Goal: Task Accomplishment & Management: Manage account settings

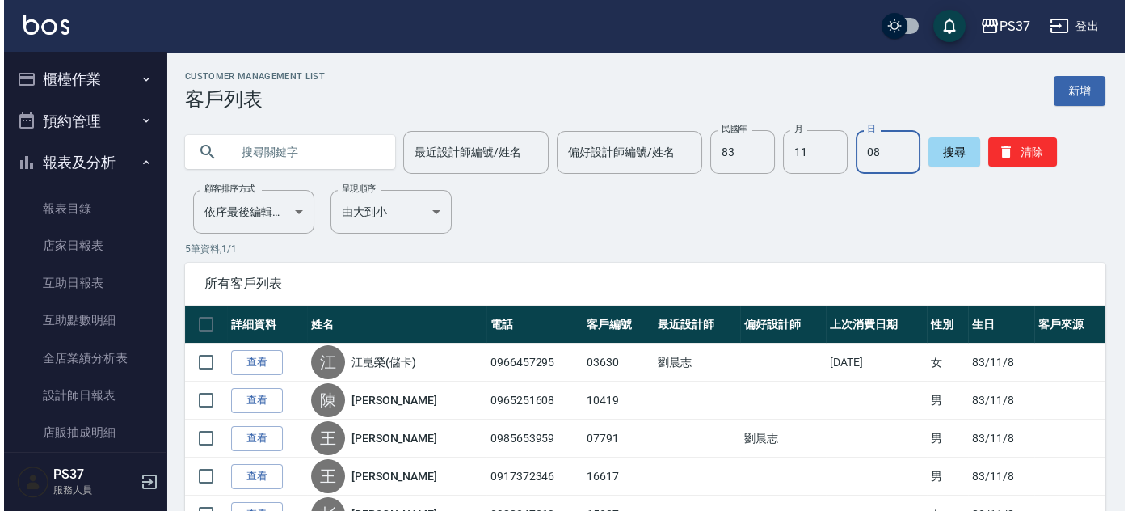
scroll to position [197, 0]
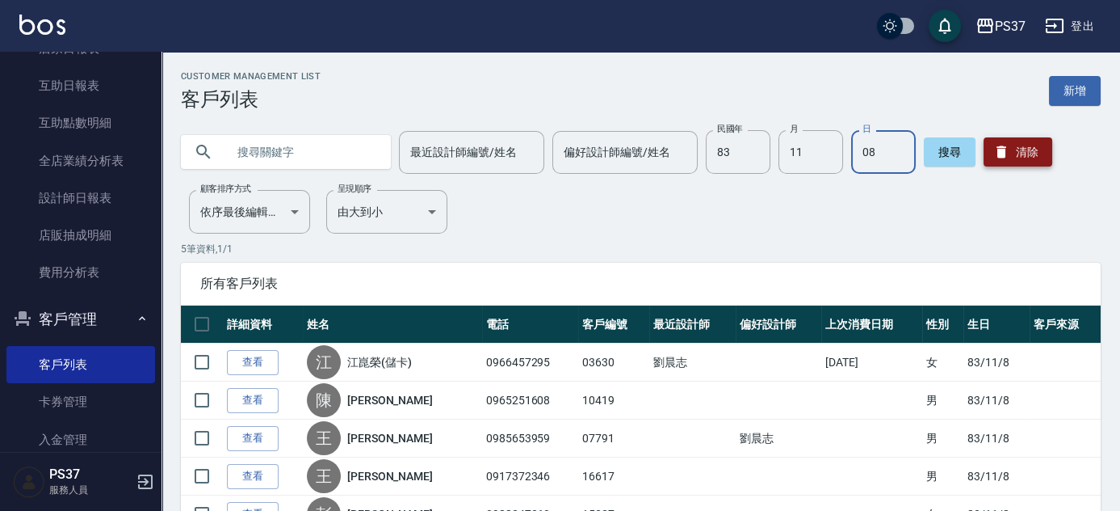
click at [990, 161] on button "清除" at bounding box center [1018, 151] width 69 height 29
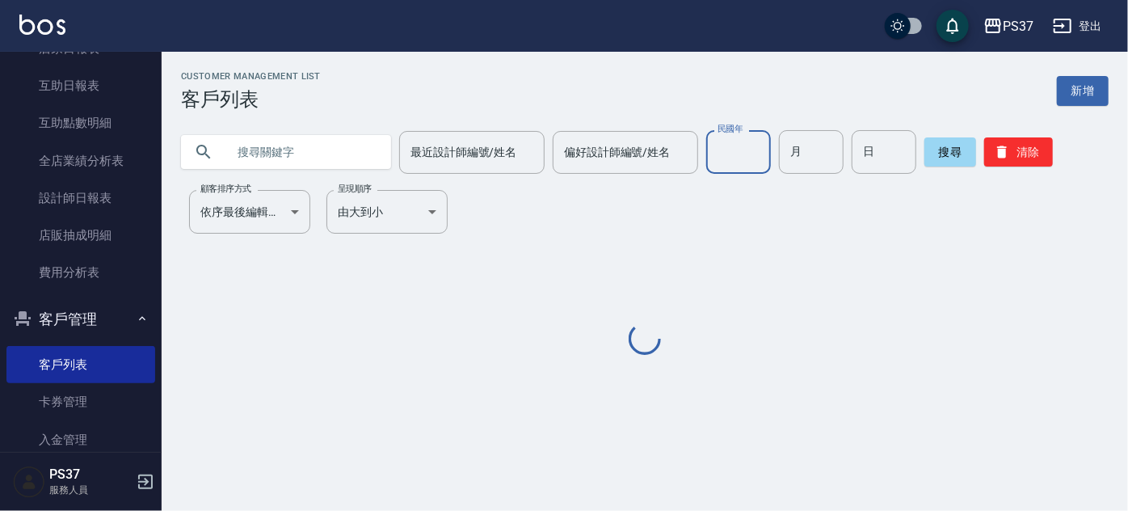
click at [736, 153] on input "民國年" at bounding box center [738, 152] width 65 height 44
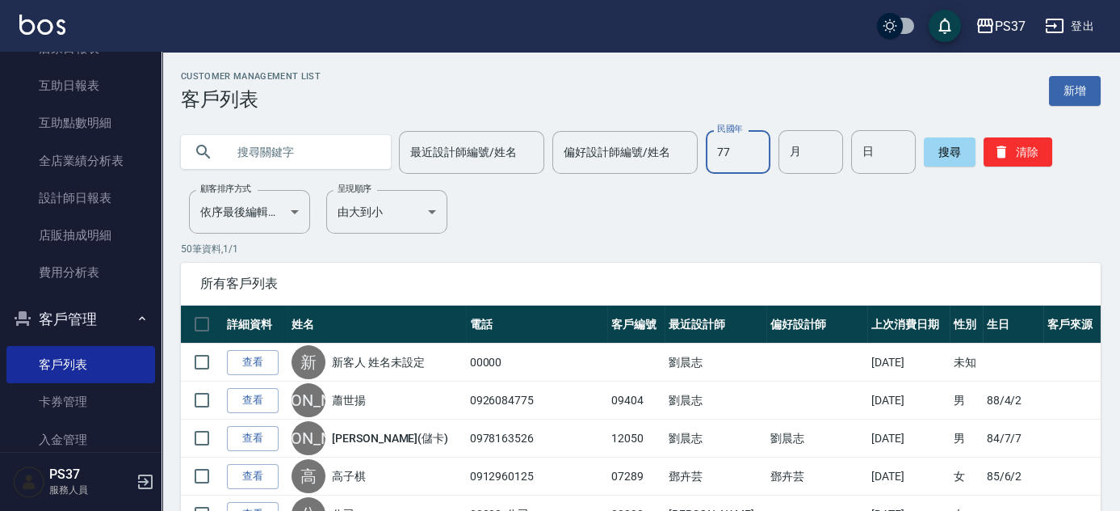
type input "77"
type input "10"
type input "30"
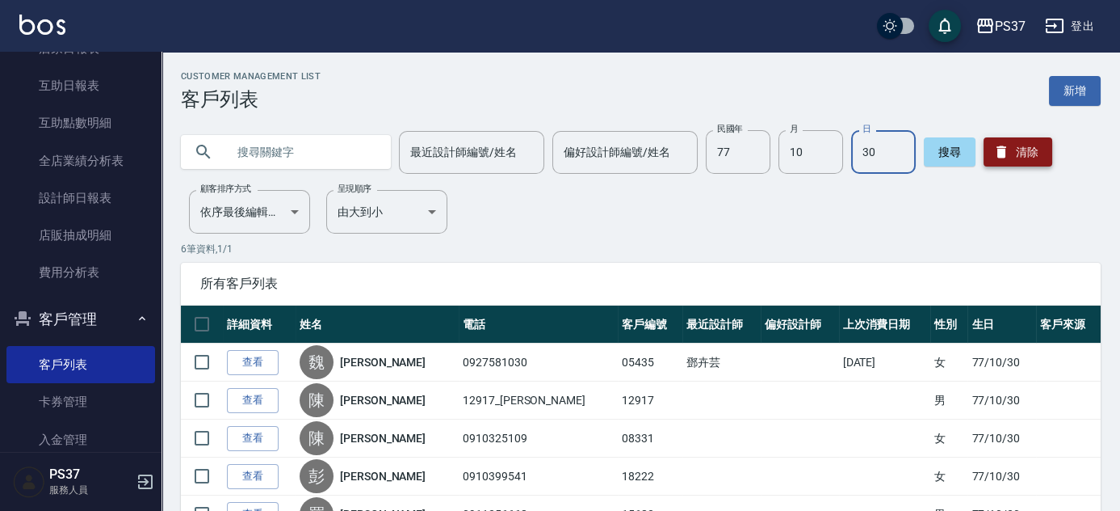
click at [1026, 162] on button "清除" at bounding box center [1018, 151] width 69 height 29
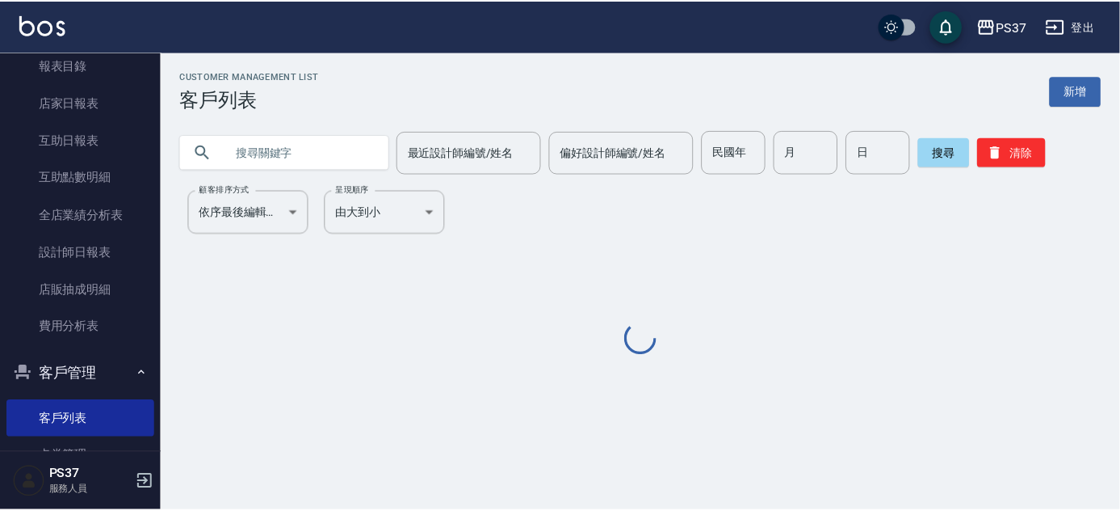
scroll to position [0, 0]
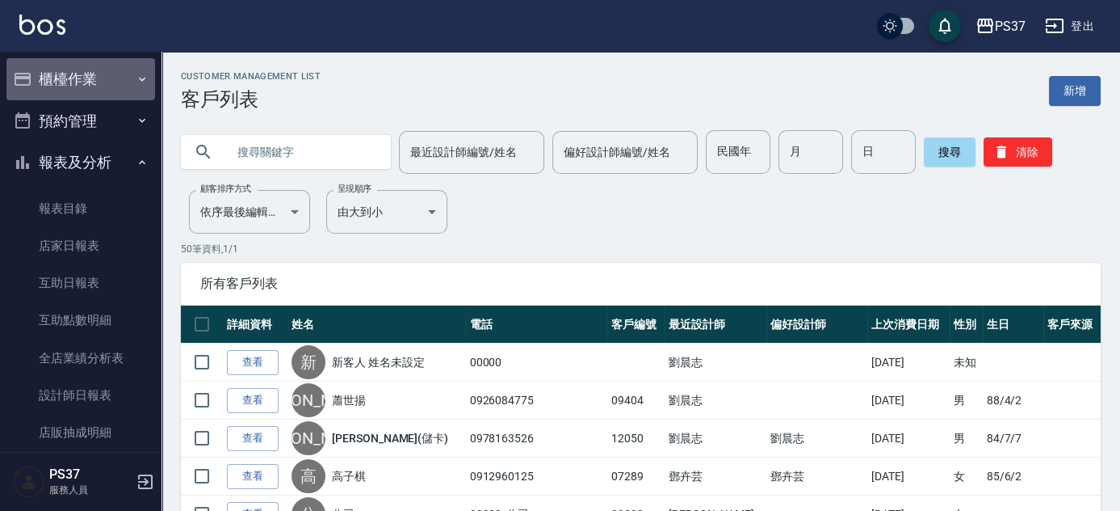
click at [88, 86] on button "櫃檯作業" at bounding box center [80, 79] width 149 height 42
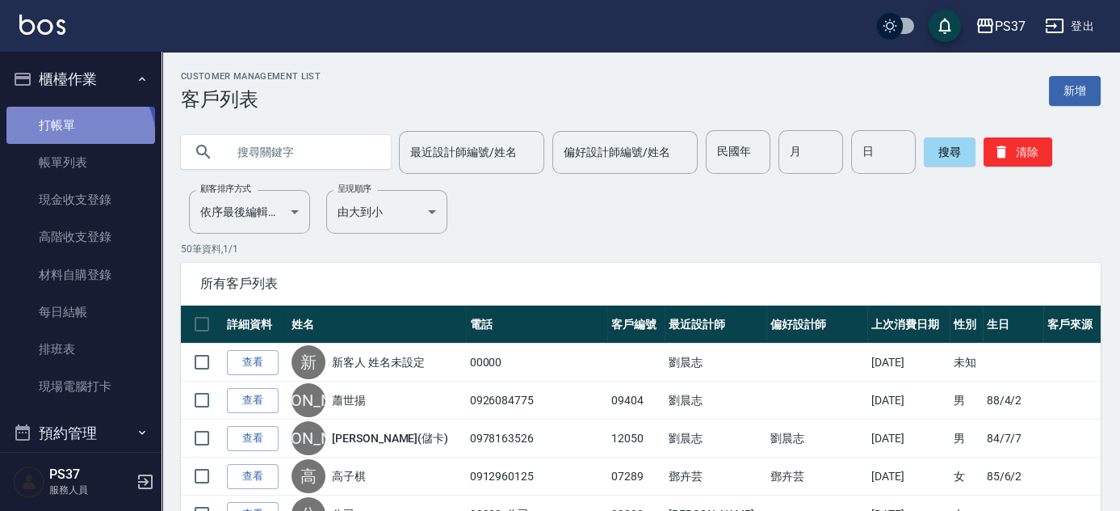
click at [73, 139] on link "打帳單" at bounding box center [80, 125] width 149 height 37
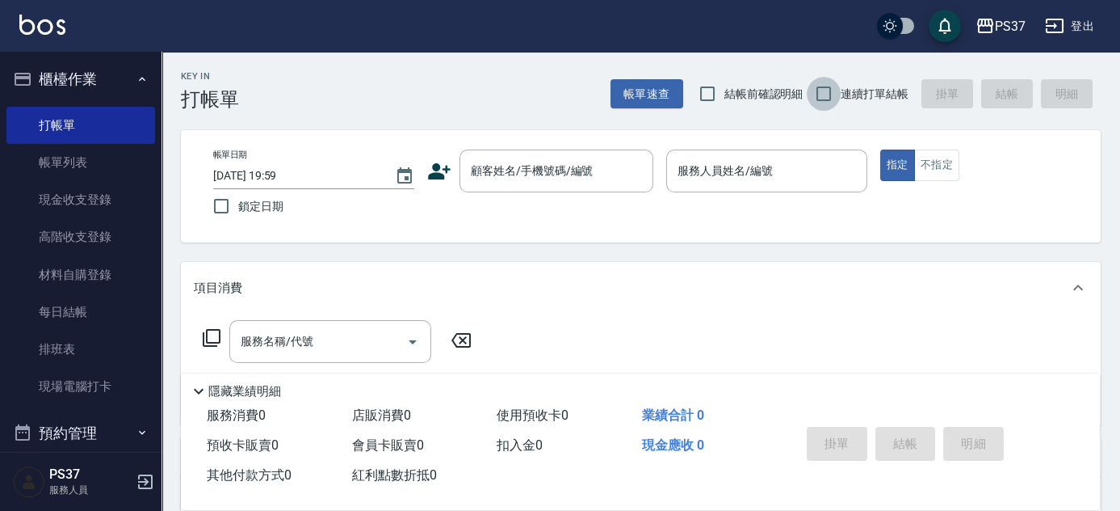
click at [819, 94] on input "連續打單結帳" at bounding box center [824, 94] width 34 height 34
checkbox input "true"
click at [557, 172] on input "顧客姓名/手機號碼/編號" at bounding box center [544, 171] width 155 height 28
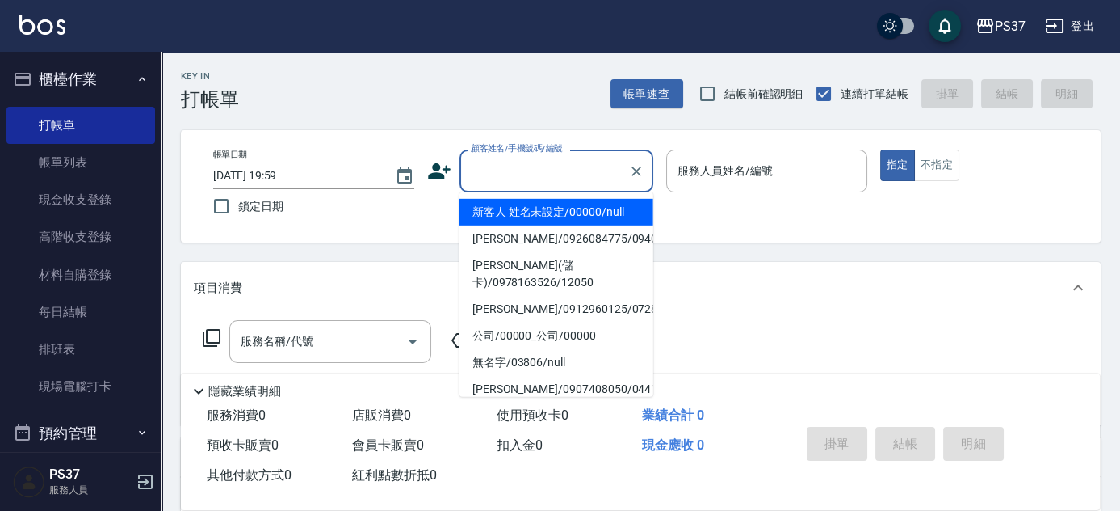
click at [549, 208] on li "新客人 姓名未設定/00000/null" at bounding box center [557, 212] width 194 height 27
type input "新客人 姓名未設定/00000/null"
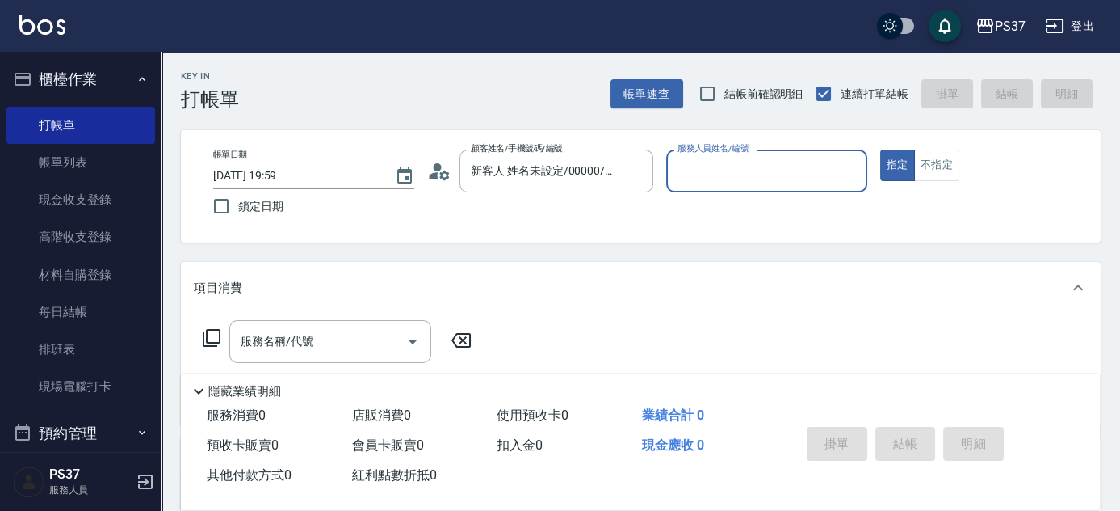
click at [694, 176] on input "服務人員姓名/編號" at bounding box center [767, 171] width 187 height 28
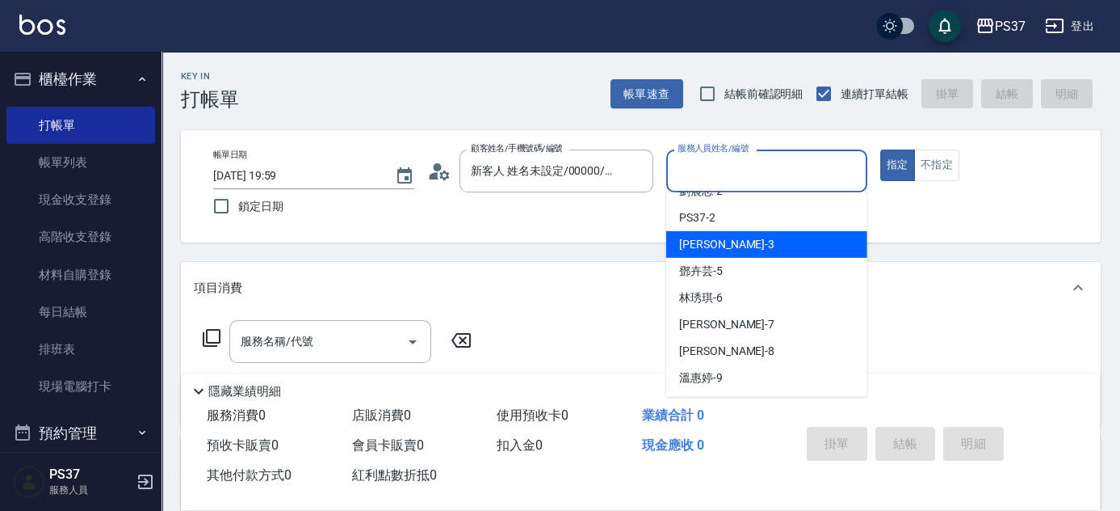
scroll to position [73, 0]
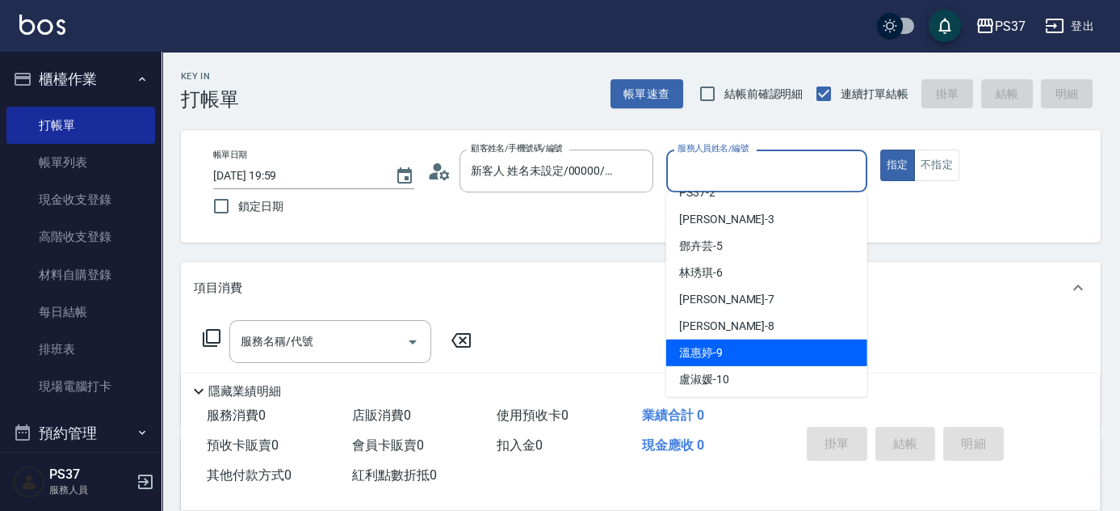
click at [729, 346] on div "溫惠婷 -9" at bounding box center [766, 352] width 201 height 27
type input "溫惠婷-9"
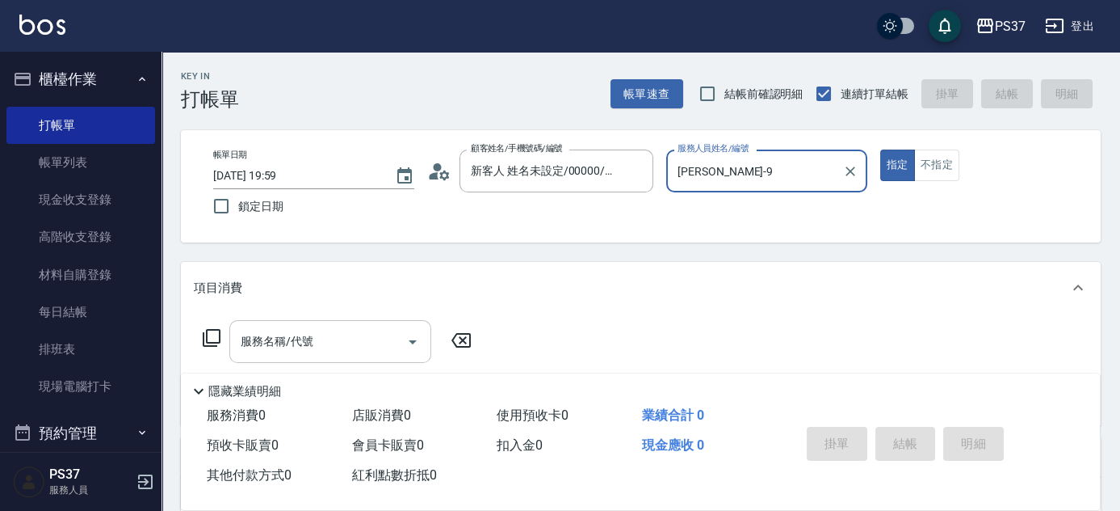
click at [296, 339] on input "服務名稱/代號" at bounding box center [318, 341] width 163 height 28
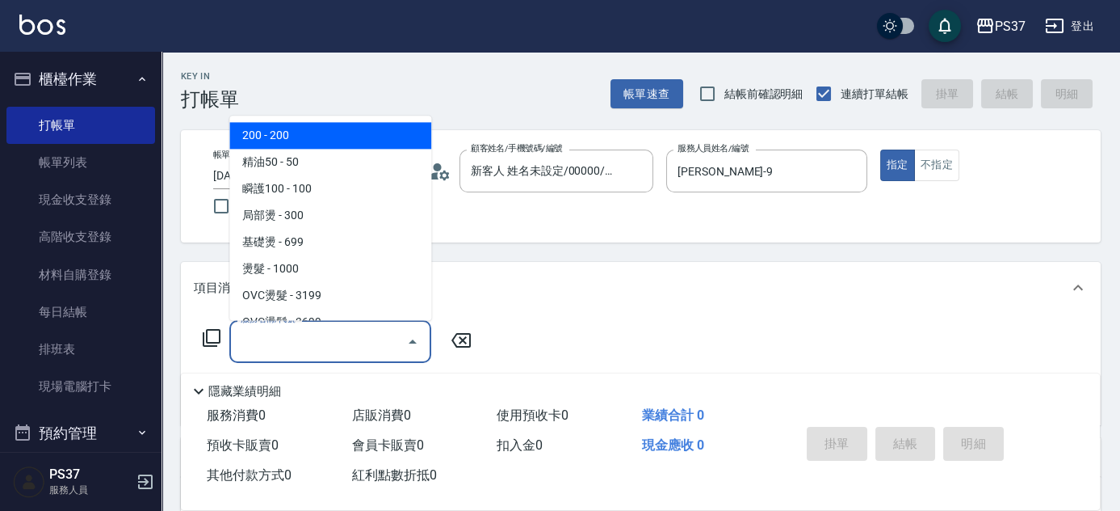
click at [322, 139] on span "200 - 200" at bounding box center [330, 136] width 202 height 27
type input "200(111)"
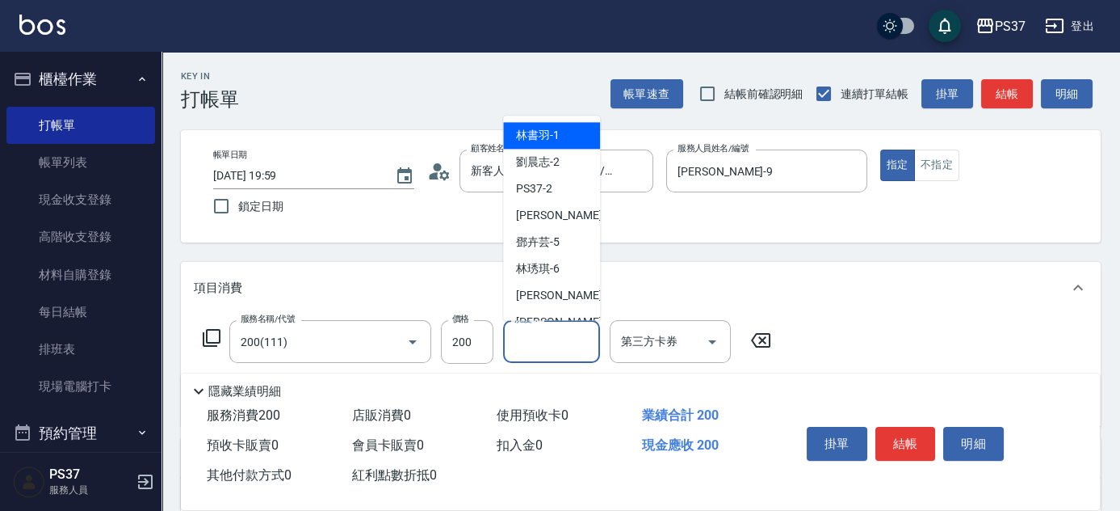
click at [550, 339] on input "洗髮-1" at bounding box center [552, 341] width 82 height 28
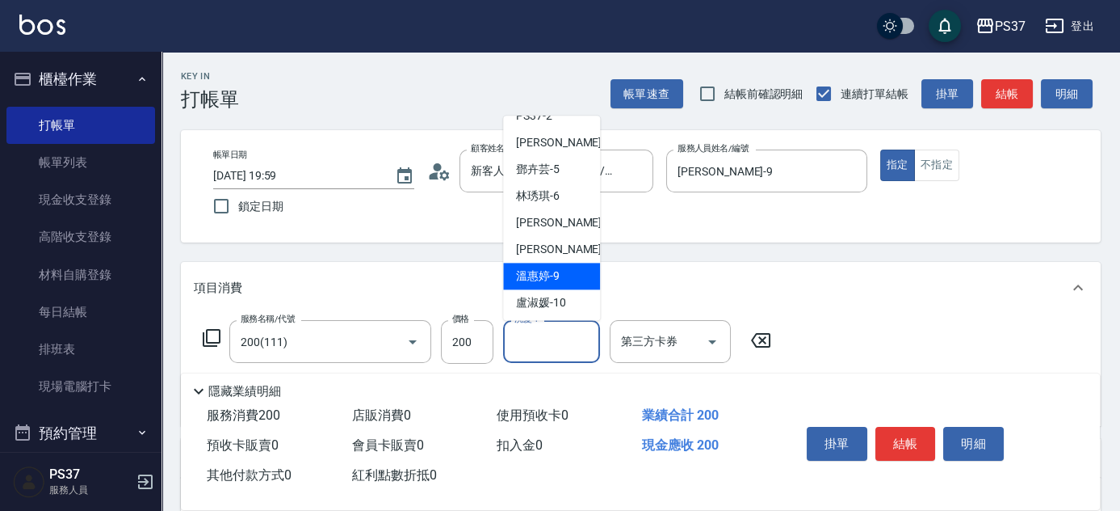
click at [573, 271] on div "溫惠婷 -9" at bounding box center [551, 276] width 97 height 27
type input "溫惠婷-9"
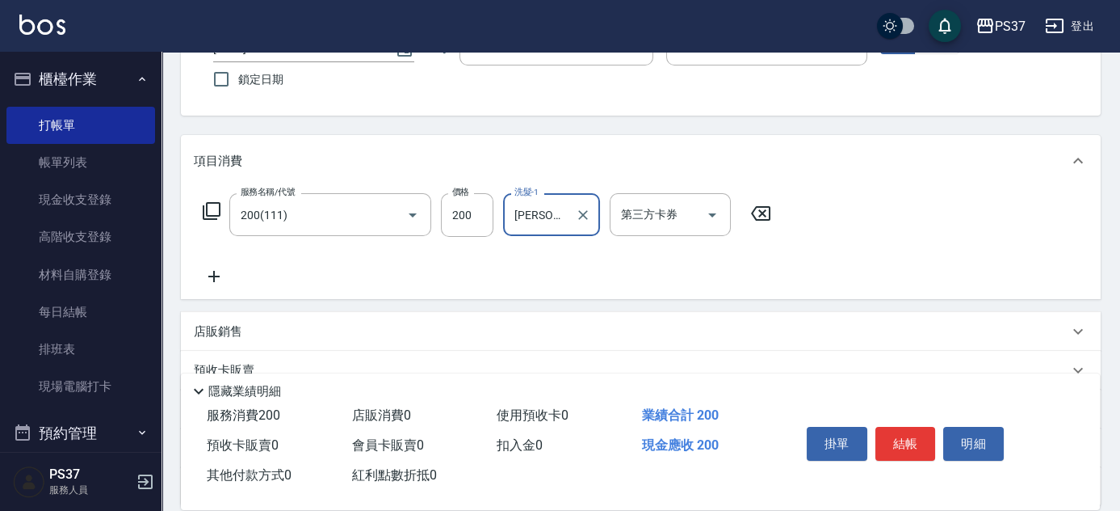
scroll to position [220, 0]
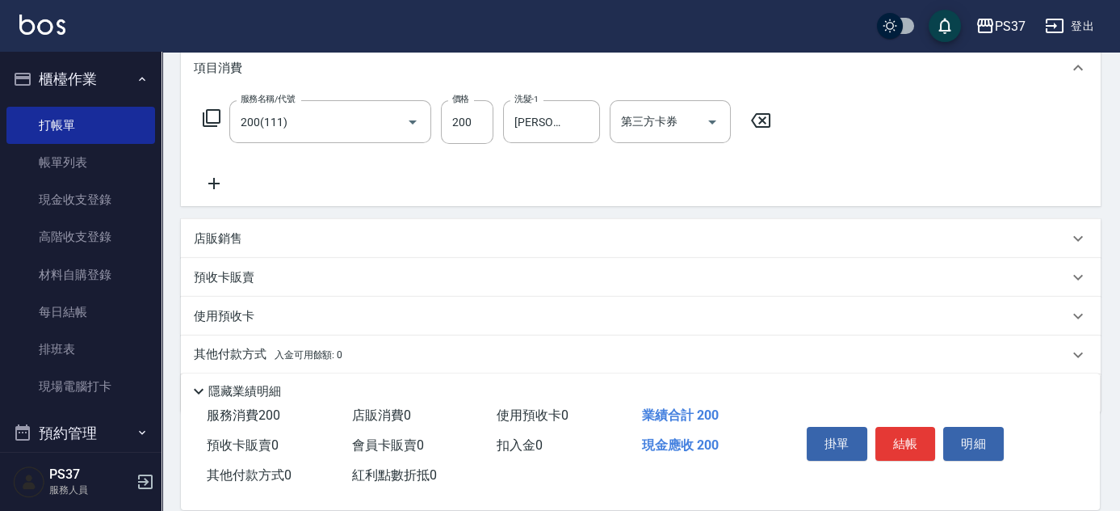
click at [222, 183] on icon at bounding box center [214, 183] width 40 height 19
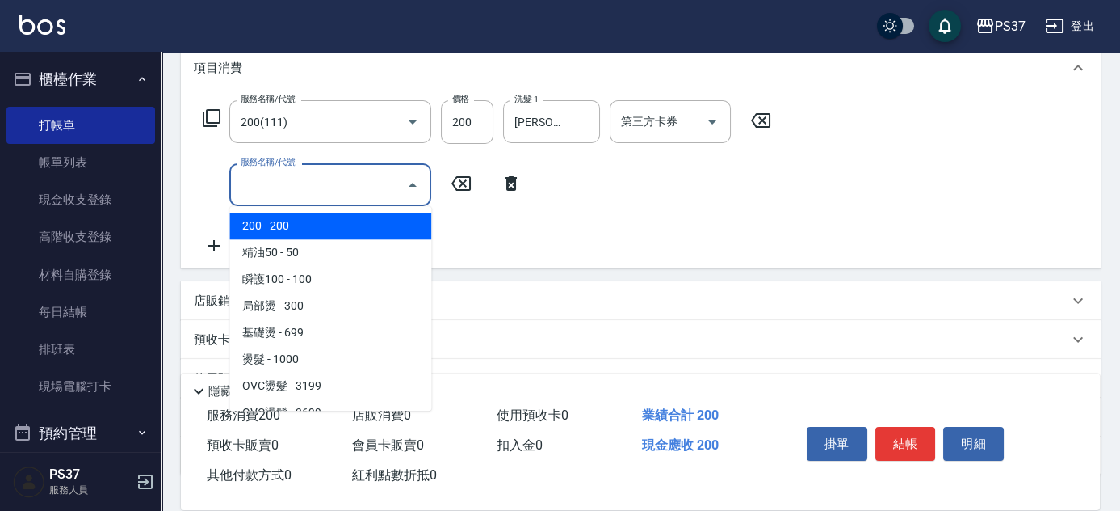
click at [305, 197] on input "服務名稱/代號" at bounding box center [318, 184] width 163 height 28
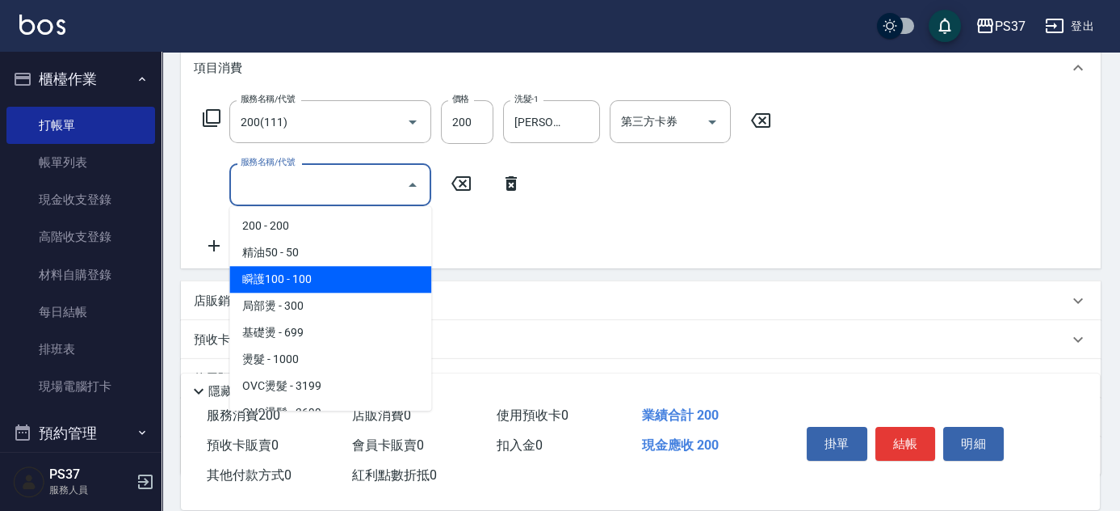
click at [334, 276] on span "瞬護100 - 100" at bounding box center [330, 279] width 202 height 27
type input "瞬護100(113)"
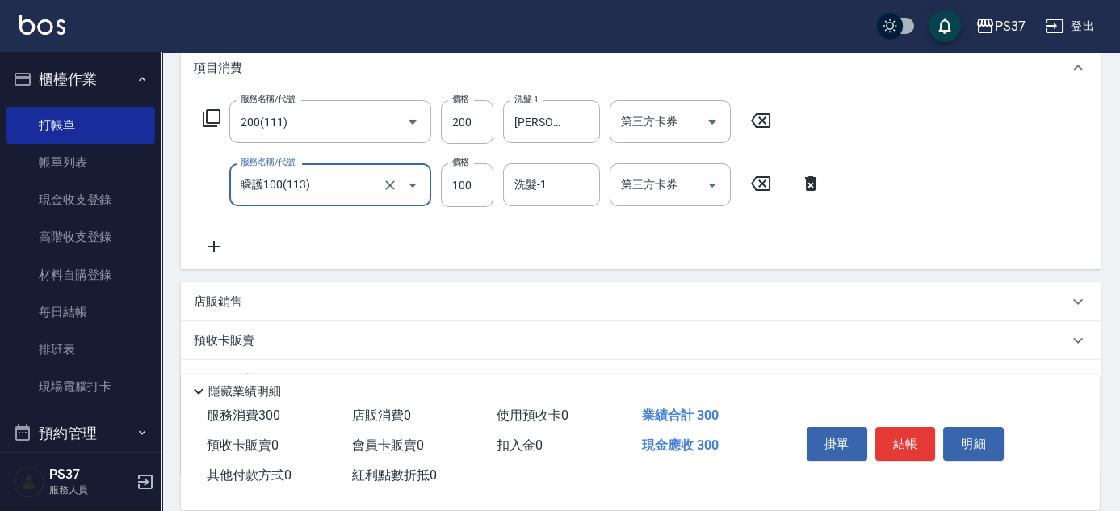
click at [570, 177] on input "洗髮-1" at bounding box center [552, 184] width 82 height 28
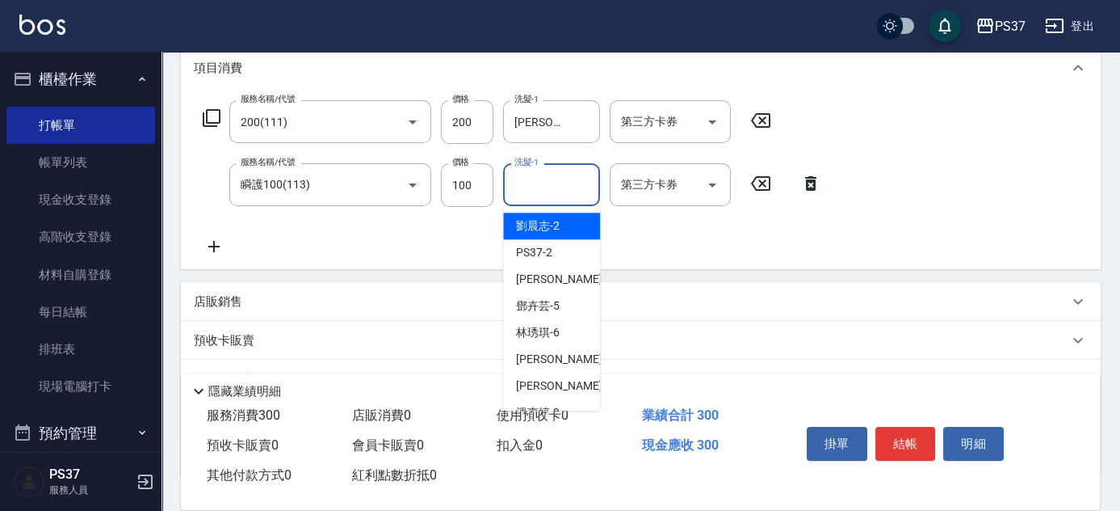
scroll to position [73, 0]
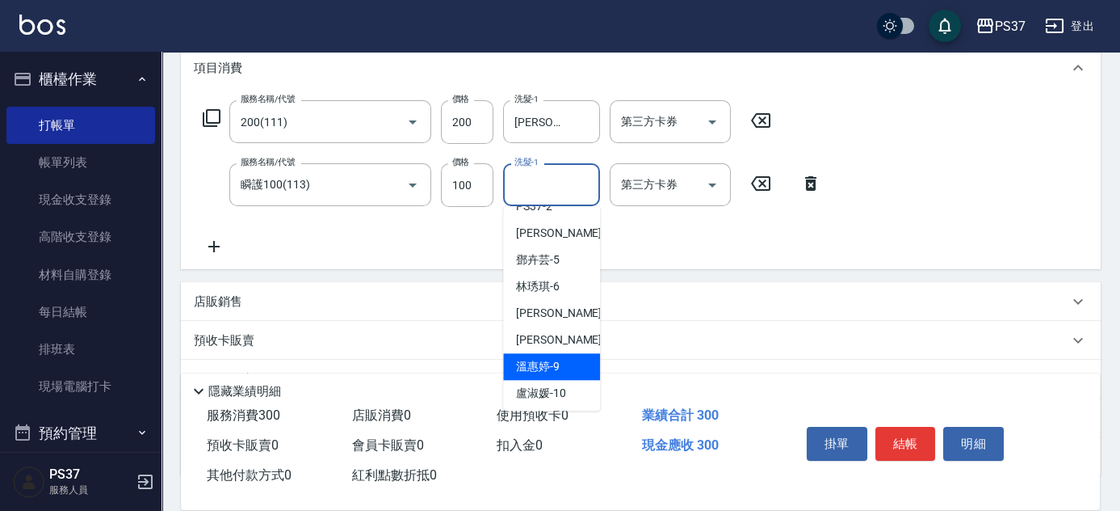
click at [540, 358] on span "溫惠婷 -9" at bounding box center [538, 366] width 44 height 17
type input "溫惠婷-9"
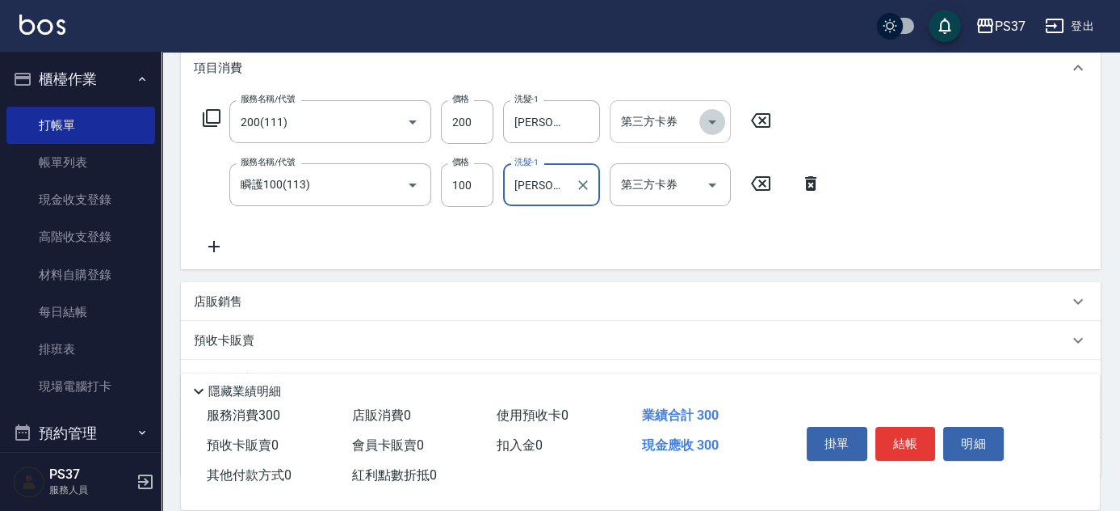
click at [709, 122] on icon "Open" at bounding box center [712, 121] width 19 height 19
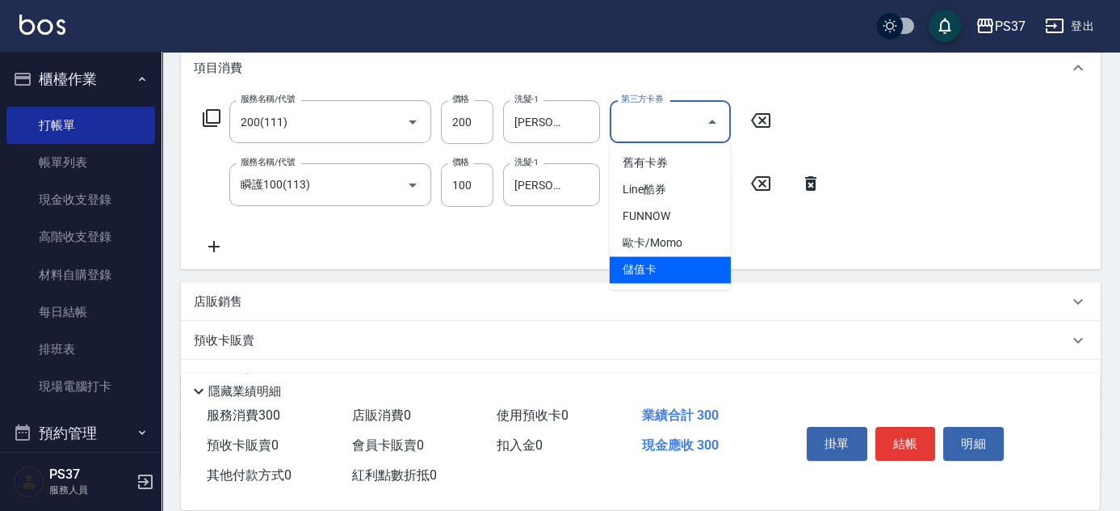
click at [662, 267] on span "儲值卡" at bounding box center [670, 269] width 121 height 27
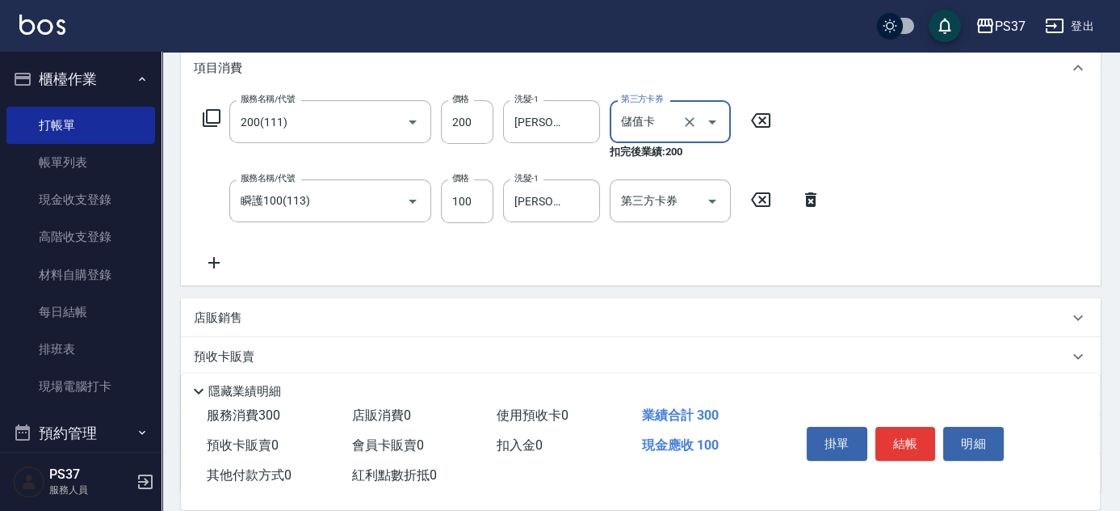
type input "儲值卡"
click at [714, 195] on icon "Open" at bounding box center [712, 200] width 19 height 19
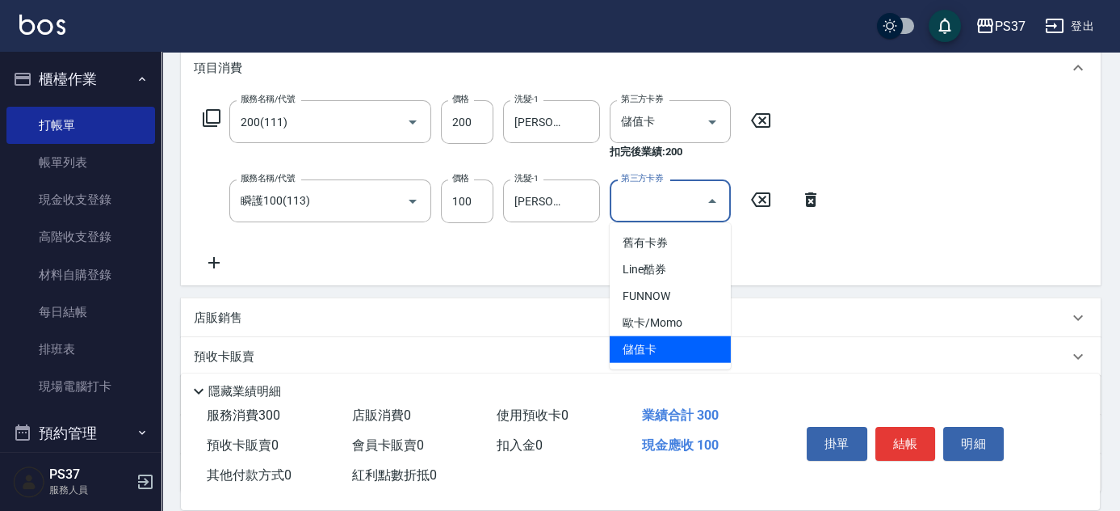
click at [672, 350] on span "儲值卡" at bounding box center [670, 349] width 121 height 27
type input "儲值卡"
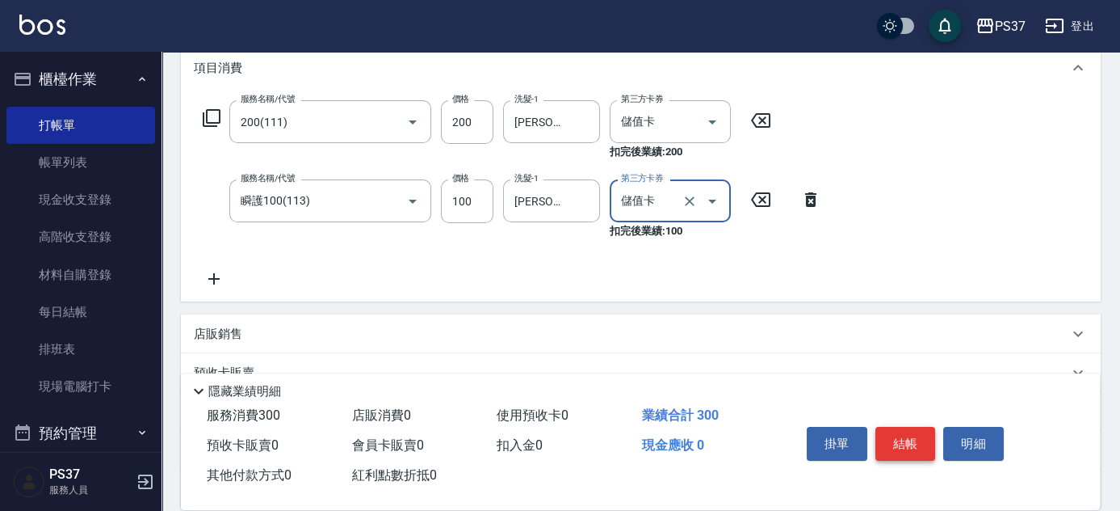
click at [916, 428] on button "結帳" at bounding box center [906, 444] width 61 height 34
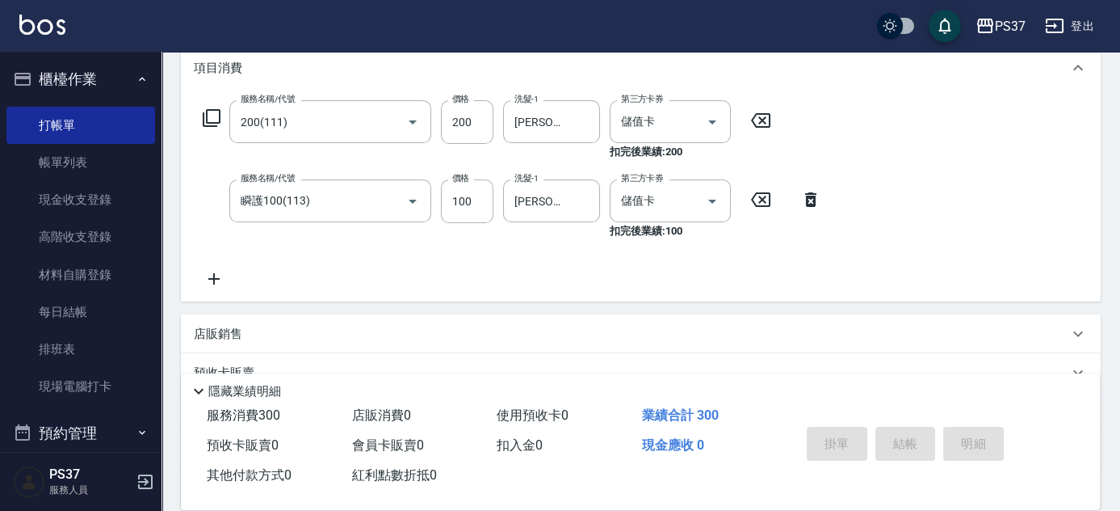
type input "2025/09/21 20:00"
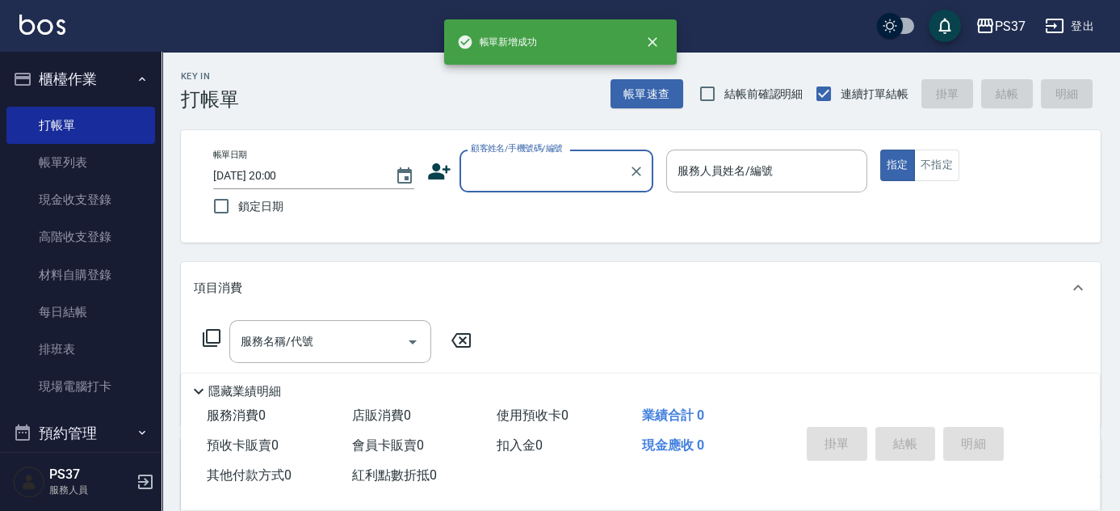
scroll to position [0, 0]
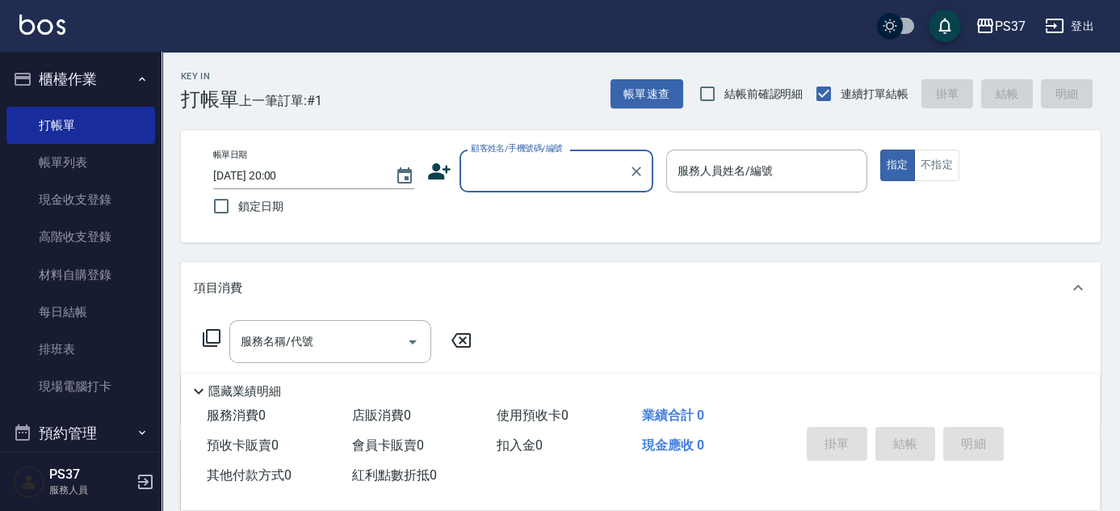
click at [511, 161] on input "顧客姓名/手機號碼/編號" at bounding box center [544, 171] width 155 height 28
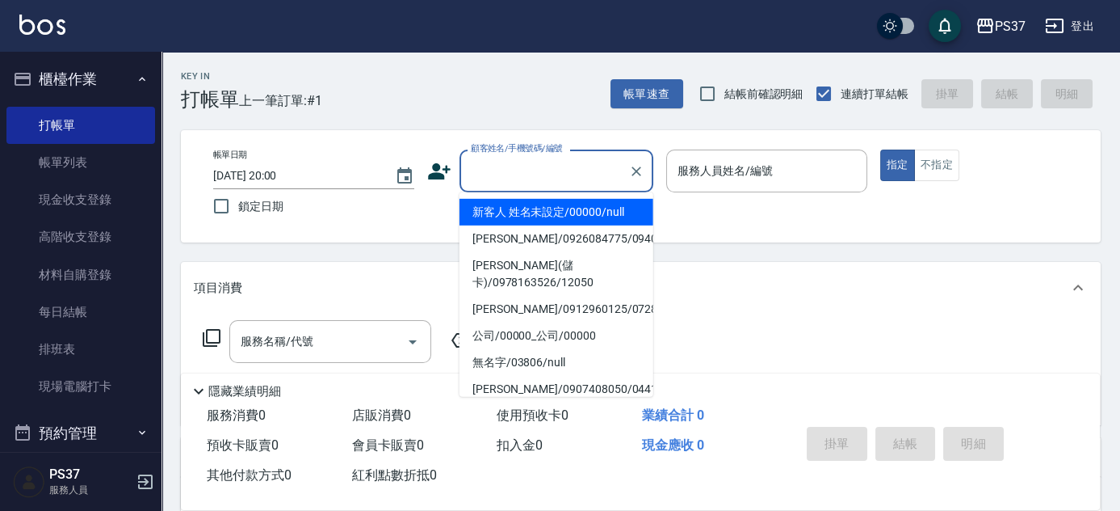
click at [525, 213] on li "新客人 姓名未設定/00000/null" at bounding box center [557, 212] width 194 height 27
type input "新客人 姓名未設定/00000/null"
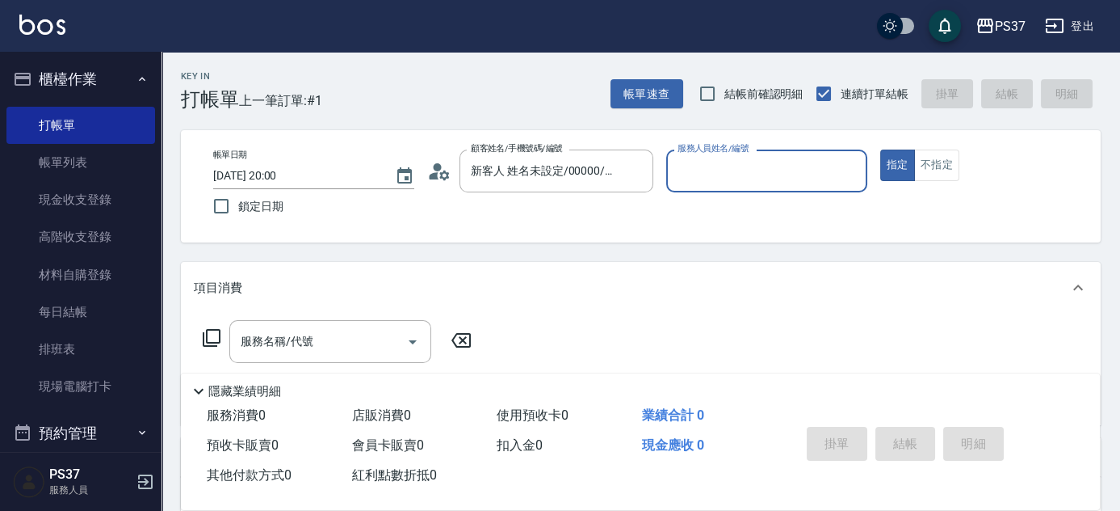
click at [745, 185] on div "服務人員姓名/編號" at bounding box center [766, 170] width 201 height 43
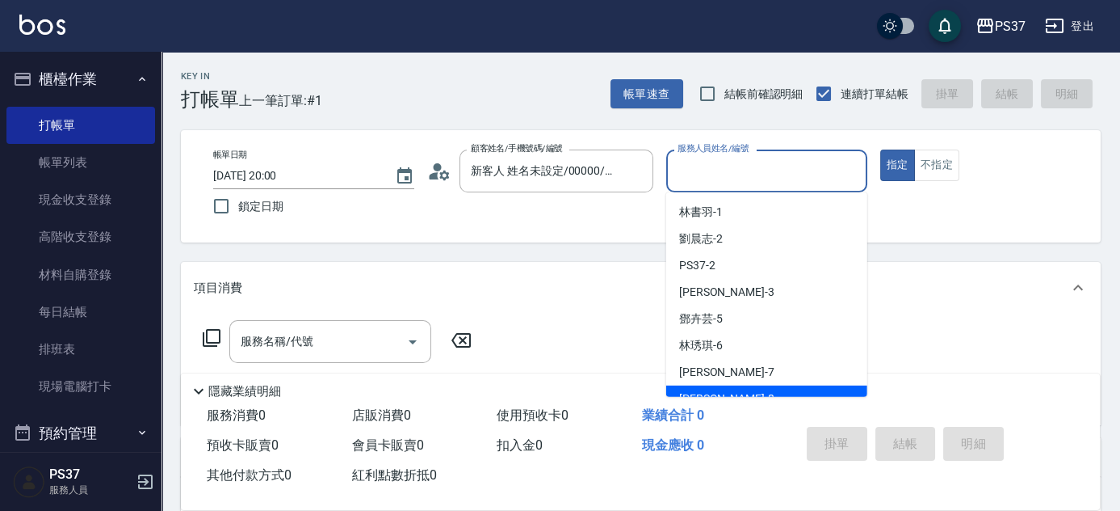
click at [780, 389] on div "徐雅娟 -8" at bounding box center [766, 398] width 201 height 27
click at [767, 182] on input "徐雅娟-8" at bounding box center [755, 171] width 162 height 28
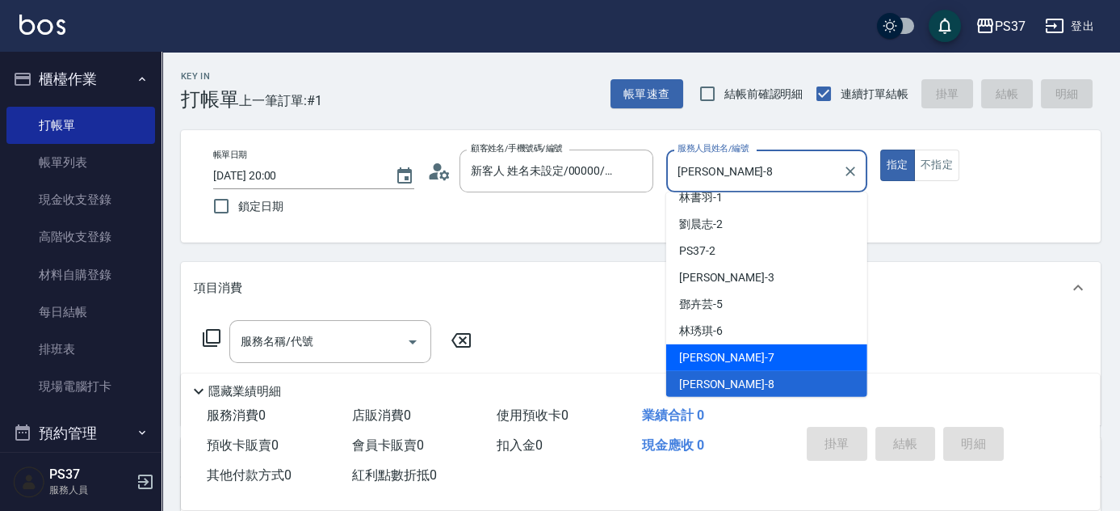
click at [734, 359] on div "黎氏萍 -7" at bounding box center [766, 357] width 201 height 27
type input "黎氏萍-7"
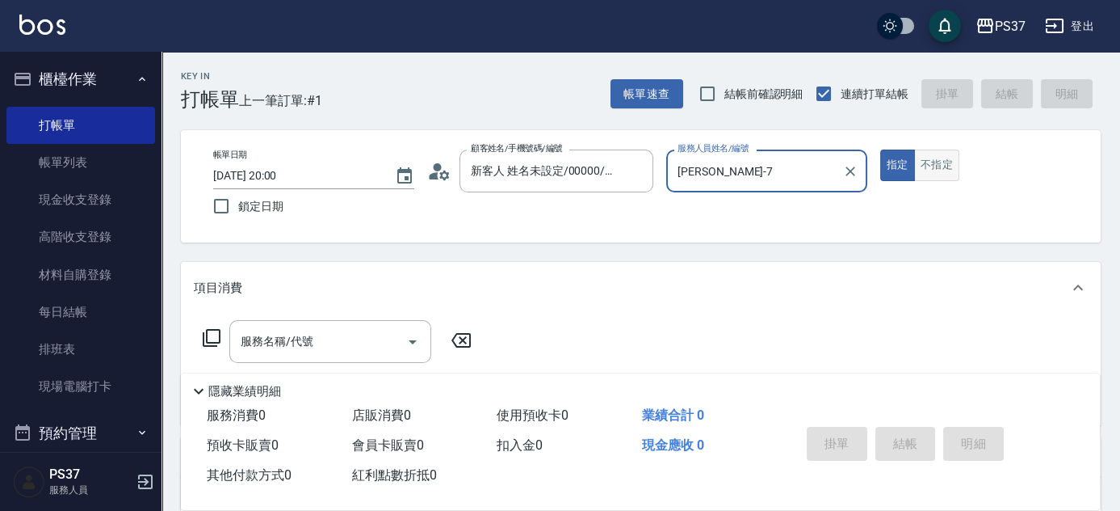
click at [931, 167] on button "不指定" at bounding box center [936, 165] width 45 height 32
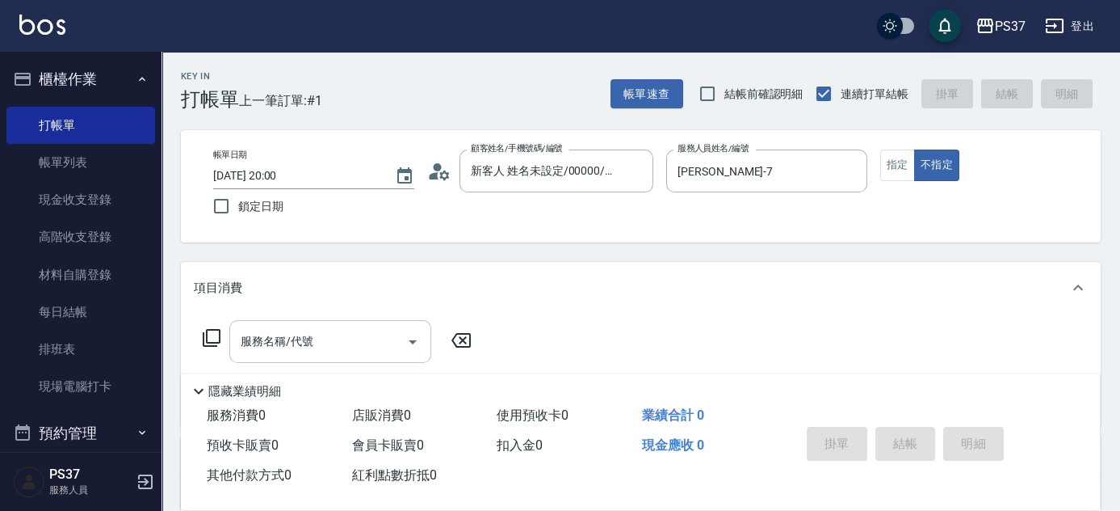
click at [296, 341] on input "服務名稱/代號" at bounding box center [318, 341] width 163 height 28
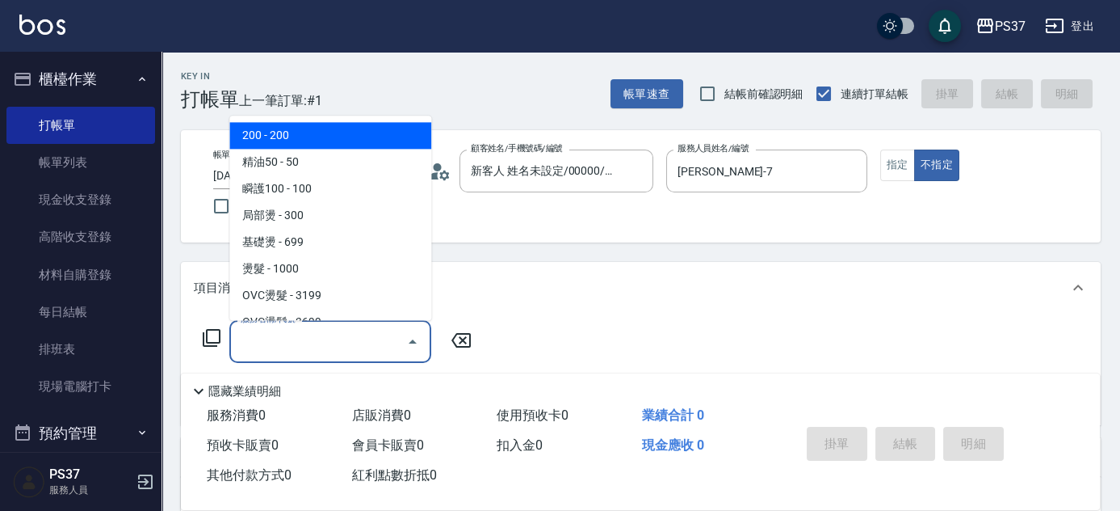
click at [346, 132] on span "200 - 200" at bounding box center [330, 136] width 202 height 27
type input "200(111)"
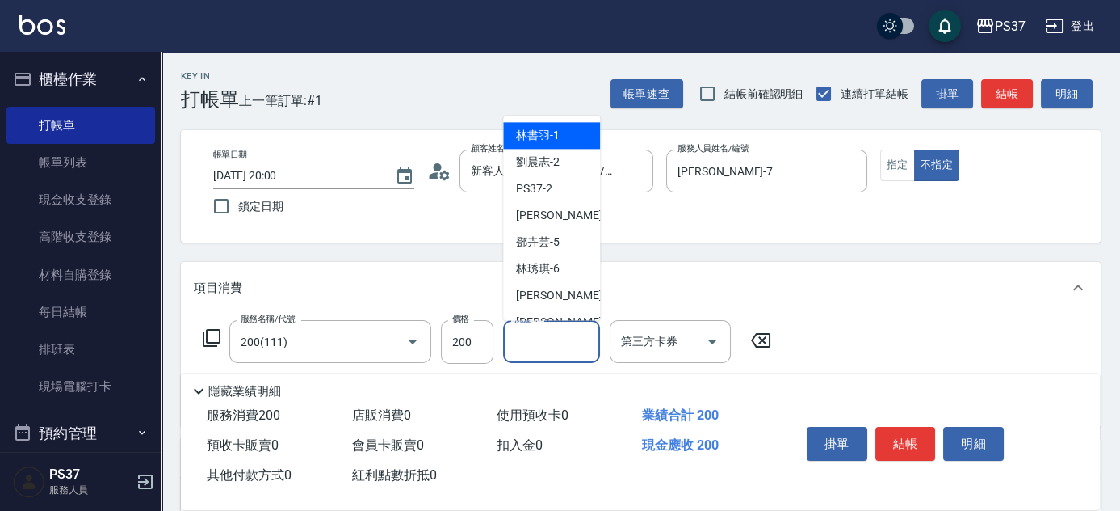
click at [573, 347] on input "洗髮-1" at bounding box center [552, 341] width 82 height 28
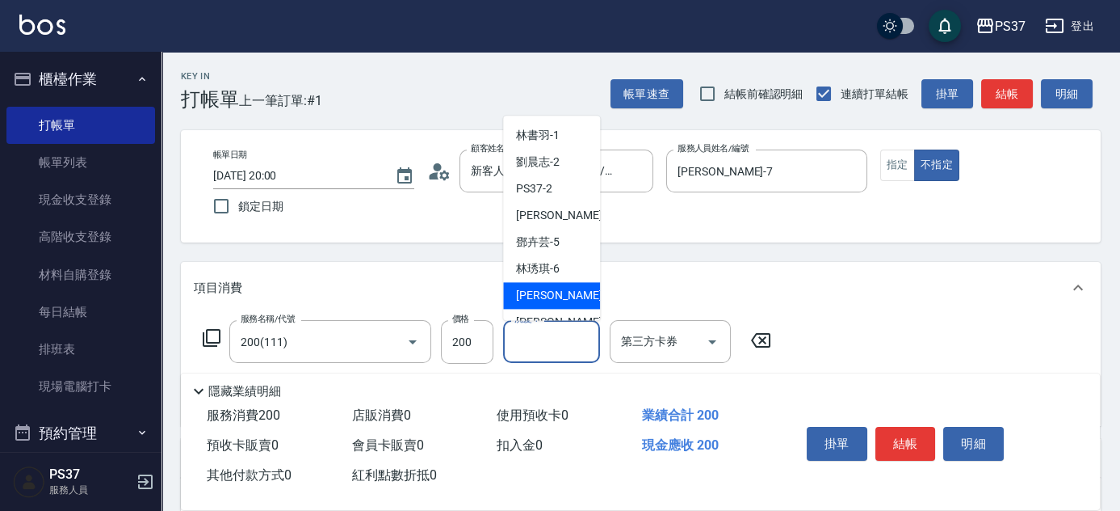
click at [573, 284] on div "黎氏萍 -7" at bounding box center [551, 296] width 97 height 27
type input "黎氏萍-7"
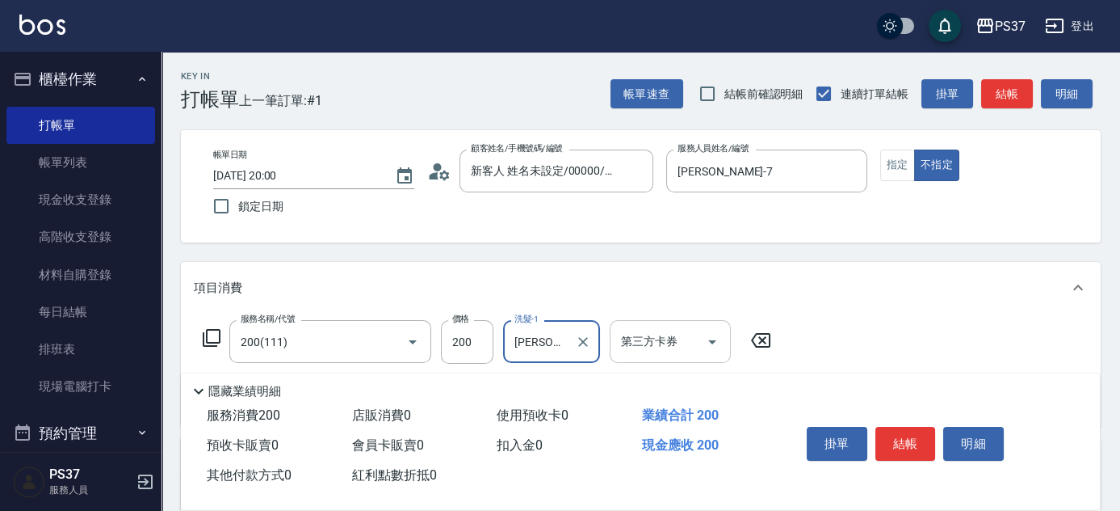
click at [712, 335] on icon "Open" at bounding box center [712, 341] width 19 height 19
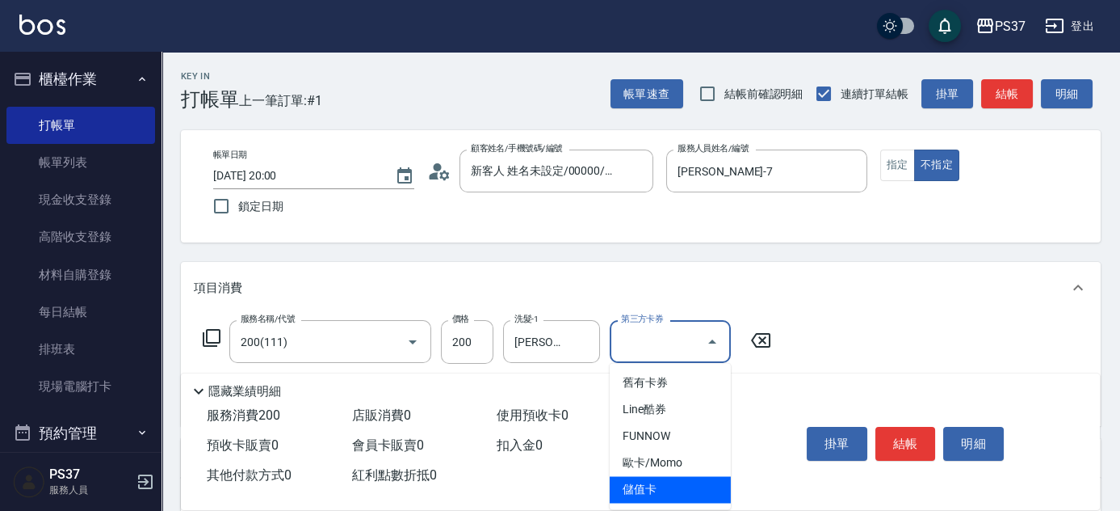
click at [671, 484] on span "儲值卡" at bounding box center [670, 489] width 121 height 27
type input "儲值卡"
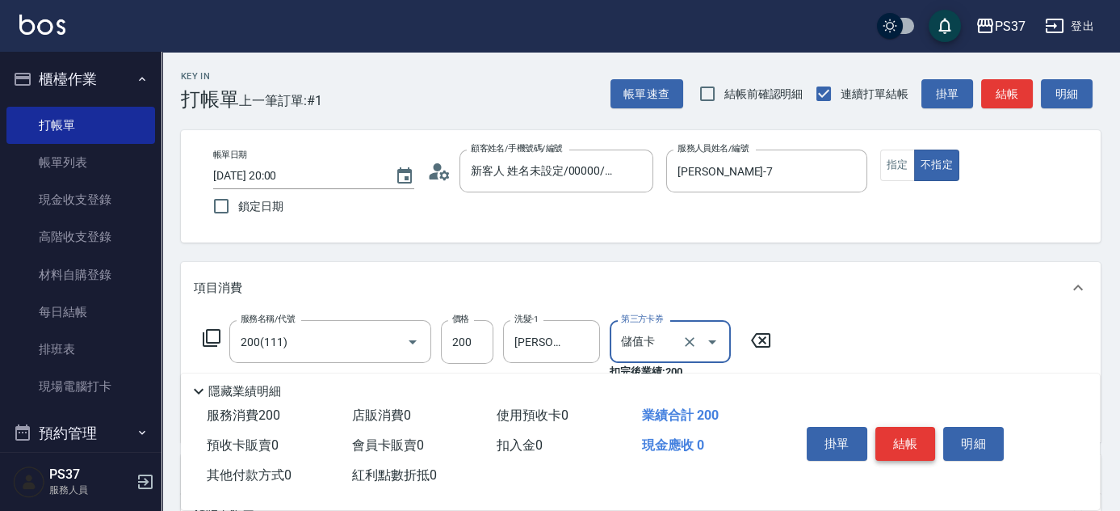
click at [905, 427] on button "結帳" at bounding box center [906, 444] width 61 height 34
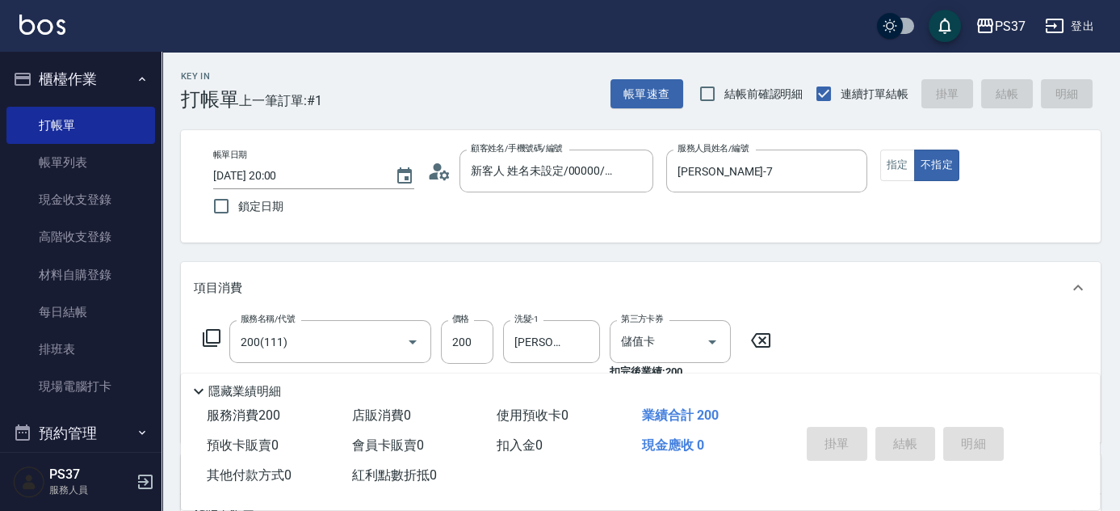
type input "2025/09/21 20:01"
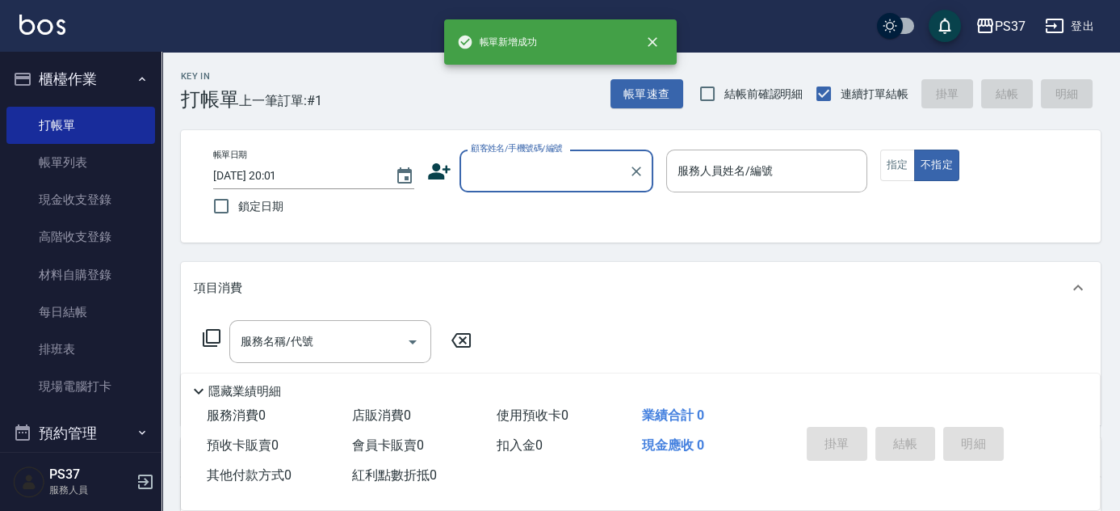
scroll to position [0, 0]
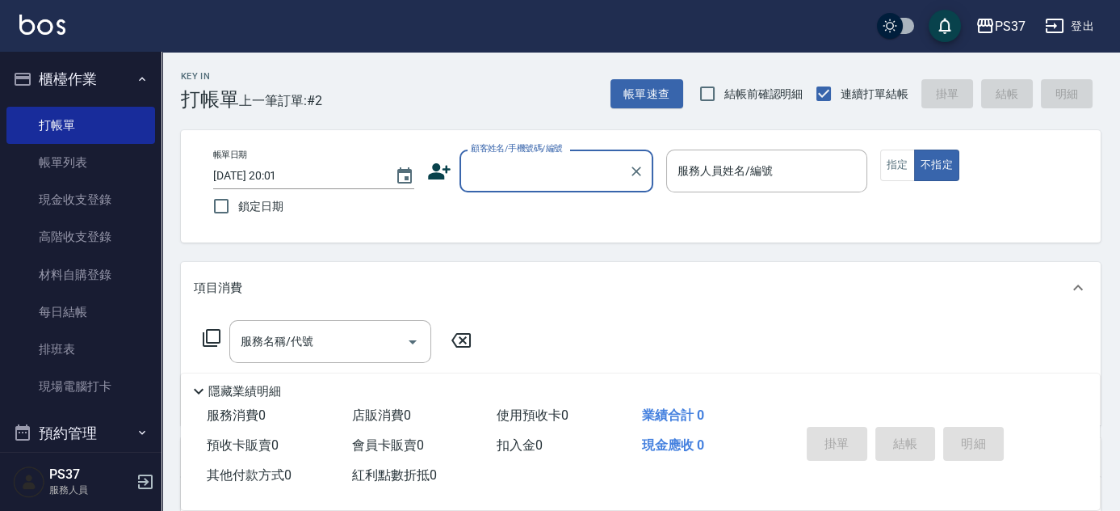
click at [493, 165] on input "顧客姓名/手機號碼/編號" at bounding box center [544, 171] width 155 height 28
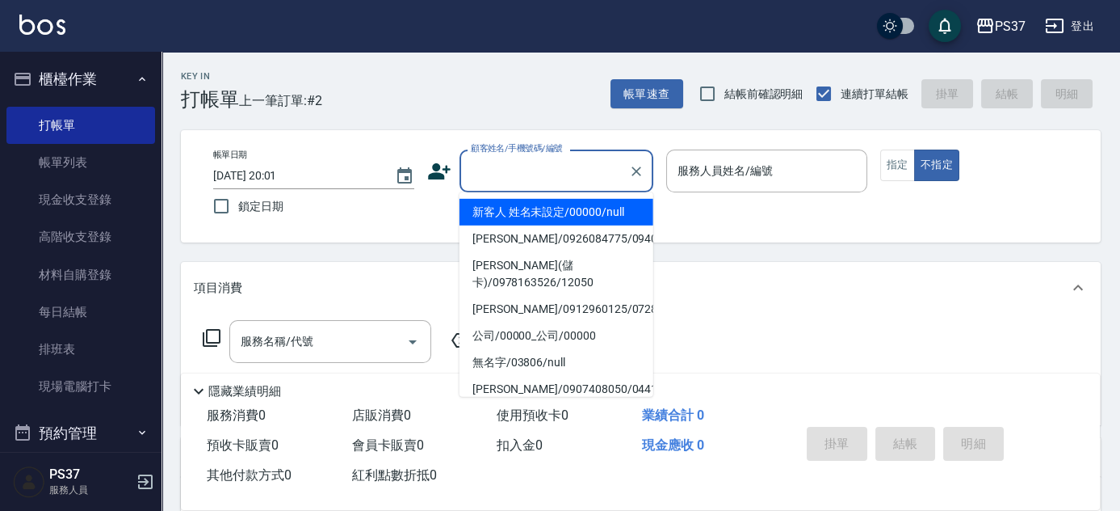
click at [558, 218] on li "新客人 姓名未設定/00000/null" at bounding box center [557, 212] width 194 height 27
type input "新客人 姓名未設定/00000/null"
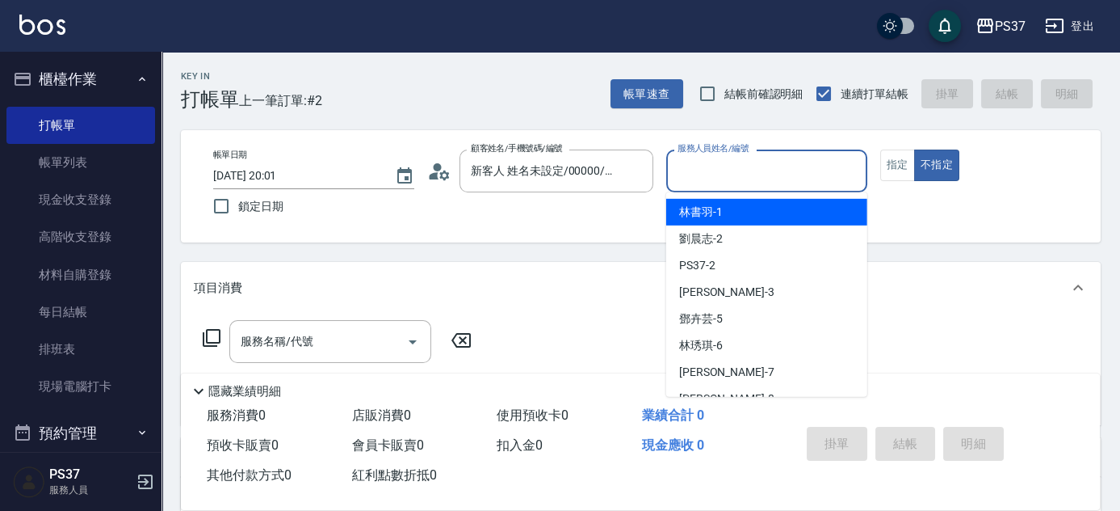
click at [760, 174] on input "服務人員姓名/編號" at bounding box center [767, 171] width 187 height 28
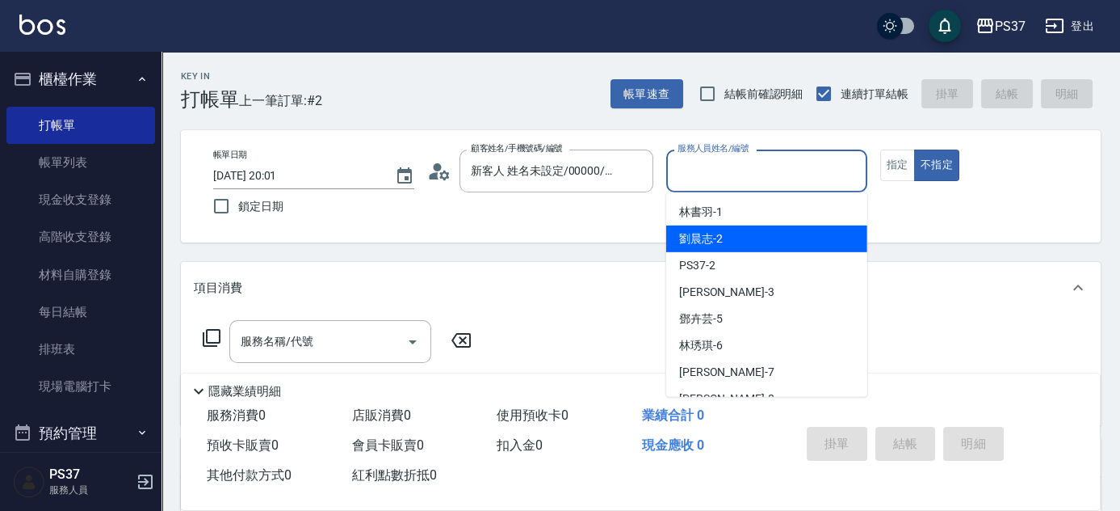
click at [765, 245] on div "劉晨志 -2" at bounding box center [766, 238] width 201 height 27
type input "劉晨志-2"
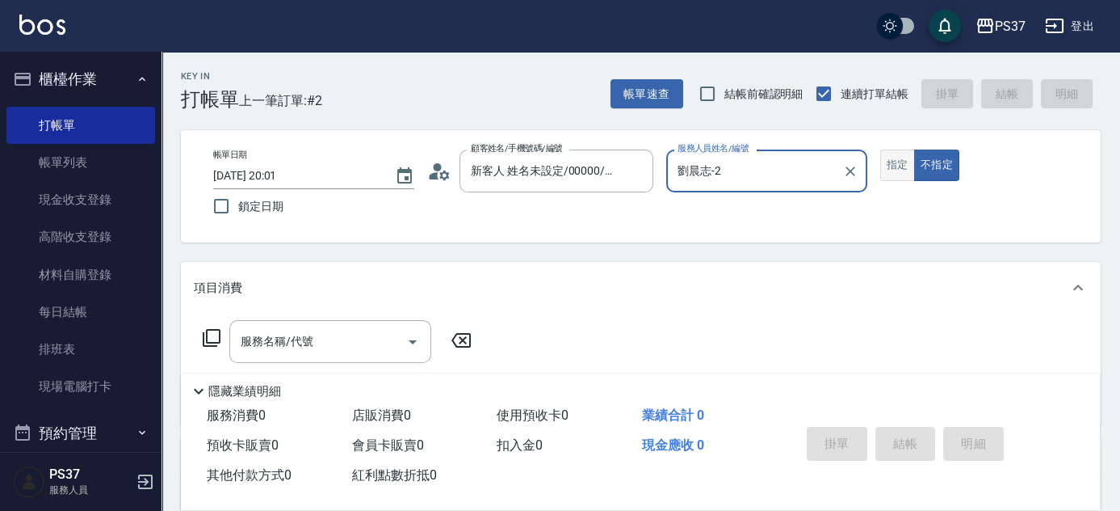
click at [885, 165] on button "指定" at bounding box center [898, 165] width 35 height 32
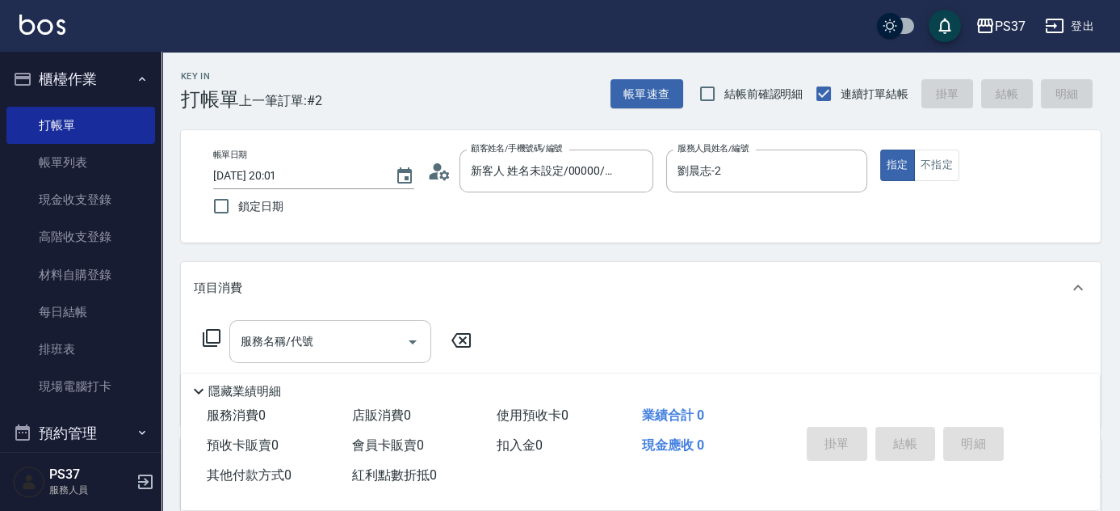
click at [347, 355] on input "服務名稱/代號" at bounding box center [318, 341] width 163 height 28
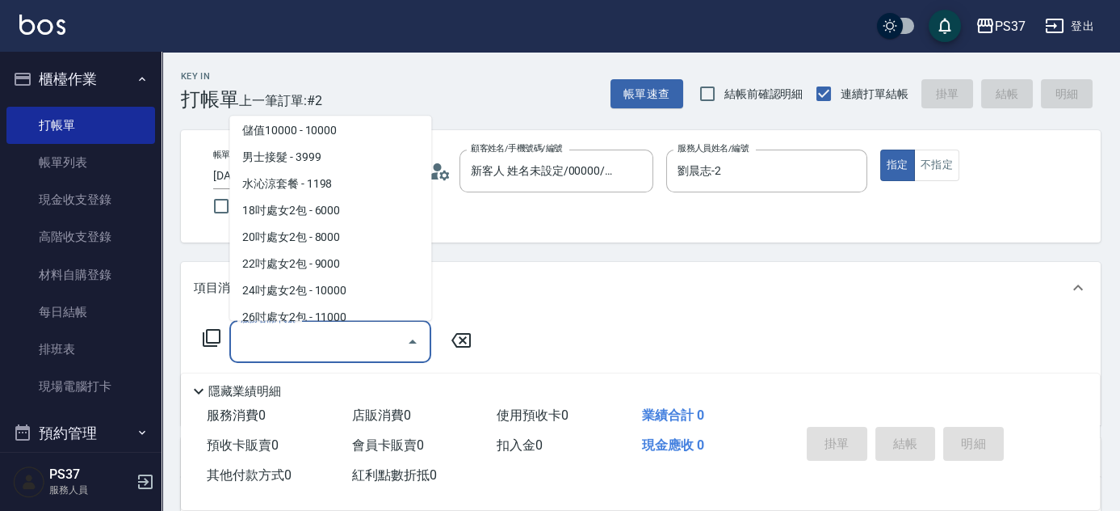
scroll to position [1794, 0]
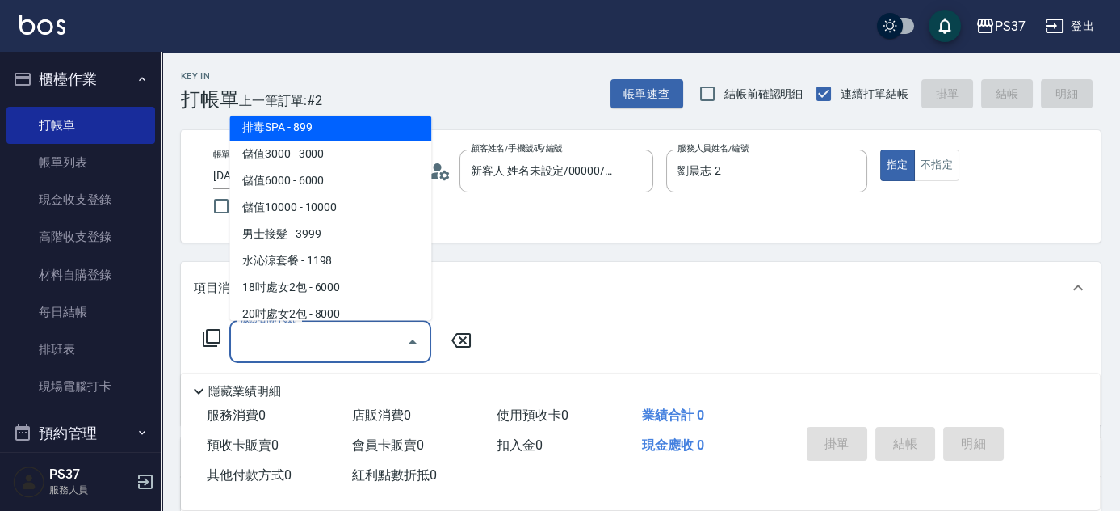
click at [317, 128] on span "排毒SPA - 899" at bounding box center [330, 128] width 202 height 27
type input "排毒SPA(0899)"
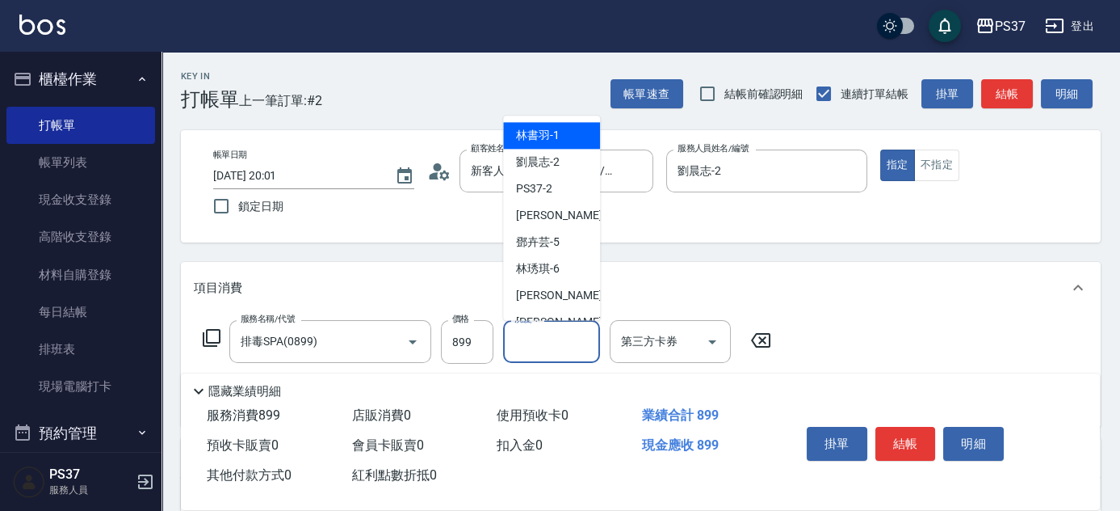
click at [573, 351] on input "洗髮-1" at bounding box center [552, 341] width 82 height 28
click at [562, 141] on div "林書羽 -1" at bounding box center [551, 136] width 97 height 27
type input "林書羽-1"
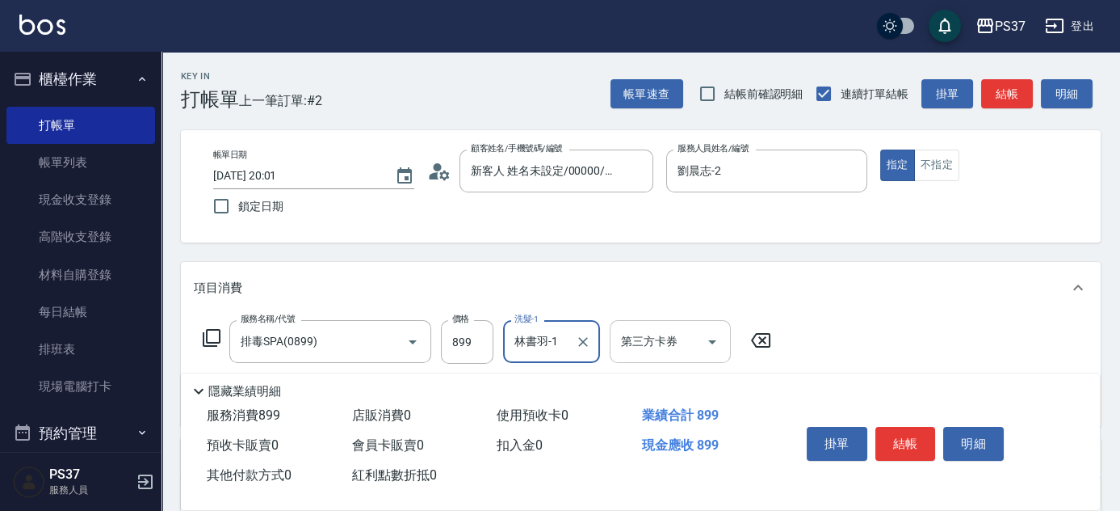
click at [712, 347] on icon "Open" at bounding box center [712, 341] width 19 height 19
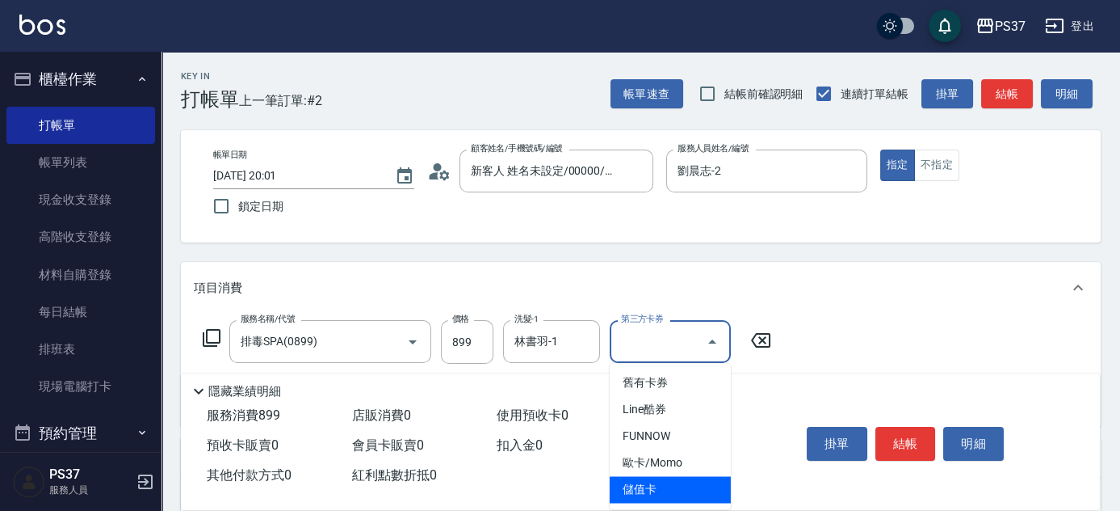
click at [690, 486] on span "儲值卡" at bounding box center [670, 489] width 121 height 27
type input "儲值卡"
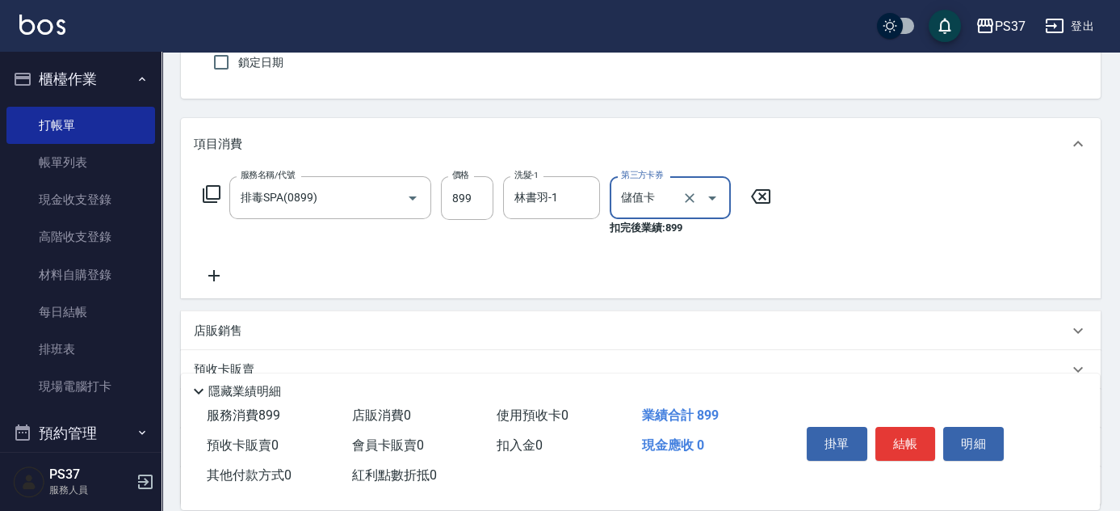
scroll to position [220, 0]
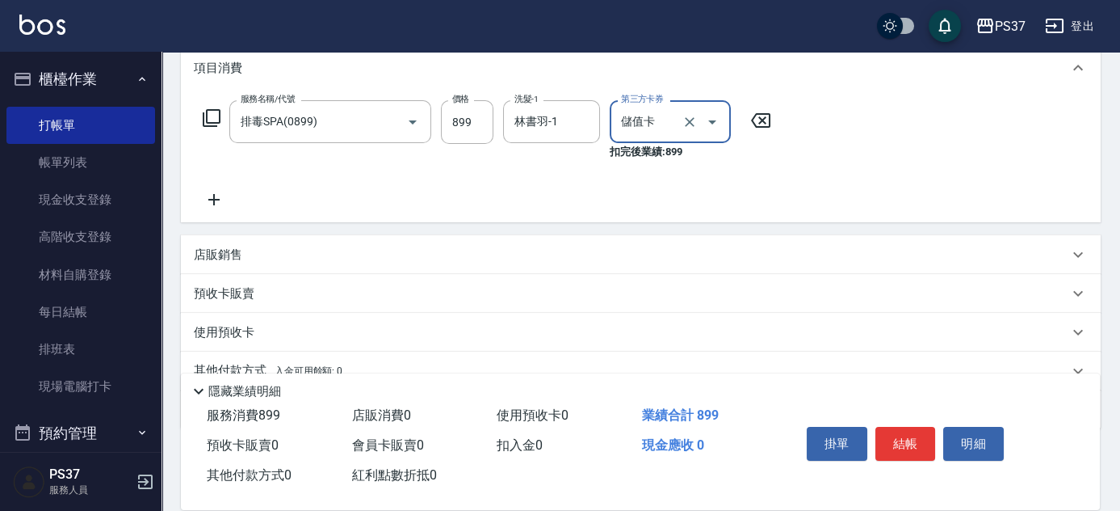
click at [215, 204] on icon at bounding box center [214, 199] width 40 height 19
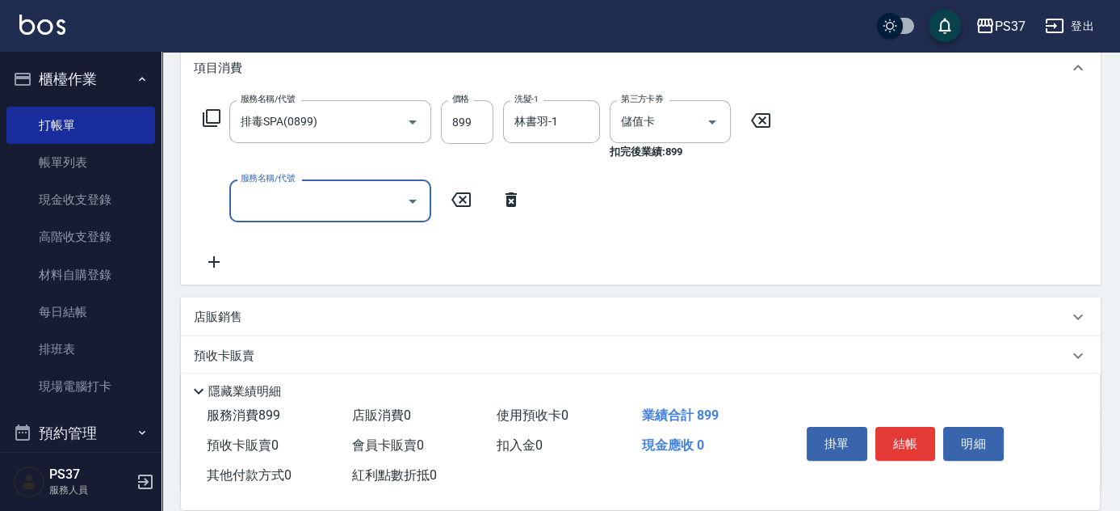
click at [296, 217] on div "服務名稱/代號" at bounding box center [330, 200] width 202 height 43
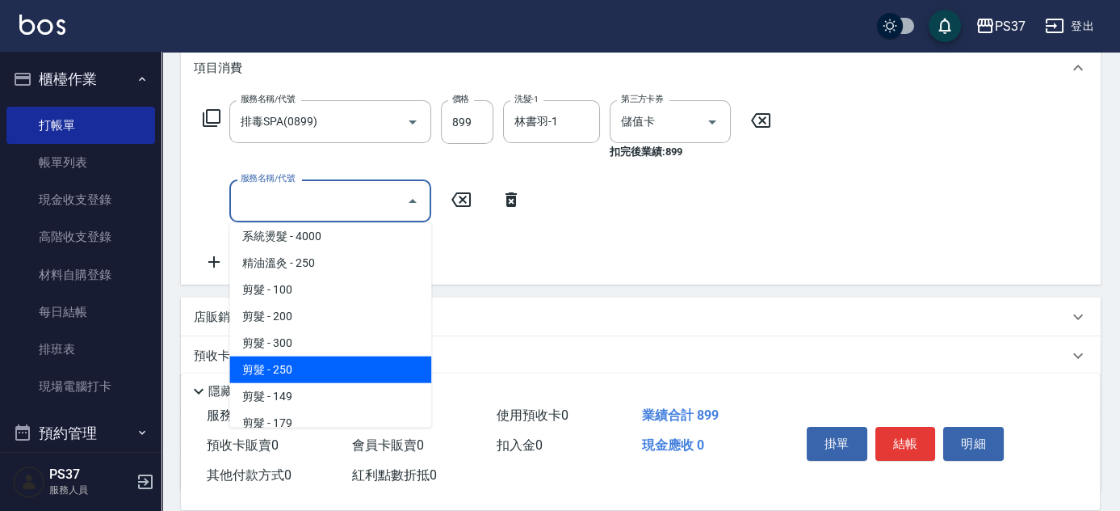
scroll to position [146, 0]
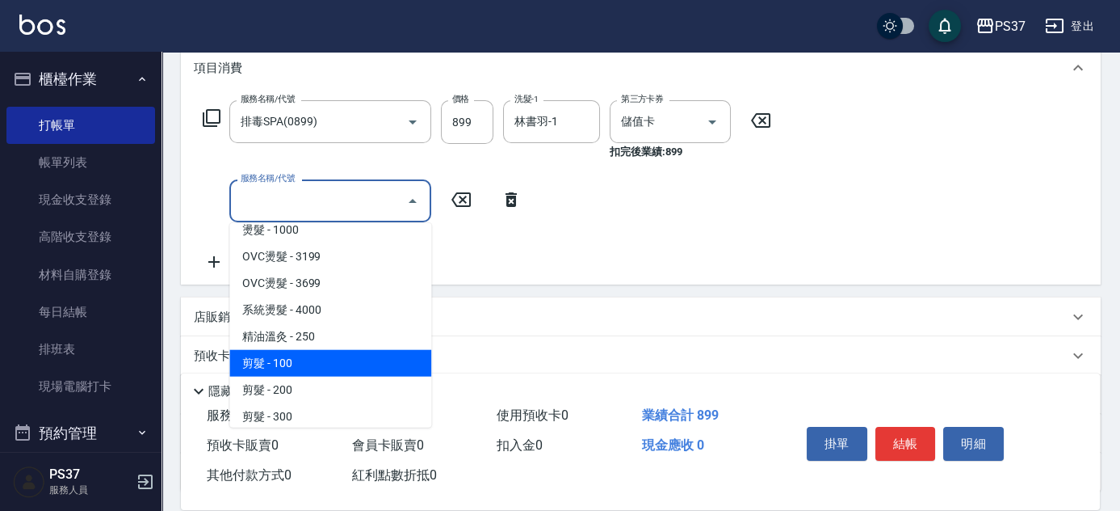
click at [335, 368] on span "剪髮 - 100" at bounding box center [330, 363] width 202 height 27
type input "剪髮(300)"
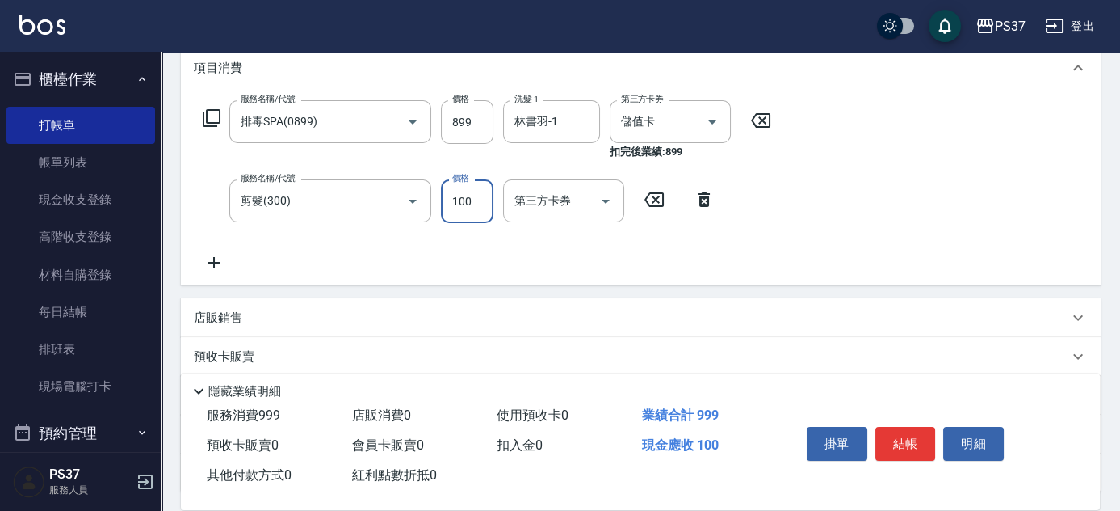
click at [478, 207] on input "100" at bounding box center [467, 201] width 53 height 44
type input "1"
click at [616, 200] on button "Open" at bounding box center [606, 201] width 26 height 26
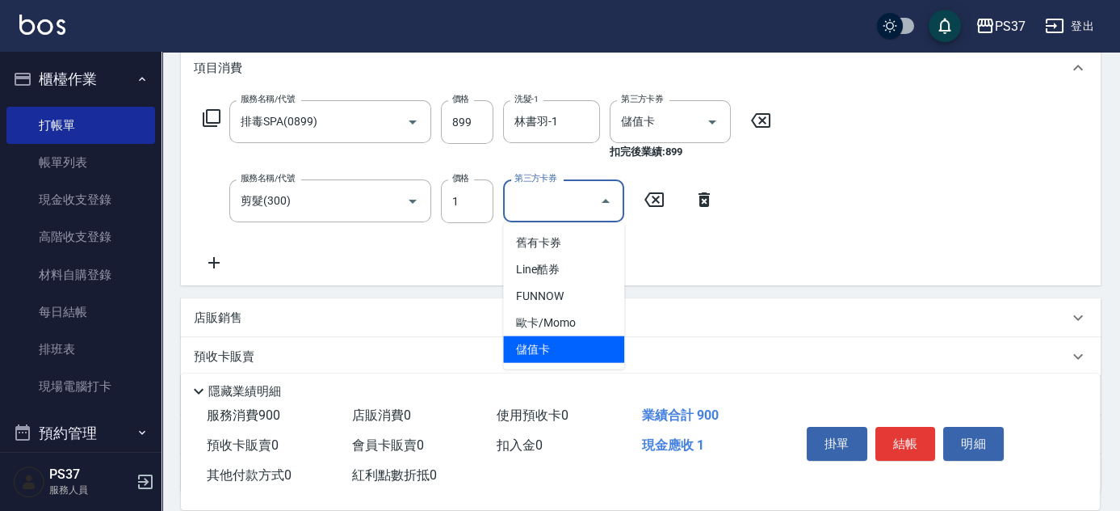
click at [606, 350] on span "儲值卡" at bounding box center [563, 349] width 121 height 27
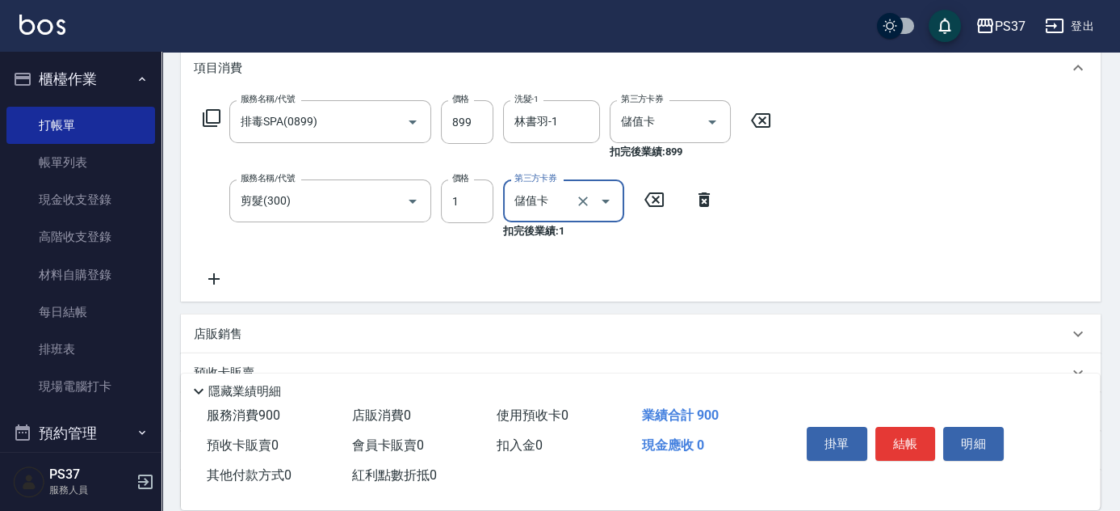
type input "儲值卡"
click at [926, 445] on button "結帳" at bounding box center [906, 444] width 61 height 34
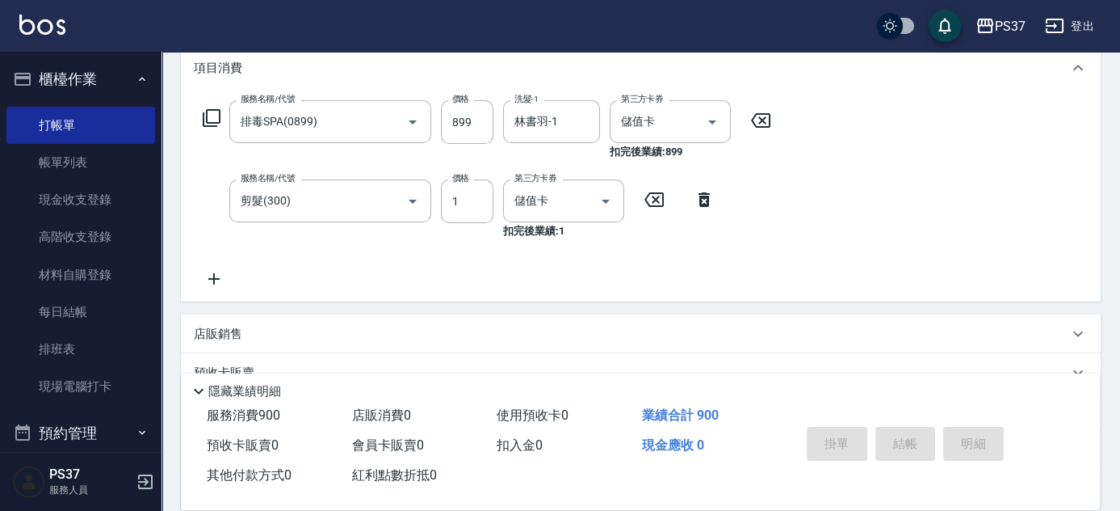
type input "2025/09/21 20:02"
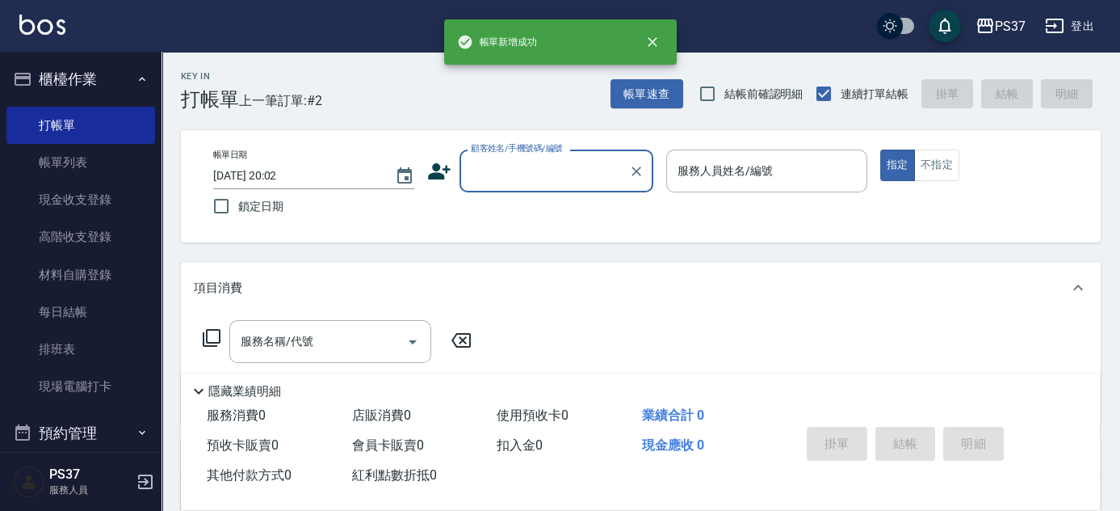
scroll to position [0, 0]
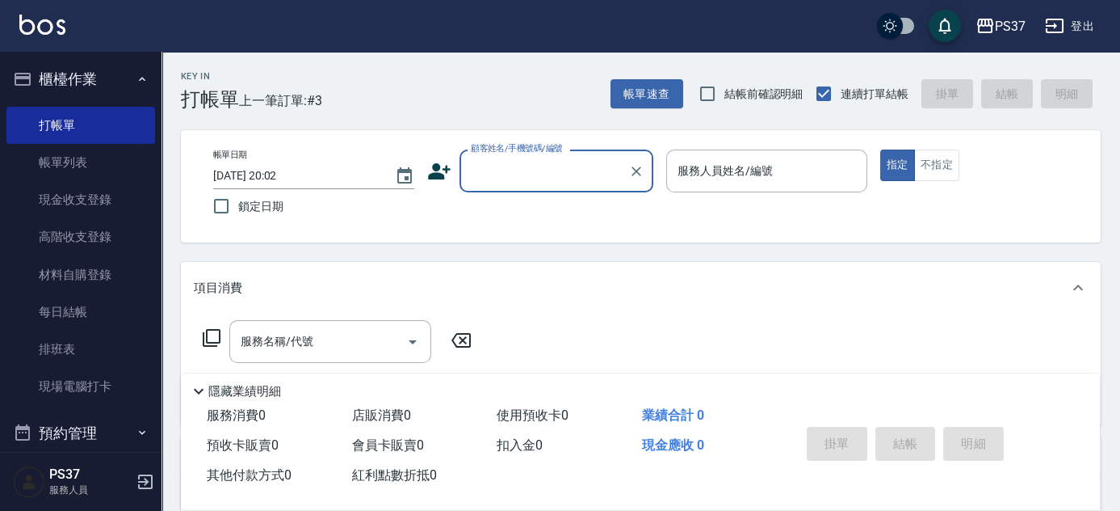
click at [529, 157] on input "顧客姓名/手機號碼/編號" at bounding box center [544, 171] width 155 height 28
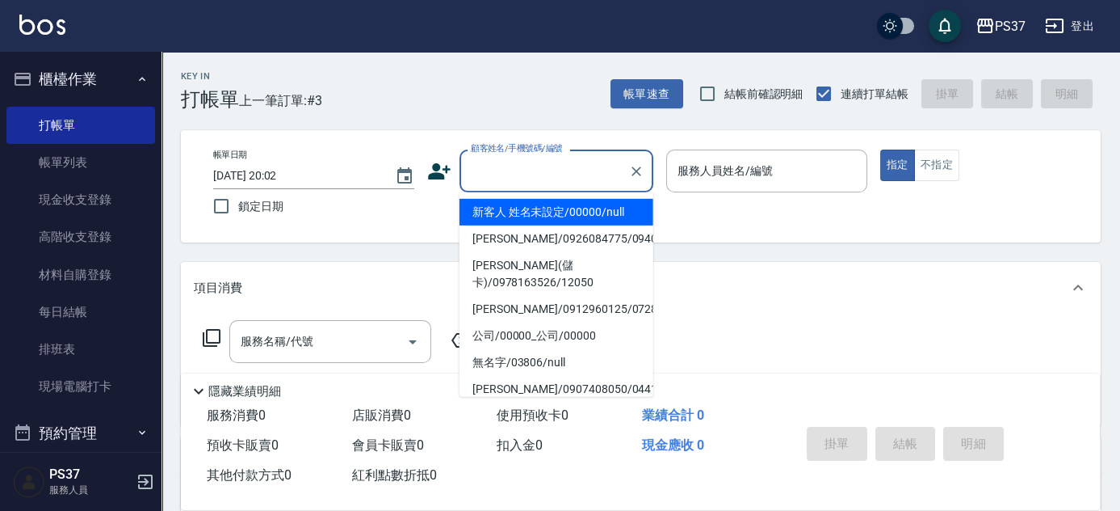
click at [544, 208] on li "新客人 姓名未設定/00000/null" at bounding box center [557, 212] width 194 height 27
type input "新客人 姓名未設定/00000/null"
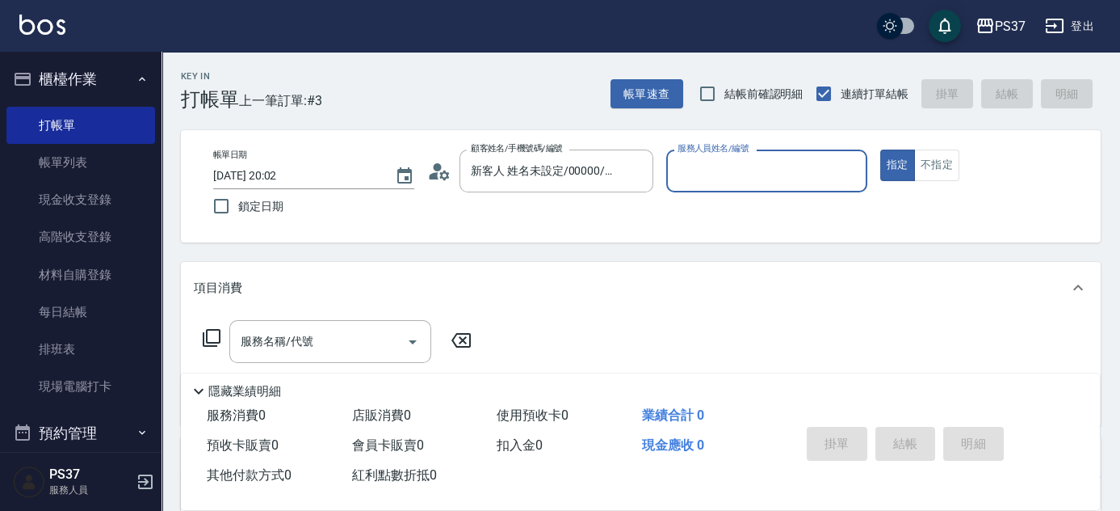
click at [758, 228] on div "帳單日期 2025/09/21 20:02 鎖定日期 顧客姓名/手機號碼/編號 新客人 姓名未設定/00000/null 顧客姓名/手機號碼/編號 服務人員姓…" at bounding box center [641, 186] width 920 height 112
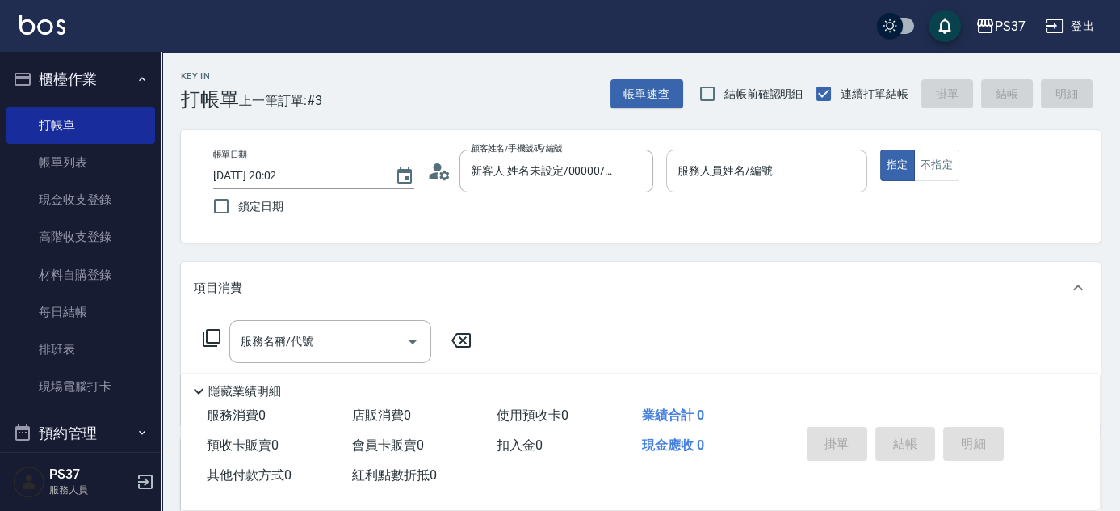
click at [704, 152] on div "服務人員姓名/編號" at bounding box center [766, 170] width 201 height 43
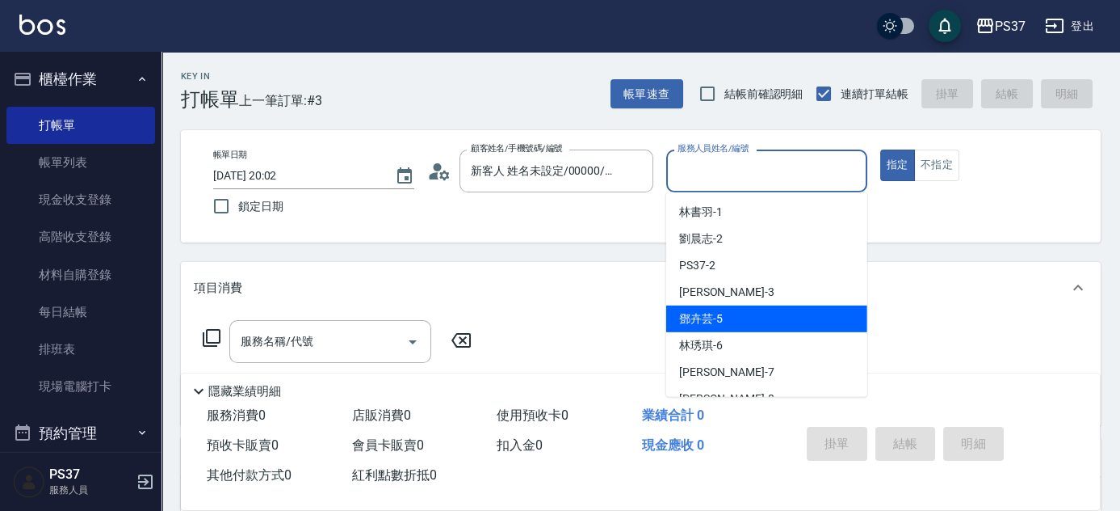
click at [744, 322] on div "鄧卉芸 -5" at bounding box center [766, 318] width 201 height 27
type input "鄧卉芸-5"
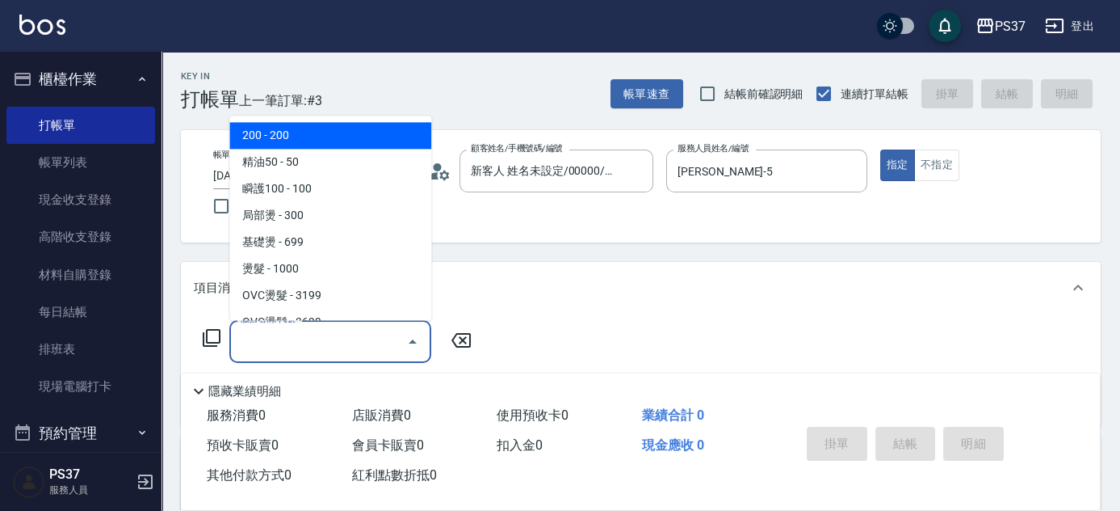
click at [347, 350] on input "服務名稱/代號" at bounding box center [318, 341] width 163 height 28
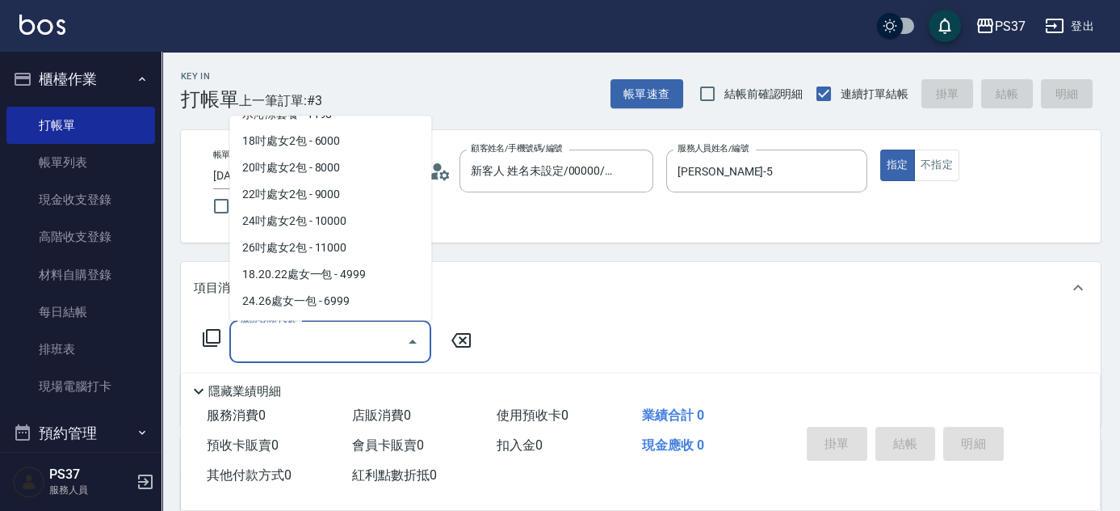
scroll to position [1721, 0]
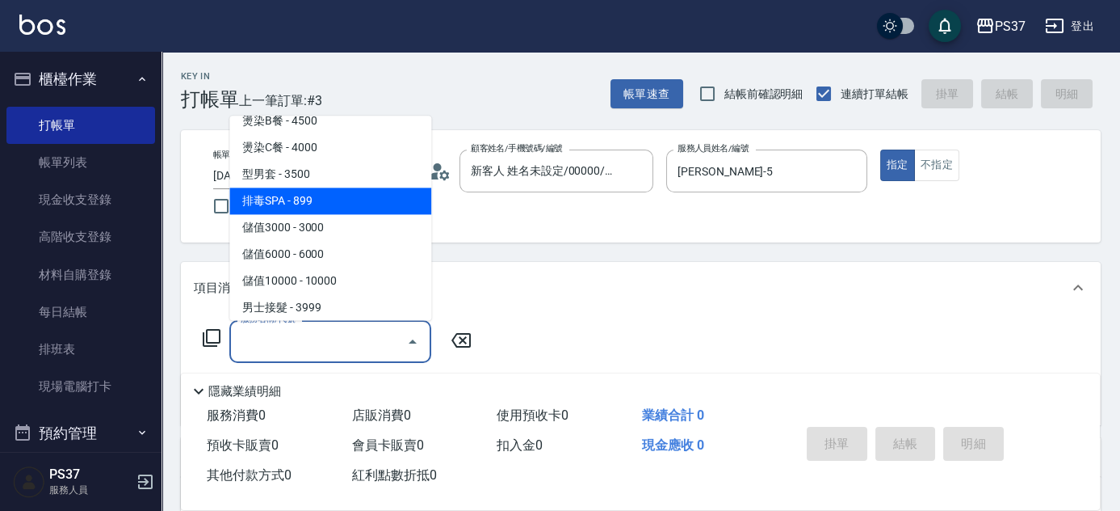
click at [323, 212] on span "排毒SPA - 899" at bounding box center [330, 201] width 202 height 27
type input "排毒SPA(0899)"
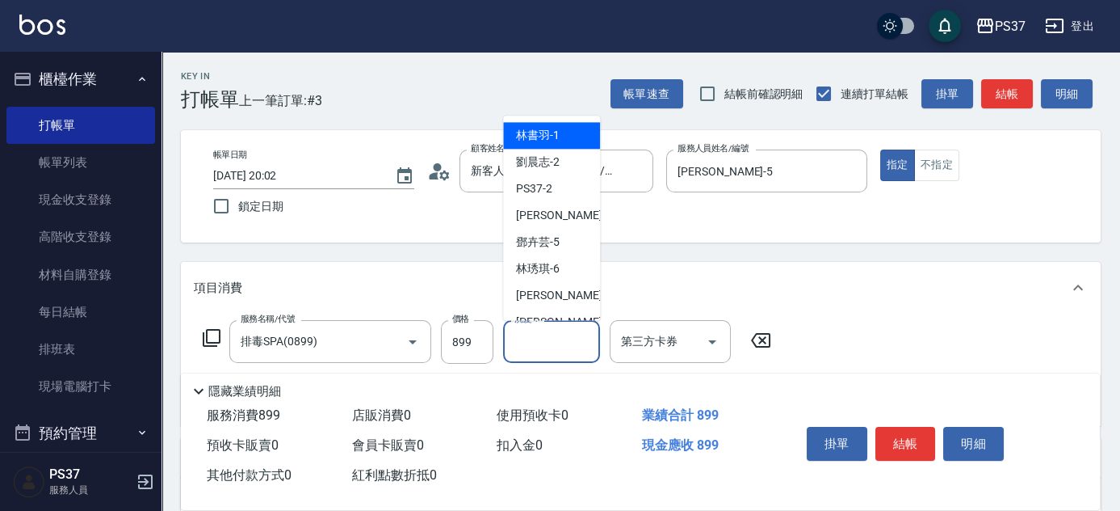
click at [530, 355] on input "洗髮-1" at bounding box center [552, 341] width 82 height 28
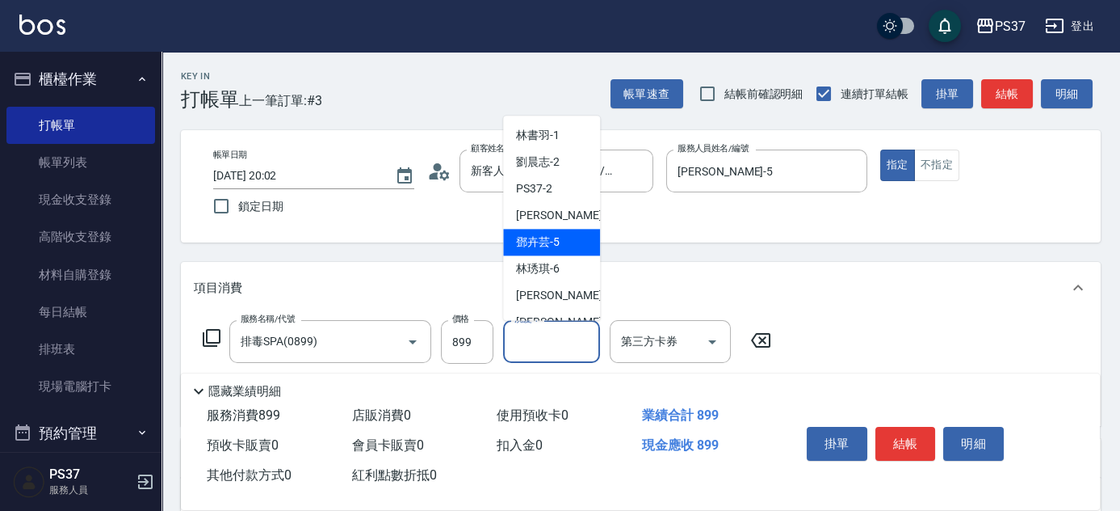
click at [543, 250] on span "鄧卉芸 -5" at bounding box center [538, 242] width 44 height 17
type input "鄧卉芸-5"
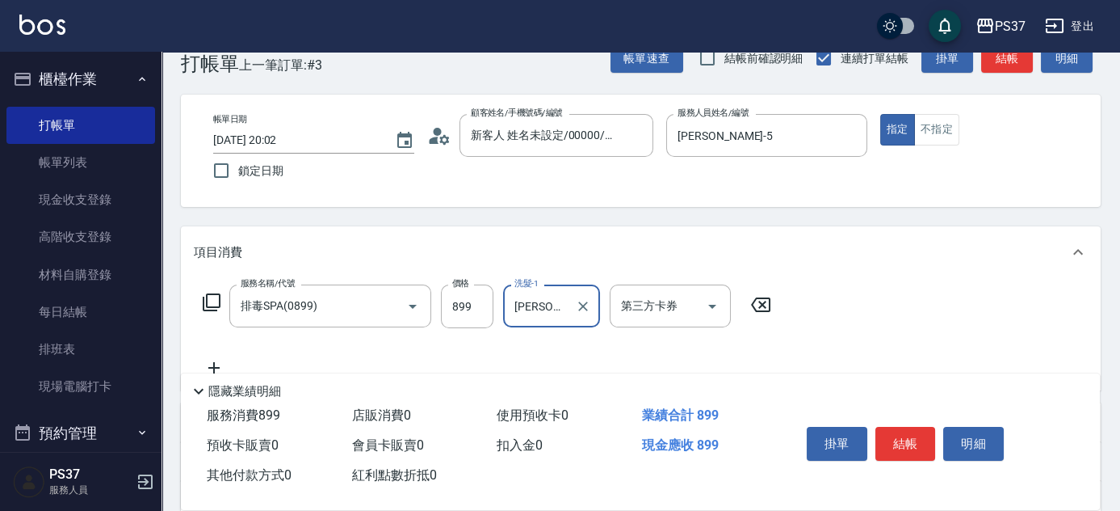
scroll to position [220, 0]
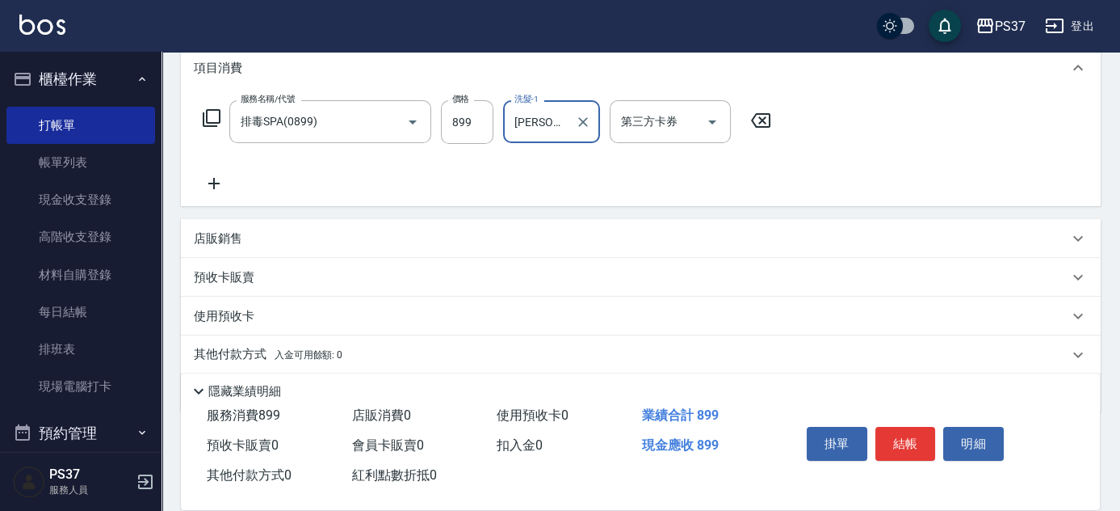
click at [221, 183] on icon at bounding box center [214, 183] width 40 height 19
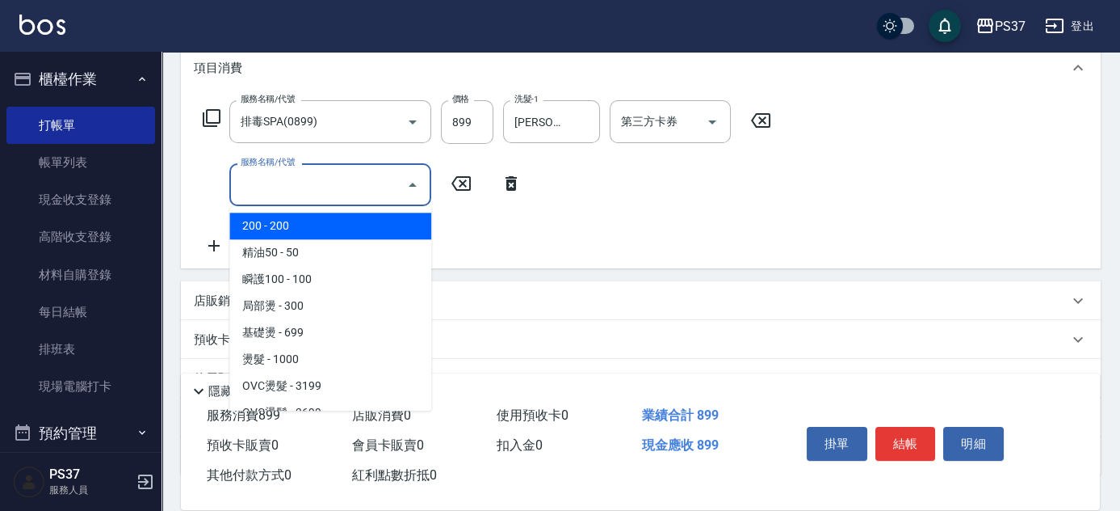
click at [272, 187] on input "服務名稱/代號" at bounding box center [318, 184] width 163 height 28
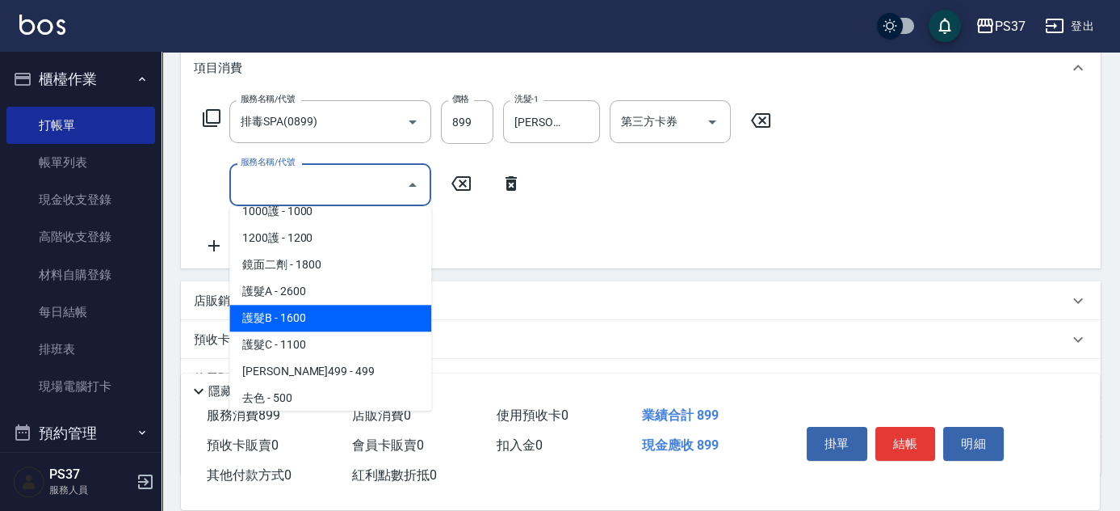
scroll to position [587, 0]
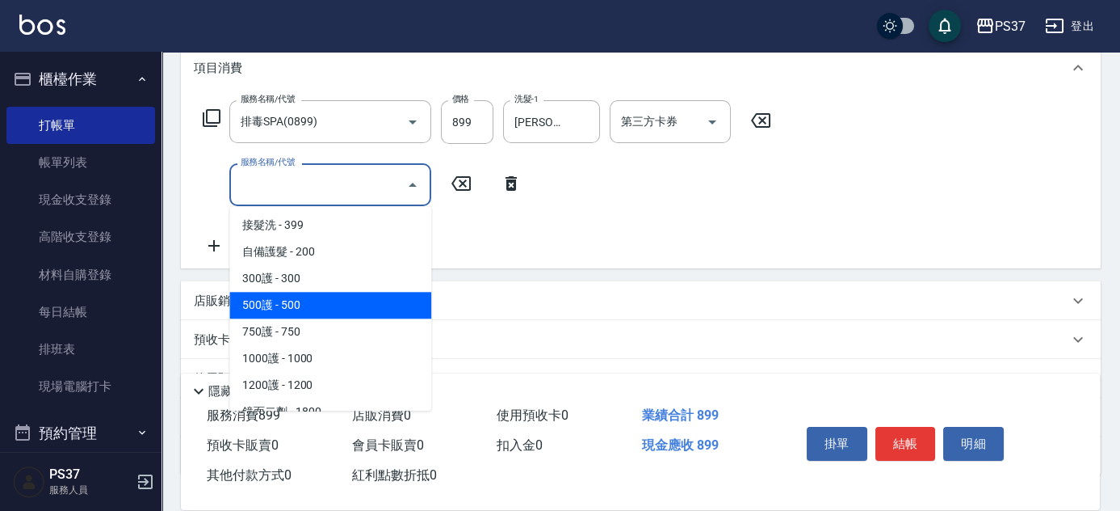
click at [328, 303] on span "500護 - 500" at bounding box center [330, 305] width 202 height 27
type input "500護(402)"
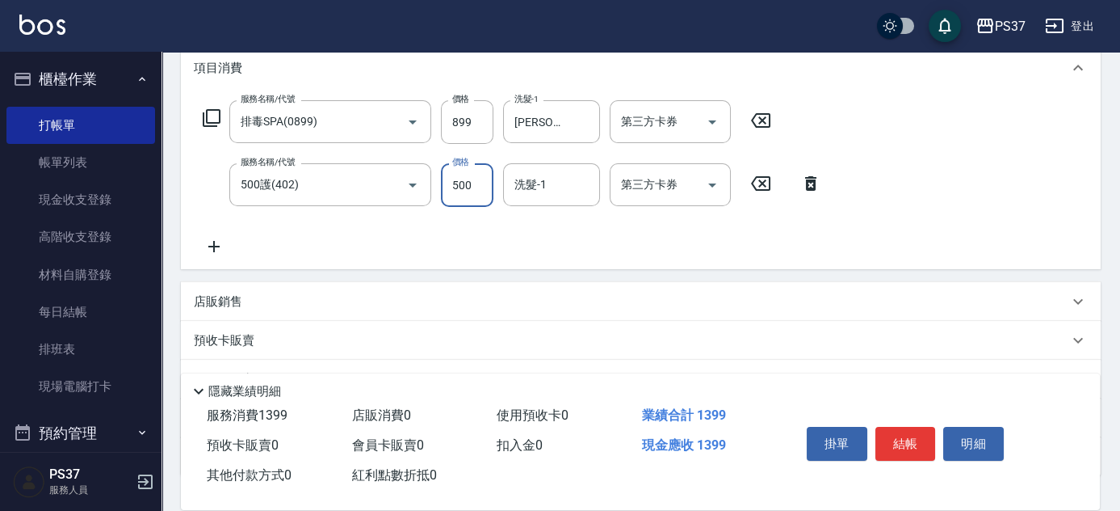
click at [464, 193] on input "500" at bounding box center [467, 185] width 53 height 44
type input "400"
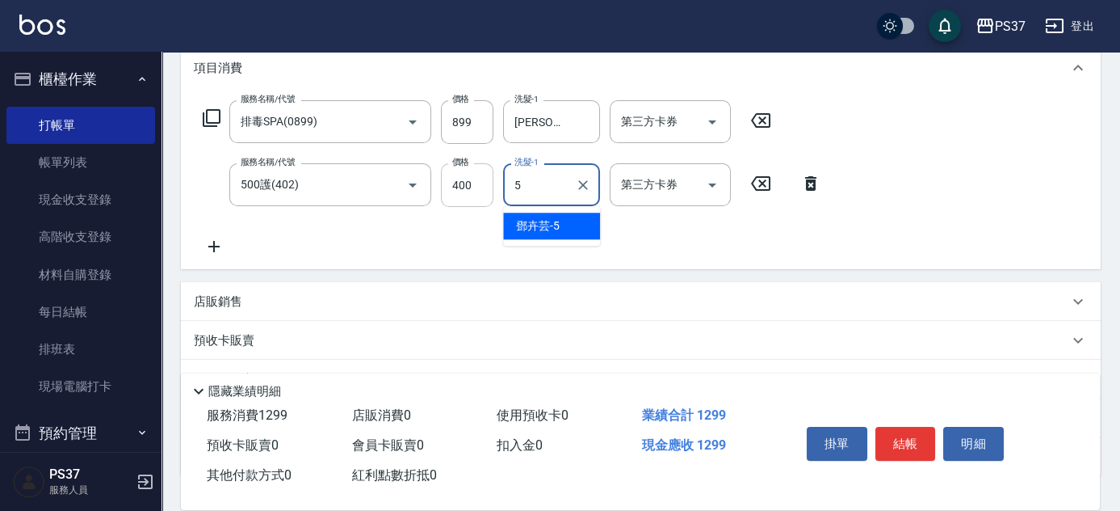
type input "鄧卉芸-5"
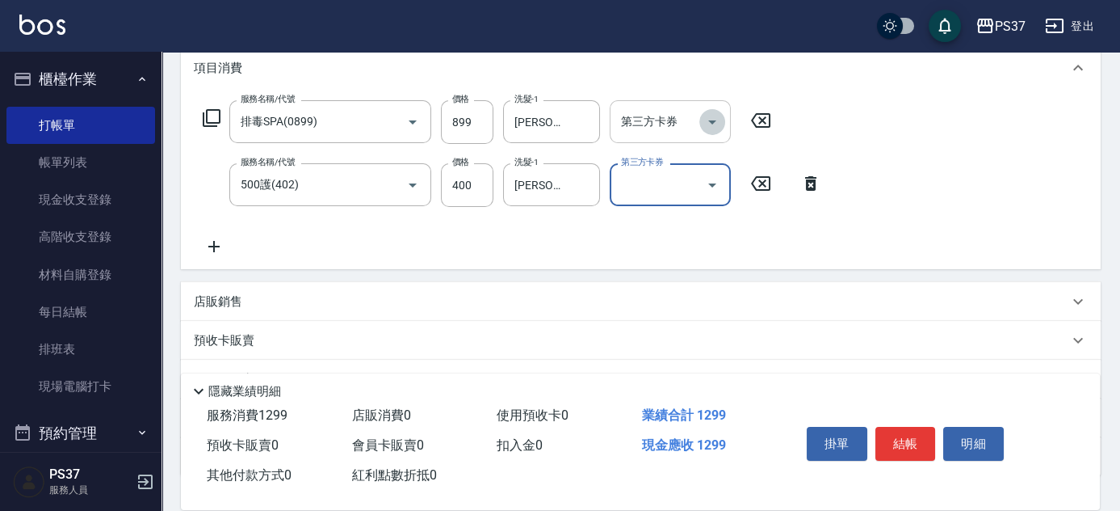
click at [713, 131] on button "Open" at bounding box center [713, 122] width 26 height 26
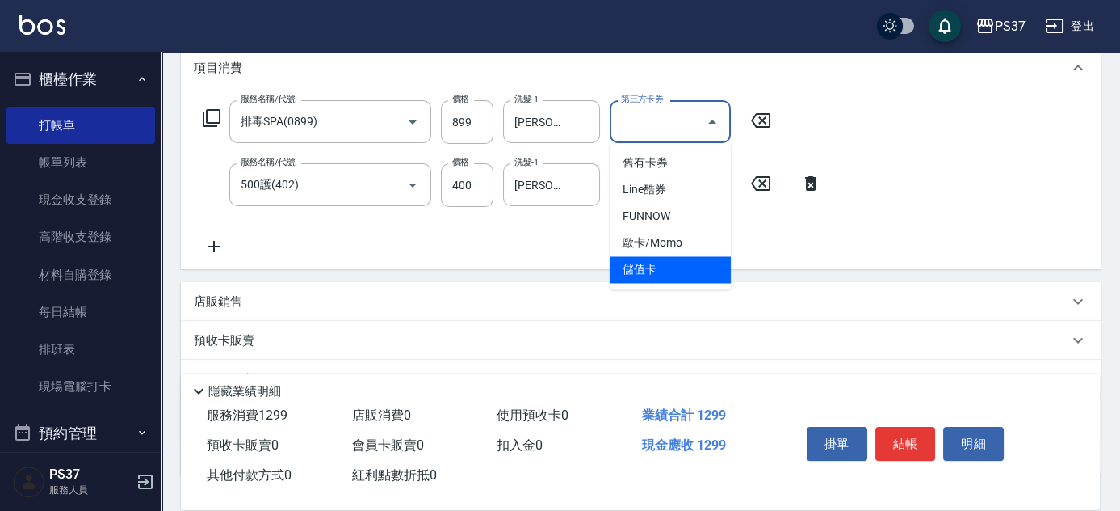
click at [683, 267] on span "儲值卡" at bounding box center [670, 269] width 121 height 27
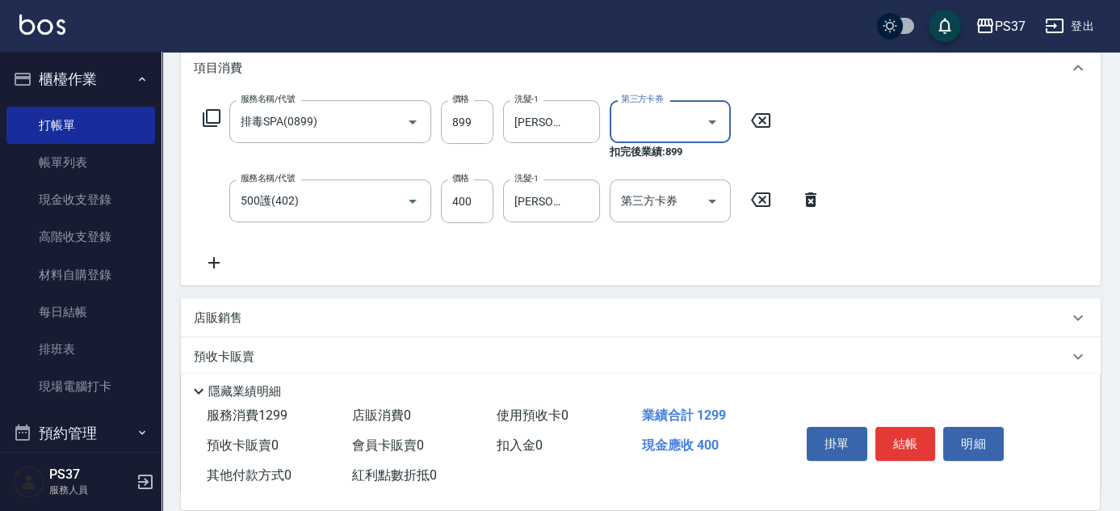
type input "儲值卡"
click at [711, 197] on icon "Open" at bounding box center [712, 200] width 19 height 19
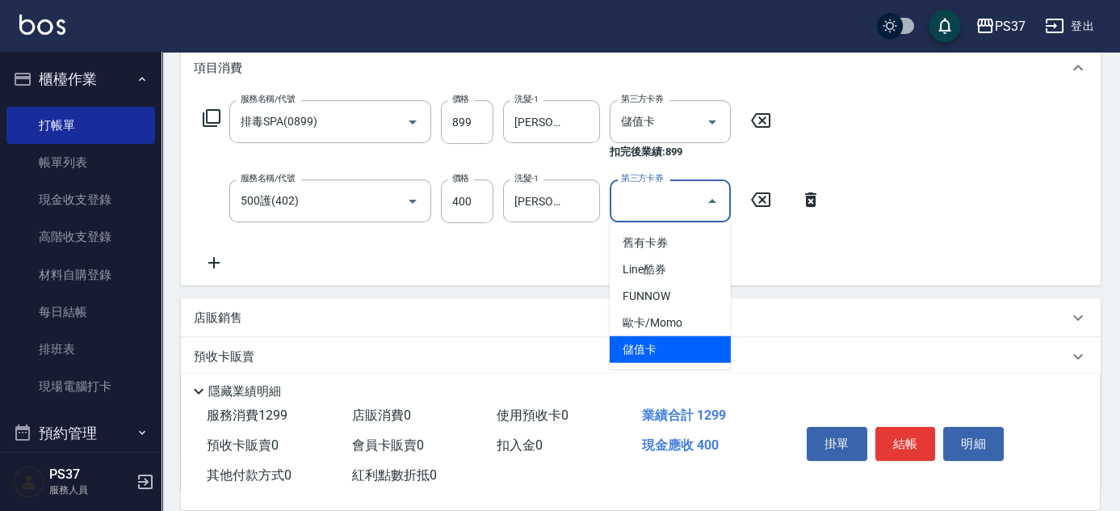
click at [667, 356] on span "儲值卡" at bounding box center [670, 349] width 121 height 27
type input "儲值卡"
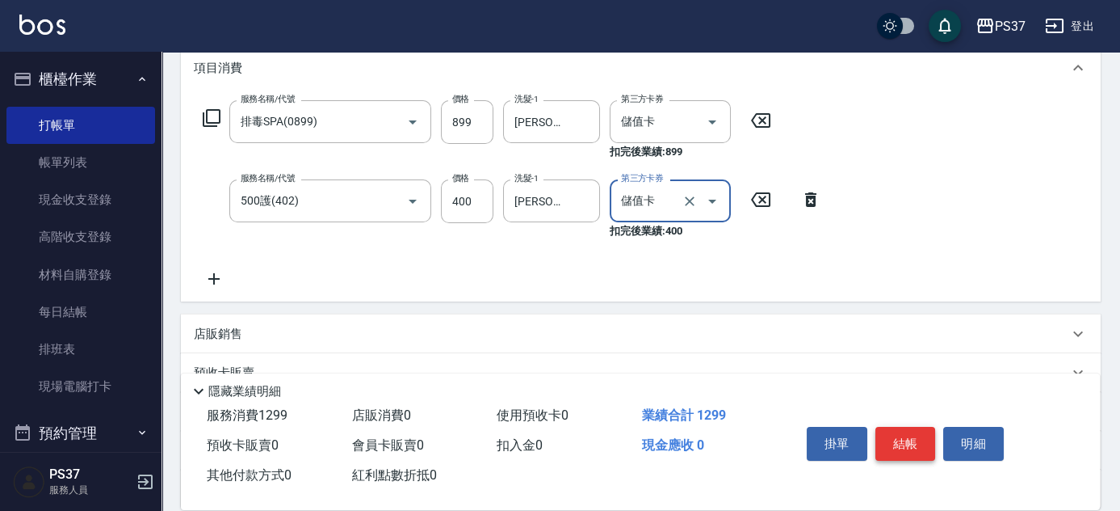
click at [906, 439] on button "結帳" at bounding box center [906, 444] width 61 height 34
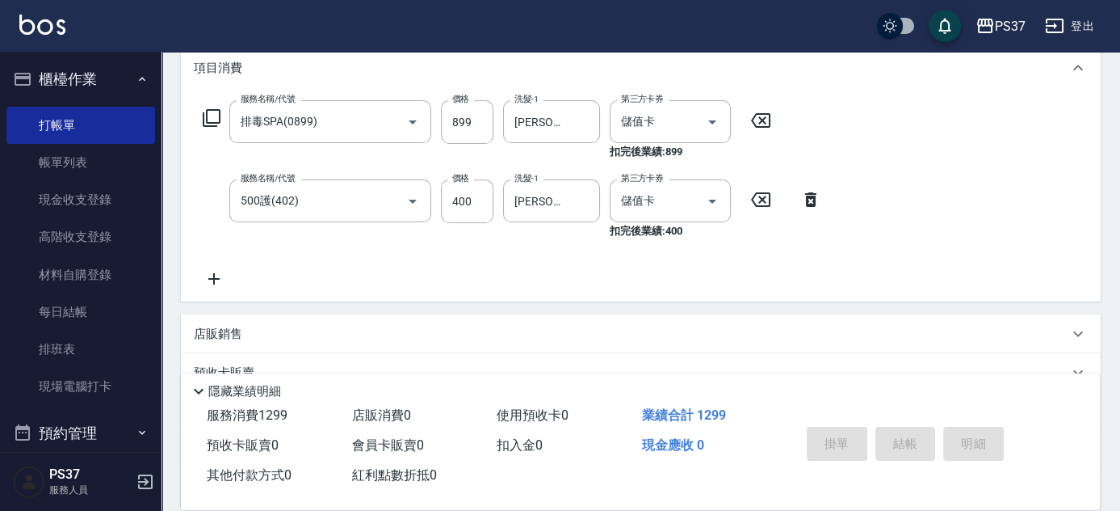
type input "2025/09/21 20:03"
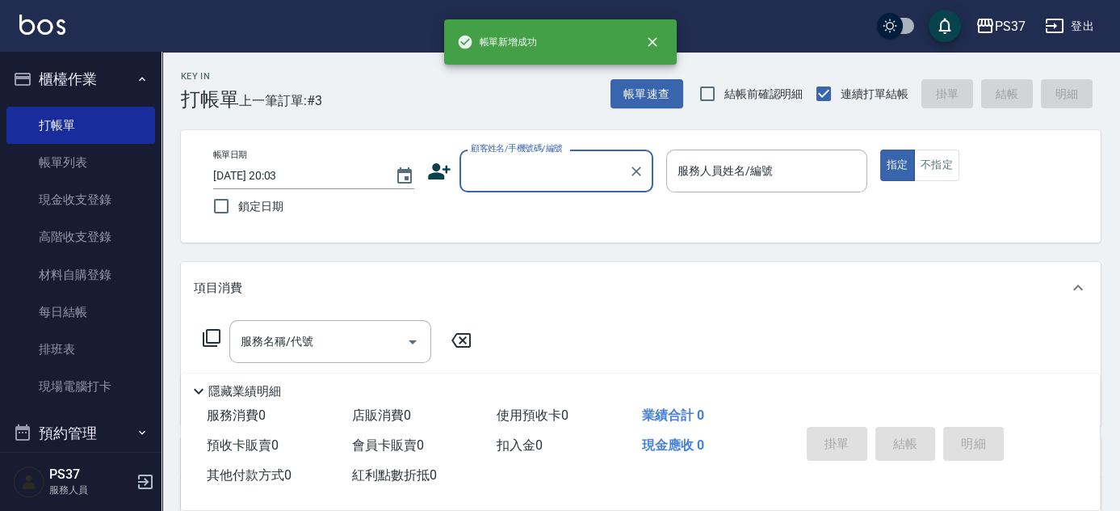
scroll to position [0, 0]
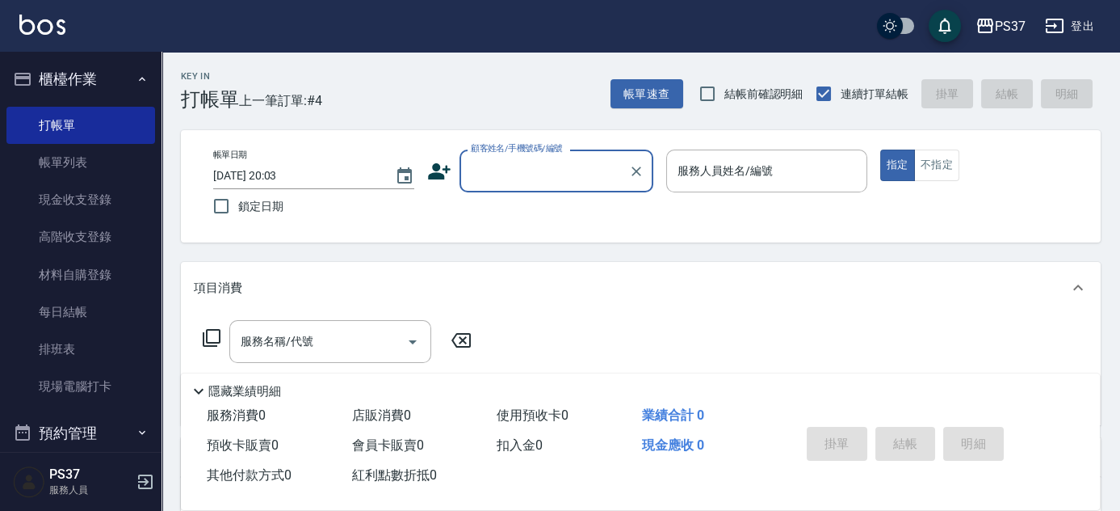
click at [575, 171] on input "顧客姓名/手機號碼/編號" at bounding box center [544, 171] width 155 height 28
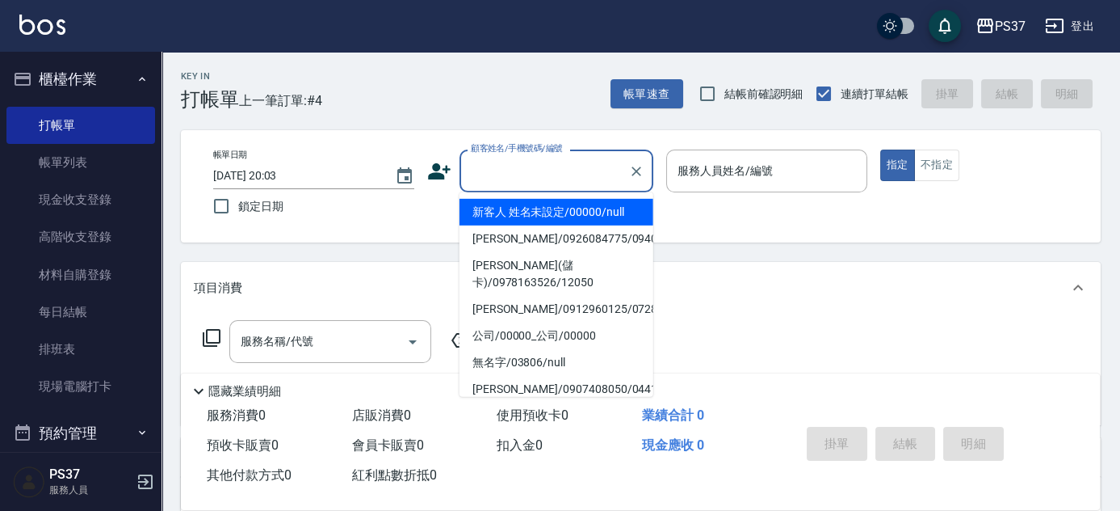
click at [556, 206] on li "新客人 姓名未設定/00000/null" at bounding box center [557, 212] width 194 height 27
type input "新客人 姓名未設定/00000/null"
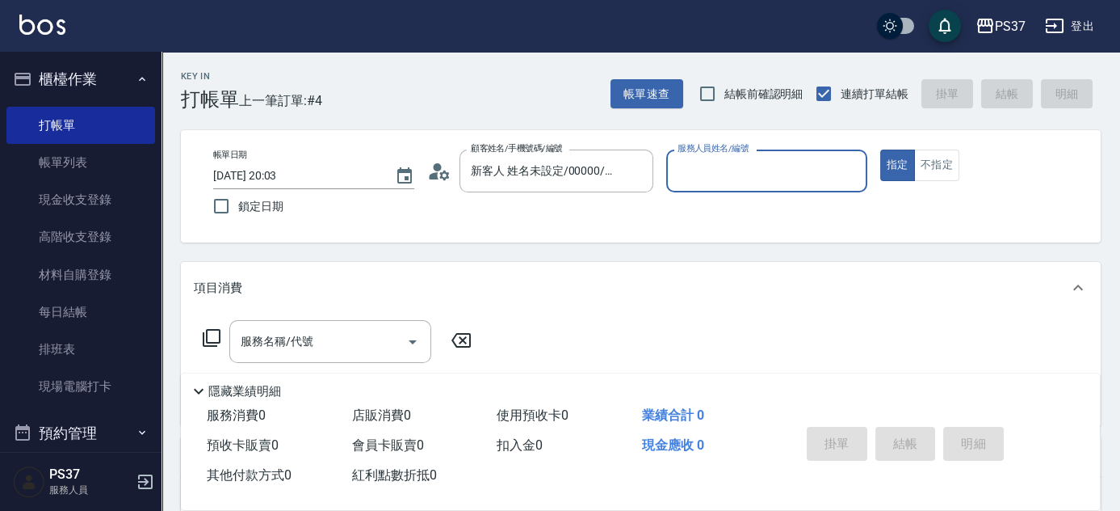
click at [759, 174] on input "服務人員姓名/編號" at bounding box center [767, 171] width 187 height 28
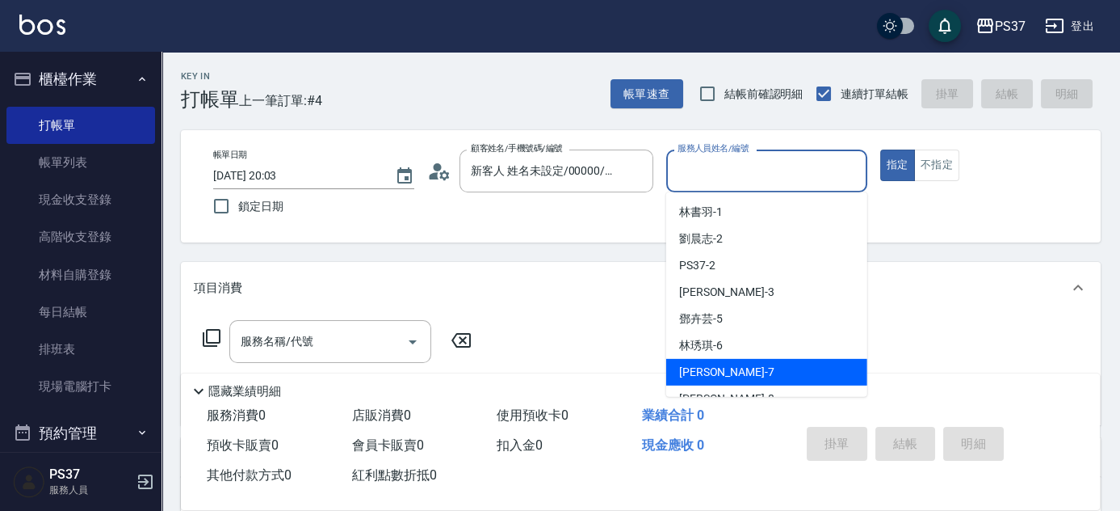
click at [759, 378] on div "黎氏萍 -7" at bounding box center [766, 372] width 201 height 27
type input "黎氏萍-7"
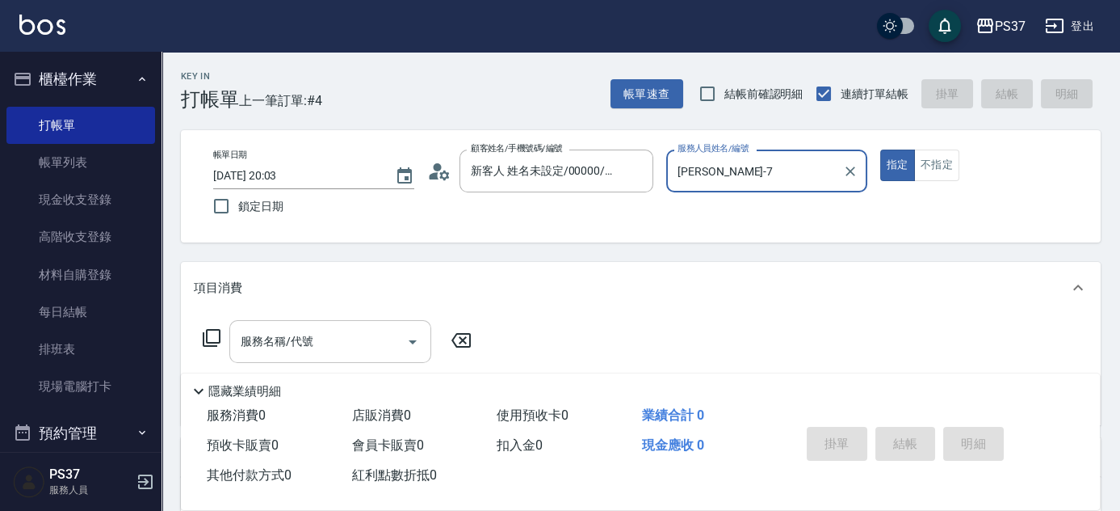
click at [323, 351] on input "服務名稱/代號" at bounding box center [318, 341] width 163 height 28
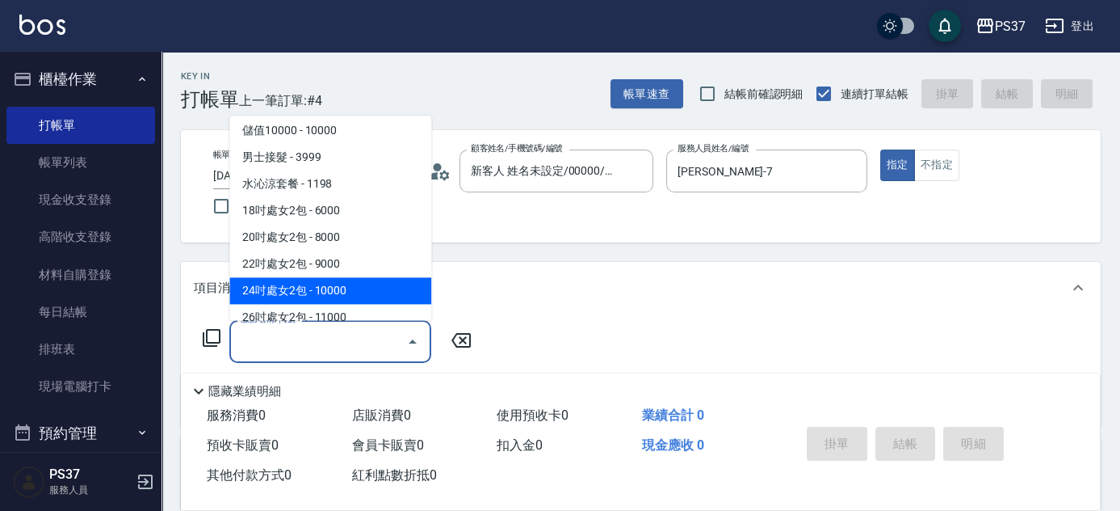
scroll to position [1794, 0]
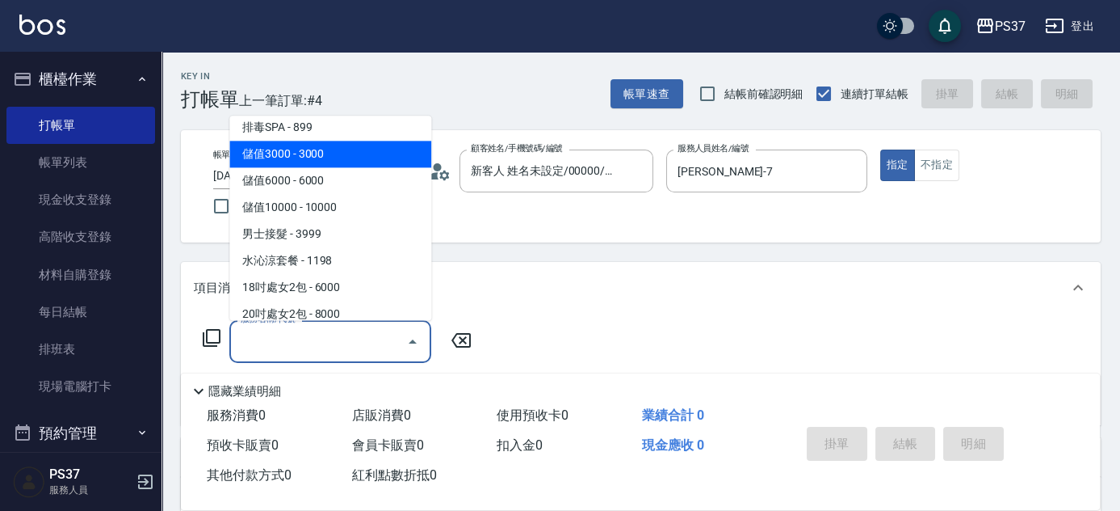
click at [347, 150] on span "儲值3000 - 3000" at bounding box center [330, 154] width 202 height 27
type input "儲值3000(901)"
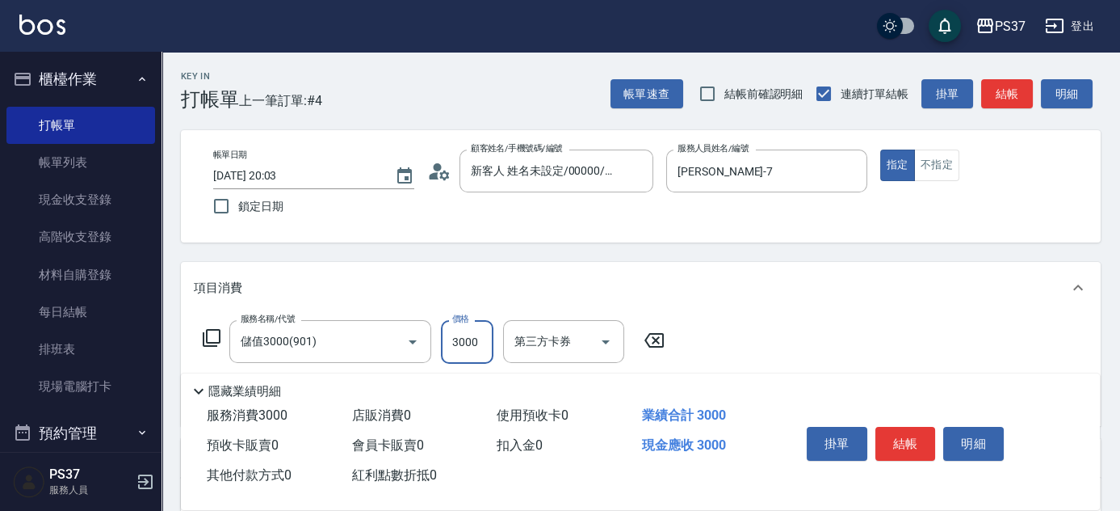
click at [473, 352] on input "3000" at bounding box center [467, 342] width 53 height 44
type input "134"
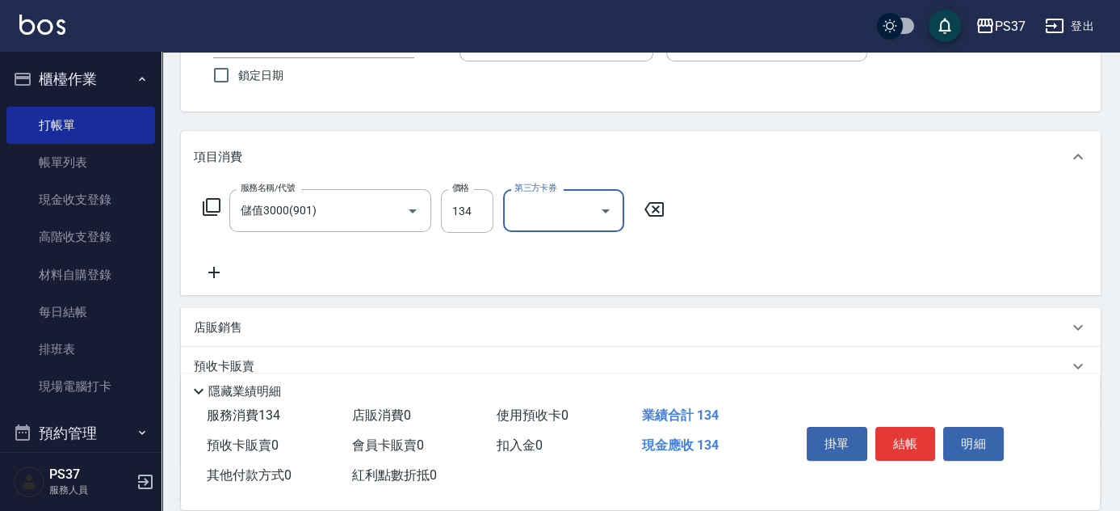
scroll to position [220, 0]
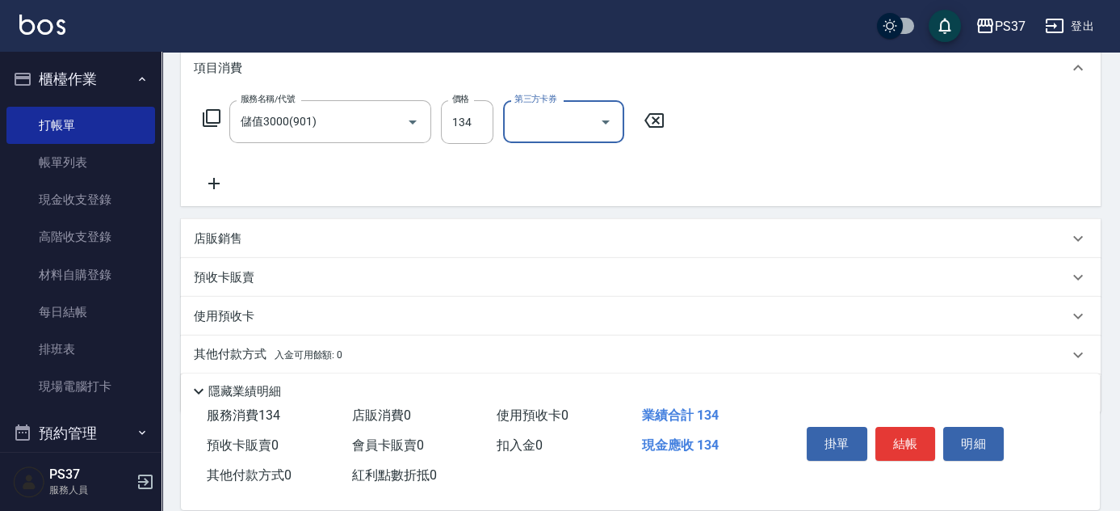
click at [215, 178] on icon at bounding box center [214, 183] width 40 height 19
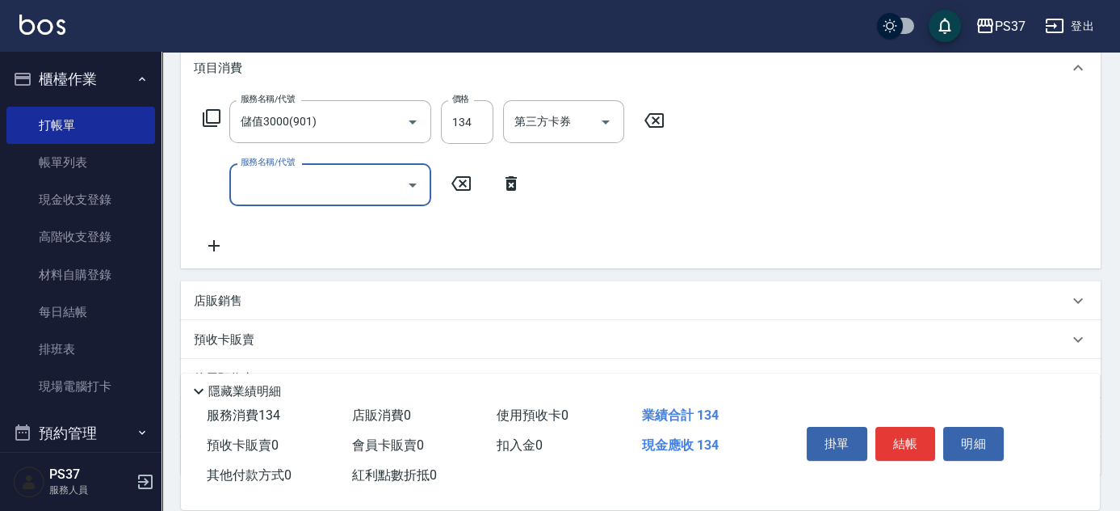
click at [291, 189] on input "服務名稱/代號" at bounding box center [318, 184] width 163 height 28
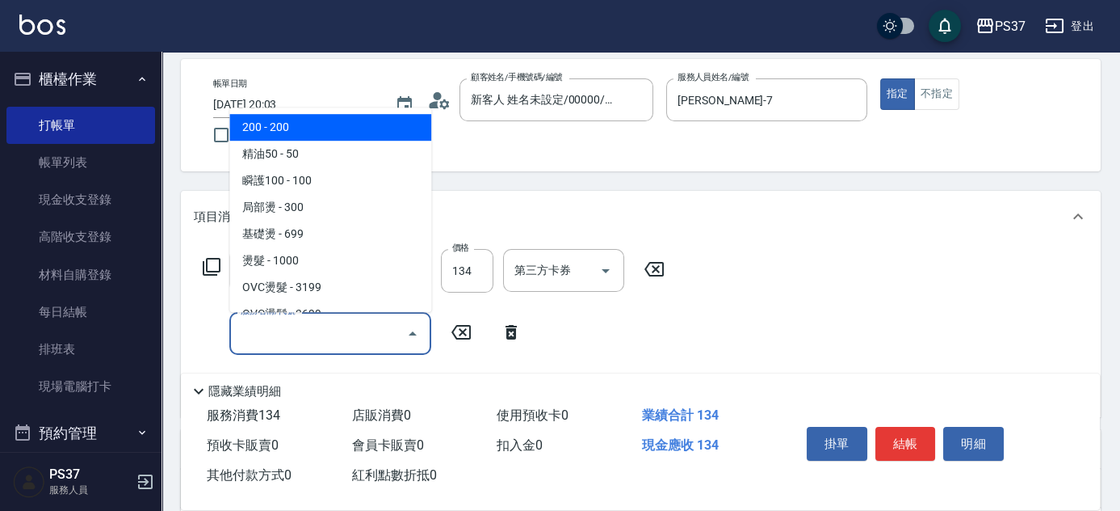
scroll to position [0, 0]
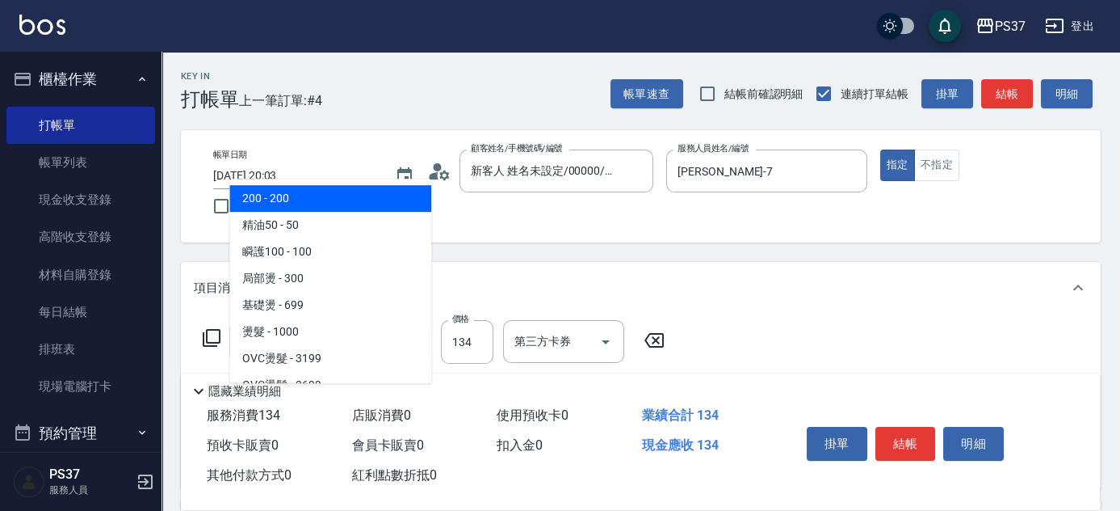
click at [305, 201] on span "200 - 200" at bounding box center [330, 198] width 202 height 27
type input "200(111)"
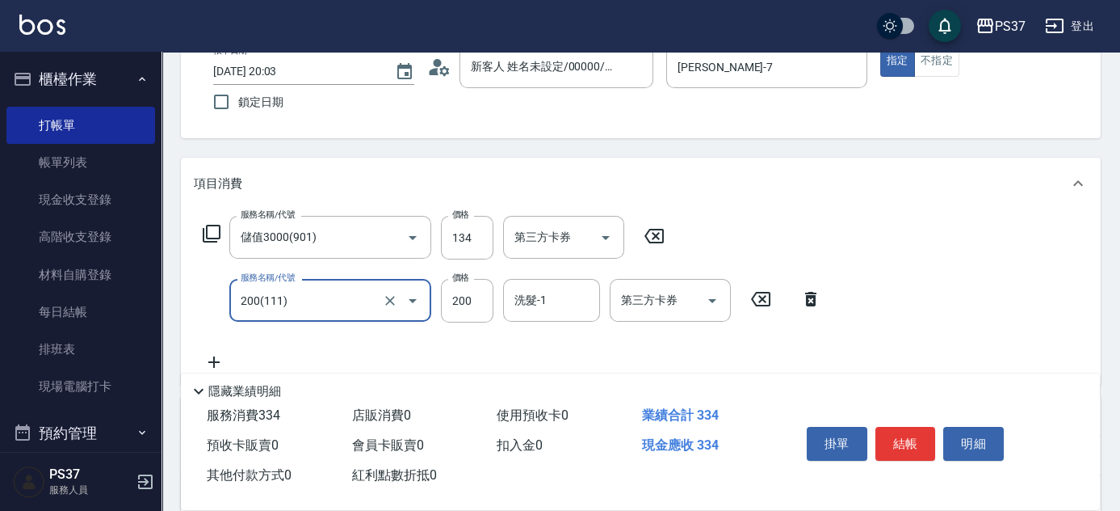
scroll to position [220, 0]
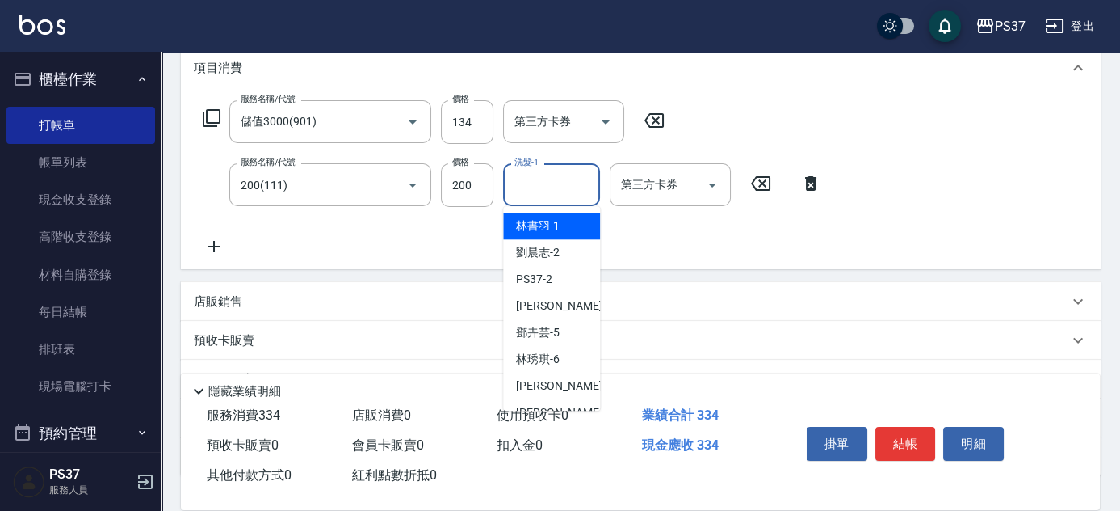
click at [553, 178] on input "洗髮-1" at bounding box center [552, 184] width 82 height 28
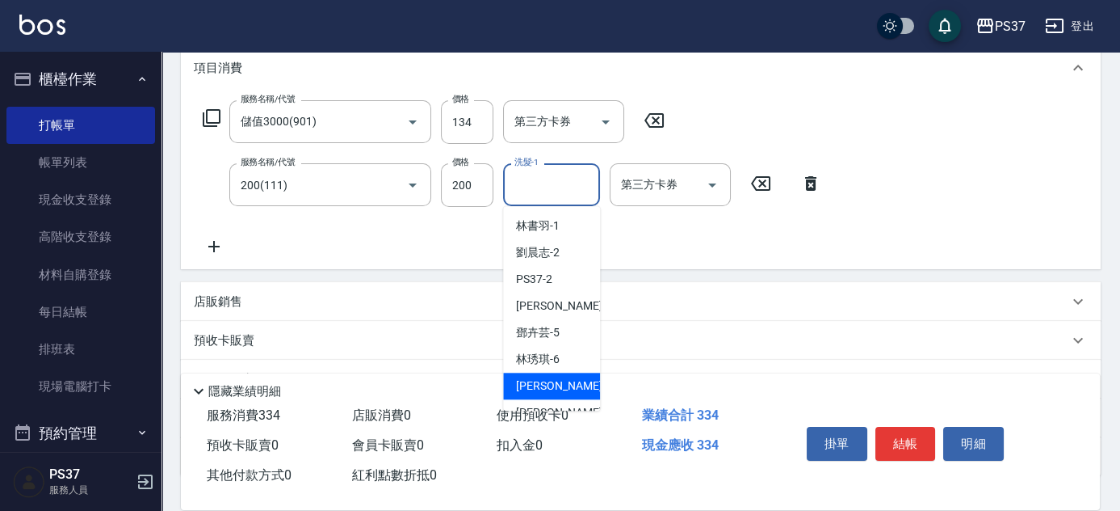
drag, startPoint x: 530, startPoint y: 379, endPoint x: 408, endPoint y: 322, distance: 134.5
click at [530, 380] on span "黎氏萍 -7" at bounding box center [563, 385] width 95 height 17
type input "黎氏萍-7"
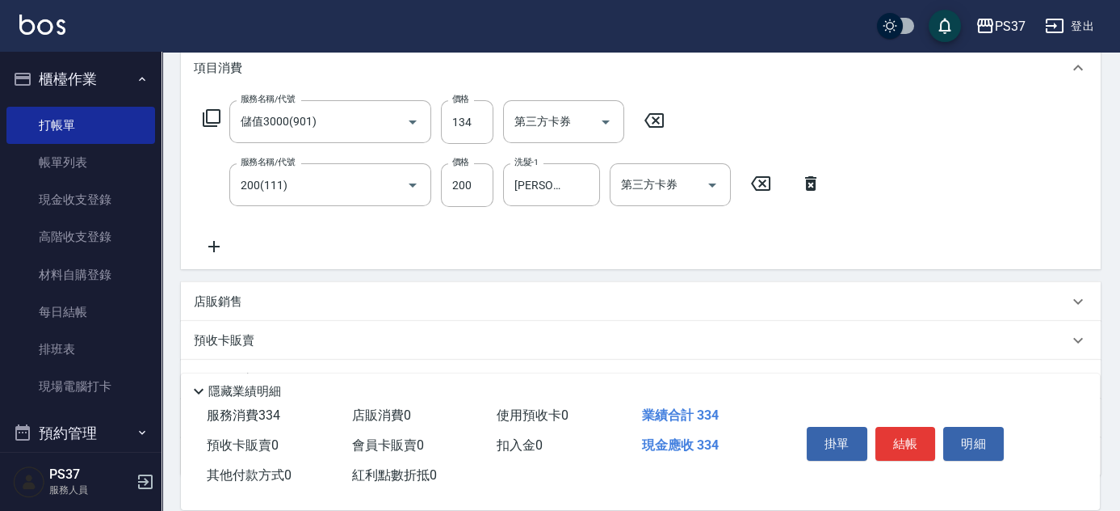
click at [211, 245] on icon at bounding box center [213, 246] width 11 height 11
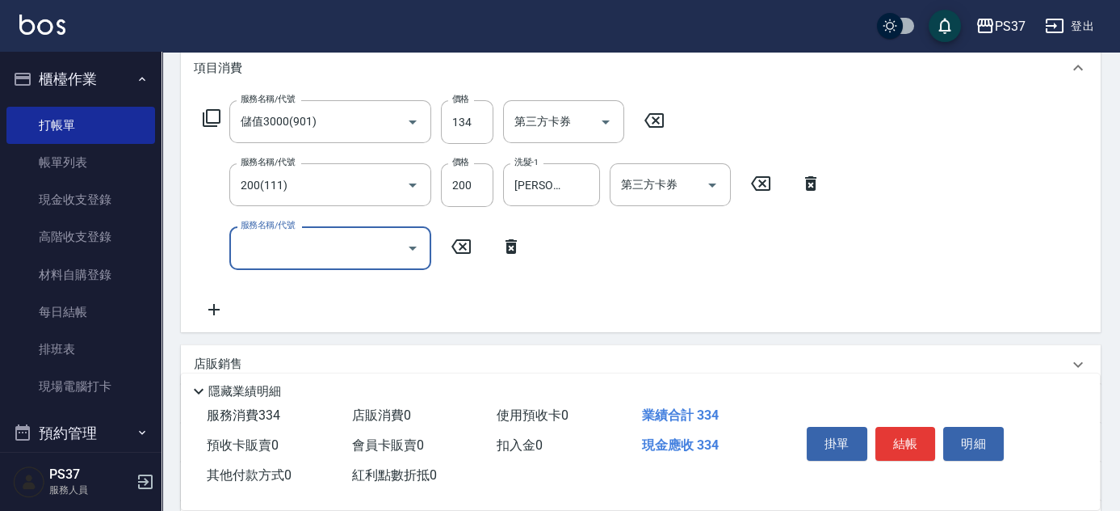
click at [263, 249] on input "服務名稱/代號" at bounding box center [318, 247] width 163 height 28
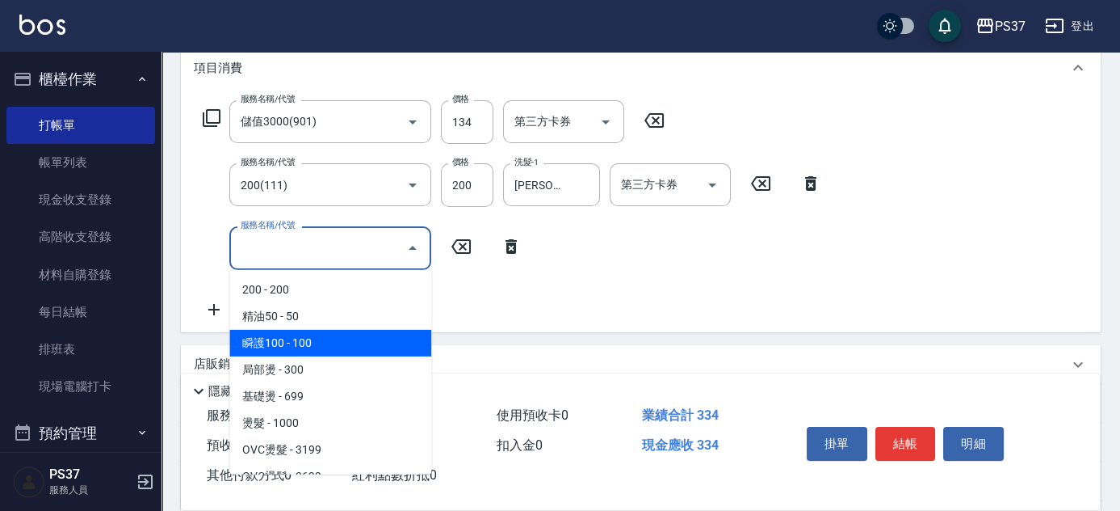
click at [327, 349] on span "瞬護100 - 100" at bounding box center [330, 343] width 202 height 27
type input "瞬護100(113)"
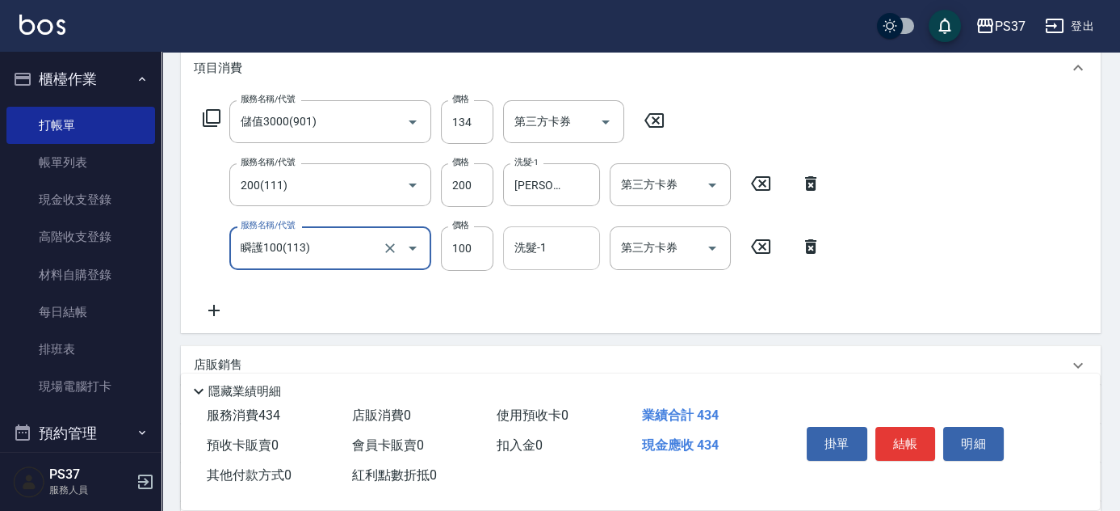
click at [532, 246] on input "洗髮-1" at bounding box center [552, 247] width 82 height 28
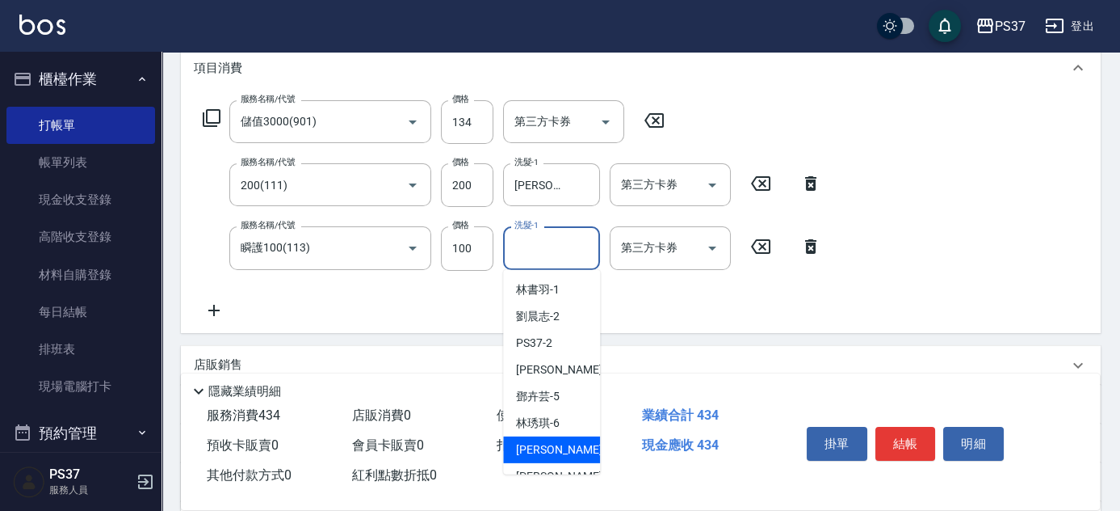
drag, startPoint x: 544, startPoint y: 454, endPoint x: 522, endPoint y: 443, distance: 25.3
click at [544, 454] on span "黎氏萍 -7" at bounding box center [563, 449] width 95 height 17
type input "黎氏萍-7"
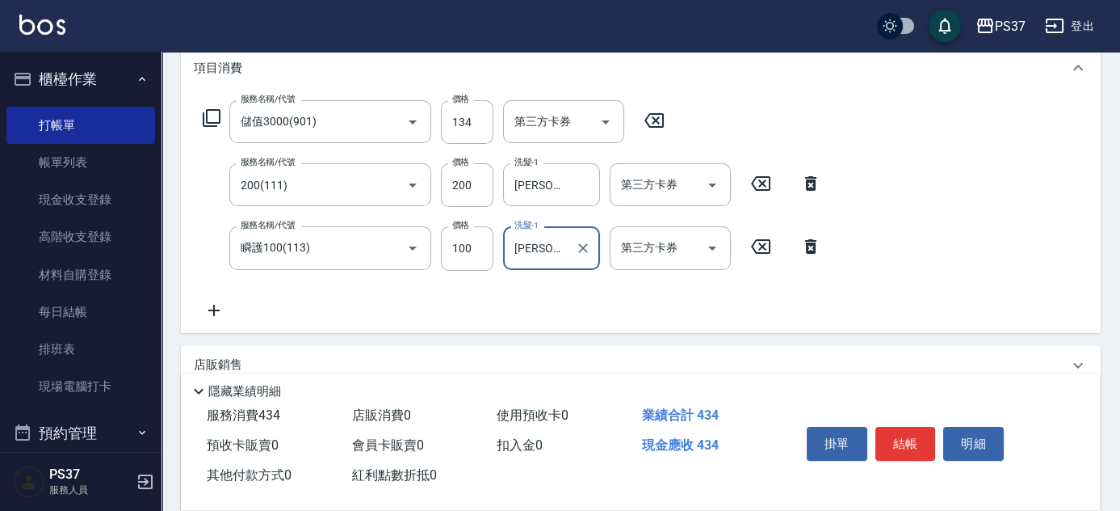
click at [215, 305] on icon at bounding box center [214, 310] width 40 height 19
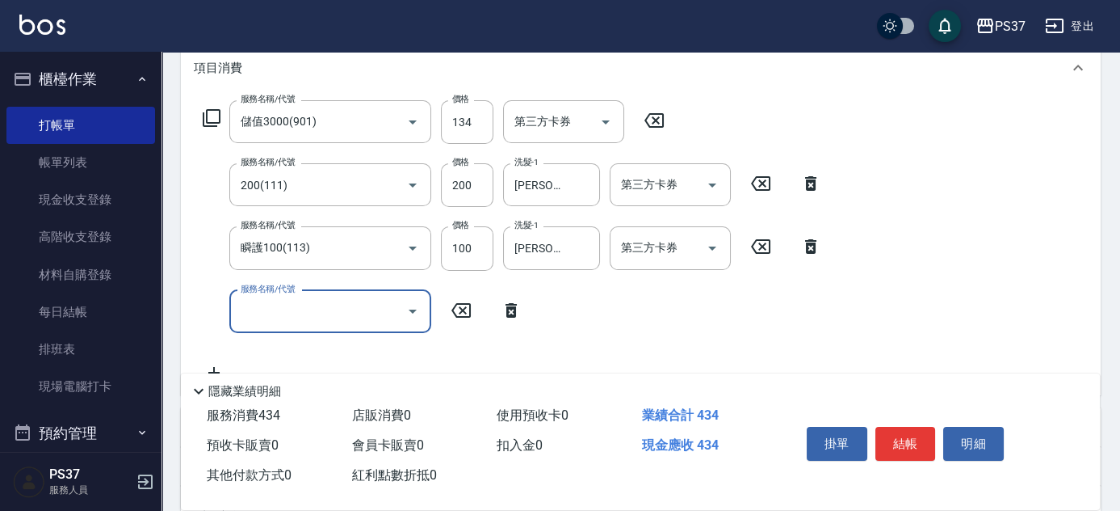
click at [250, 307] on input "服務名稱/代號" at bounding box center [318, 311] width 163 height 28
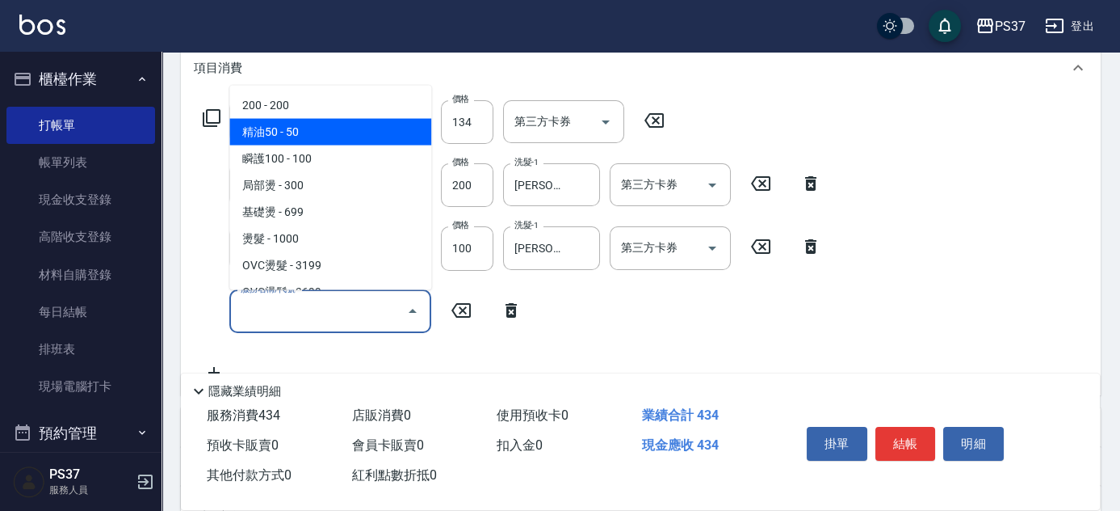
click at [312, 121] on span "精油50 - 50" at bounding box center [330, 132] width 202 height 27
type input "精油50(112)"
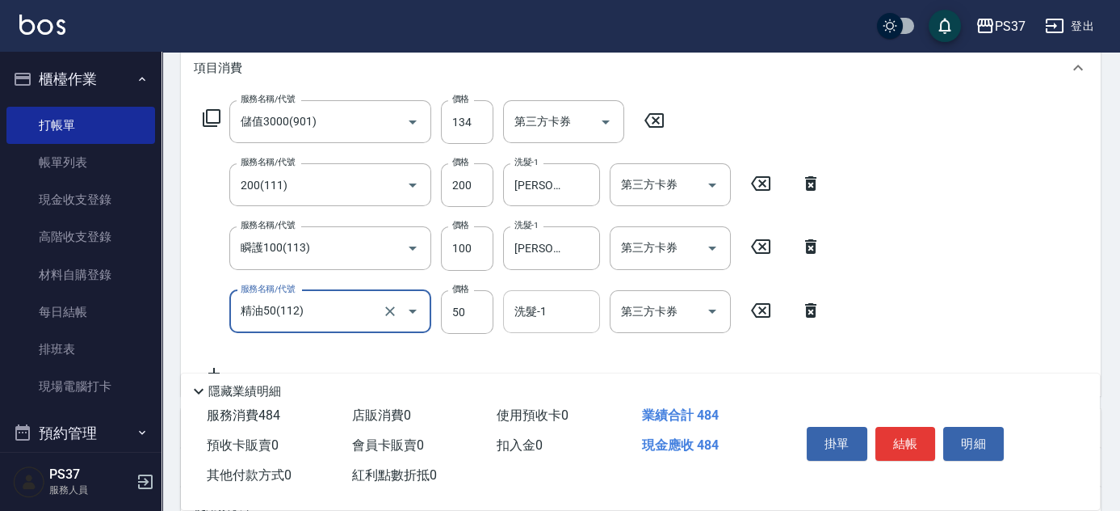
click at [543, 299] on input "洗髮-1" at bounding box center [552, 311] width 82 height 28
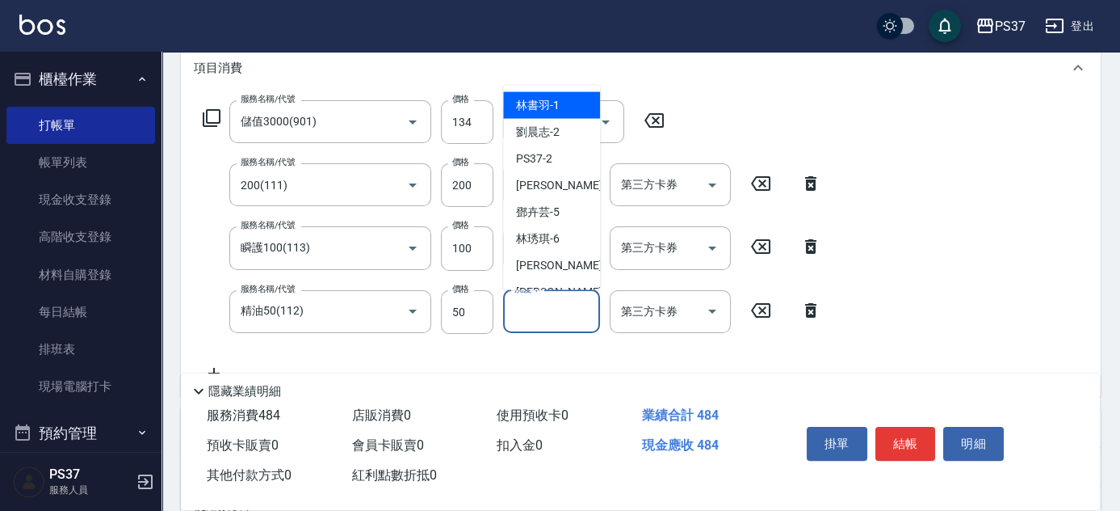
click at [556, 105] on span "林書羽 -1" at bounding box center [538, 105] width 44 height 17
type input "林書羽-1"
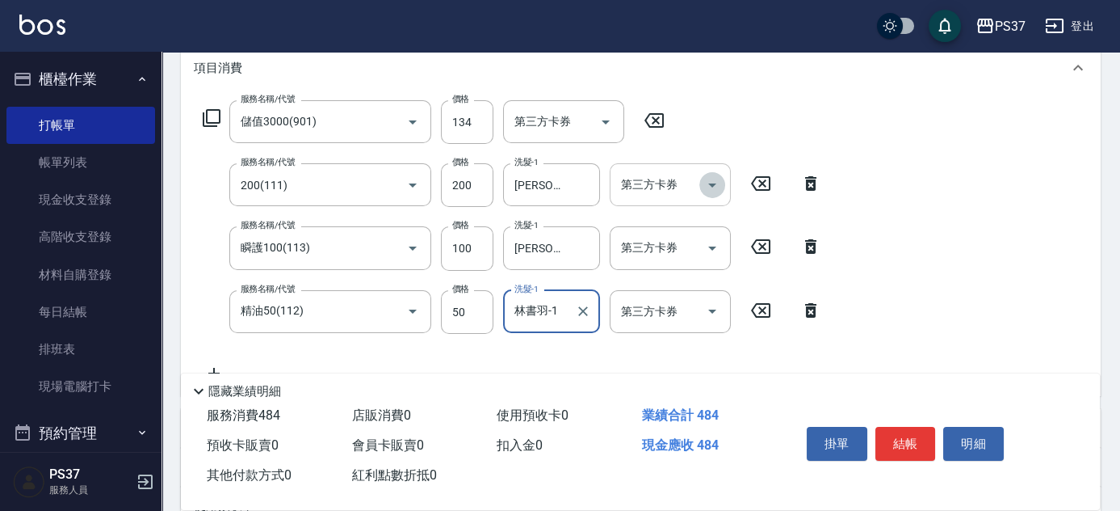
click at [716, 184] on icon "Open" at bounding box center [712, 184] width 19 height 19
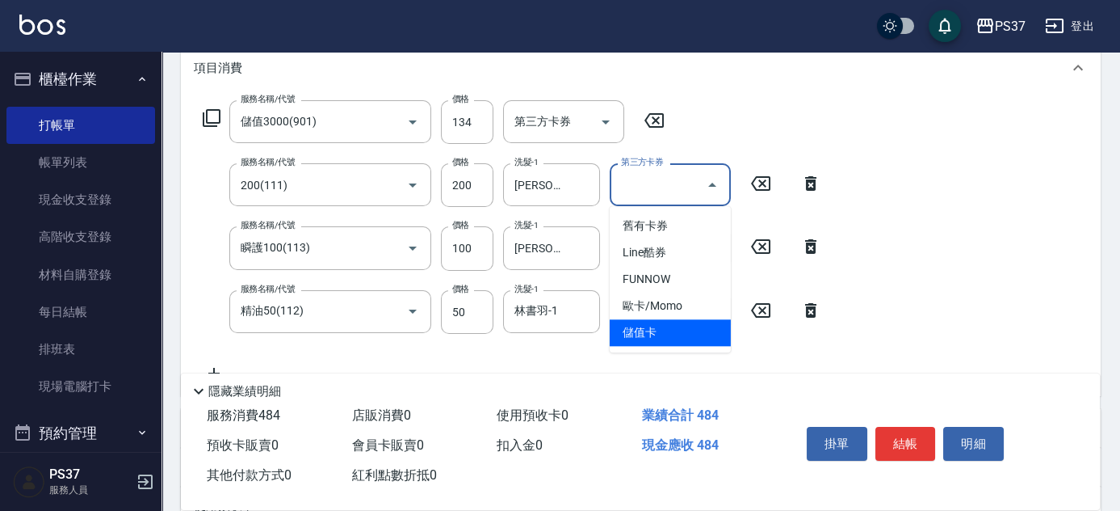
click at [676, 329] on span "儲值卡" at bounding box center [670, 332] width 121 height 27
type input "儲值卡"
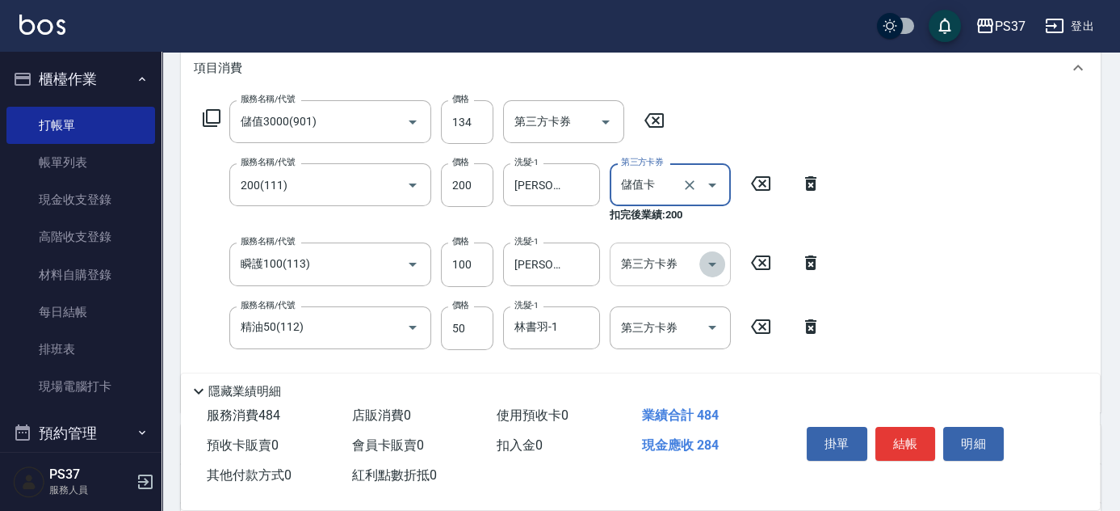
click at [707, 258] on icon "Open" at bounding box center [712, 263] width 19 height 19
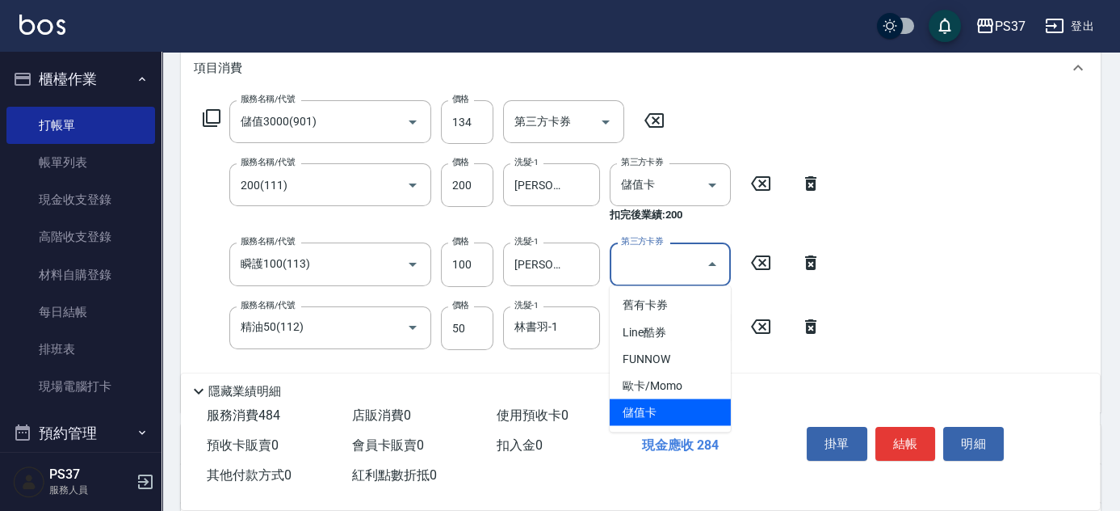
click at [670, 413] on span "儲值卡" at bounding box center [670, 411] width 121 height 27
type input "儲值卡"
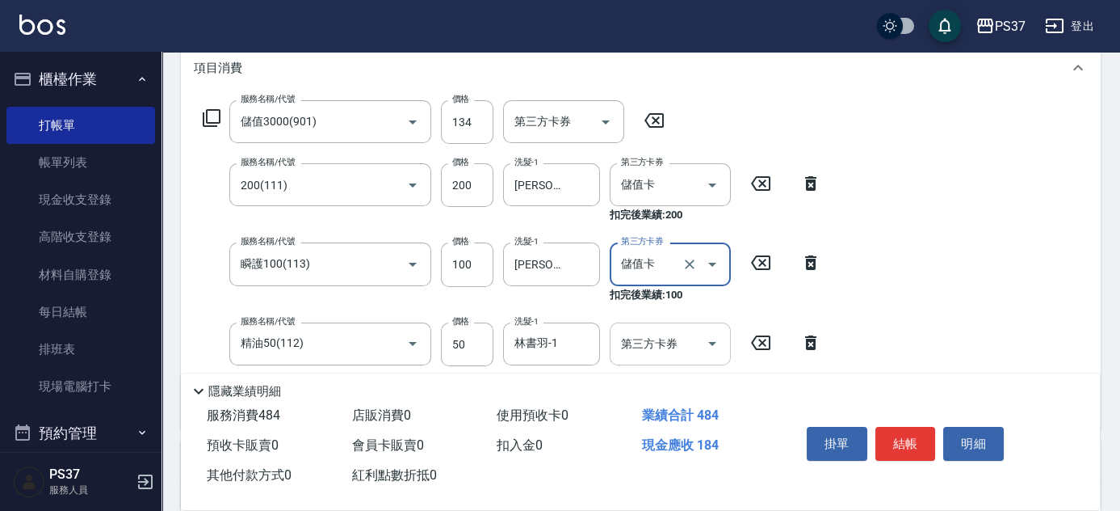
click at [713, 338] on icon "Open" at bounding box center [712, 343] width 19 height 19
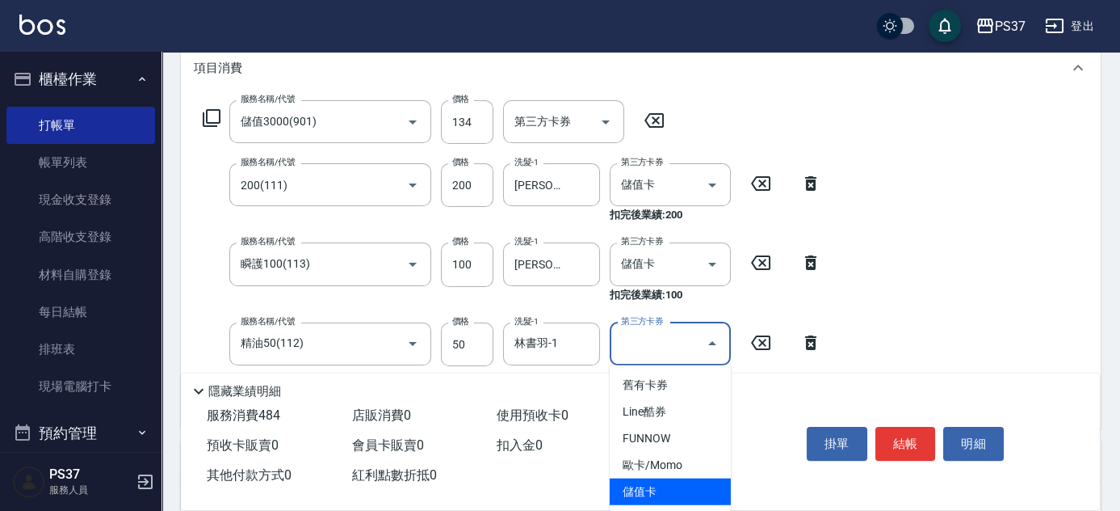
click at [666, 478] on span "儲值卡" at bounding box center [670, 491] width 121 height 27
type input "儲值卡"
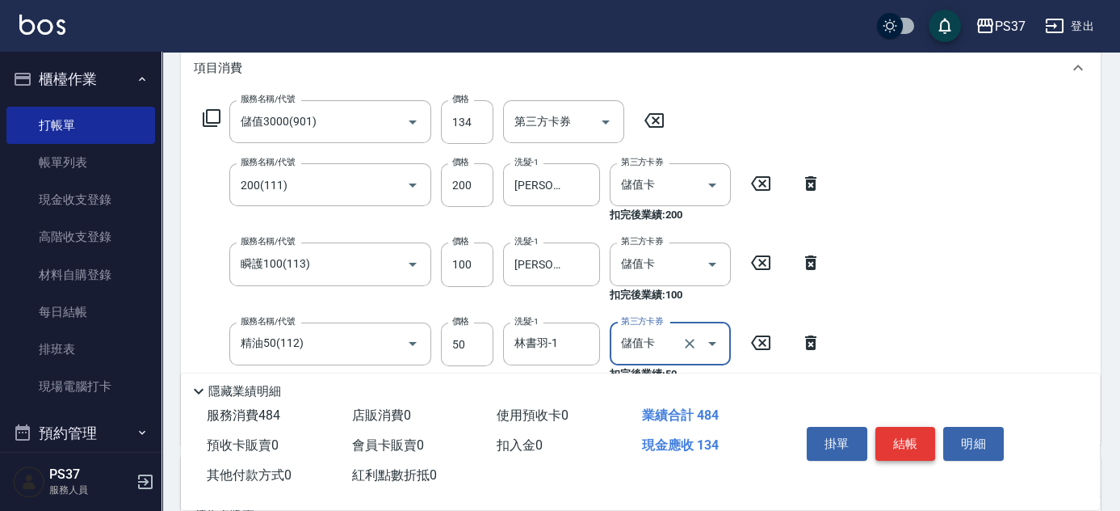
click at [895, 427] on button "結帳" at bounding box center [906, 444] width 61 height 34
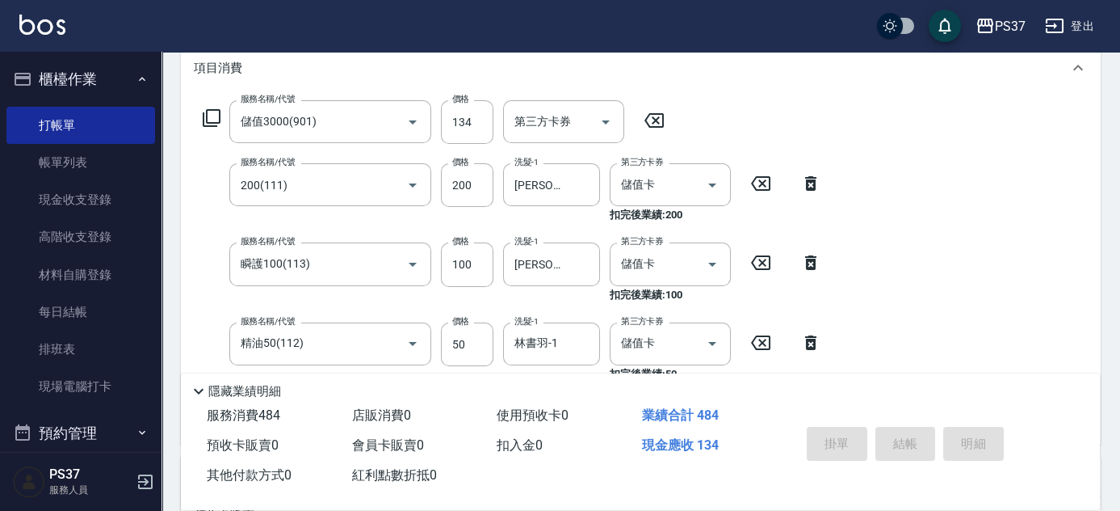
type input "2025/09/21 20:04"
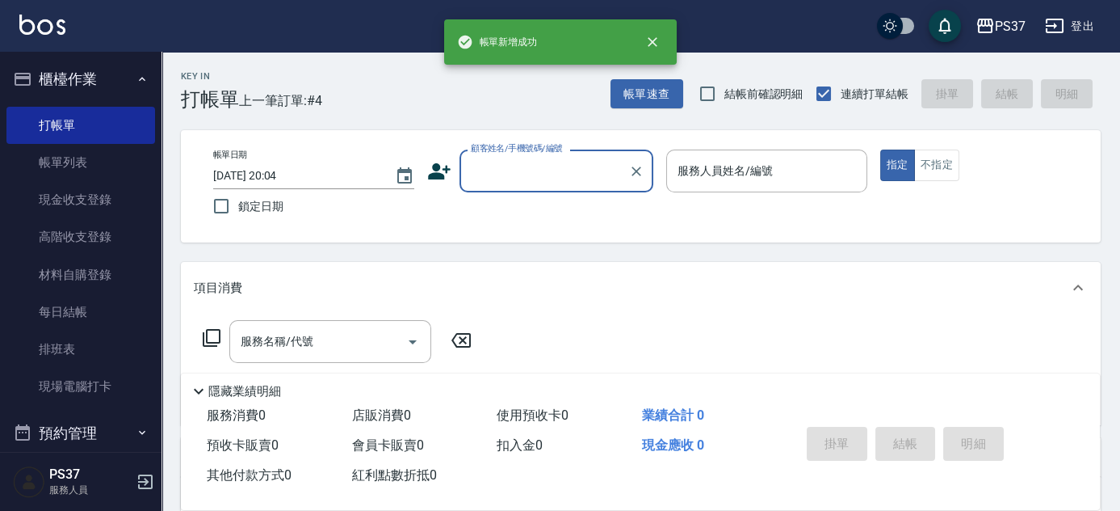
scroll to position [0, 0]
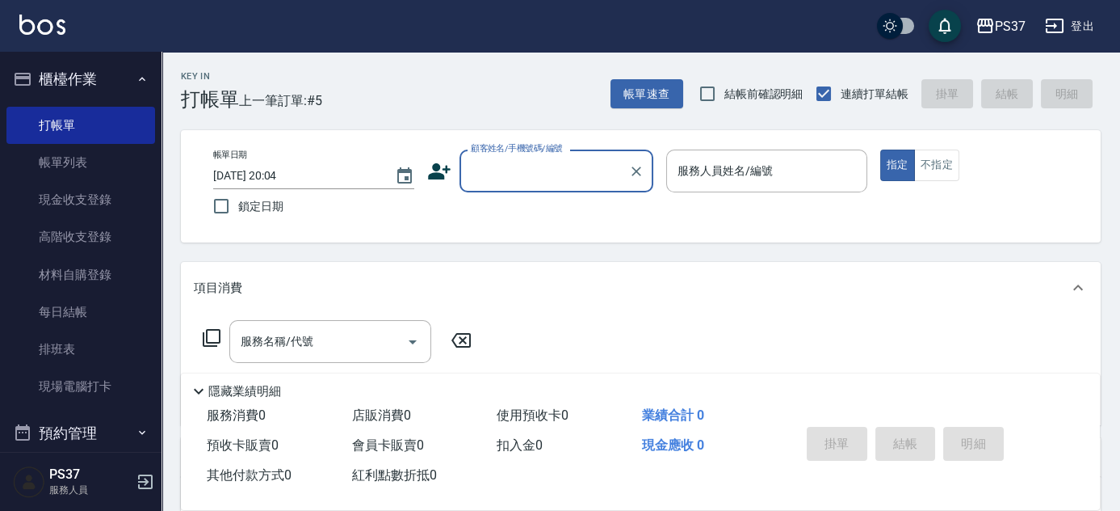
click at [532, 191] on div "顧客姓名/手機號碼/編號" at bounding box center [557, 170] width 194 height 43
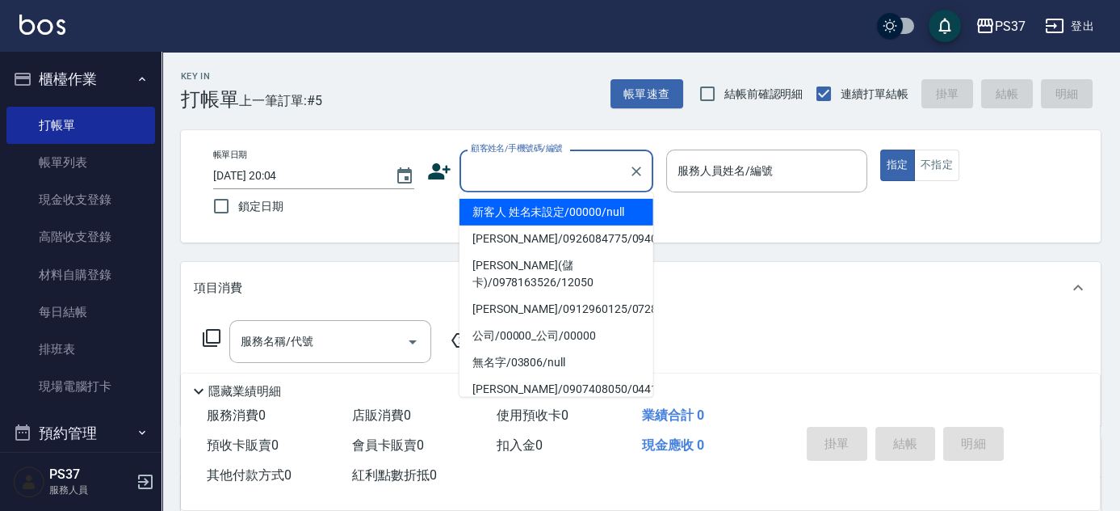
click at [532, 214] on li "新客人 姓名未設定/00000/null" at bounding box center [557, 212] width 194 height 27
type input "新客人 姓名未設定/00000/null"
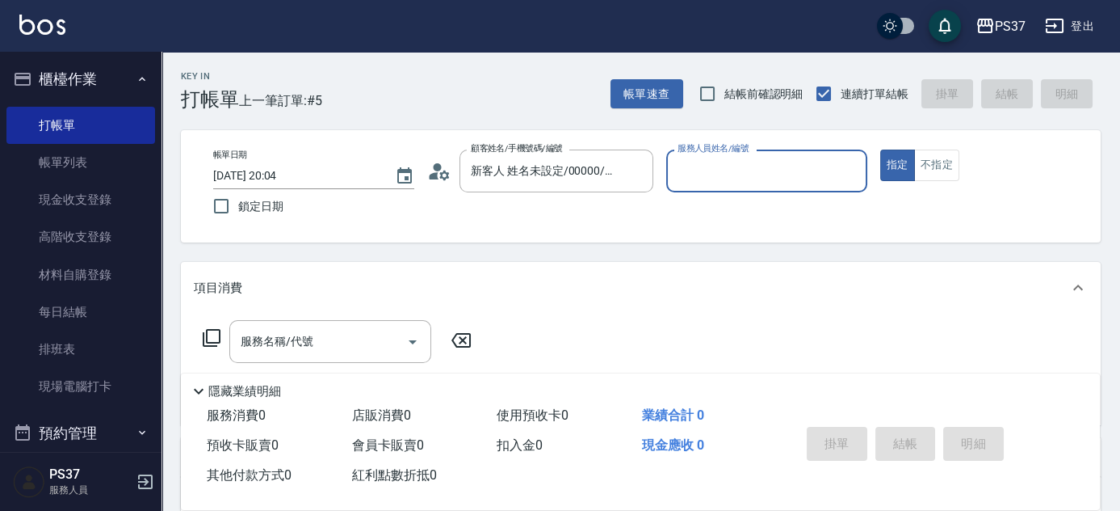
click at [771, 177] on input "服務人員姓名/編號" at bounding box center [767, 171] width 187 height 28
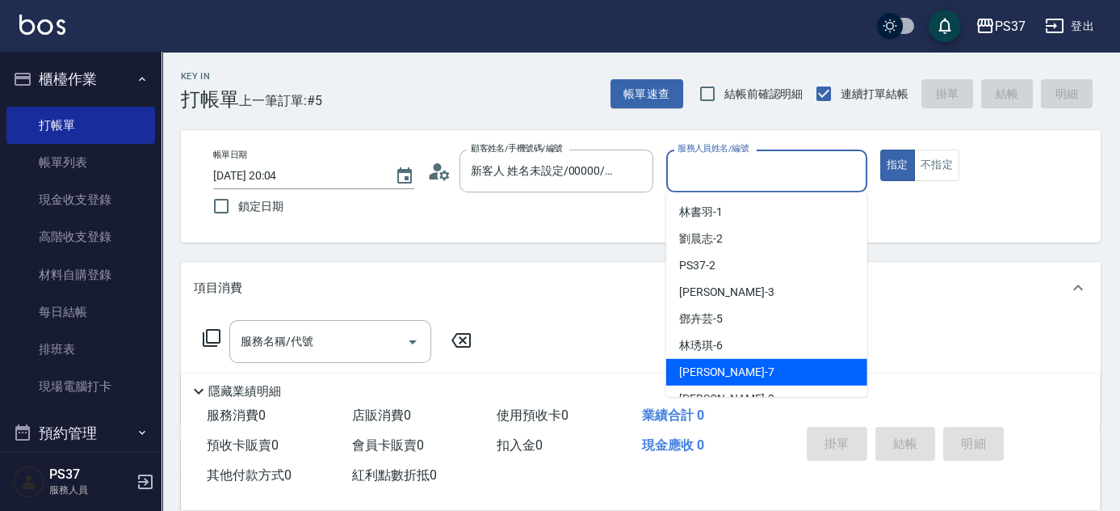
click at [754, 365] on div "黎氏萍 -7" at bounding box center [766, 372] width 201 height 27
type input "黎氏萍-7"
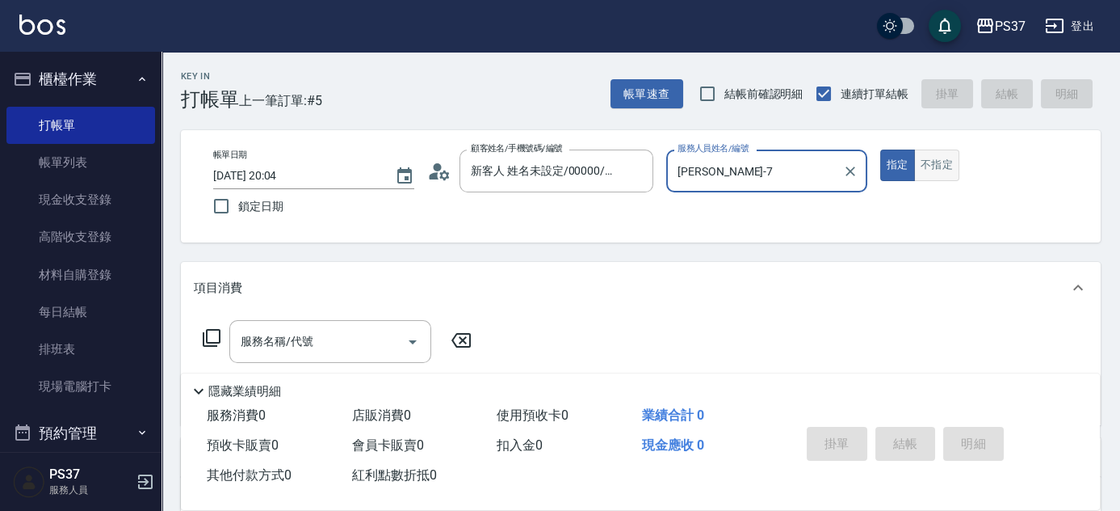
click at [919, 158] on button "不指定" at bounding box center [936, 165] width 45 height 32
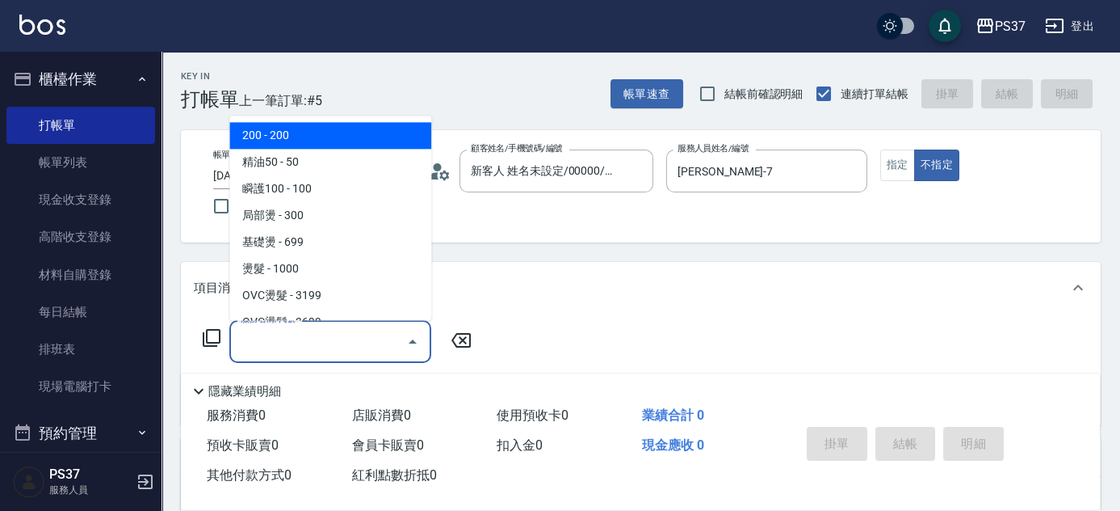
click at [350, 331] on input "服務名稱/代號" at bounding box center [318, 341] width 163 height 28
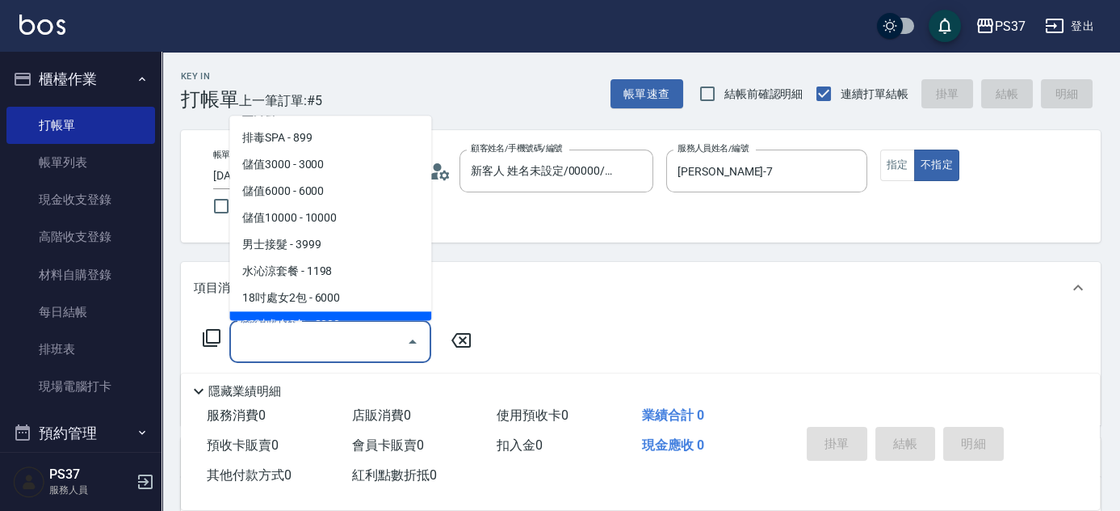
scroll to position [1721, 0]
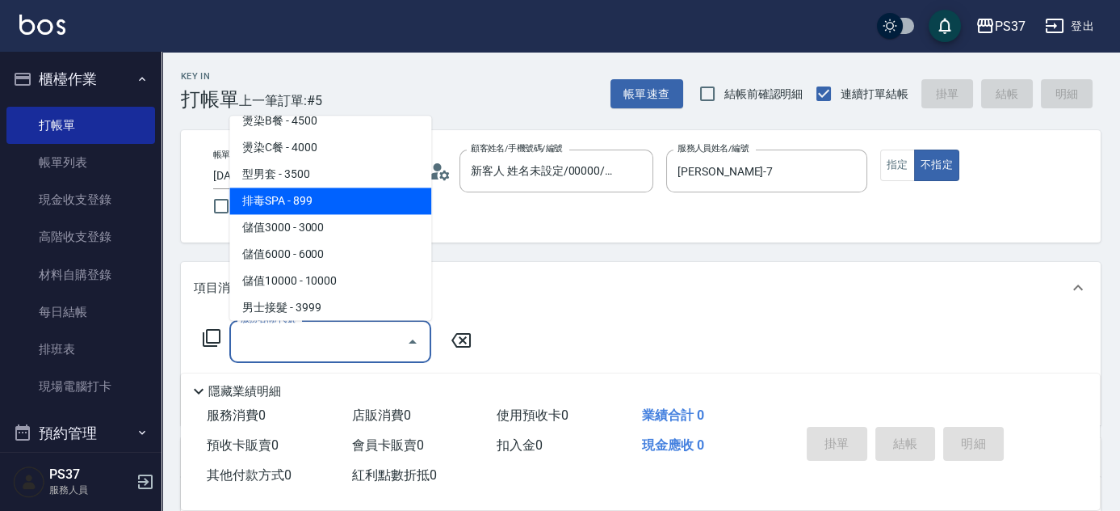
click at [313, 200] on span "排毒SPA - 899" at bounding box center [330, 201] width 202 height 27
type input "排毒SPA(0899)"
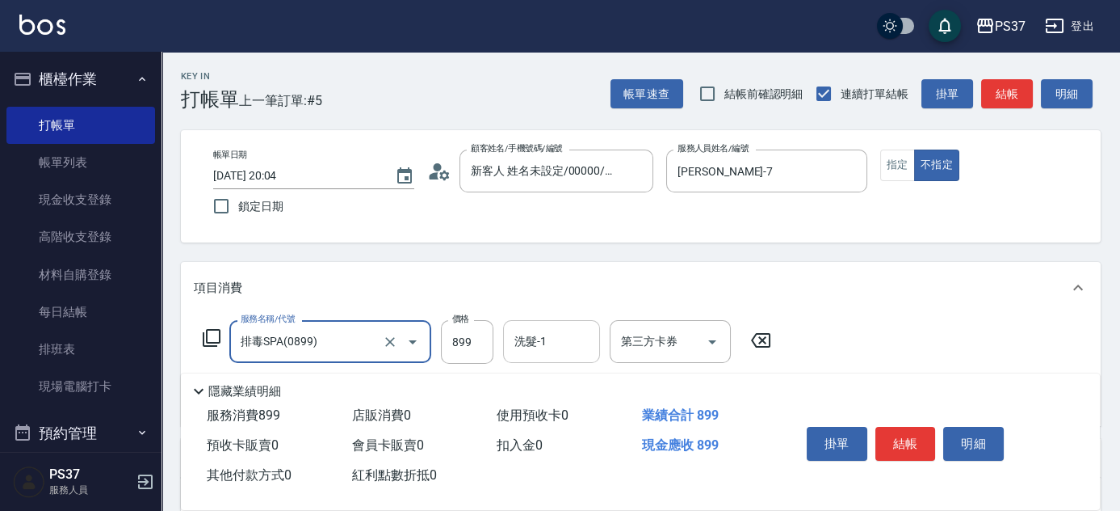
click at [573, 352] on input "洗髮-1" at bounding box center [552, 341] width 82 height 28
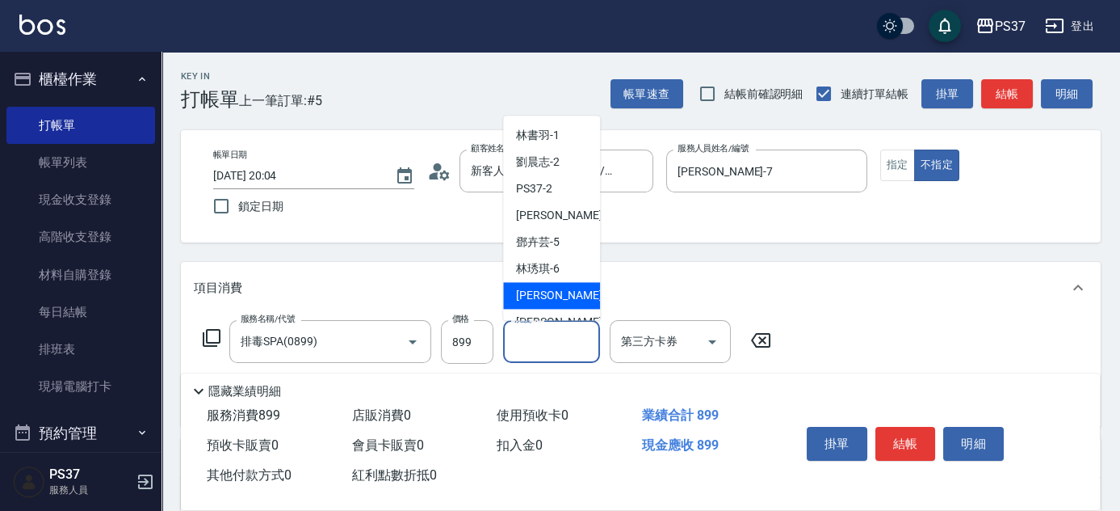
click at [567, 294] on div "黎氏萍 -7" at bounding box center [551, 296] width 97 height 27
type input "黎氏萍-7"
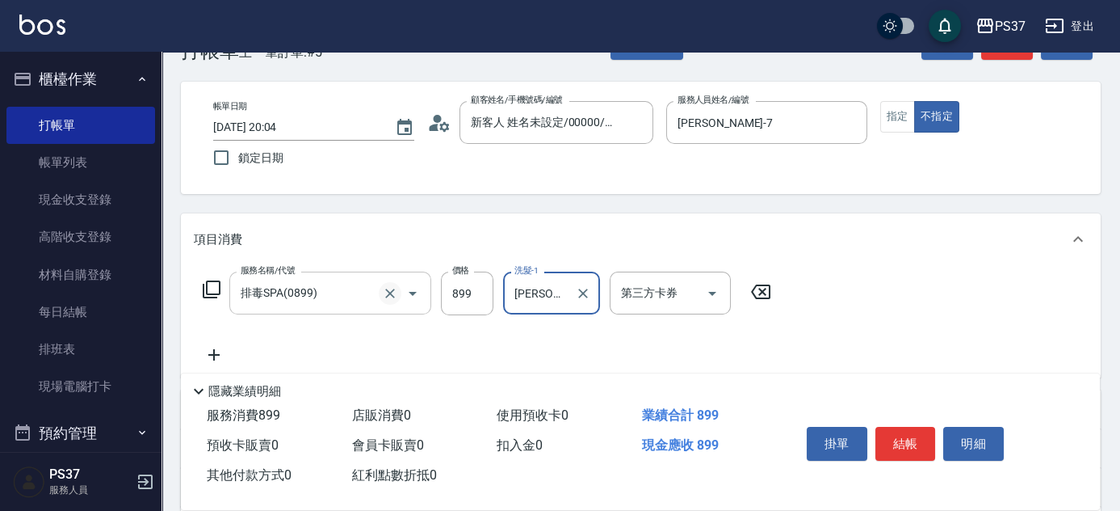
scroll to position [73, 0]
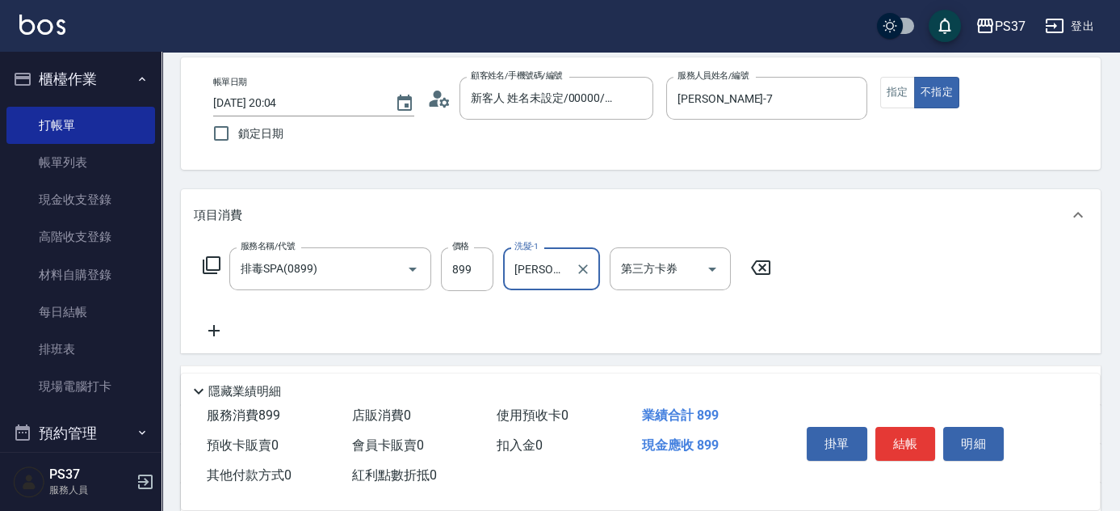
click at [209, 330] on icon at bounding box center [213, 330] width 11 height 11
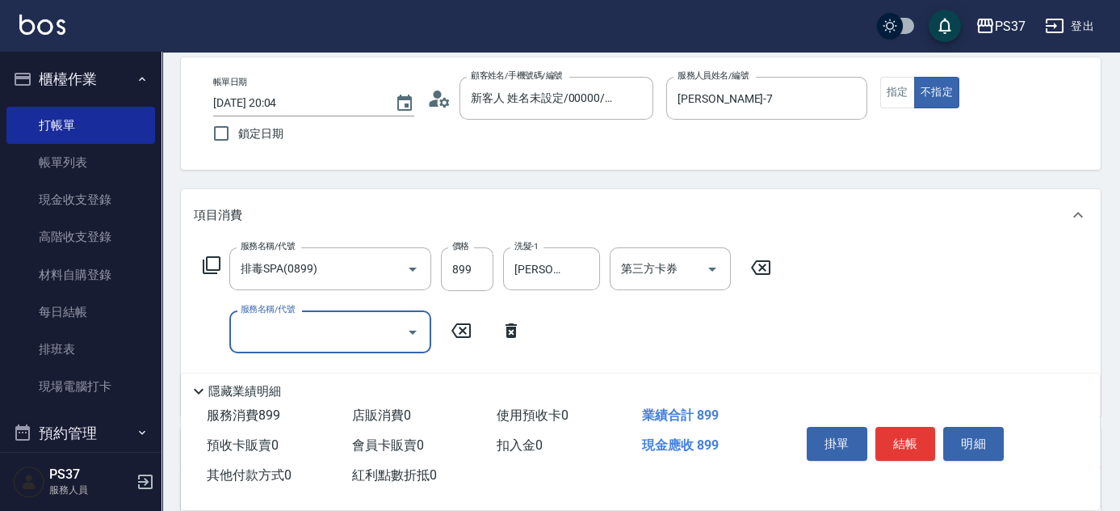
click at [284, 338] on input "服務名稱/代號" at bounding box center [318, 331] width 163 height 28
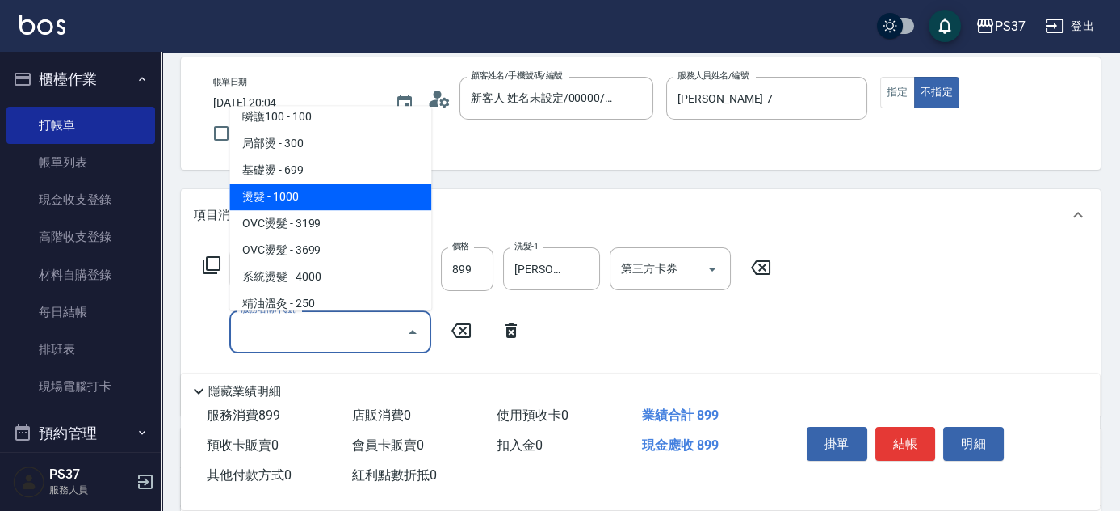
scroll to position [146, 0]
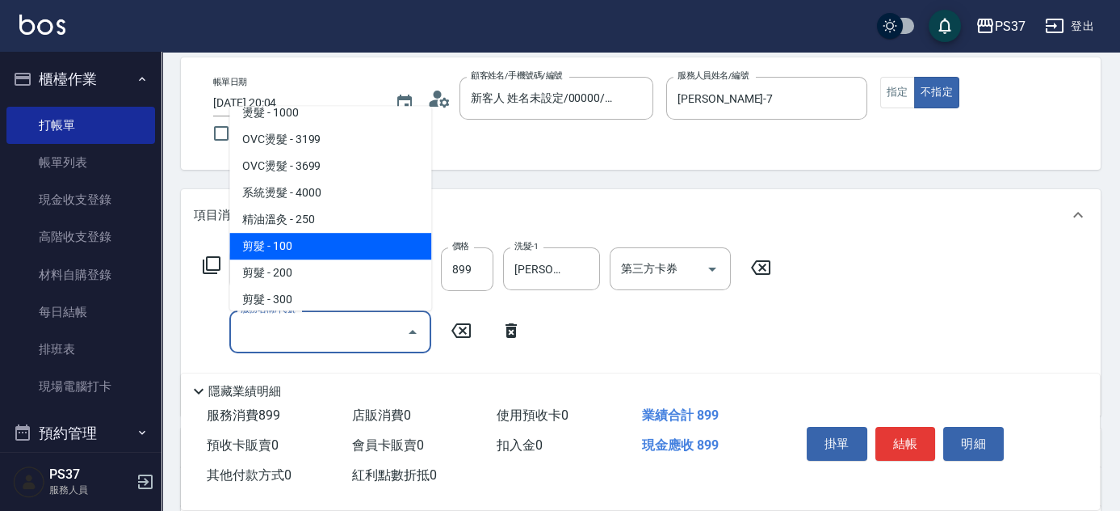
click at [336, 246] on span "剪髮 - 100" at bounding box center [330, 246] width 202 height 27
type input "剪髮(300)"
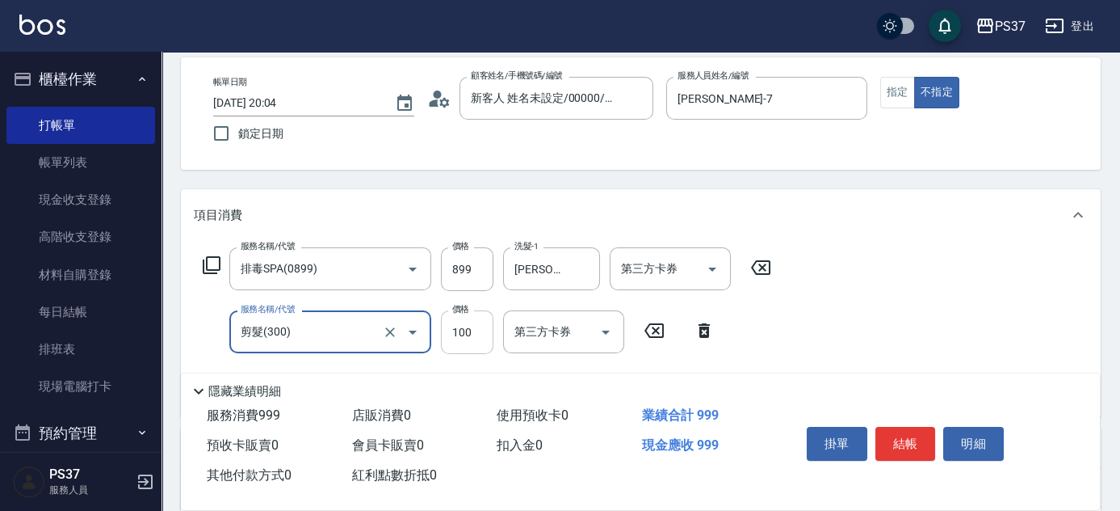
click at [453, 335] on input "100" at bounding box center [467, 332] width 53 height 44
type input "1"
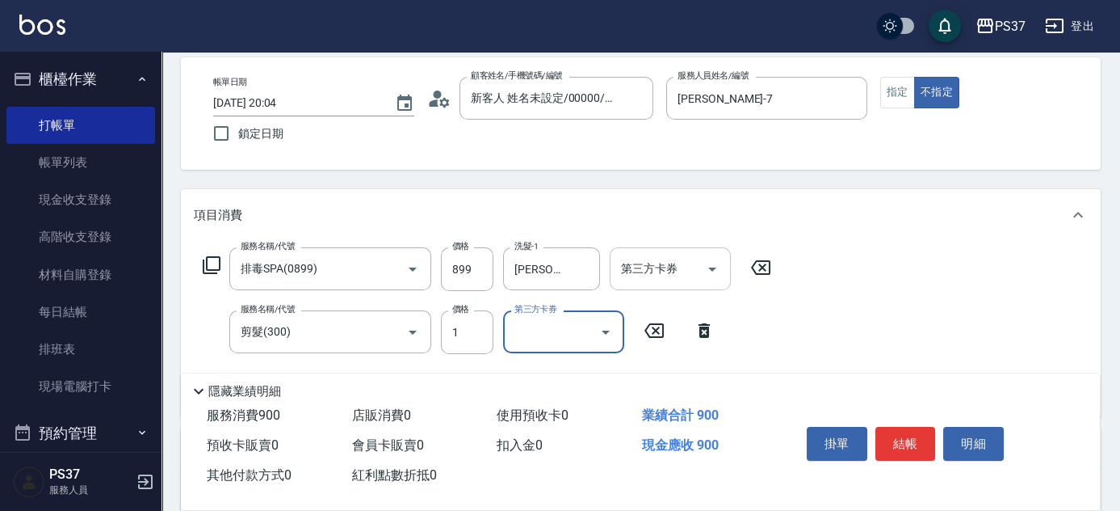
click at [715, 273] on icon "Open" at bounding box center [712, 268] width 19 height 19
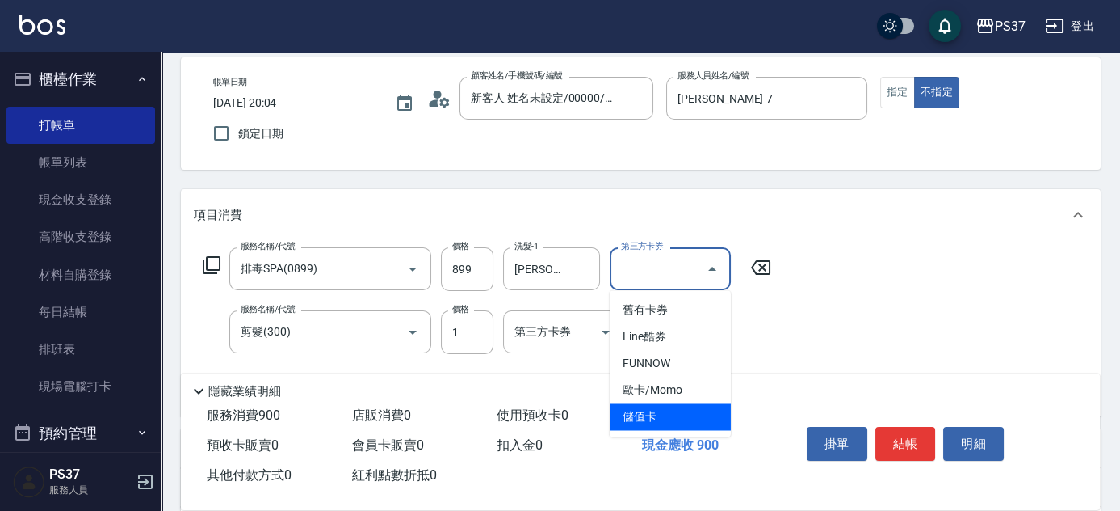
click at [687, 412] on span "儲值卡" at bounding box center [670, 416] width 121 height 27
type input "儲值卡"
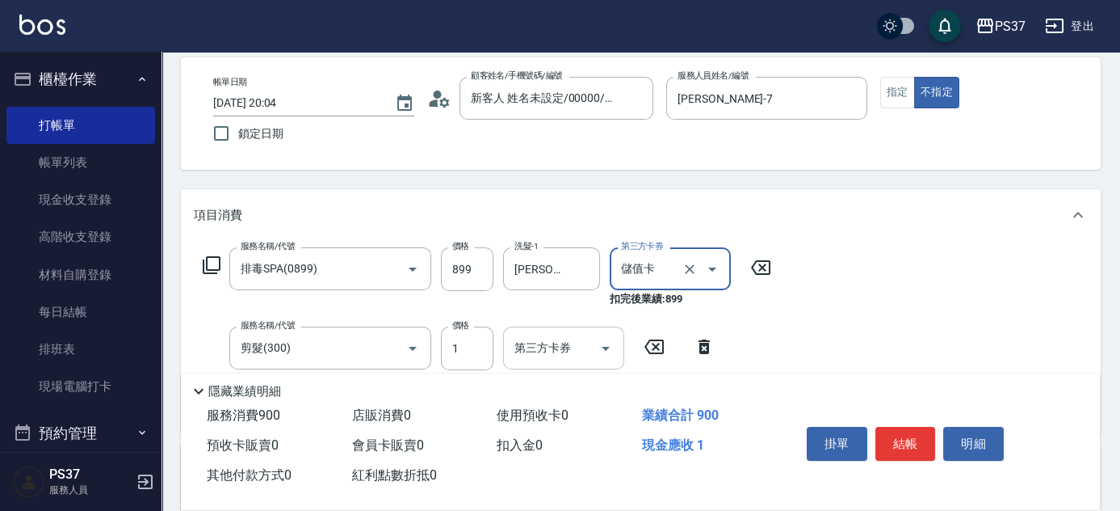
click at [603, 344] on icon "Open" at bounding box center [605, 347] width 19 height 19
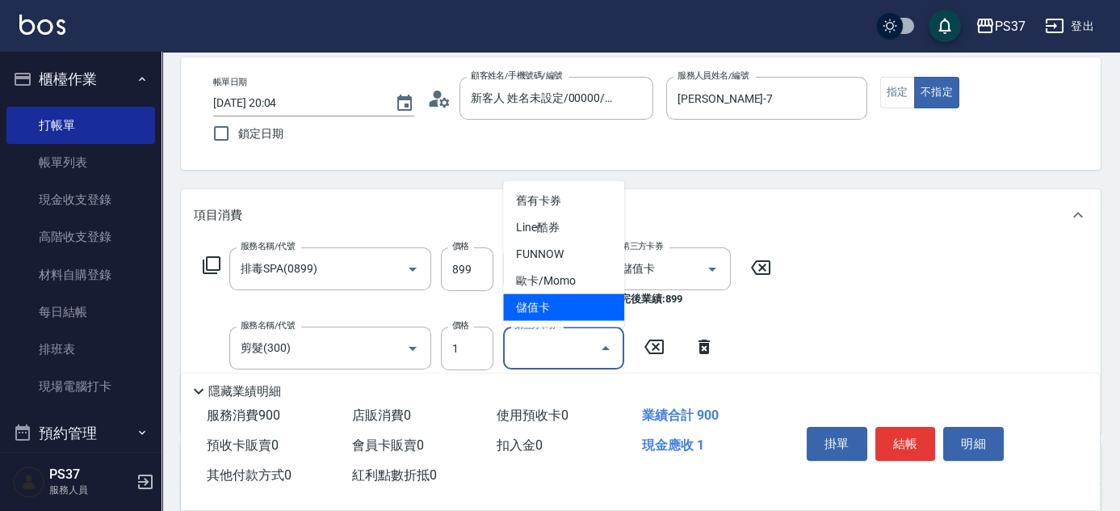
click at [574, 307] on span "儲值卡" at bounding box center [563, 307] width 121 height 27
type input "儲值卡"
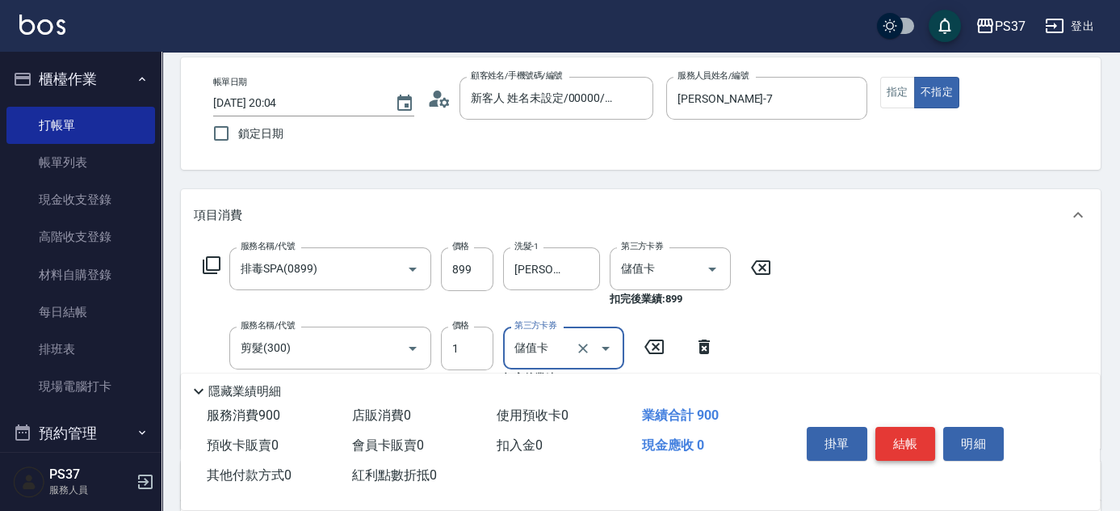
click at [892, 439] on button "結帳" at bounding box center [906, 444] width 61 height 34
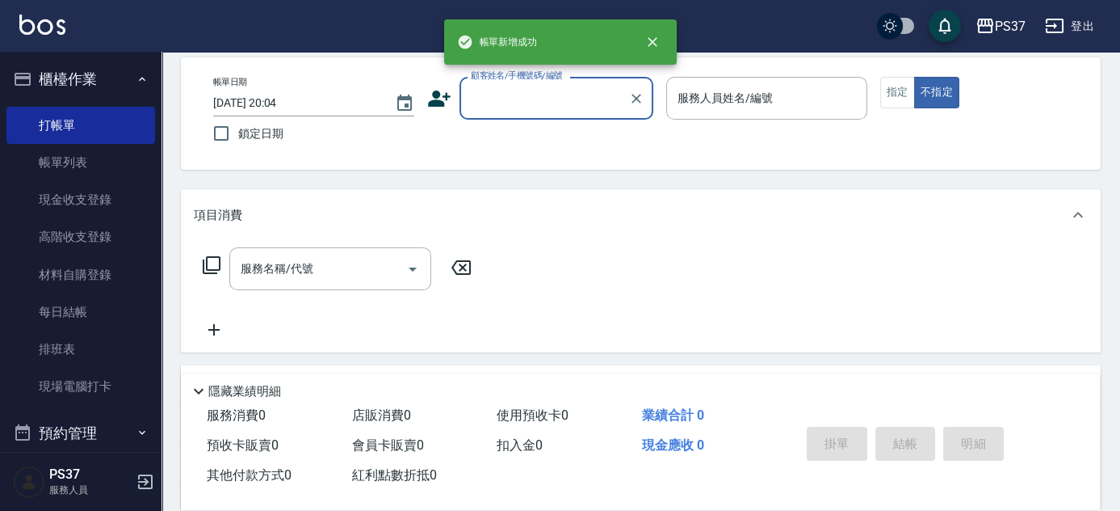
scroll to position [0, 0]
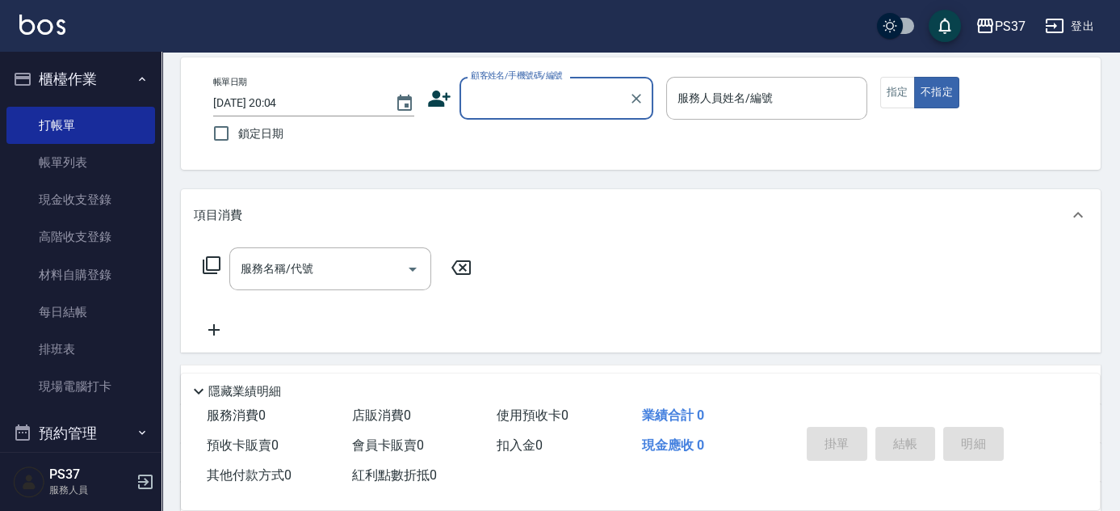
click at [562, 106] on input "顧客姓名/手機號碼/編號" at bounding box center [544, 98] width 155 height 28
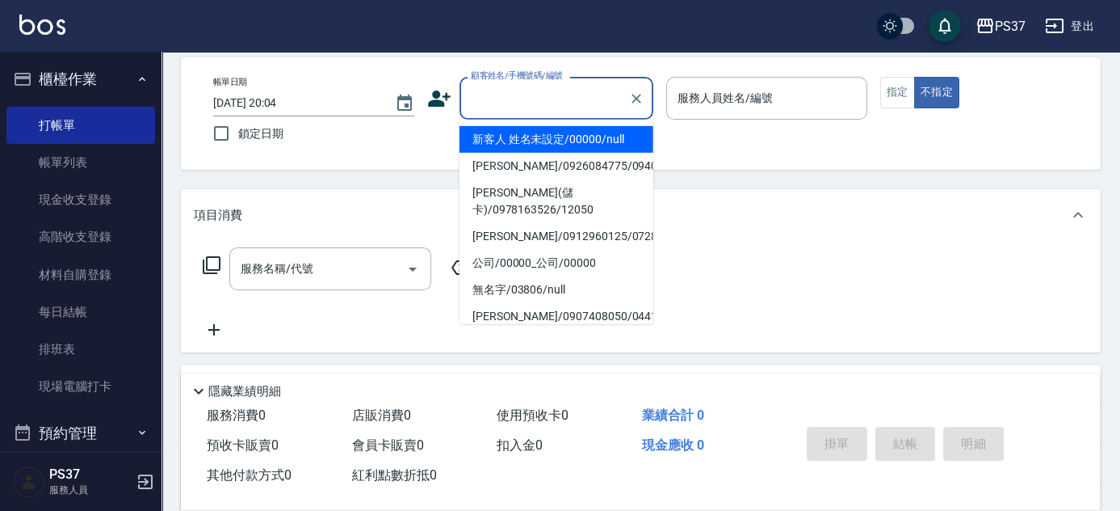
click at [589, 145] on li "新客人 姓名未設定/00000/null" at bounding box center [557, 139] width 194 height 27
type input "新客人 姓名未設定/00000/null"
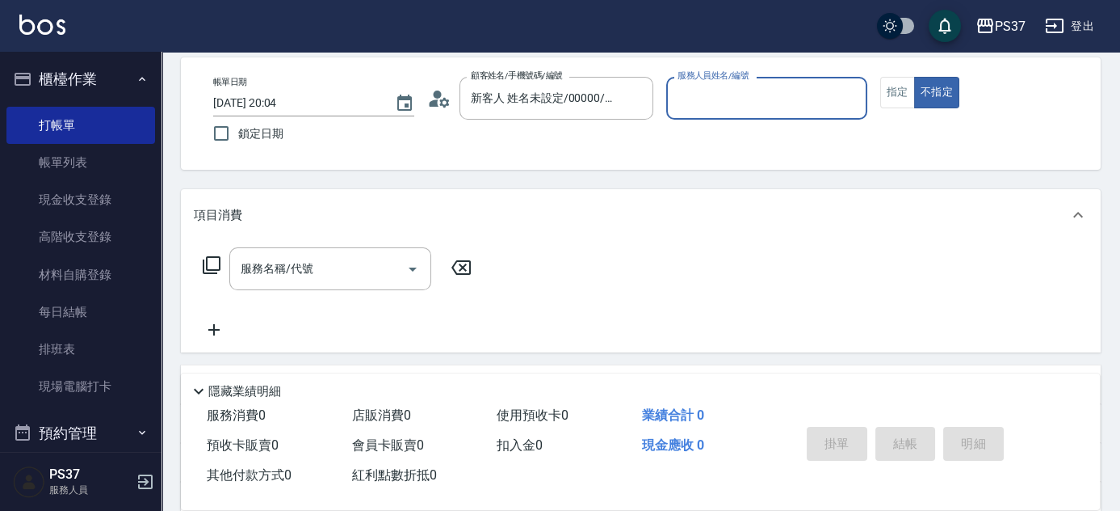
click at [734, 113] on div "服務人員姓名/編號" at bounding box center [766, 98] width 201 height 43
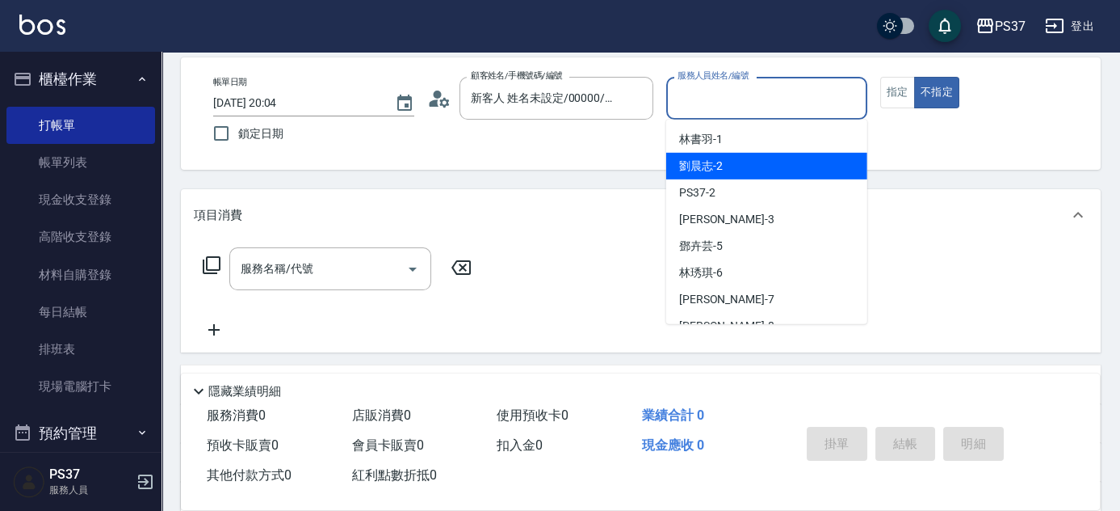
click at [747, 171] on div "劉晨志 -2" at bounding box center [766, 166] width 201 height 27
type input "劉晨志-2"
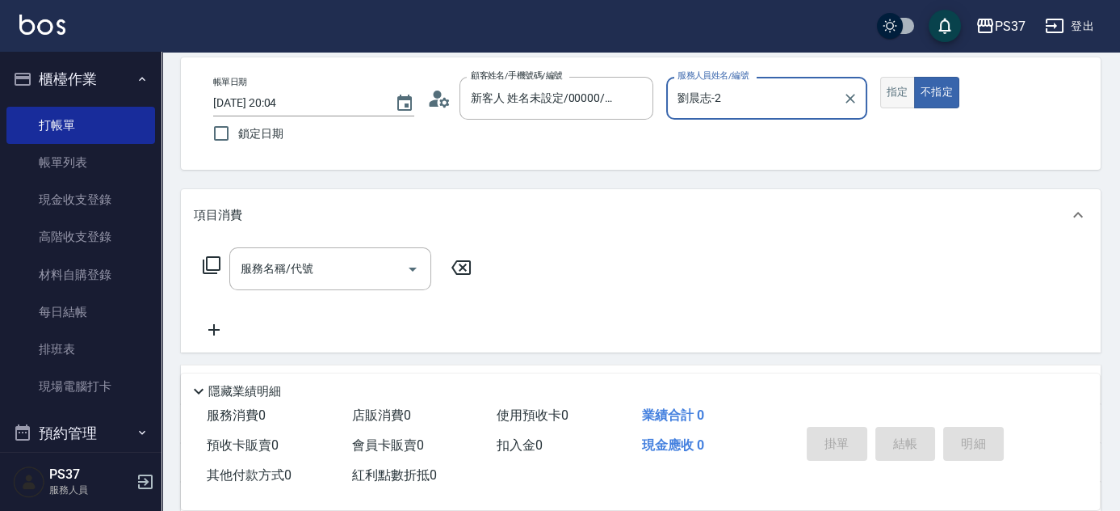
click at [896, 95] on button "指定" at bounding box center [898, 93] width 35 height 32
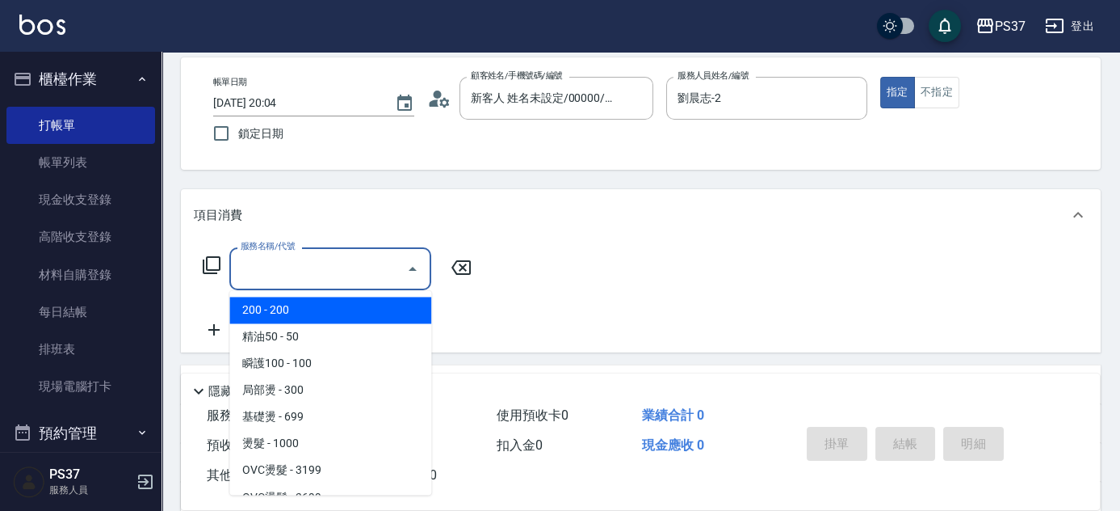
click at [318, 264] on input "服務名稱/代號" at bounding box center [318, 268] width 163 height 28
click at [316, 307] on span "200 - 200" at bounding box center [330, 309] width 202 height 27
type input "200(111)"
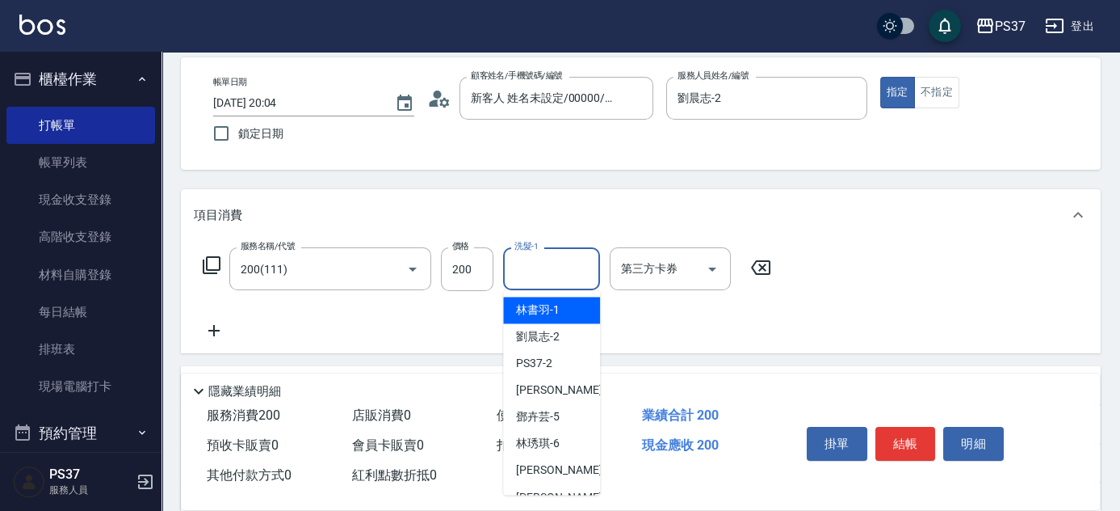
click at [544, 271] on input "洗髮-1" at bounding box center [552, 268] width 82 height 28
click at [549, 338] on span "劉晨志 -2" at bounding box center [538, 336] width 44 height 17
type input "劉晨志-2"
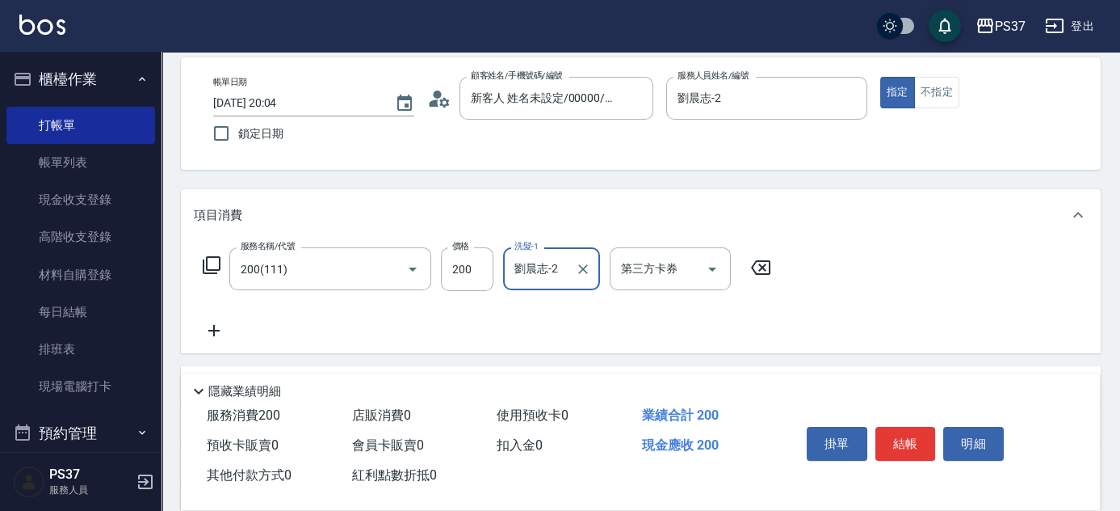
click at [211, 327] on icon at bounding box center [214, 330] width 40 height 19
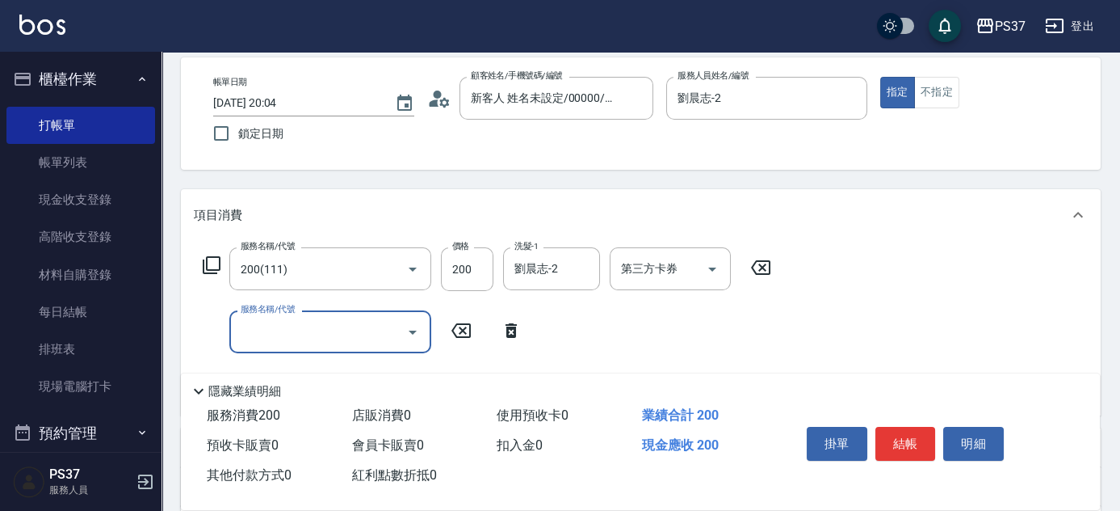
click at [265, 330] on input "服務名稱/代號" at bounding box center [318, 331] width 163 height 28
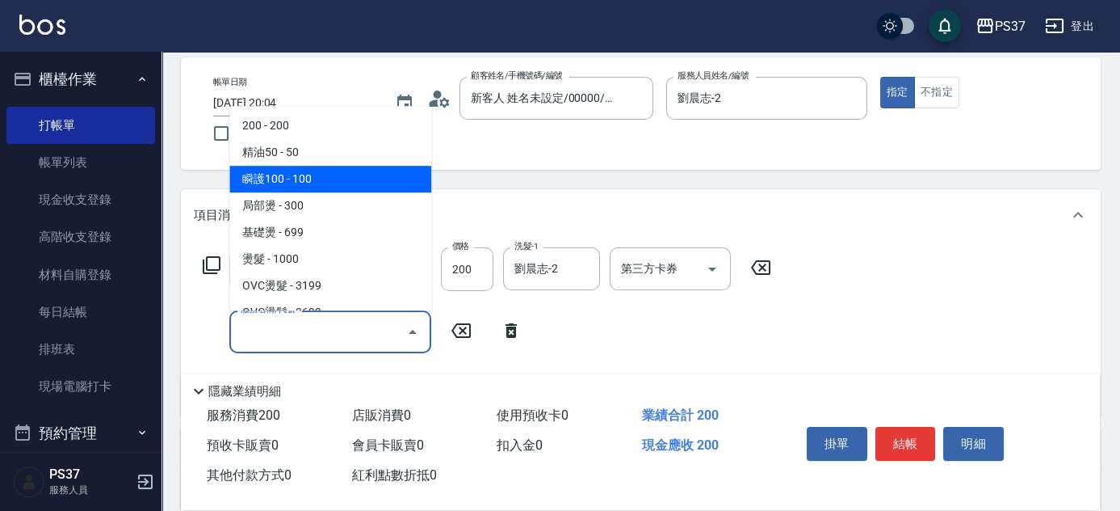
click at [312, 173] on span "瞬護100 - 100" at bounding box center [330, 179] width 202 height 27
type input "瞬護100(113)"
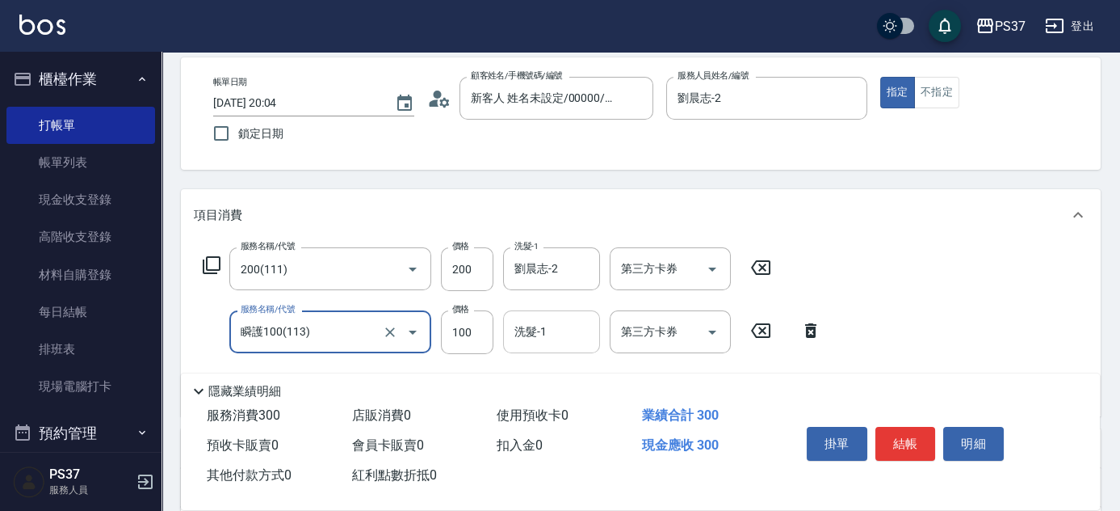
click at [556, 334] on input "洗髮-1" at bounding box center [552, 331] width 82 height 28
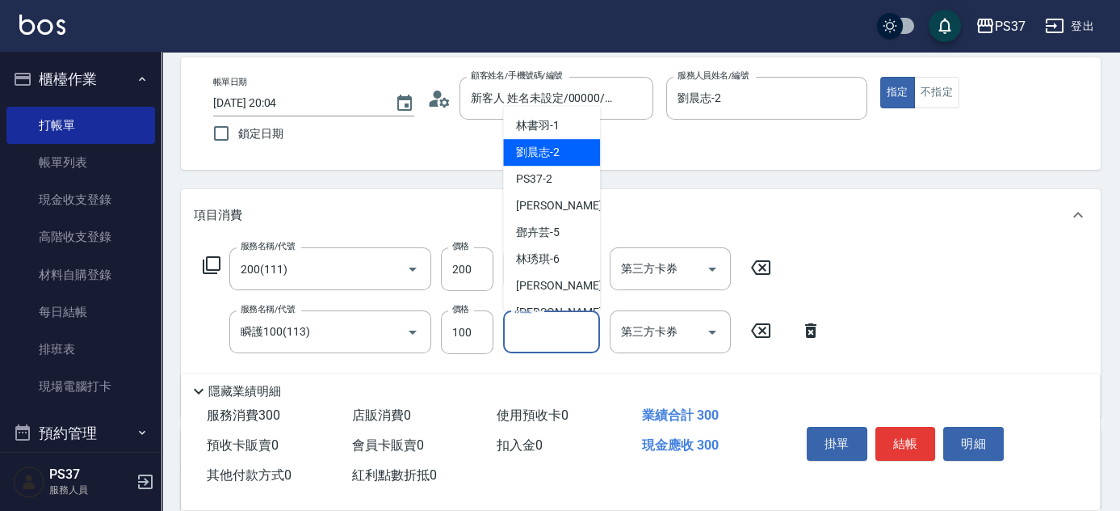
click at [543, 152] on span "劉晨志 -2" at bounding box center [538, 152] width 44 height 17
type input "劉晨志-2"
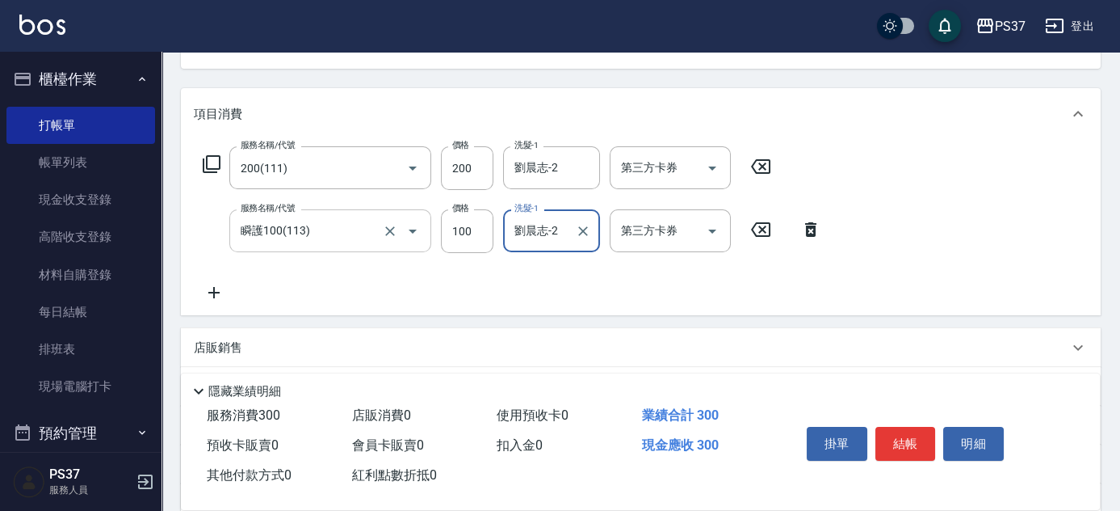
scroll to position [220, 0]
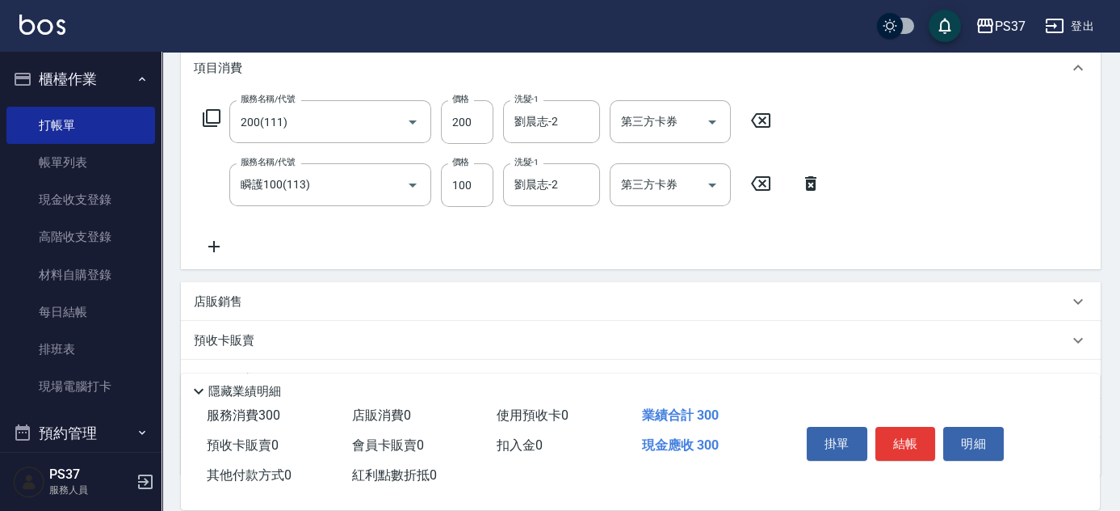
click at [217, 251] on icon at bounding box center [214, 246] width 40 height 19
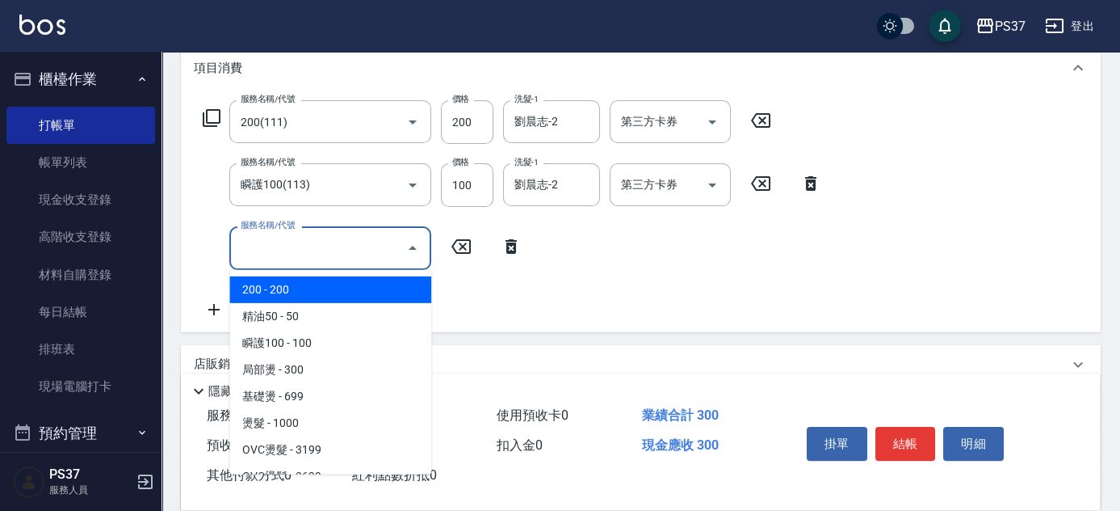
click at [282, 253] on input "服務名稱/代號" at bounding box center [318, 247] width 163 height 28
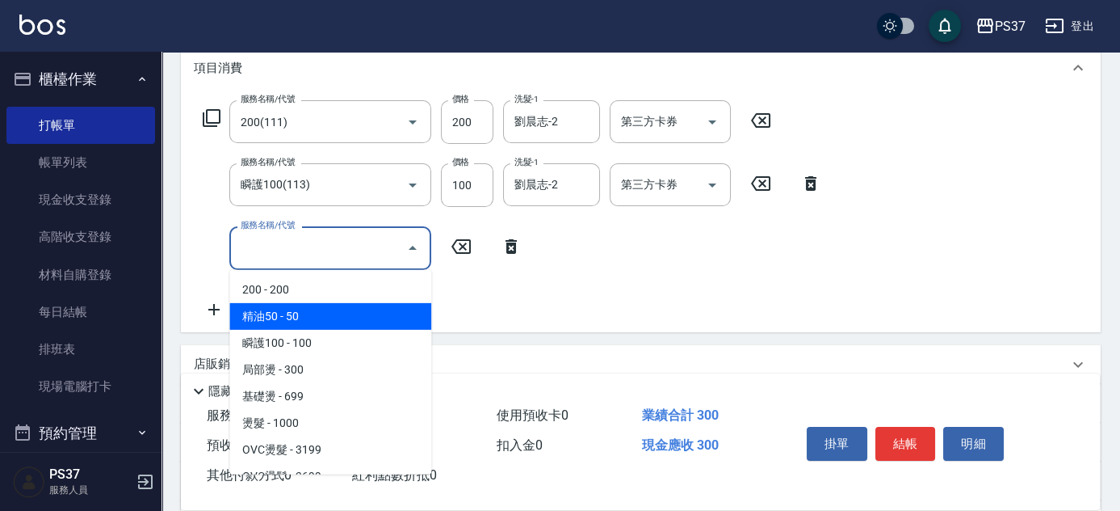
click at [334, 322] on span "精油50 - 50" at bounding box center [330, 316] width 202 height 27
type input "精油50(112)"
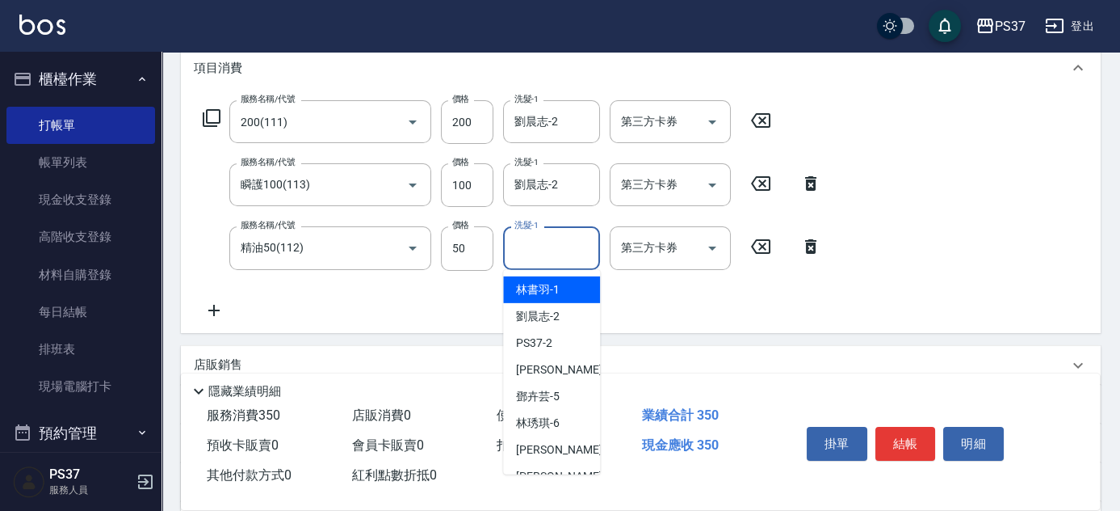
click at [534, 254] on input "洗髮-1" at bounding box center [552, 247] width 82 height 28
click at [549, 320] on span "劉晨志 -2" at bounding box center [538, 316] width 44 height 17
type input "劉晨志-2"
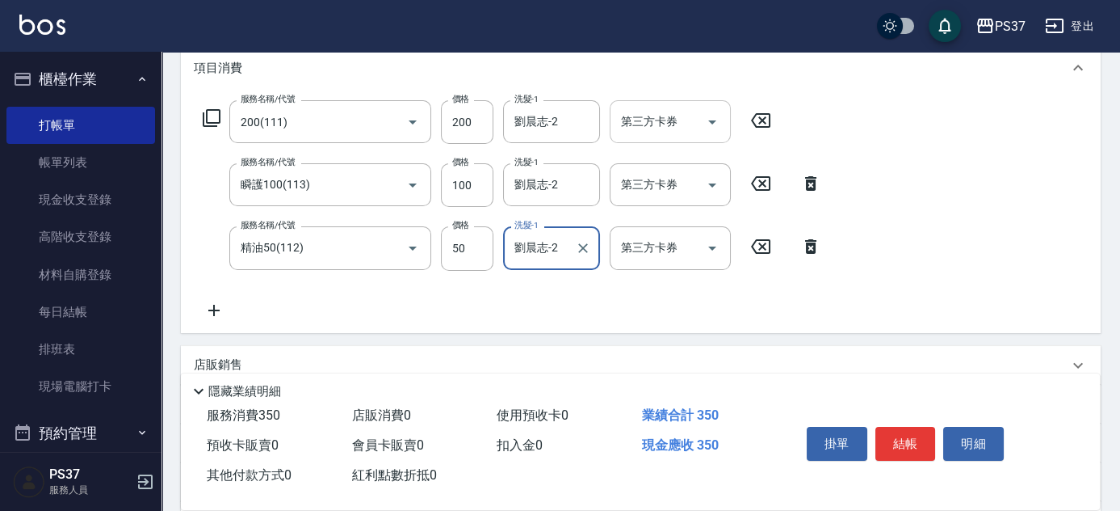
click at [704, 132] on div at bounding box center [712, 121] width 24 height 43
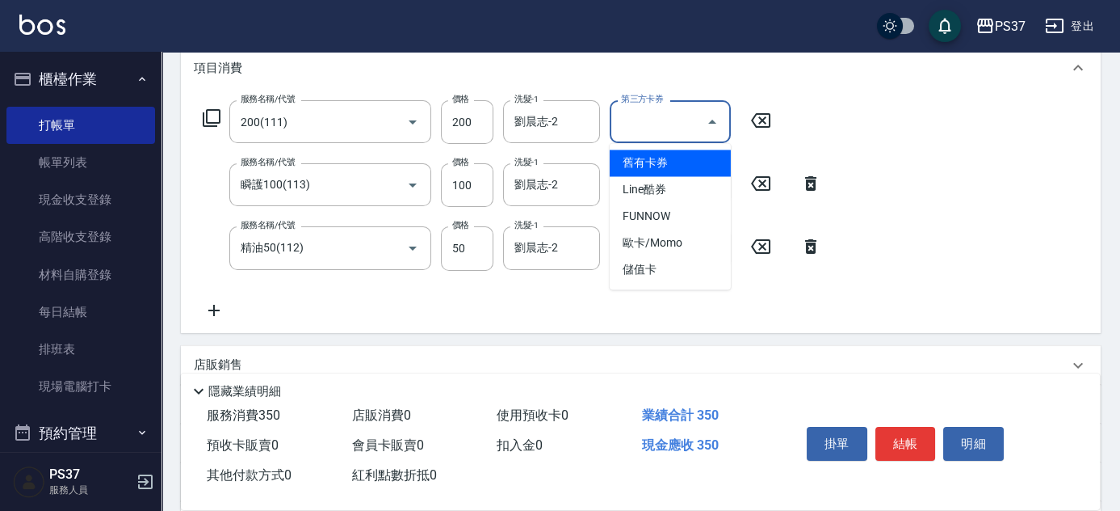
click at [698, 112] on input "第三方卡券" at bounding box center [658, 121] width 82 height 28
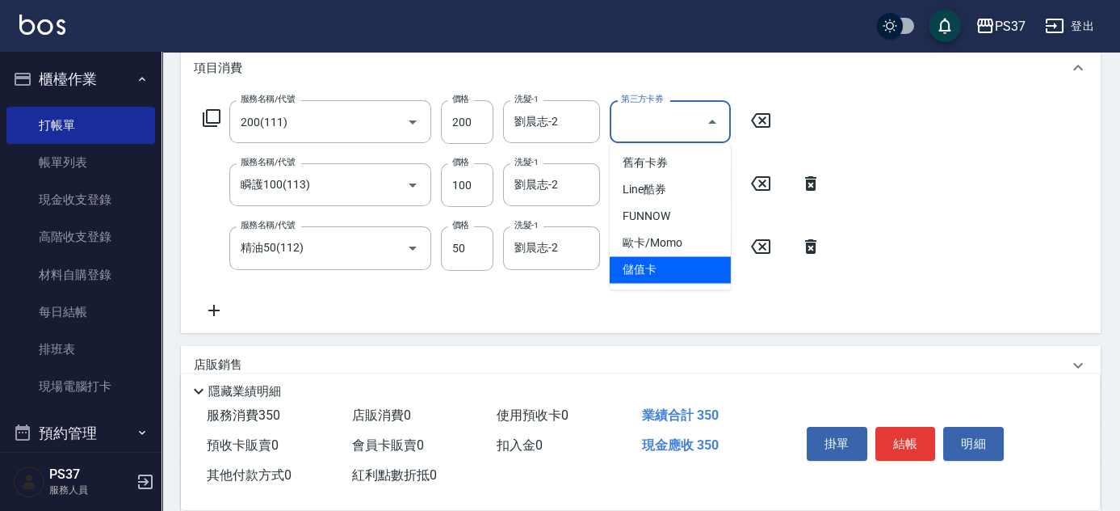
click at [674, 268] on span "儲值卡" at bounding box center [670, 269] width 121 height 27
type input "儲值卡"
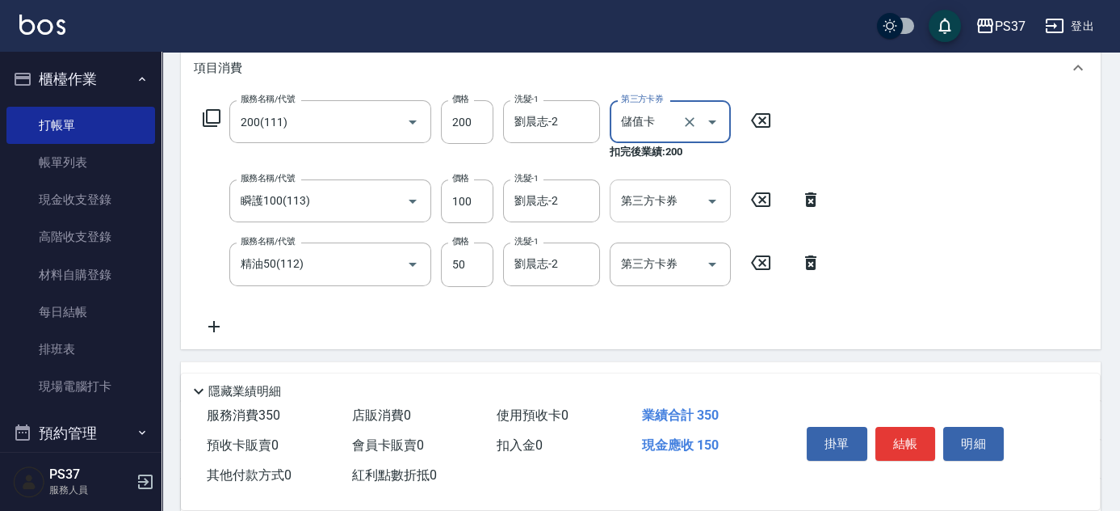
click at [717, 215] on div at bounding box center [712, 200] width 24 height 43
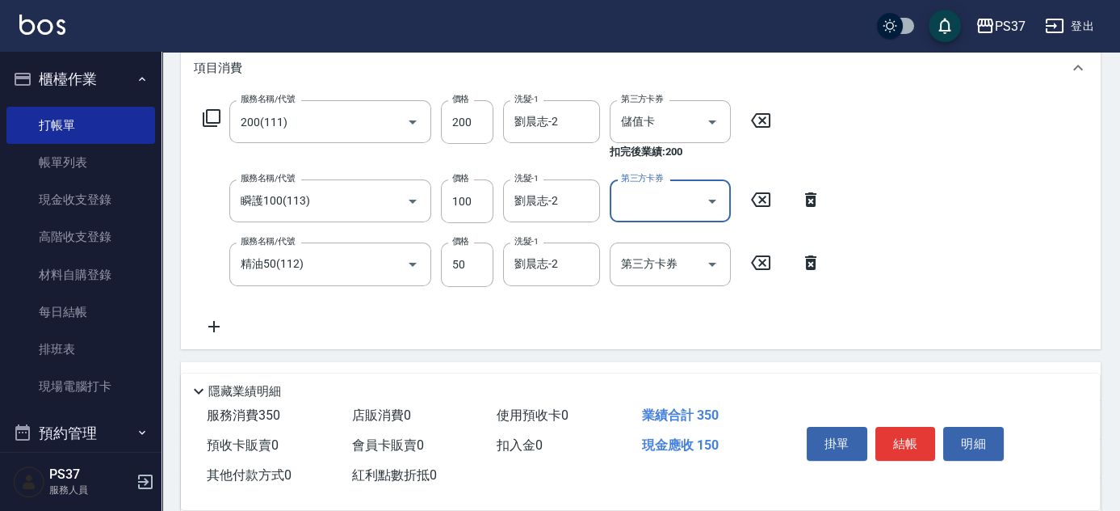
click at [712, 202] on icon "Open" at bounding box center [712, 202] width 8 height 4
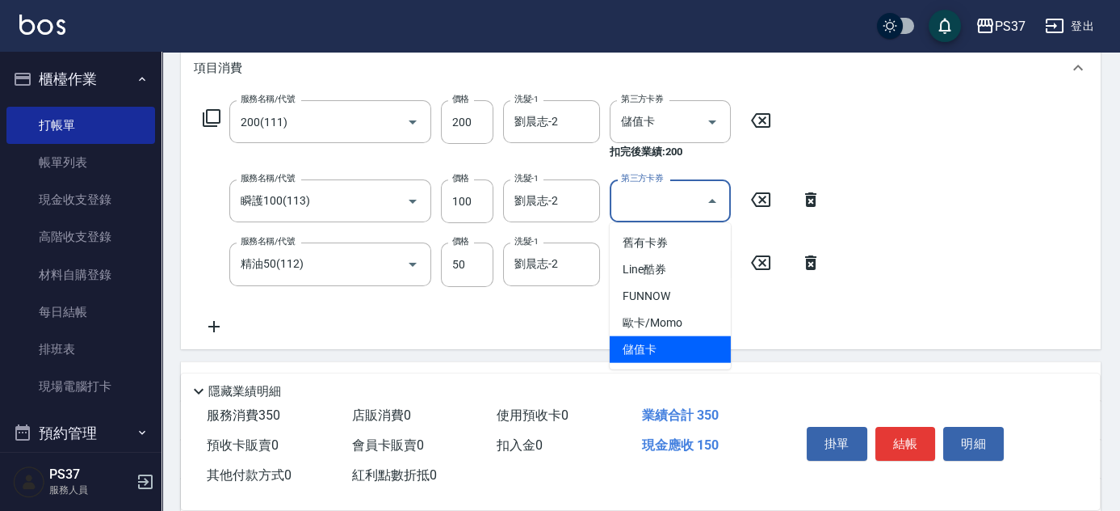
click at [663, 346] on span "儲值卡" at bounding box center [670, 349] width 121 height 27
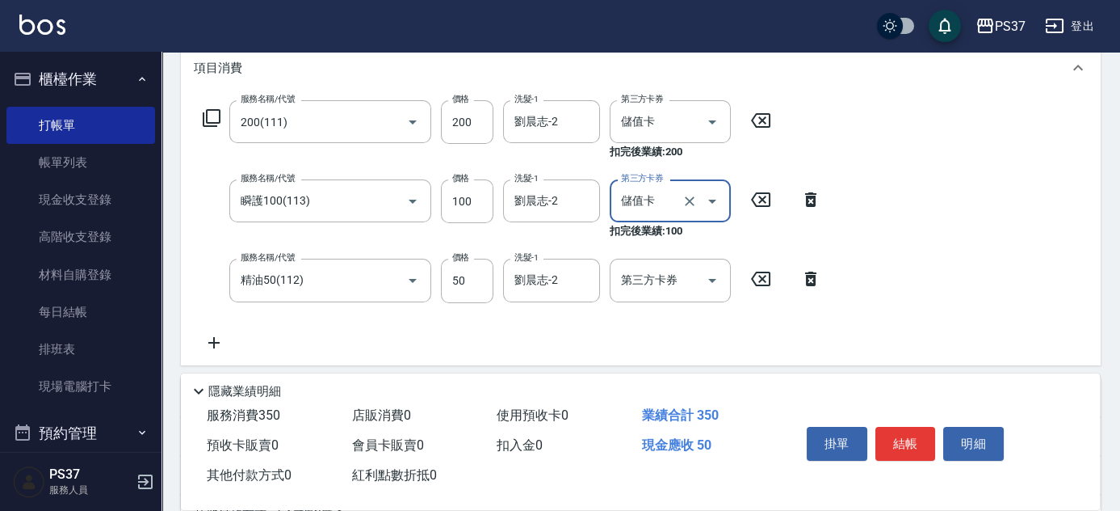
type input "儲值卡"
click at [718, 278] on icon "Open" at bounding box center [712, 280] width 19 height 19
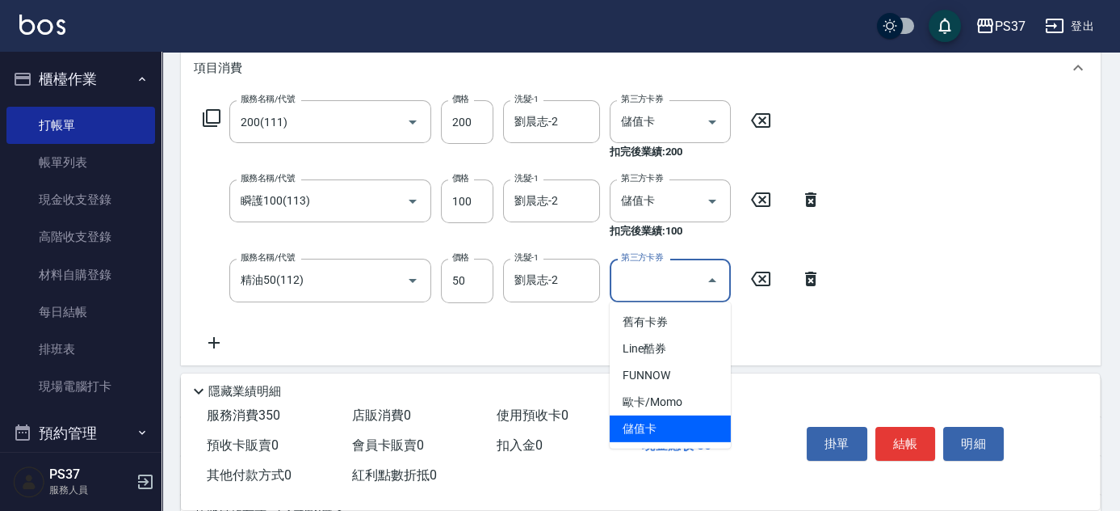
click at [679, 422] on span "儲值卡" at bounding box center [670, 428] width 121 height 27
type input "儲值卡"
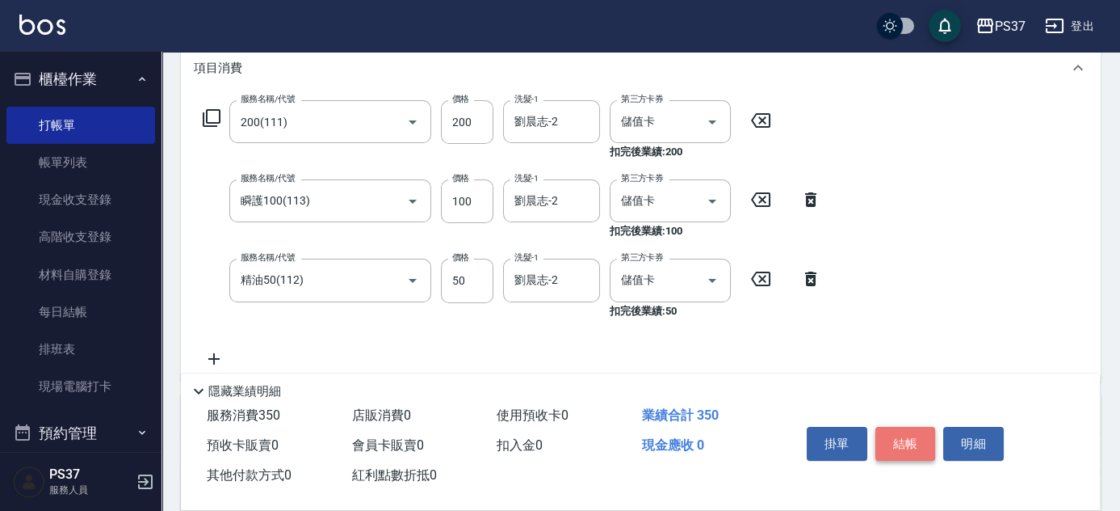
click at [887, 441] on button "結帳" at bounding box center [906, 444] width 61 height 34
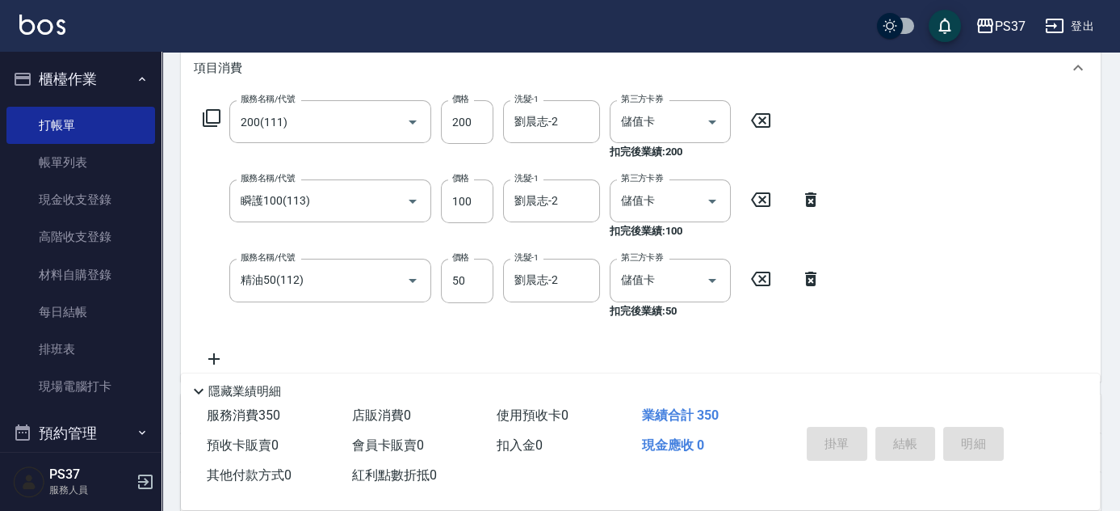
type input "2025/09/21 20:05"
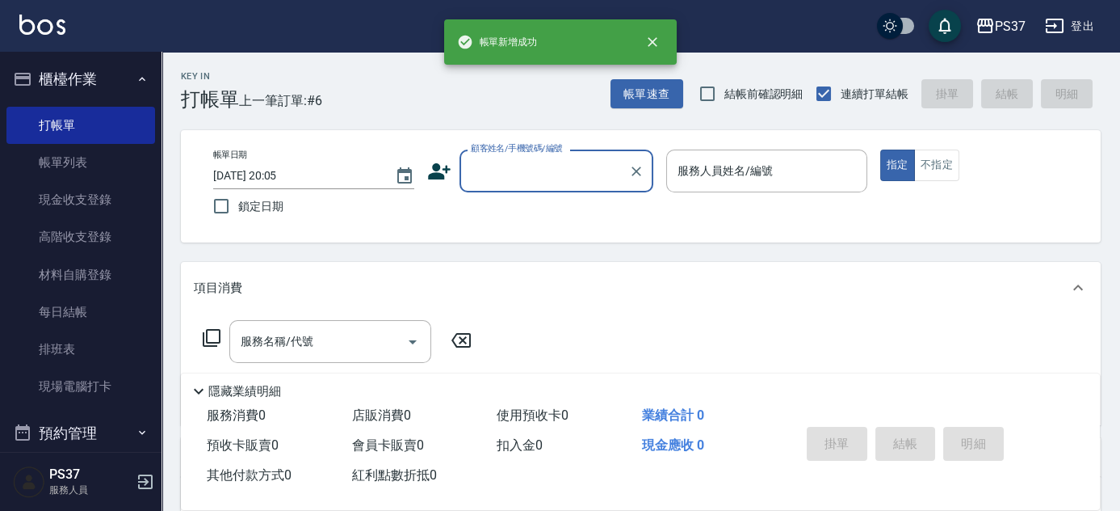
scroll to position [0, 0]
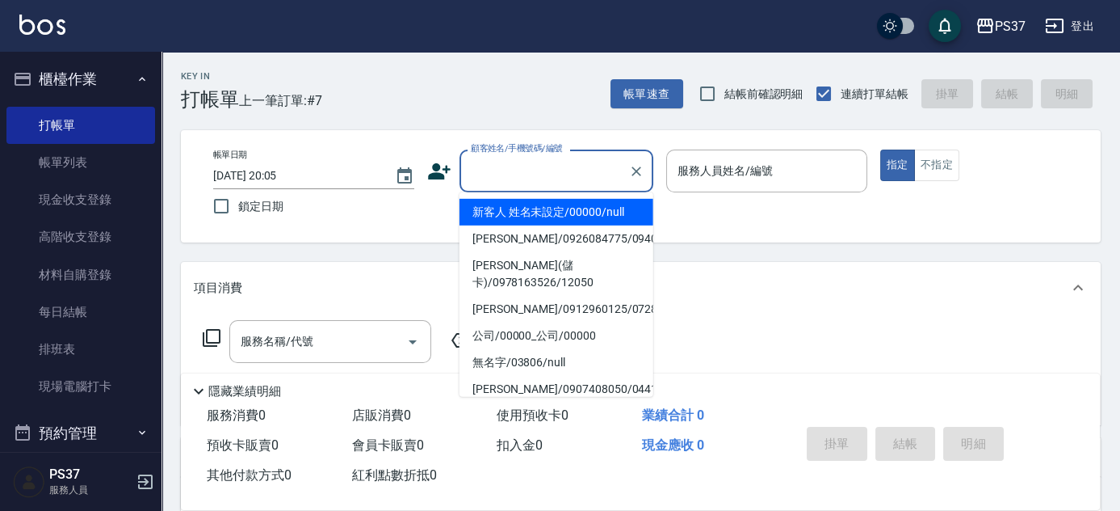
click at [573, 170] on input "顧客姓名/手機號碼/編號" at bounding box center [544, 171] width 155 height 28
click at [560, 217] on li "新客人 姓名未設定/00000/null" at bounding box center [557, 212] width 194 height 27
type input "新客人 姓名未設定/00000/null"
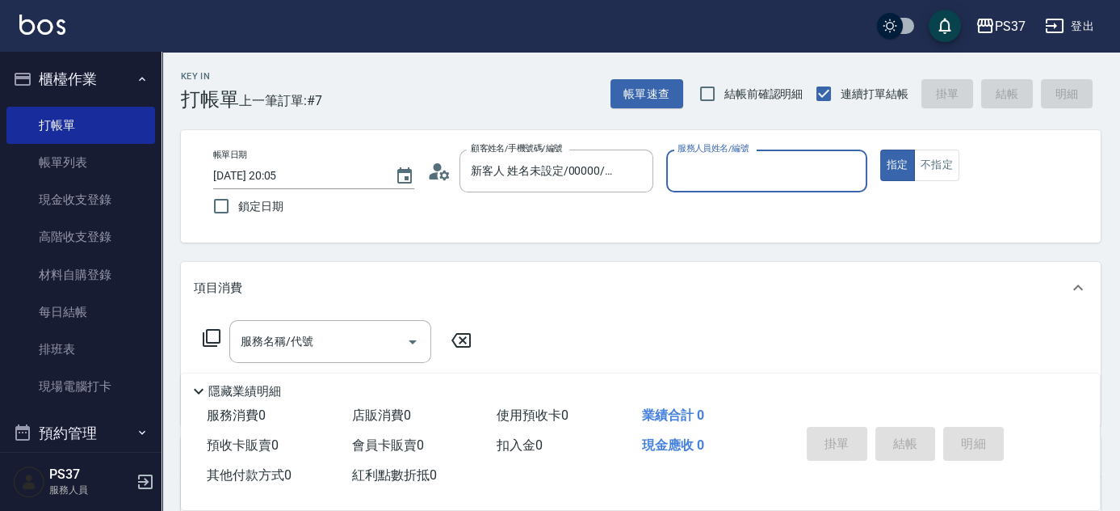
click at [737, 174] on input "服務人員姓名/編號" at bounding box center [767, 171] width 187 height 28
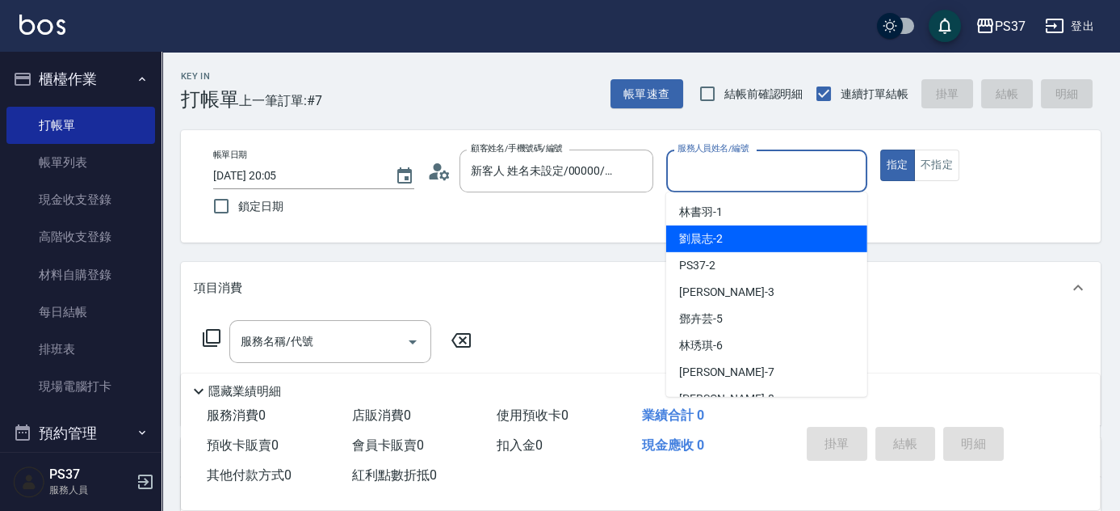
click at [748, 248] on div "劉晨志 -2" at bounding box center [766, 238] width 201 height 27
type input "劉晨志-2"
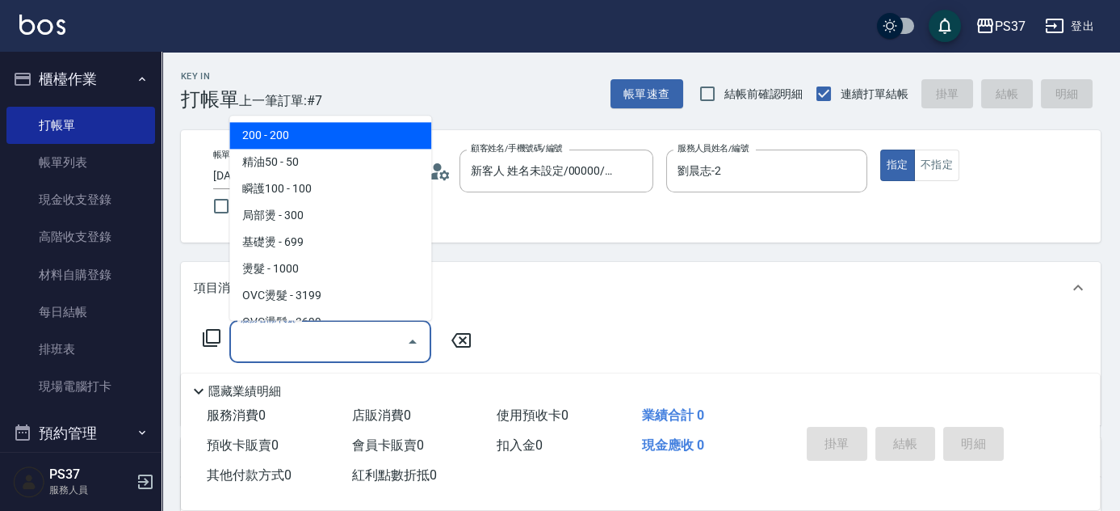
click at [334, 349] on input "服務名稱/代號" at bounding box center [318, 341] width 163 height 28
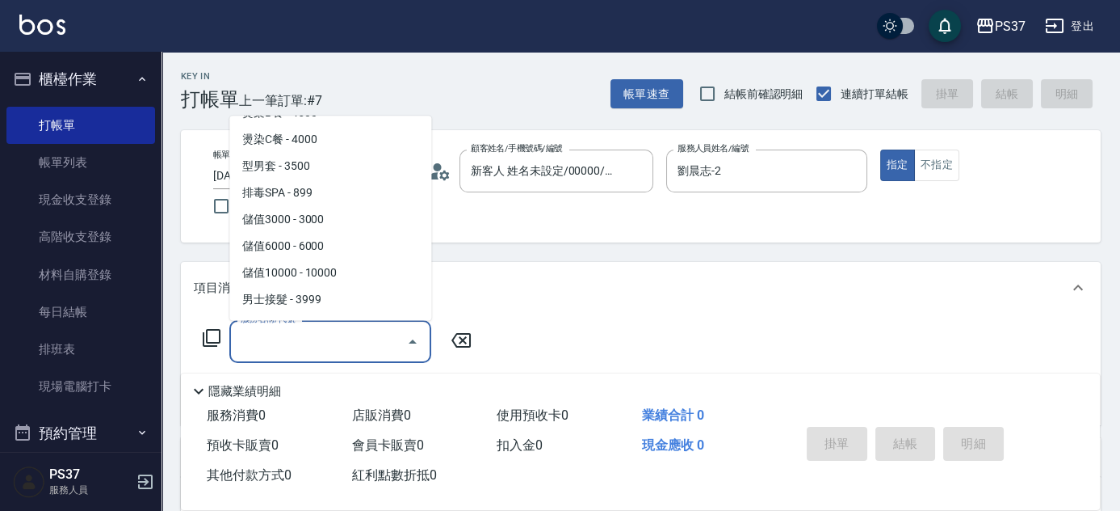
scroll to position [1721, 0]
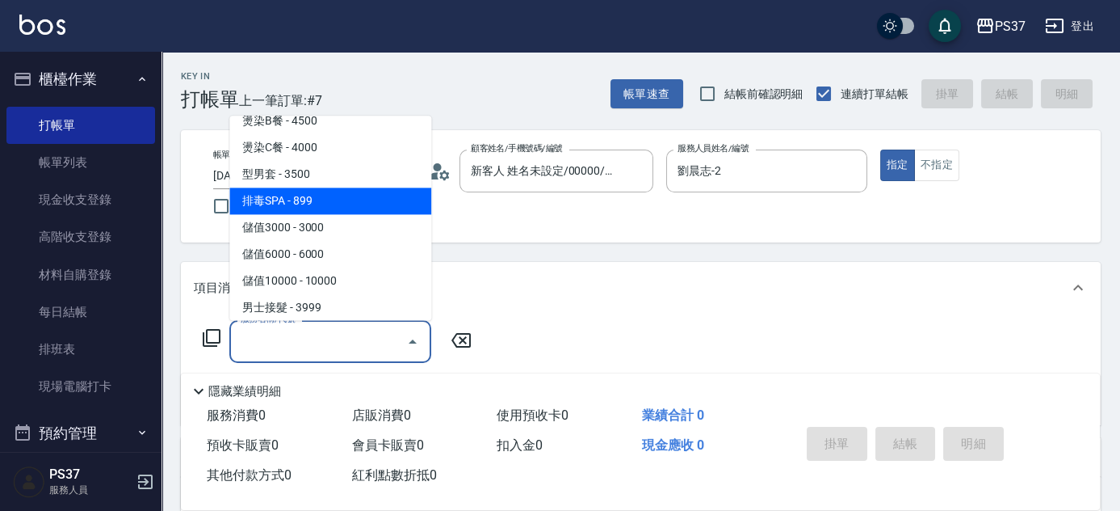
click at [317, 198] on span "排毒SPA - 899" at bounding box center [330, 201] width 202 height 27
type input "排毒SPA(0899)"
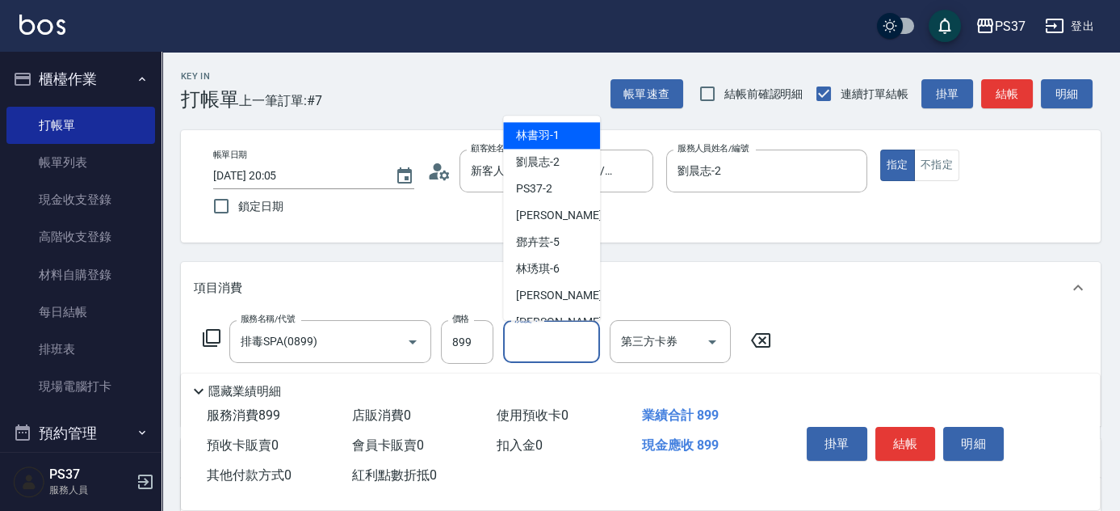
click at [559, 352] on input "洗髮-1" at bounding box center [552, 341] width 82 height 28
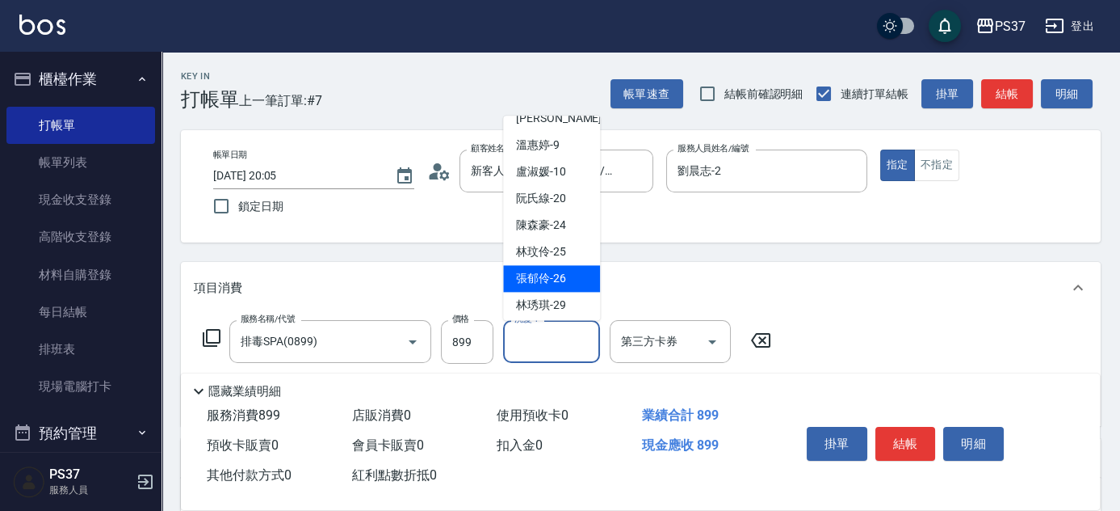
scroll to position [261, 0]
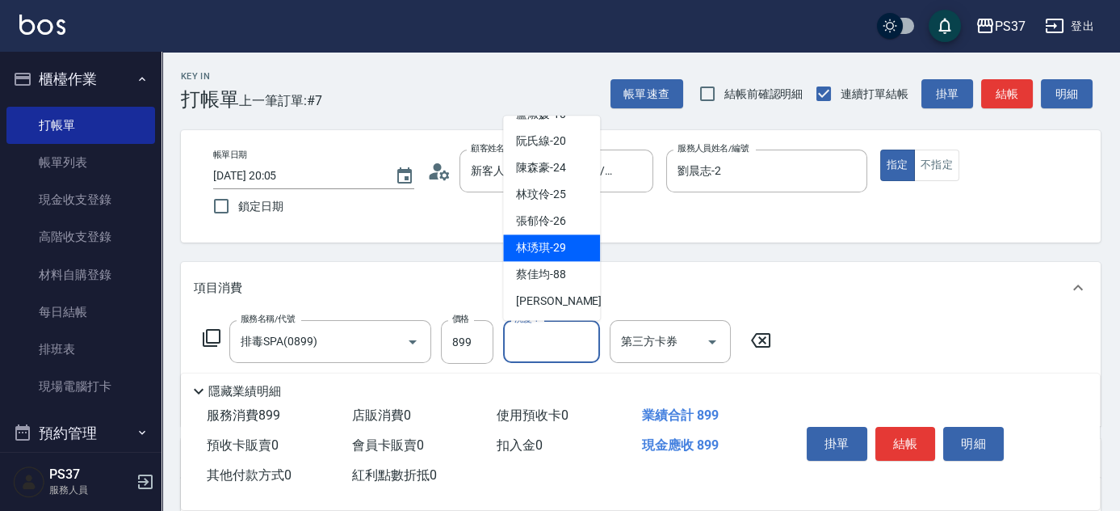
click at [550, 238] on div "林琇琪 -29" at bounding box center [551, 248] width 97 height 27
type input "[PERSON_NAME]-29"
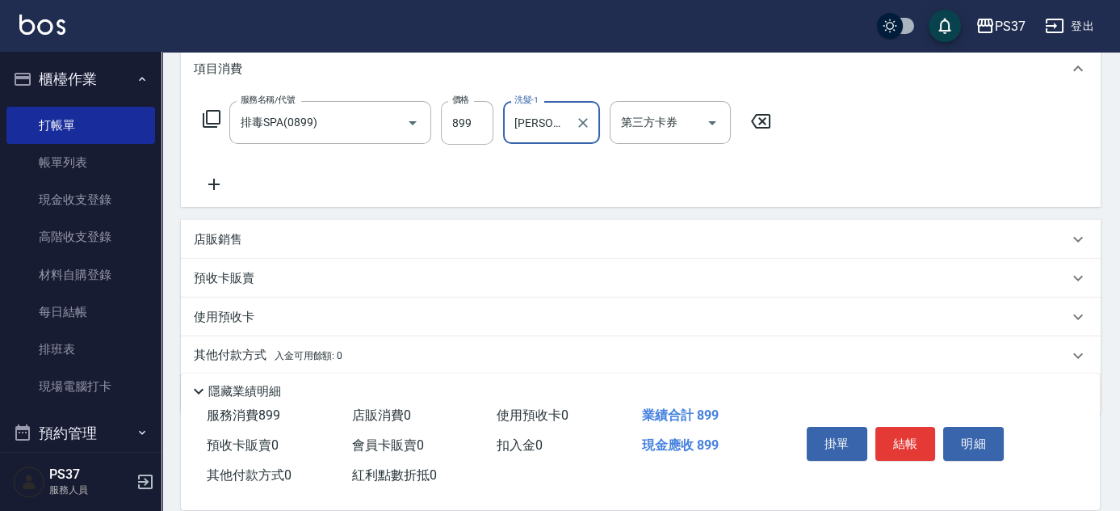
scroll to position [220, 0]
click at [218, 176] on icon at bounding box center [214, 183] width 40 height 19
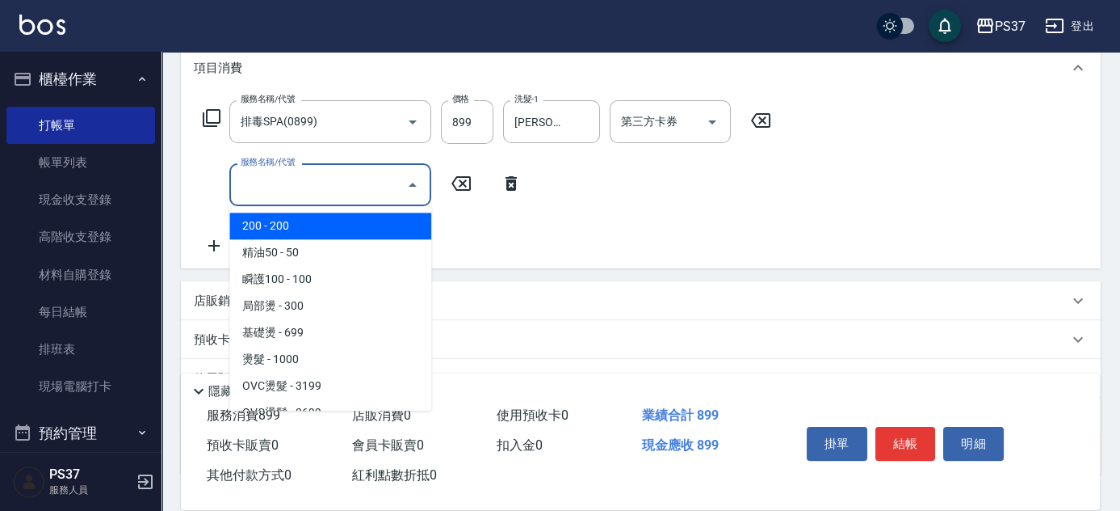
click at [259, 187] on input "服務名稱/代號" at bounding box center [318, 184] width 163 height 28
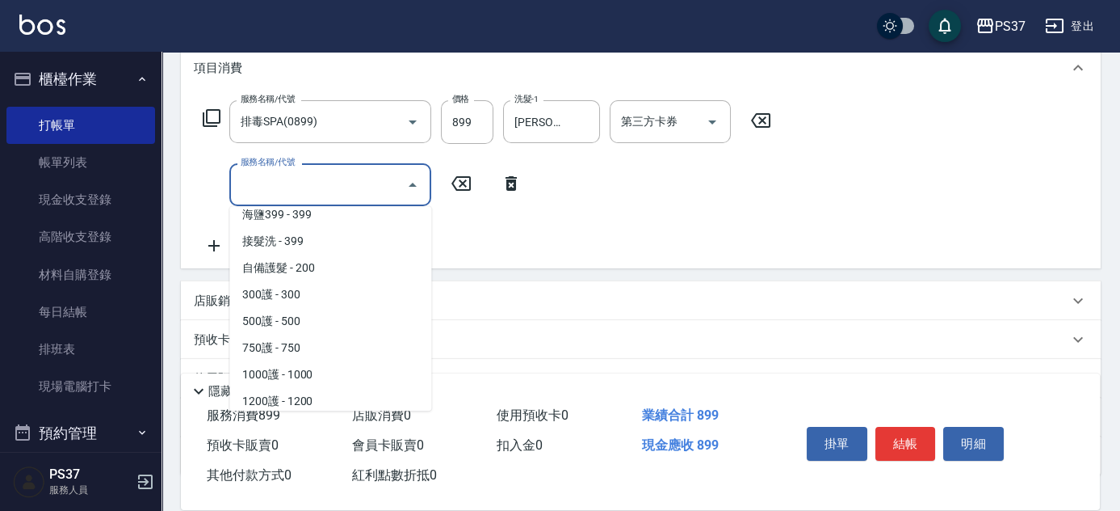
scroll to position [587, 0]
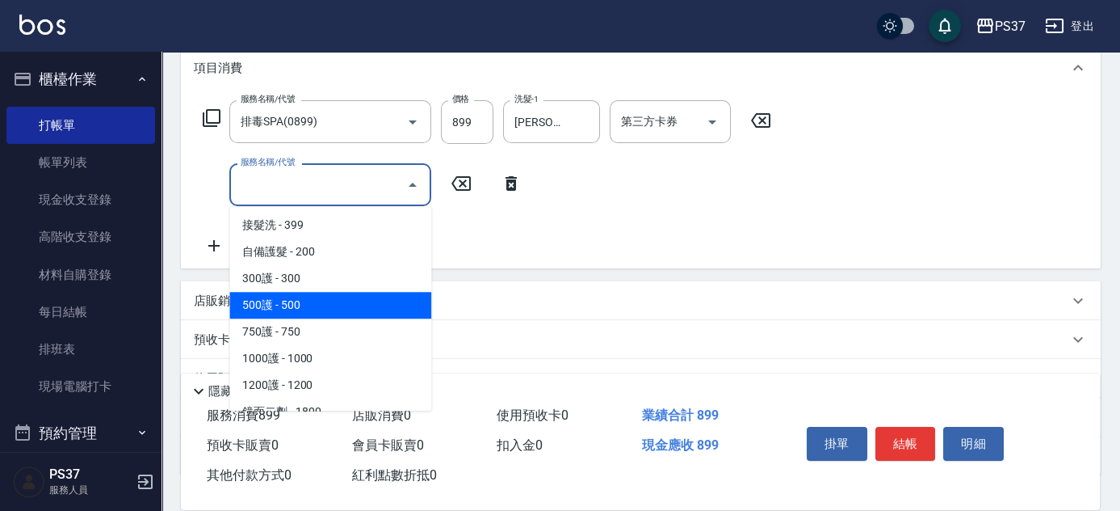
click at [316, 305] on span "500護 - 500" at bounding box center [330, 305] width 202 height 27
type input "500護(402)"
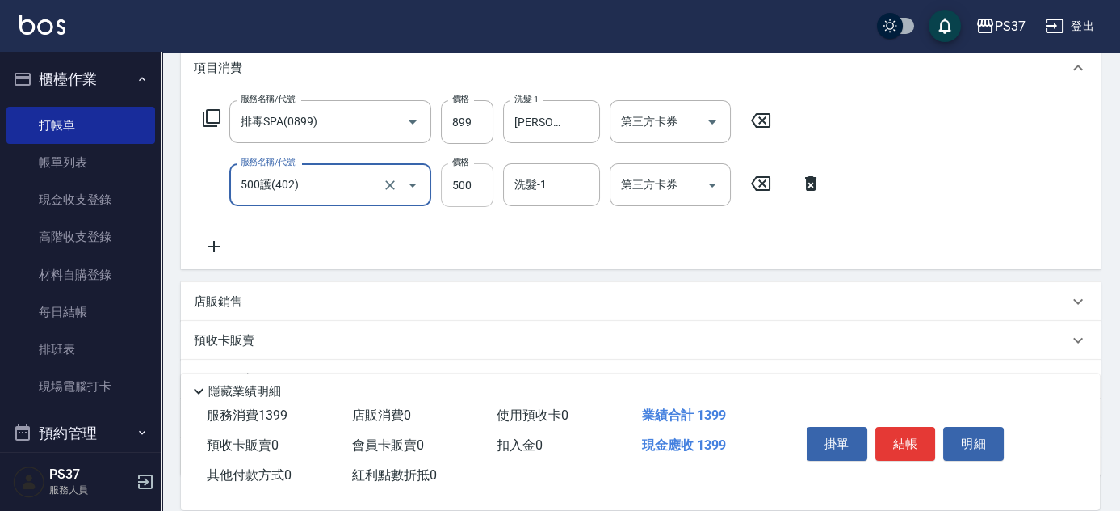
click at [472, 188] on input "500" at bounding box center [467, 185] width 53 height 44
type input "400"
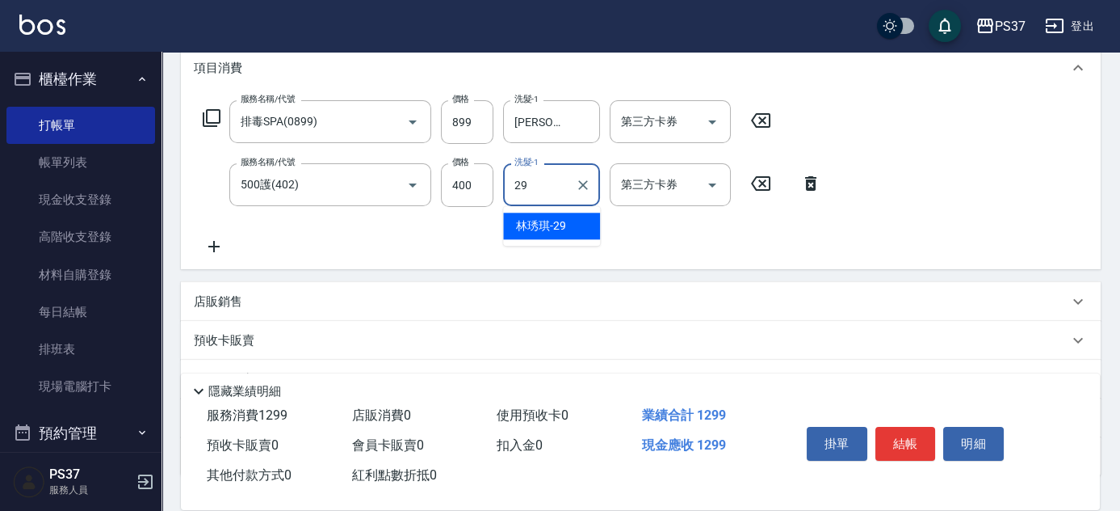
type input "[PERSON_NAME]-29"
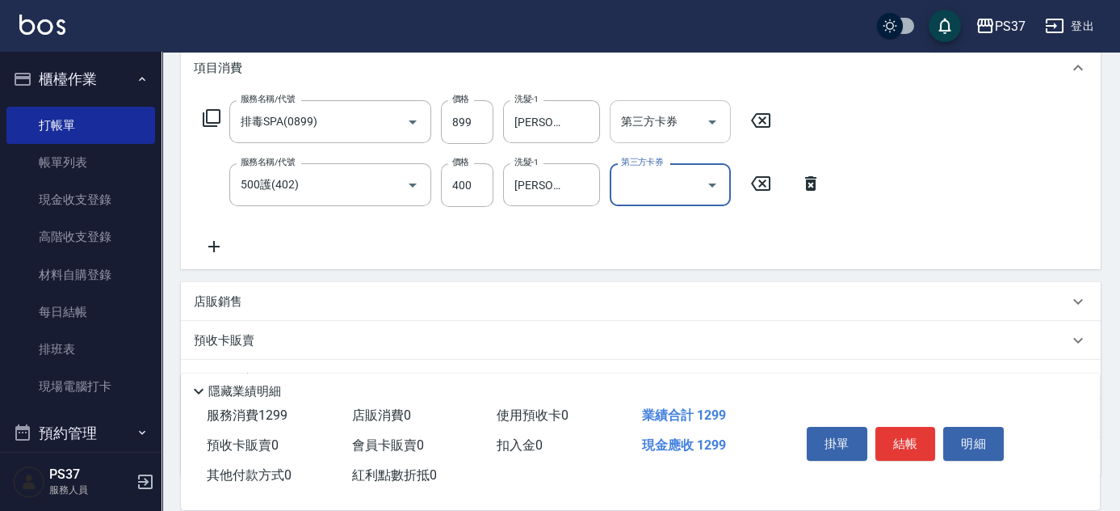
click at [713, 120] on icon "Open" at bounding box center [712, 122] width 8 height 4
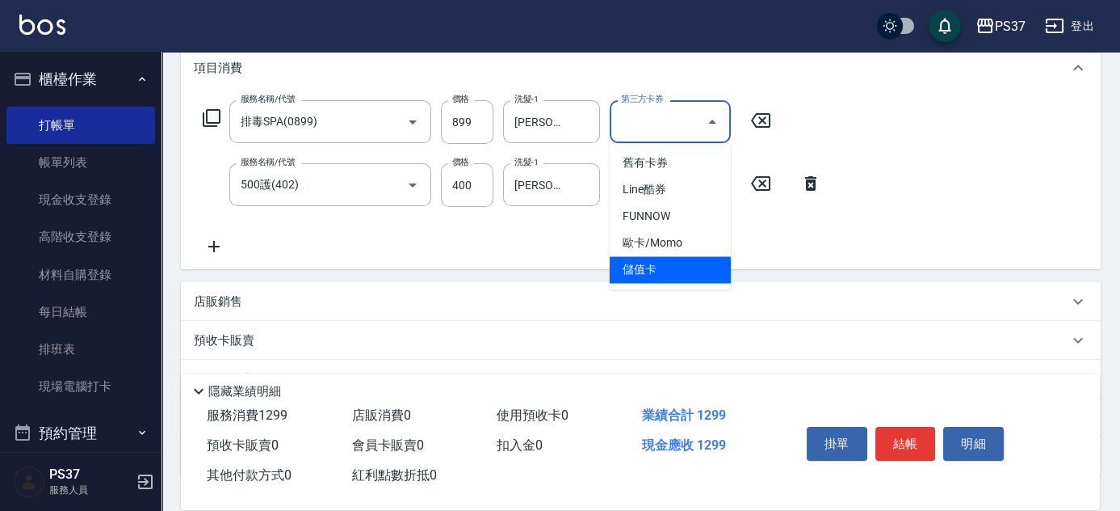
click at [662, 267] on span "儲值卡" at bounding box center [670, 269] width 121 height 27
type input "儲值卡"
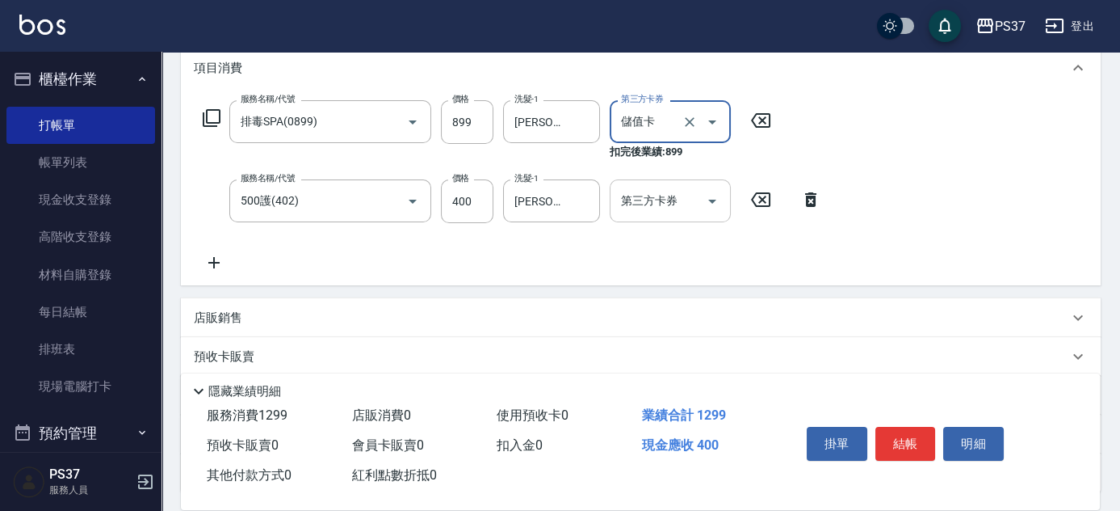
click at [713, 196] on icon "Open" at bounding box center [712, 200] width 19 height 19
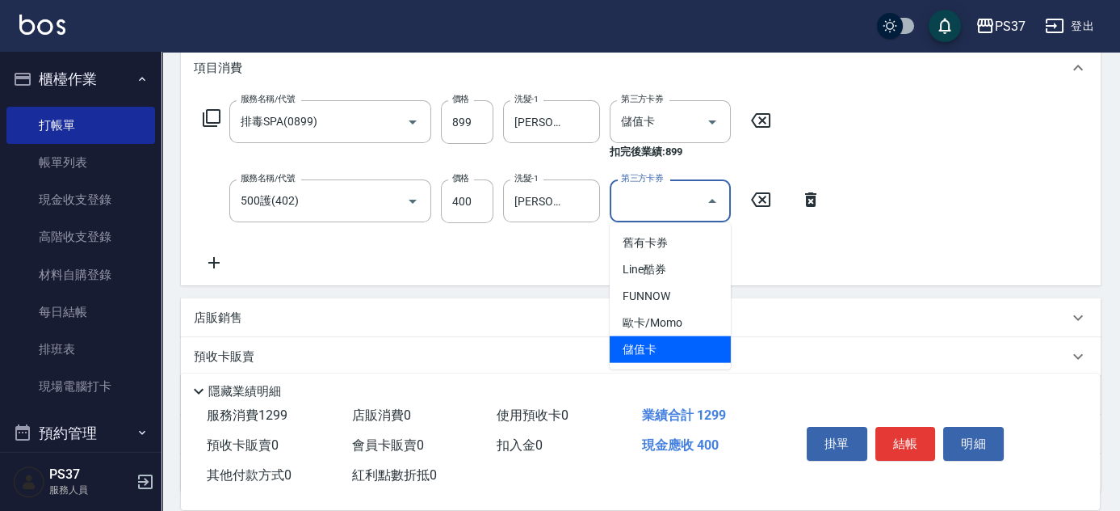
click at [692, 348] on span "儲值卡" at bounding box center [670, 349] width 121 height 27
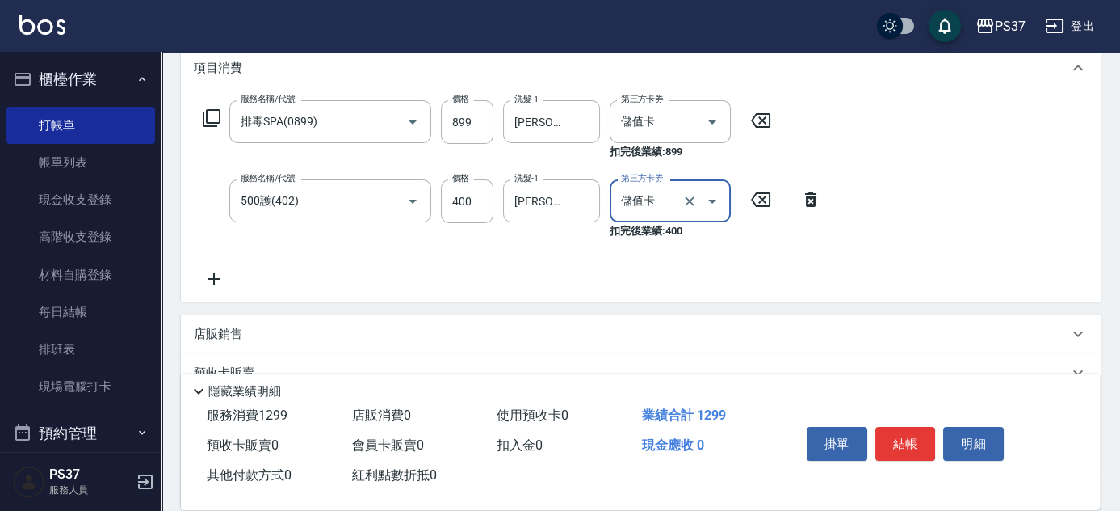
type input "儲值卡"
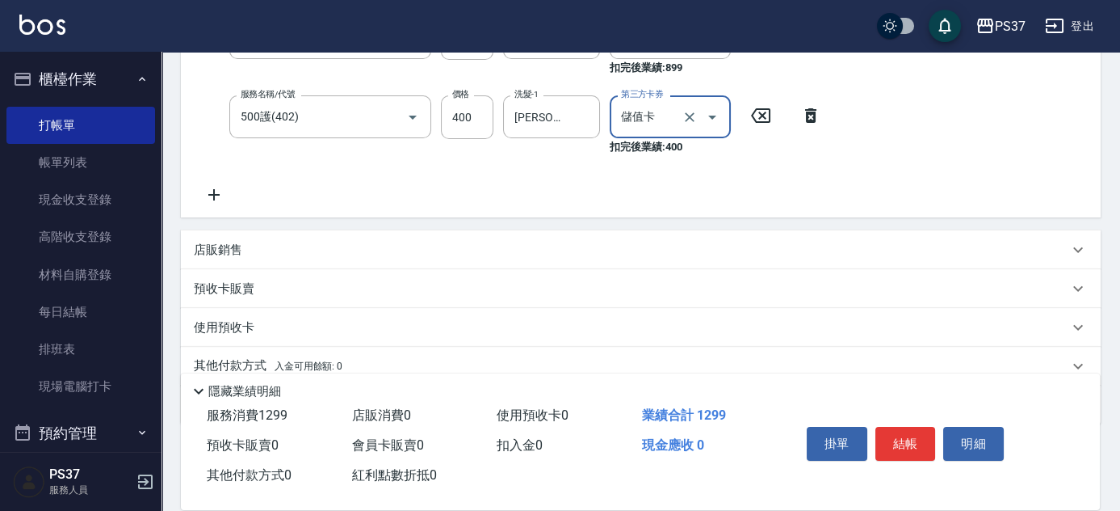
scroll to position [367, 0]
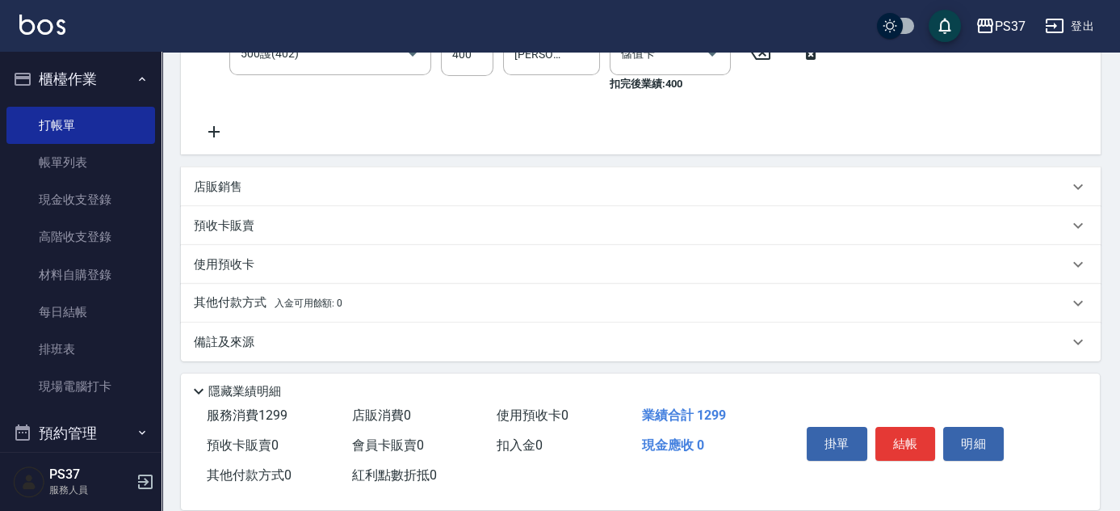
click at [212, 134] on icon at bounding box center [214, 131] width 40 height 19
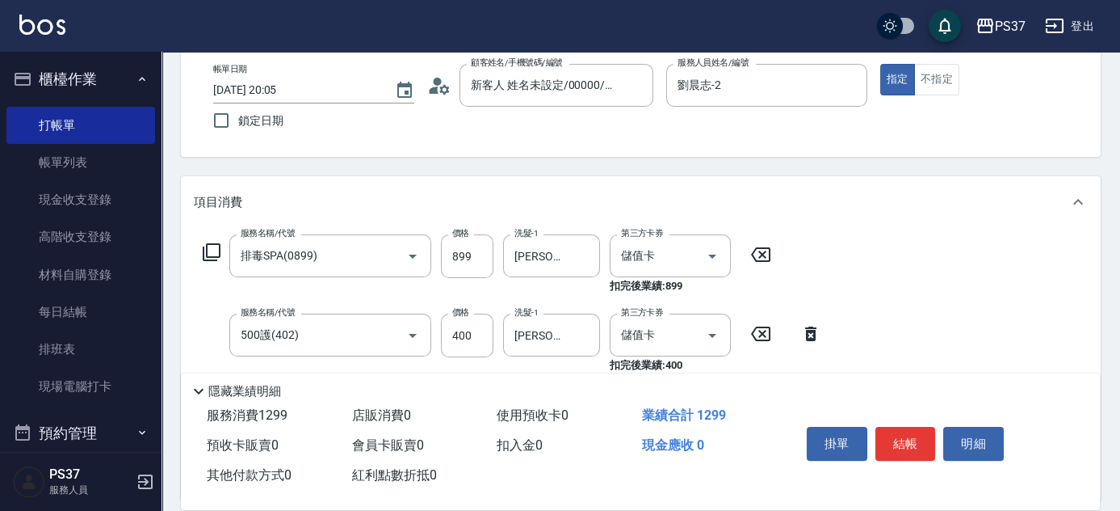
click at [275, 147] on div "帳單日期 2025/09/21 20:05 鎖定日期 顧客姓名/手機號碼/編號 新客人 姓名未設定/00000/null 顧客姓名/手機號碼/編號 服務人員姓…" at bounding box center [641, 100] width 920 height 112
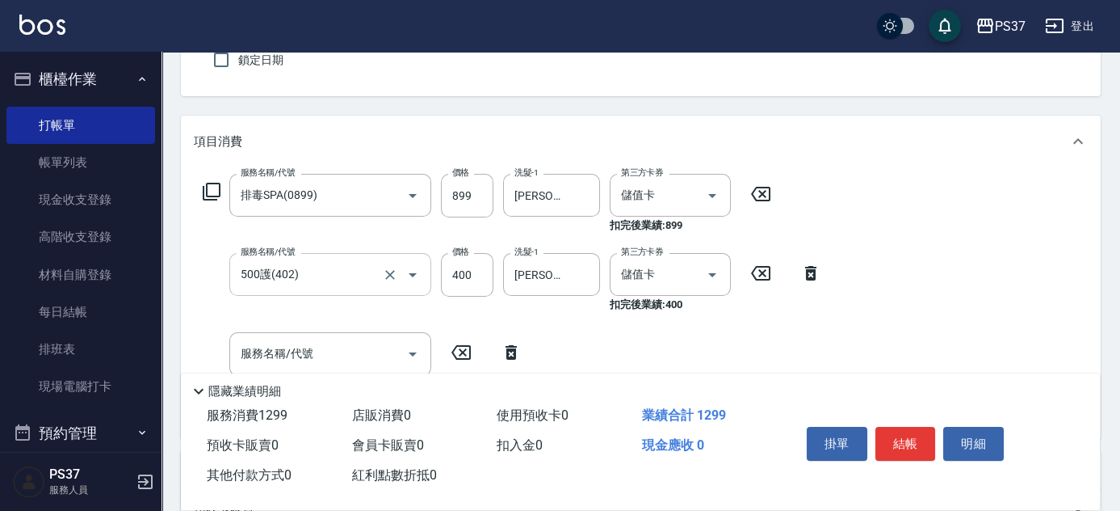
scroll to position [233, 0]
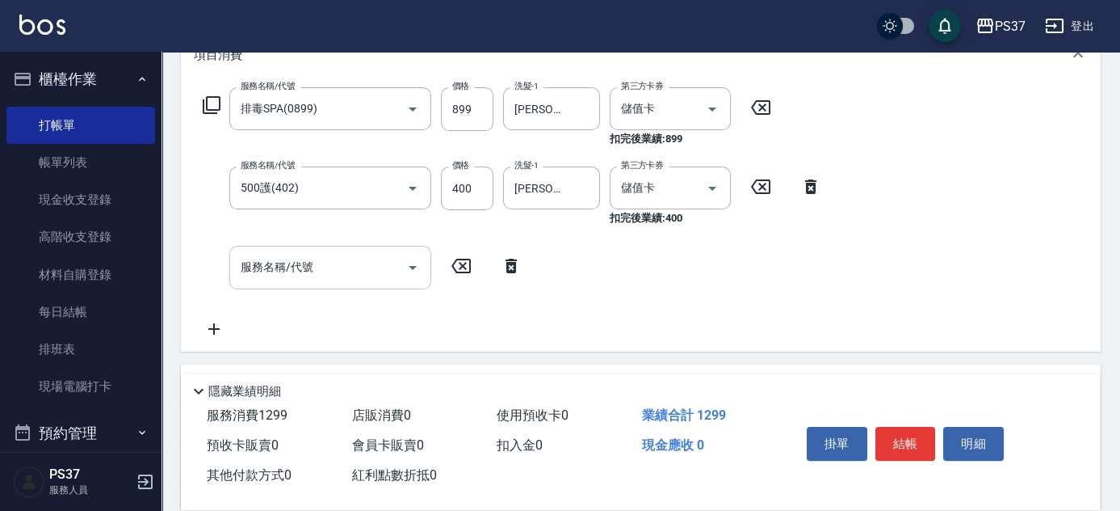
click at [271, 267] on input "服務名稱/代號" at bounding box center [318, 267] width 163 height 28
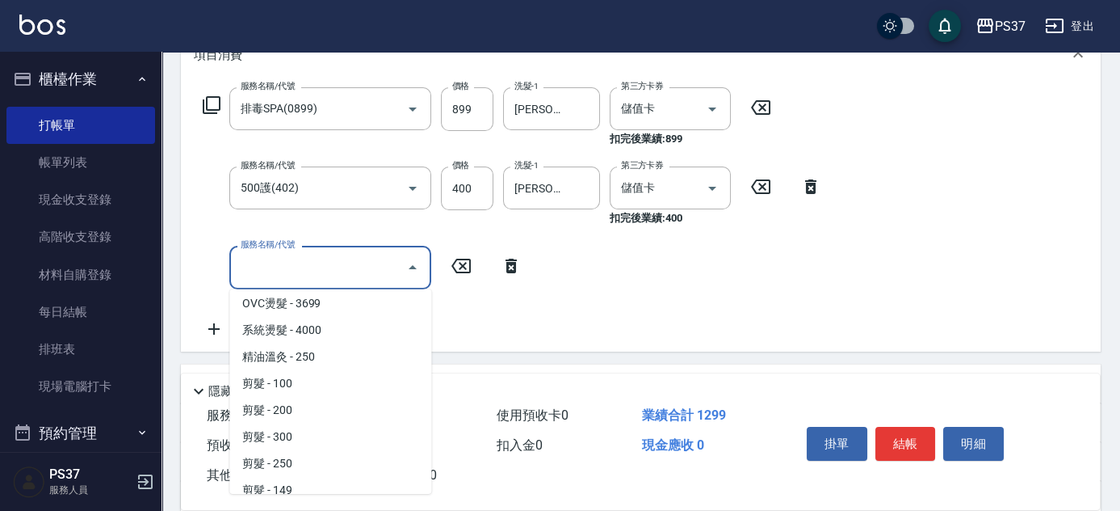
scroll to position [220, 0]
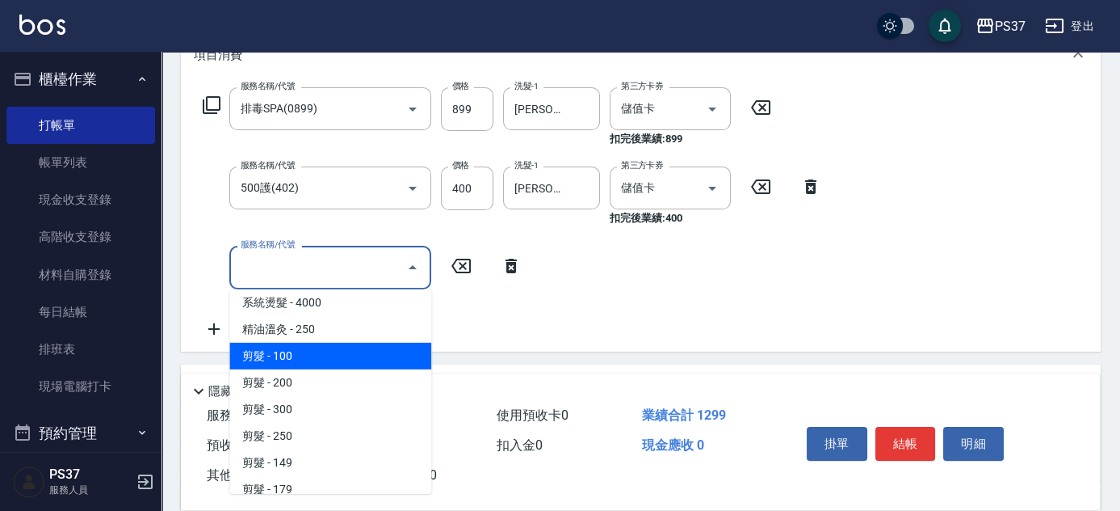
click at [327, 348] on span "剪髮 - 100" at bounding box center [330, 356] width 202 height 27
type input "剪髮(300)"
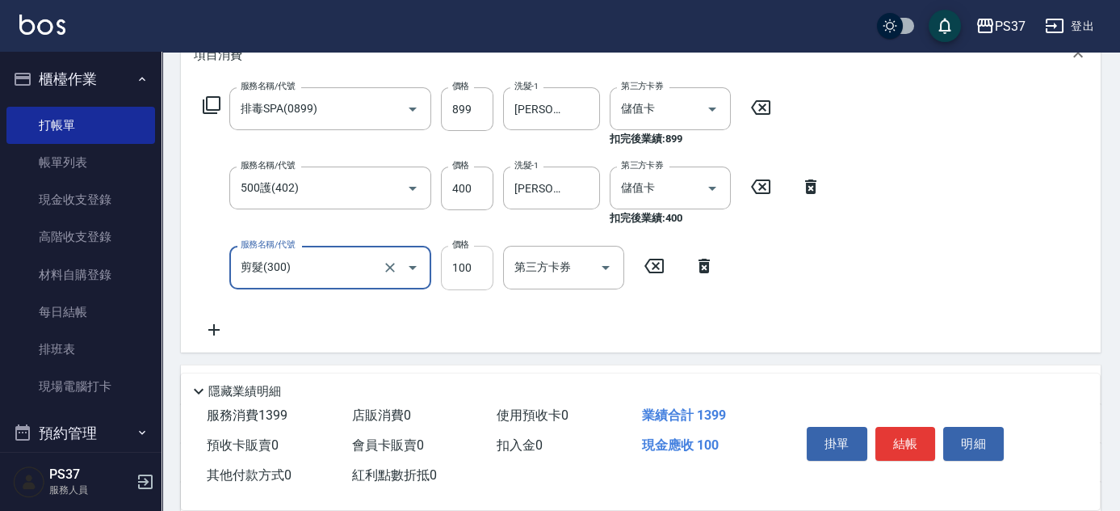
click at [459, 273] on input "100" at bounding box center [467, 268] width 53 height 44
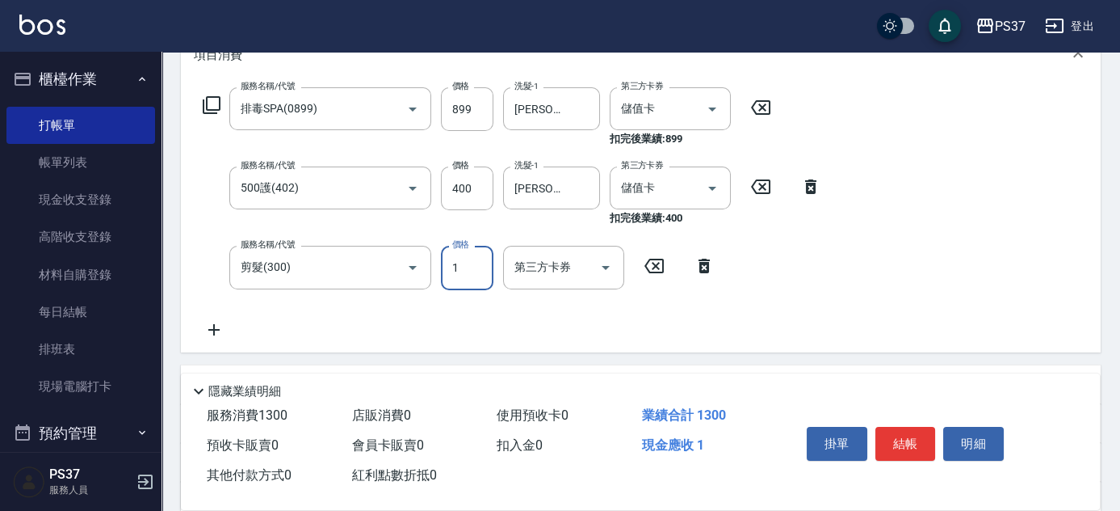
type input "1"
click at [612, 273] on icon "Open" at bounding box center [605, 267] width 19 height 19
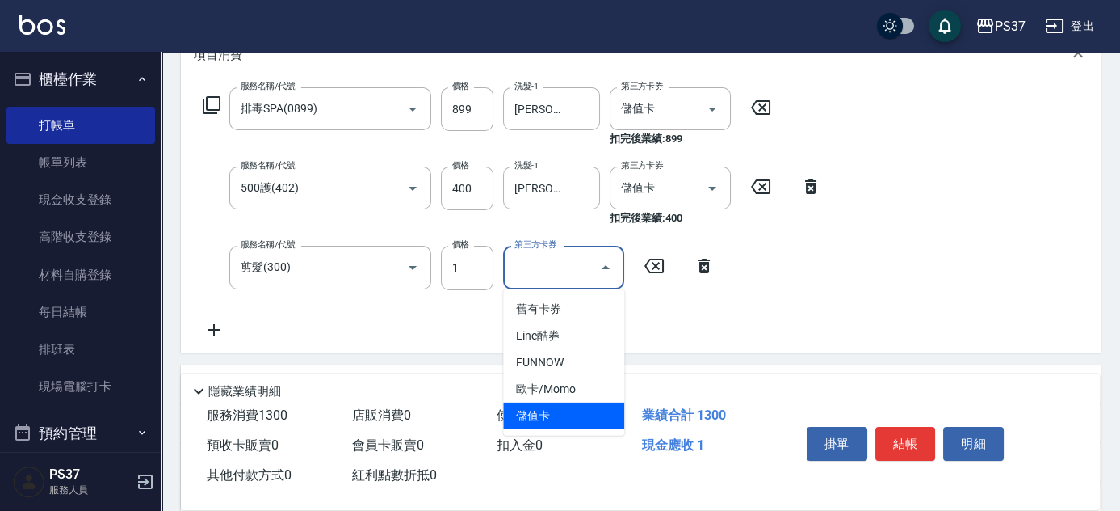
click at [579, 407] on span "儲值卡" at bounding box center [563, 415] width 121 height 27
type input "儲值卡"
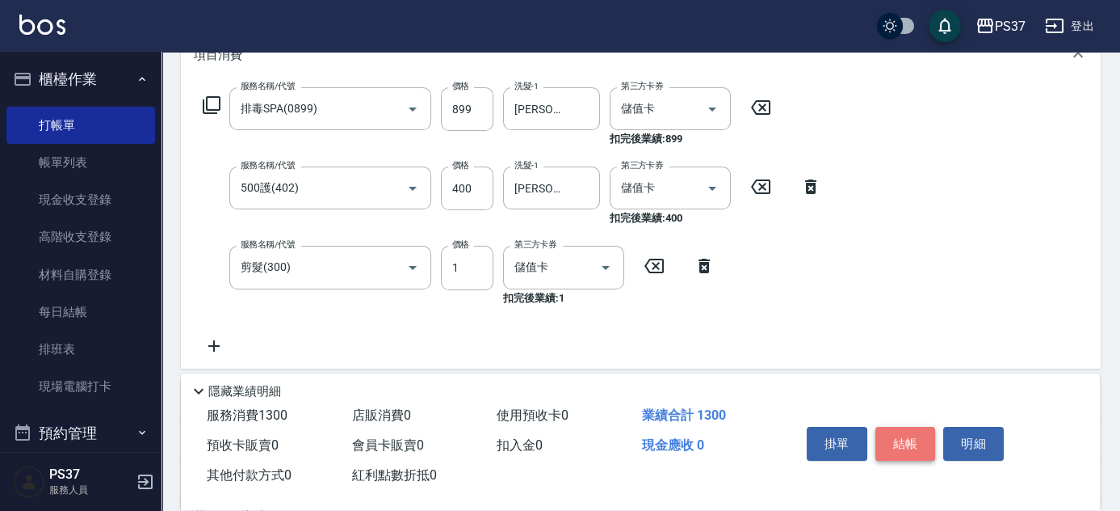
click at [922, 440] on button "結帳" at bounding box center [906, 444] width 61 height 34
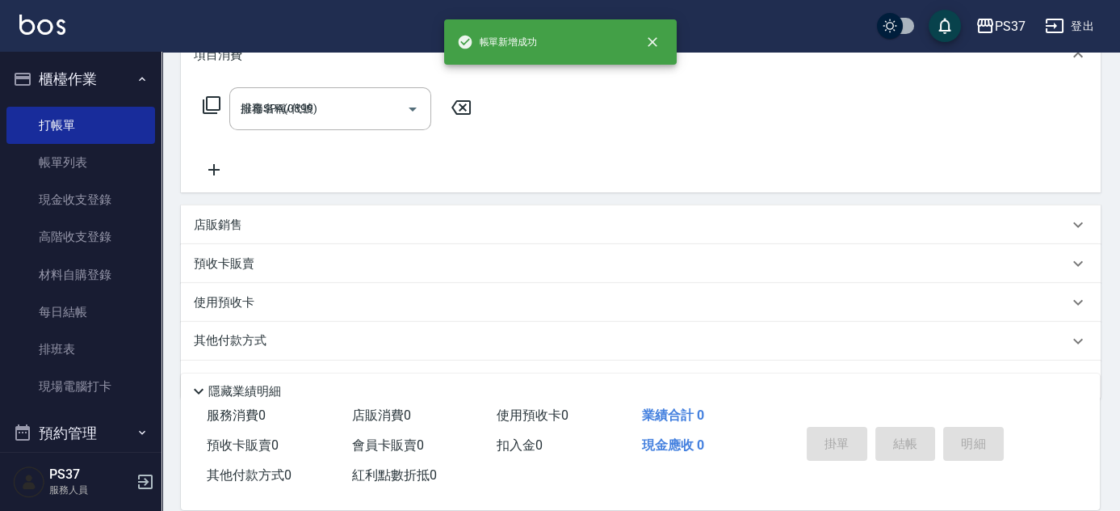
type input "2025/09/21 20:12"
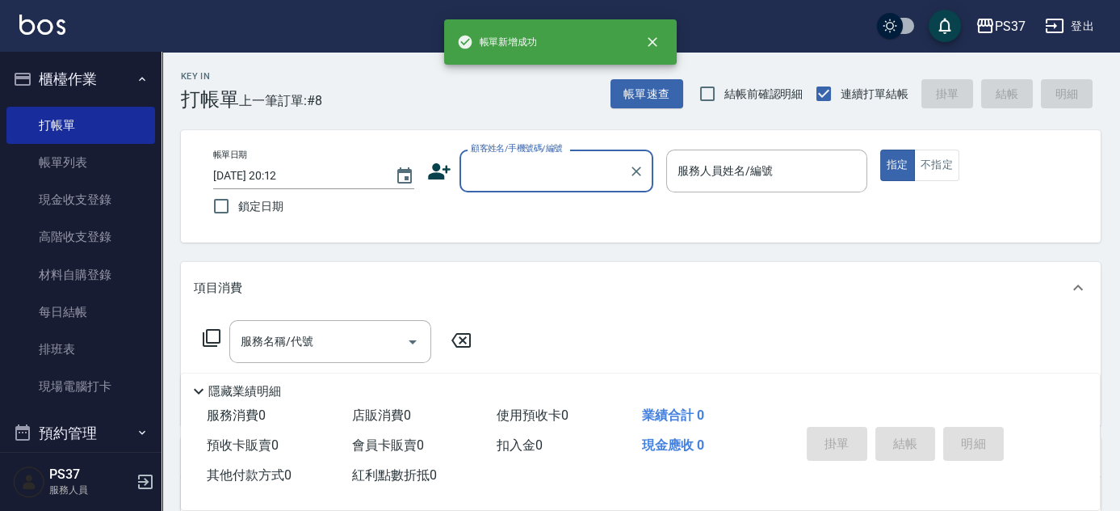
scroll to position [0, 0]
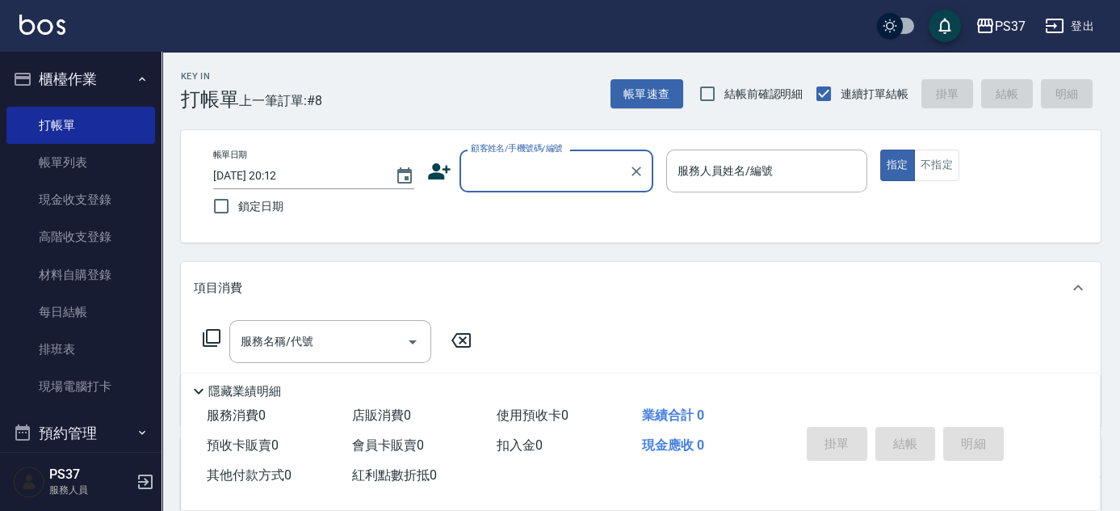
click at [530, 179] on input "顧客姓名/手機號碼/編號" at bounding box center [544, 171] width 155 height 28
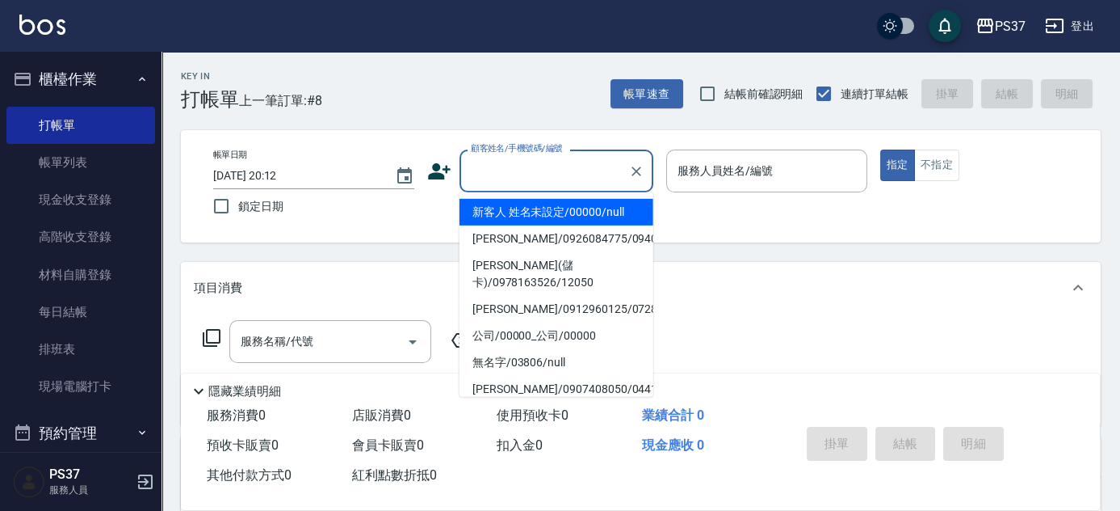
click at [544, 216] on li "新客人 姓名未設定/00000/null" at bounding box center [557, 212] width 194 height 27
type input "新客人 姓名未設定/00000/null"
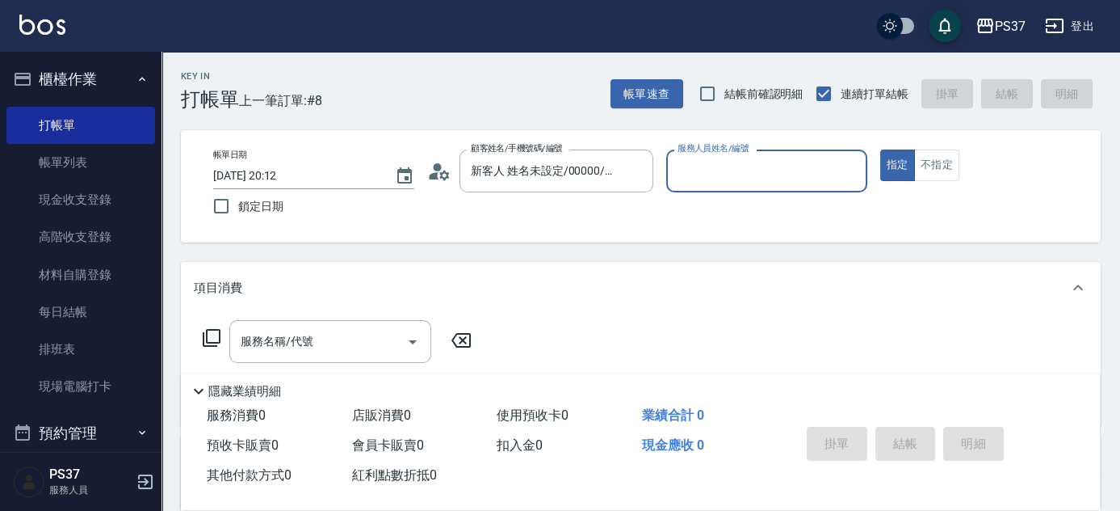
click at [764, 180] on input "服務人員姓名/編號" at bounding box center [767, 171] width 187 height 28
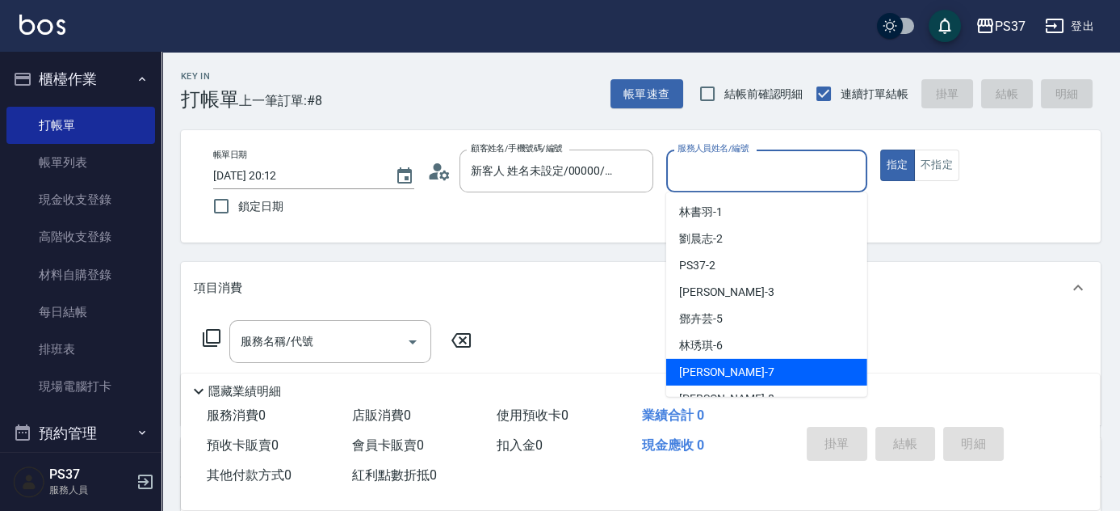
click at [759, 370] on div "黎氏萍 -7" at bounding box center [766, 372] width 201 height 27
type input "黎氏萍-7"
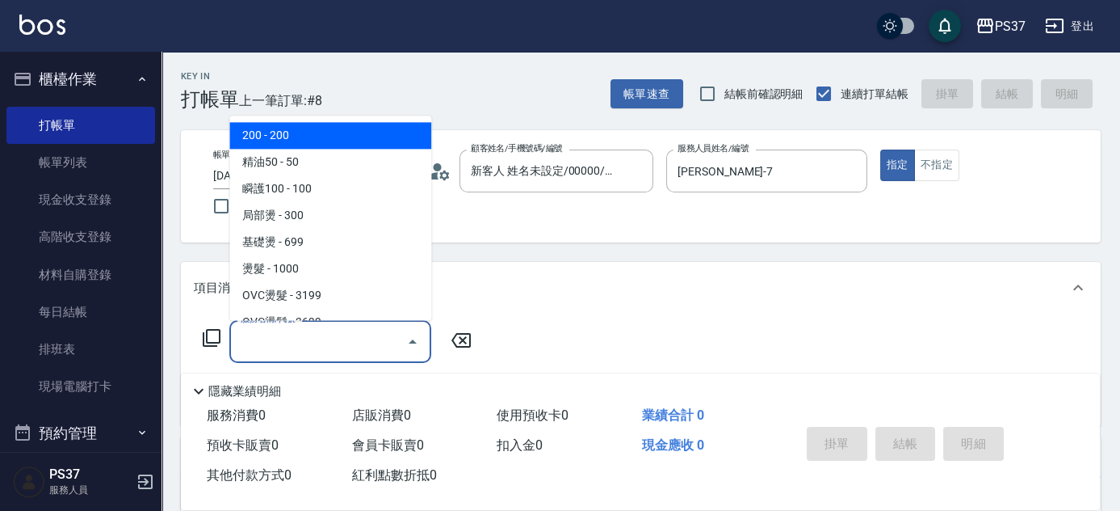
click at [368, 347] on input "服務名稱/代號" at bounding box center [318, 341] width 163 height 28
click at [313, 141] on span "200 - 200" at bounding box center [330, 136] width 202 height 27
type input "200(111)"
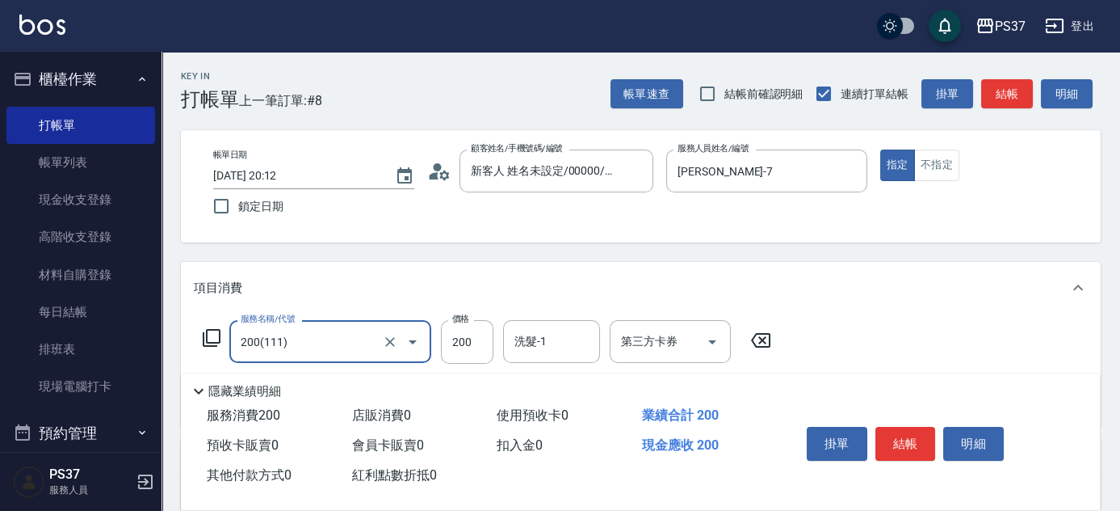
click at [566, 342] on input "洗髮-1" at bounding box center [552, 341] width 82 height 28
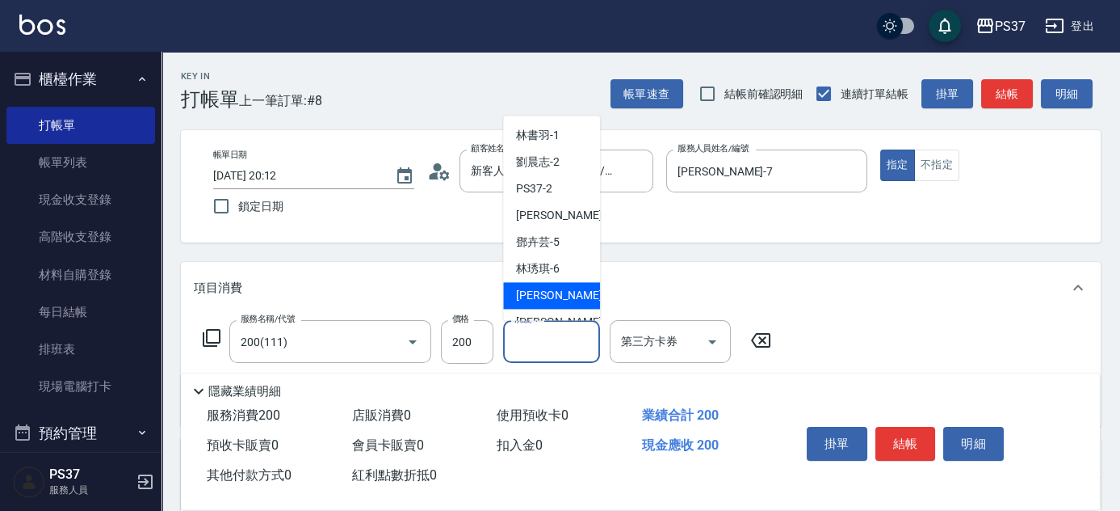
click at [569, 287] on div "黎氏萍 -7" at bounding box center [551, 296] width 97 height 27
type input "黎氏萍-7"
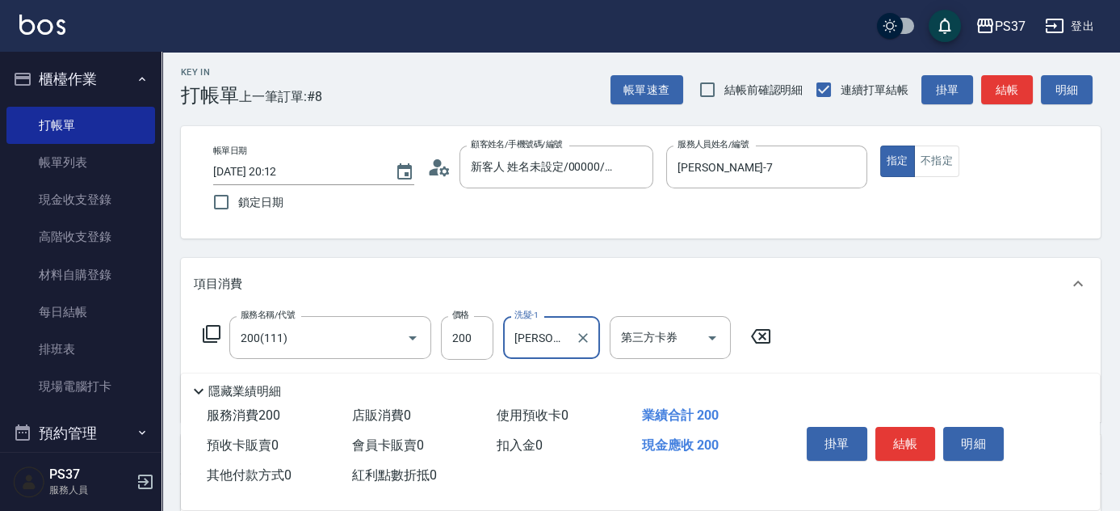
scroll to position [220, 0]
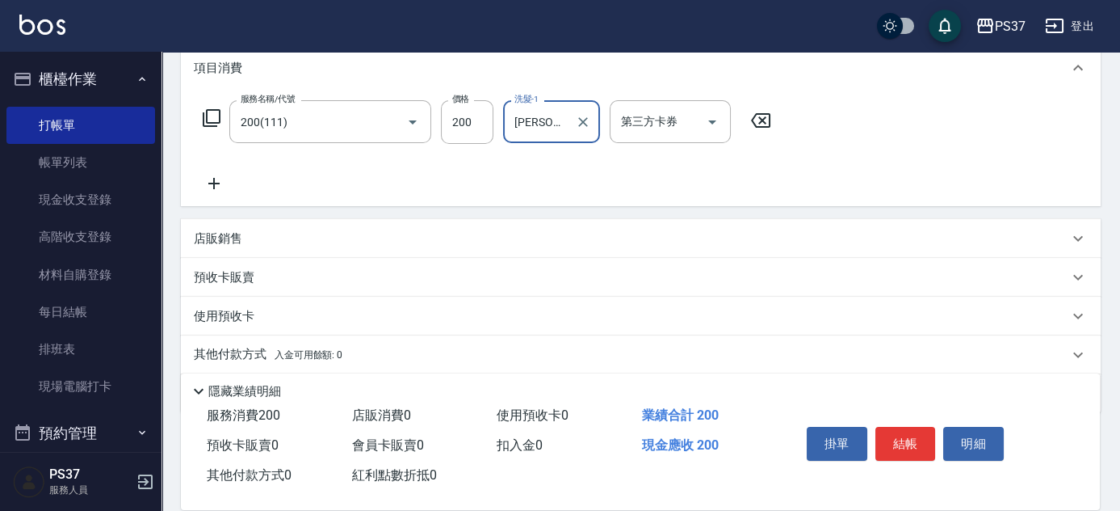
click at [221, 180] on icon at bounding box center [214, 183] width 40 height 19
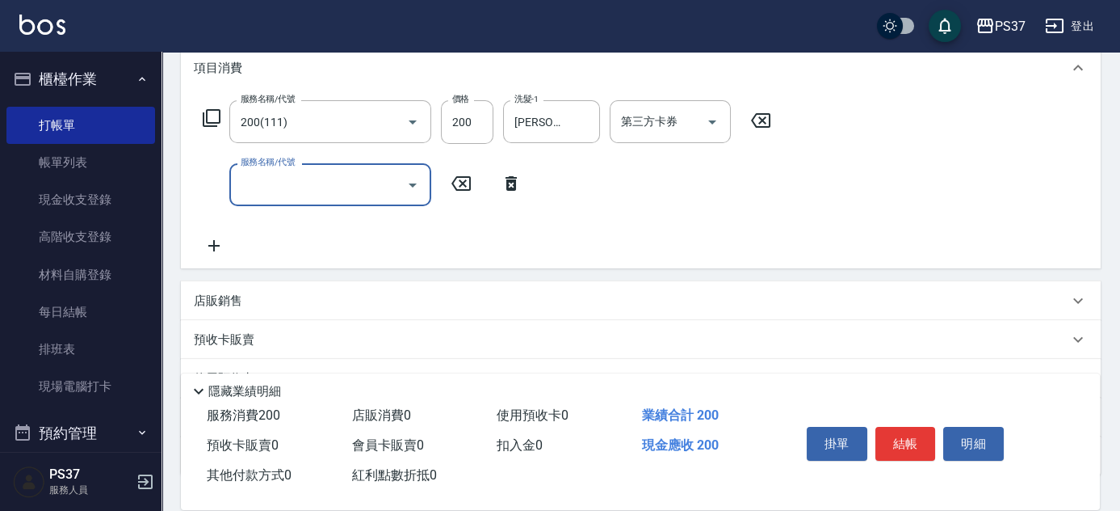
click at [263, 180] on input "服務名稱/代號" at bounding box center [318, 184] width 163 height 28
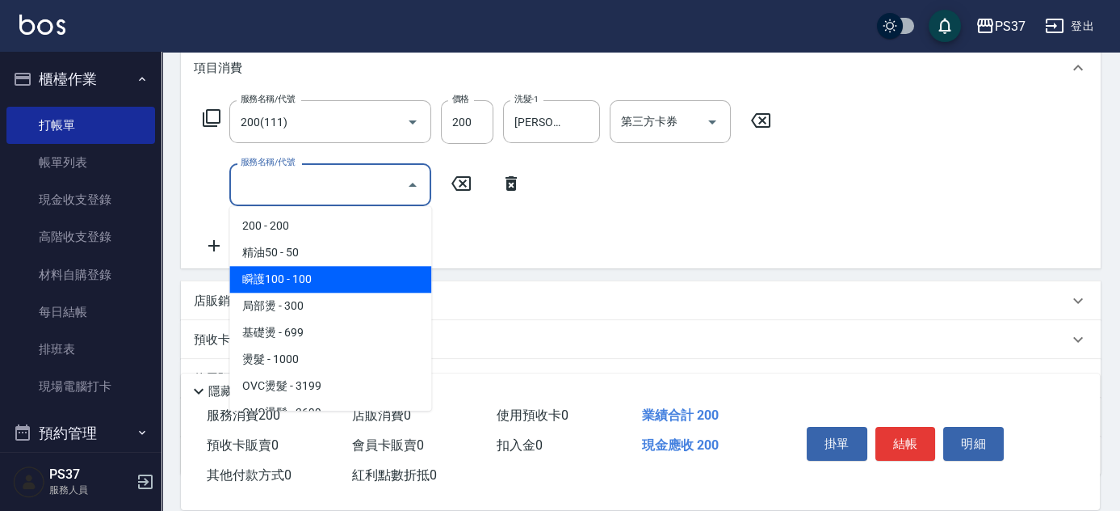
click at [314, 271] on span "瞬護100 - 100" at bounding box center [330, 279] width 202 height 27
type input "瞬護100(113)"
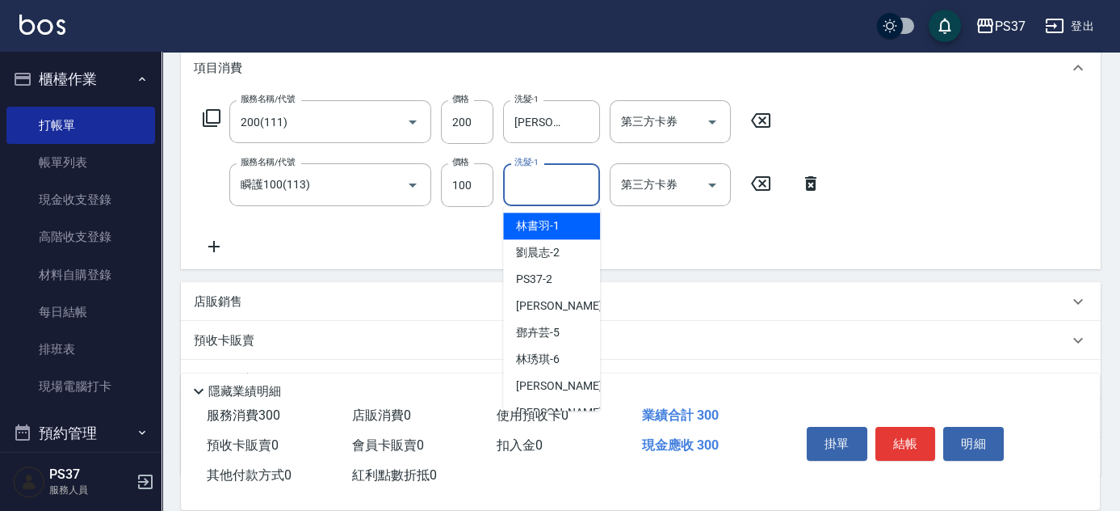
click at [544, 192] on input "洗髮-1" at bounding box center [552, 184] width 82 height 28
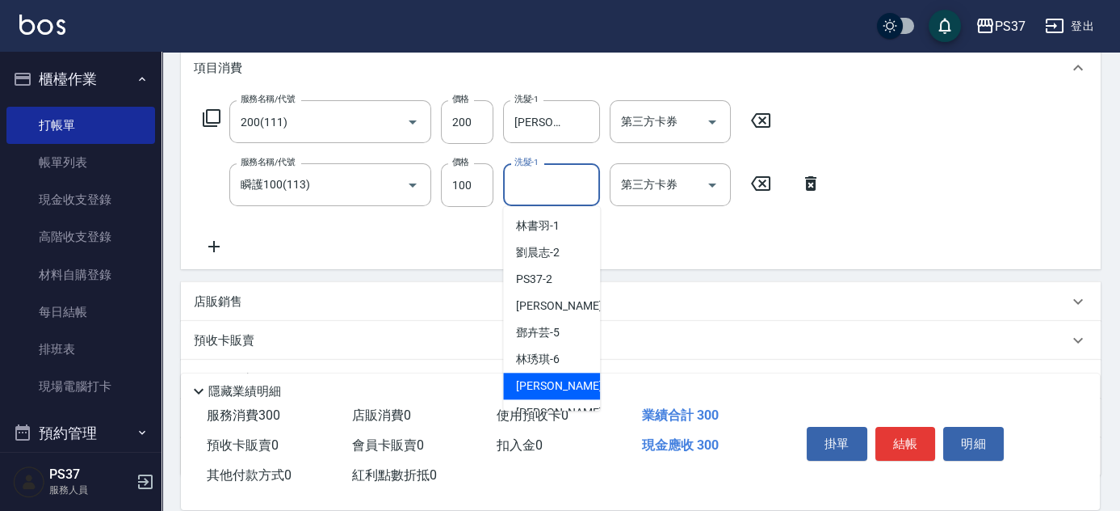
click at [566, 380] on div "黎氏萍 -7" at bounding box center [551, 385] width 97 height 27
type input "黎氏萍-7"
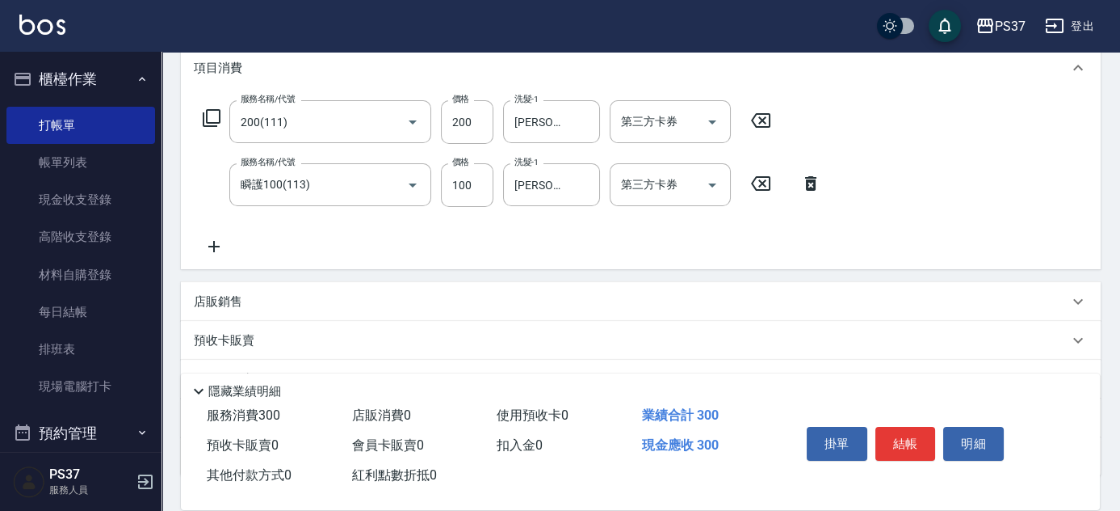
click at [214, 252] on icon at bounding box center [214, 246] width 40 height 19
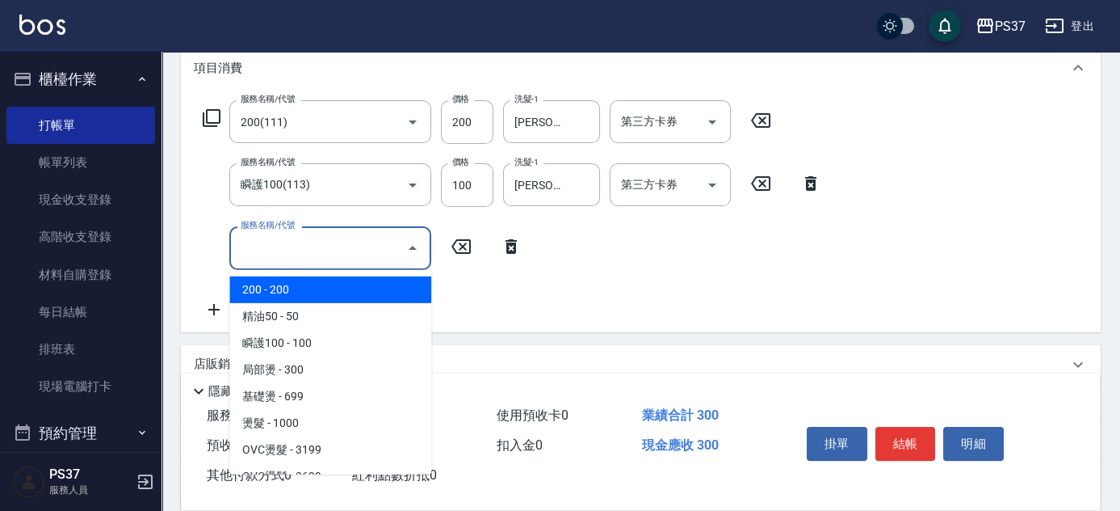
click at [359, 250] on input "服務名稱/代號" at bounding box center [318, 247] width 163 height 28
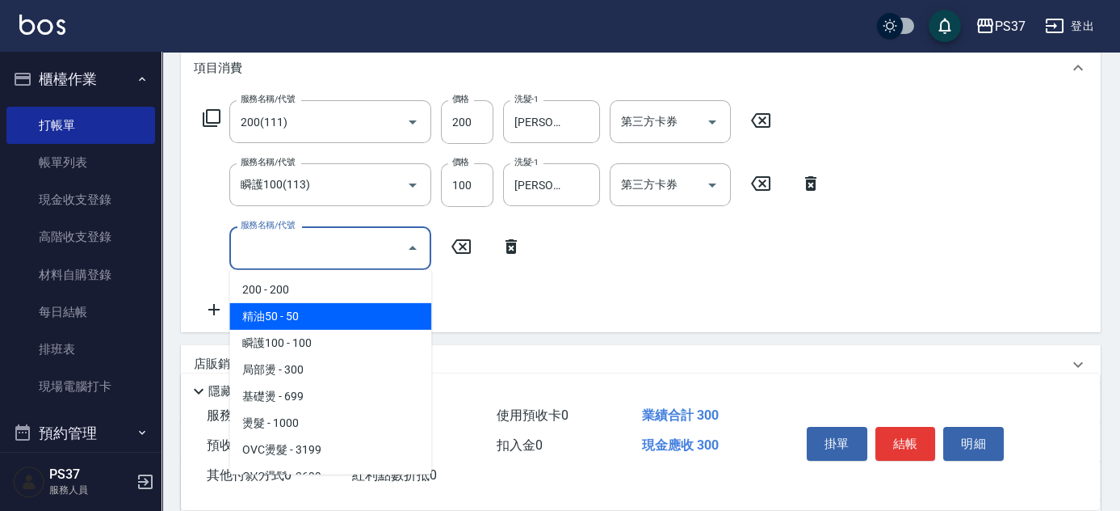
click at [359, 307] on span "精油50 - 50" at bounding box center [330, 316] width 202 height 27
type input "精油50(112)"
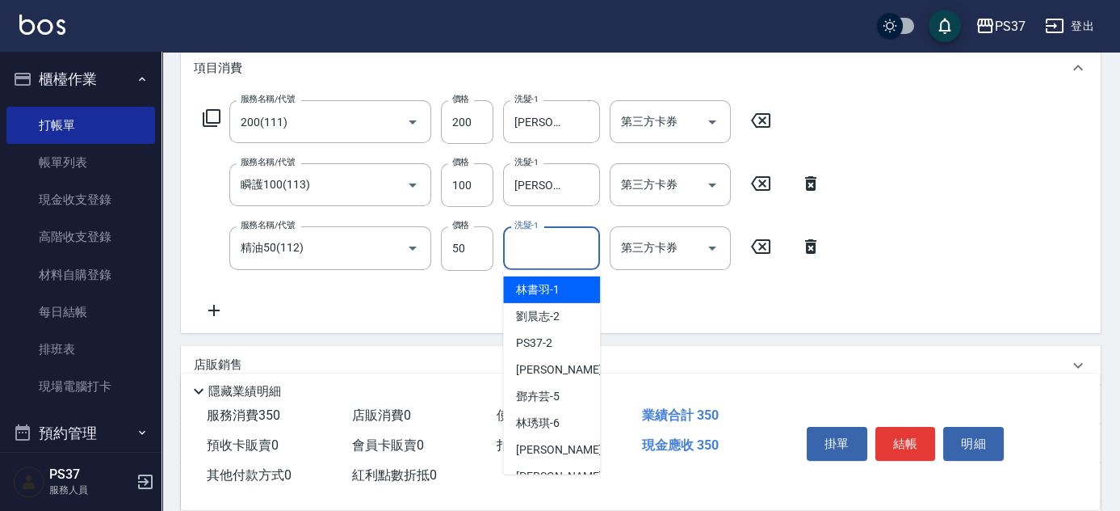
click at [578, 242] on input "洗髮-1" at bounding box center [552, 247] width 82 height 28
click at [570, 281] on div "林書羽 -1" at bounding box center [551, 289] width 97 height 27
type input "林書羽-1"
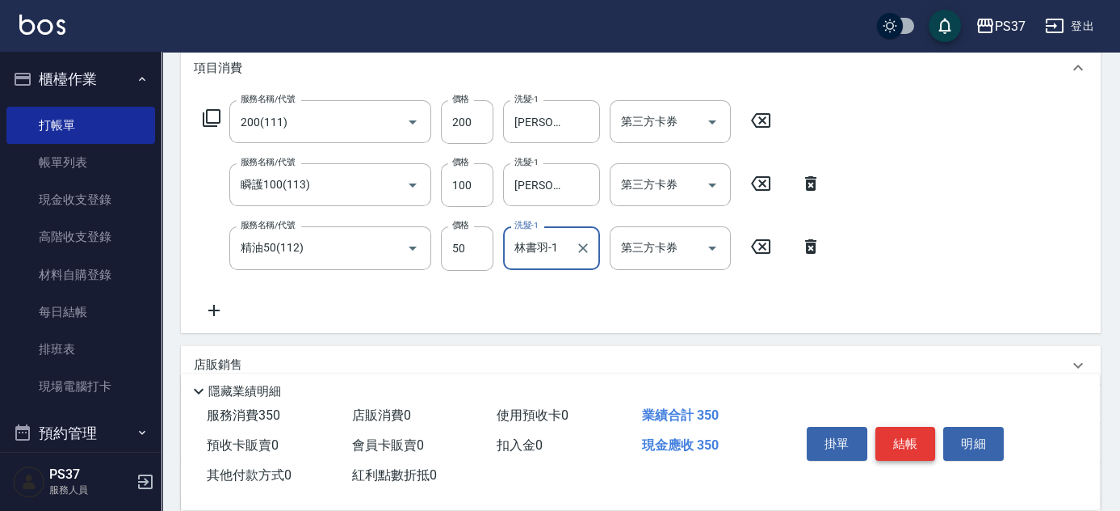
click at [904, 439] on button "結帳" at bounding box center [906, 444] width 61 height 34
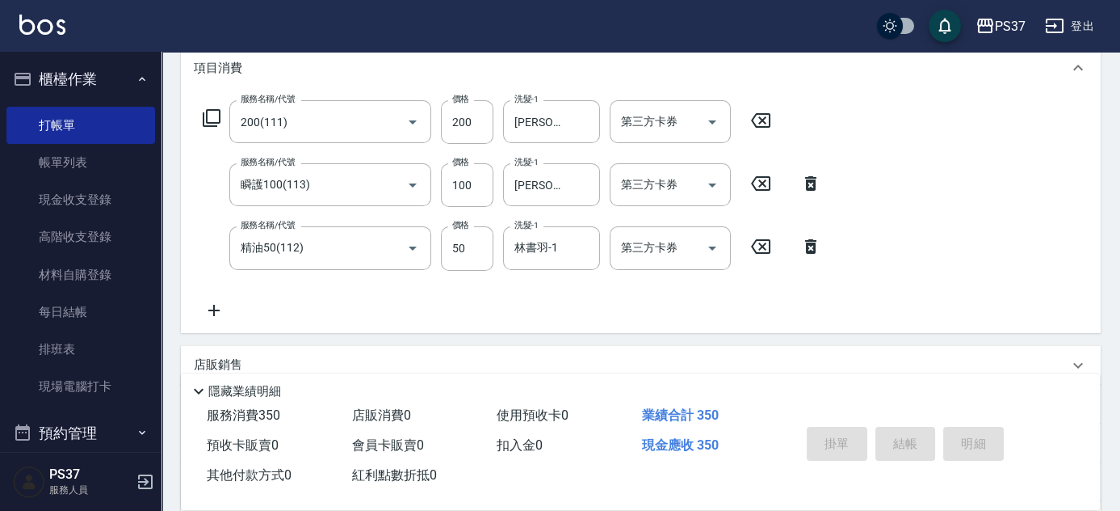
type input "2025/09/21 20:16"
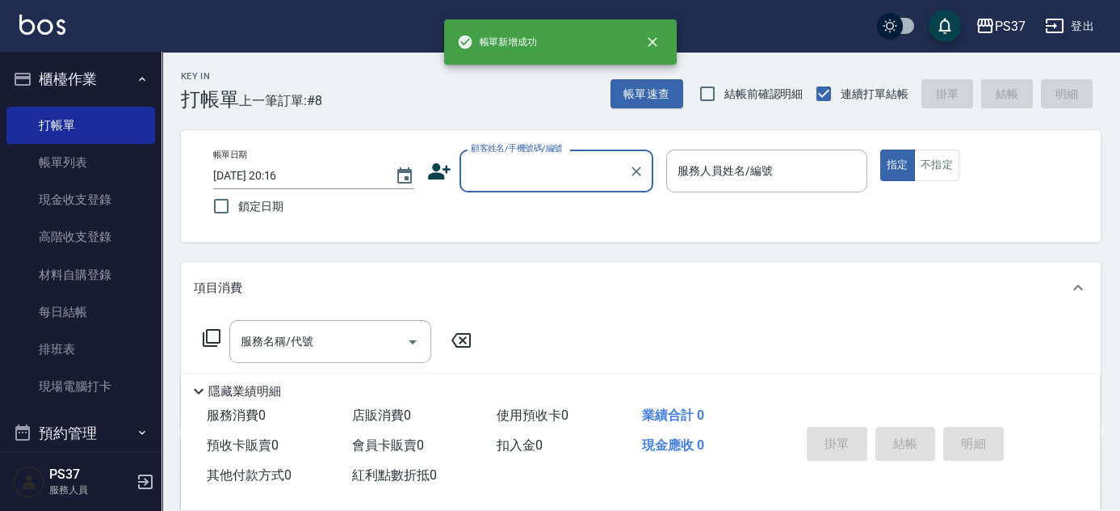
scroll to position [0, 0]
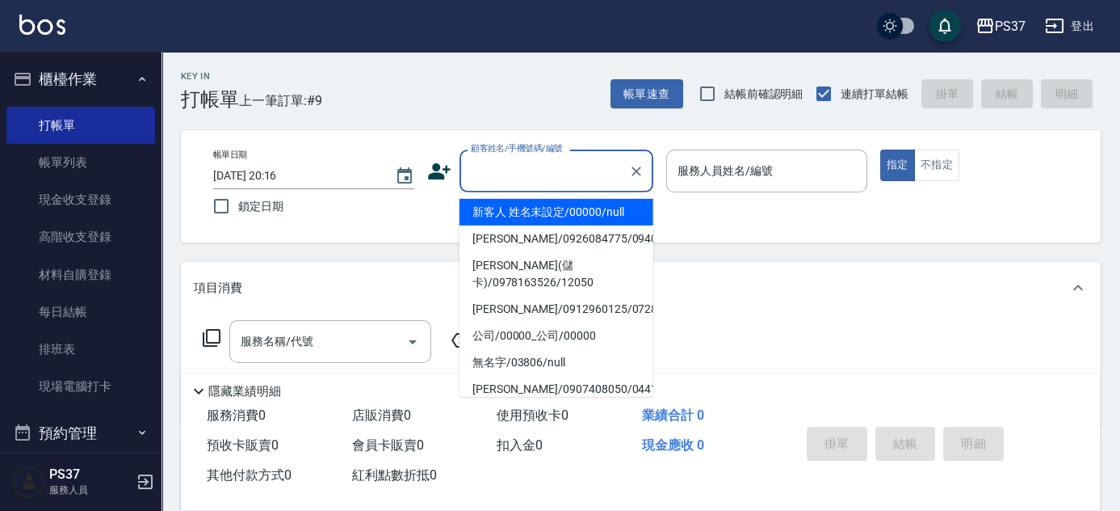
click at [541, 175] on input "顧客姓名/手機號碼/編號" at bounding box center [544, 171] width 155 height 28
click at [560, 212] on li "新客人 姓名未設定/00000/null" at bounding box center [557, 212] width 194 height 27
type input "新客人 姓名未設定/00000/null"
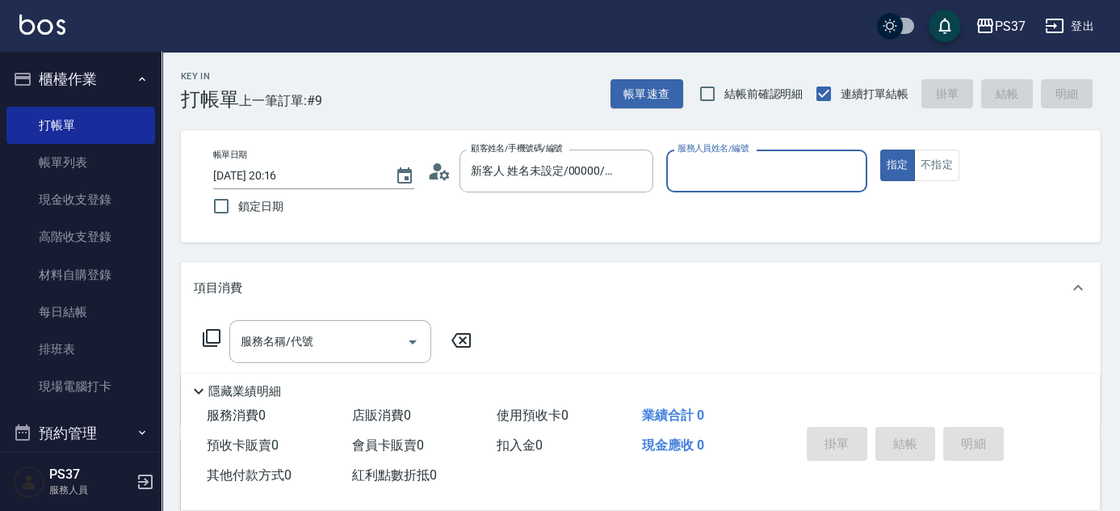
click at [743, 179] on input "服務人員姓名/編號" at bounding box center [767, 171] width 187 height 28
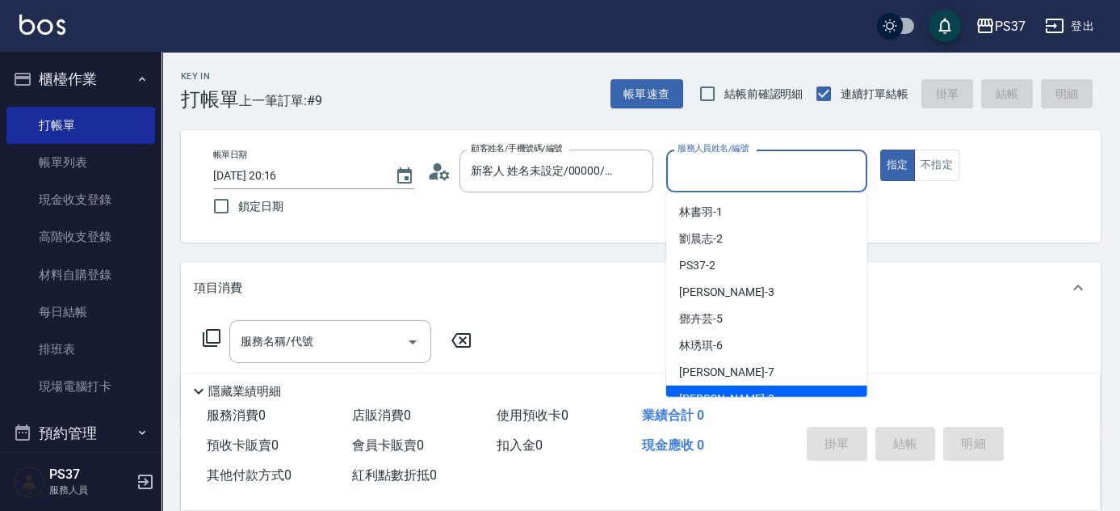
click at [795, 386] on div "徐雅娟 -8" at bounding box center [766, 398] width 201 height 27
type input "徐雅娟-8"
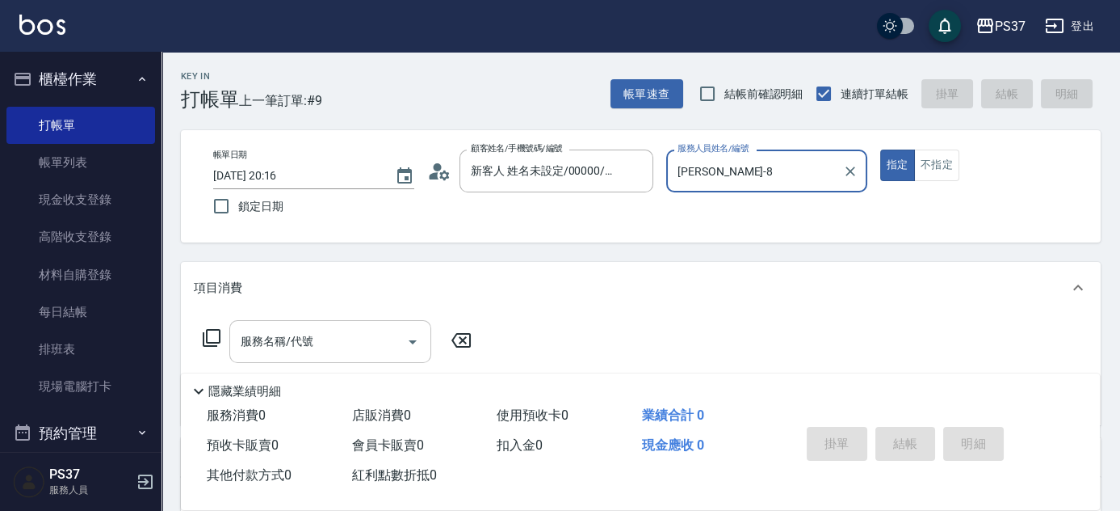
click at [318, 344] on input "服務名稱/代號" at bounding box center [318, 341] width 163 height 28
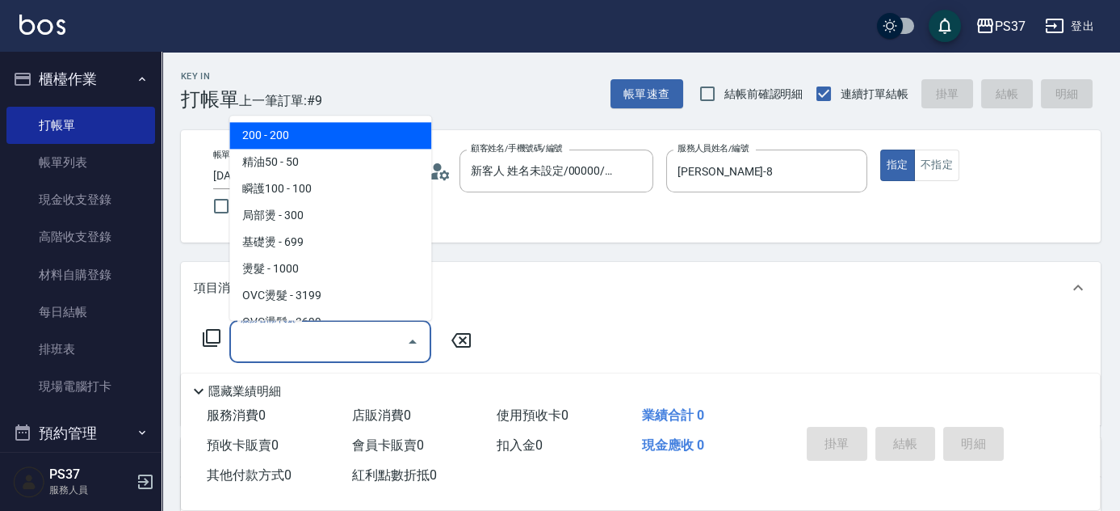
click at [331, 146] on span "200 - 200" at bounding box center [330, 136] width 202 height 27
type input "200(111)"
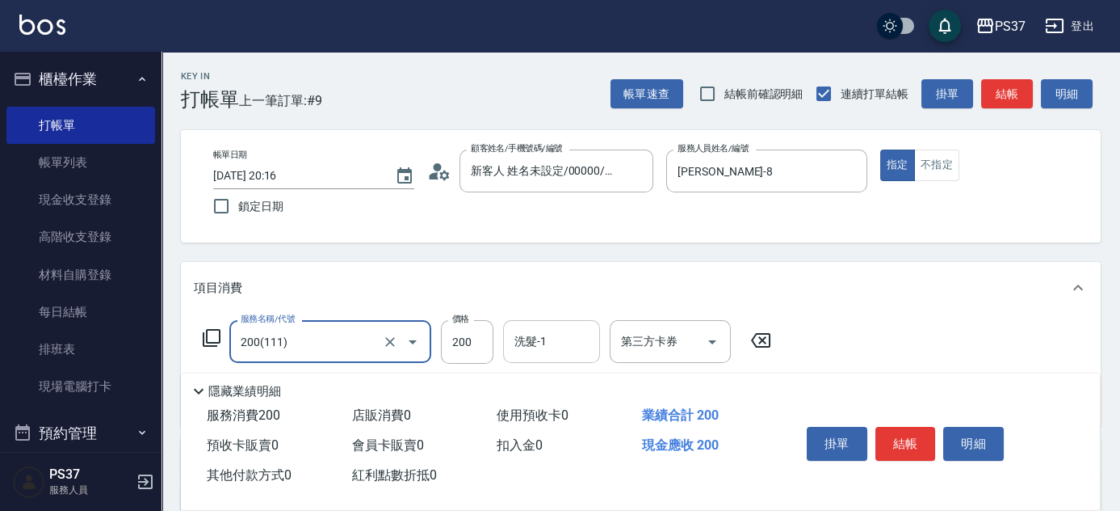
click at [538, 350] on input "洗髮-1" at bounding box center [552, 341] width 82 height 28
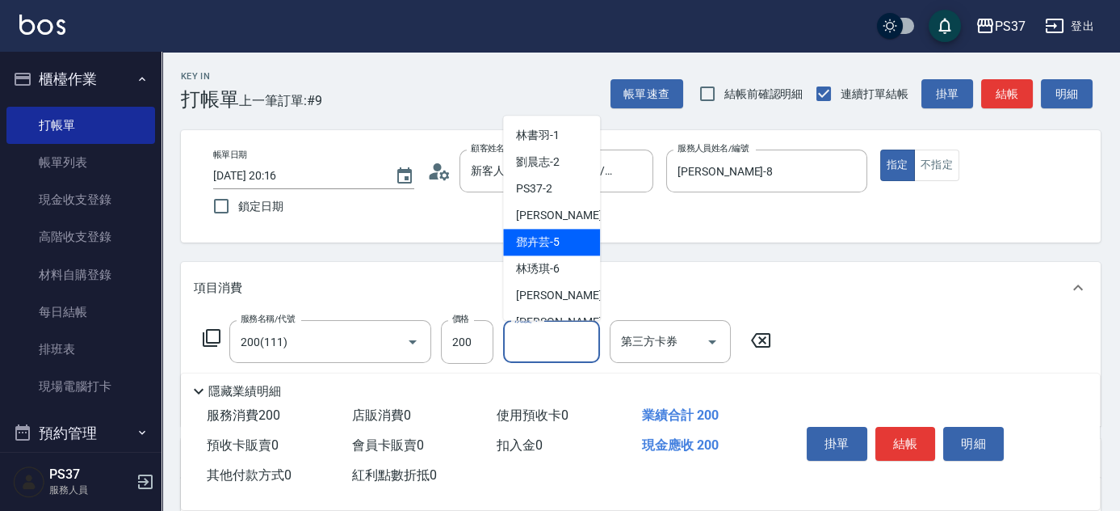
scroll to position [220, 0]
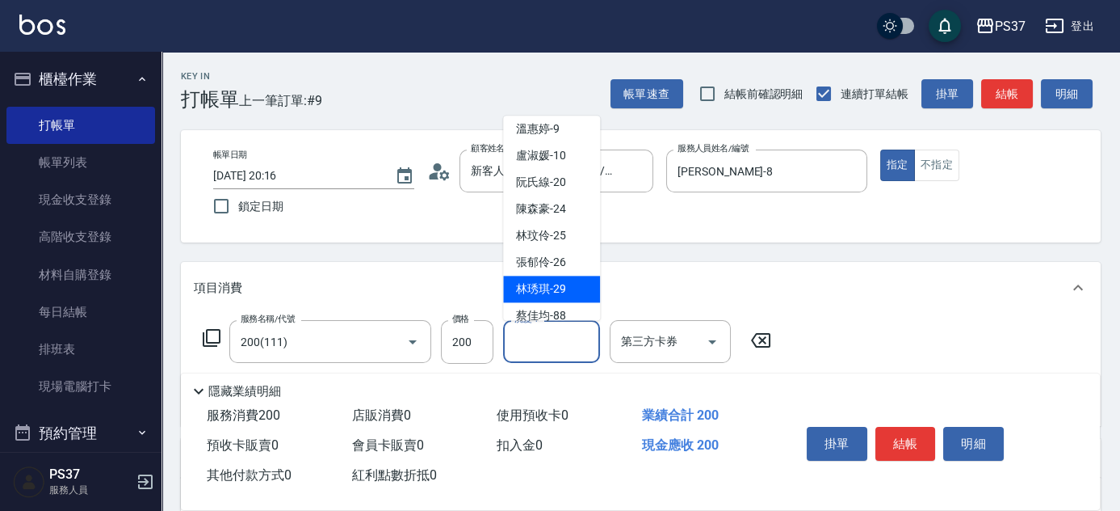
click at [557, 295] on span "林琇琪 -29" at bounding box center [541, 289] width 50 height 17
type input "[PERSON_NAME]-29"
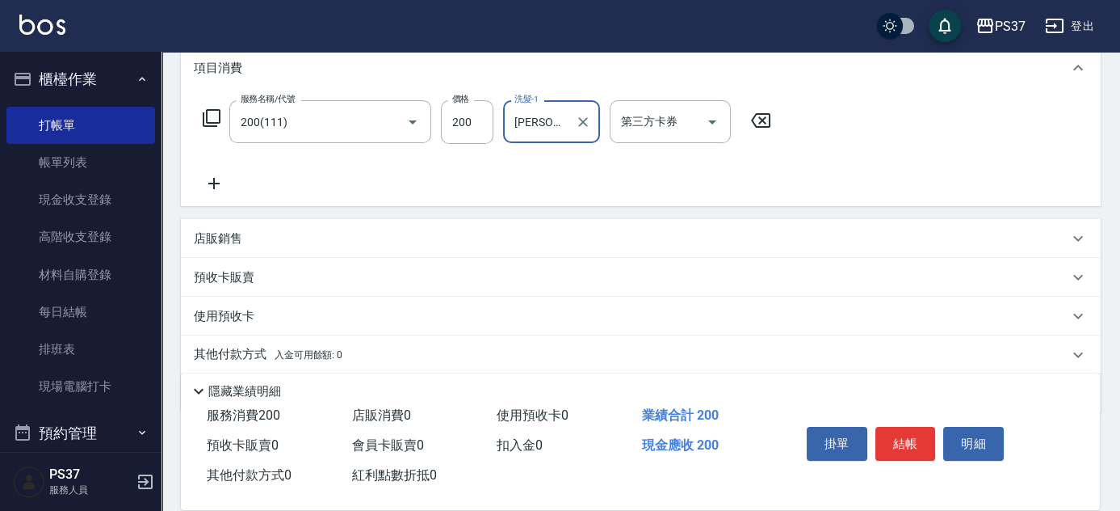
click at [212, 186] on icon at bounding box center [214, 183] width 40 height 19
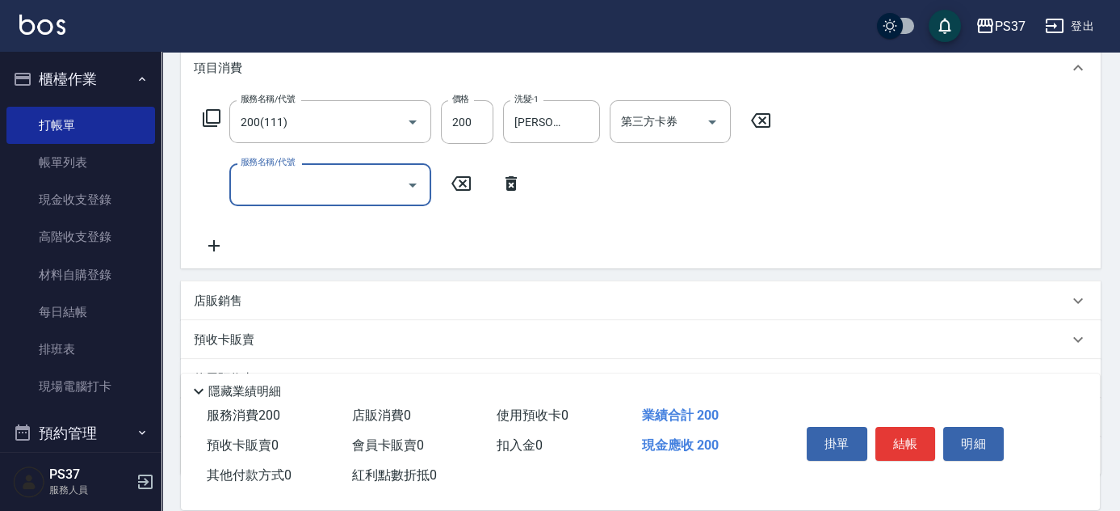
click at [299, 186] on input "服務名稱/代號" at bounding box center [318, 184] width 163 height 28
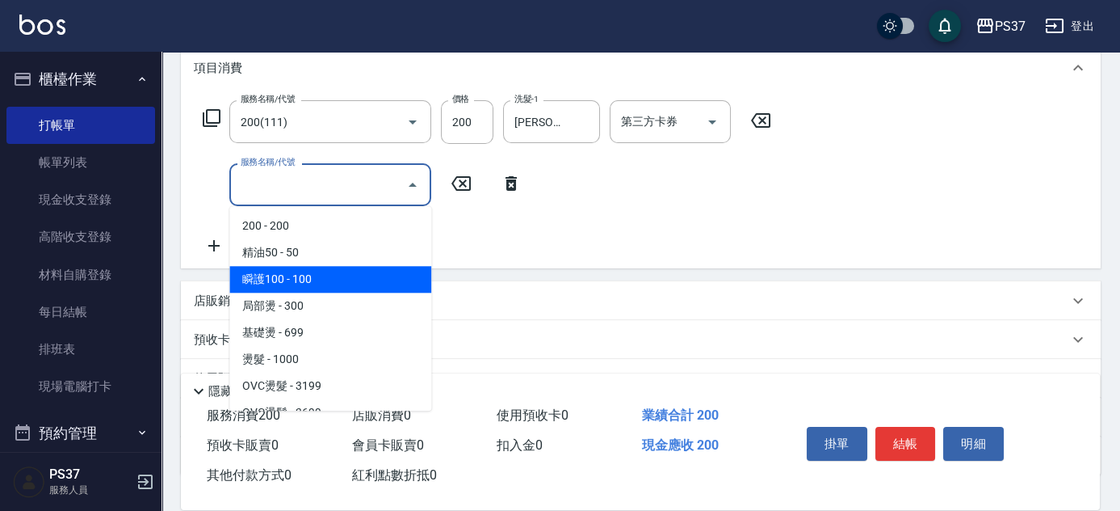
click at [338, 281] on span "瞬護100 - 100" at bounding box center [330, 279] width 202 height 27
type input "瞬護100(113)"
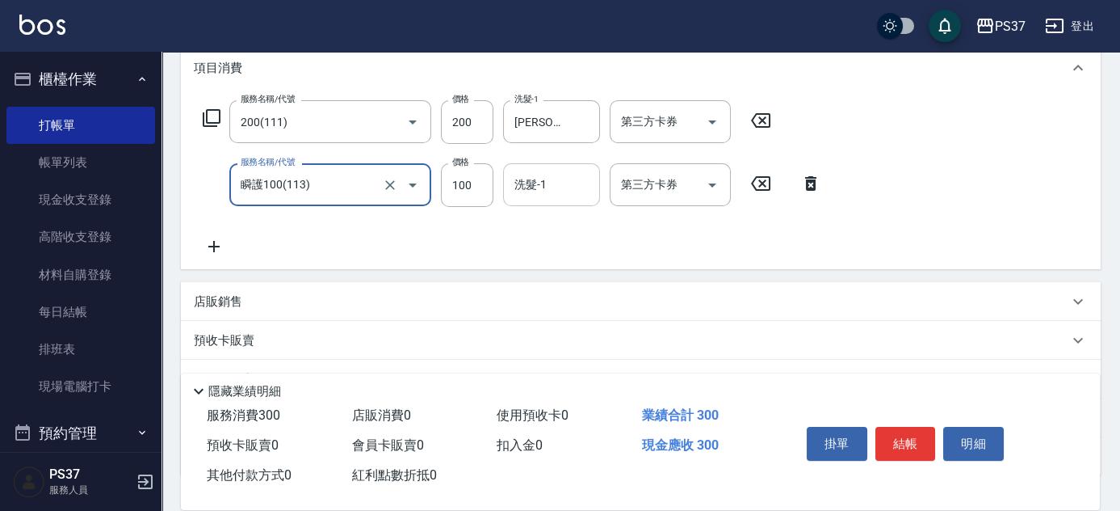
click at [533, 184] on div "洗髮-1 洗髮-1" at bounding box center [551, 184] width 97 height 43
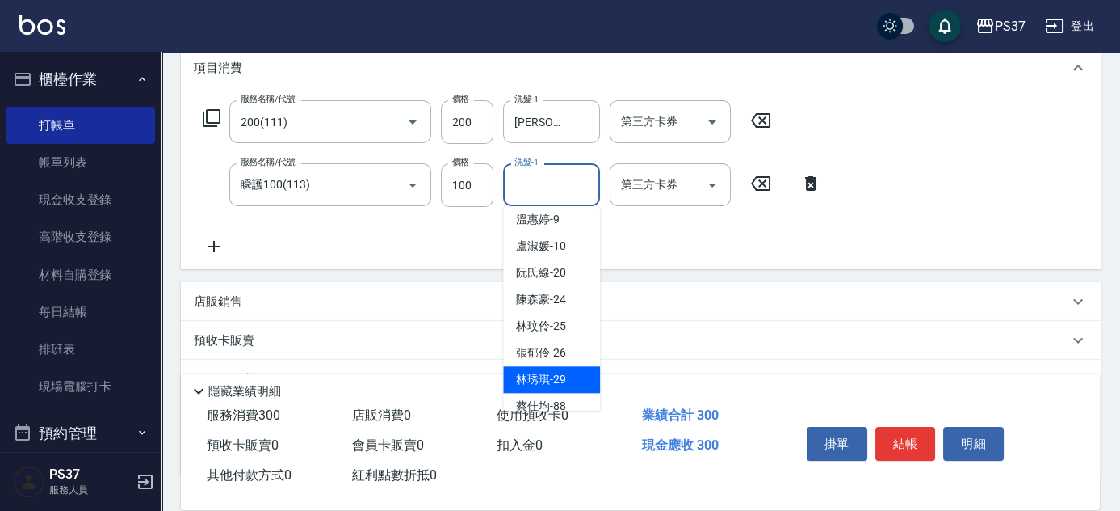
click at [578, 369] on div "林琇琪 -29" at bounding box center [551, 379] width 97 height 27
type input "[PERSON_NAME]-29"
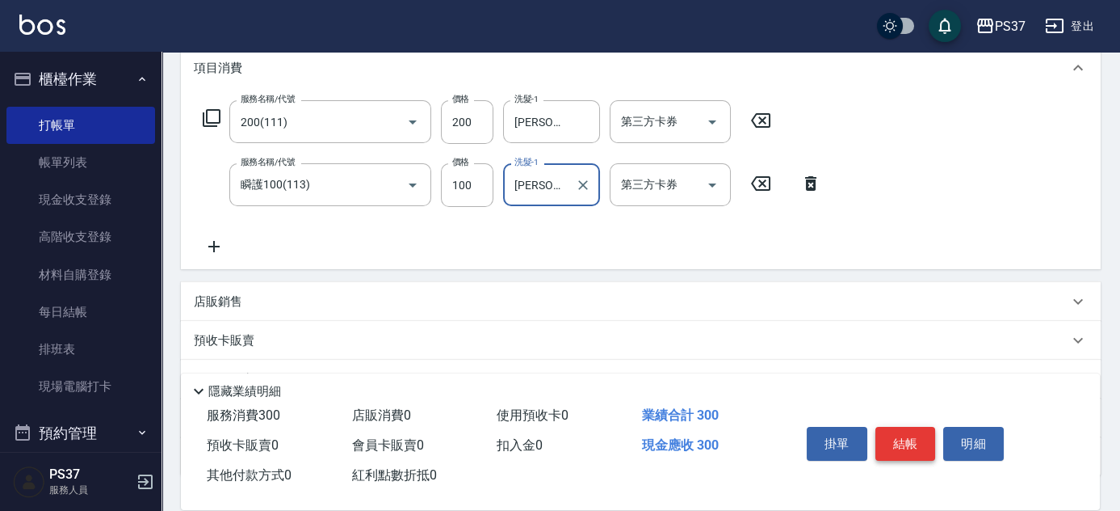
click at [893, 449] on button "結帳" at bounding box center [906, 444] width 61 height 34
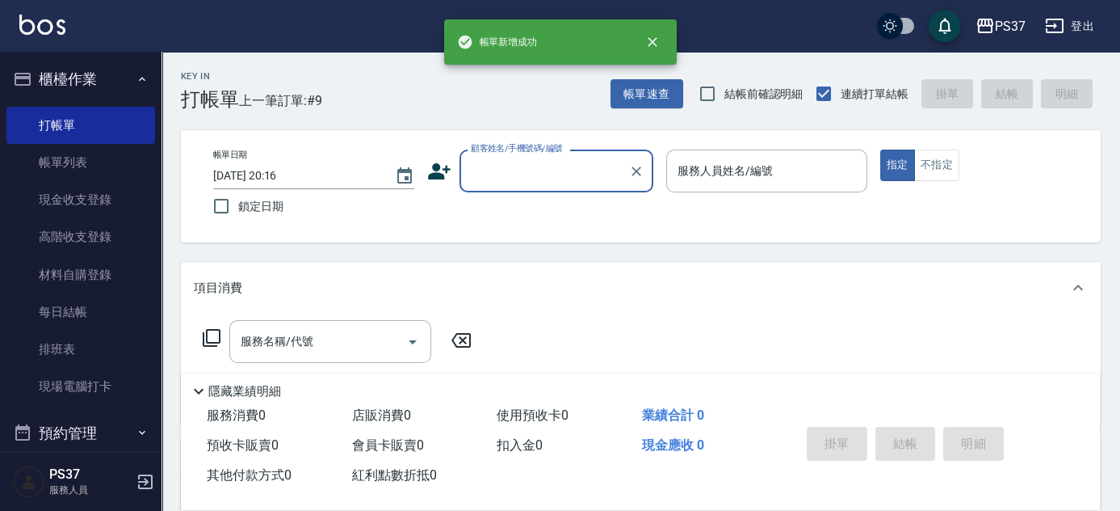
scroll to position [0, 0]
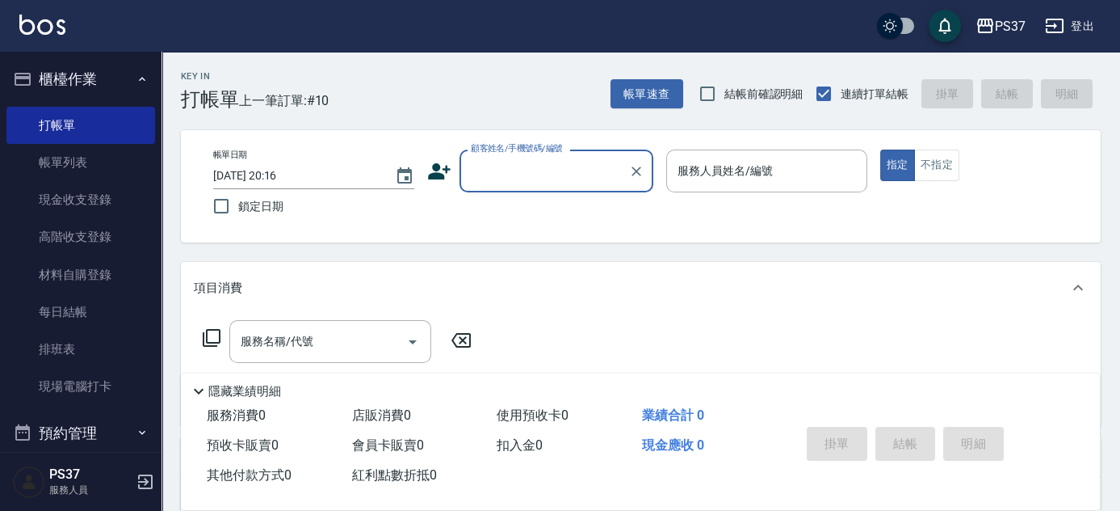
click at [544, 176] on input "顧客姓名/手機號碼/編號" at bounding box center [544, 171] width 155 height 28
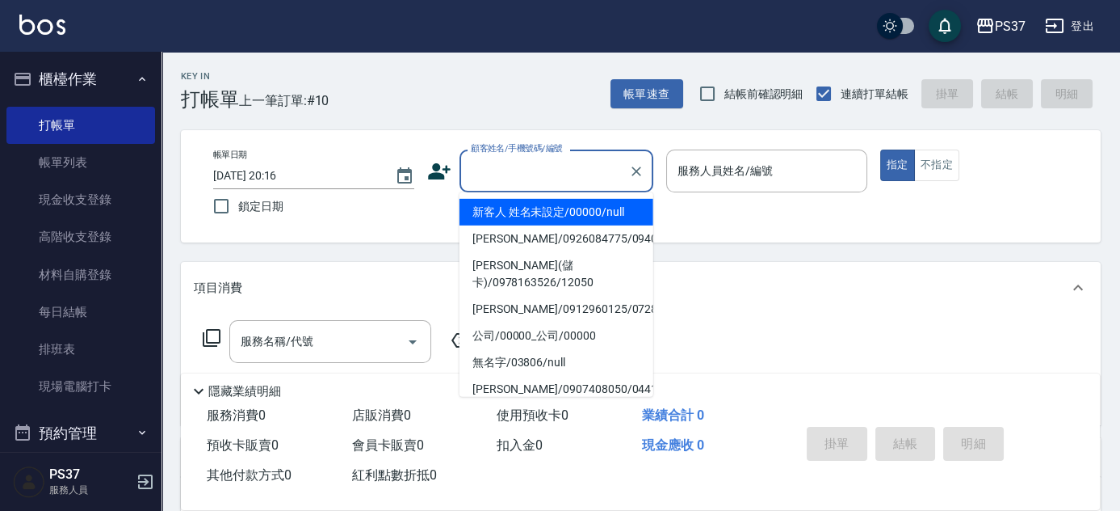
click at [560, 217] on li "新客人 姓名未設定/00000/null" at bounding box center [557, 212] width 194 height 27
type input "新客人 姓名未設定/00000/null"
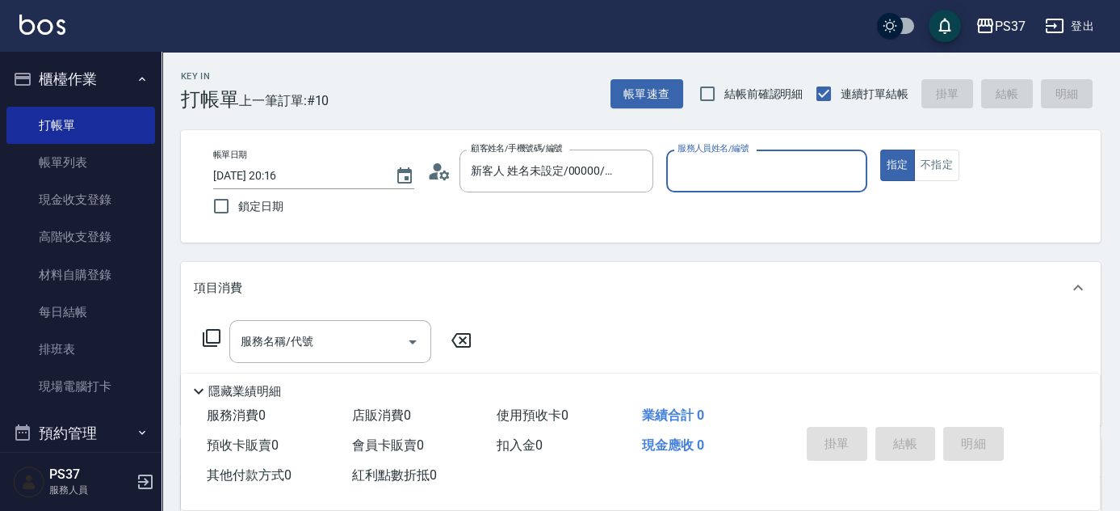
click at [726, 174] on input "服務人員姓名/編號" at bounding box center [767, 171] width 187 height 28
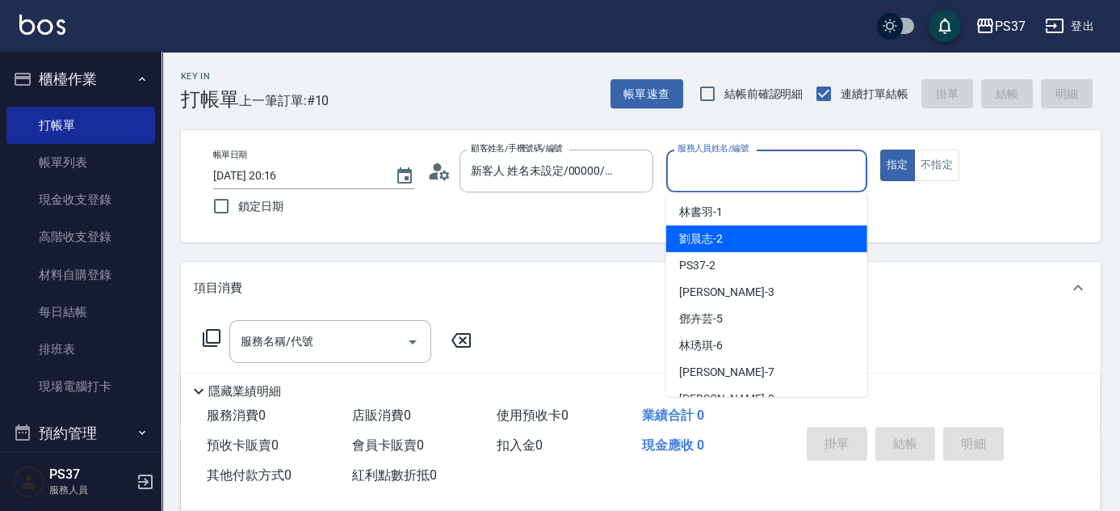
click at [760, 244] on div "劉晨志 -2" at bounding box center [766, 238] width 201 height 27
type input "劉晨志-2"
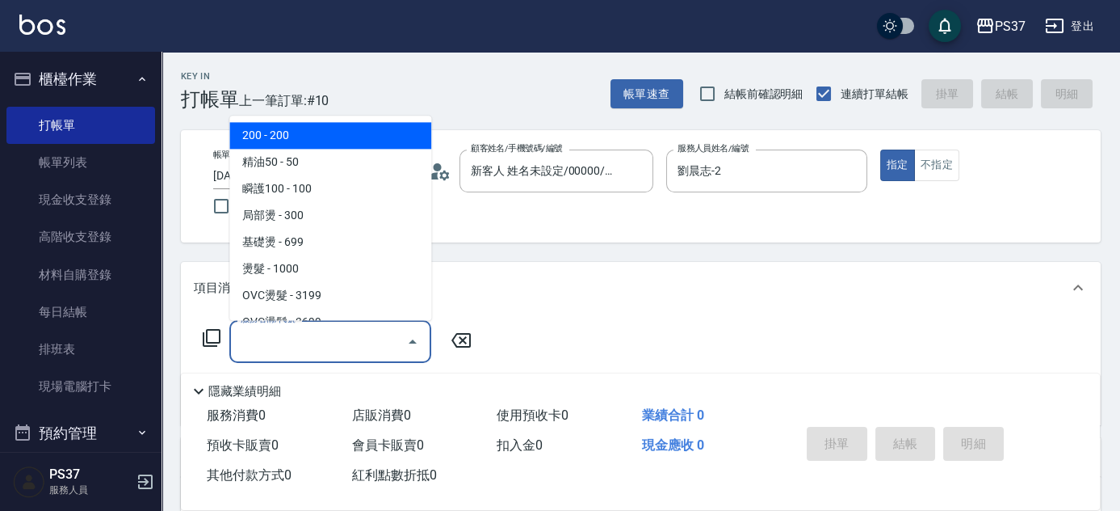
click at [345, 331] on input "服務名稱/代號" at bounding box center [318, 341] width 163 height 28
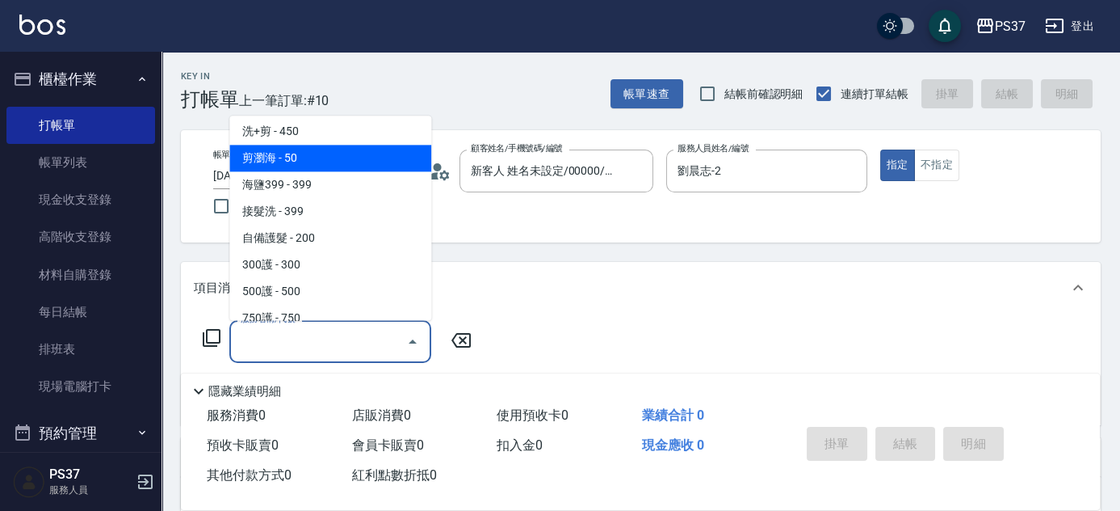
scroll to position [514, 0]
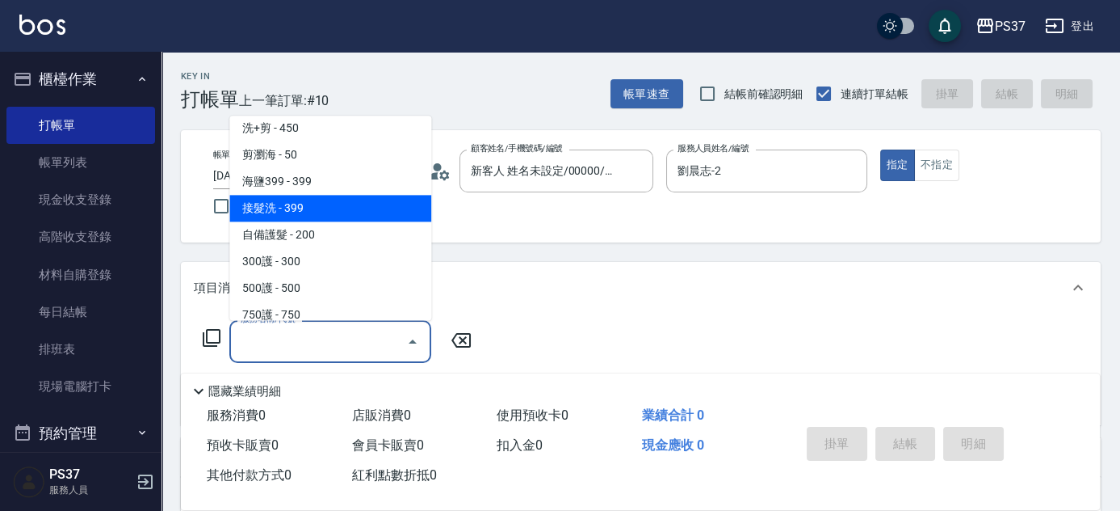
click at [342, 200] on span "接髮洗 - 399" at bounding box center [330, 208] width 202 height 27
type input "接髮洗(399)"
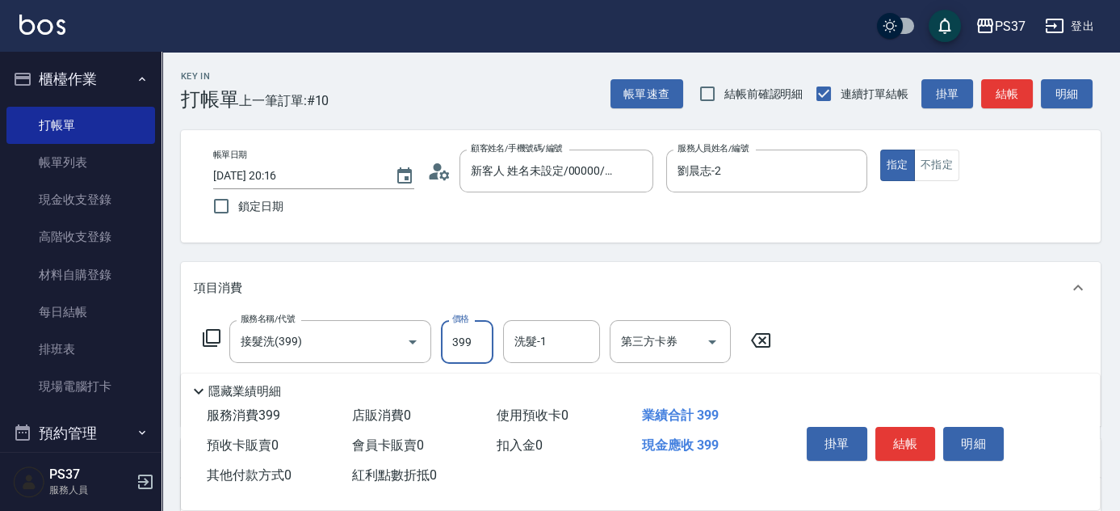
click at [473, 351] on input "399" at bounding box center [467, 342] width 53 height 44
type input "400"
click at [573, 347] on input "洗髮-1" at bounding box center [552, 341] width 82 height 28
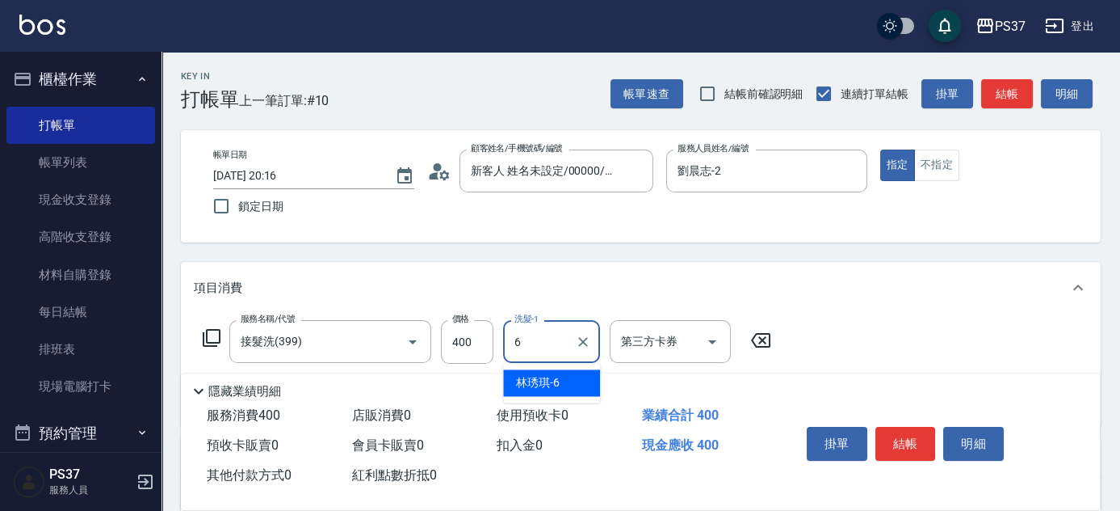
type input "林琇琪-6"
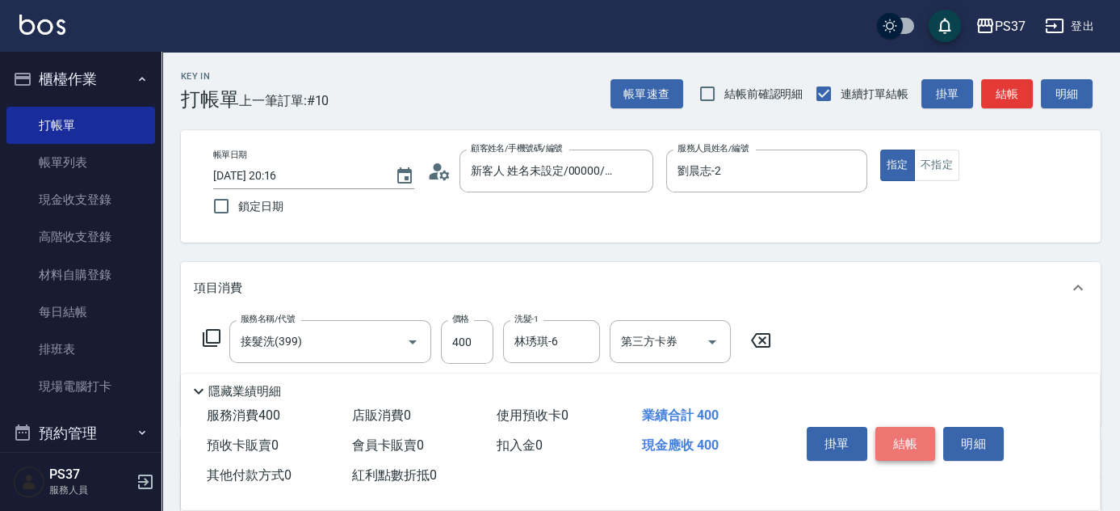
click at [901, 435] on button "結帳" at bounding box center [906, 444] width 61 height 34
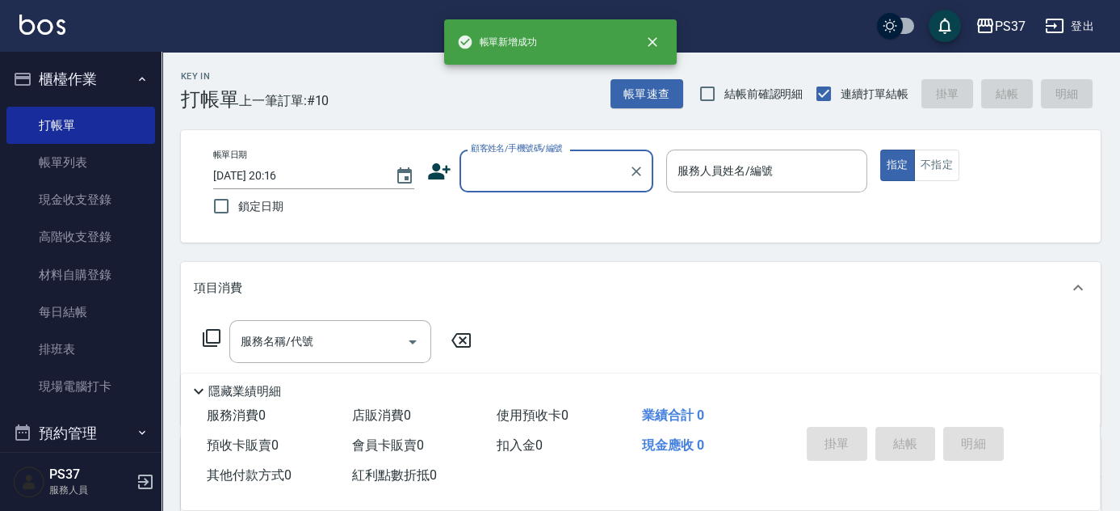
scroll to position [0, 0]
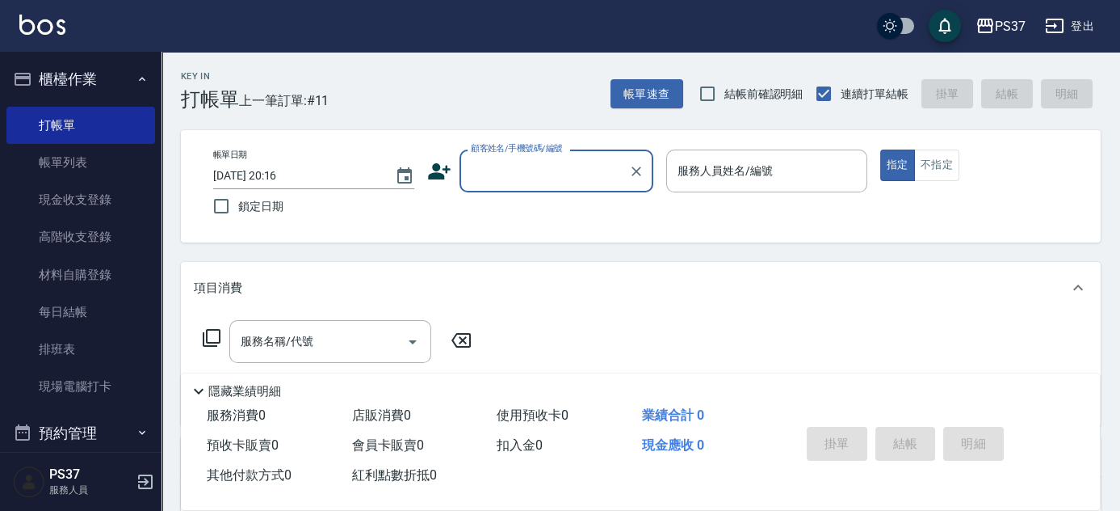
click at [537, 186] on div "顧客姓名/手機號碼/編號" at bounding box center [557, 170] width 194 height 43
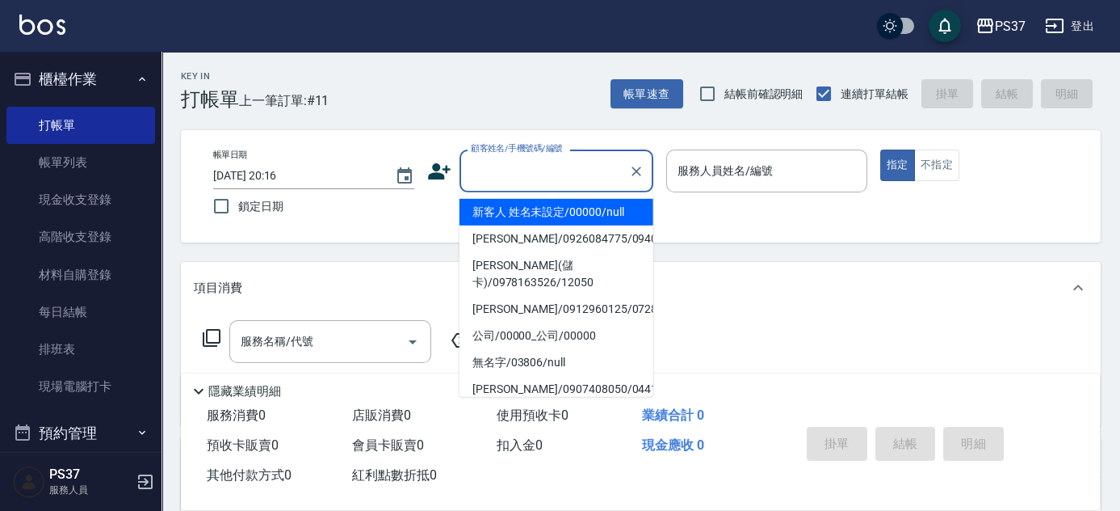
click at [546, 212] on li "新客人 姓名未設定/00000/null" at bounding box center [557, 212] width 194 height 27
type input "新客人 姓名未設定/00000/null"
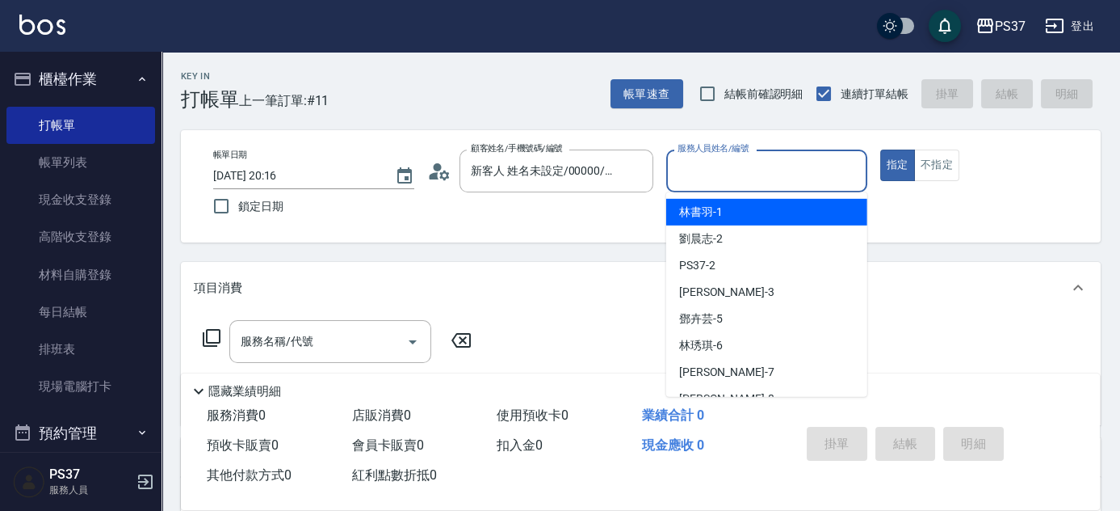
click at [706, 182] on input "服務人員姓名/編號" at bounding box center [767, 171] width 187 height 28
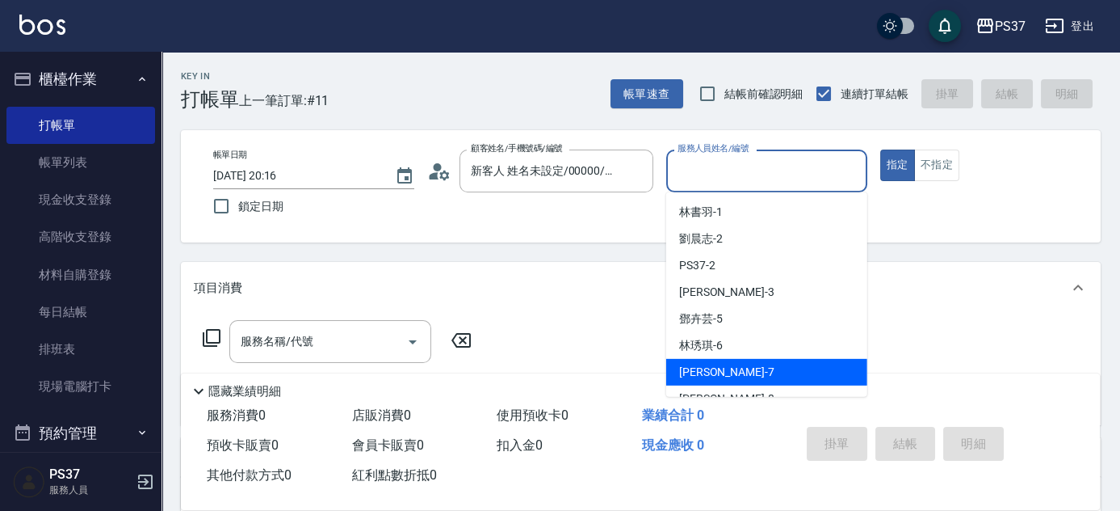
click at [734, 369] on div "黎氏萍 -7" at bounding box center [766, 372] width 201 height 27
type input "黎氏萍-7"
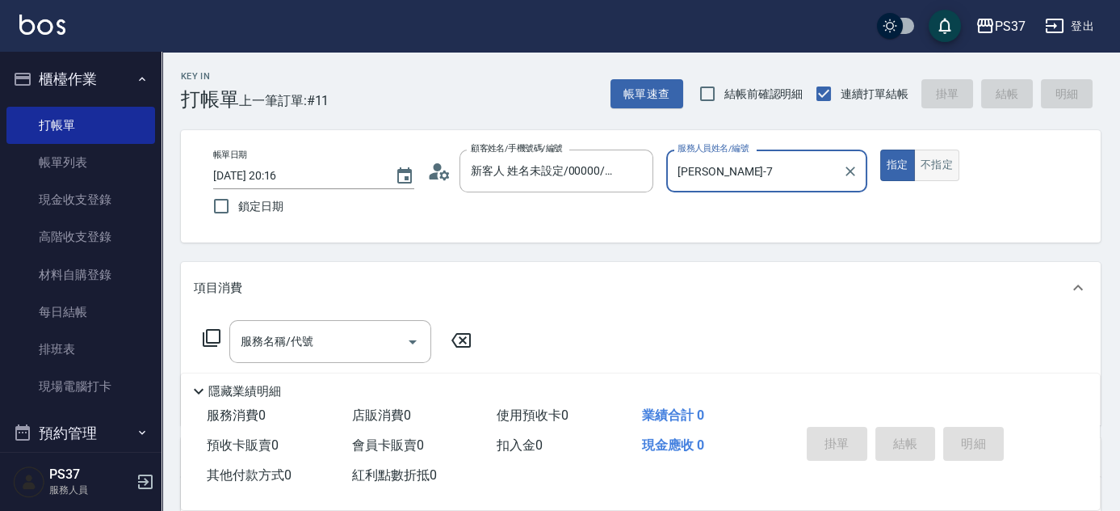
click at [936, 163] on button "不指定" at bounding box center [936, 165] width 45 height 32
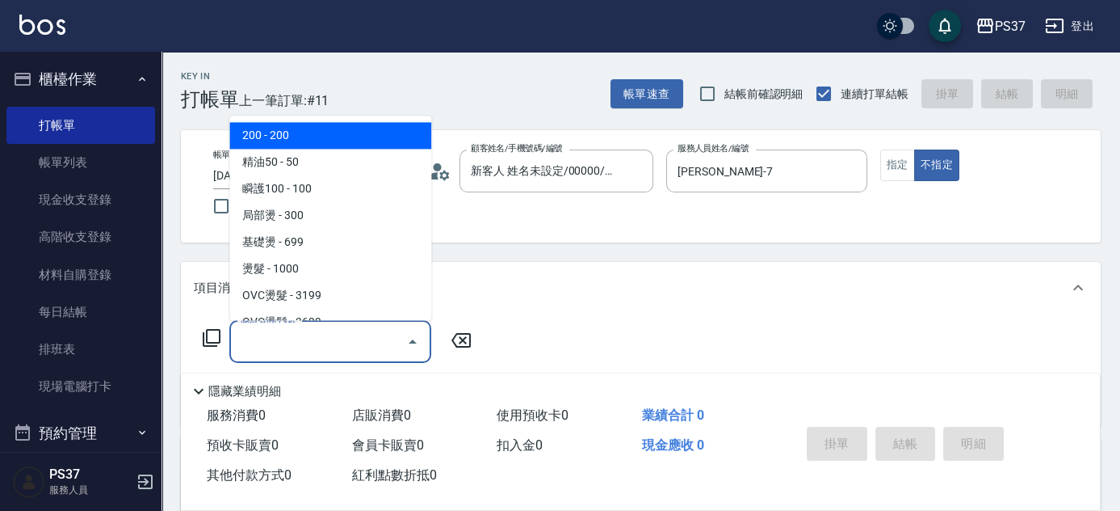
click at [308, 342] on input "服務名稱/代號" at bounding box center [318, 341] width 163 height 28
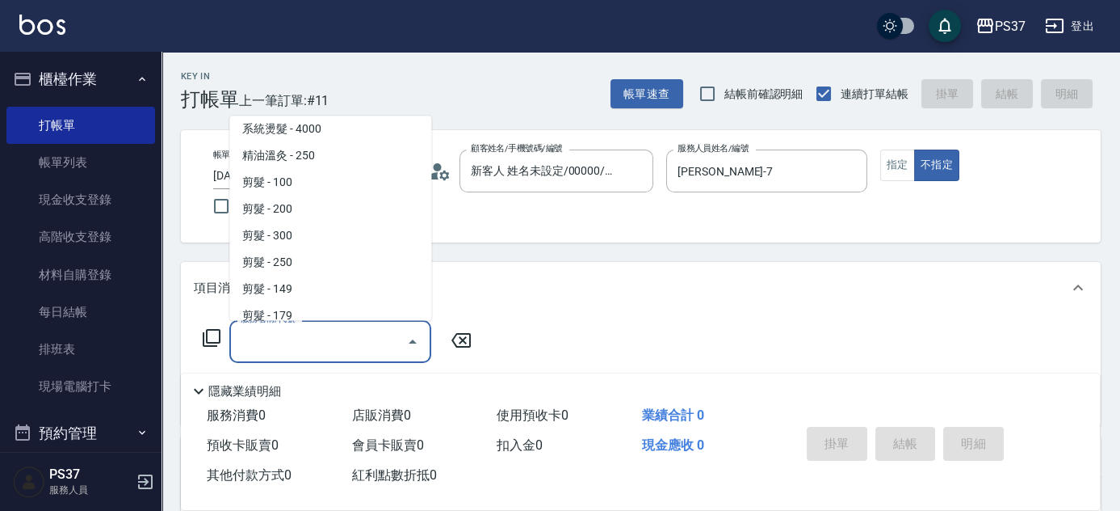
scroll to position [587, 0]
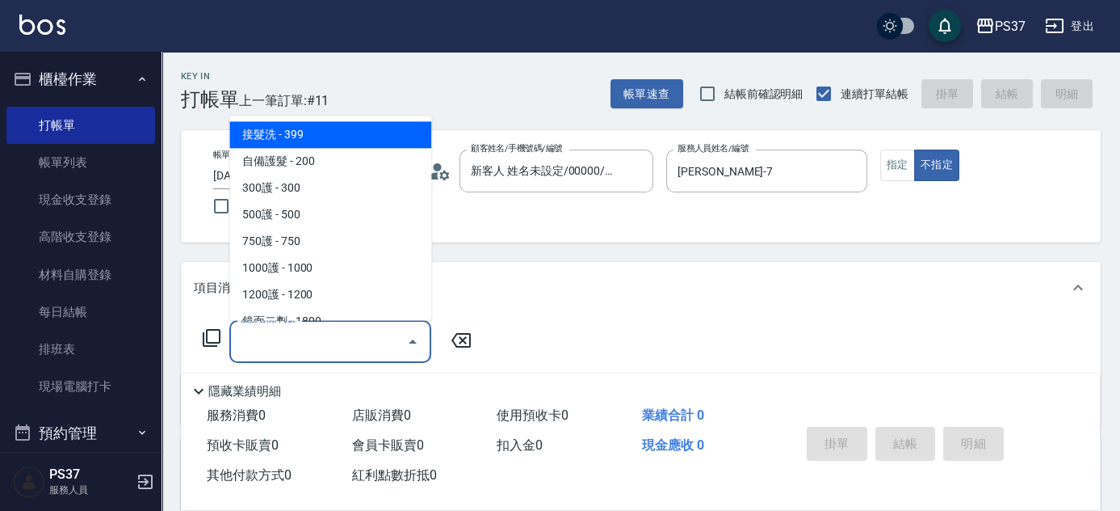
click at [326, 144] on span "接髮洗 - 399" at bounding box center [330, 135] width 202 height 27
type input "接髮洗(399)"
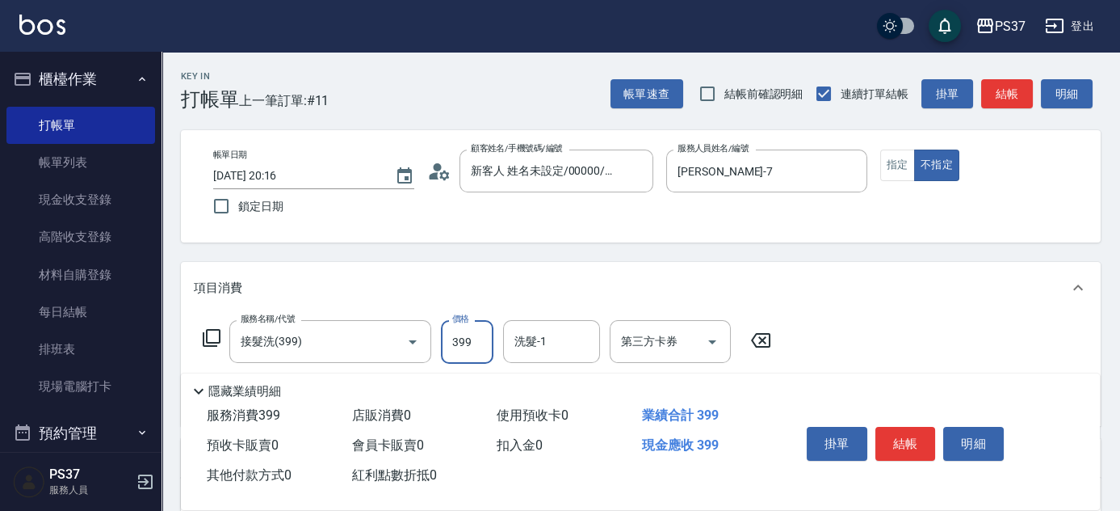
click at [470, 355] on input "399" at bounding box center [467, 342] width 53 height 44
type input "400"
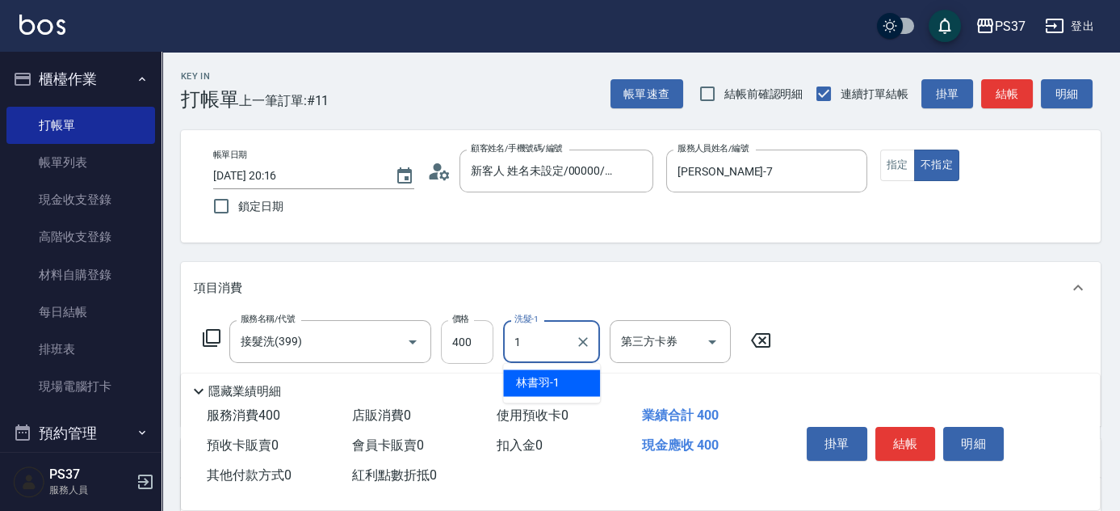
type input "林書羽-1"
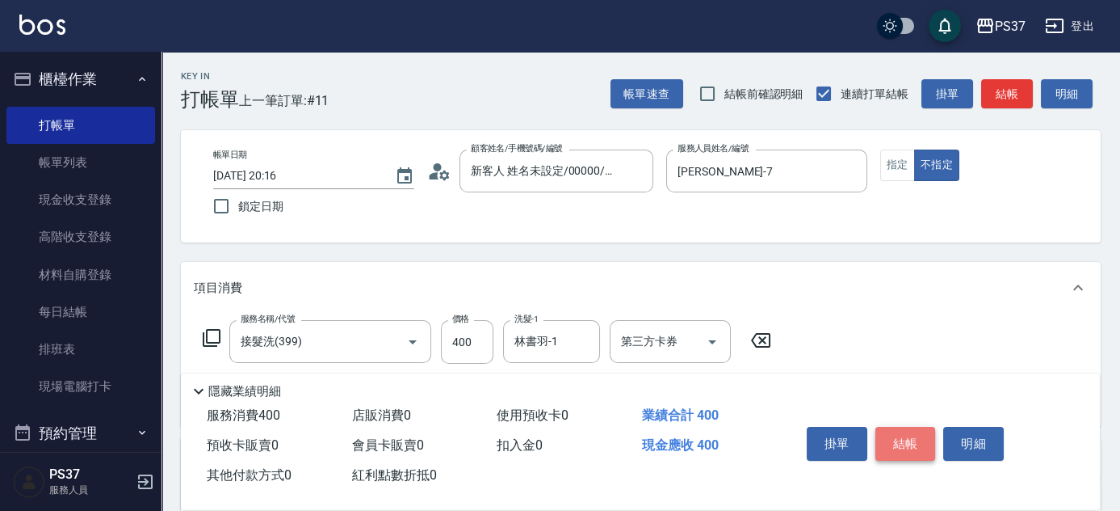
click at [889, 439] on button "結帳" at bounding box center [906, 444] width 61 height 34
type input "2025/09/21 20:17"
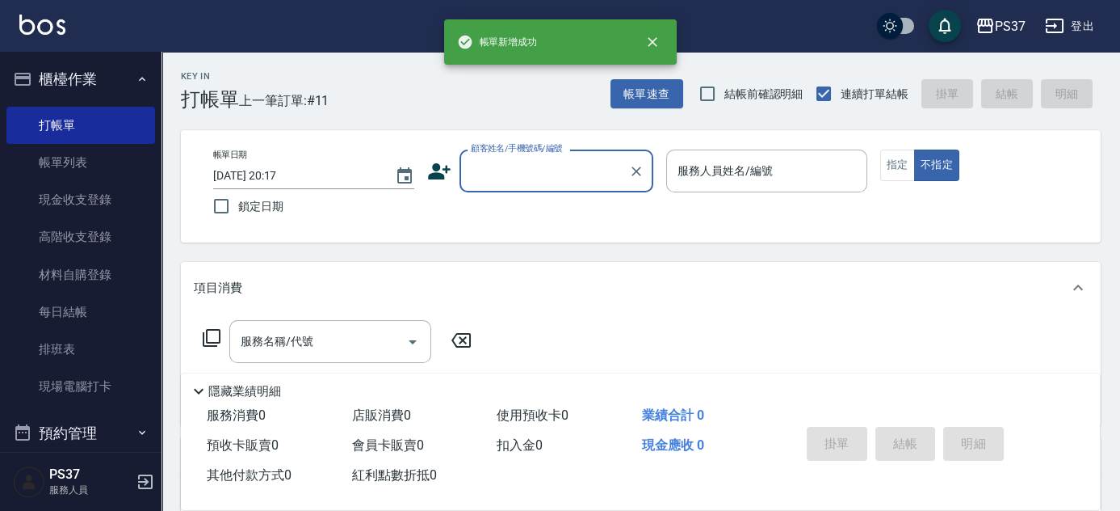
scroll to position [0, 0]
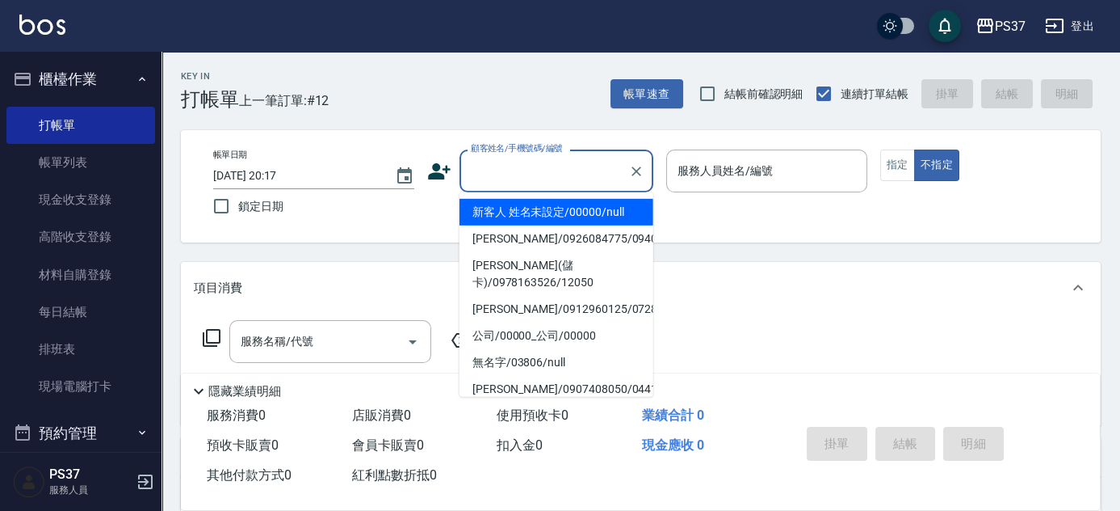
click at [522, 183] on input "顧客姓名/手機號碼/編號" at bounding box center [544, 171] width 155 height 28
click at [530, 204] on li "新客人 姓名未設定/00000/null" at bounding box center [557, 212] width 194 height 27
type input "新客人 姓名未設定/00000/null"
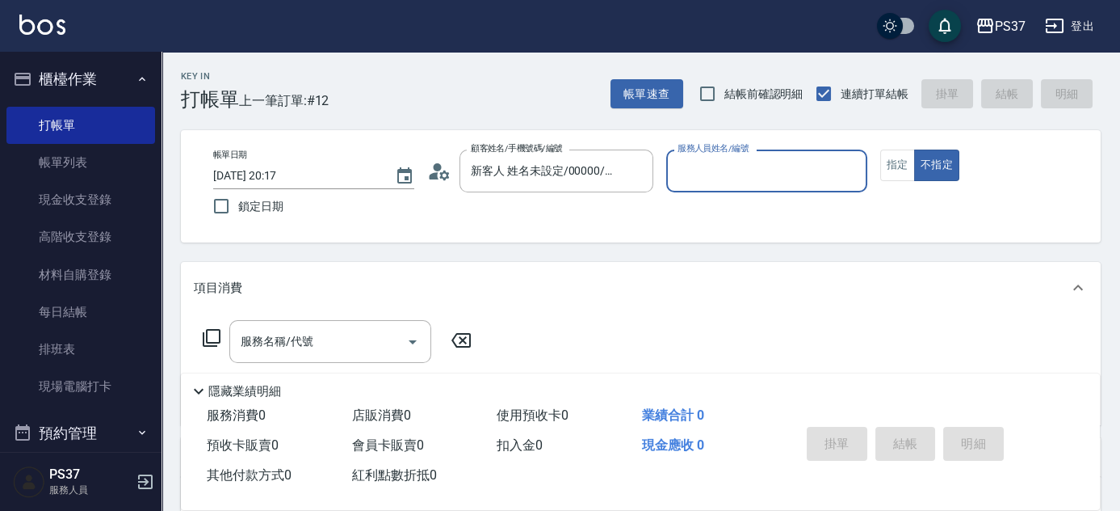
click at [694, 174] on input "服務人員姓名/編號" at bounding box center [767, 171] width 187 height 28
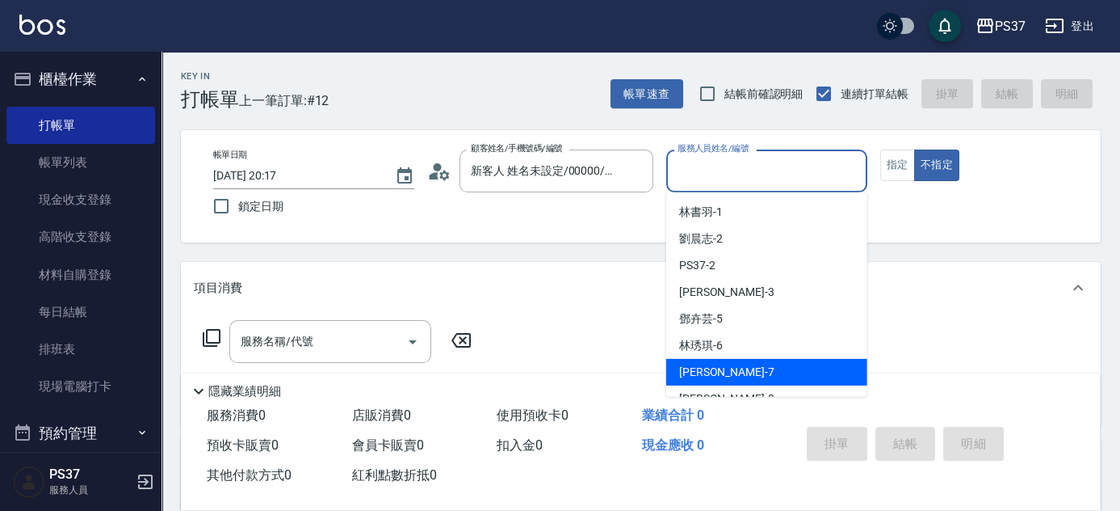
click at [750, 369] on div "黎氏萍 -7" at bounding box center [766, 372] width 201 height 27
type input "黎氏萍-7"
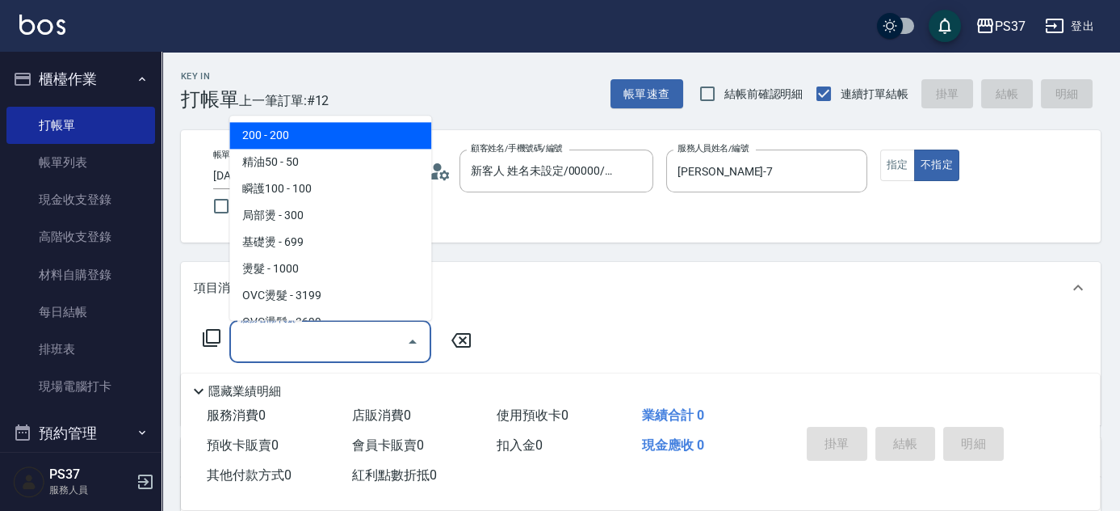
click at [319, 335] on input "服務名稱/代號" at bounding box center [318, 341] width 163 height 28
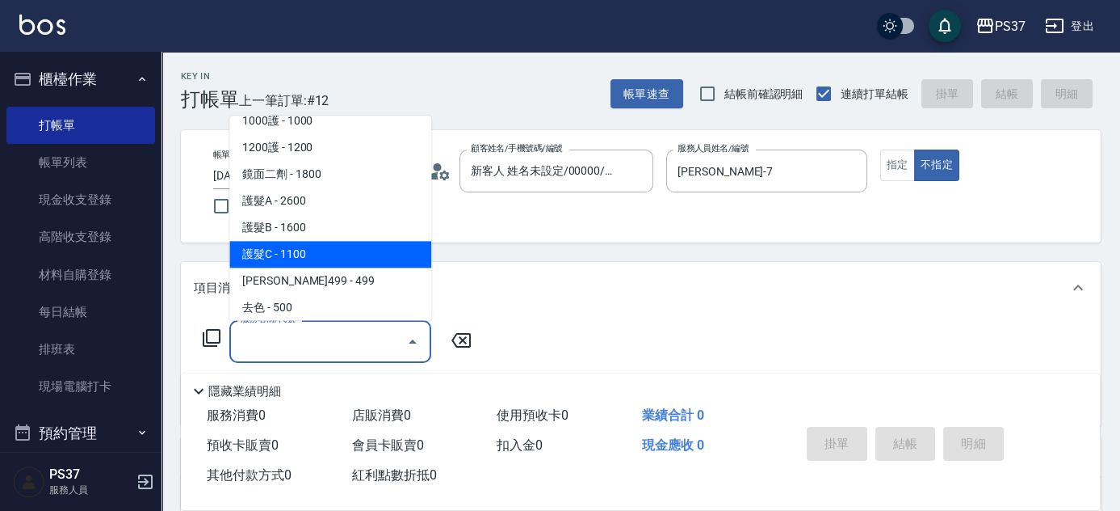
scroll to position [808, 0]
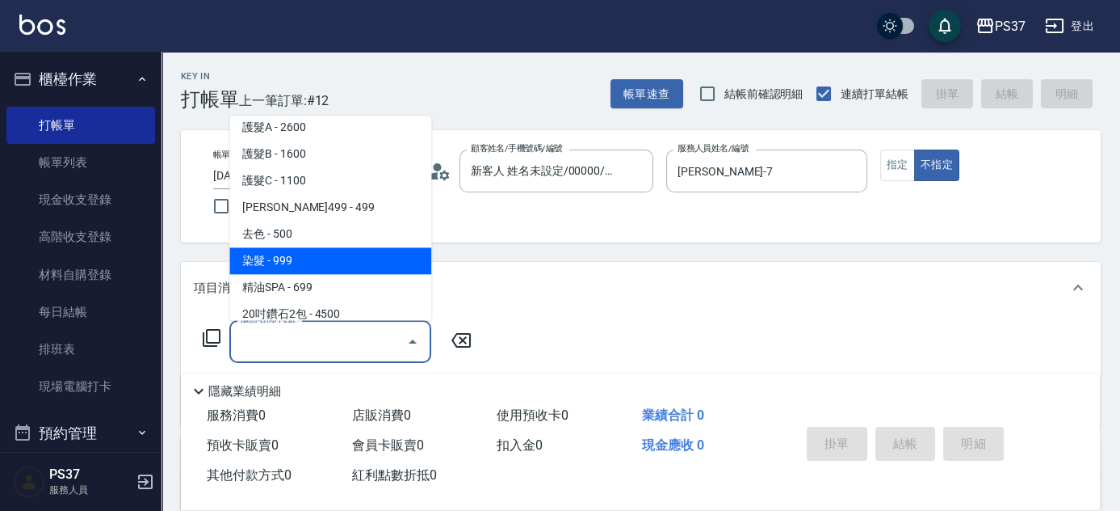
click at [319, 260] on span "染髮 - 999" at bounding box center [330, 261] width 202 height 27
type input "染髮(501)"
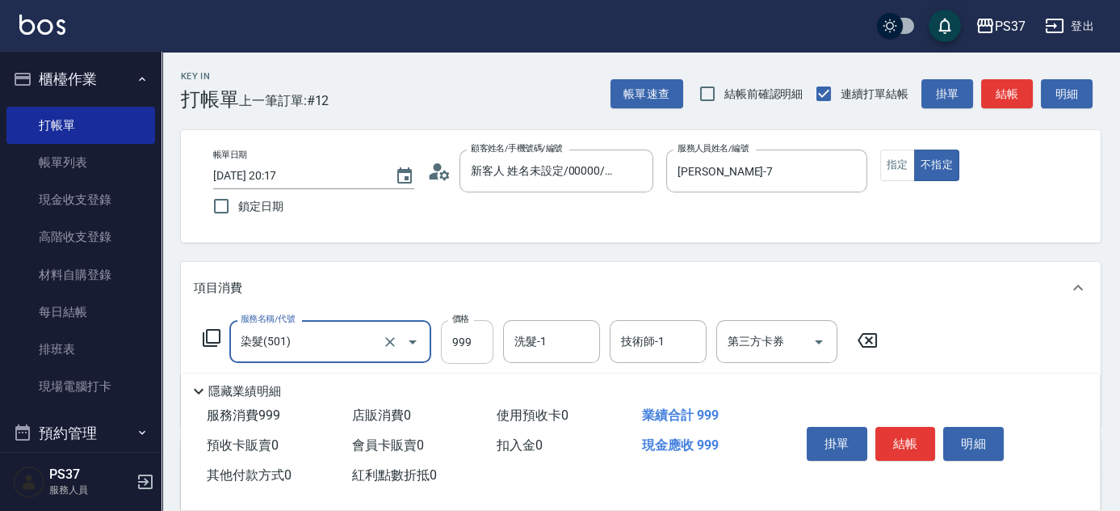
click at [465, 351] on input "999" at bounding box center [467, 342] width 53 height 44
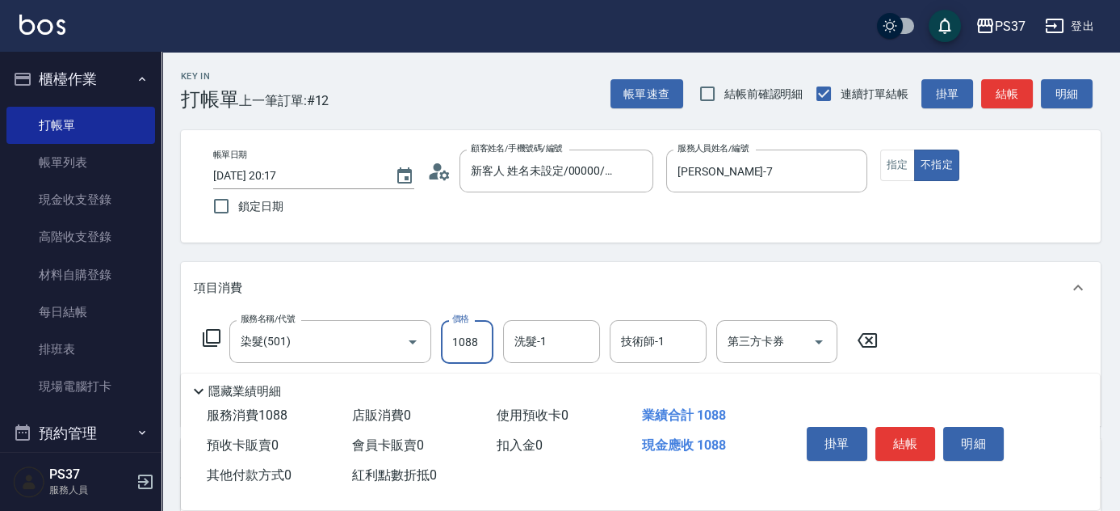
type input "1088"
click at [531, 348] on input "洗髮-1" at bounding box center [552, 341] width 82 height 28
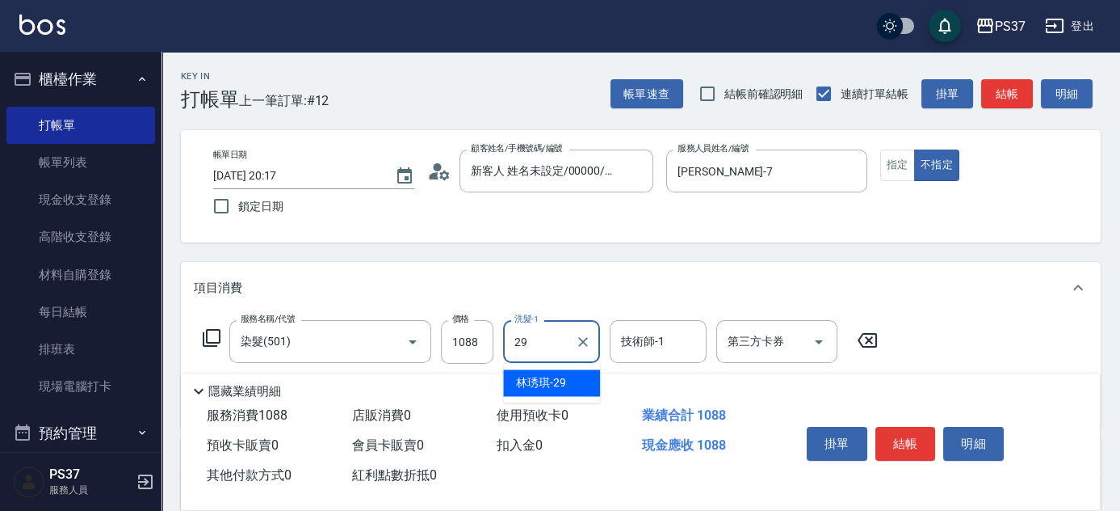
type input "[PERSON_NAME]-29"
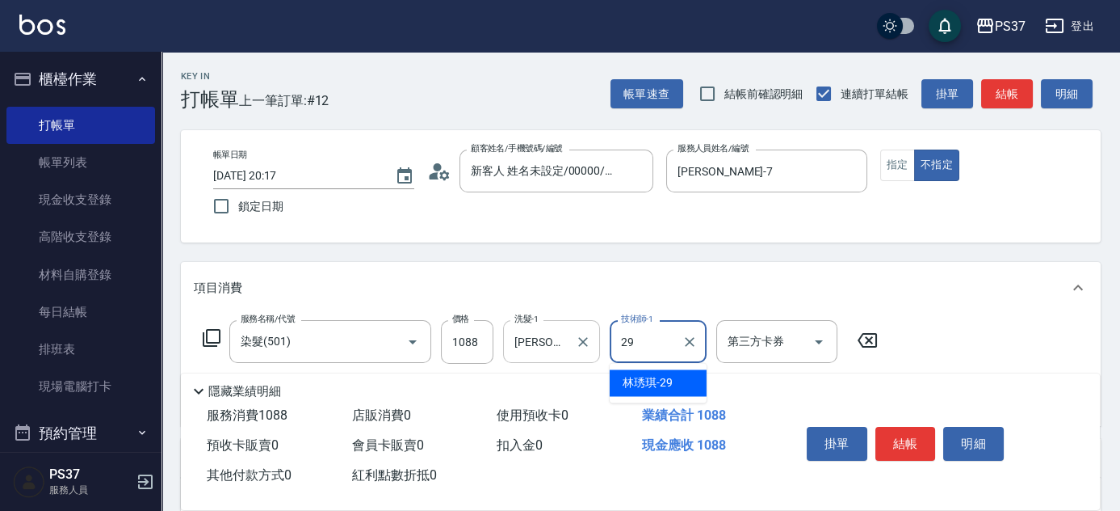
type input "[PERSON_NAME]-29"
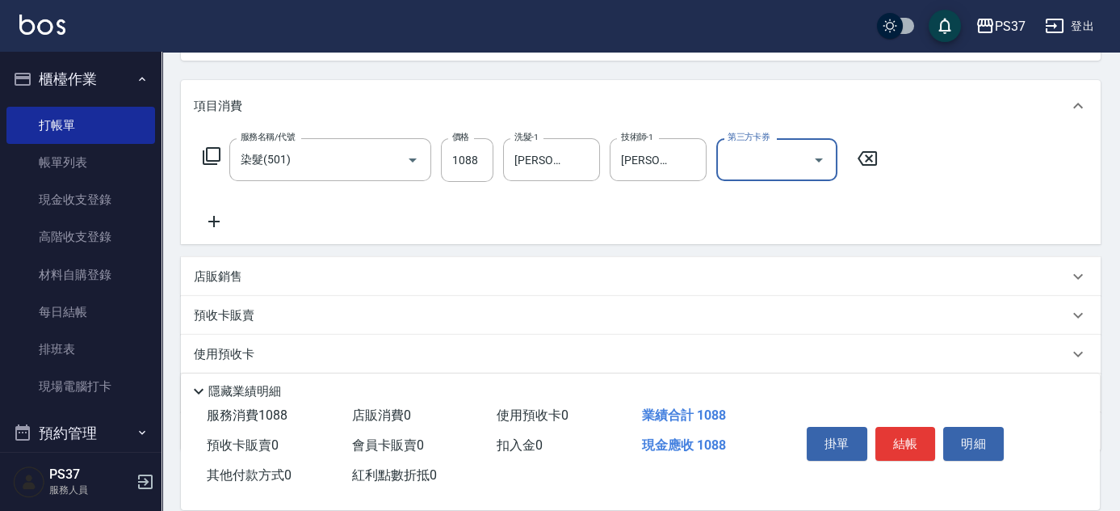
scroll to position [220, 0]
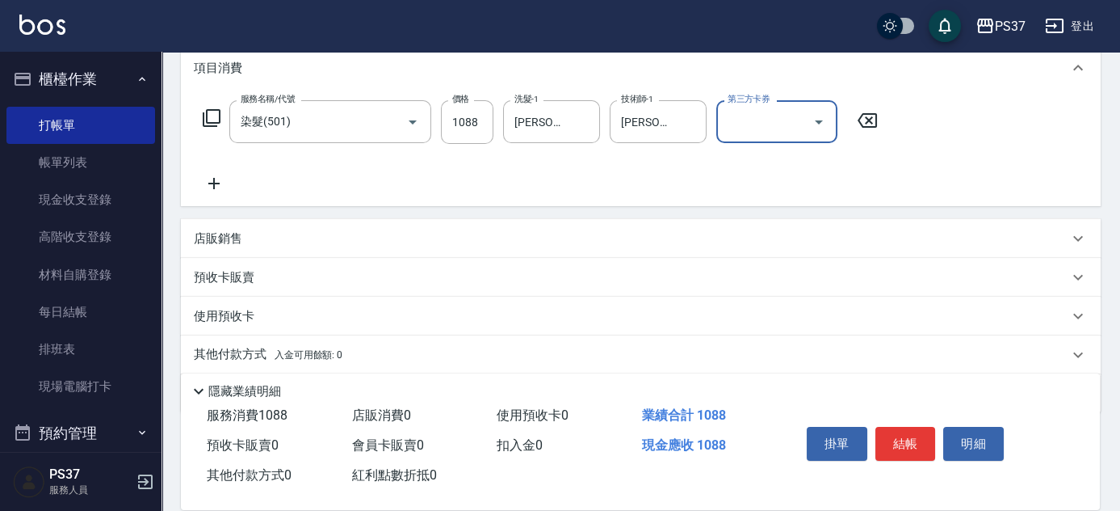
click at [213, 185] on icon at bounding box center [213, 183] width 11 height 11
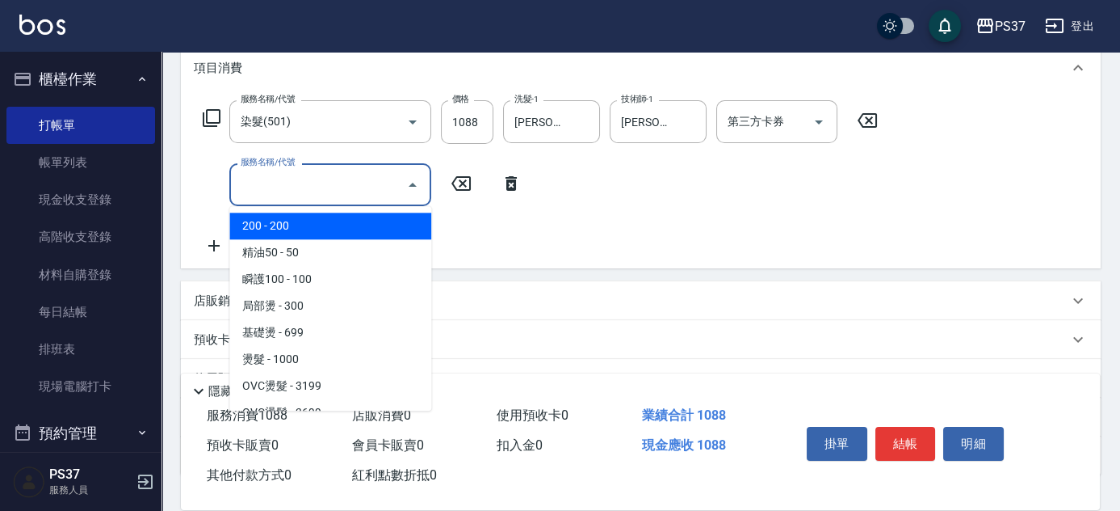
click at [260, 187] on input "服務名稱/代號" at bounding box center [318, 184] width 163 height 28
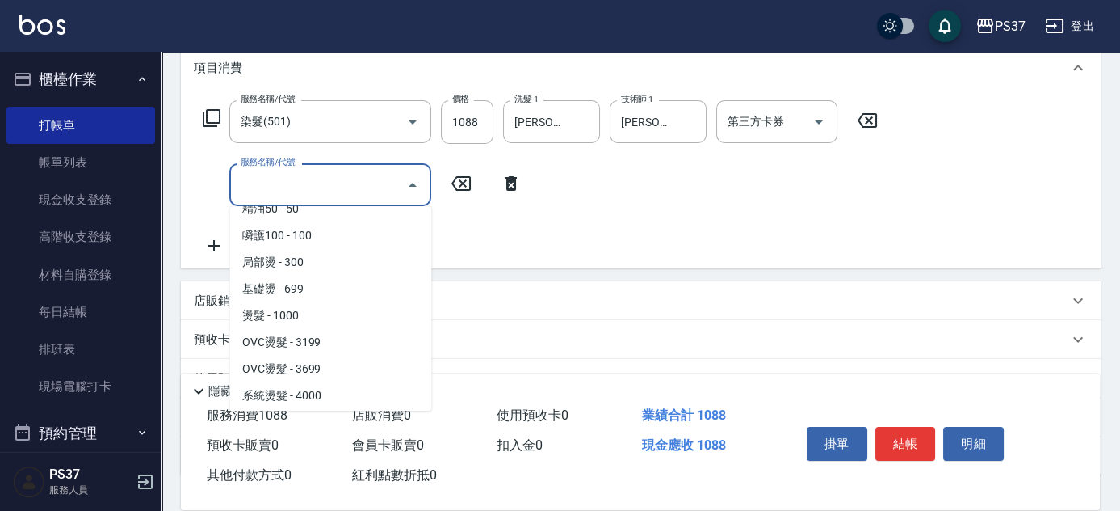
scroll to position [0, 0]
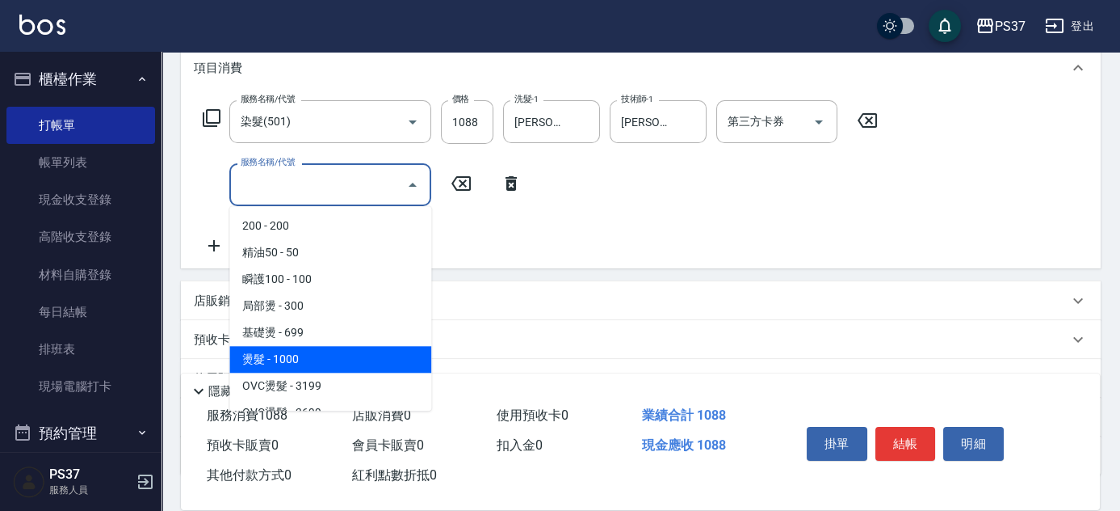
click at [318, 354] on span "燙髮 - 1000" at bounding box center [330, 359] width 202 height 27
type input "燙髮(202)"
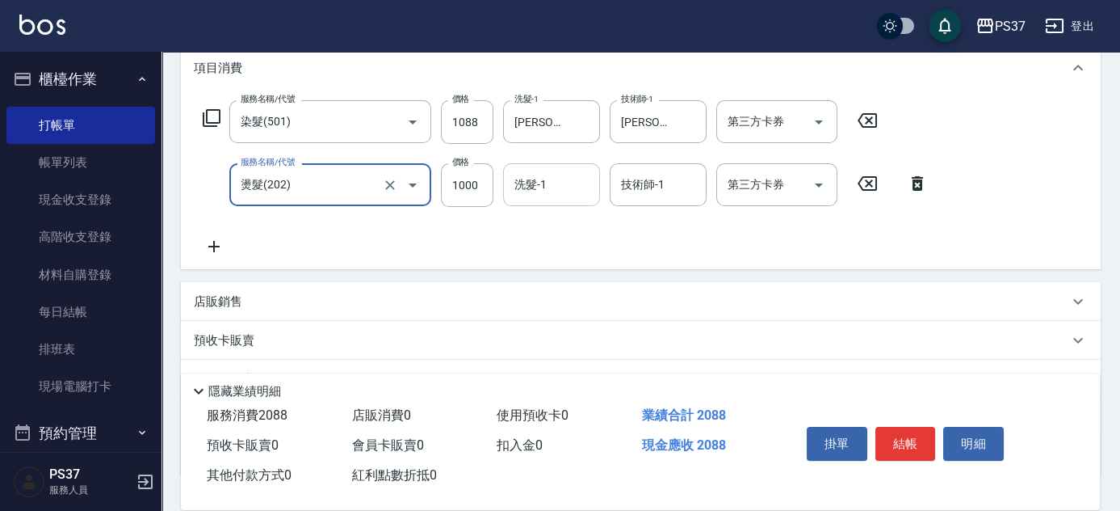
click at [570, 182] on input "洗髮-1" at bounding box center [552, 184] width 82 height 28
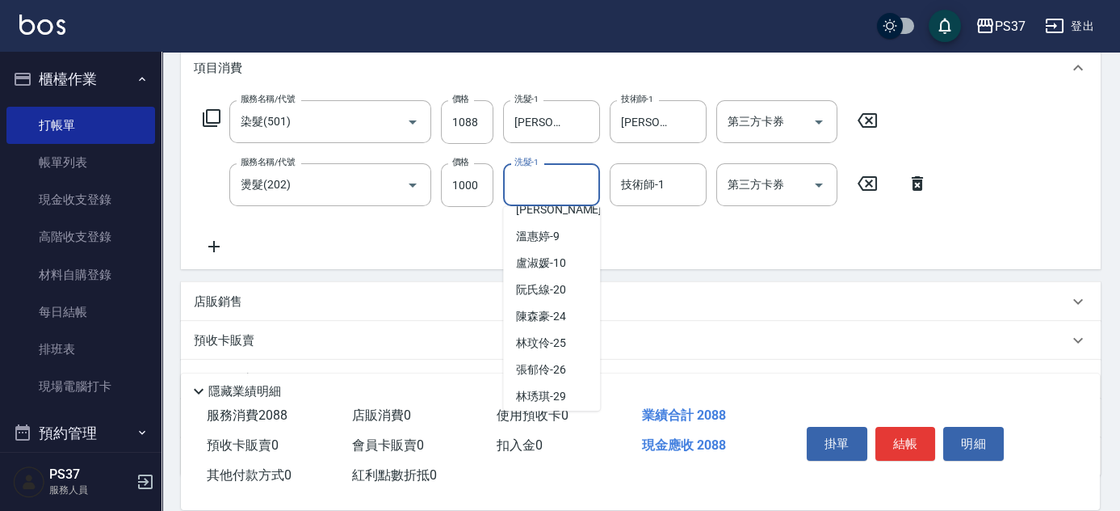
scroll to position [261, 0]
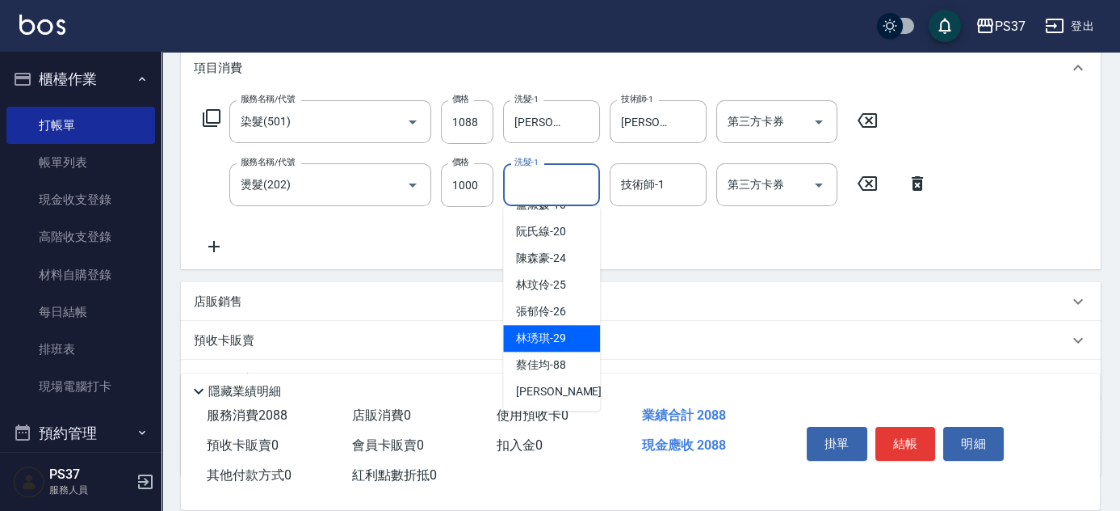
click at [562, 335] on span "林琇琪 -29" at bounding box center [541, 338] width 50 height 17
type input "[PERSON_NAME]-29"
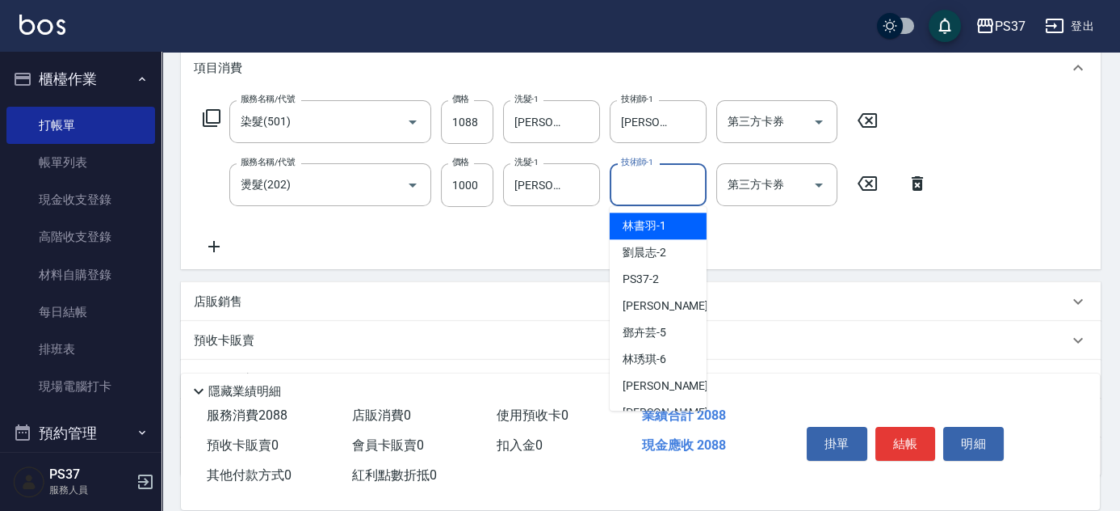
click at [639, 183] on input "技術師-1" at bounding box center [658, 184] width 82 height 28
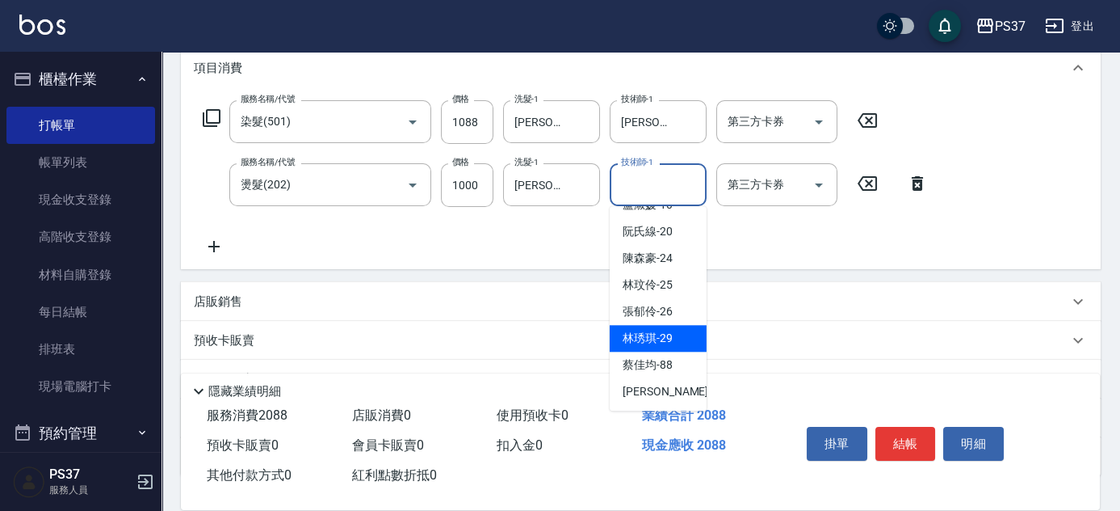
click at [647, 336] on span "林琇琪 -29" at bounding box center [648, 338] width 50 height 17
type input "[PERSON_NAME]-29"
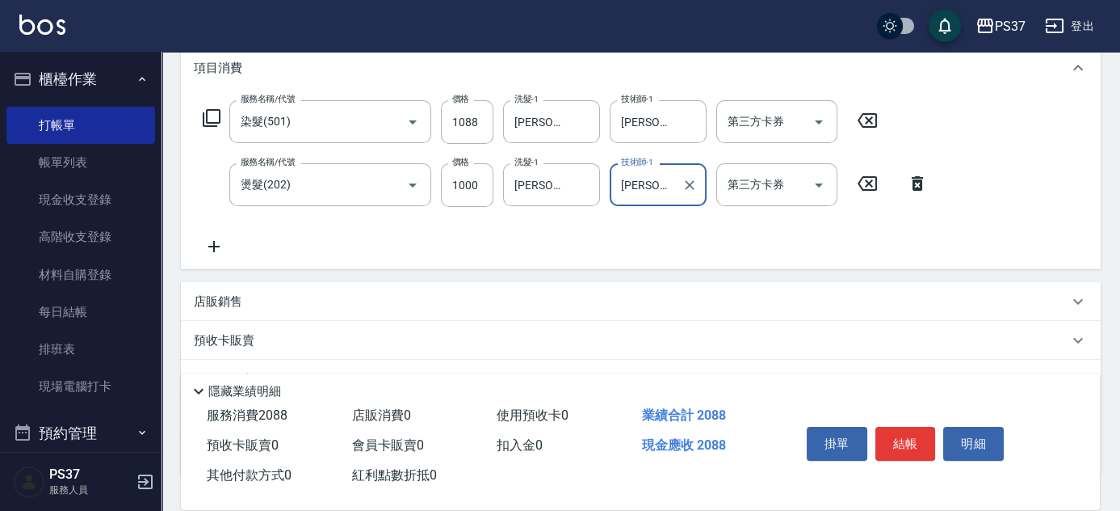
click at [207, 246] on icon at bounding box center [214, 246] width 40 height 19
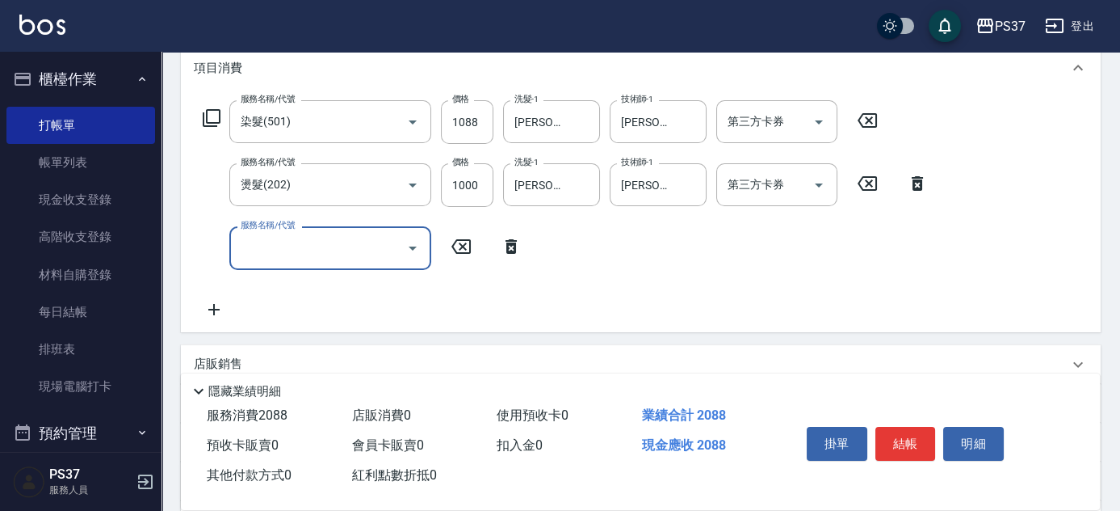
click at [291, 255] on input "服務名稱/代號" at bounding box center [318, 247] width 163 height 28
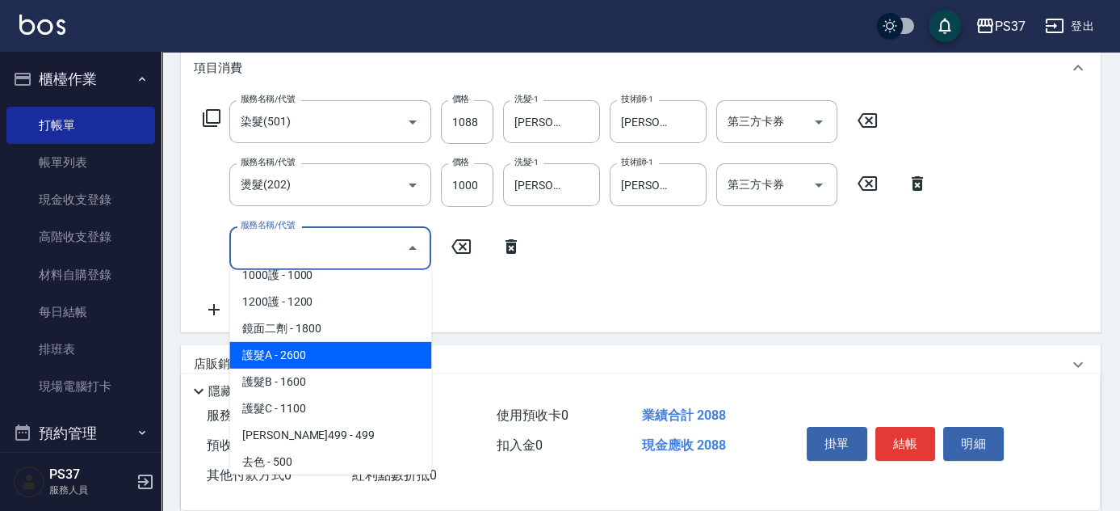
scroll to position [661, 0]
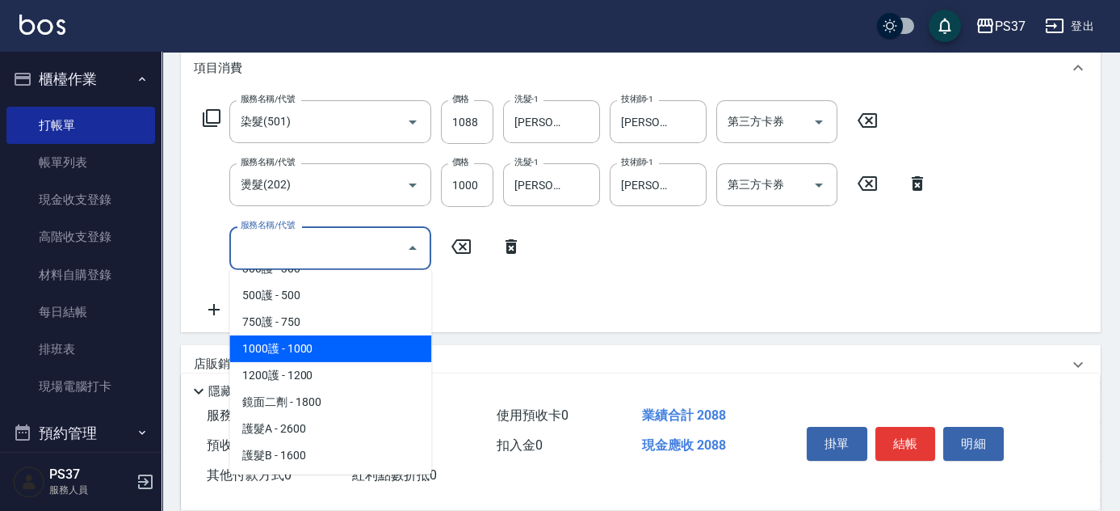
click at [339, 345] on span "1000護 - 1000" at bounding box center [330, 348] width 202 height 27
type input "1000護(404)"
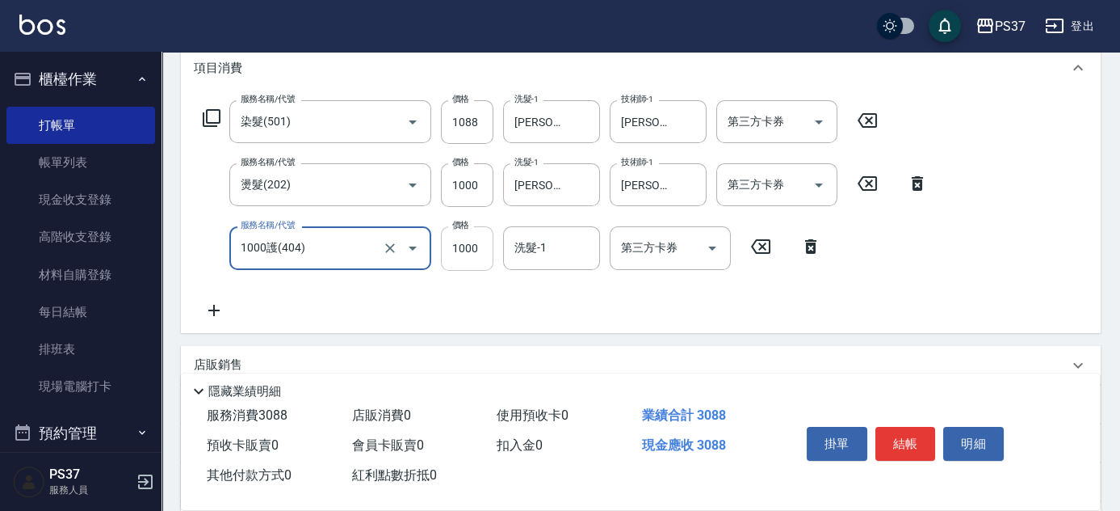
click at [452, 267] on input "1000" at bounding box center [467, 248] width 53 height 44
type input "600"
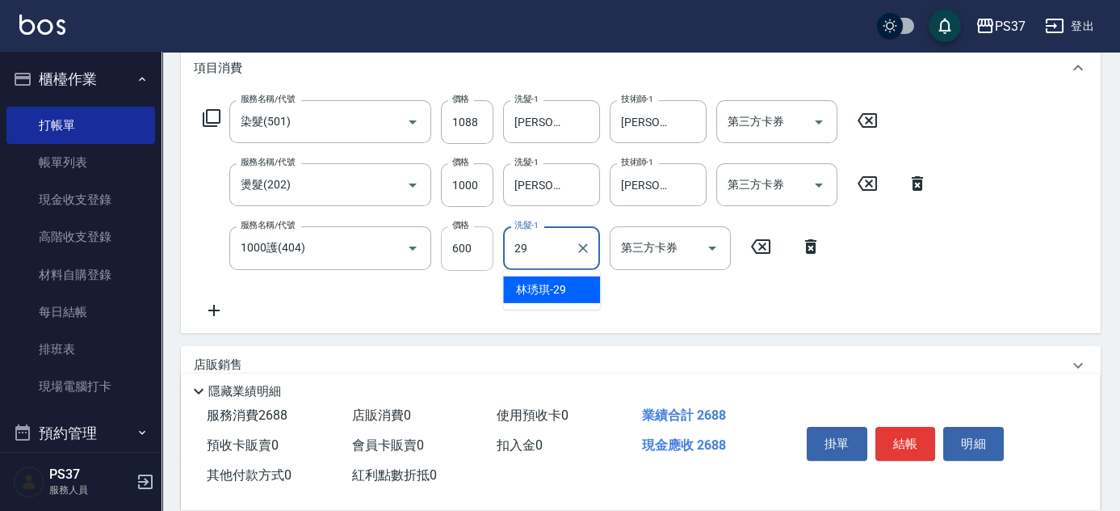
type input "[PERSON_NAME]-29"
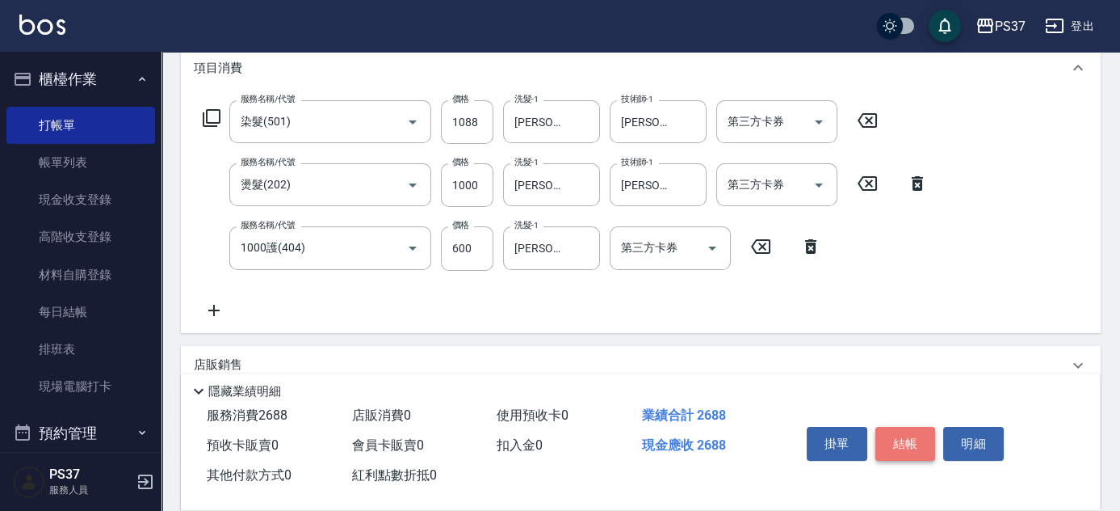
click at [917, 445] on button "結帳" at bounding box center [906, 444] width 61 height 34
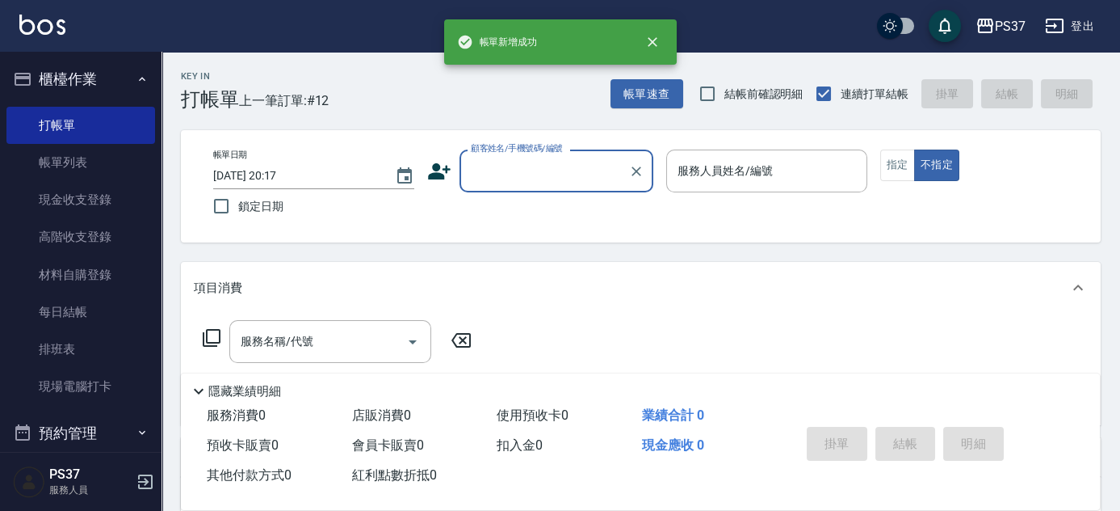
scroll to position [0, 0]
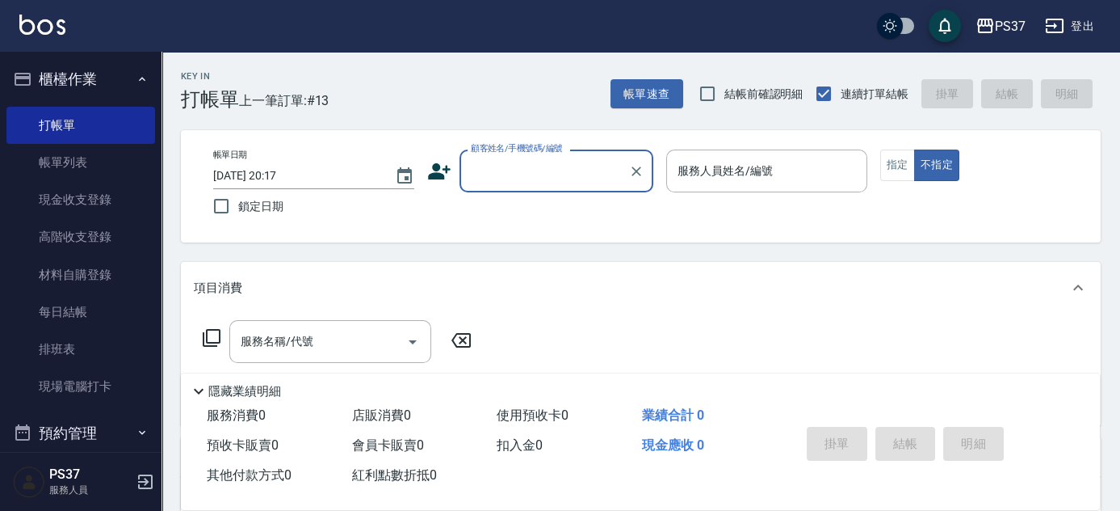
click at [547, 170] on input "顧客姓名/手機號碼/編號" at bounding box center [544, 171] width 155 height 28
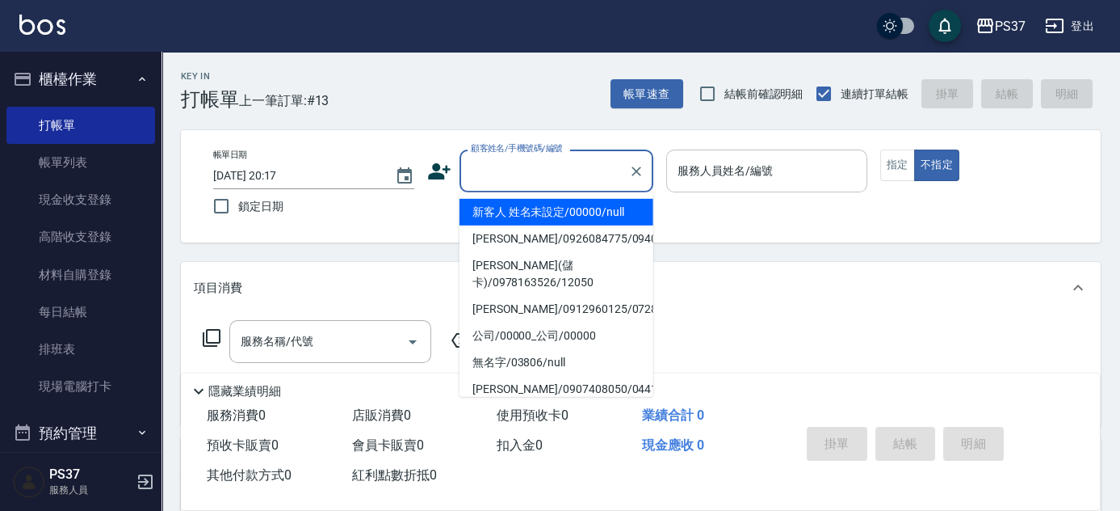
click at [541, 202] on li "新客人 姓名未設定/00000/null" at bounding box center [557, 212] width 194 height 27
type input "新客人 姓名未設定/00000/null"
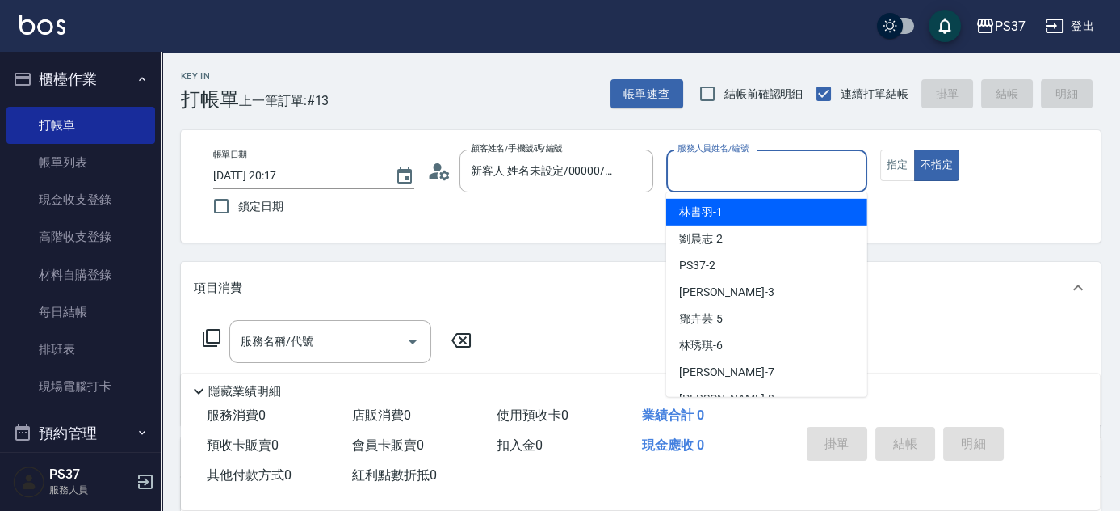
click at [696, 170] on input "服務人員姓名/編號" at bounding box center [767, 171] width 187 height 28
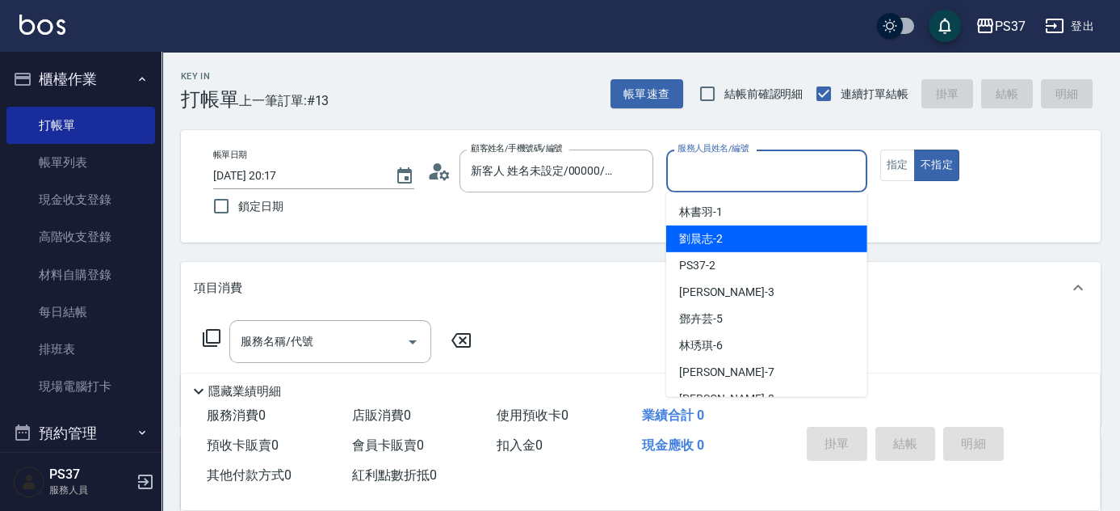
click at [742, 241] on div "劉晨志 -2" at bounding box center [766, 238] width 201 height 27
type input "劉晨志-2"
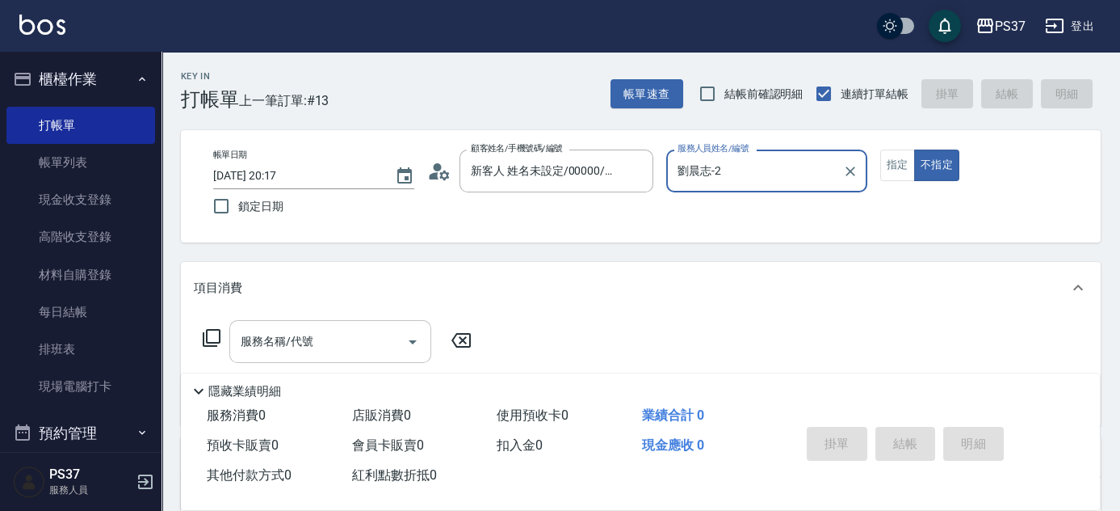
click at [323, 338] on input "服務名稱/代號" at bounding box center [318, 341] width 163 height 28
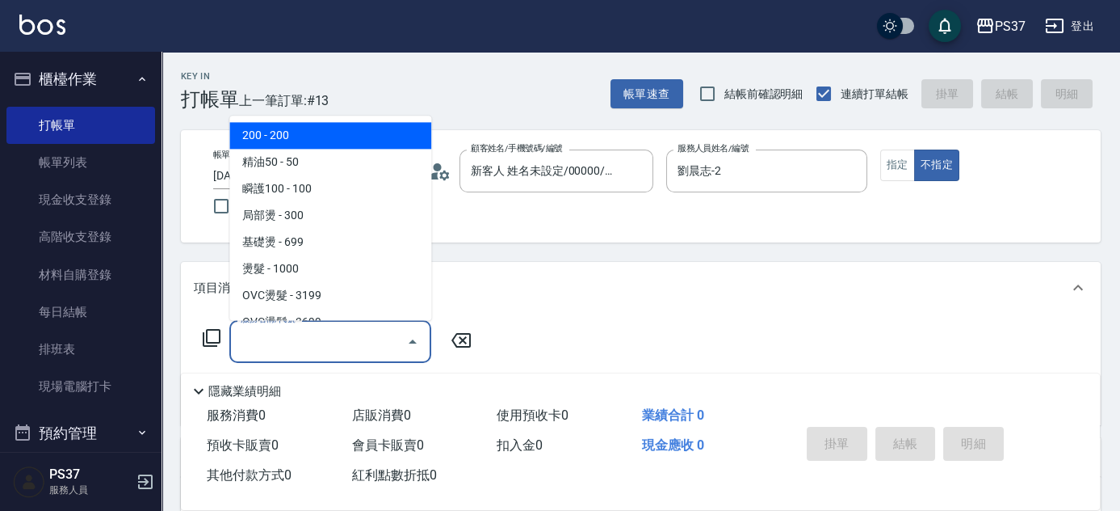
click at [316, 137] on span "200 - 200" at bounding box center [330, 136] width 202 height 27
type input "200(111)"
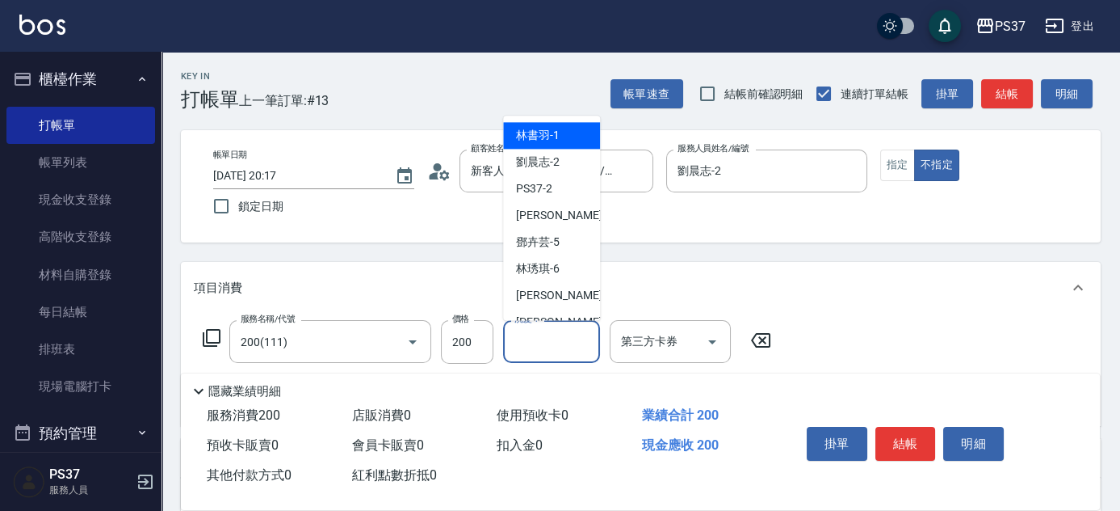
click at [538, 338] on input "洗髮-1" at bounding box center [552, 341] width 82 height 28
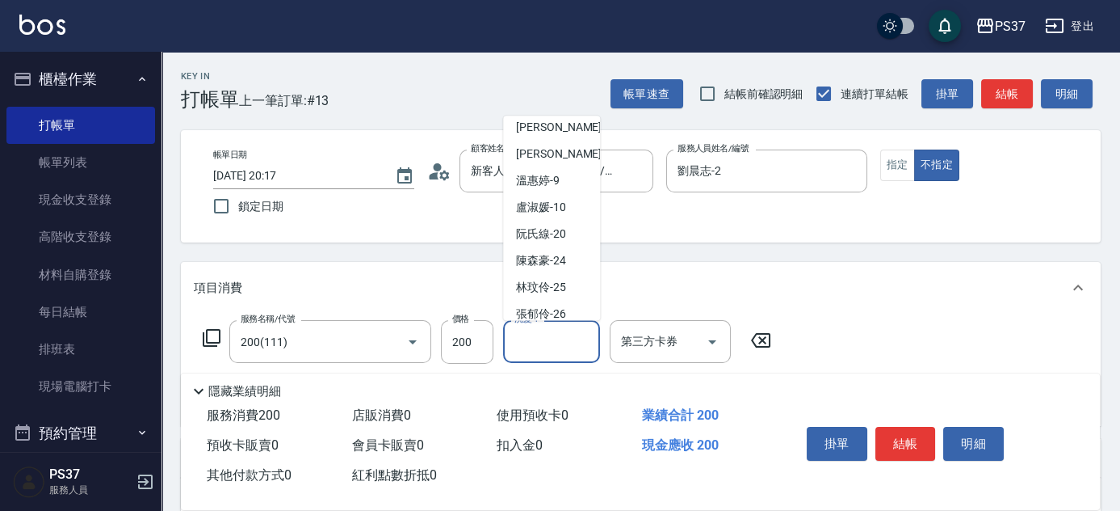
scroll to position [261, 0]
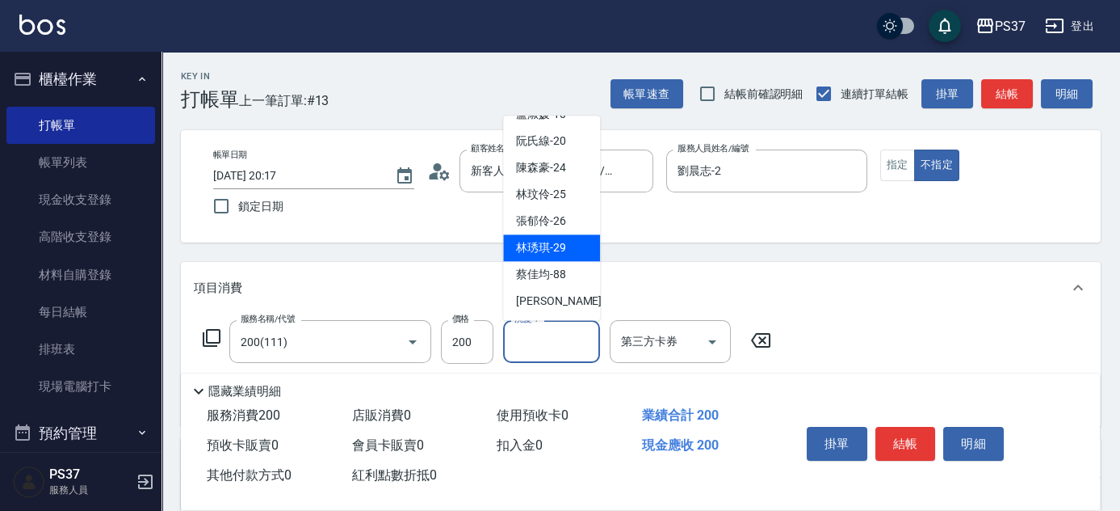
click at [569, 256] on div "林琇琪 -29" at bounding box center [551, 248] width 97 height 27
type input "[PERSON_NAME]-29"
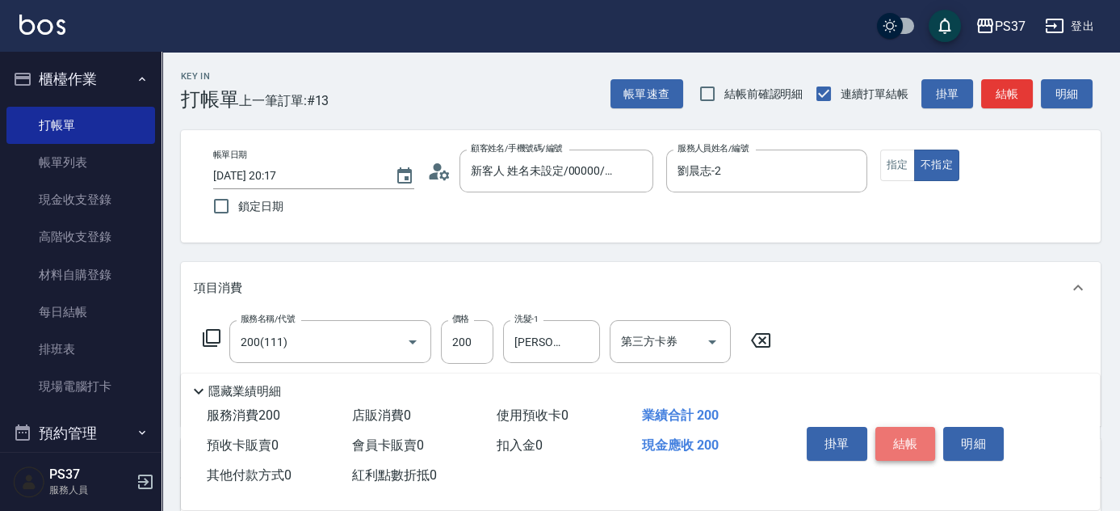
click at [908, 427] on button "結帳" at bounding box center [906, 444] width 61 height 34
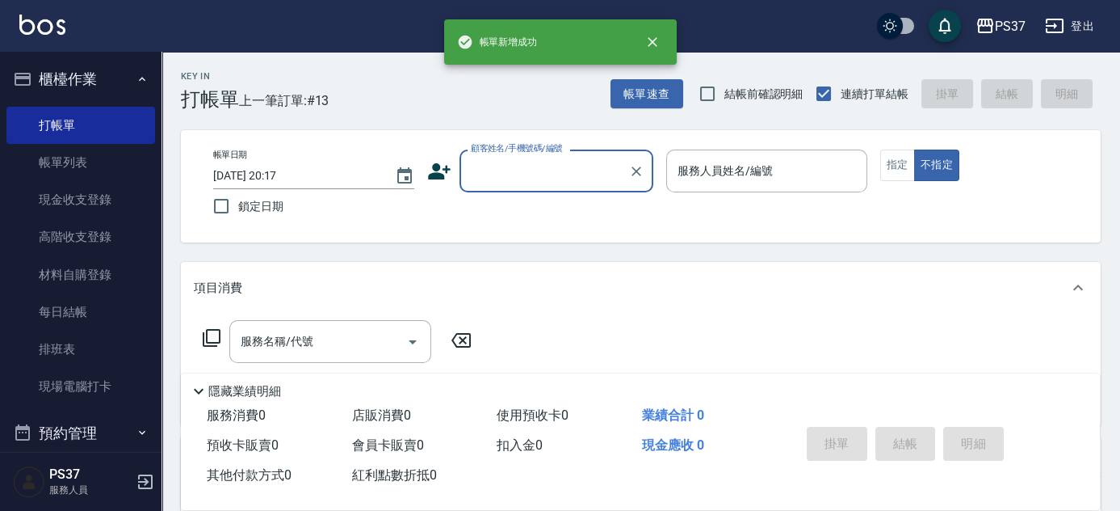
scroll to position [0, 0]
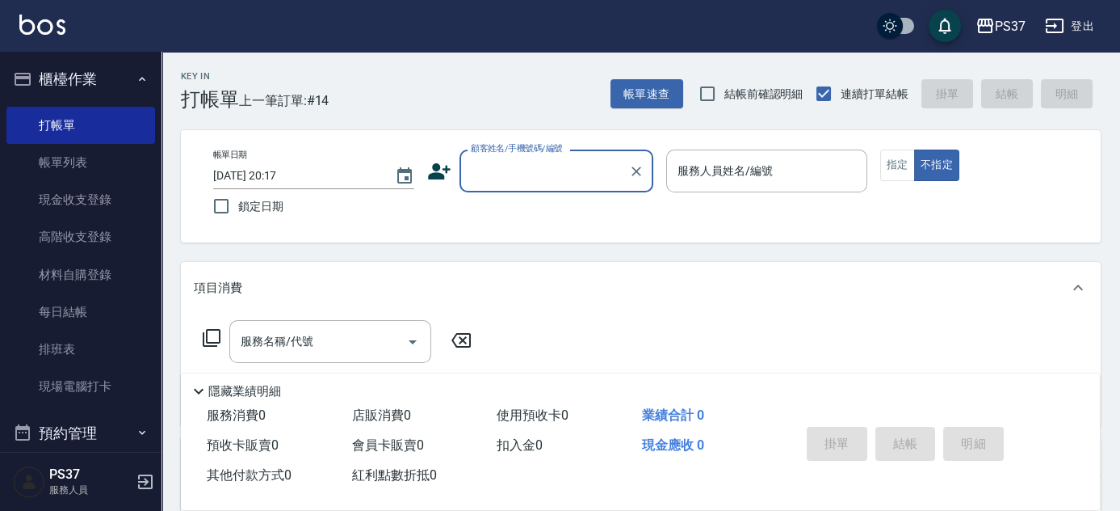
click at [534, 171] on input "顧客姓名/手機號碼/編號" at bounding box center [544, 171] width 155 height 28
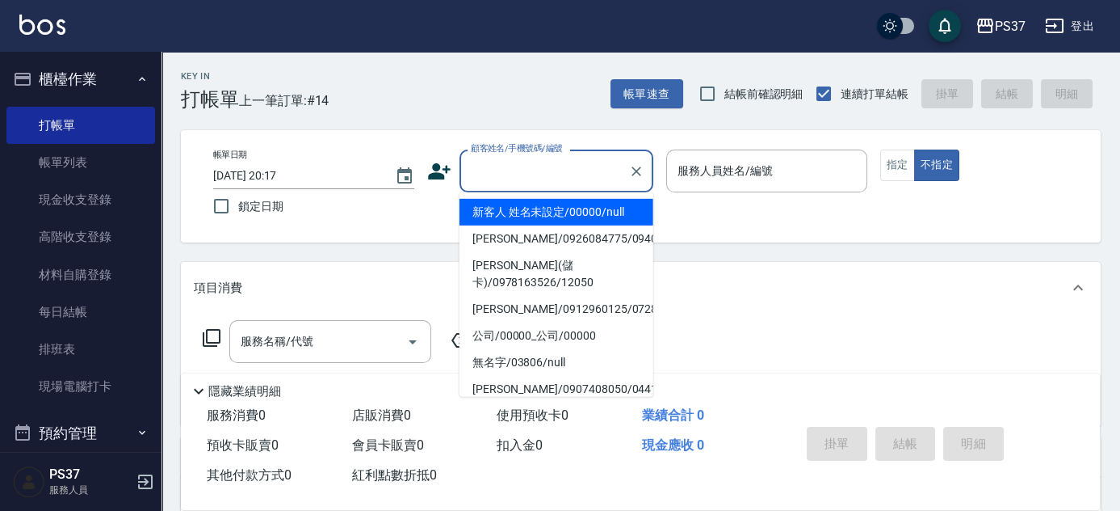
click at [548, 207] on li "新客人 姓名未設定/00000/null" at bounding box center [557, 212] width 194 height 27
type input "新客人 姓名未設定/00000/null"
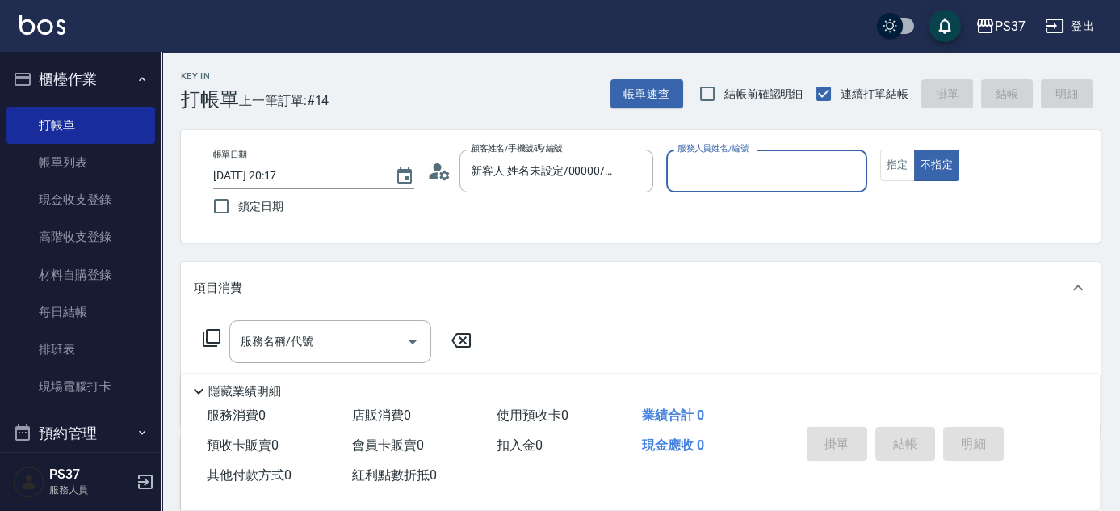
click at [742, 178] on input "服務人員姓名/編號" at bounding box center [767, 171] width 187 height 28
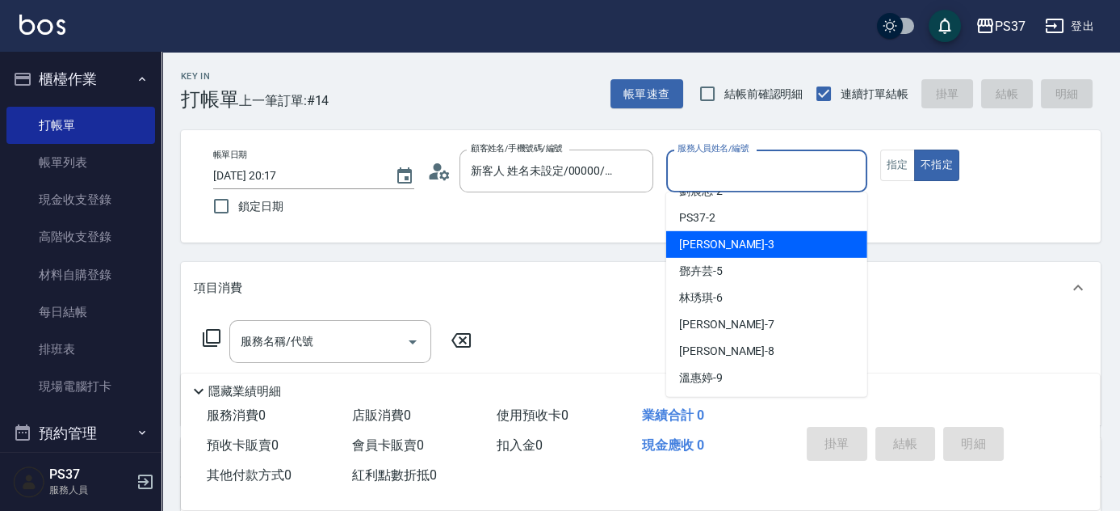
scroll to position [73, 0]
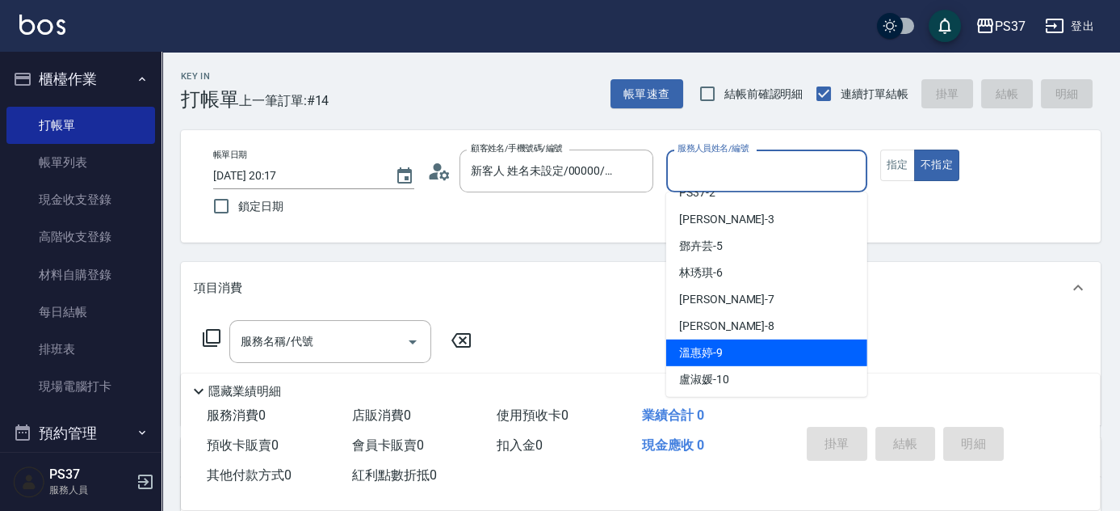
click at [745, 350] on div "溫惠婷 -9" at bounding box center [766, 352] width 201 height 27
type input "溫惠婷-9"
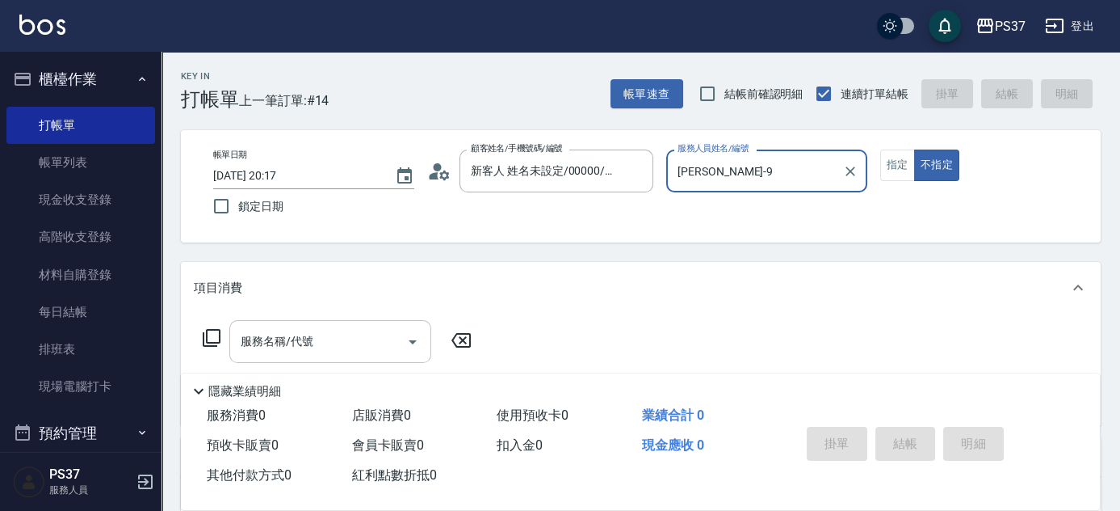
click at [301, 343] on input "服務名稱/代號" at bounding box center [318, 341] width 163 height 28
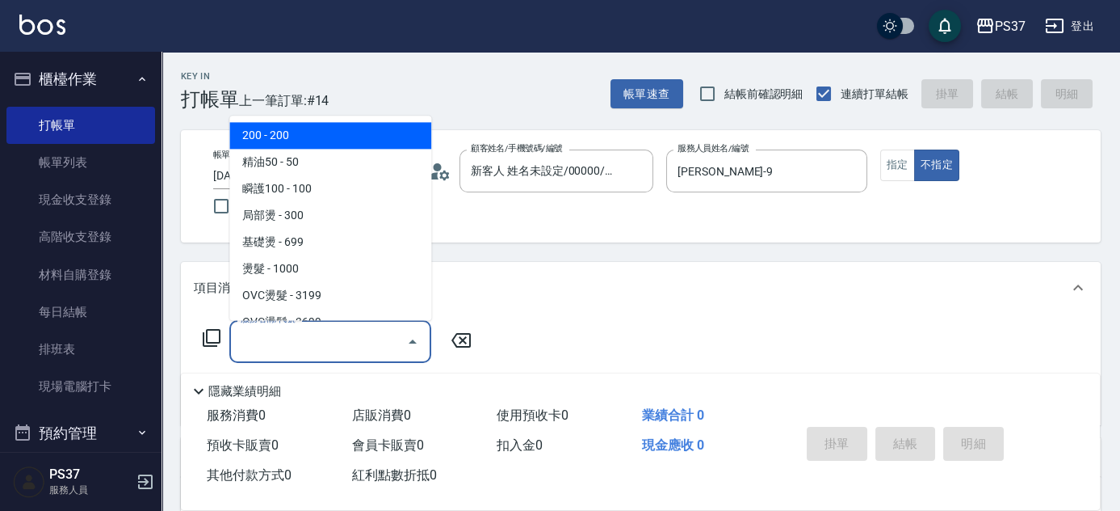
click at [315, 129] on span "200 - 200" at bounding box center [330, 136] width 202 height 27
type input "200(111)"
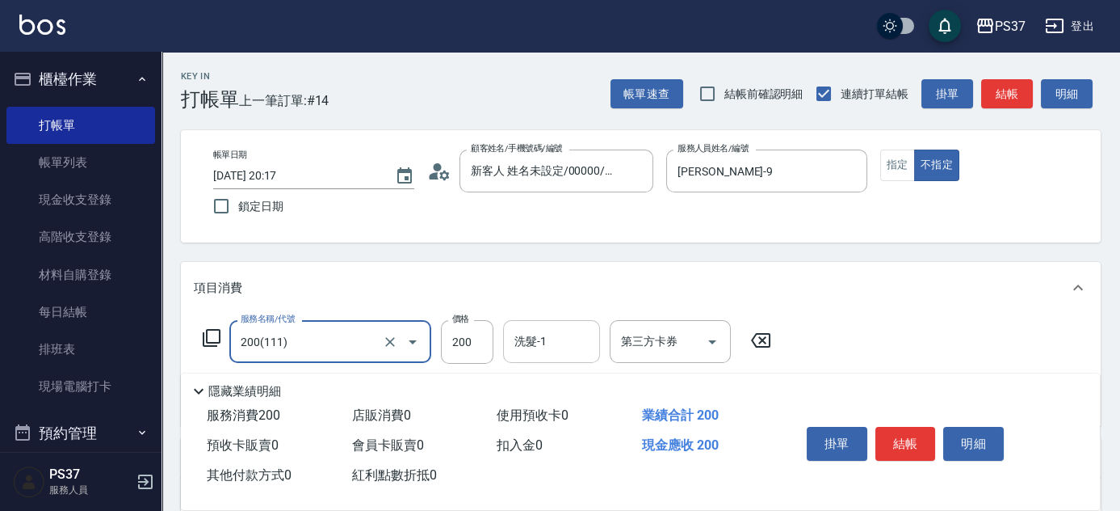
click at [557, 342] on input "洗髮-1" at bounding box center [552, 341] width 82 height 28
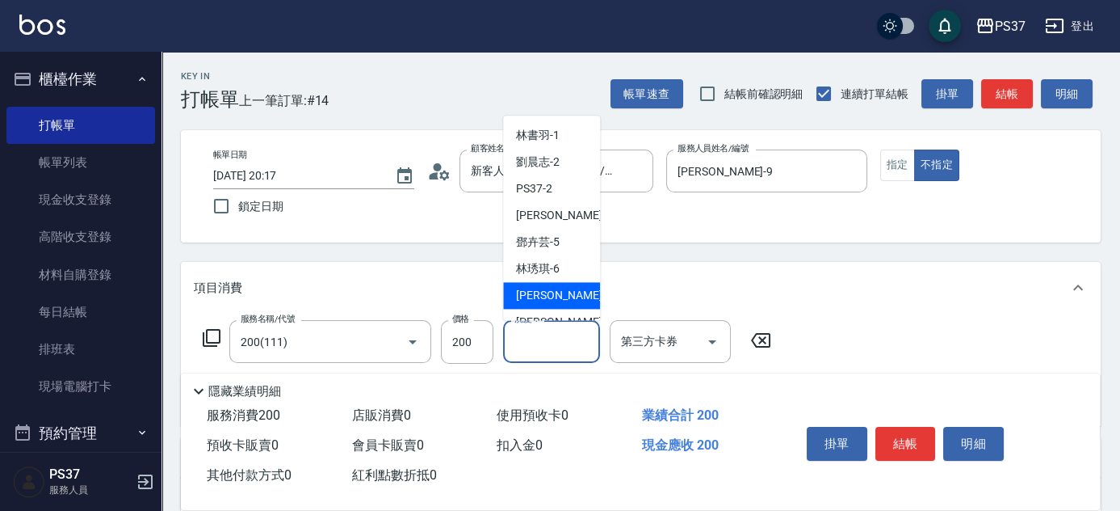
scroll to position [146, 0]
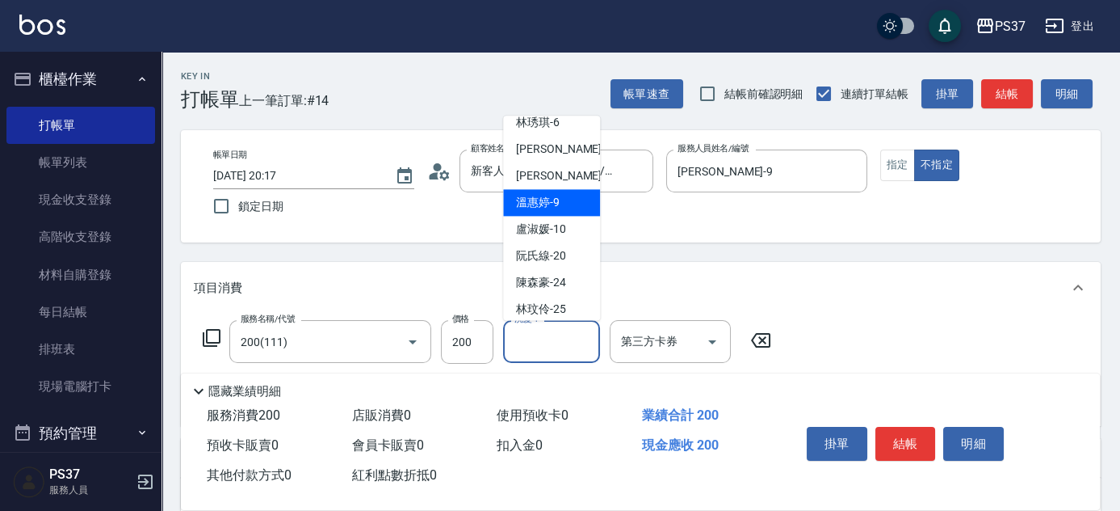
click at [553, 196] on span "溫惠婷 -9" at bounding box center [538, 203] width 44 height 17
type input "溫惠婷-9"
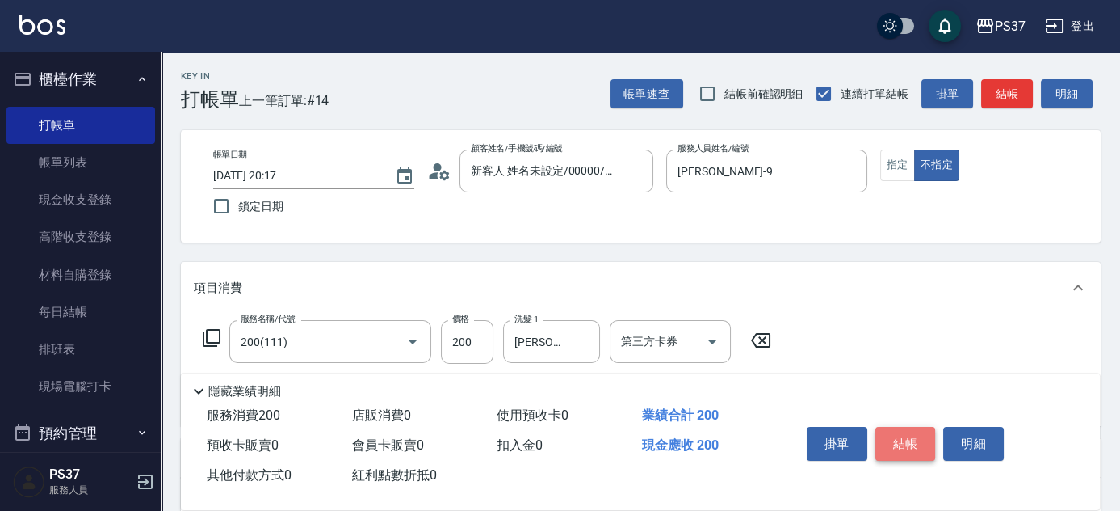
drag, startPoint x: 897, startPoint y: 445, endPoint x: 713, endPoint y: 297, distance: 235.6
click at [896, 443] on button "結帳" at bounding box center [906, 444] width 61 height 34
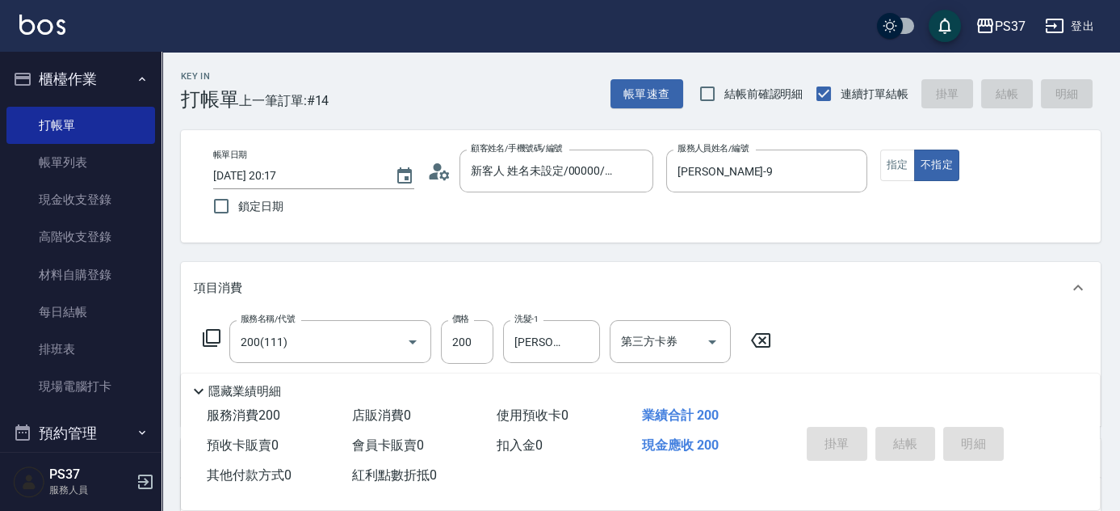
type input "2025/09/21 20:18"
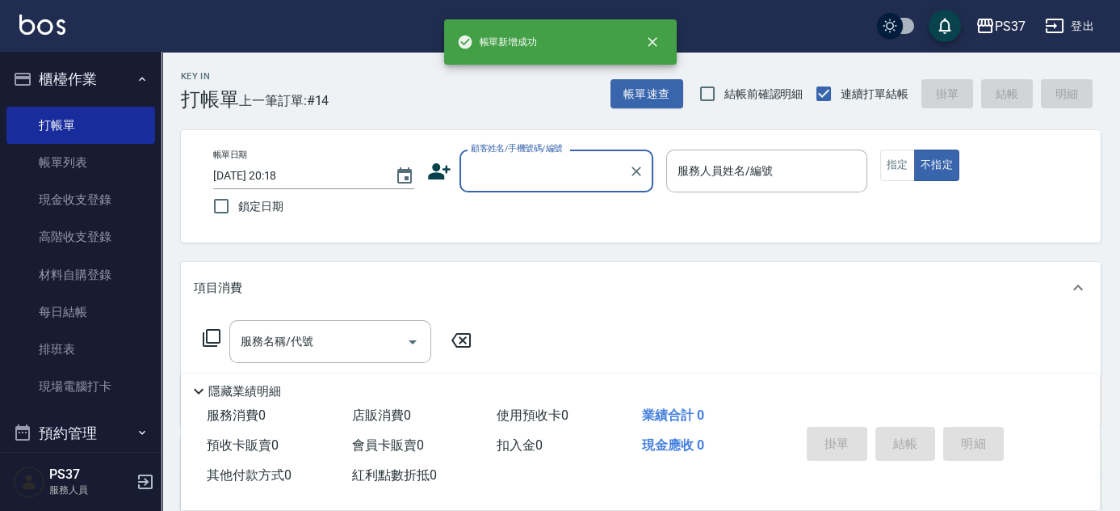
scroll to position [0, 0]
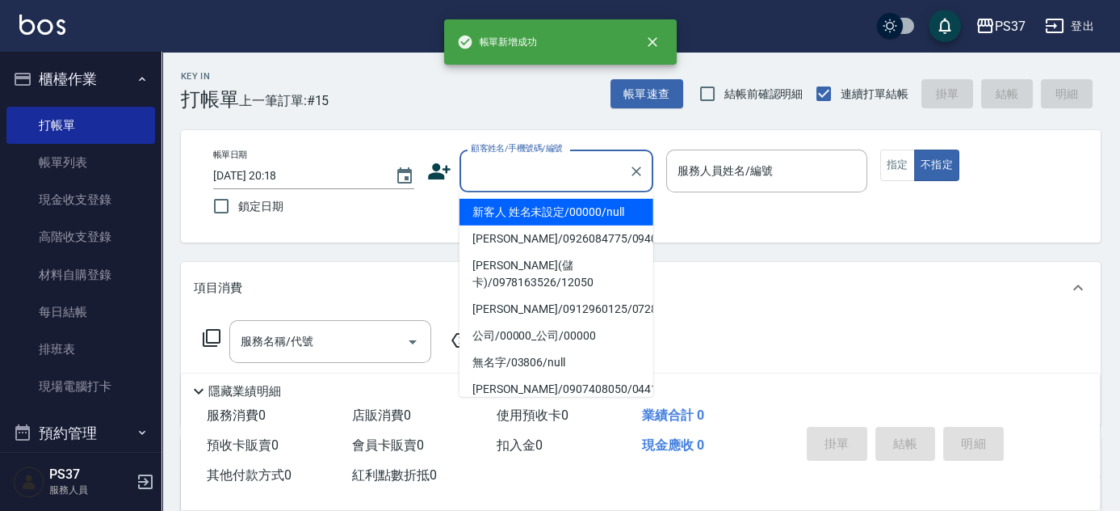
click at [518, 172] on input "顧客姓名/手機號碼/編號" at bounding box center [544, 171] width 155 height 28
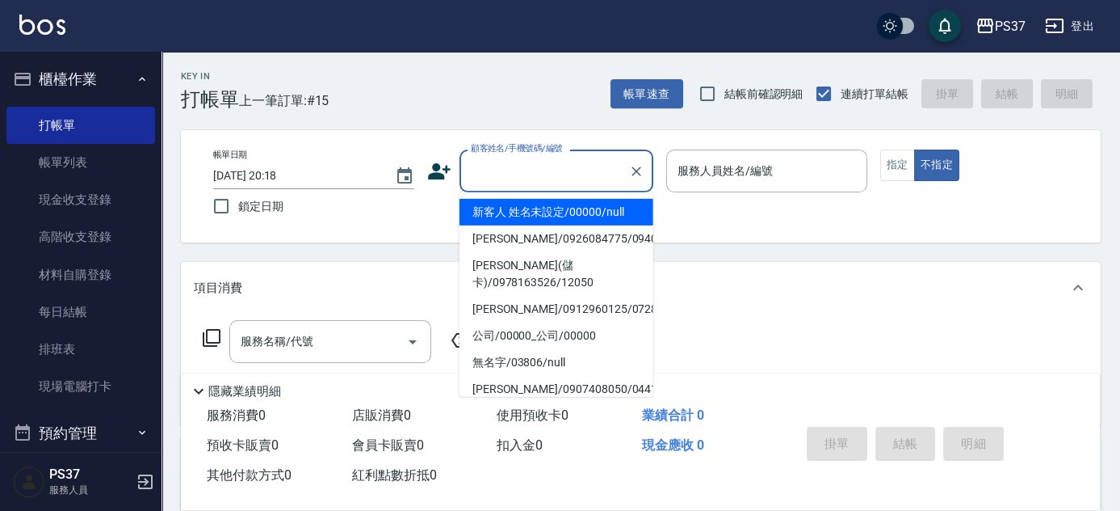
click at [533, 206] on li "新客人 姓名未設定/00000/null" at bounding box center [557, 212] width 194 height 27
type input "新客人 姓名未設定/00000/null"
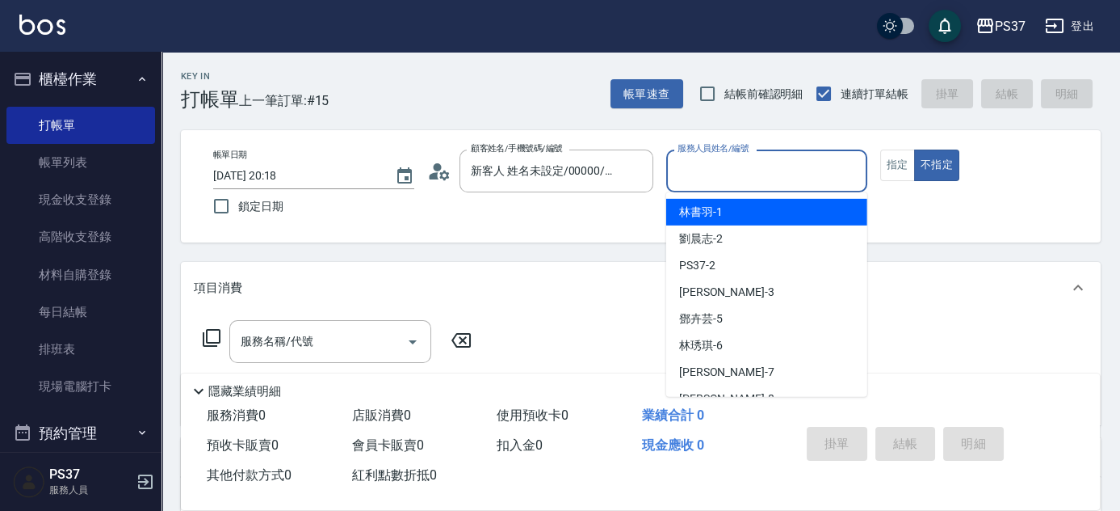
click at [729, 183] on input "服務人員姓名/編號" at bounding box center [767, 171] width 187 height 28
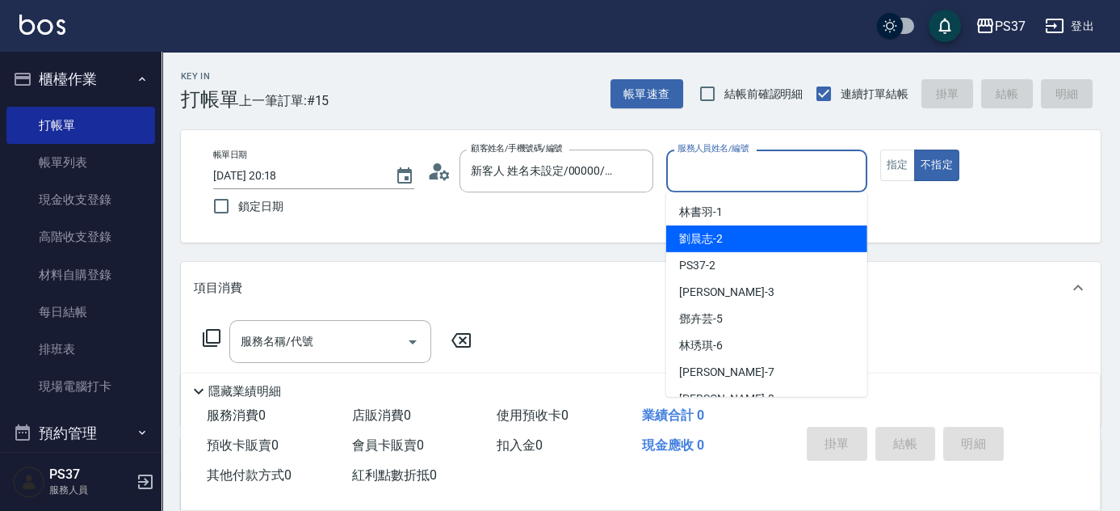
click at [789, 227] on div "劉晨志 -2" at bounding box center [766, 238] width 201 height 27
type input "劉晨志-2"
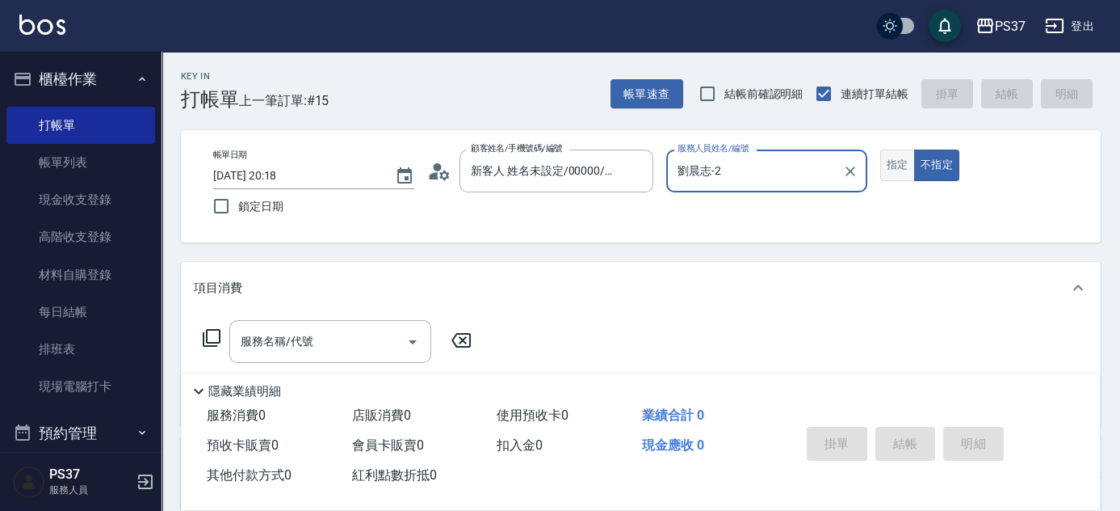
click at [898, 162] on button "指定" at bounding box center [898, 165] width 35 height 32
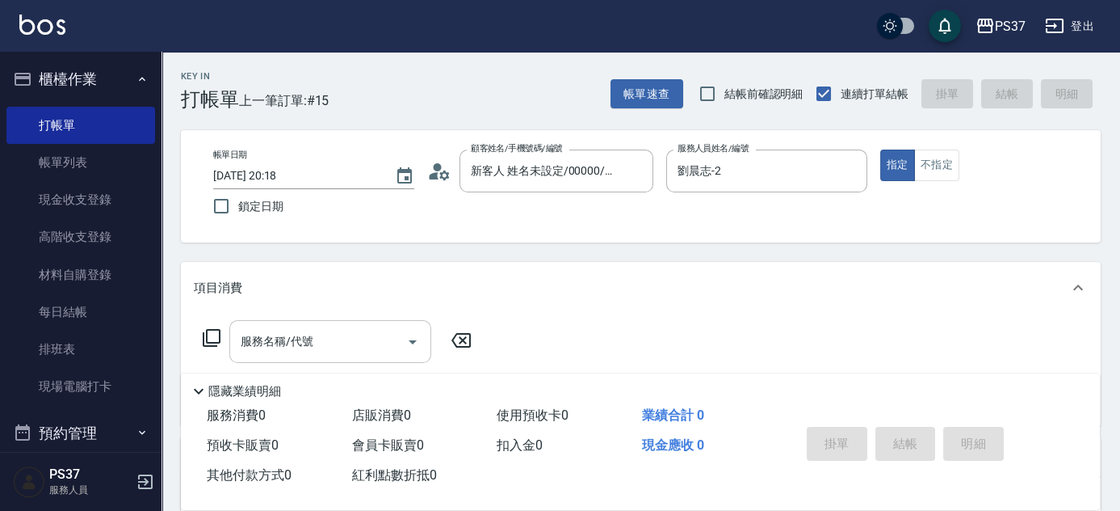
click at [336, 344] on input "服務名稱/代號" at bounding box center [318, 341] width 163 height 28
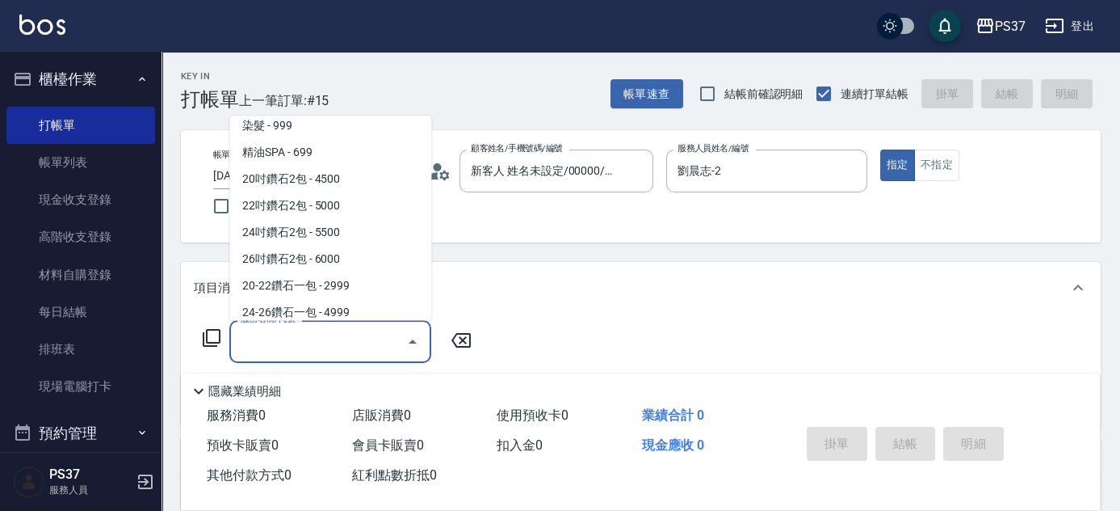
scroll to position [954, 0]
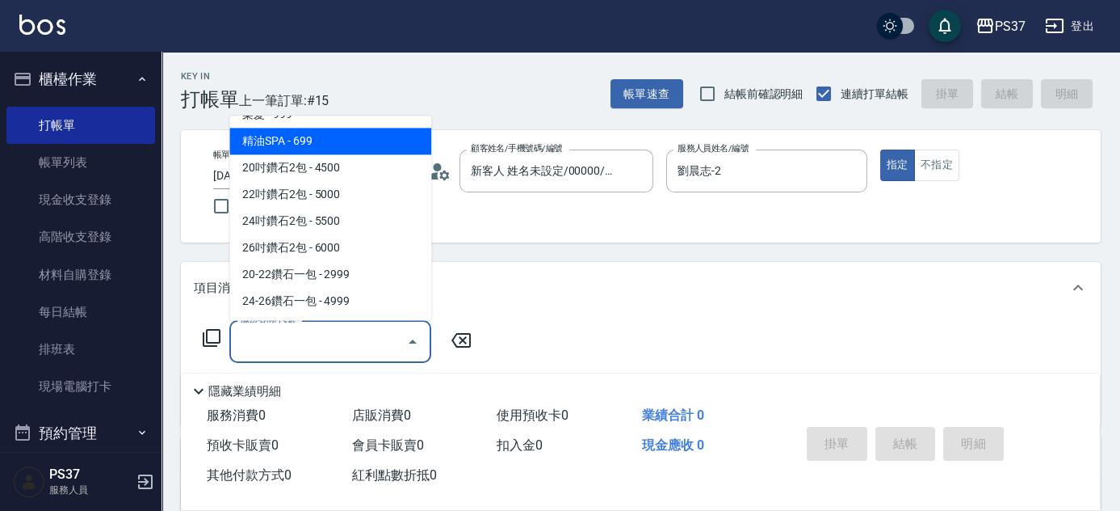
click at [336, 134] on span "精油SPA - 699" at bounding box center [330, 141] width 202 height 27
type input "精油SPA(0699)"
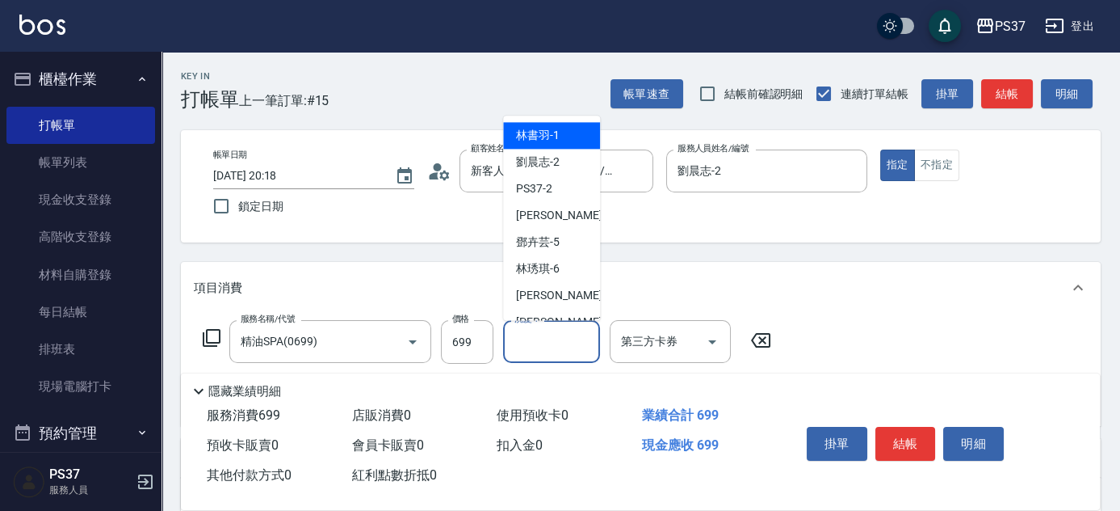
click at [562, 351] on input "洗髮-1" at bounding box center [552, 341] width 82 height 28
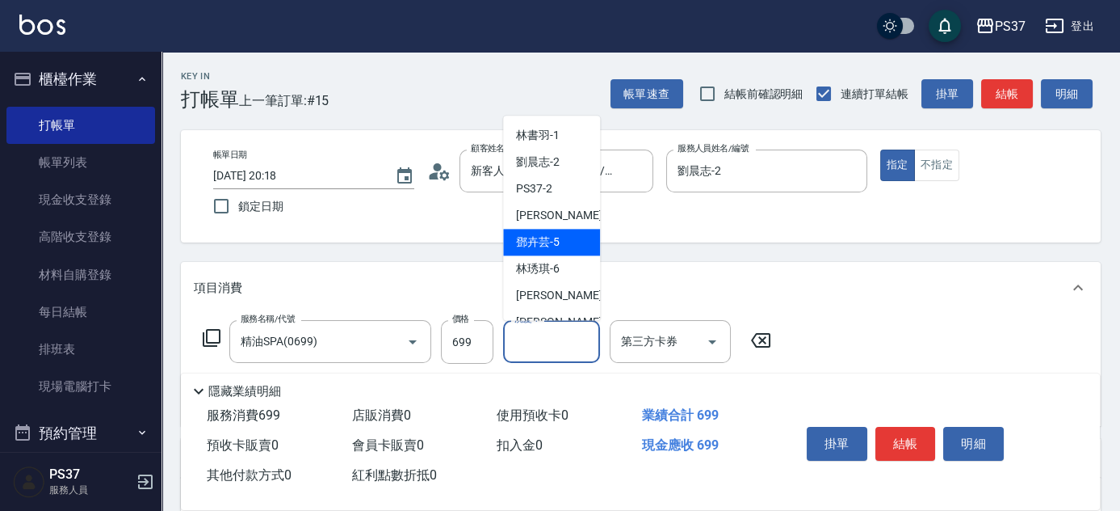
scroll to position [261, 0]
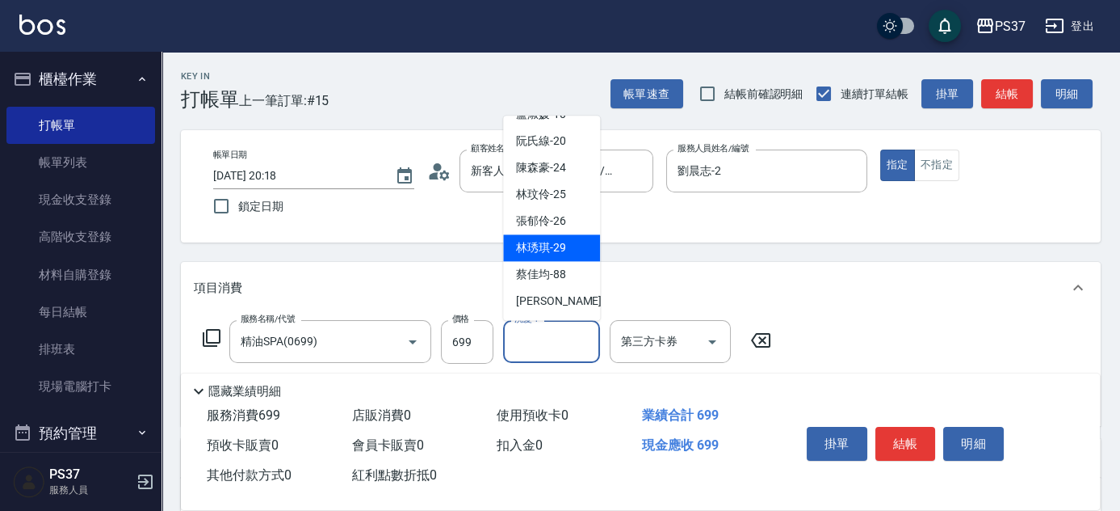
click at [558, 246] on span "林琇琪 -29" at bounding box center [541, 248] width 50 height 17
type input "[PERSON_NAME]-29"
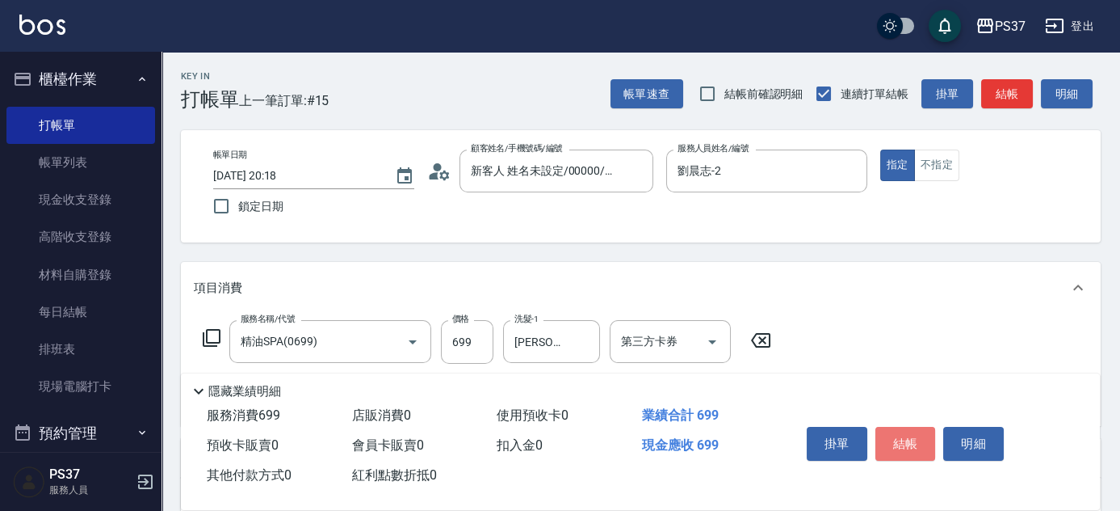
click at [910, 441] on button "結帳" at bounding box center [906, 444] width 61 height 34
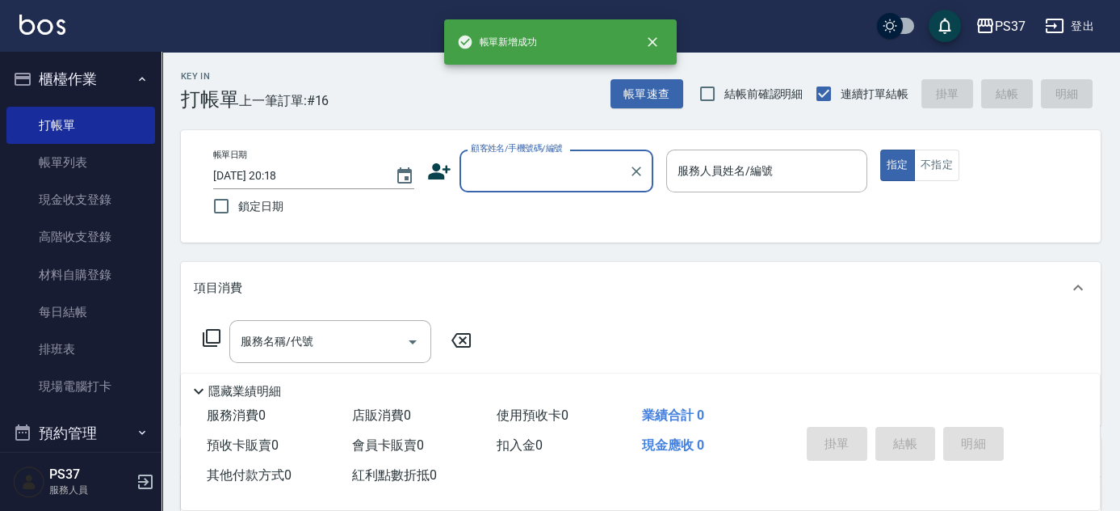
scroll to position [0, 0]
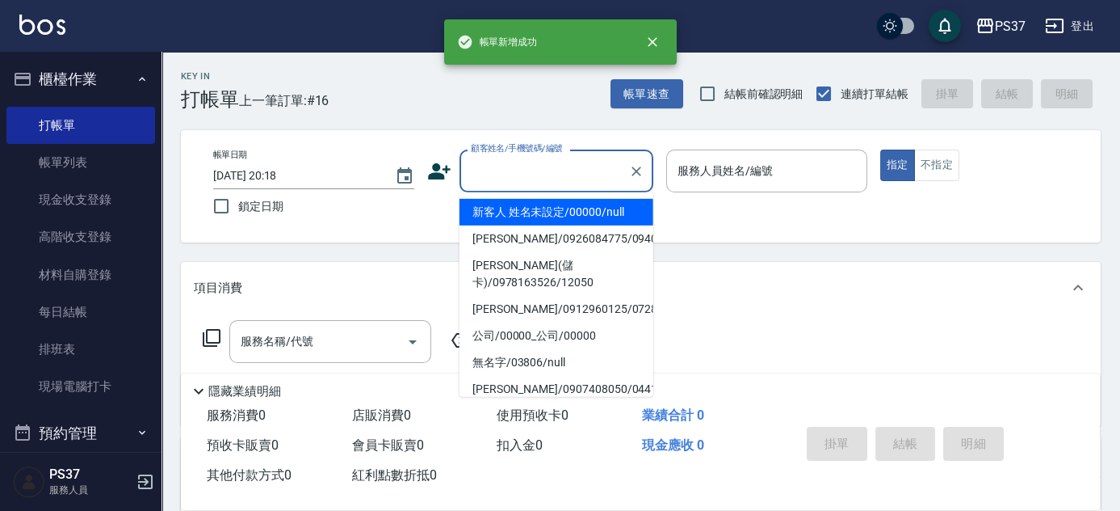
click at [560, 167] on input "顧客姓名/手機號碼/編號" at bounding box center [544, 171] width 155 height 28
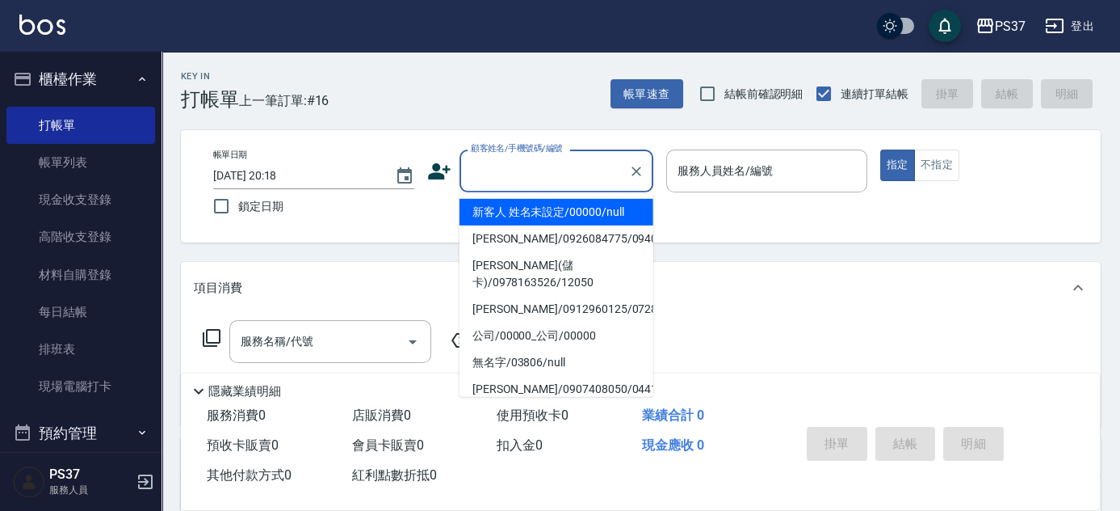
drag, startPoint x: 551, startPoint y: 215, endPoint x: 732, endPoint y: 174, distance: 185.6
click at [551, 213] on li "新客人 姓名未設定/00000/null" at bounding box center [557, 212] width 194 height 27
type input "新客人 姓名未設定/00000/null"
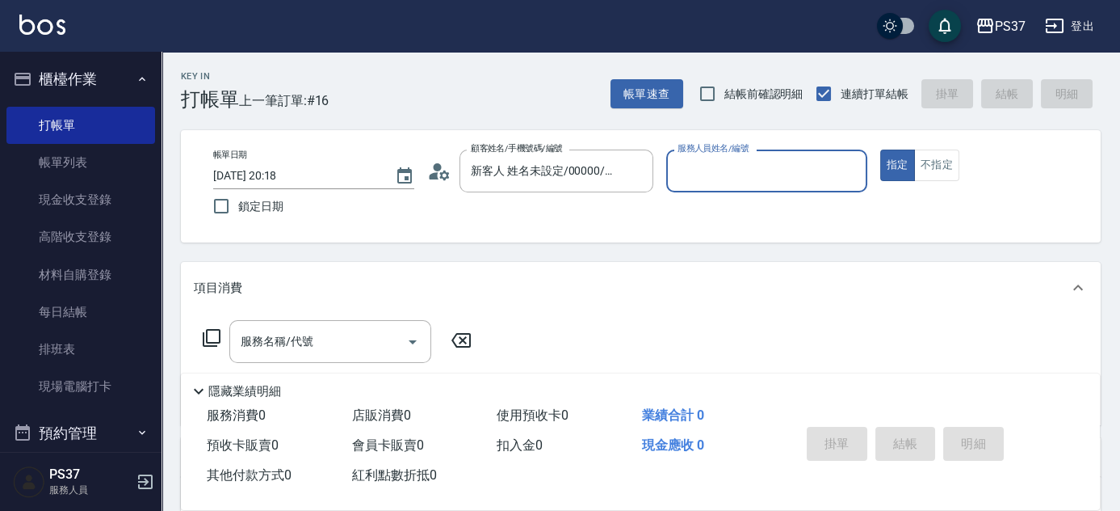
click at [734, 171] on input "服務人員姓名/編號" at bounding box center [767, 171] width 187 height 28
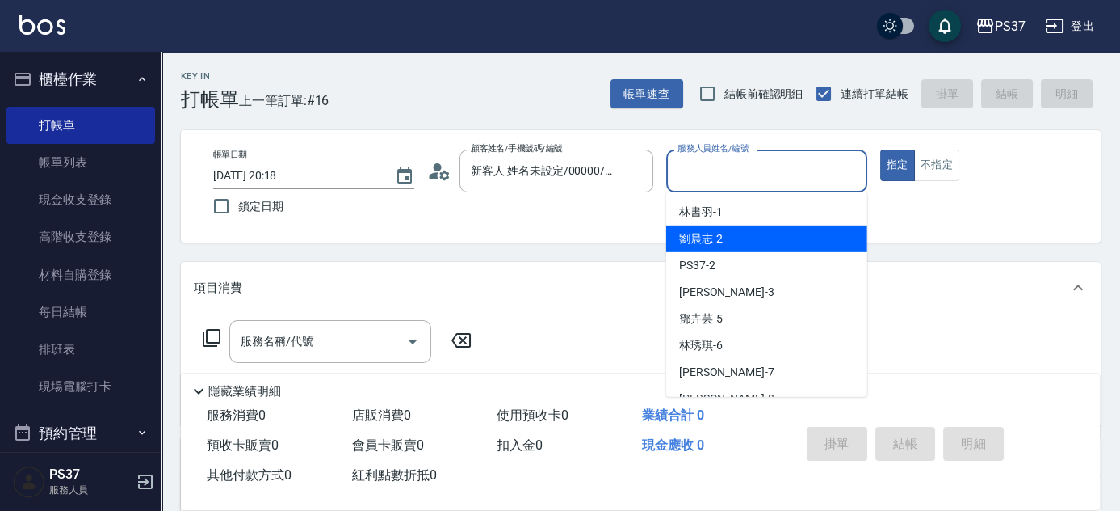
click at [755, 232] on div "劉晨志 -2" at bounding box center [766, 238] width 201 height 27
type input "劉晨志-2"
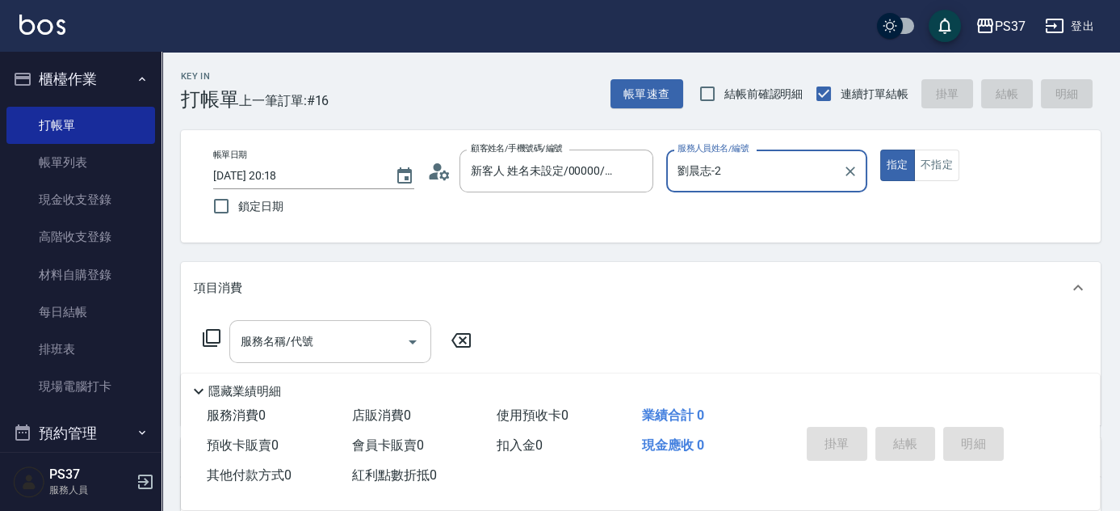
click at [336, 359] on div "服務名稱/代號" at bounding box center [330, 341] width 202 height 43
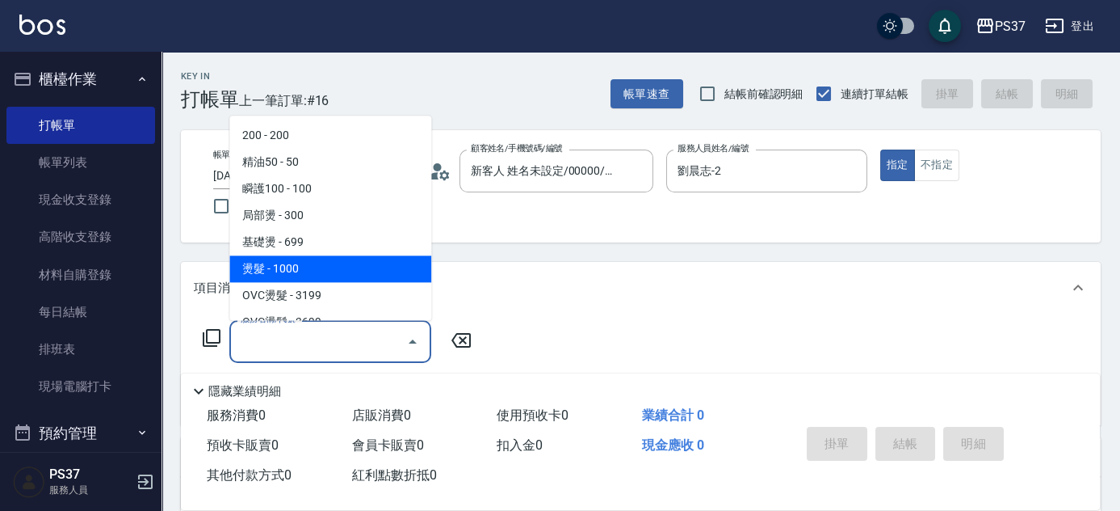
click at [321, 262] on span "燙髮 - 1000" at bounding box center [330, 269] width 202 height 27
type input "燙髮(202)"
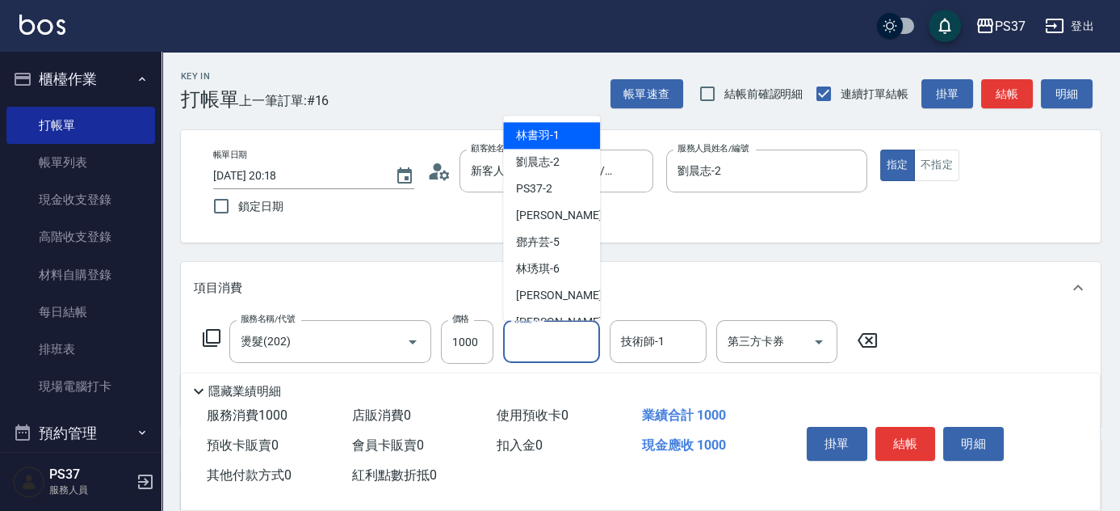
click at [526, 344] on input "洗髮-1" at bounding box center [552, 341] width 82 height 28
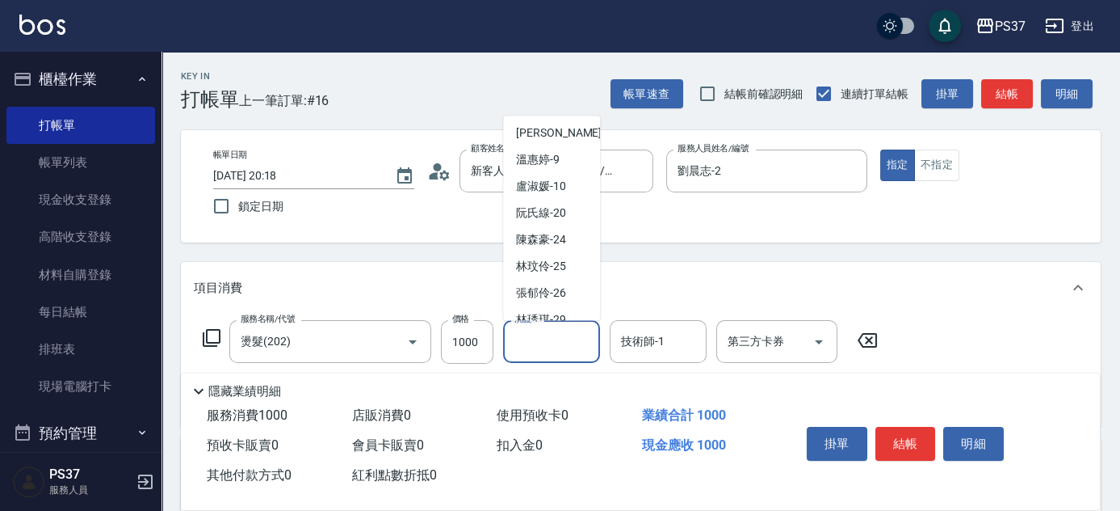
scroll to position [261, 0]
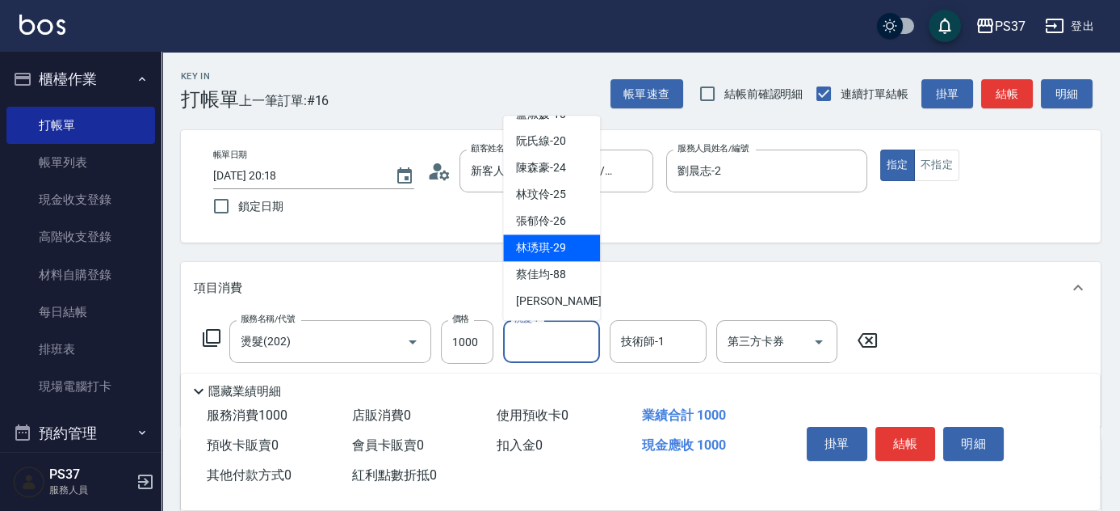
click at [536, 251] on span "林琇琪 -29" at bounding box center [541, 248] width 50 height 17
type input "[PERSON_NAME]-29"
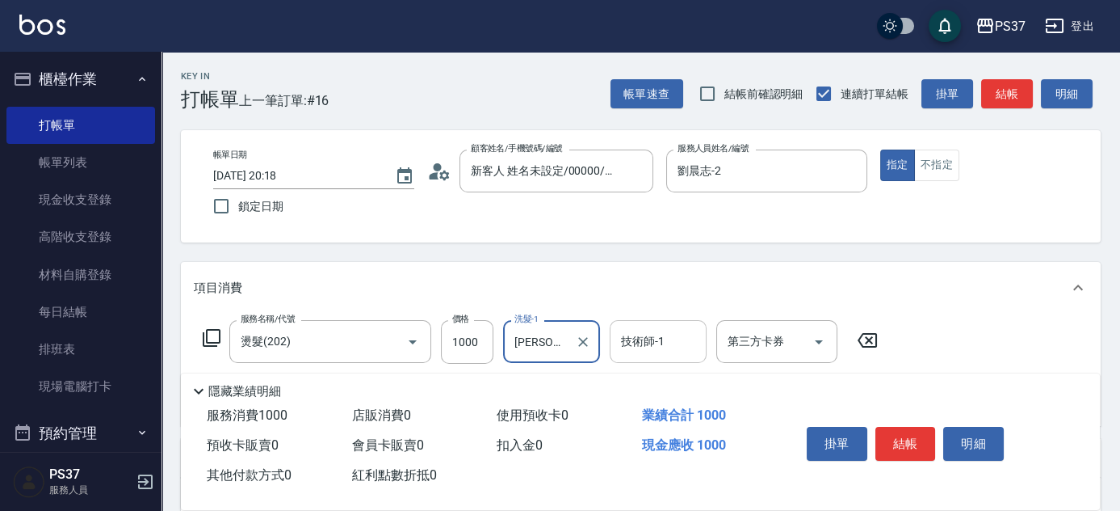
drag, startPoint x: 679, startPoint y: 362, endPoint x: 676, endPoint y: 343, distance: 18.9
click at [679, 355] on div "技術師-1" at bounding box center [658, 341] width 97 height 43
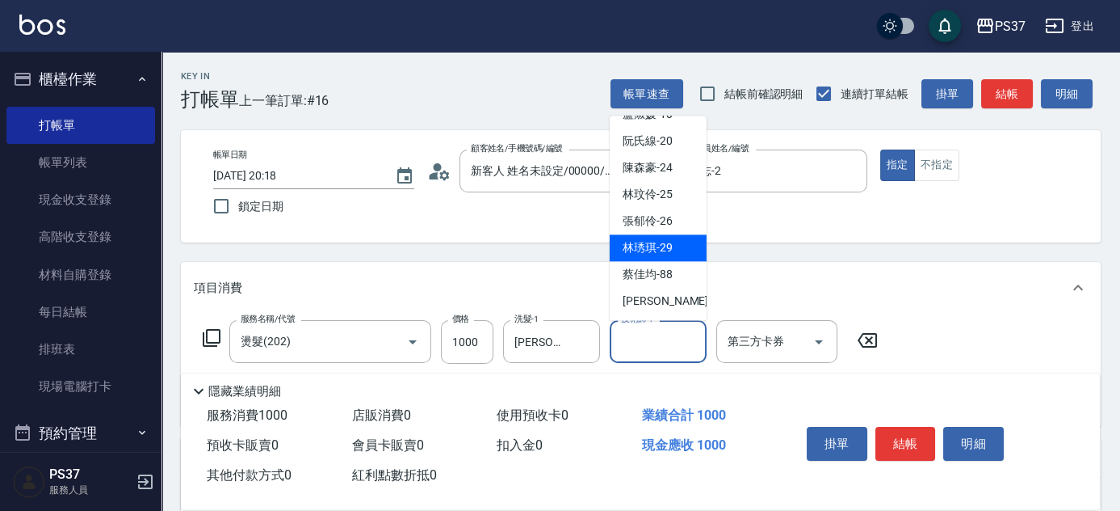
click at [655, 254] on span "林琇琪 -29" at bounding box center [648, 248] width 50 height 17
type input "[PERSON_NAME]-29"
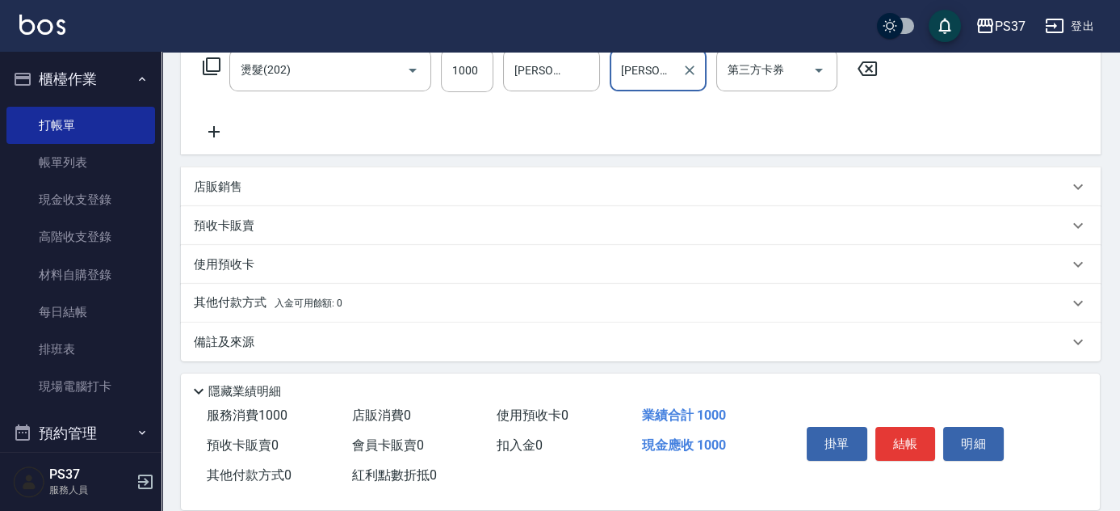
scroll to position [275, 0]
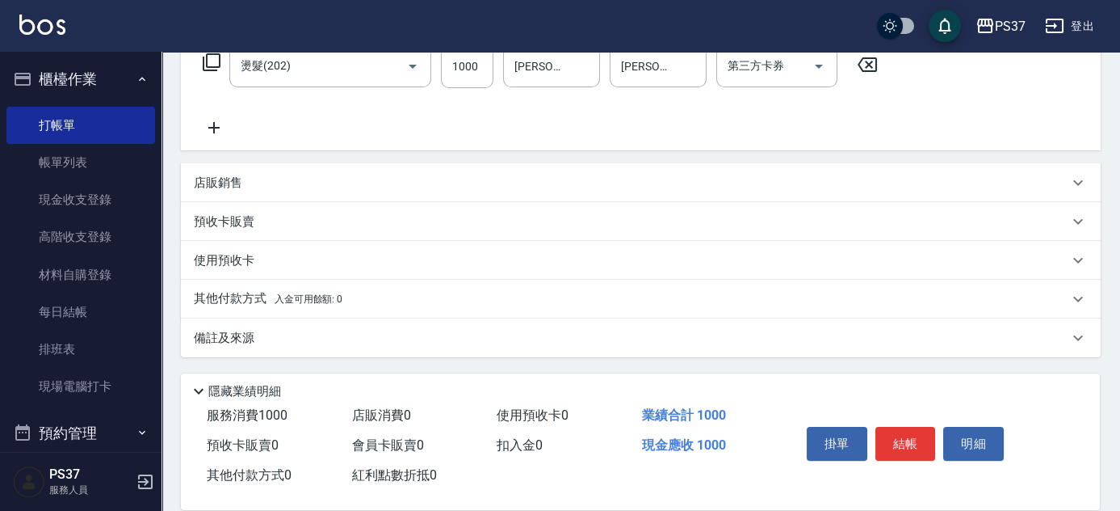
click at [224, 133] on icon at bounding box center [214, 127] width 40 height 19
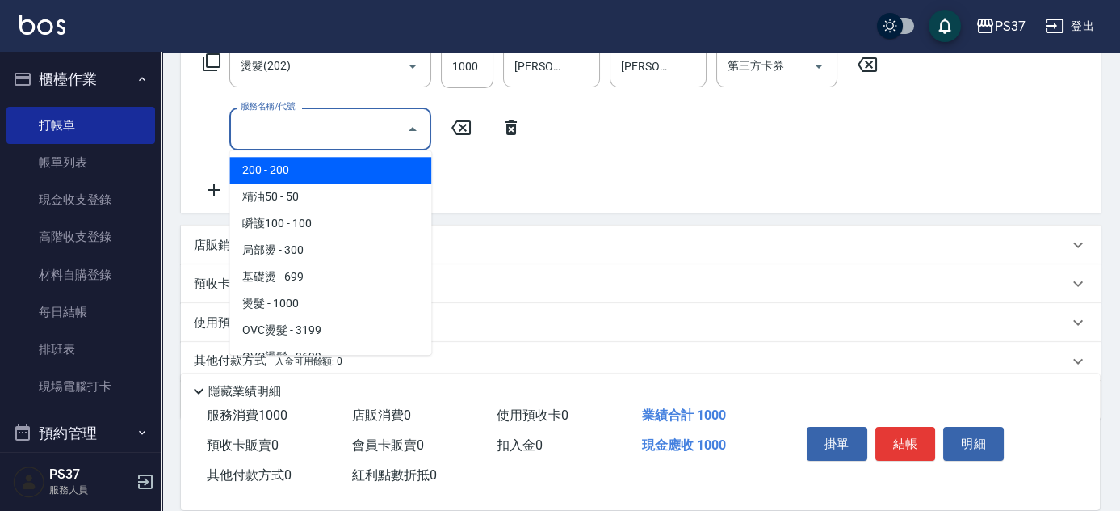
click at [248, 131] on input "服務名稱/代號" at bounding box center [318, 129] width 163 height 28
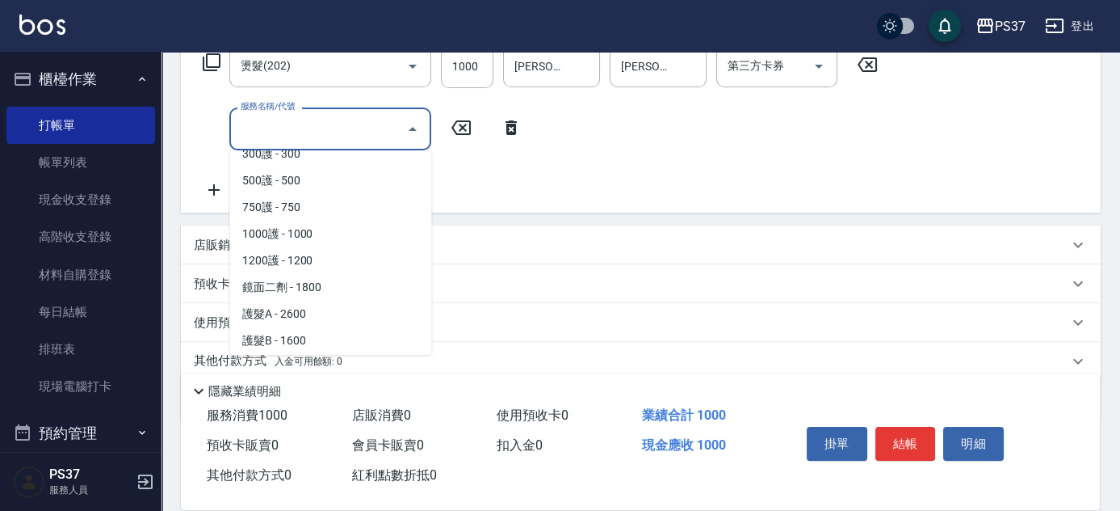
scroll to position [661, 0]
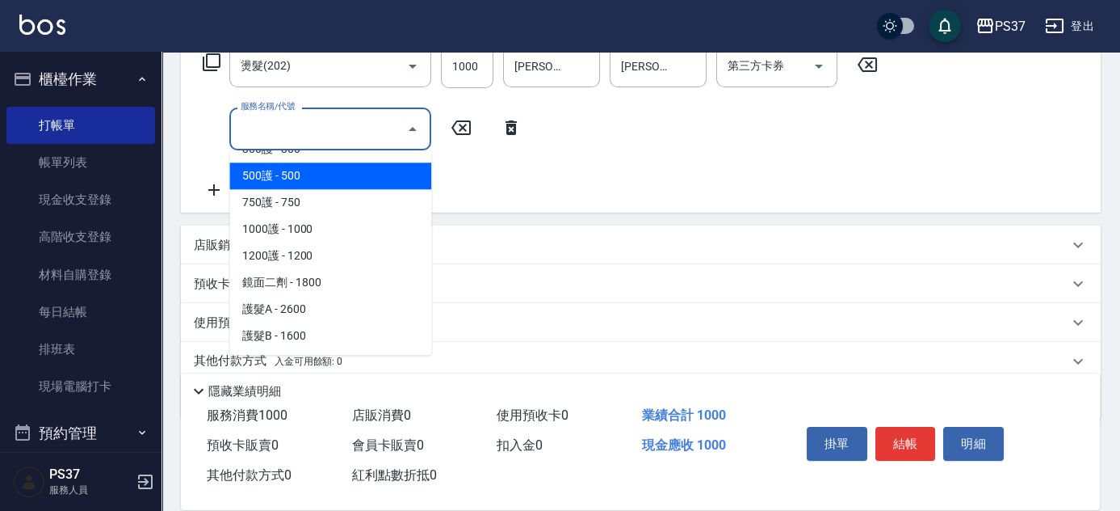
click at [323, 179] on span "500護 - 500" at bounding box center [330, 175] width 202 height 27
type input "500護(402)"
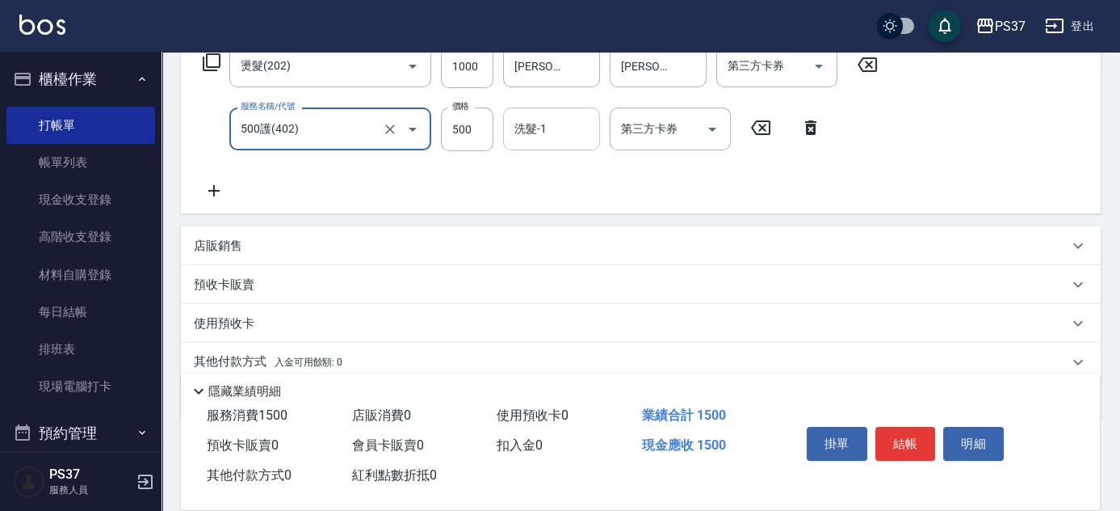
click at [557, 139] on input "洗髮-1" at bounding box center [552, 129] width 82 height 28
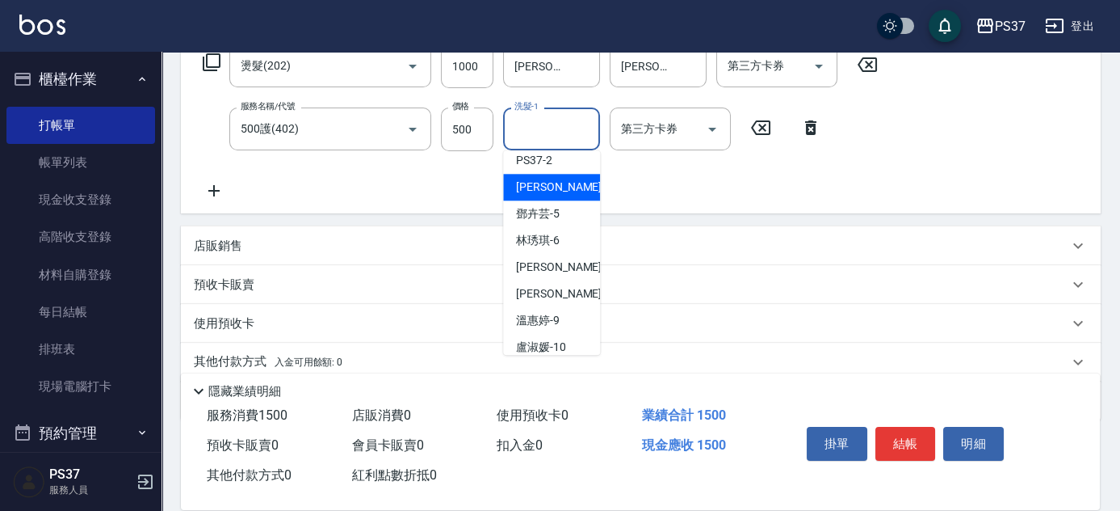
scroll to position [261, 0]
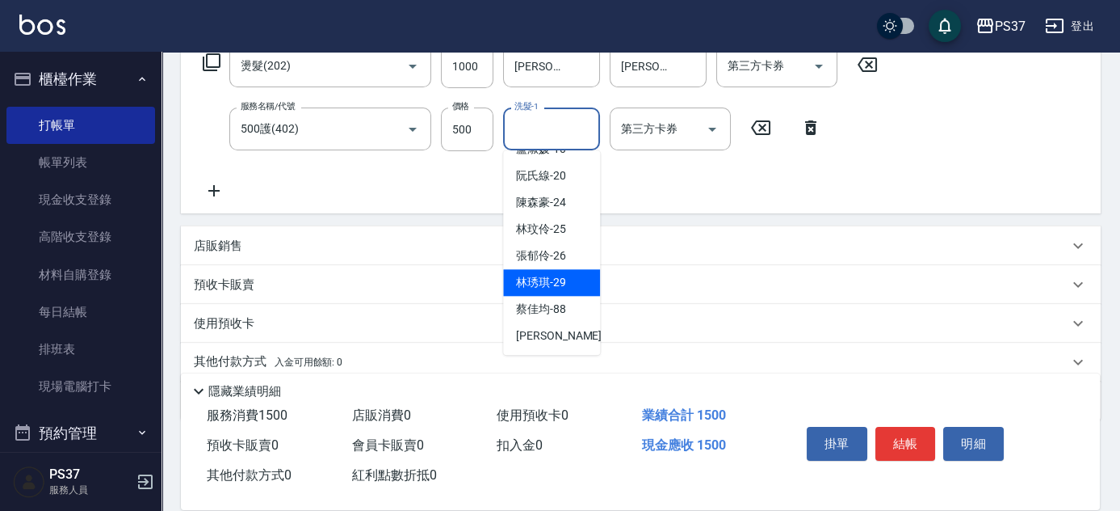
click at [567, 286] on div "林琇琪 -29" at bounding box center [551, 282] width 97 height 27
type input "[PERSON_NAME]-29"
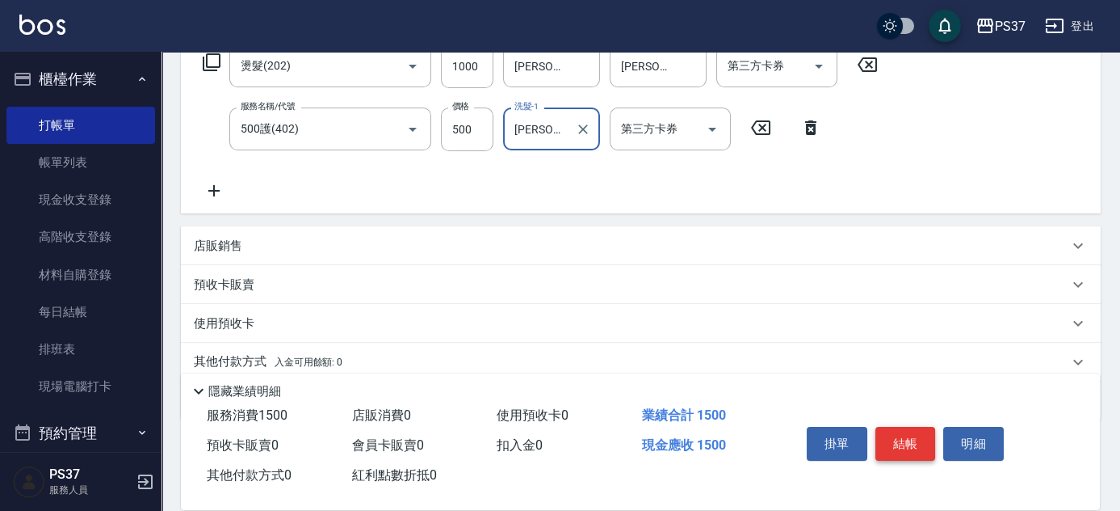
click at [914, 444] on button "結帳" at bounding box center [906, 444] width 61 height 34
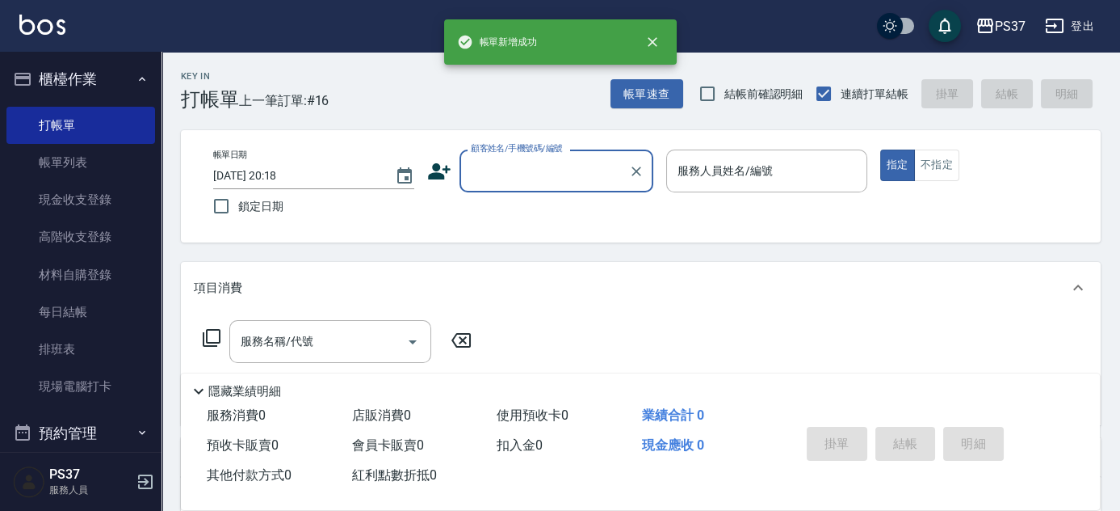
scroll to position [0, 0]
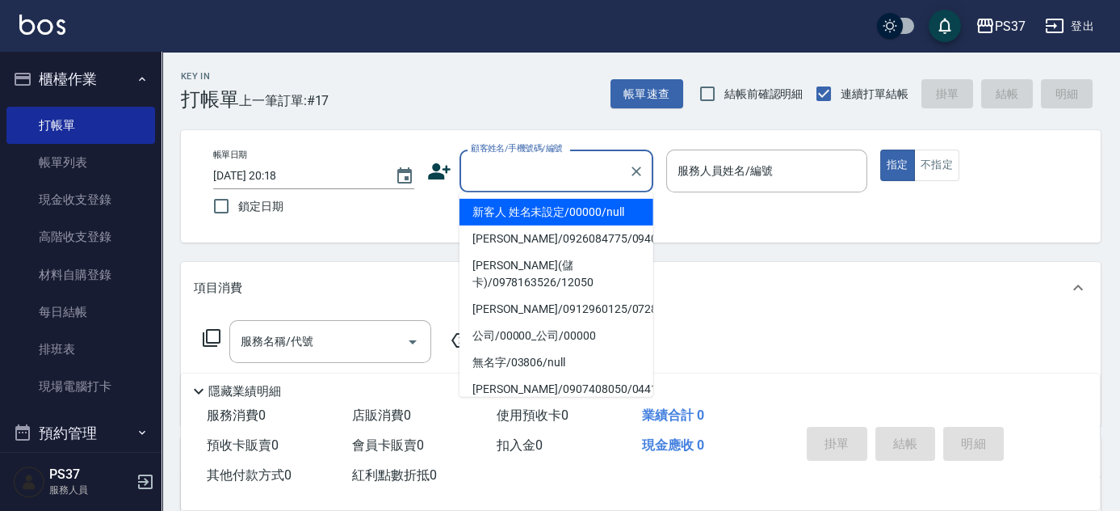
click at [544, 170] on input "顧客姓名/手機號碼/編號" at bounding box center [544, 171] width 155 height 28
click at [548, 207] on li "新客人 姓名未設定/00000/null" at bounding box center [557, 212] width 194 height 27
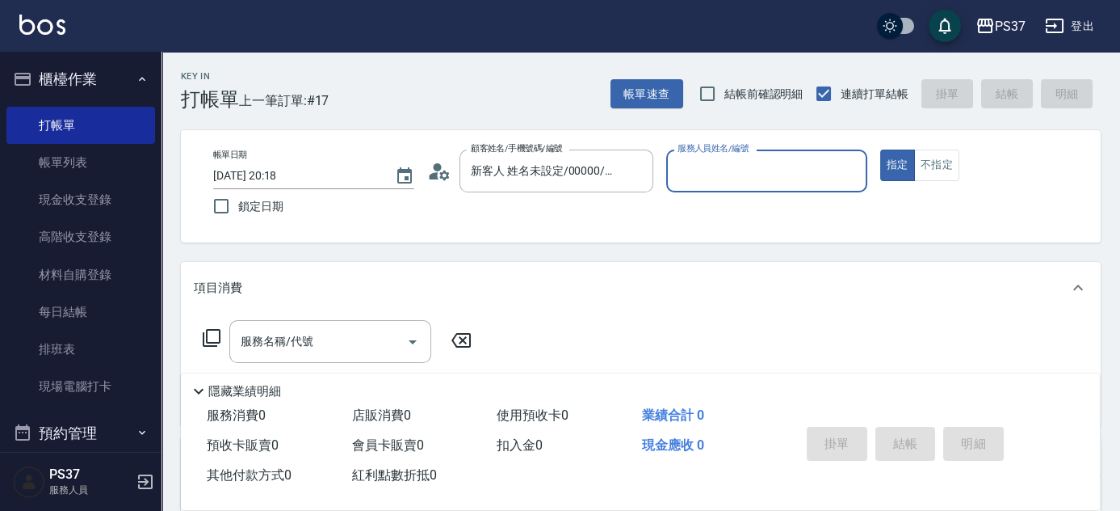
click at [799, 170] on input "服務人員姓名/編號" at bounding box center [767, 171] width 187 height 28
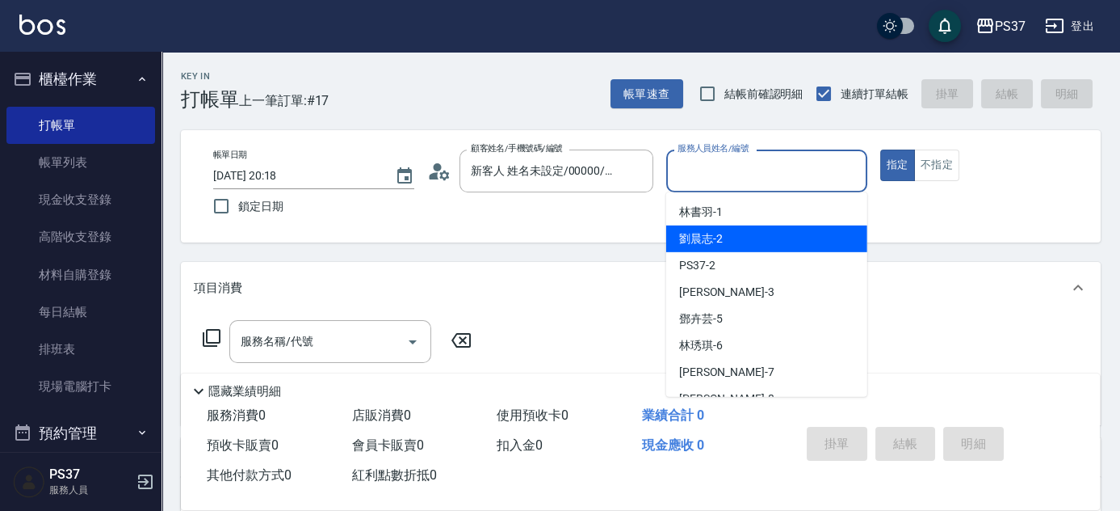
click at [760, 233] on div "劉晨志 -2" at bounding box center [766, 238] width 201 height 27
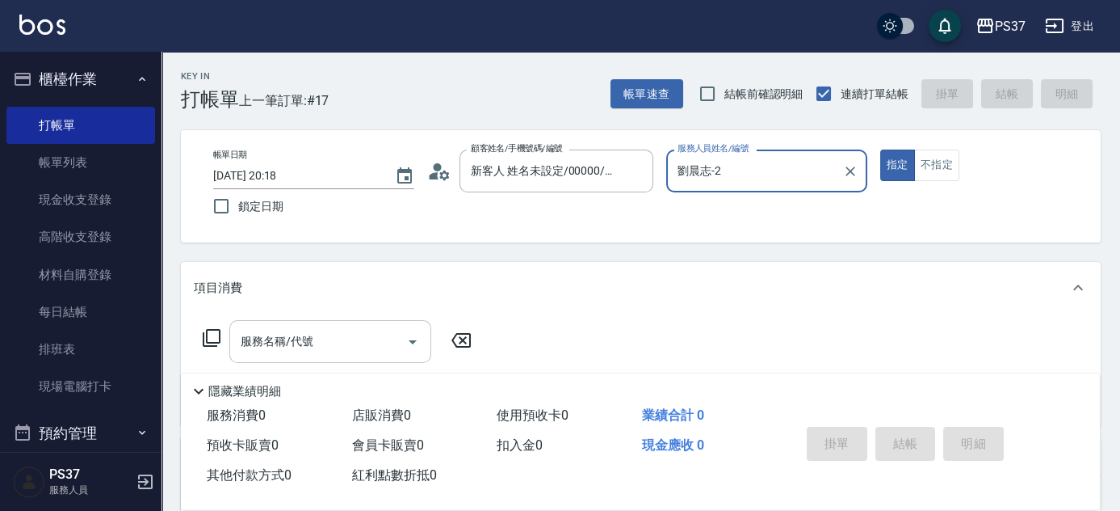
click at [347, 330] on input "服務名稱/代號" at bounding box center [318, 341] width 163 height 28
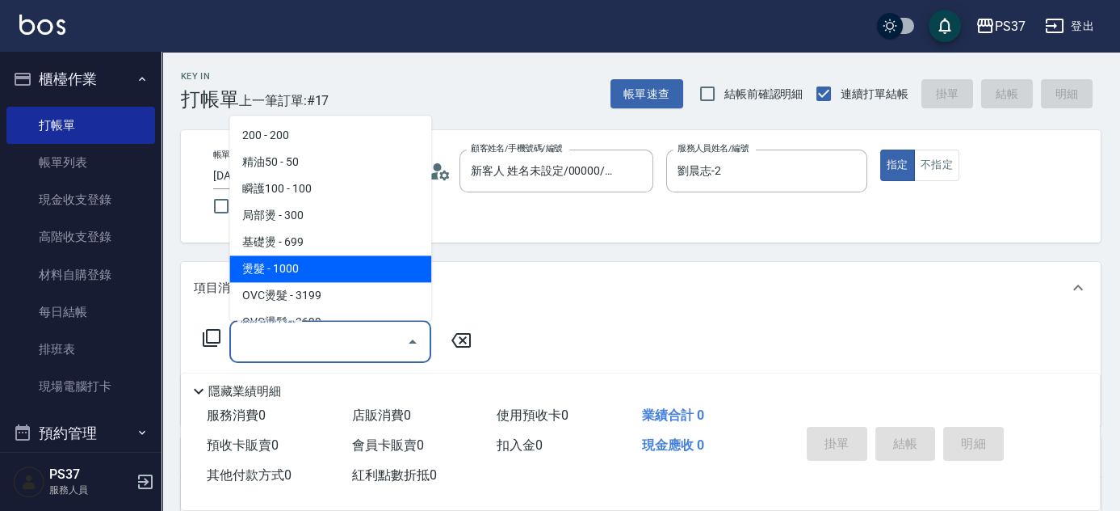
click at [327, 267] on span "燙髮 - 1000" at bounding box center [330, 269] width 202 height 27
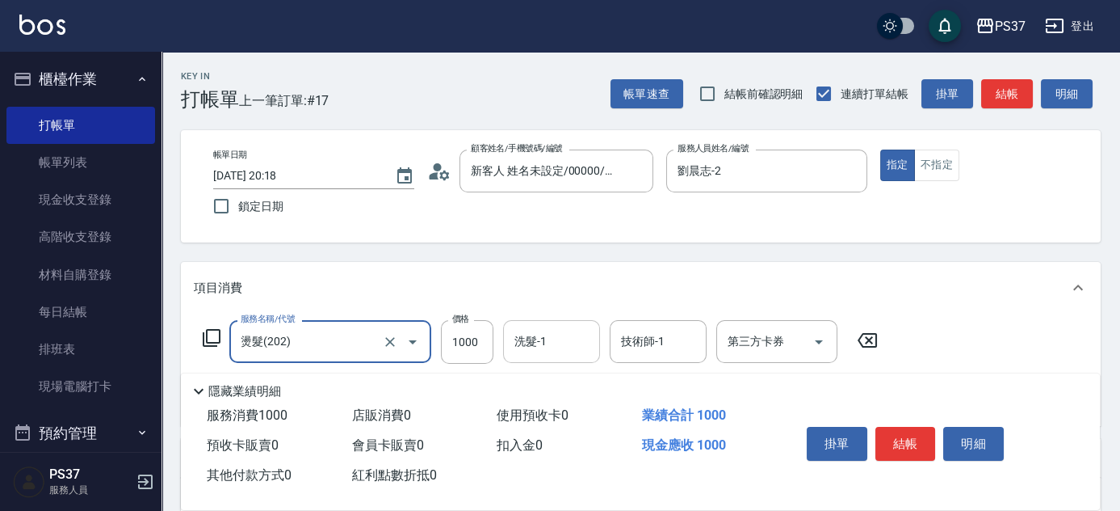
click at [563, 355] on input "洗髮-1" at bounding box center [552, 341] width 82 height 28
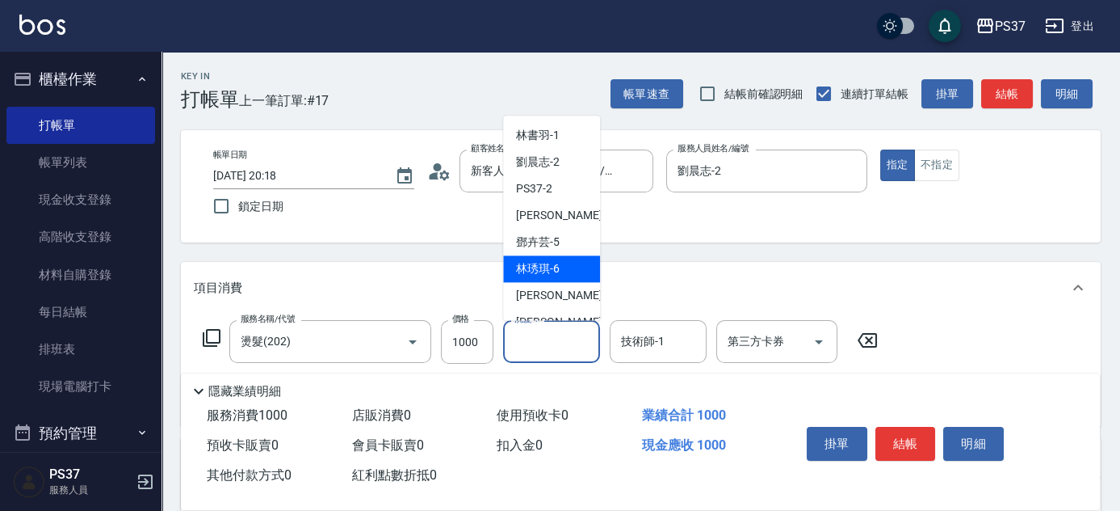
scroll to position [261, 0]
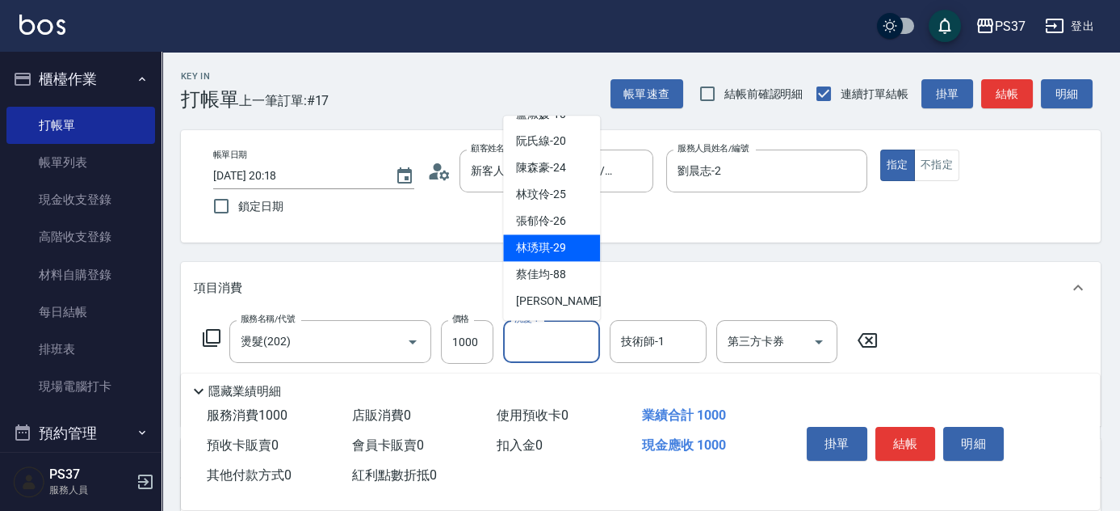
click at [544, 255] on span "林琇琪 -29" at bounding box center [541, 248] width 50 height 17
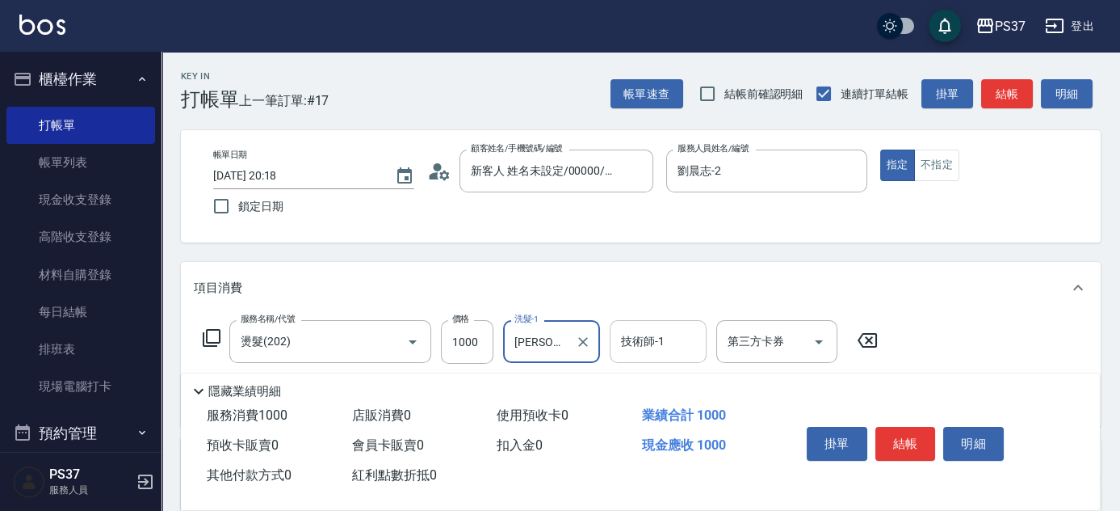
click at [640, 339] on input "技術師-1" at bounding box center [658, 341] width 82 height 28
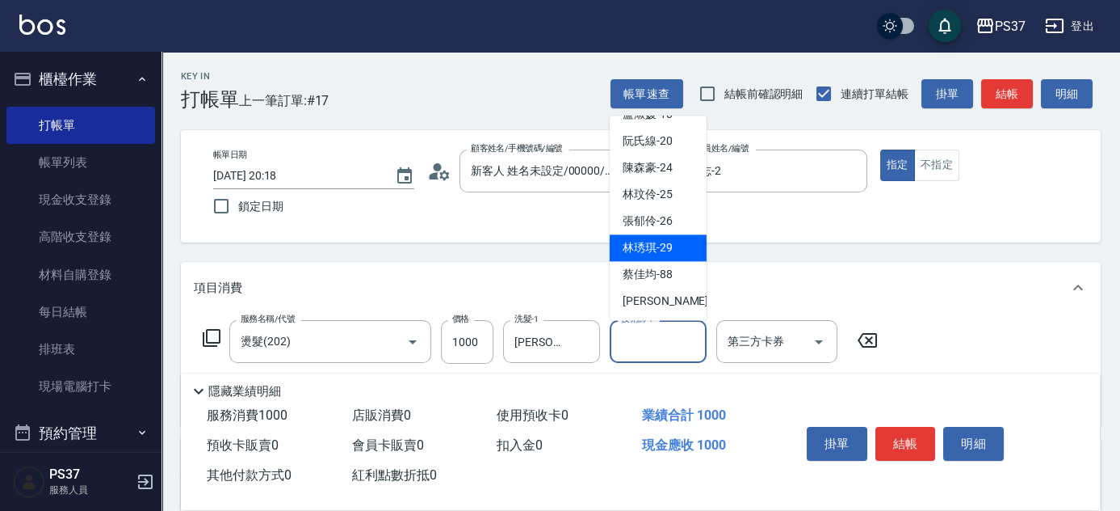
click at [654, 255] on span "林琇琪 -29" at bounding box center [648, 248] width 50 height 17
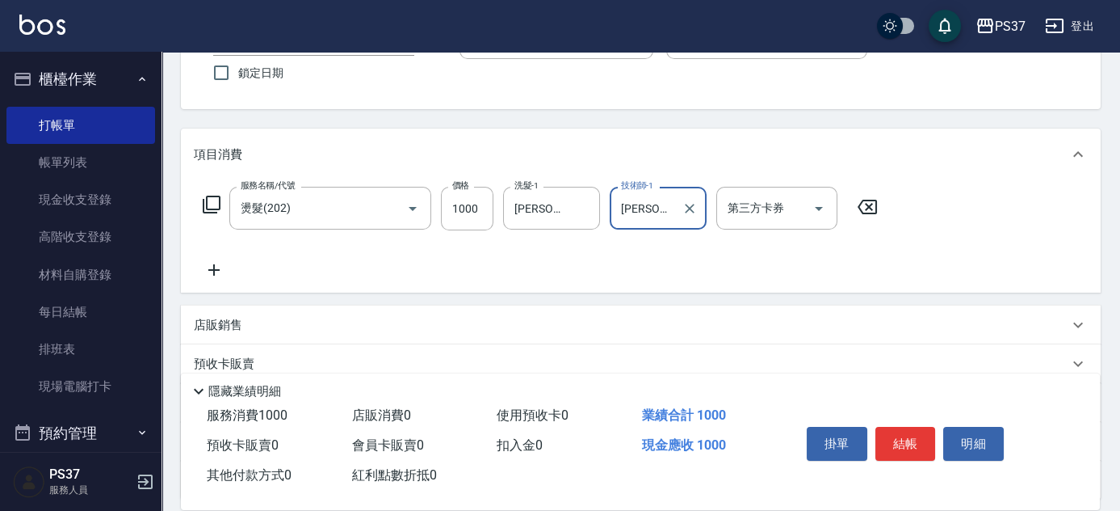
scroll to position [220, 0]
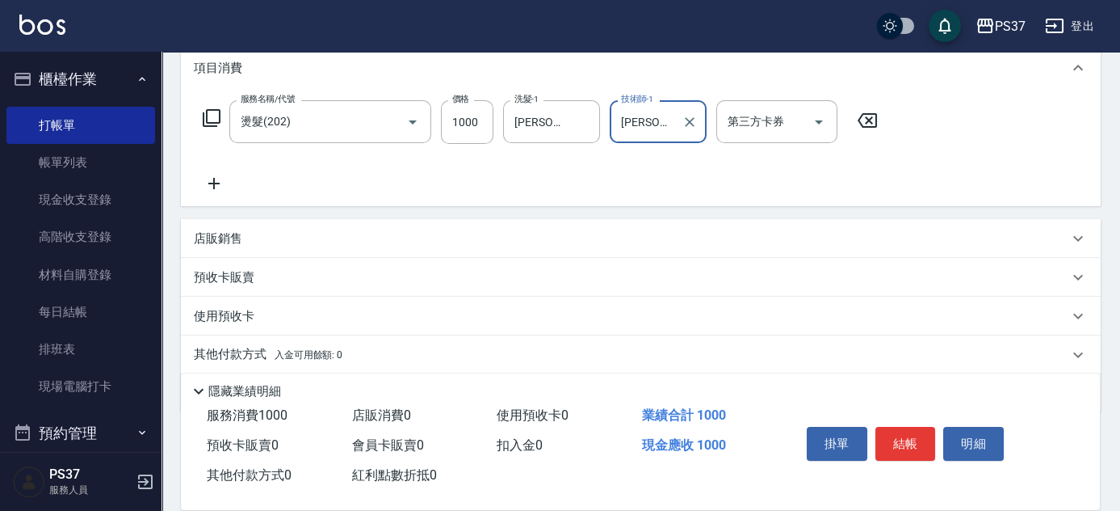
click at [221, 184] on icon at bounding box center [214, 183] width 40 height 19
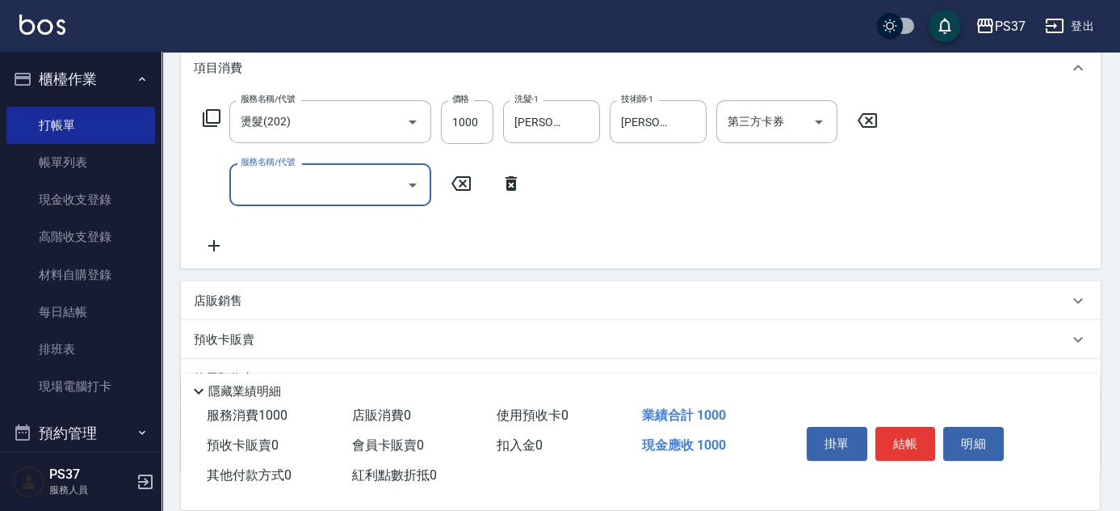
click at [269, 189] on input "服務名稱/代號" at bounding box center [318, 184] width 163 height 28
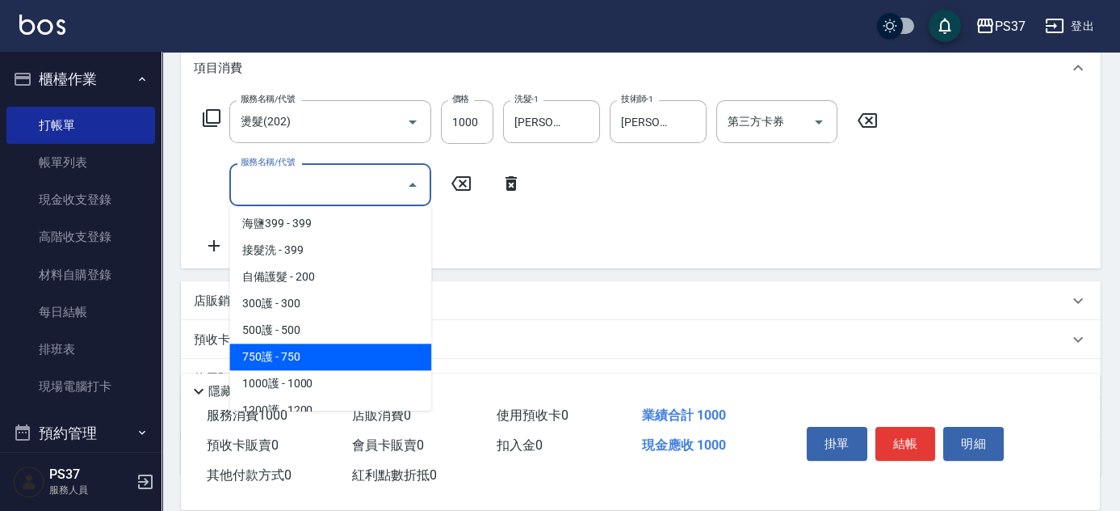
scroll to position [587, 0]
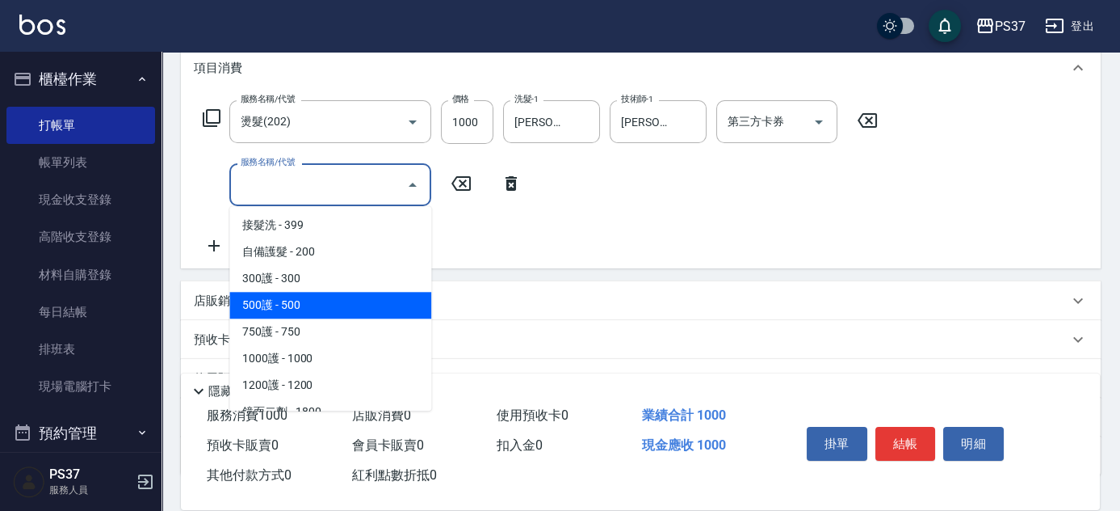
drag, startPoint x: 324, startPoint y: 312, endPoint x: 363, endPoint y: 299, distance: 40.9
click at [324, 313] on span "500護 - 500" at bounding box center [330, 305] width 202 height 27
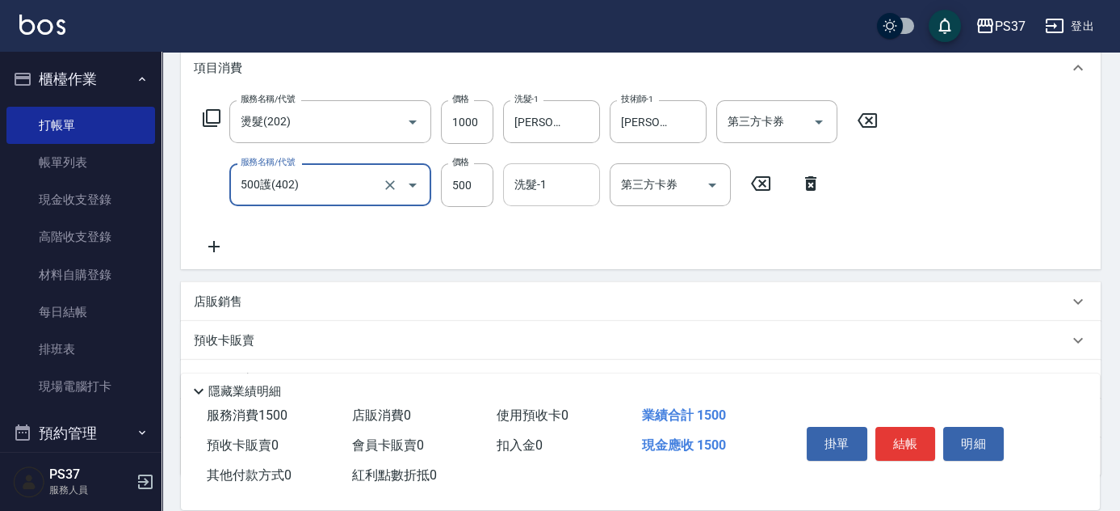
click at [536, 187] on input "洗髮-1" at bounding box center [552, 184] width 82 height 28
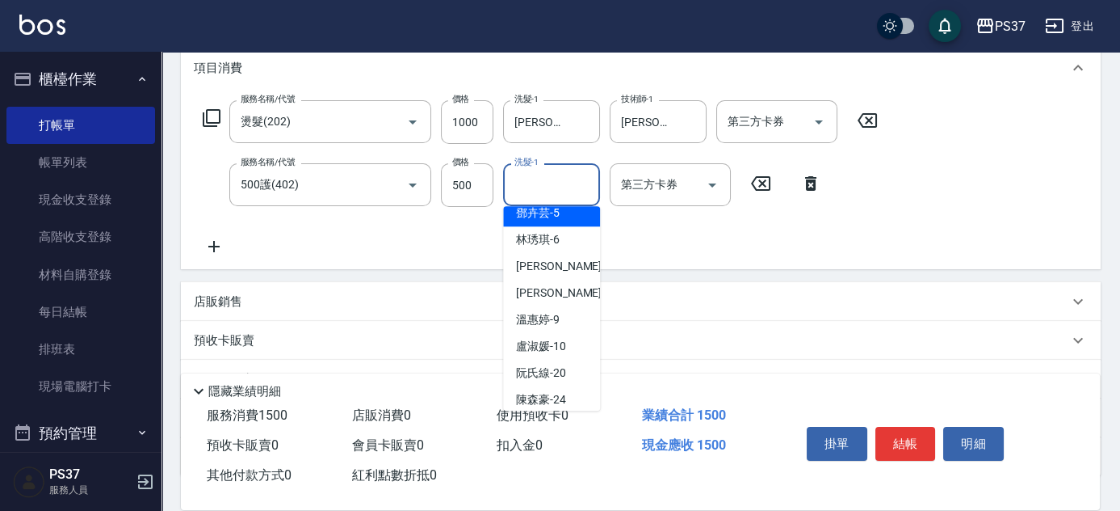
scroll to position [261, 0]
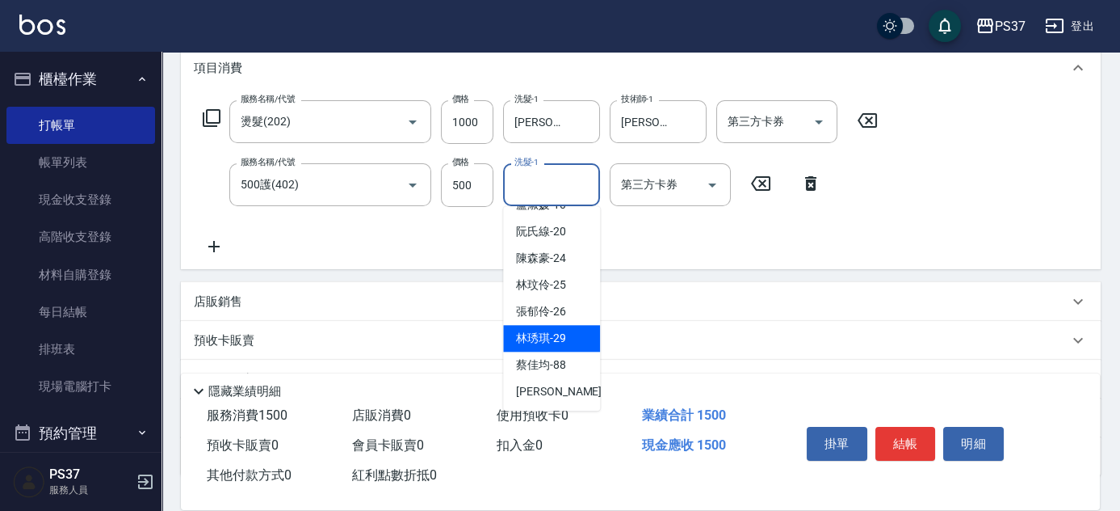
click at [556, 346] on div "林琇琪 -29" at bounding box center [551, 338] width 97 height 27
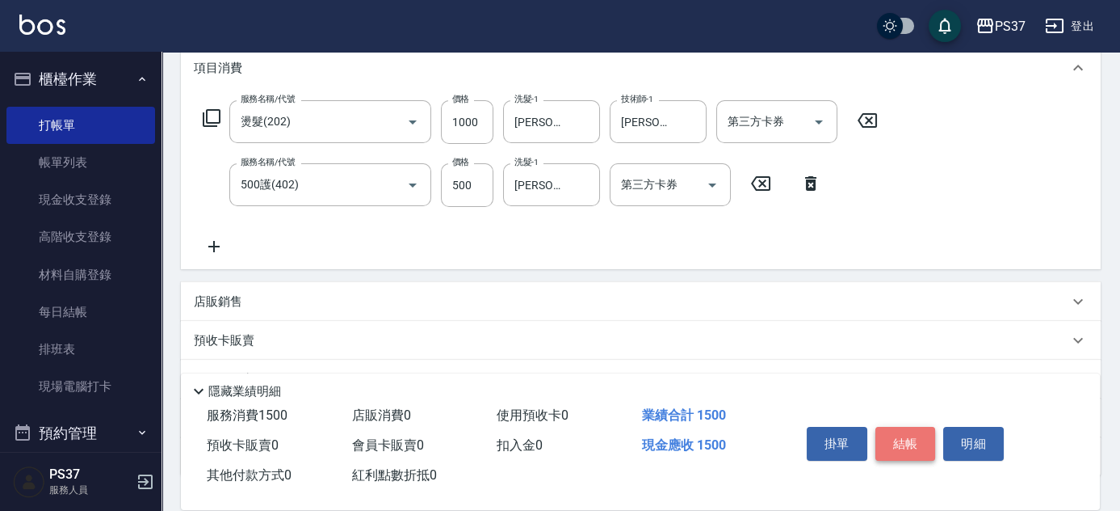
click at [914, 439] on button "結帳" at bounding box center [906, 444] width 61 height 34
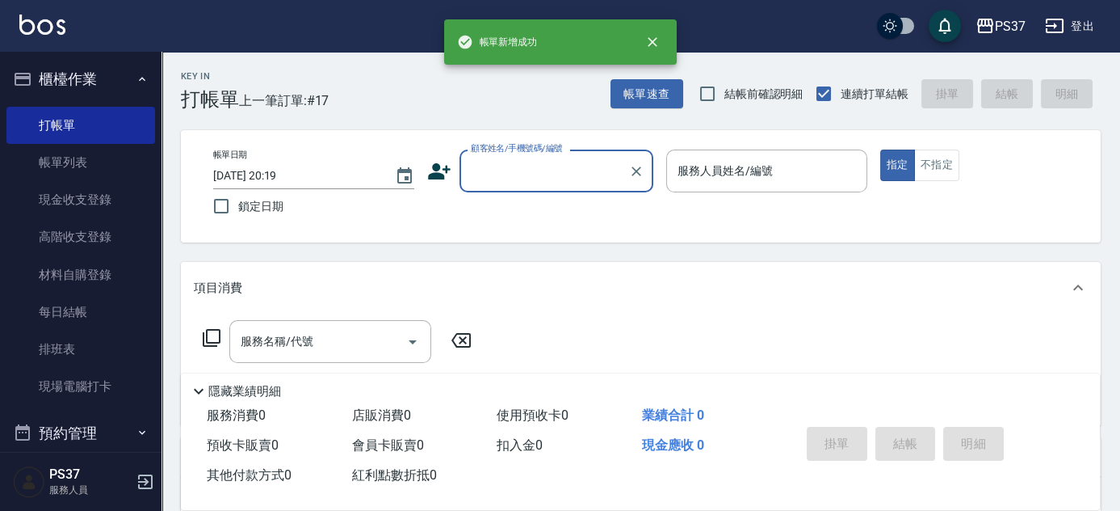
scroll to position [0, 0]
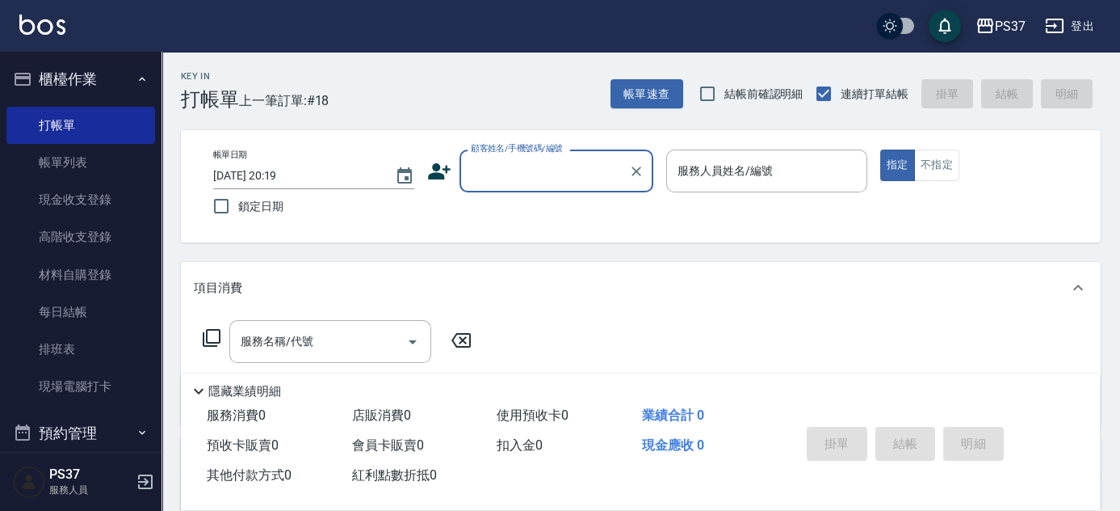
click at [555, 178] on input "顧客姓名/手機號碼/編號" at bounding box center [544, 171] width 155 height 28
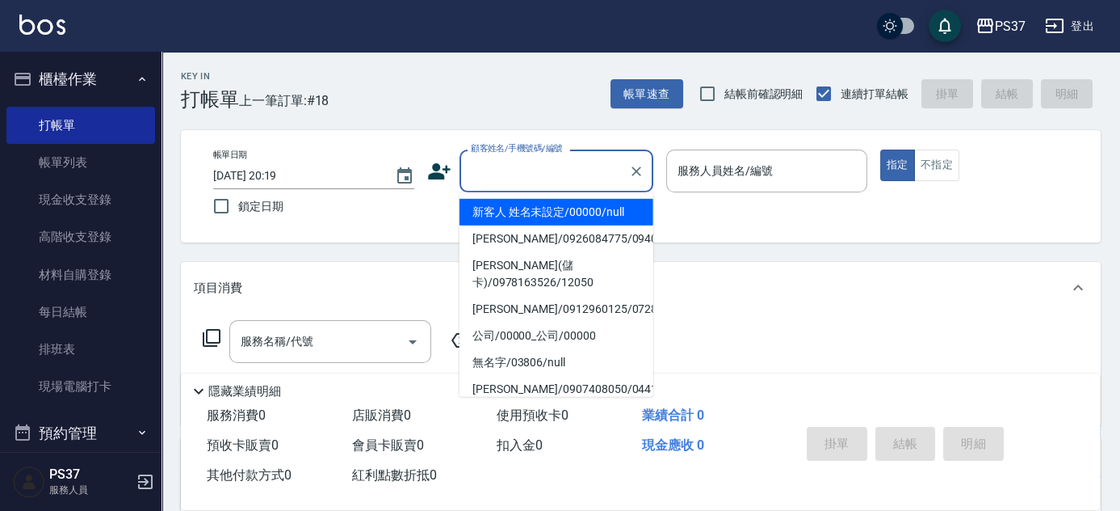
click at [556, 210] on li "新客人 姓名未設定/00000/null" at bounding box center [557, 212] width 194 height 27
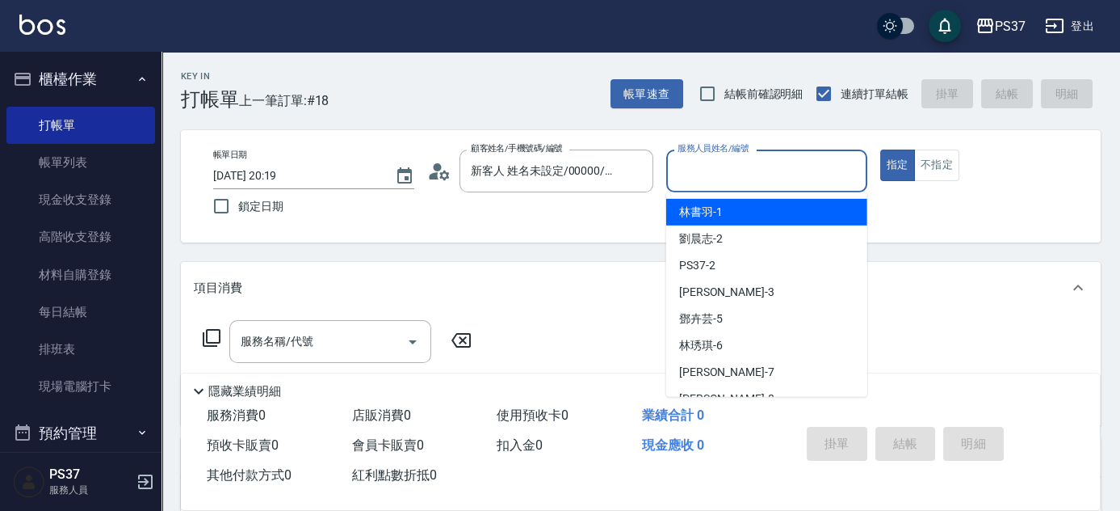
click at [717, 173] on input "服務人員姓名/編號" at bounding box center [767, 171] width 187 height 28
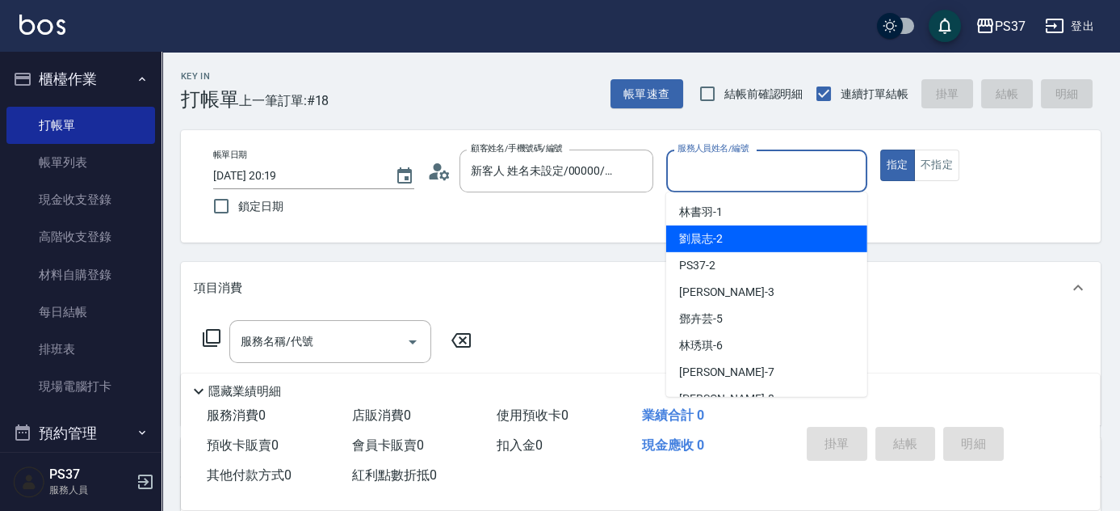
click at [726, 236] on div "劉晨志 -2" at bounding box center [766, 238] width 201 height 27
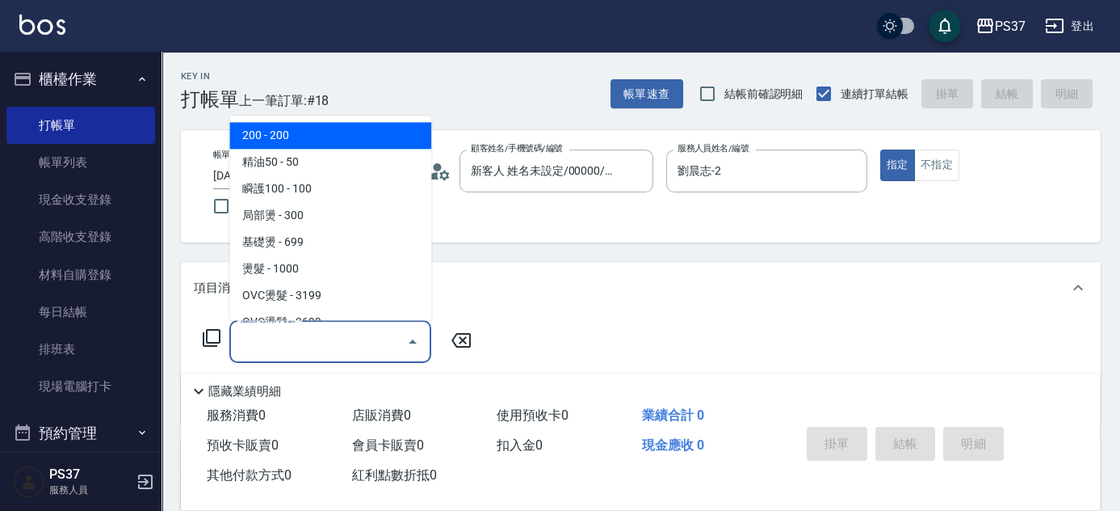
click at [324, 345] on input "服務名稱/代號" at bounding box center [318, 341] width 163 height 28
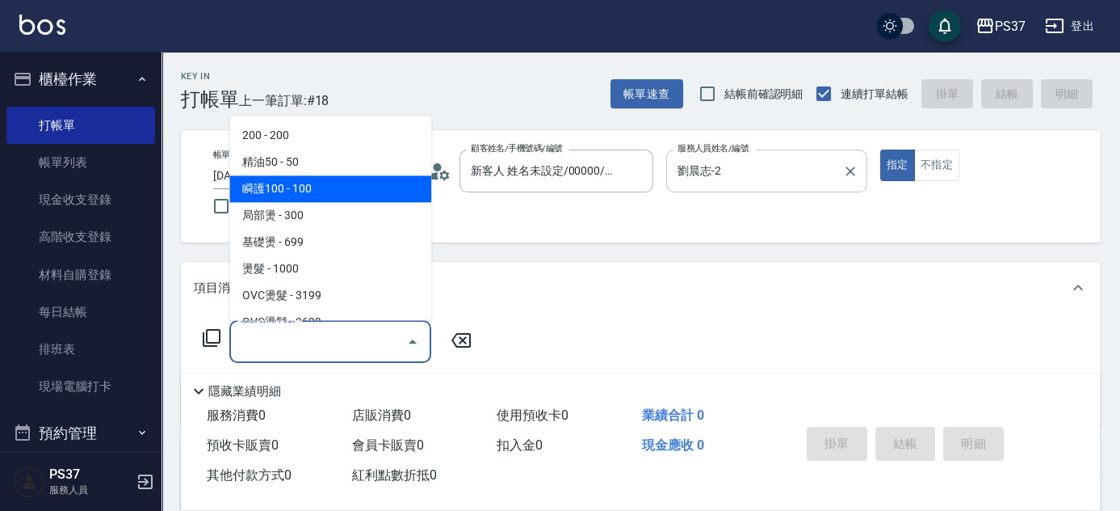
click at [776, 179] on input "劉晨志-2" at bounding box center [755, 171] width 162 height 28
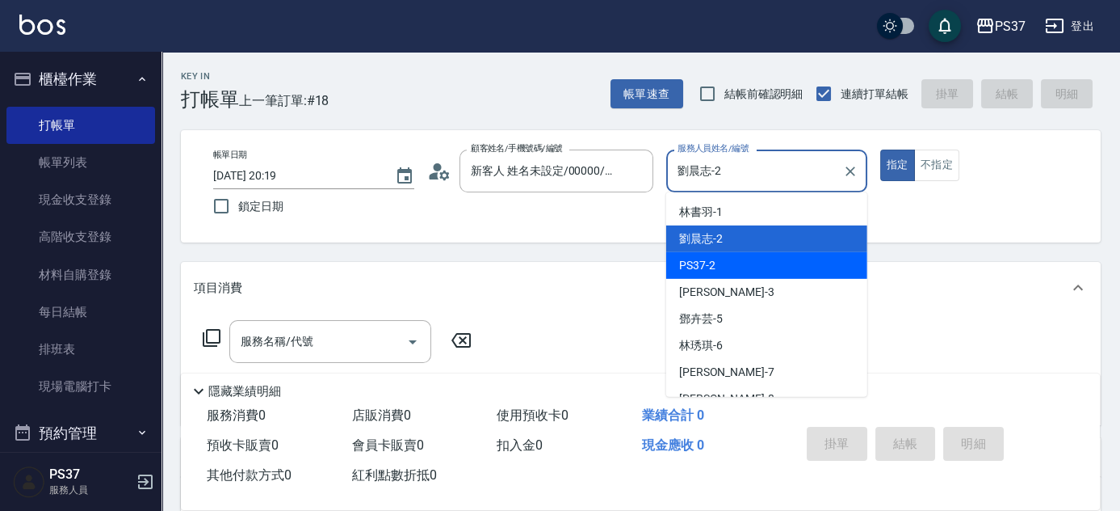
scroll to position [73, 0]
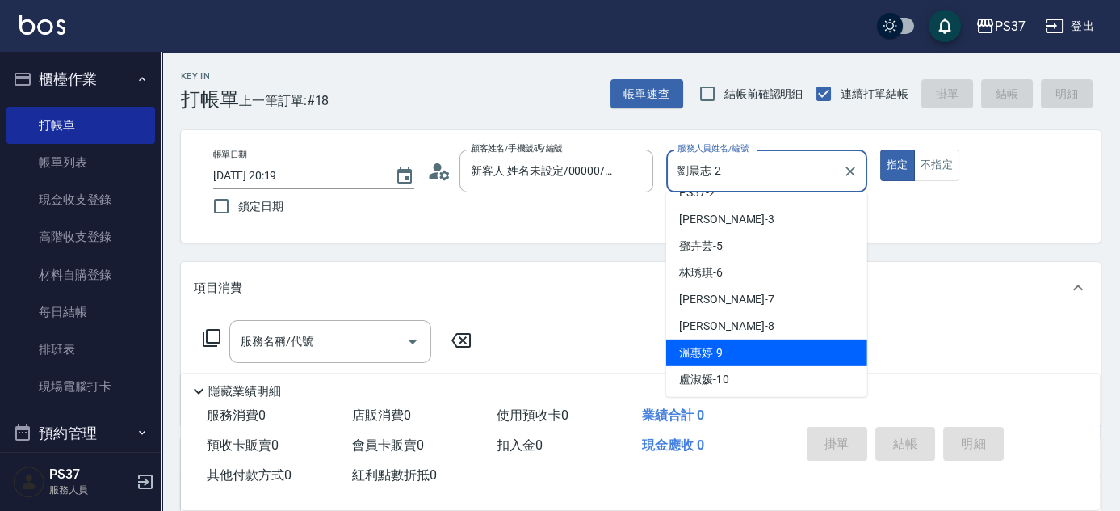
click at [763, 362] on div "溫惠婷 -9" at bounding box center [766, 352] width 201 height 27
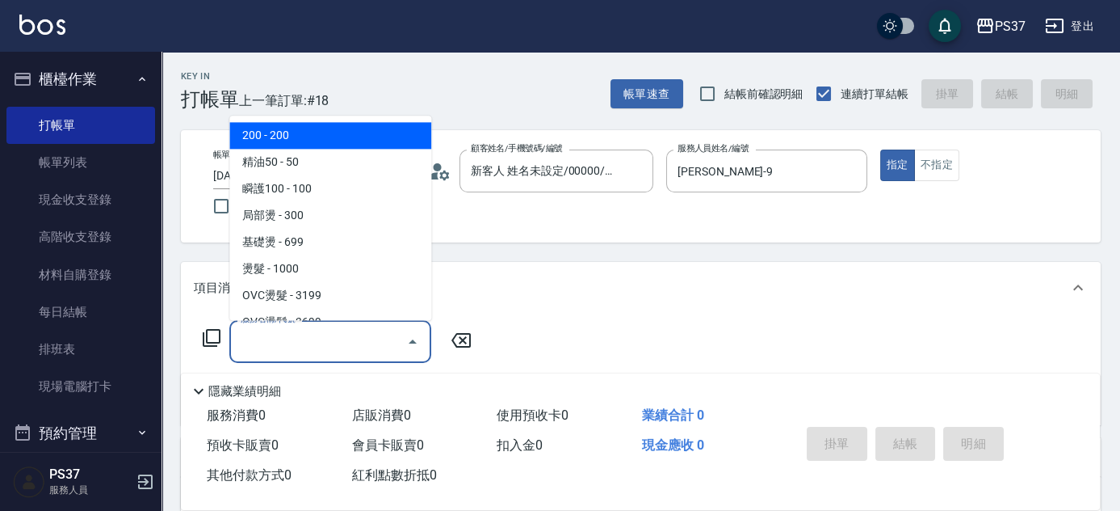
click at [304, 338] on input "服務名稱/代號" at bounding box center [318, 341] width 163 height 28
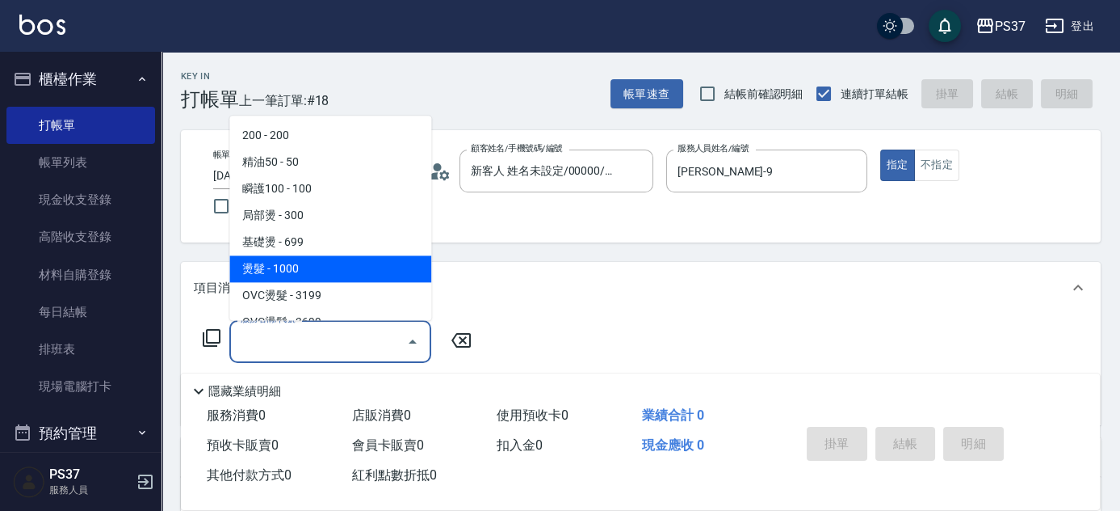
click at [292, 265] on span "燙髮 - 1000" at bounding box center [330, 269] width 202 height 27
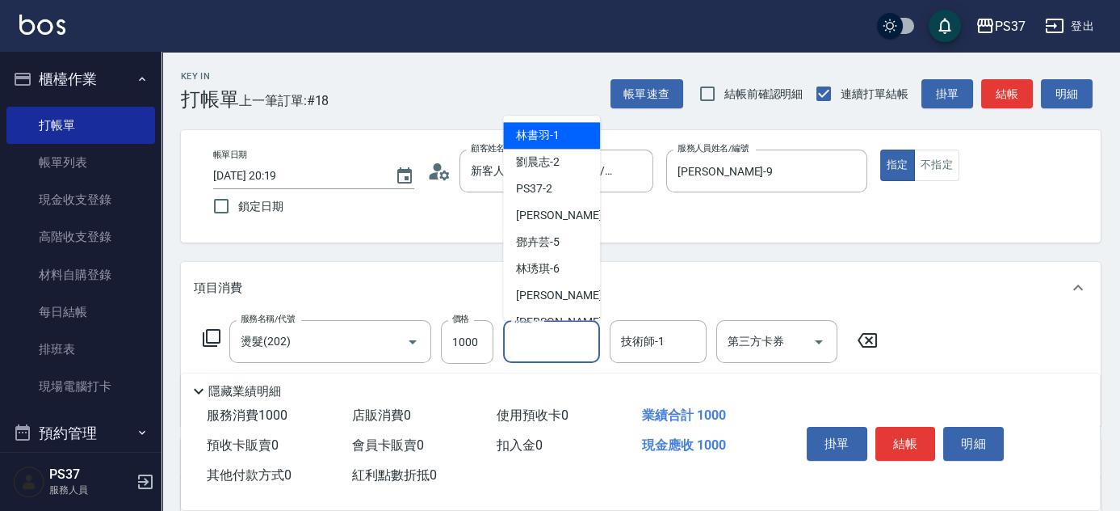
click at [556, 350] on input "洗髮-1" at bounding box center [552, 341] width 82 height 28
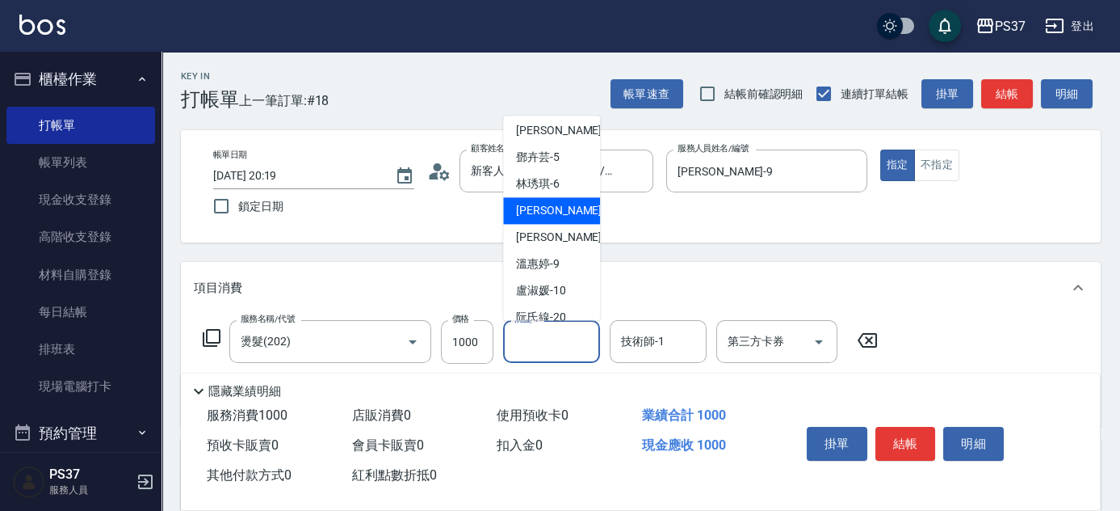
scroll to position [146, 0]
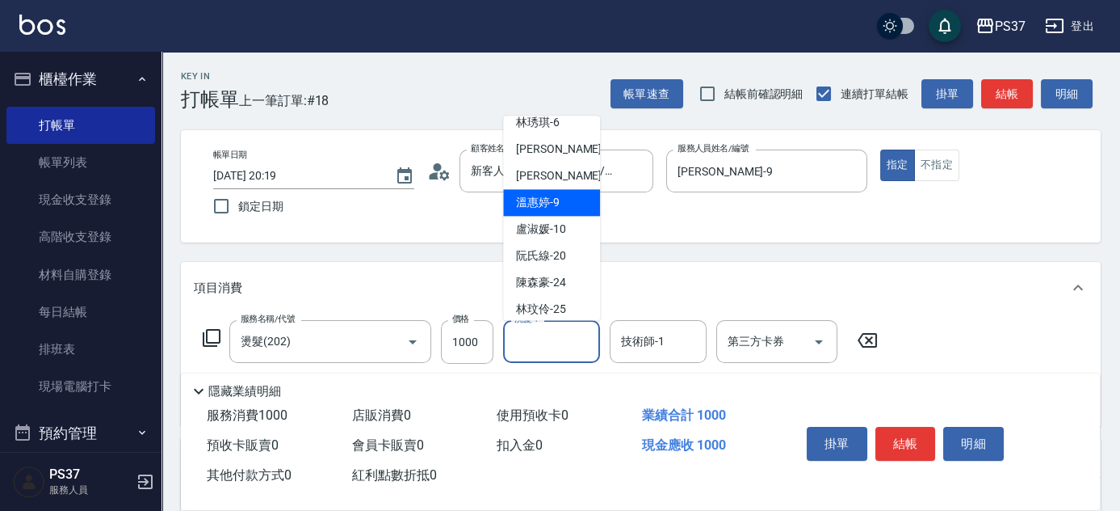
drag, startPoint x: 557, startPoint y: 202, endPoint x: 599, endPoint y: 294, distance: 101.6
click at [556, 202] on span "溫惠婷 -9" at bounding box center [538, 203] width 44 height 17
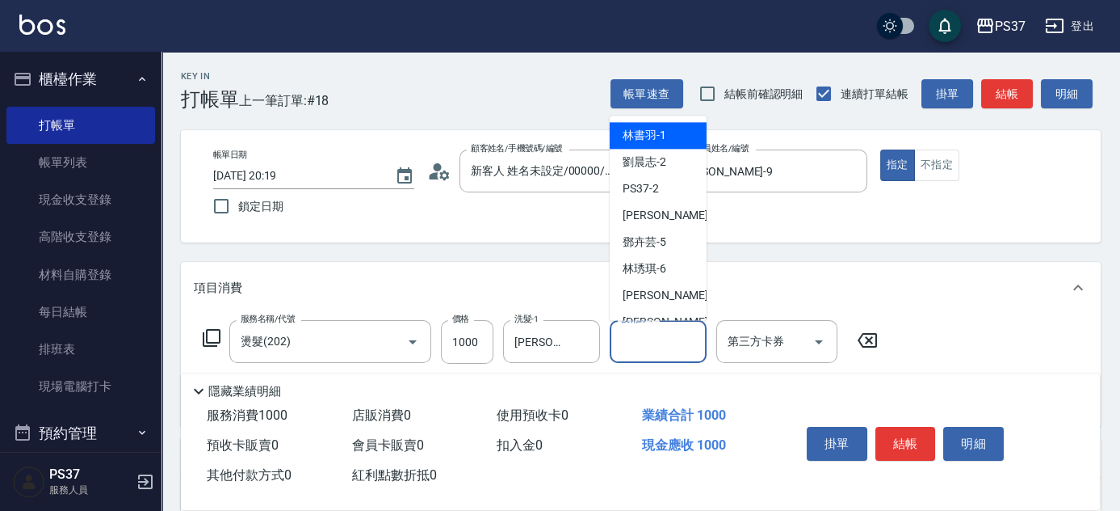
click at [652, 340] on input "技術師-1" at bounding box center [658, 341] width 82 height 28
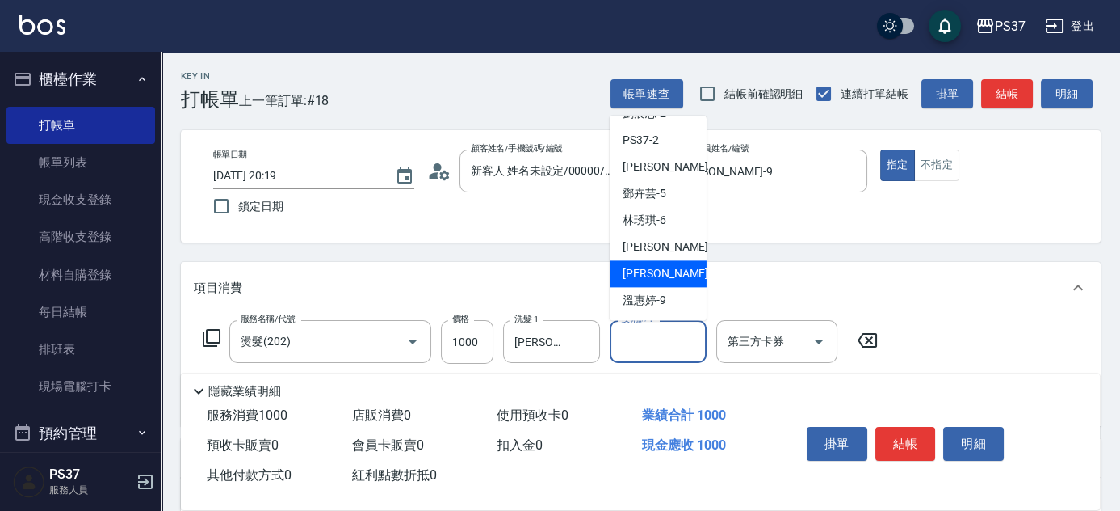
scroll to position [73, 0]
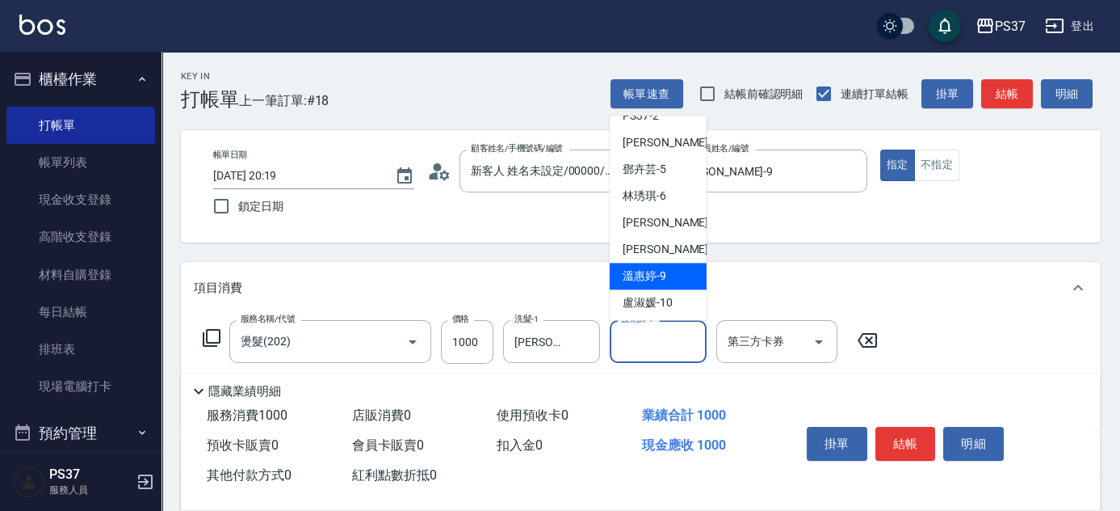
click at [648, 272] on span "溫惠婷 -9" at bounding box center [645, 276] width 44 height 17
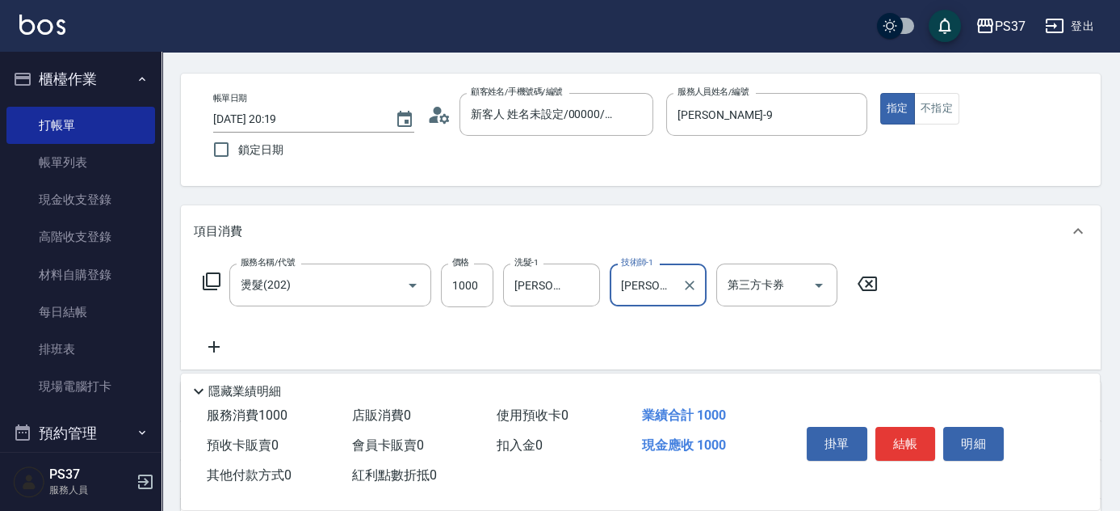
scroll to position [146, 0]
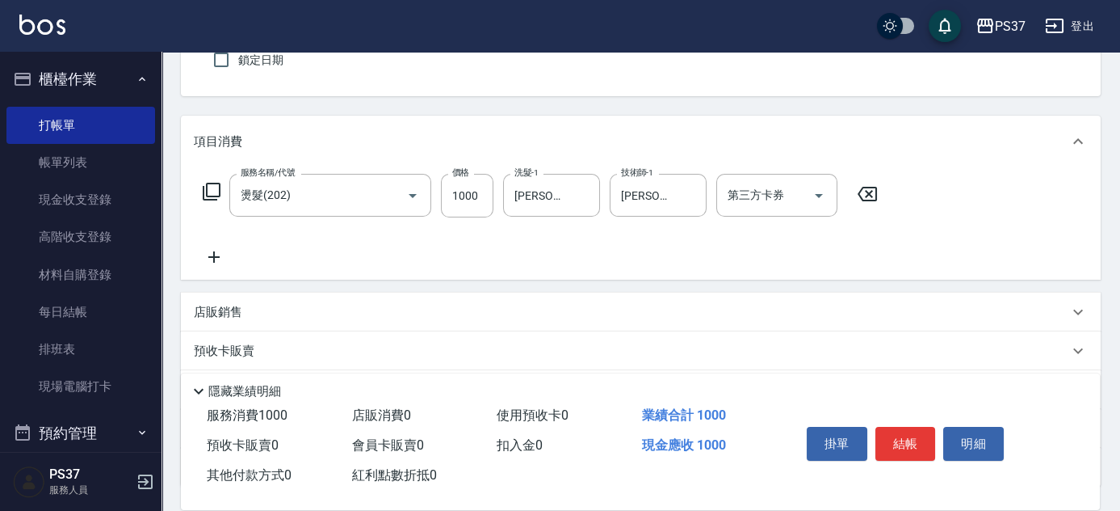
click at [217, 255] on icon at bounding box center [214, 256] width 40 height 19
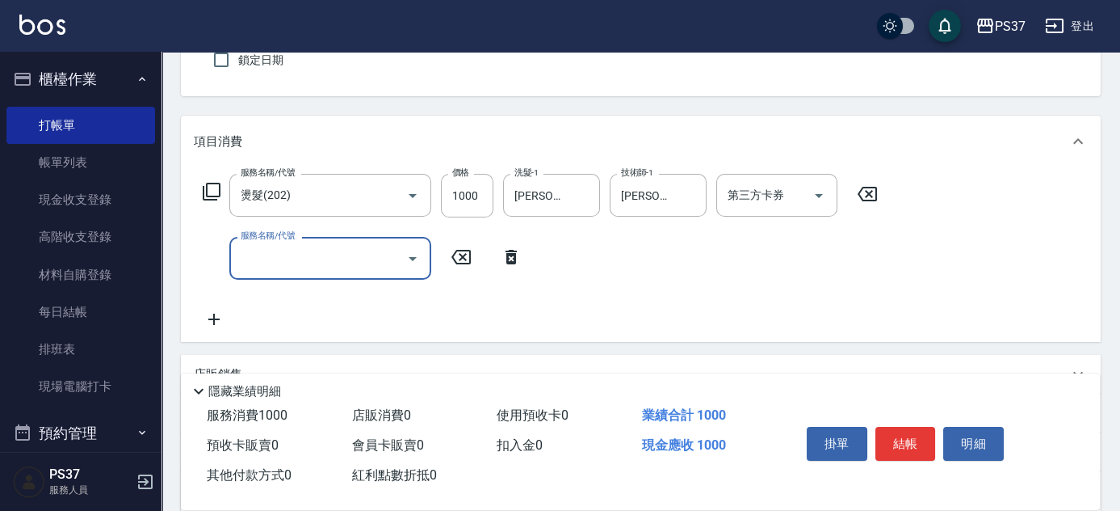
click at [292, 259] on input "服務名稱/代號" at bounding box center [318, 258] width 163 height 28
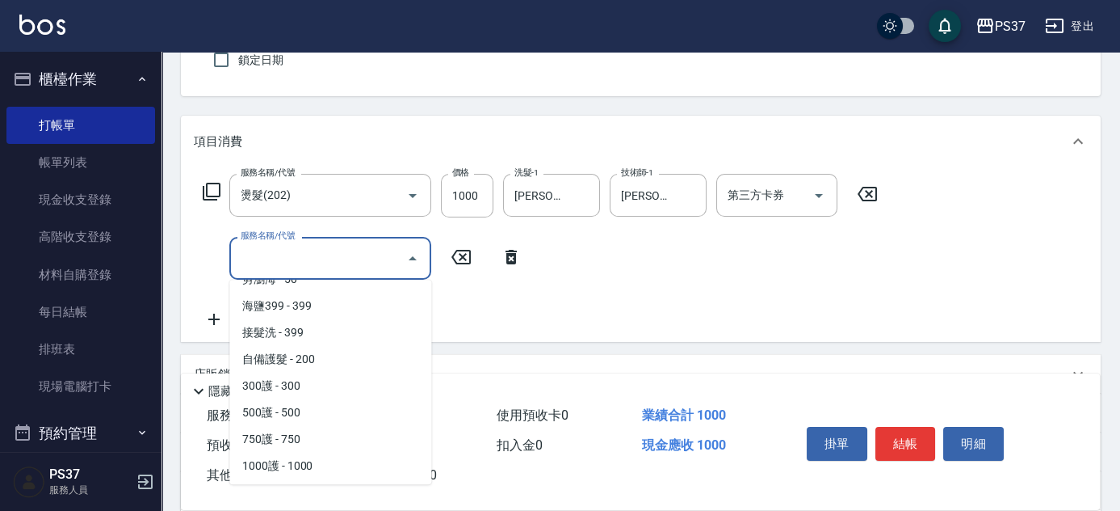
scroll to position [734, 0]
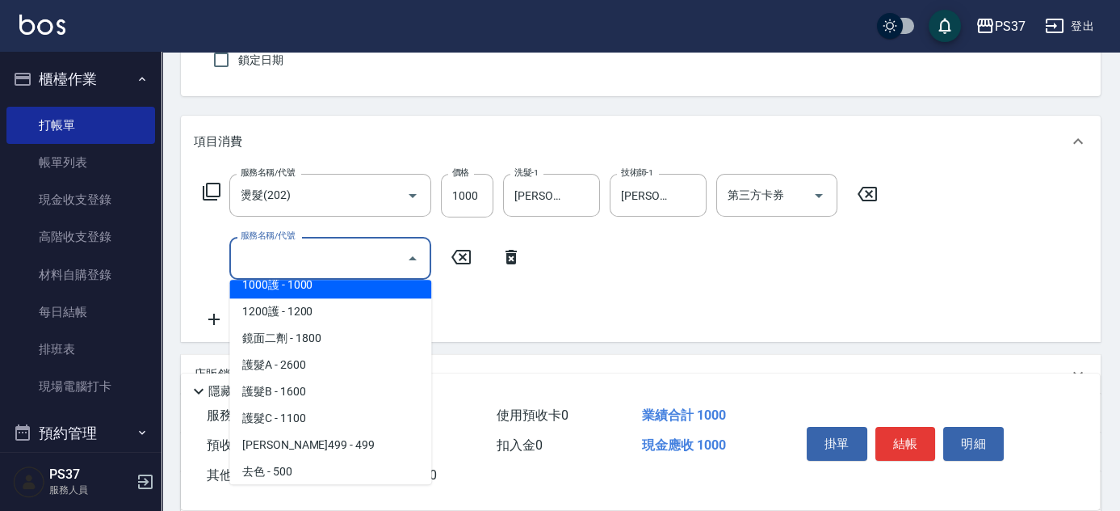
click at [339, 288] on span "1000護 - 1000" at bounding box center [330, 284] width 202 height 27
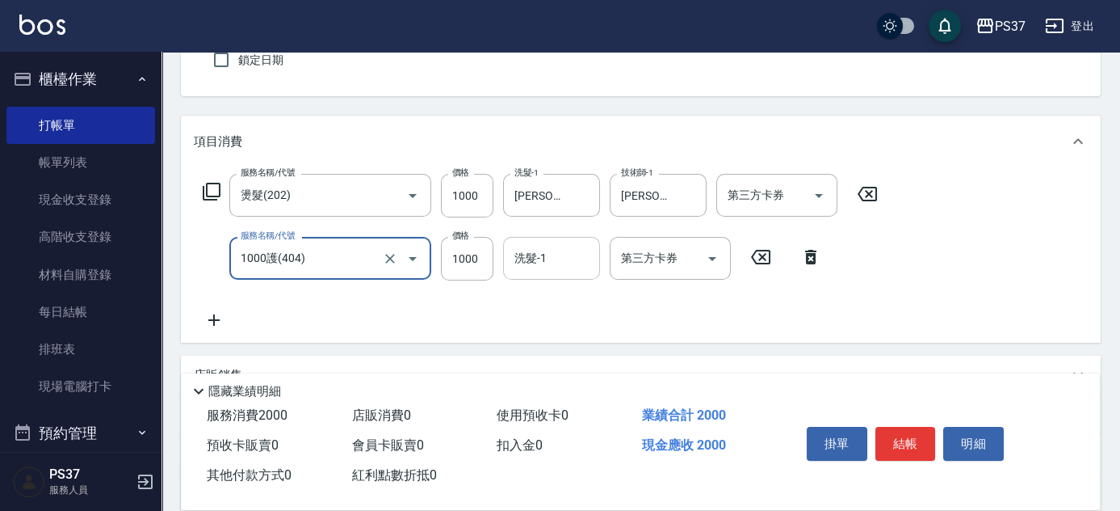
click at [540, 262] on input "洗髮-1" at bounding box center [552, 258] width 82 height 28
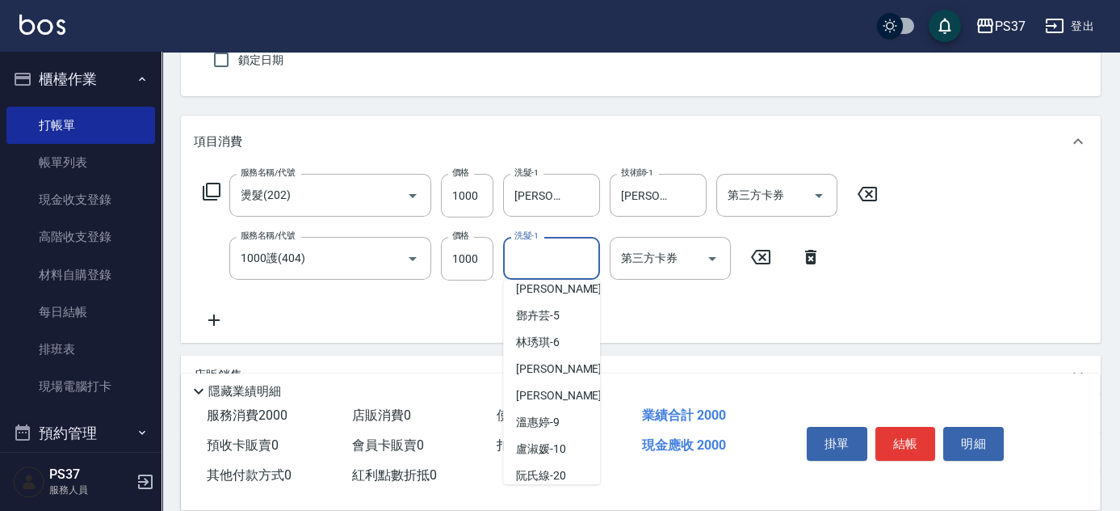
scroll to position [0, 0]
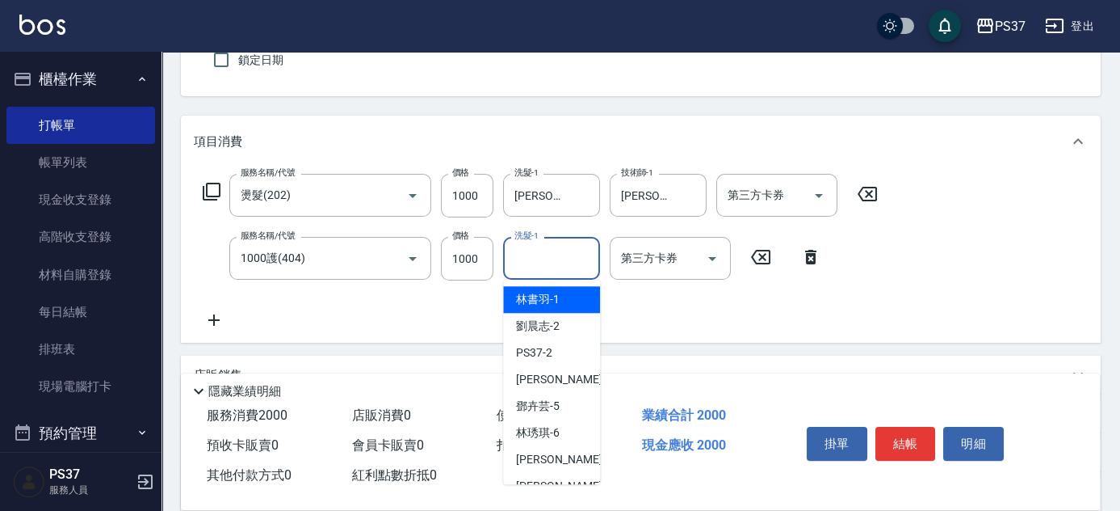
click at [540, 297] on span "林書羽 -1" at bounding box center [538, 299] width 44 height 17
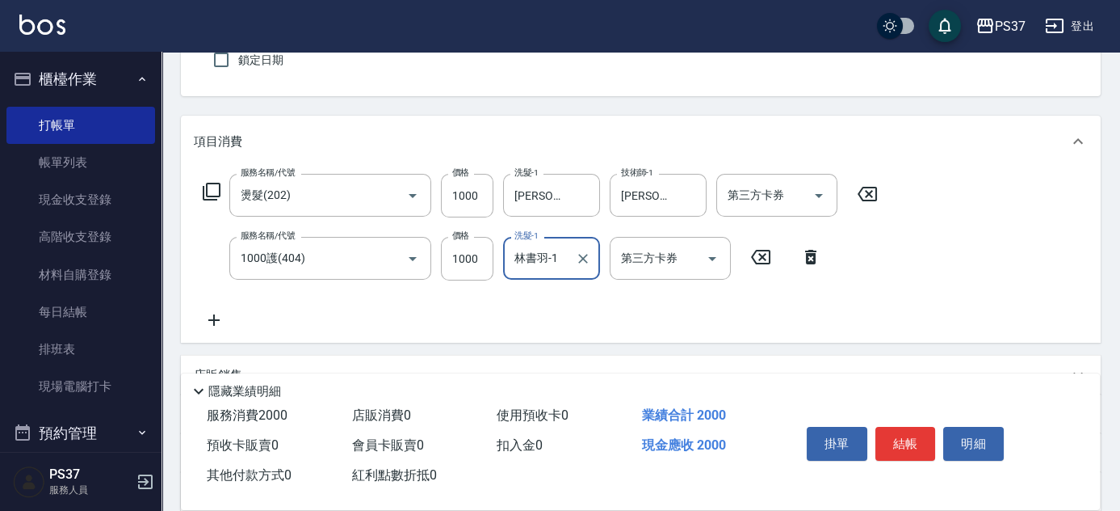
click at [204, 319] on icon at bounding box center [214, 319] width 40 height 19
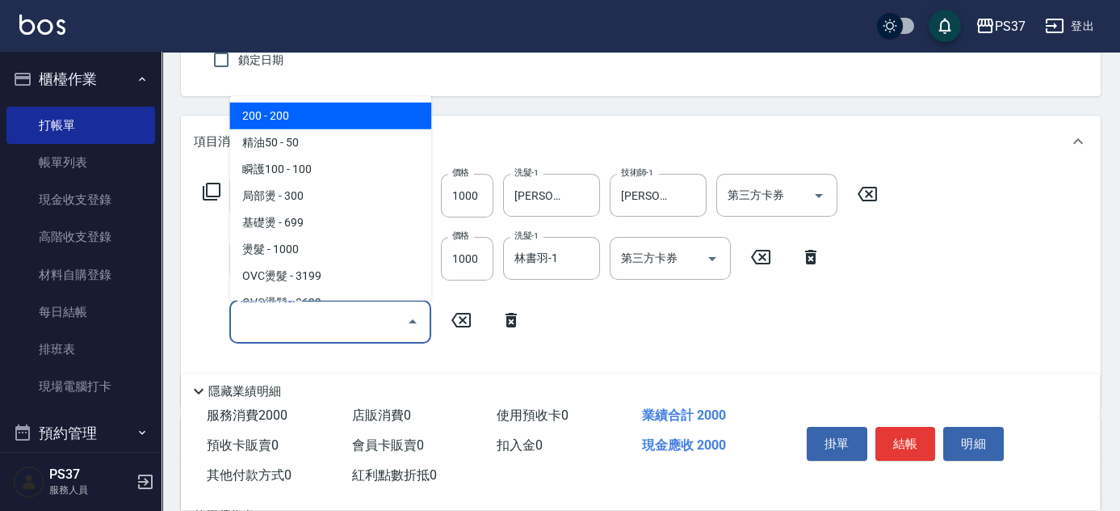
drag, startPoint x: 278, startPoint y: 323, endPoint x: 316, endPoint y: 275, distance: 61.6
click at [280, 322] on input "服務名稱/代號" at bounding box center [318, 321] width 163 height 28
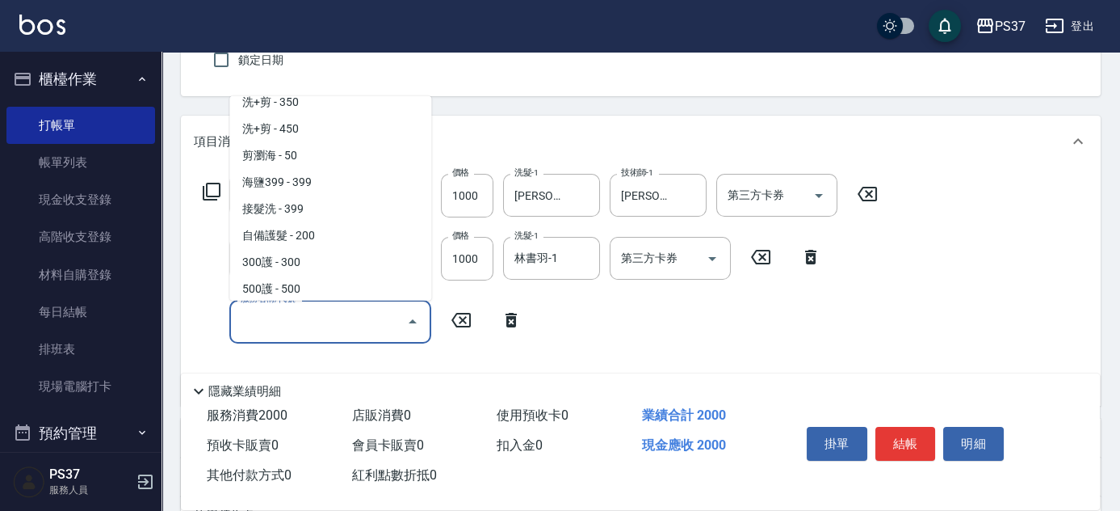
scroll to position [661, 0]
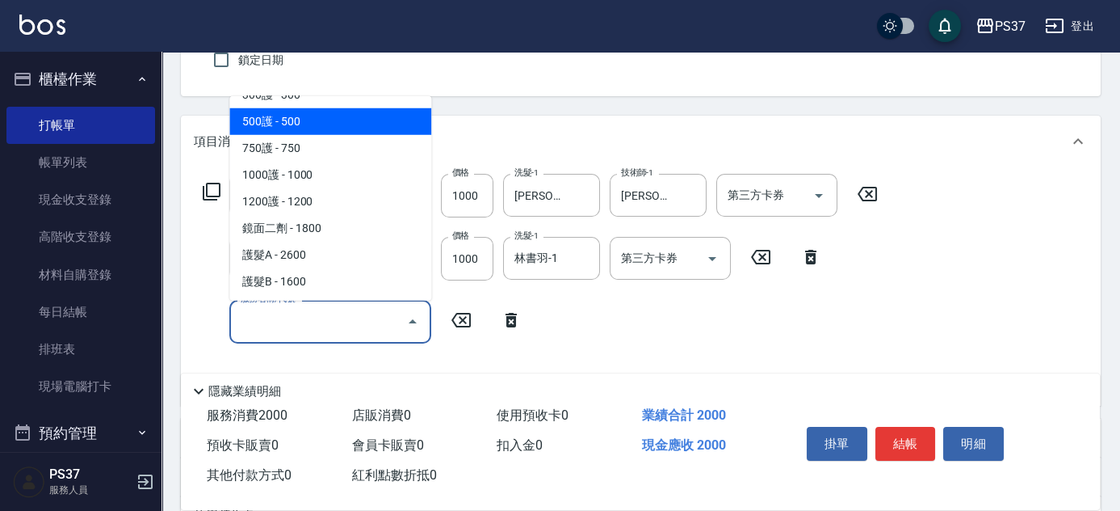
click at [325, 128] on span "500護 - 500" at bounding box center [330, 121] width 202 height 27
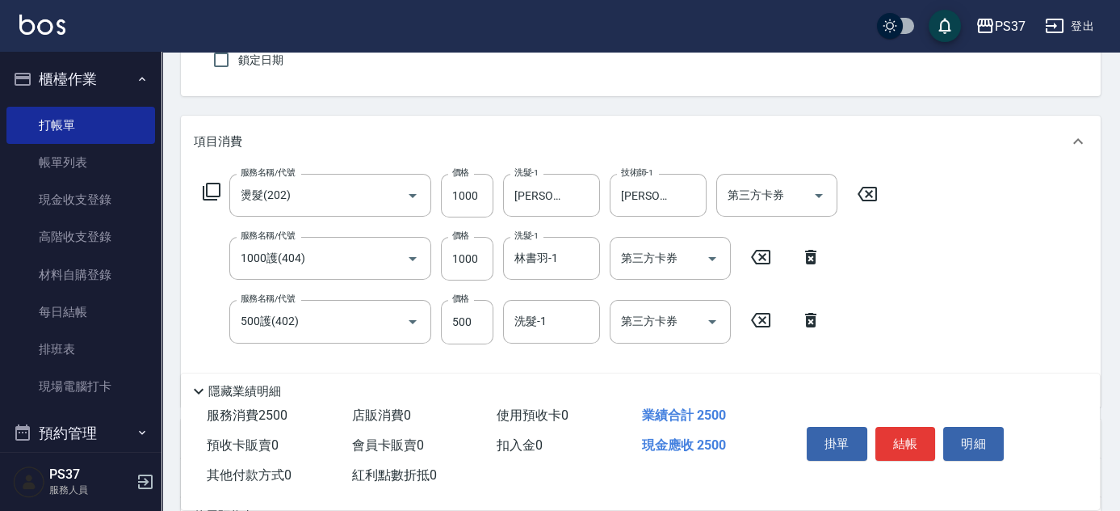
click at [810, 261] on icon at bounding box center [810, 257] width 11 height 15
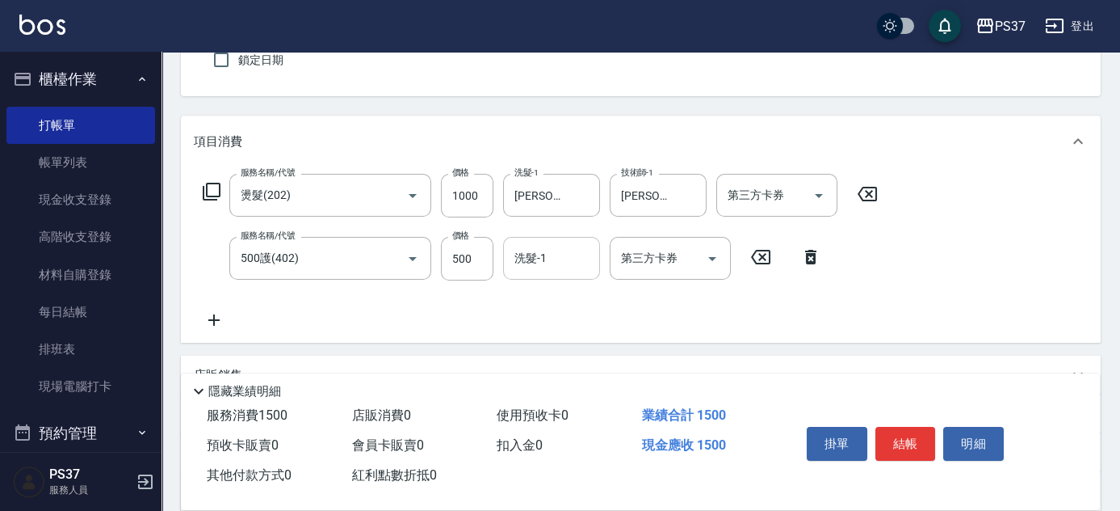
click at [540, 263] on input "洗髮-1" at bounding box center [552, 258] width 82 height 28
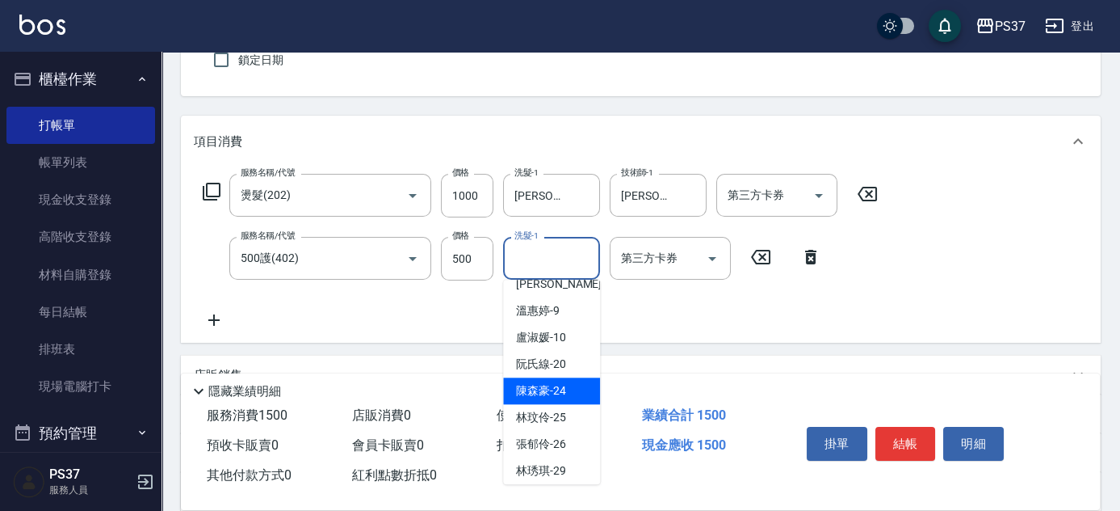
scroll to position [261, 0]
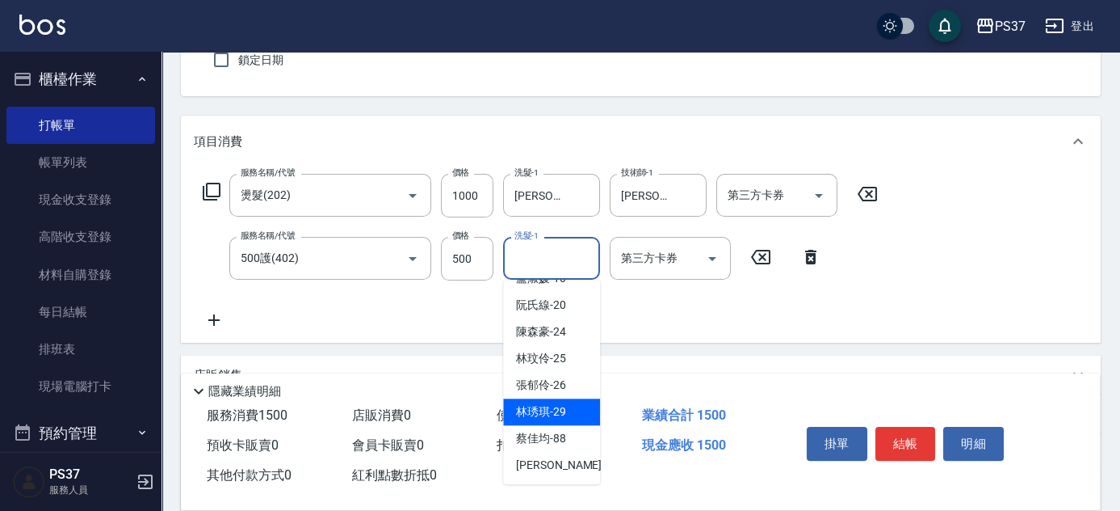
drag, startPoint x: 536, startPoint y: 417, endPoint x: 533, endPoint y: 409, distance: 8.7
click at [536, 413] on span "林琇琪 -29" at bounding box center [541, 411] width 50 height 17
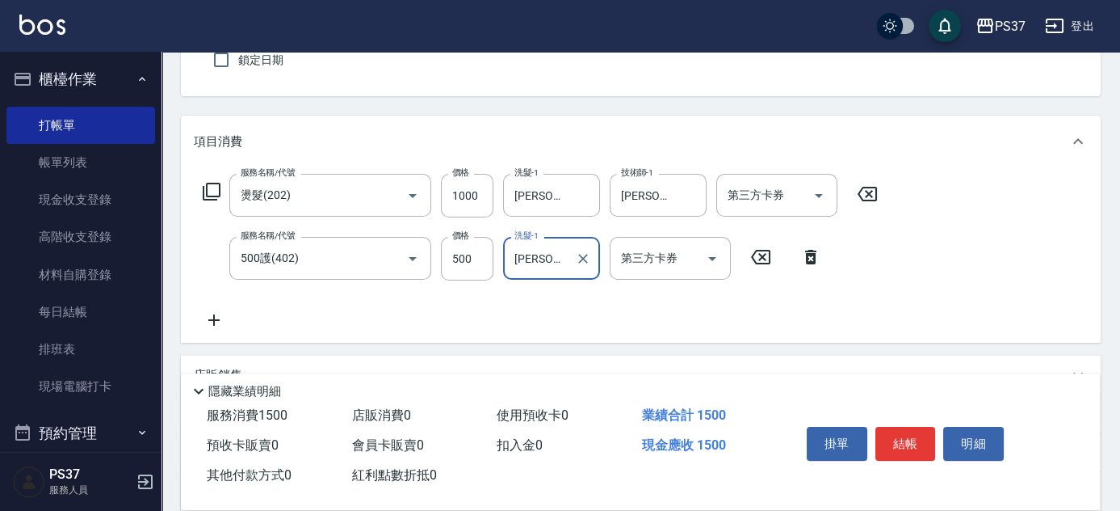
drag, startPoint x: 202, startPoint y: 326, endPoint x: 208, endPoint y: 319, distance: 9.7
click at [208, 319] on icon at bounding box center [214, 319] width 40 height 19
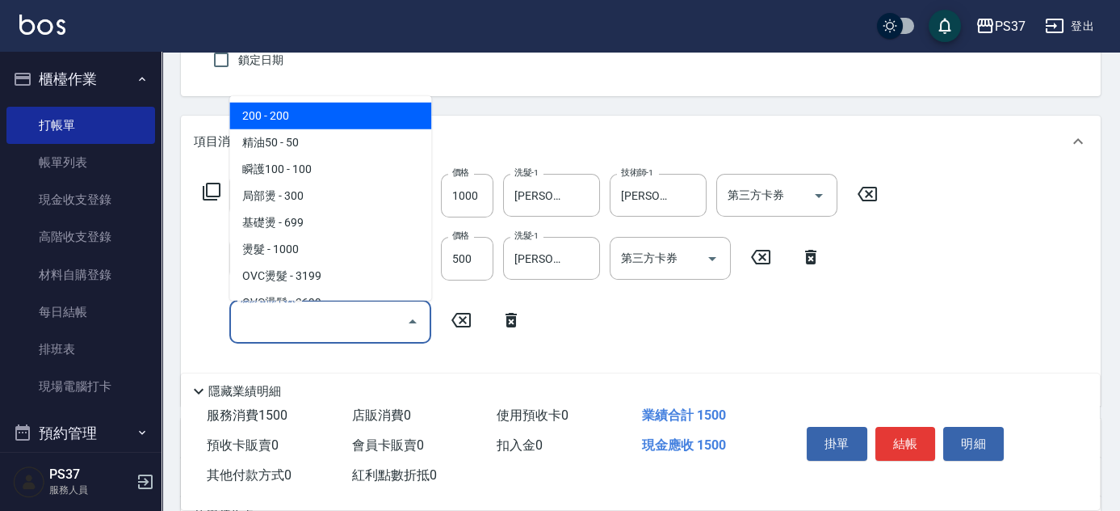
drag, startPoint x: 240, startPoint y: 312, endPoint x: 269, endPoint y: 315, distance: 29.3
click at [240, 311] on input "服務名稱/代號" at bounding box center [318, 321] width 163 height 28
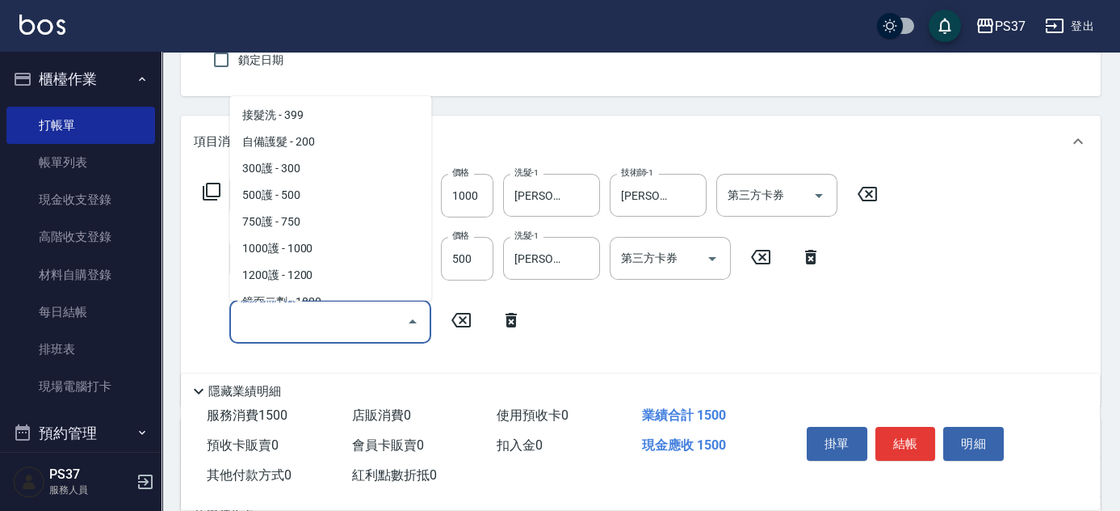
scroll to position [808, 0]
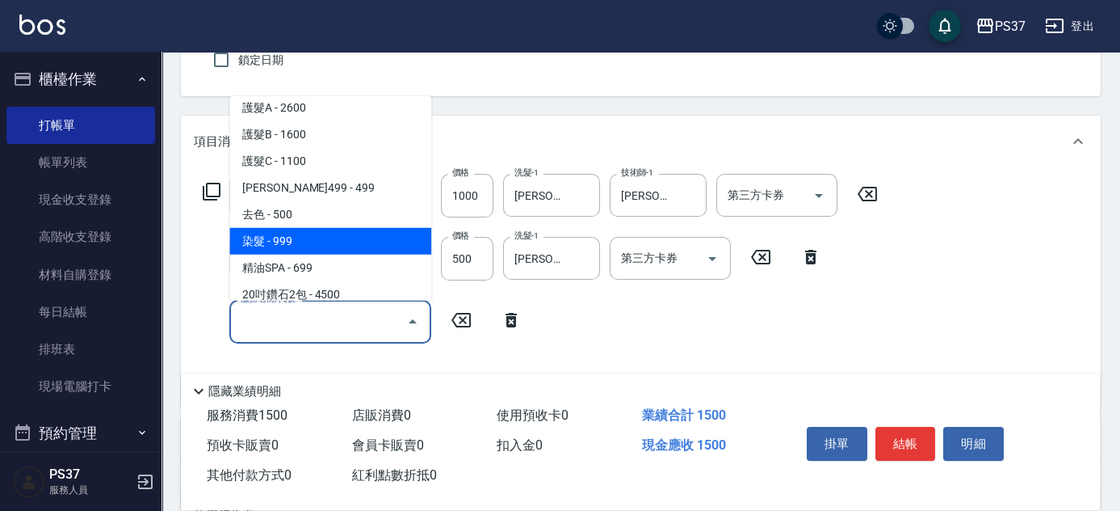
drag, startPoint x: 311, startPoint y: 247, endPoint x: 389, endPoint y: 298, distance: 93.4
click at [312, 247] on span "染髮 - 999" at bounding box center [330, 241] width 202 height 27
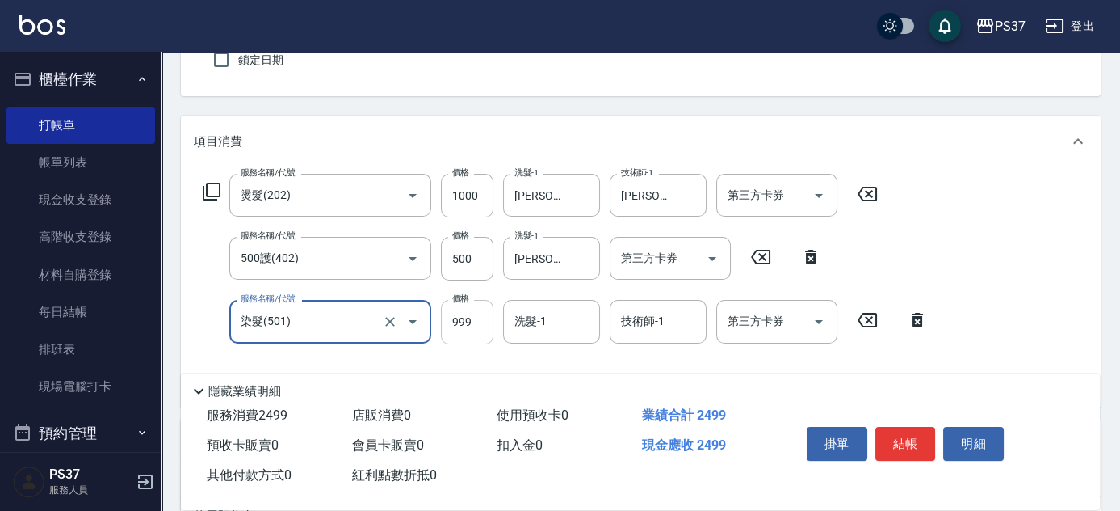
click at [477, 335] on input "999" at bounding box center [467, 322] width 53 height 44
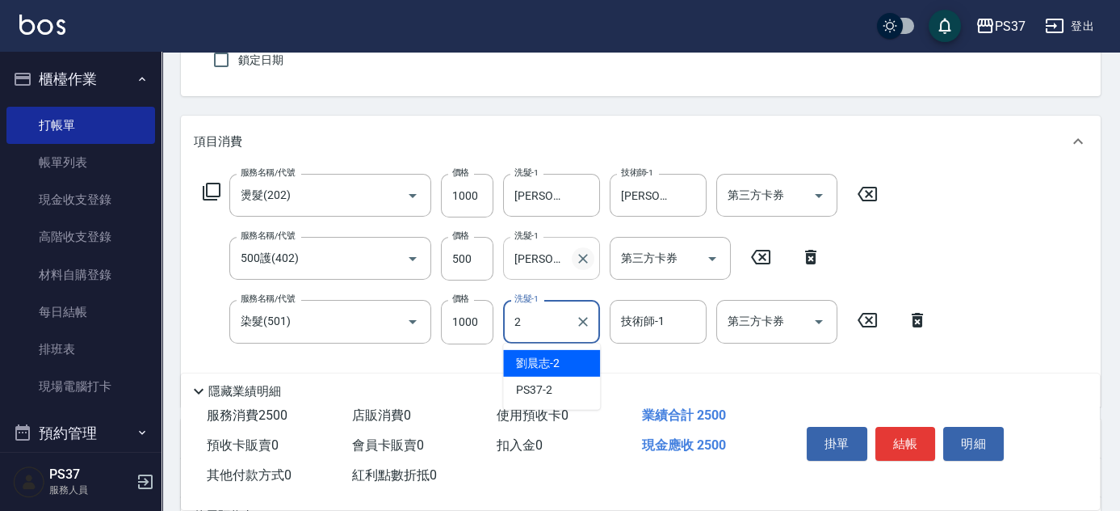
click at [579, 251] on icon "Clear" at bounding box center [583, 258] width 16 height 16
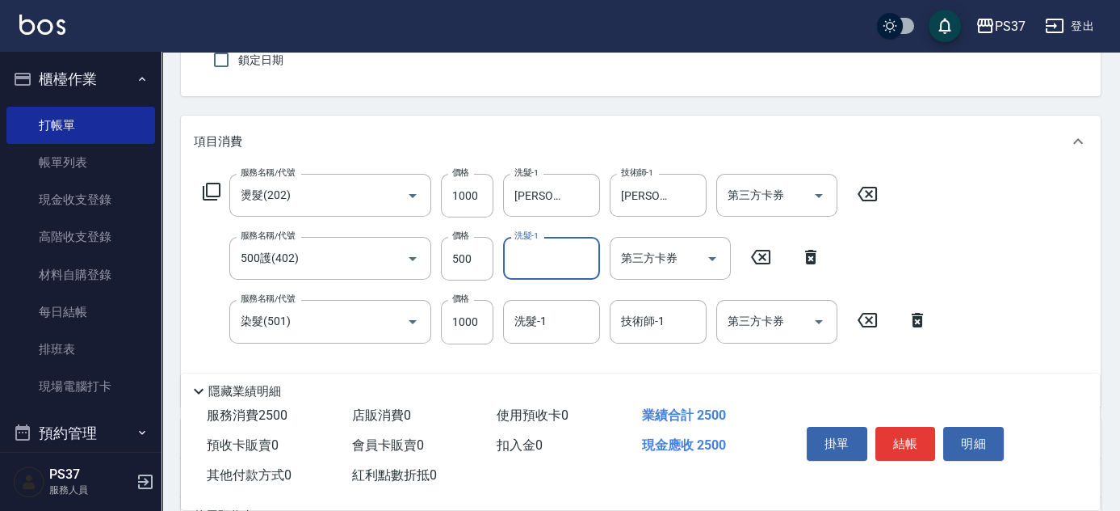
click at [549, 259] on input "洗髮-1" at bounding box center [552, 258] width 82 height 28
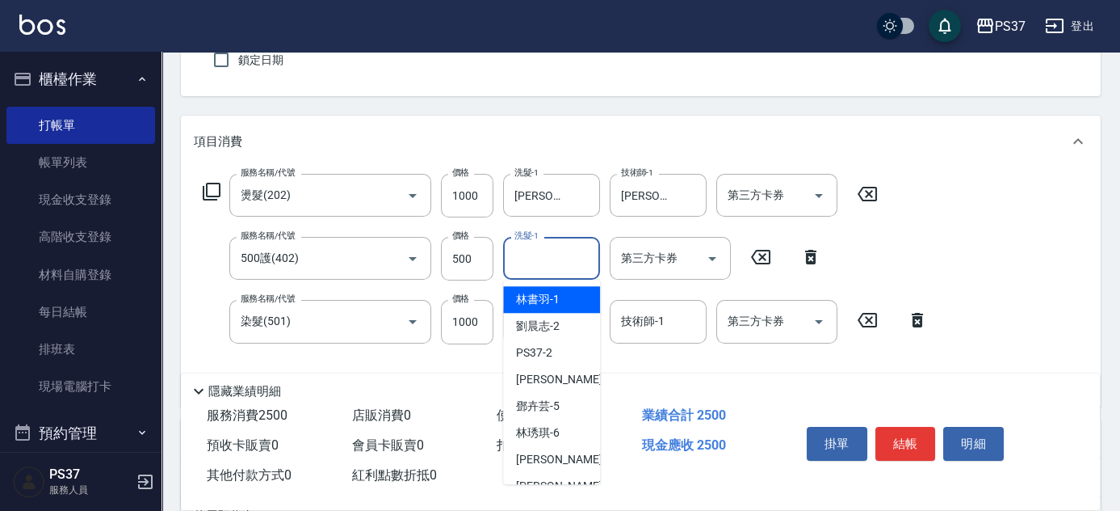
click at [549, 292] on span "林書羽 -1" at bounding box center [538, 299] width 44 height 17
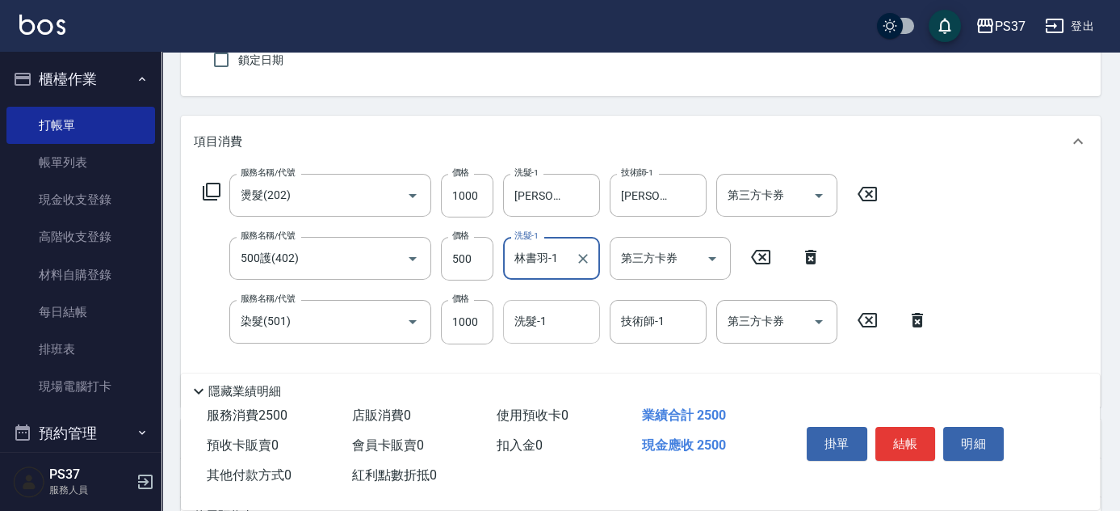
click at [558, 316] on input "洗髮-1" at bounding box center [552, 321] width 82 height 28
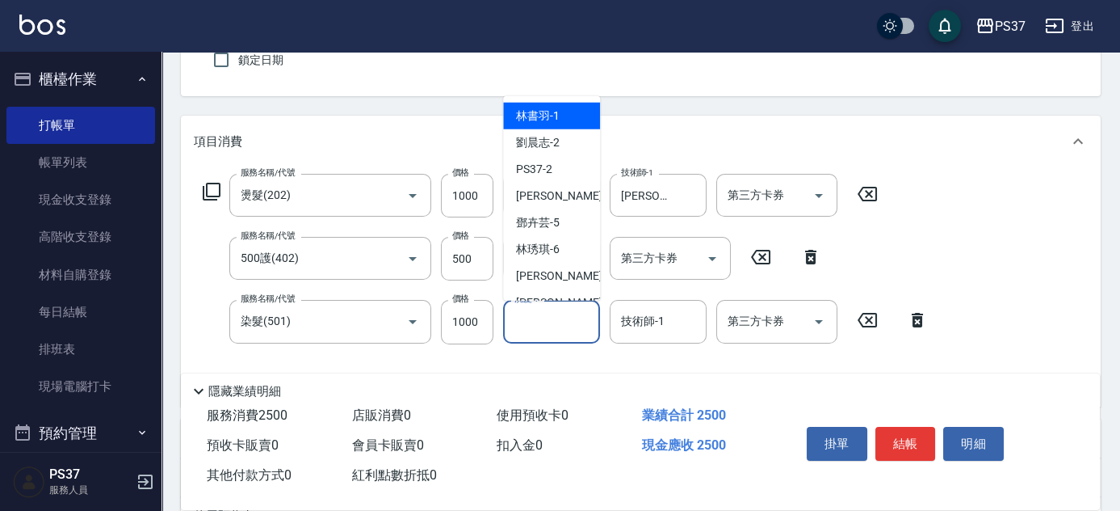
click at [557, 120] on span "林書羽 -1" at bounding box center [538, 115] width 44 height 17
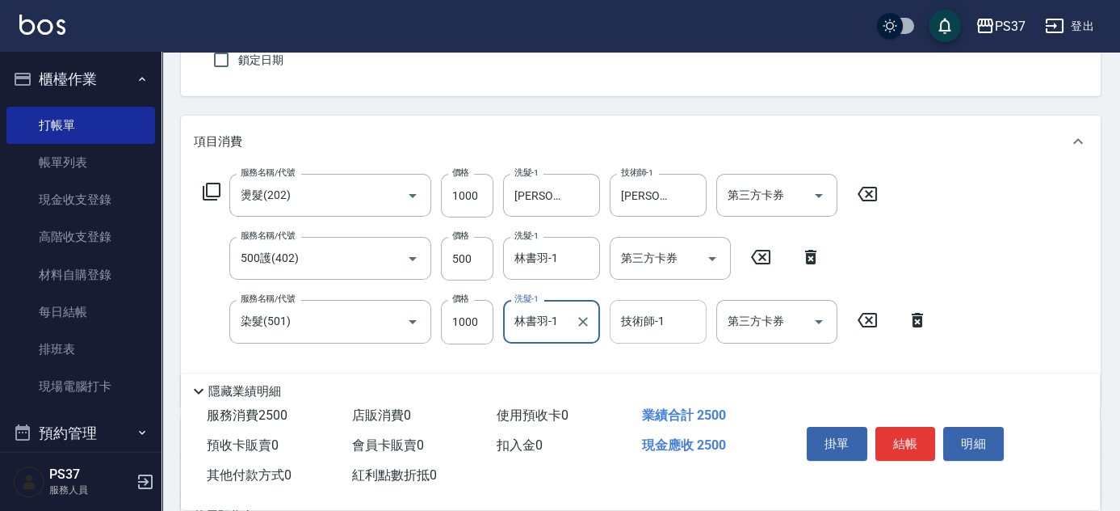
click at [655, 333] on input "技術師-1" at bounding box center [658, 321] width 82 height 28
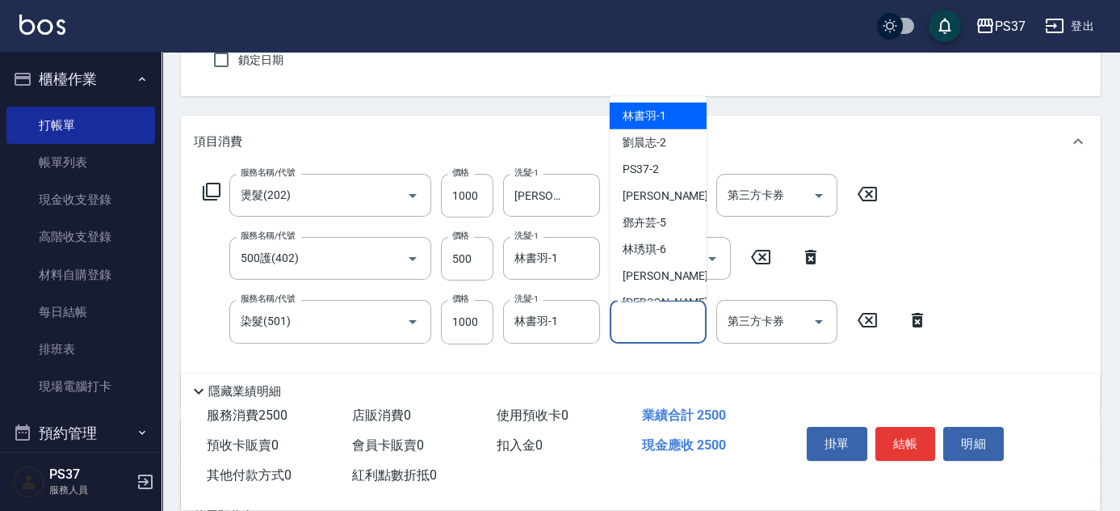
click at [670, 116] on div "林書羽 -1" at bounding box center [658, 116] width 97 height 27
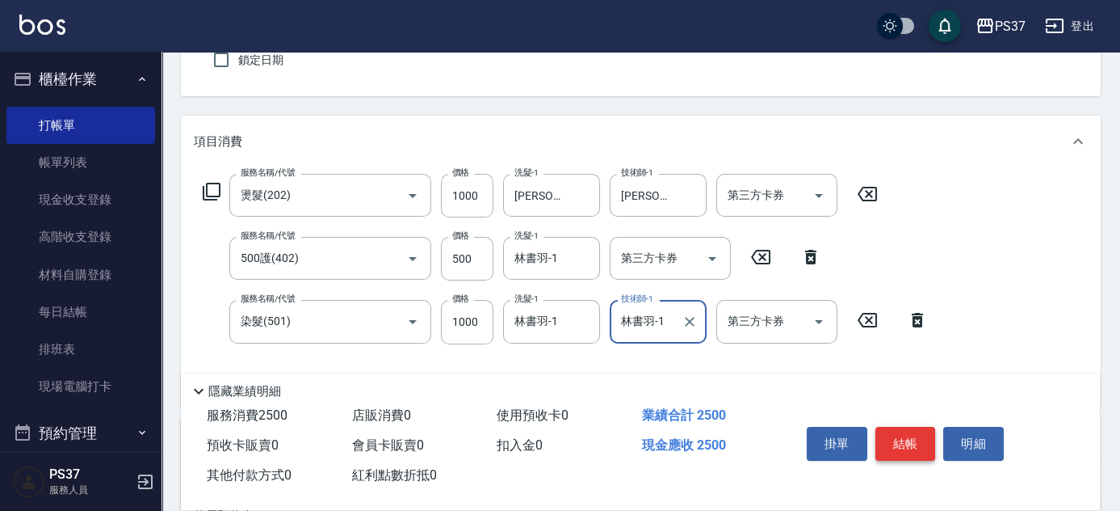
click at [895, 449] on button "結帳" at bounding box center [906, 444] width 61 height 34
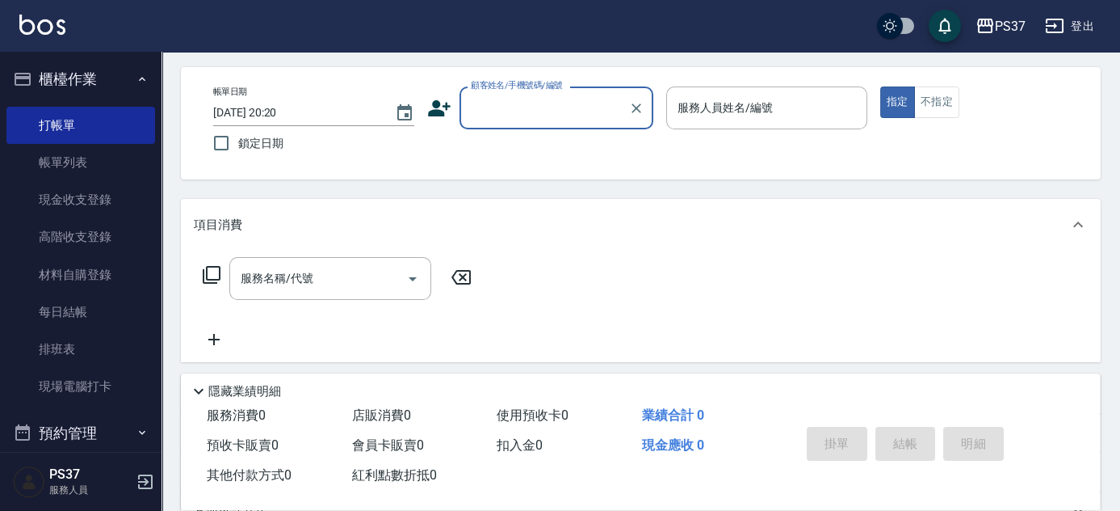
scroll to position [0, 0]
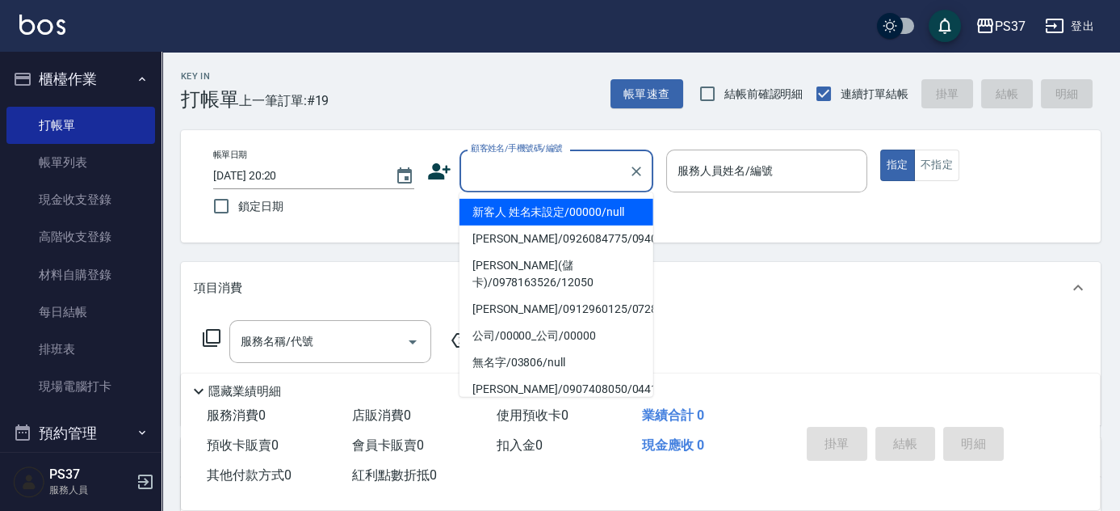
click at [534, 167] on input "顧客姓名/手機號碼/編號" at bounding box center [544, 171] width 155 height 28
click at [553, 208] on li "新客人 姓名未設定/00000/null" at bounding box center [557, 212] width 194 height 27
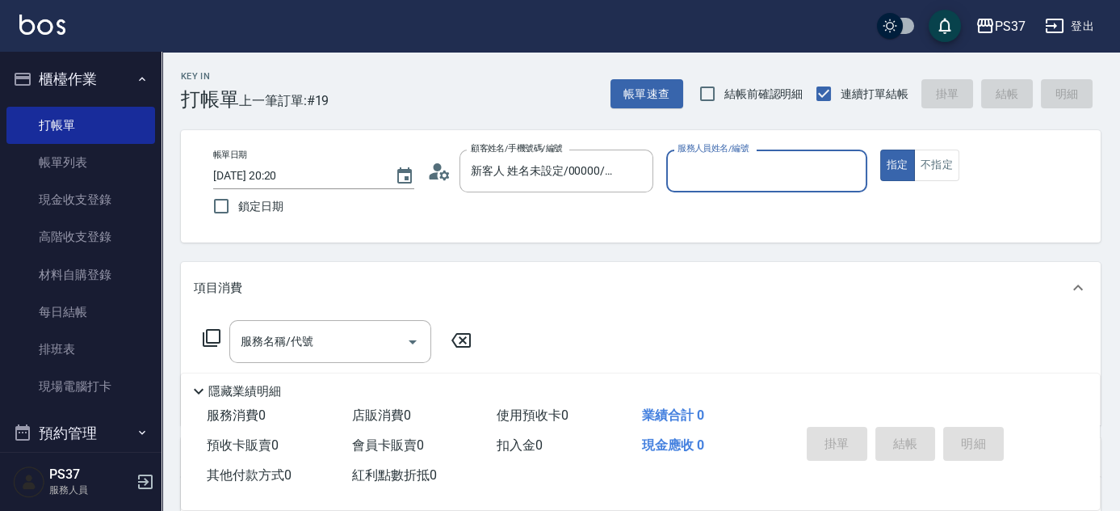
click at [728, 179] on input "服務人員姓名/編號" at bounding box center [767, 171] width 187 height 28
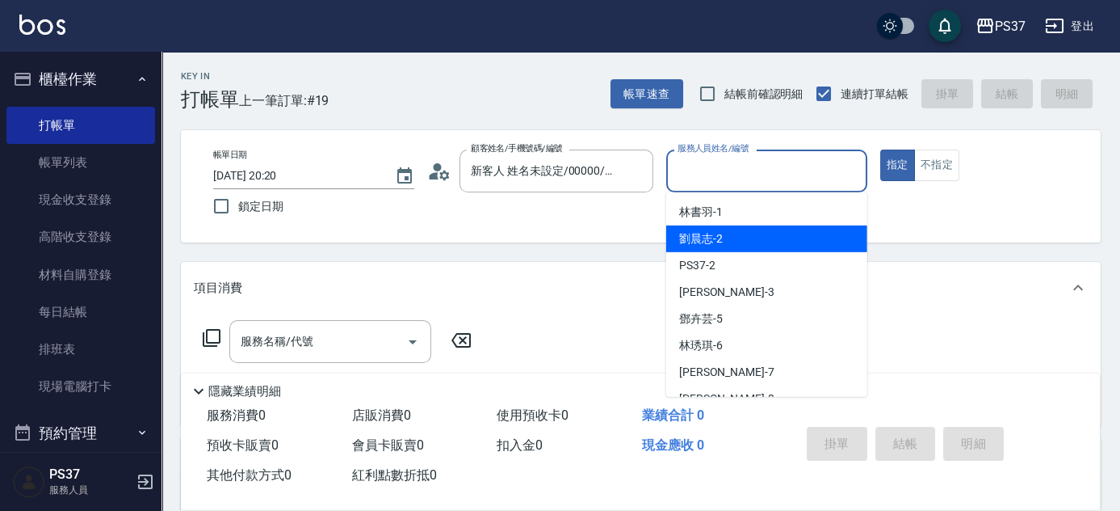
click at [747, 251] on div "劉晨志 -2" at bounding box center [766, 238] width 201 height 27
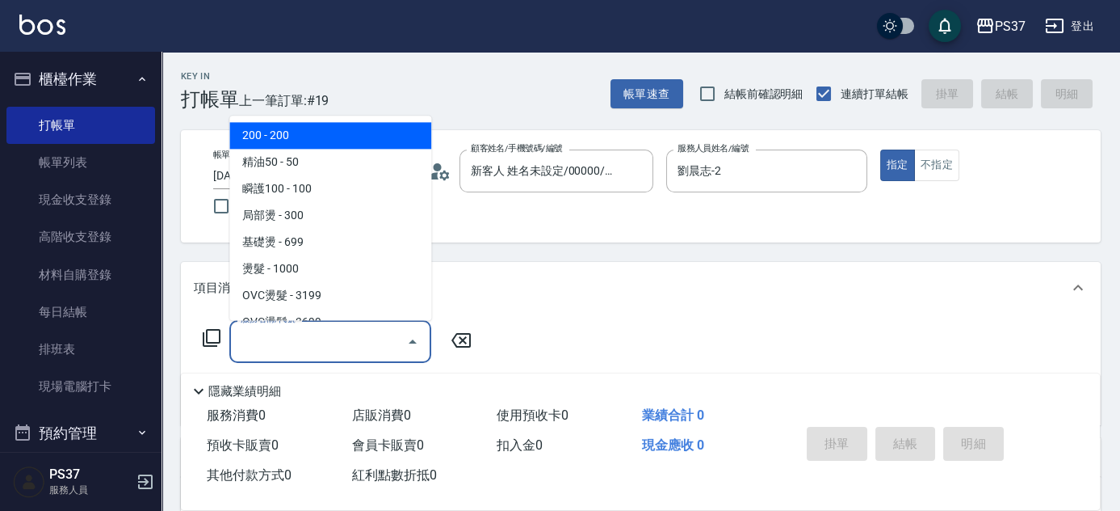
click at [339, 329] on input "服務名稱/代號" at bounding box center [318, 341] width 163 height 28
click at [297, 139] on span "200 - 200" at bounding box center [330, 136] width 202 height 27
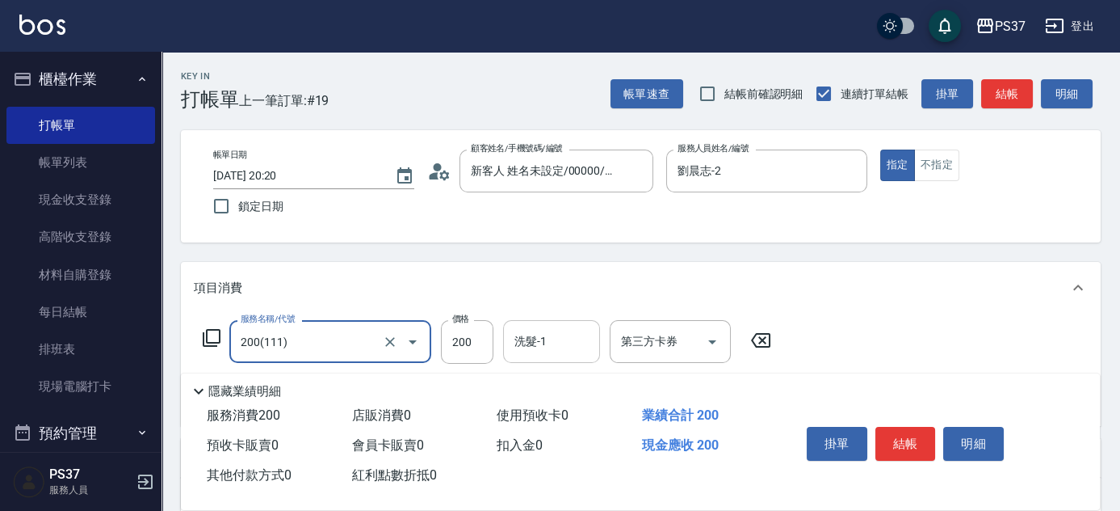
click at [567, 338] on input "洗髮-1" at bounding box center [552, 341] width 82 height 28
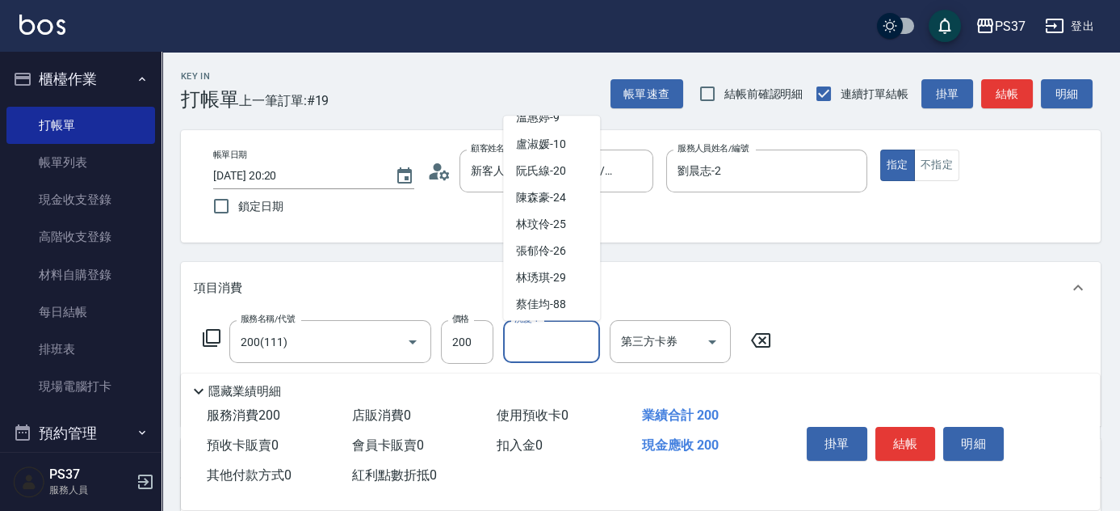
scroll to position [261, 0]
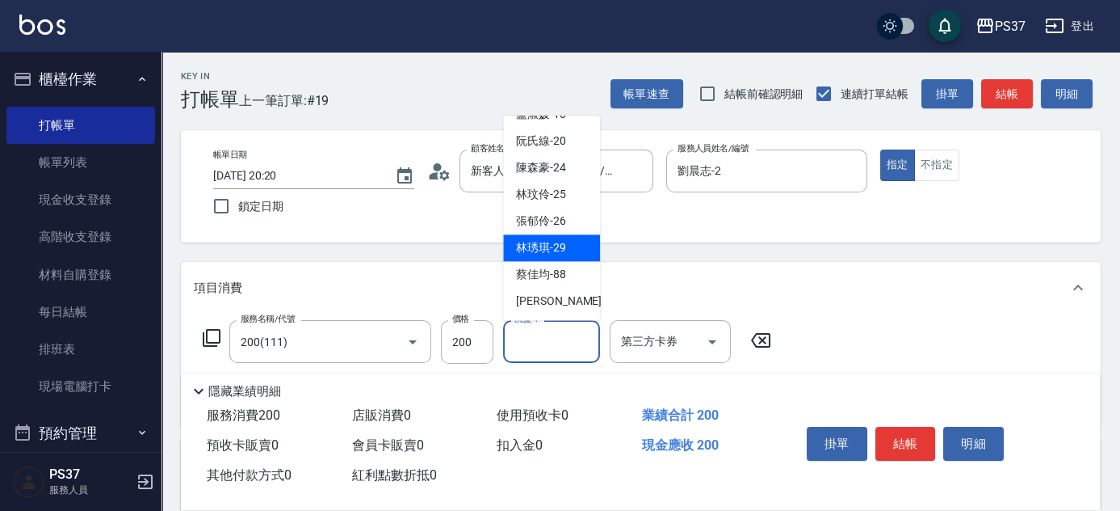
click at [562, 249] on span "林琇琪 -29" at bounding box center [541, 248] width 50 height 17
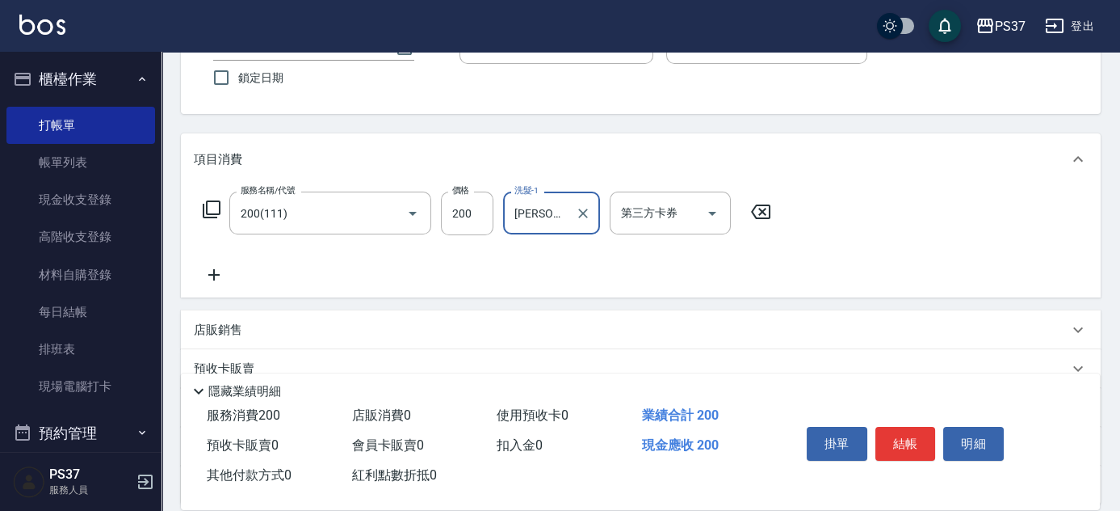
scroll to position [220, 0]
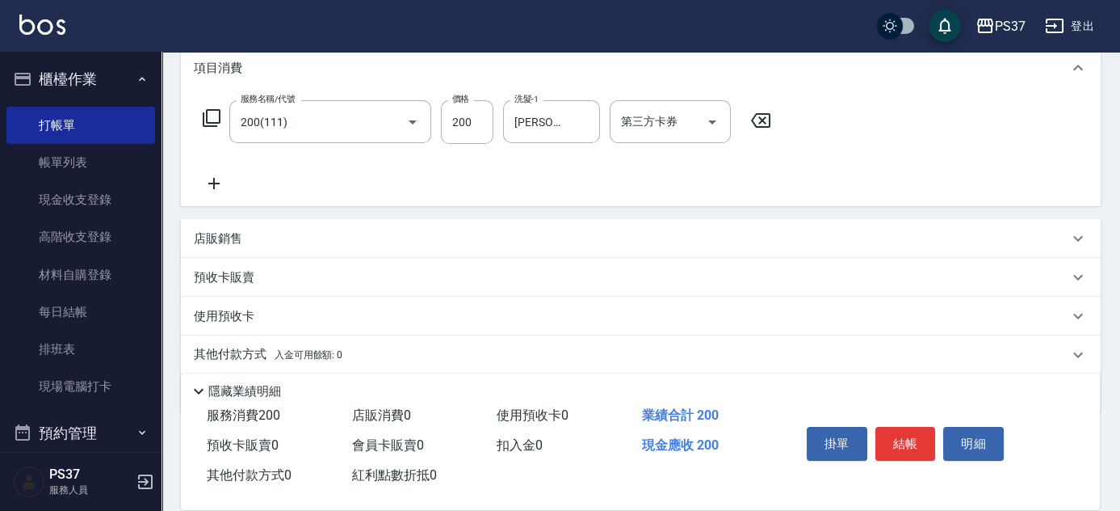
click at [213, 183] on icon at bounding box center [213, 183] width 11 height 11
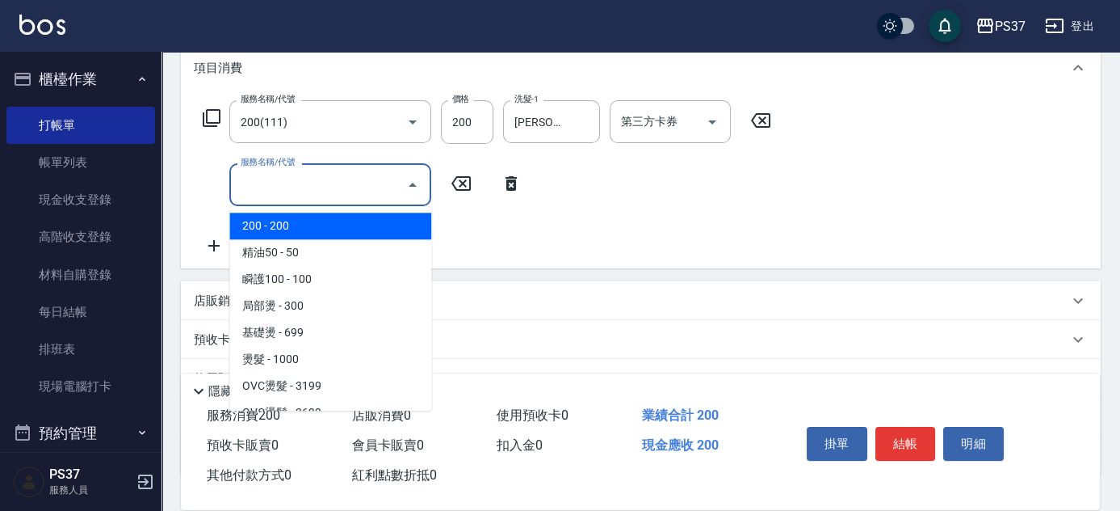
click at [283, 187] on input "服務名稱/代號" at bounding box center [318, 184] width 163 height 28
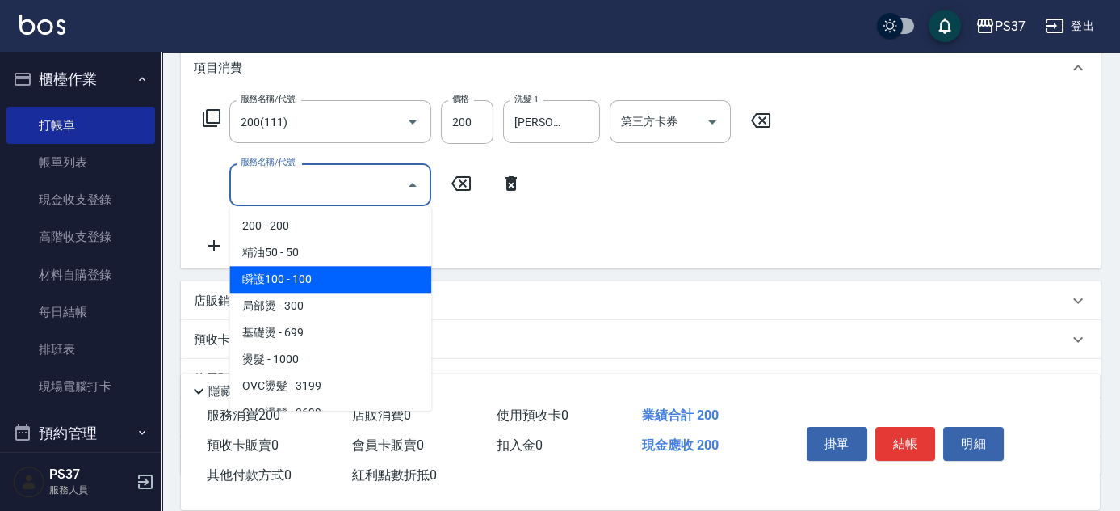
scroll to position [0, 0]
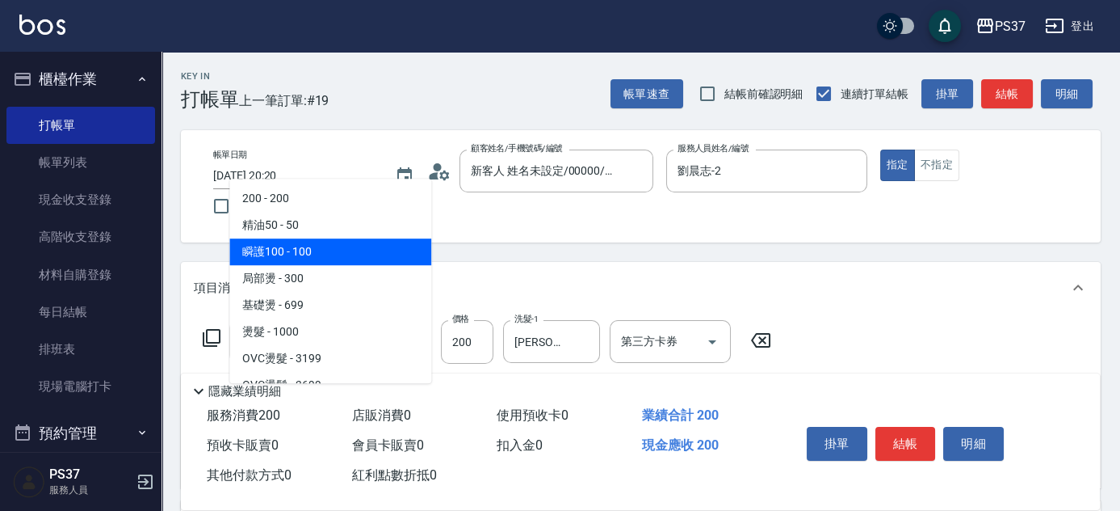
click at [334, 253] on span "瞬護100 - 100" at bounding box center [330, 251] width 202 height 27
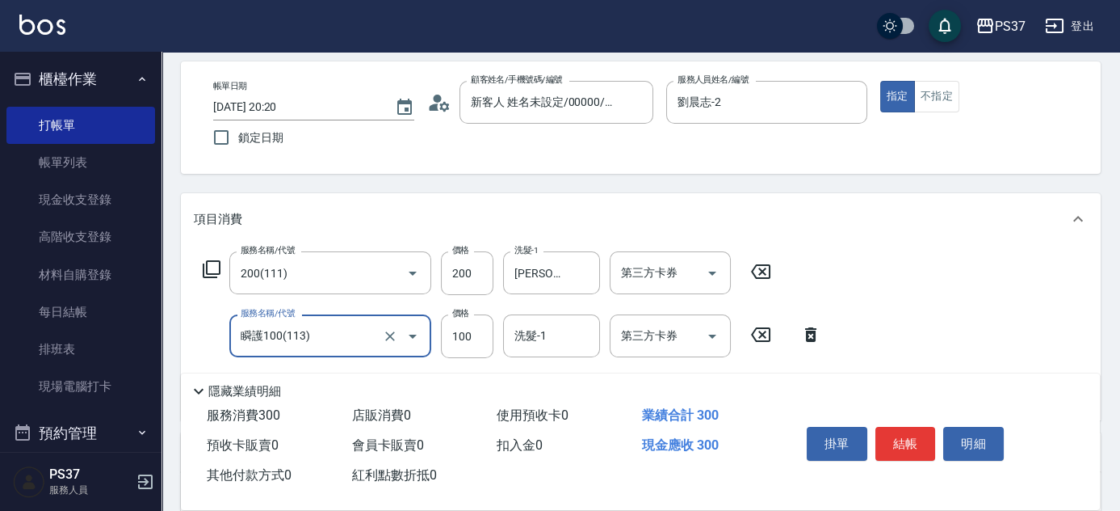
scroll to position [146, 0]
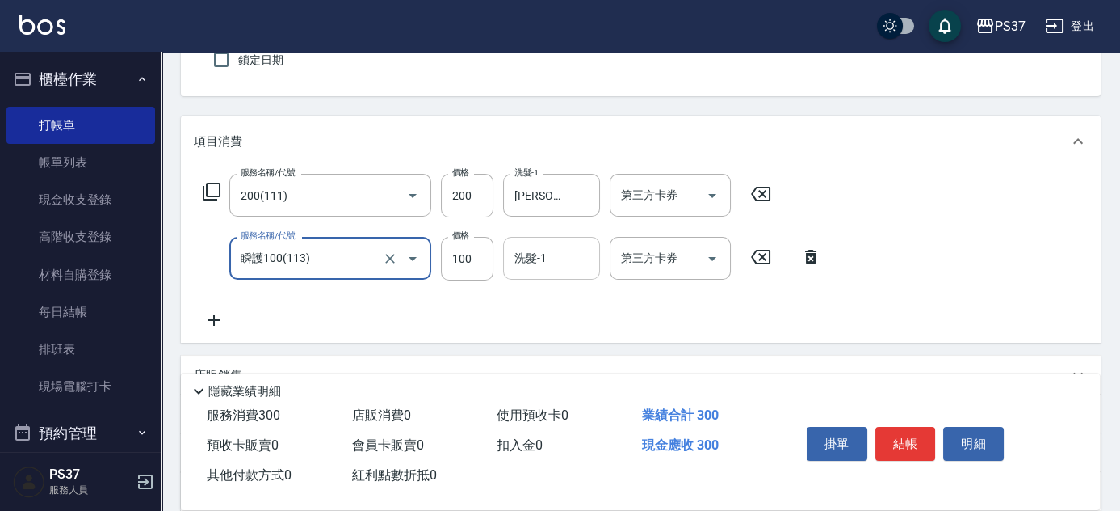
click at [542, 256] on div "洗髮-1 洗髮-1" at bounding box center [551, 258] width 97 height 43
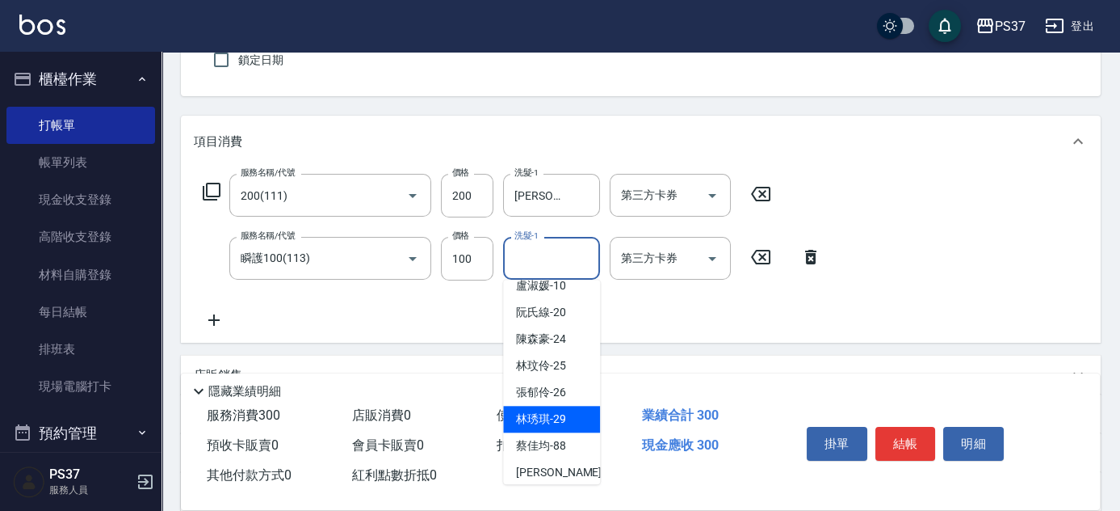
scroll to position [261, 0]
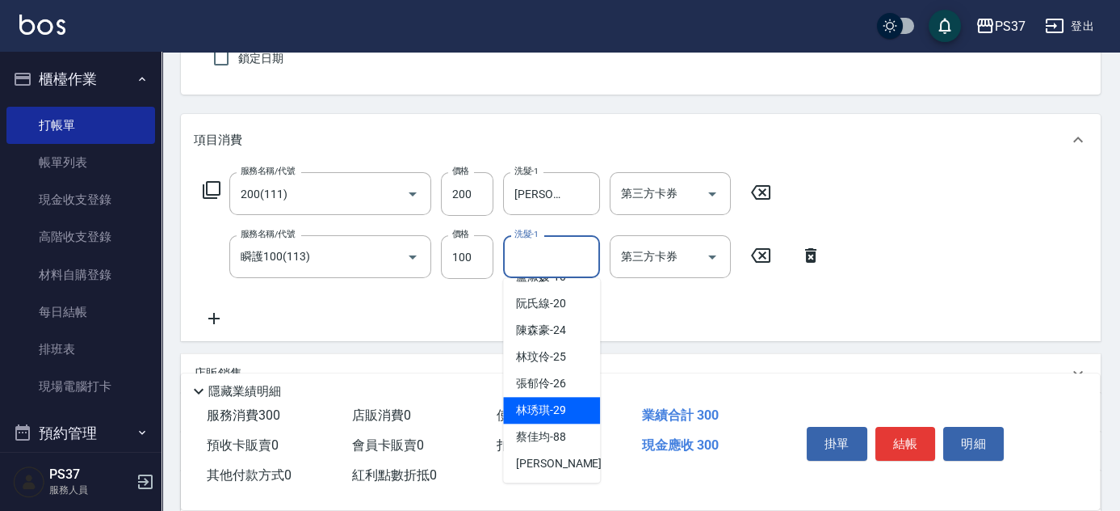
click at [552, 412] on div "林琇琪 -29" at bounding box center [551, 410] width 97 height 27
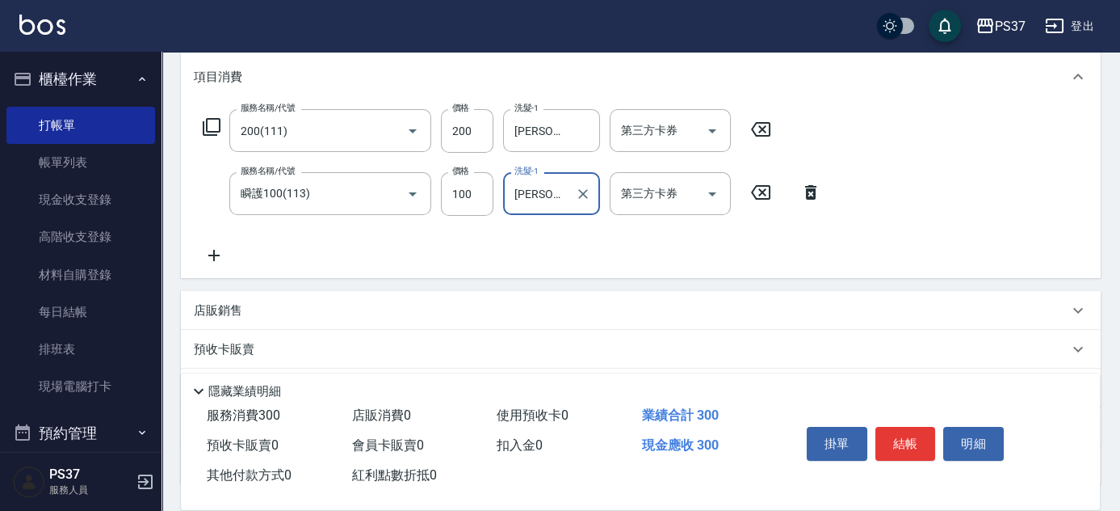
scroll to position [220, 0]
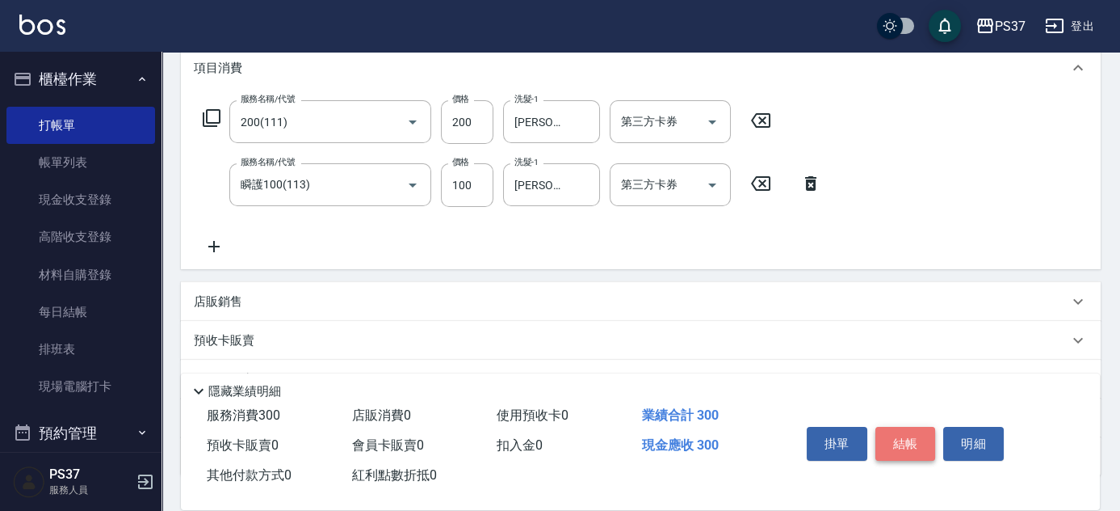
click at [888, 436] on button "結帳" at bounding box center [906, 444] width 61 height 34
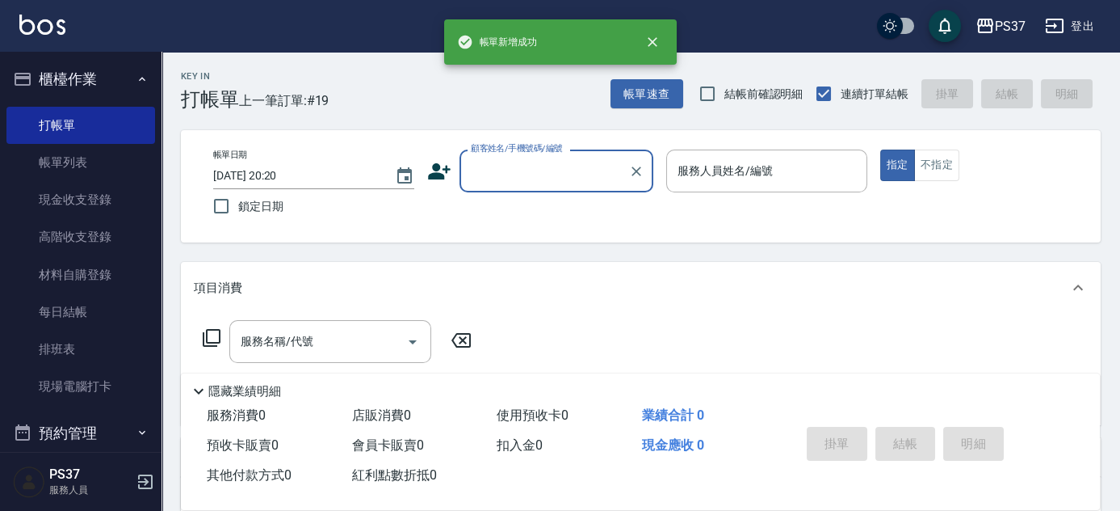
scroll to position [0, 0]
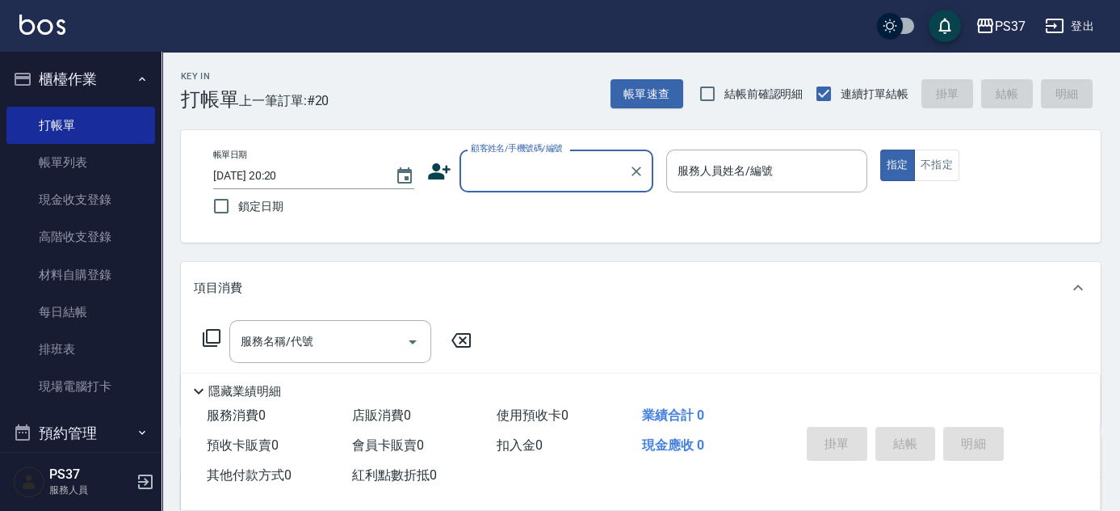
click at [532, 173] on input "顧客姓名/手機號碼/編號" at bounding box center [544, 171] width 155 height 28
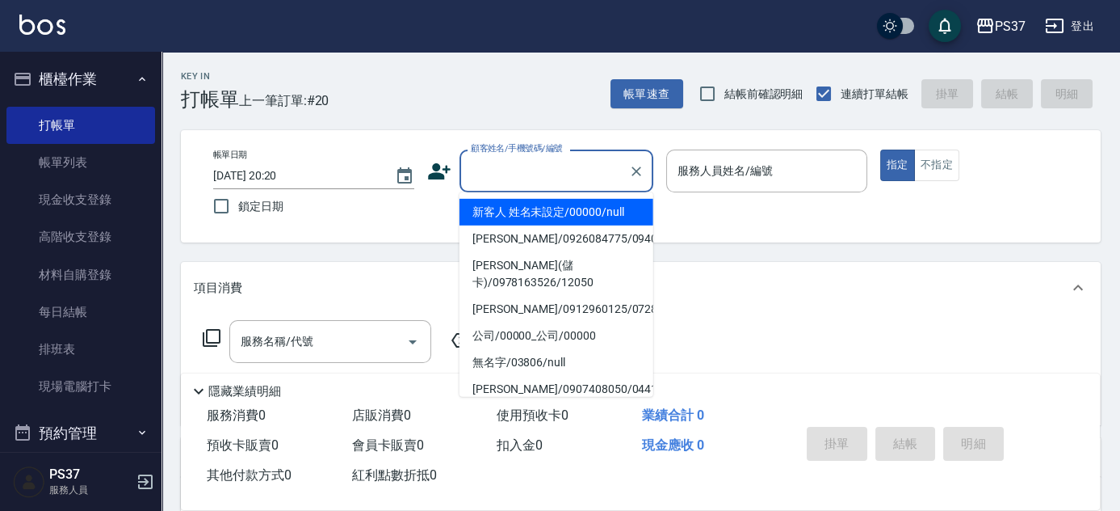
click at [538, 217] on li "新客人 姓名未設定/00000/null" at bounding box center [557, 212] width 194 height 27
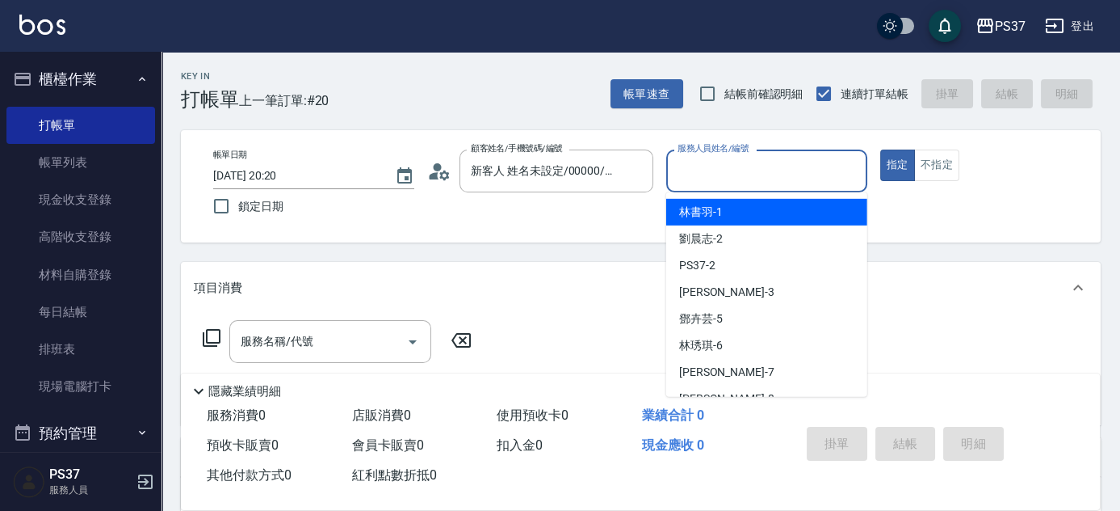
click at [725, 182] on input "服務人員姓名/編號" at bounding box center [767, 171] width 187 height 28
drag, startPoint x: 738, startPoint y: 223, endPoint x: 734, endPoint y: 238, distance: 15.7
click at [738, 225] on ul "林書羽 -1 劉晨志 -2 PS37 -2 徐雅惠 -3 鄧卉芸 -5 林琇琪 -6 黎氏萍 -7 徐雅娟 -8 溫惠婷 -9 盧淑媛 -10 阮氏線 -20…" at bounding box center [766, 294] width 201 height 204
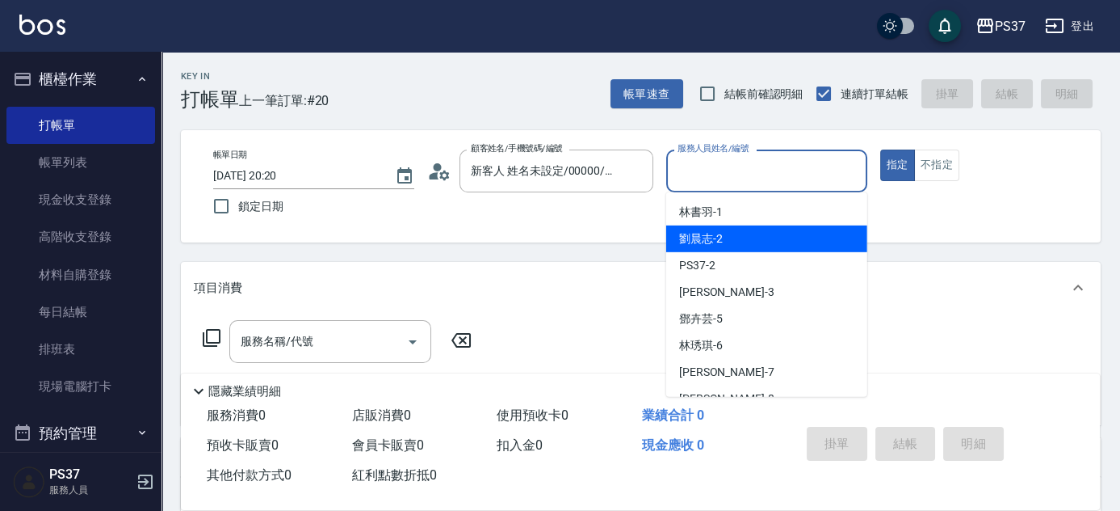
click at [733, 241] on div "劉晨志 -2" at bounding box center [766, 238] width 201 height 27
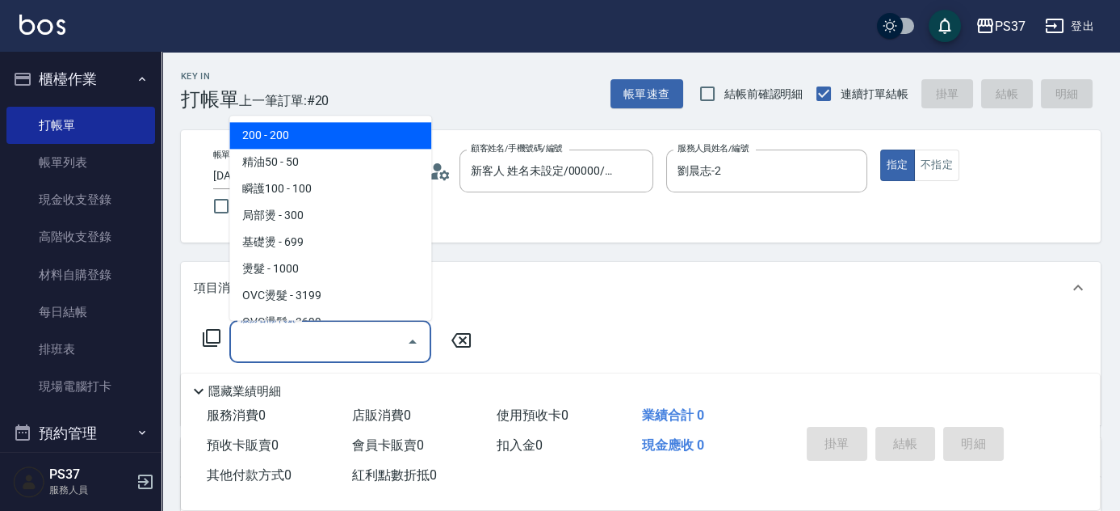
click at [342, 355] on input "服務名稱/代號" at bounding box center [318, 341] width 163 height 28
click at [315, 146] on span "200 - 200" at bounding box center [330, 136] width 202 height 27
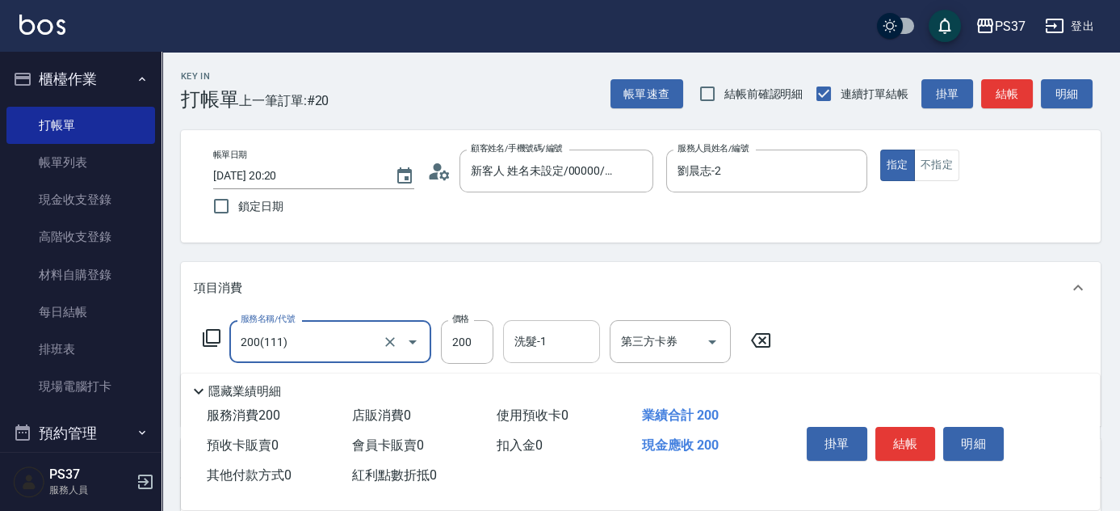
click at [556, 355] on div "洗髮-1" at bounding box center [551, 341] width 97 height 43
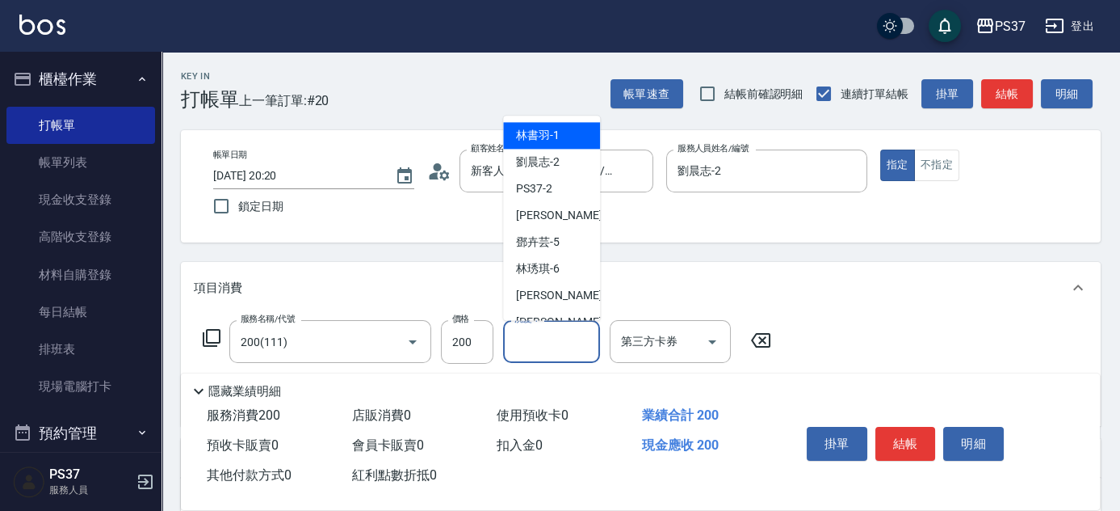
click at [548, 132] on span "林書羽 -1" at bounding box center [538, 136] width 44 height 17
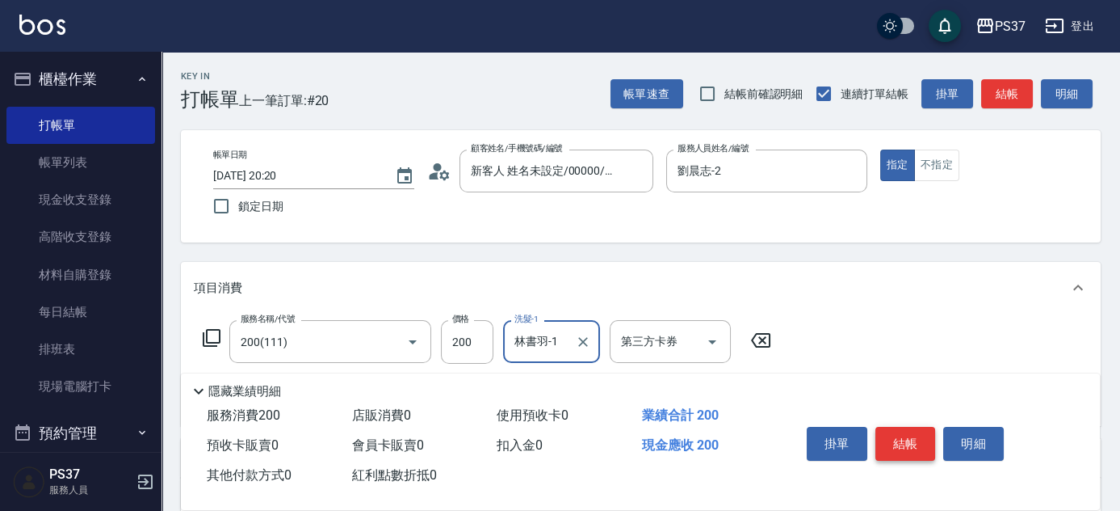
click at [931, 432] on button "結帳" at bounding box center [906, 444] width 61 height 34
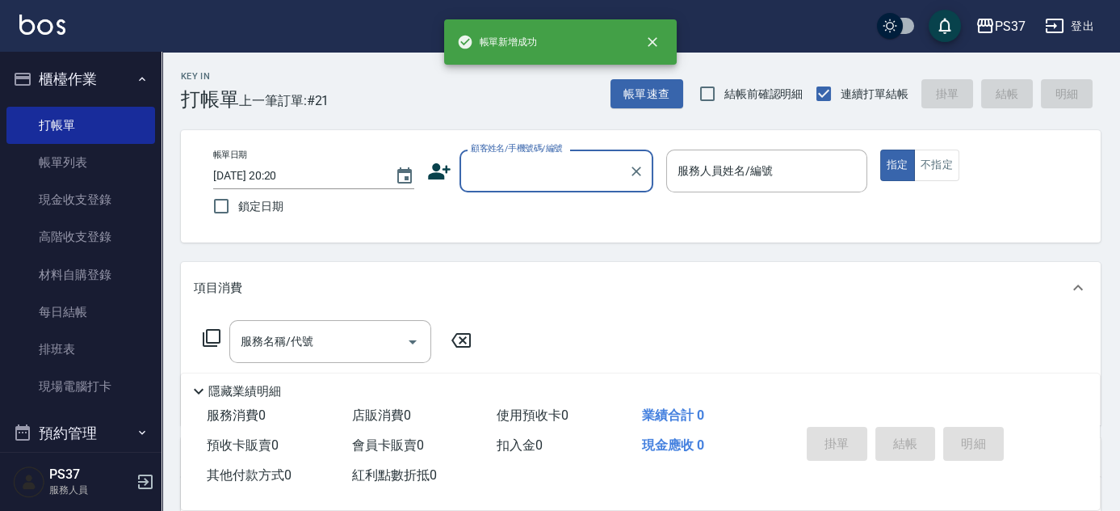
drag, startPoint x: 540, startPoint y: 162, endPoint x: 549, endPoint y: 170, distance: 10.9
click at [549, 170] on input "顧客姓名/手機號碼/編號" at bounding box center [544, 171] width 155 height 28
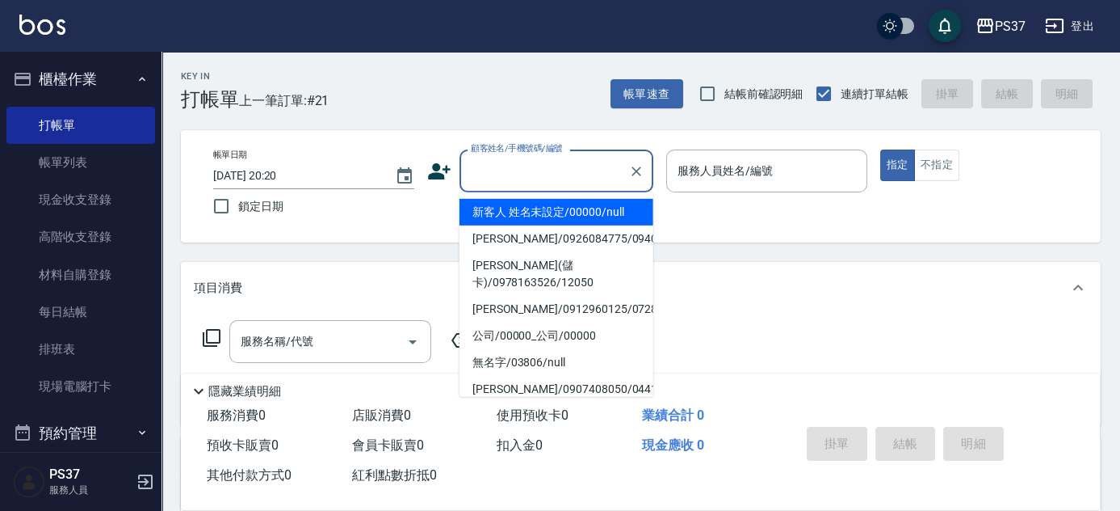
click at [540, 203] on li "新客人 姓名未設定/00000/null" at bounding box center [557, 212] width 194 height 27
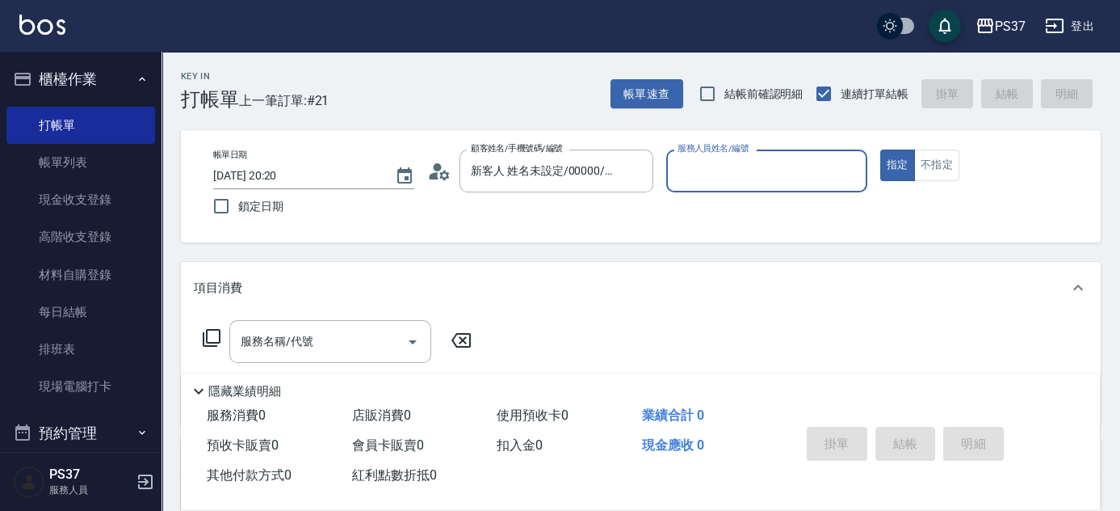
click at [696, 182] on input "服務人員姓名/編號" at bounding box center [767, 171] width 187 height 28
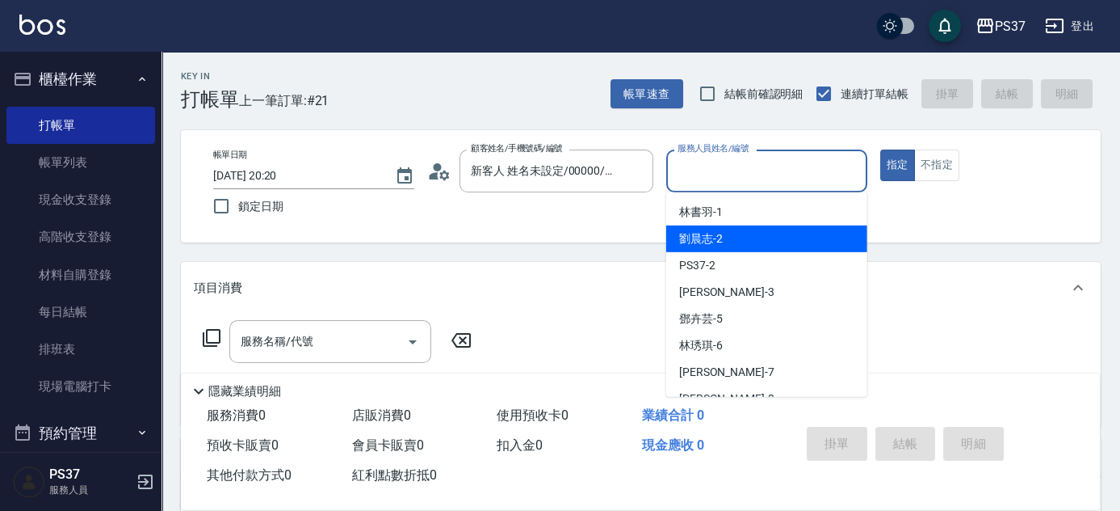
click at [706, 236] on span "劉晨志 -2" at bounding box center [701, 238] width 44 height 17
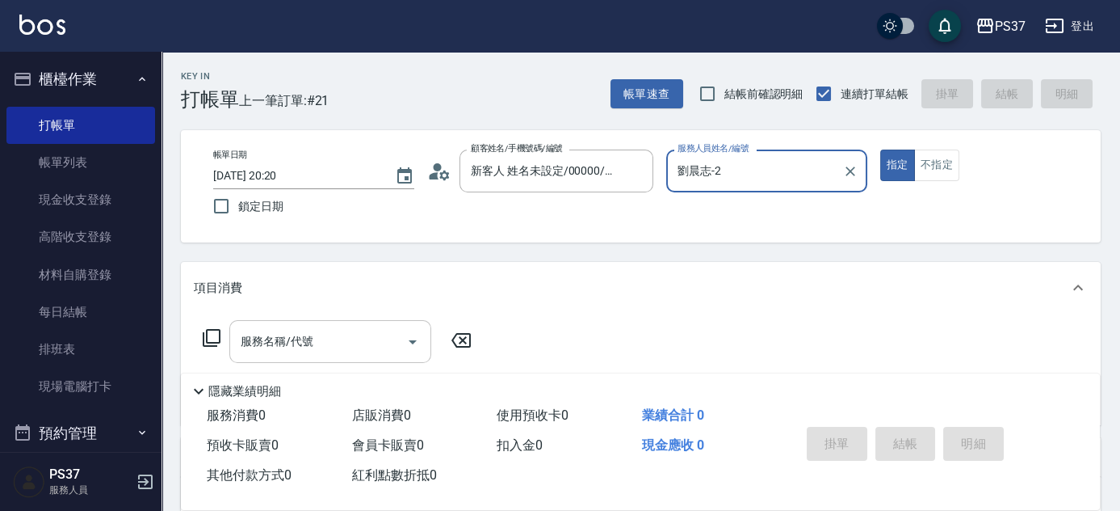
click at [350, 344] on input "服務名稱/代號" at bounding box center [318, 341] width 163 height 28
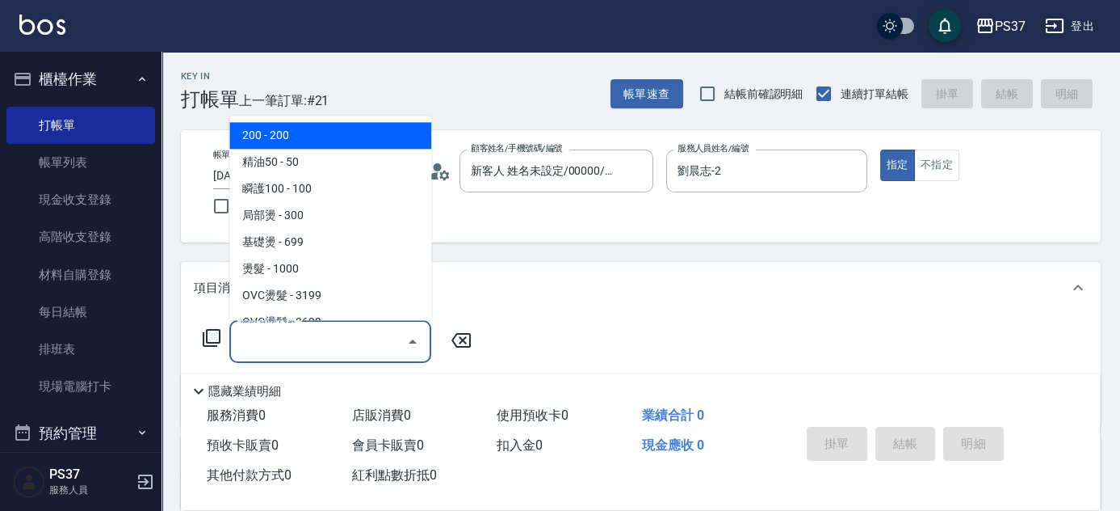
click at [309, 133] on span "200 - 200" at bounding box center [330, 136] width 202 height 27
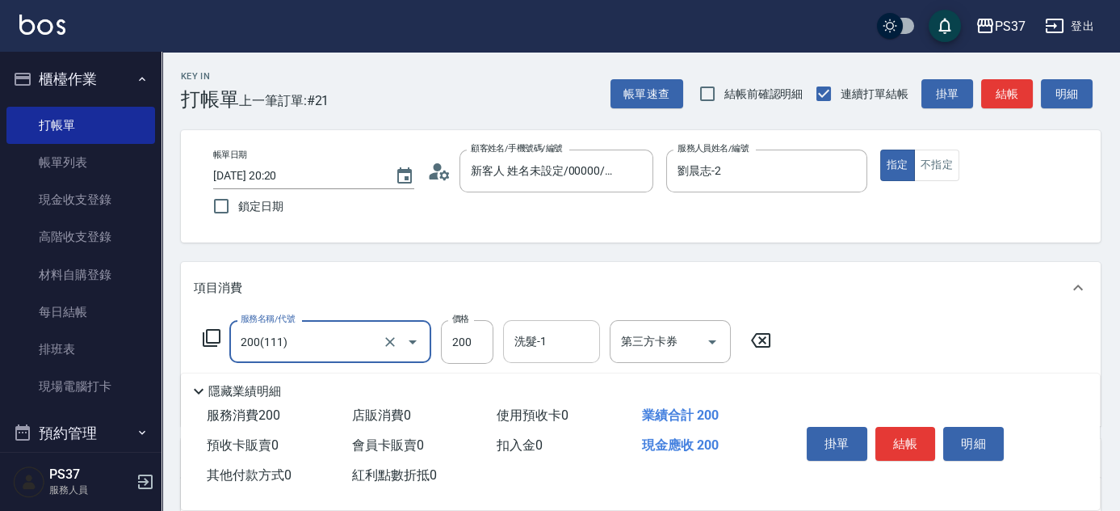
click at [556, 340] on input "洗髮-1" at bounding box center [552, 341] width 82 height 28
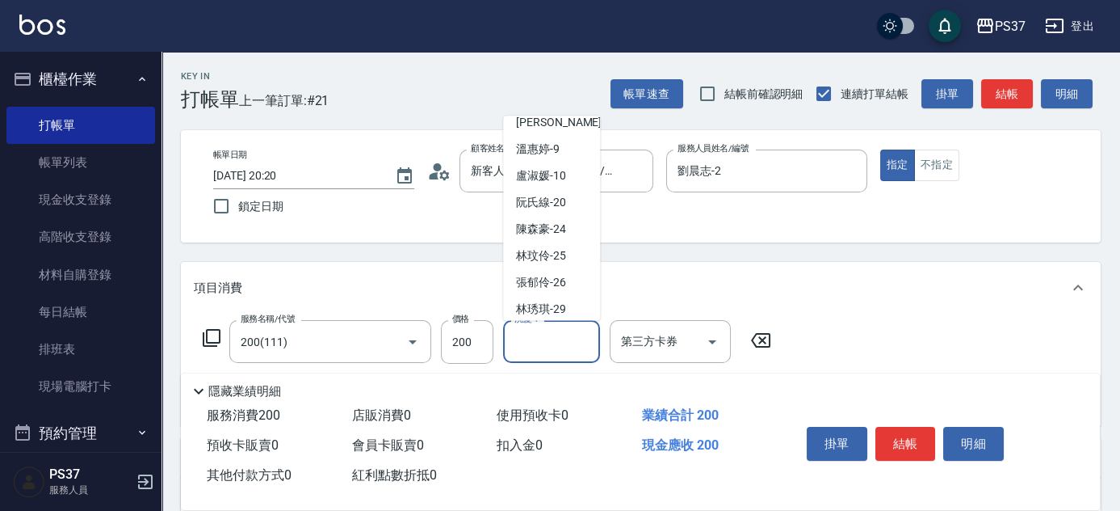
scroll to position [261, 0]
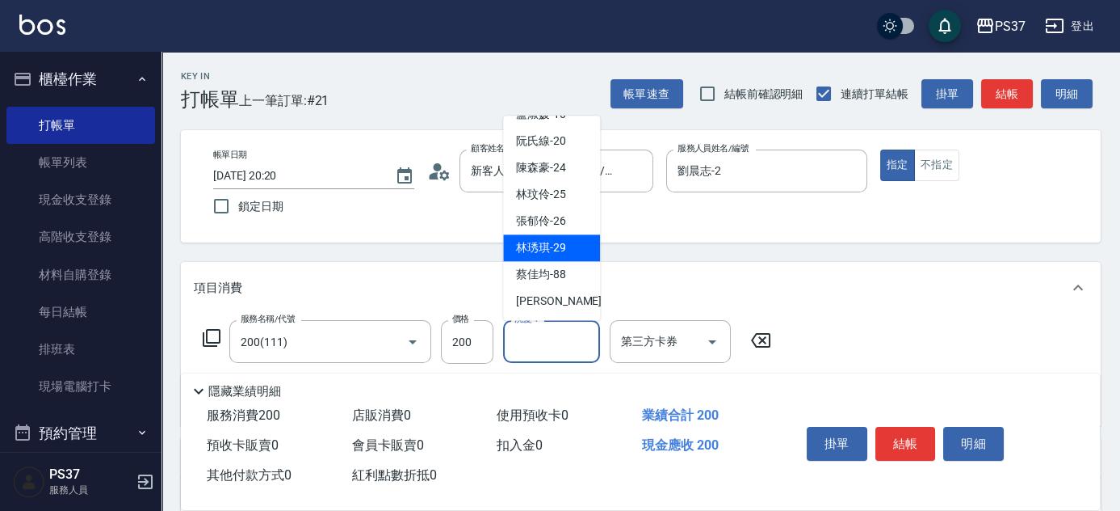
click at [560, 250] on span "林琇琪 -29" at bounding box center [541, 248] width 50 height 17
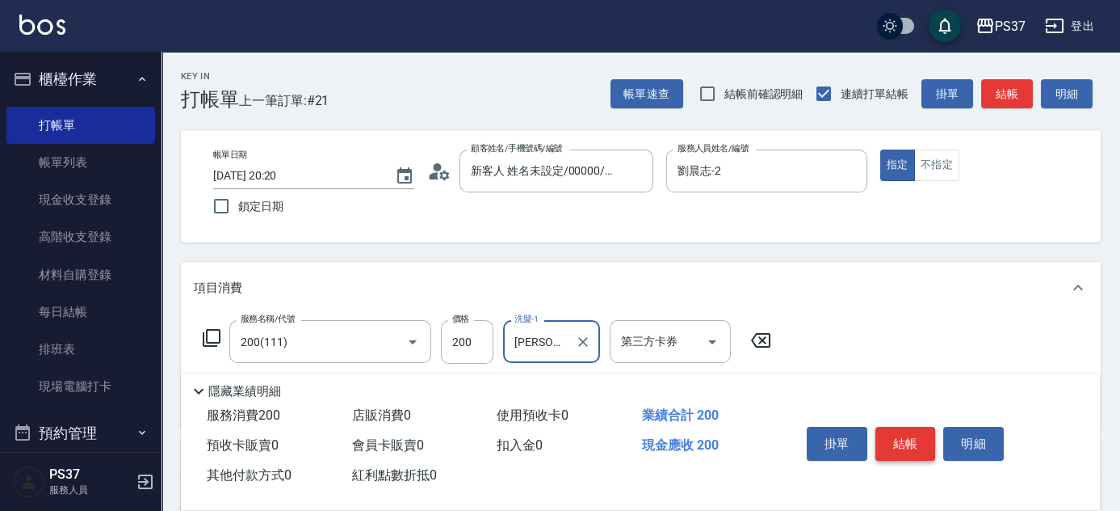
click at [906, 428] on button "結帳" at bounding box center [906, 444] width 61 height 34
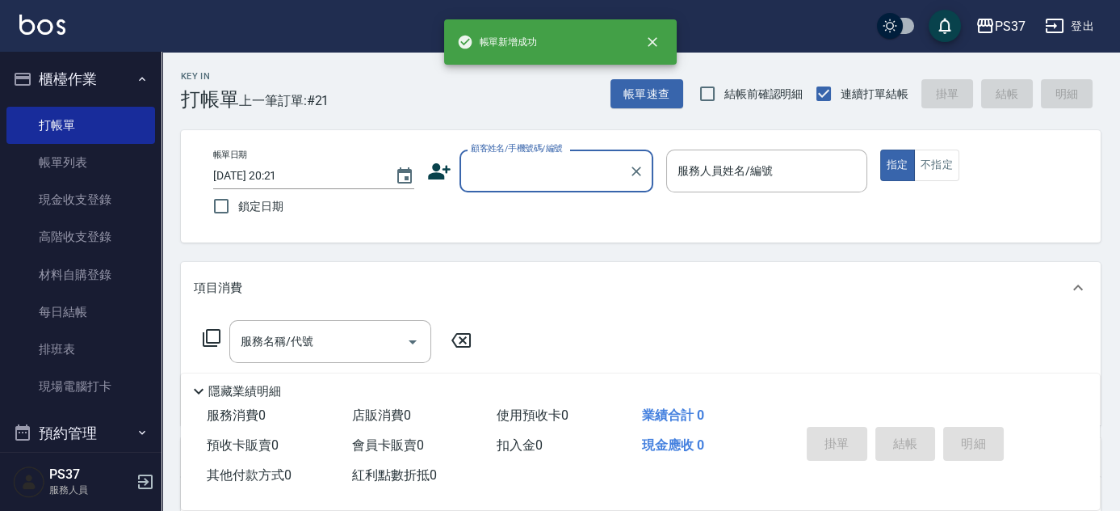
scroll to position [0, 0]
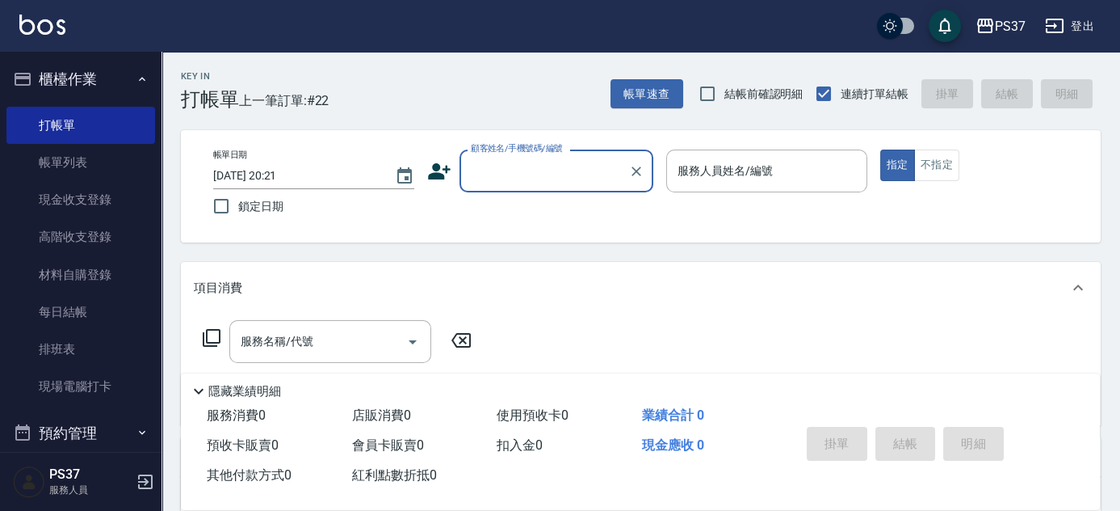
click at [581, 180] on input "顧客姓名/手機號碼/編號" at bounding box center [544, 171] width 155 height 28
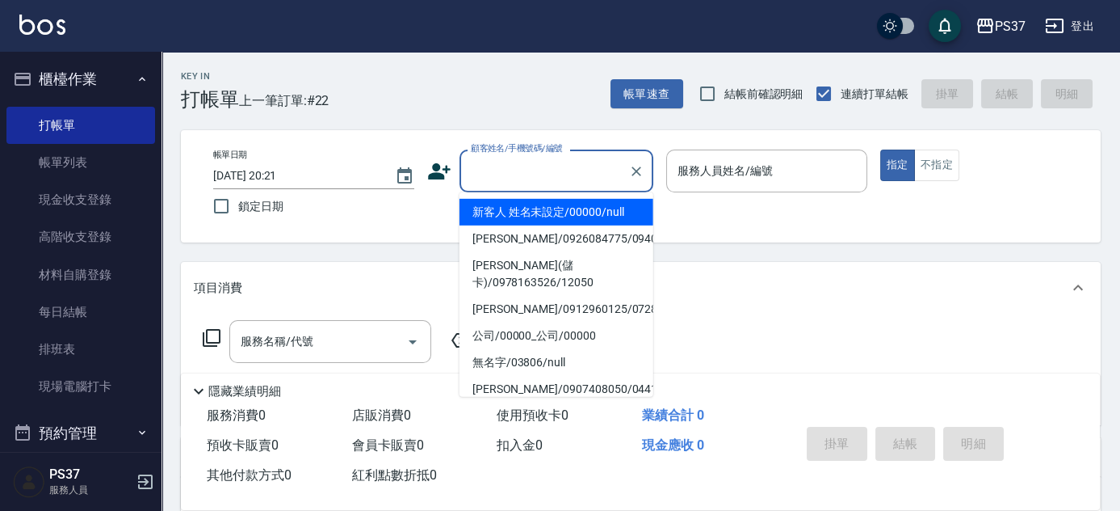
click at [578, 219] on li "新客人 姓名未設定/00000/null" at bounding box center [557, 212] width 194 height 27
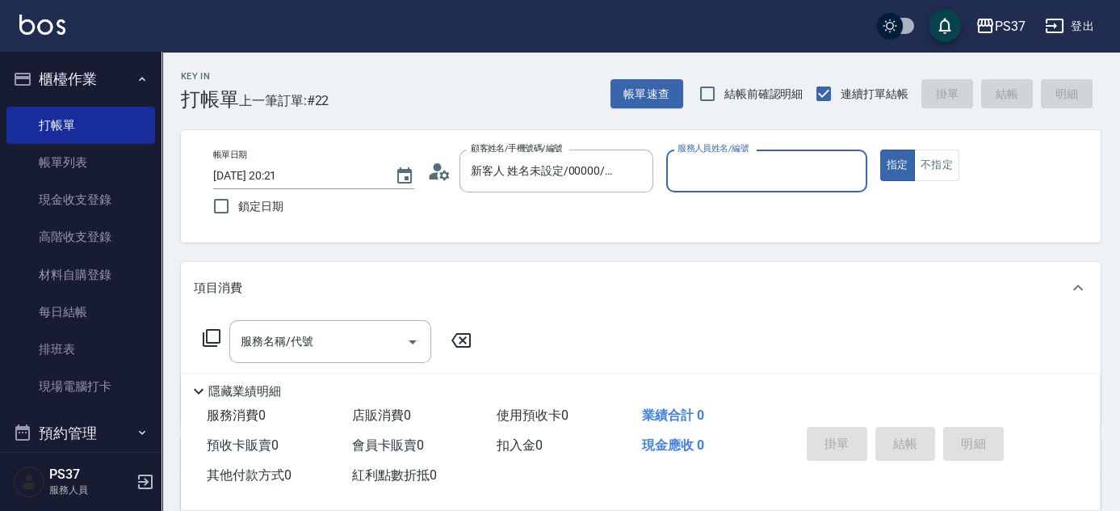
click at [717, 174] on input "服務人員姓名/編號" at bounding box center [767, 171] width 187 height 28
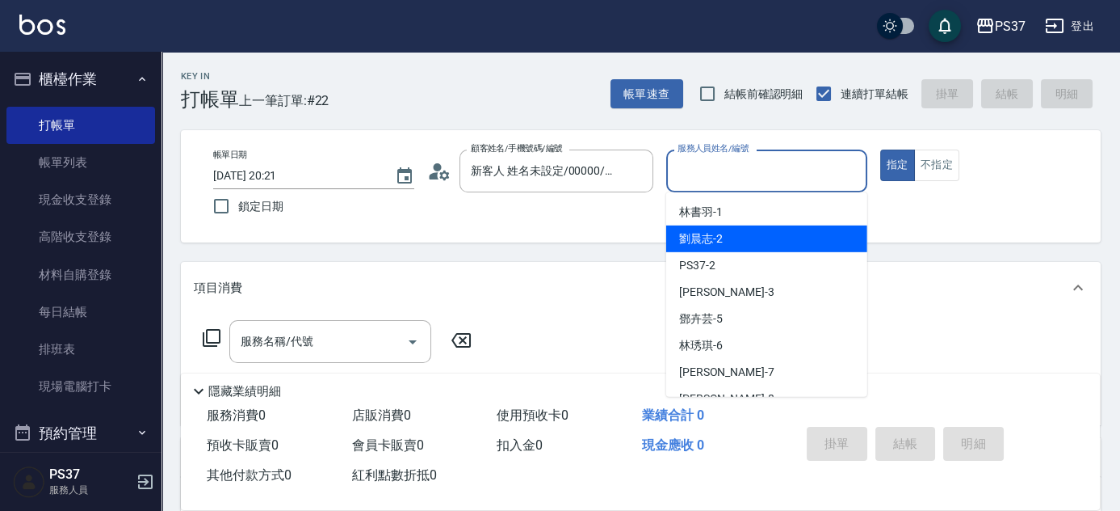
click at [763, 243] on div "劉晨志 -2" at bounding box center [766, 238] width 201 height 27
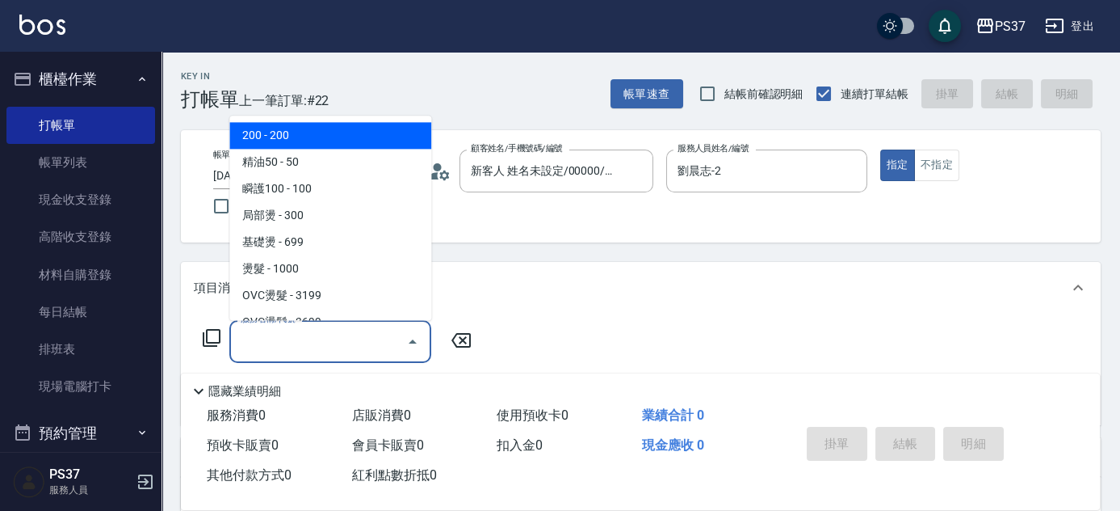
click at [350, 346] on input "服務名稱/代號" at bounding box center [318, 341] width 163 height 28
click at [284, 135] on span "200 - 200" at bounding box center [330, 136] width 202 height 27
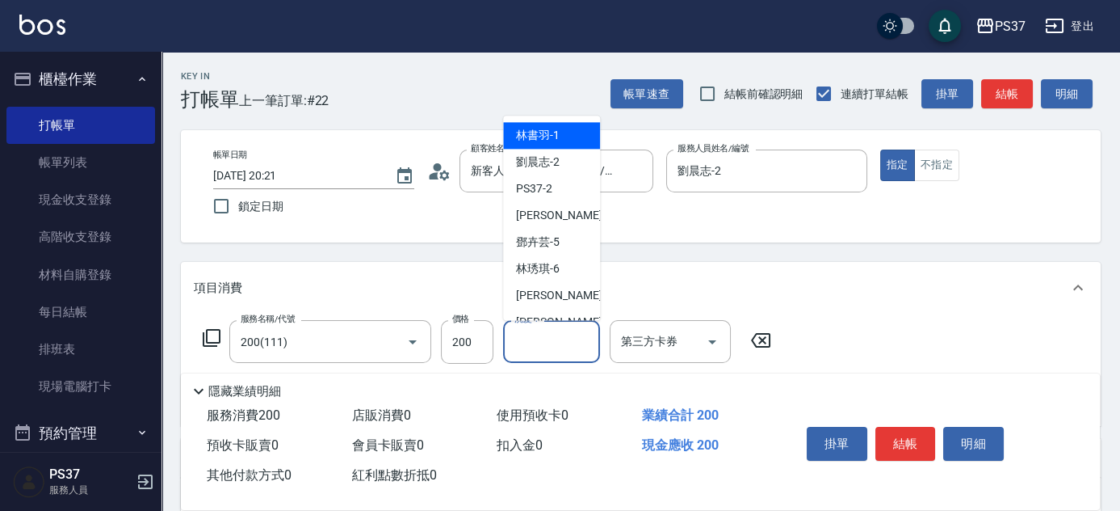
click at [558, 339] on input "洗髮-1" at bounding box center [552, 341] width 82 height 28
click at [544, 132] on span "林書羽 -1" at bounding box center [538, 136] width 44 height 17
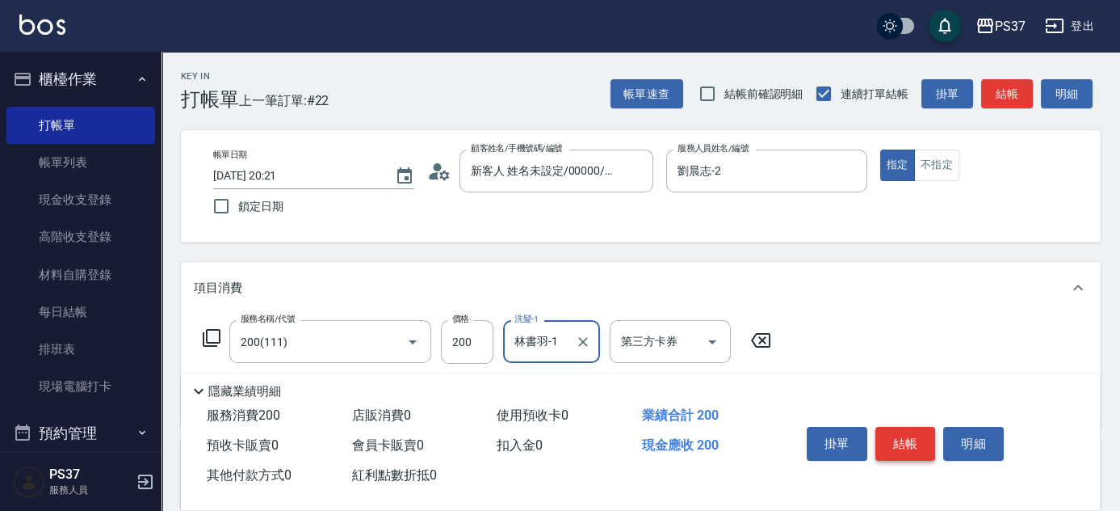
click at [905, 439] on button "結帳" at bounding box center [906, 444] width 61 height 34
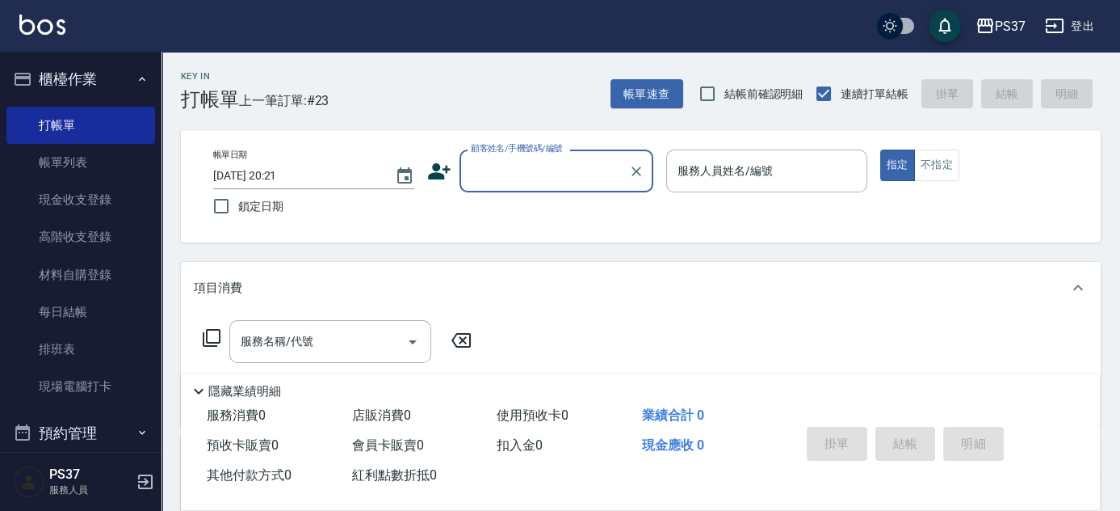
click at [496, 171] on input "顧客姓名/手機號碼/編號" at bounding box center [544, 171] width 155 height 28
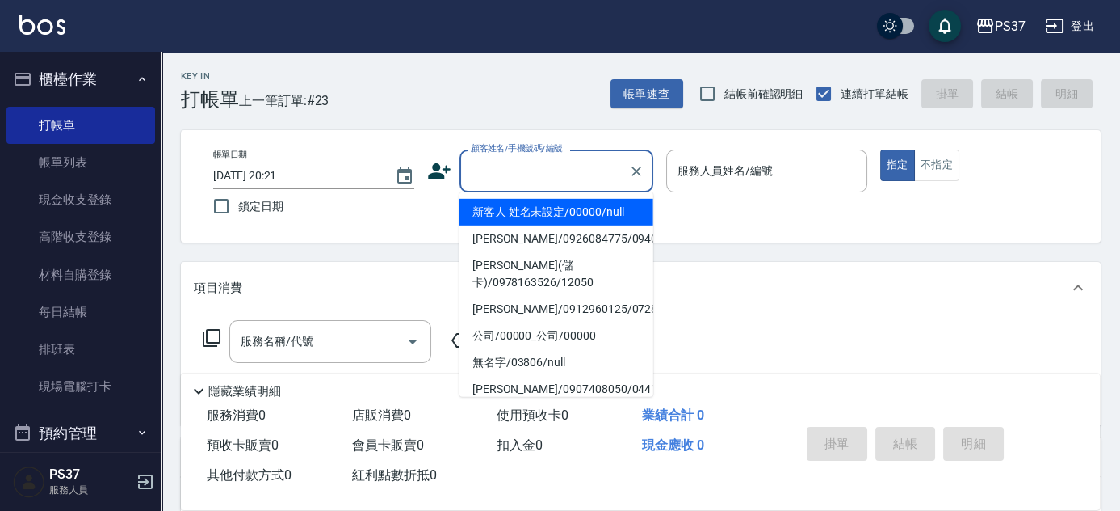
click at [528, 210] on li "新客人 姓名未設定/00000/null" at bounding box center [557, 212] width 194 height 27
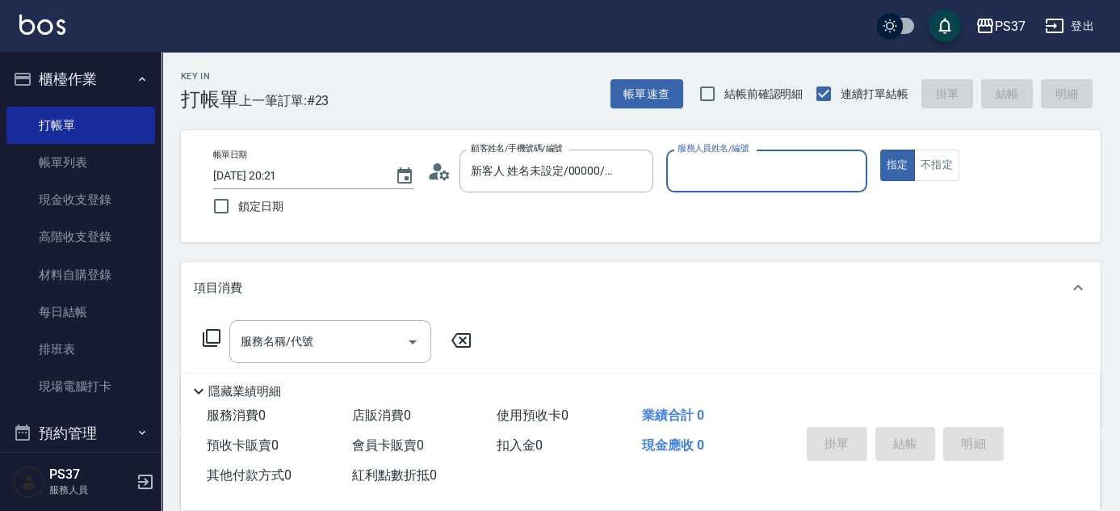
click at [787, 186] on div "服務人員姓名/編號" at bounding box center [766, 170] width 201 height 43
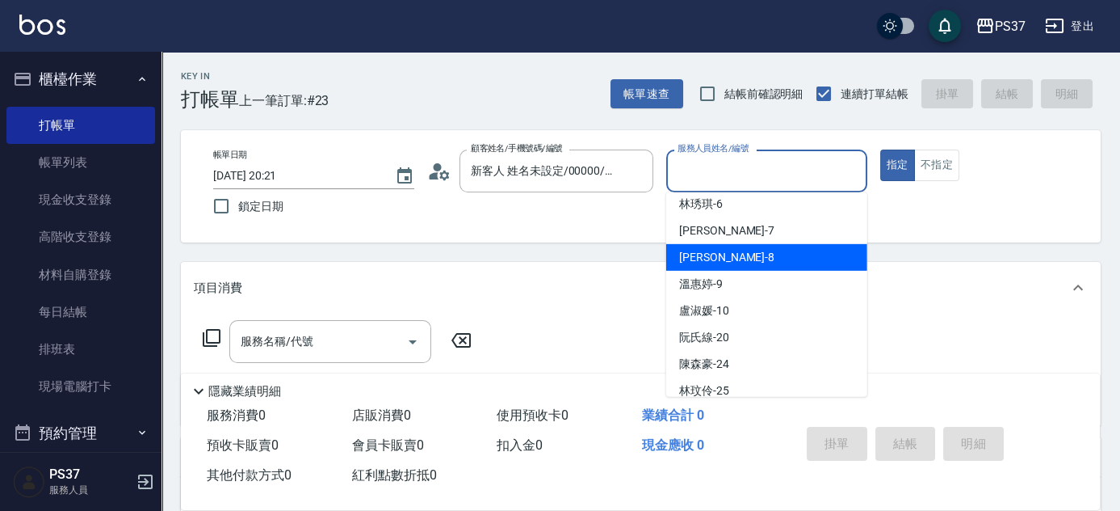
scroll to position [146, 0]
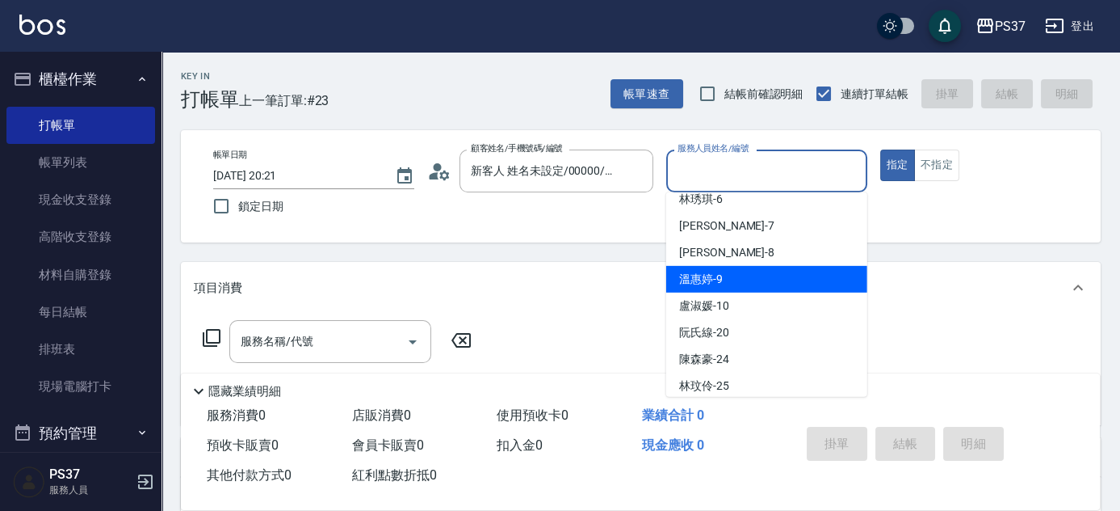
click at [788, 283] on div "溫惠婷 -9" at bounding box center [766, 279] width 201 height 27
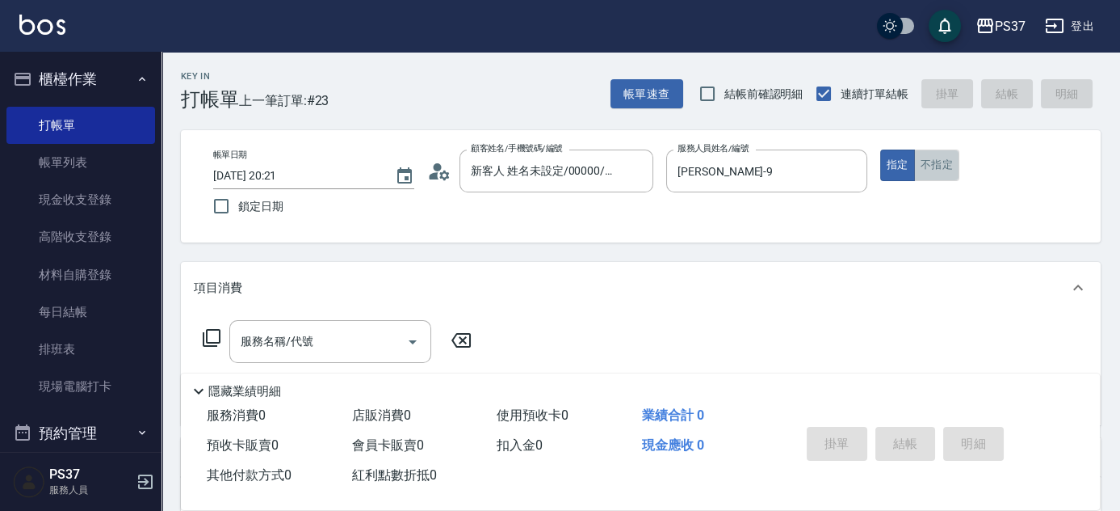
click at [934, 166] on button "不指定" at bounding box center [936, 165] width 45 height 32
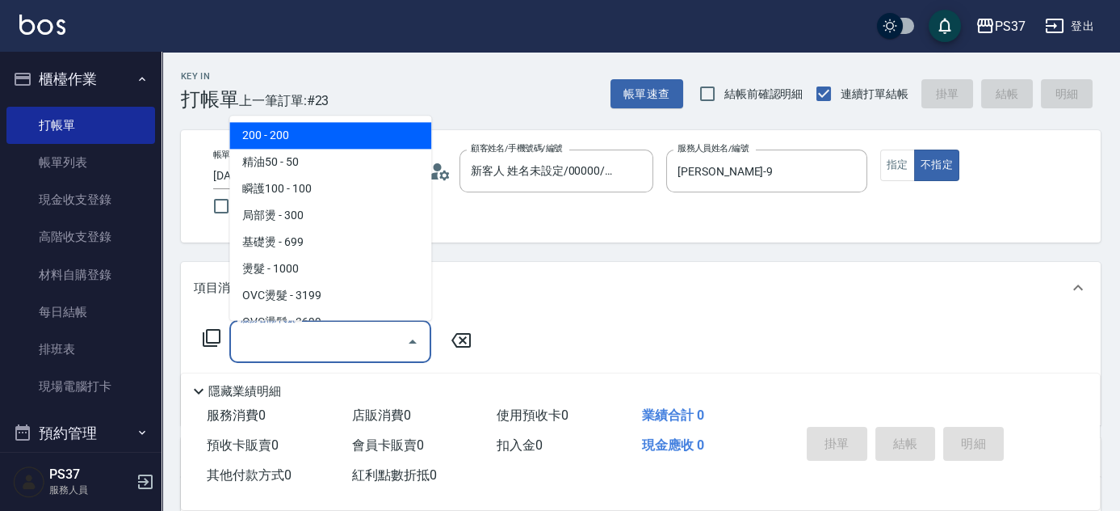
click at [346, 332] on input "服務名稱/代號" at bounding box center [318, 341] width 163 height 28
click at [310, 135] on span "200 - 200" at bounding box center [330, 136] width 202 height 27
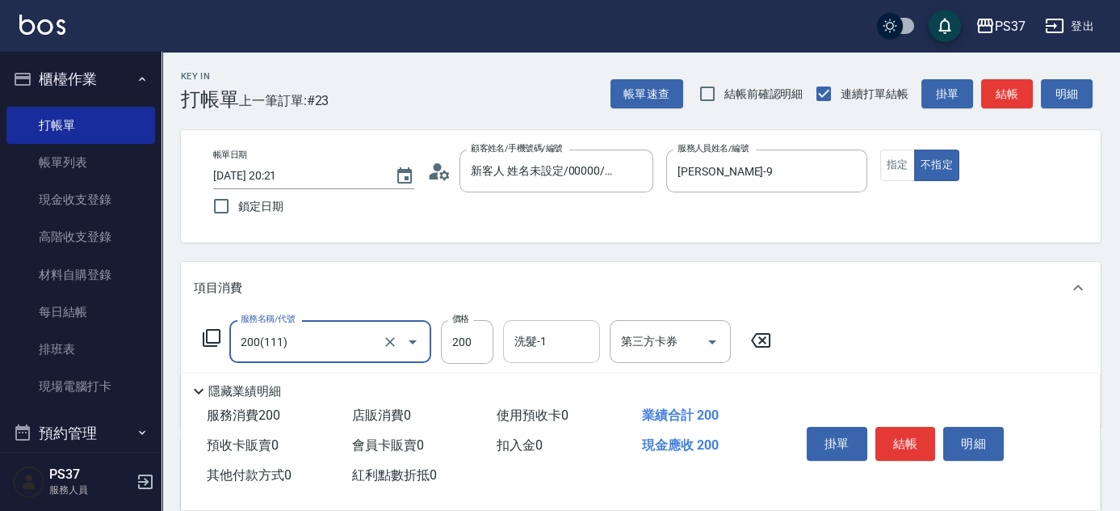
click at [539, 348] on input "洗髮-1" at bounding box center [552, 341] width 82 height 28
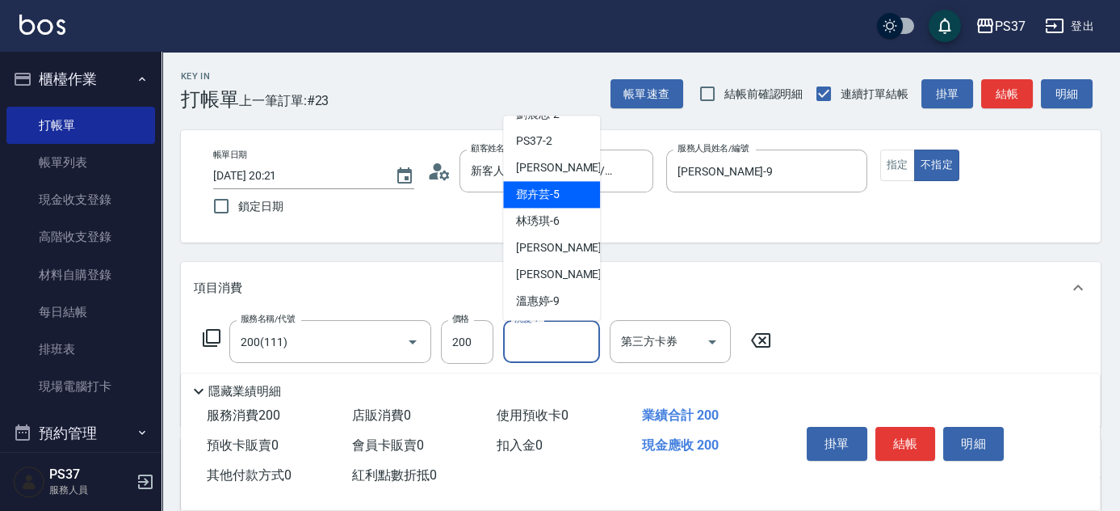
scroll to position [73, 0]
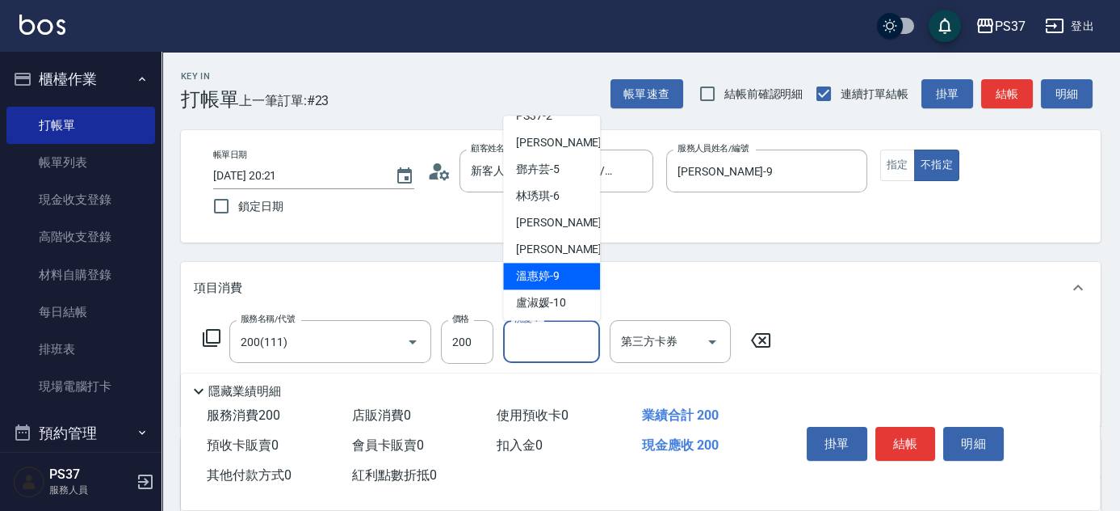
click at [555, 275] on span "溫惠婷 -9" at bounding box center [538, 276] width 44 height 17
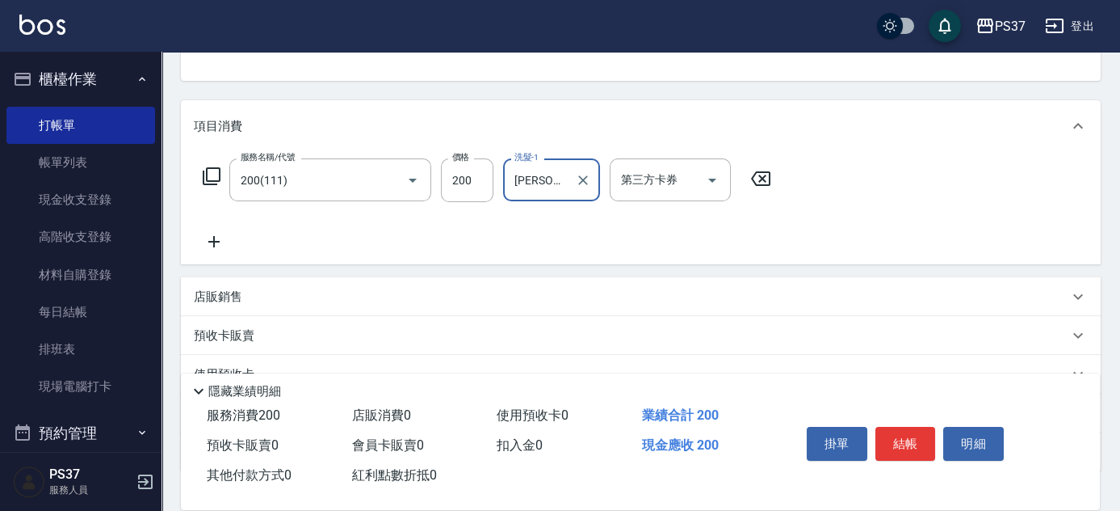
scroll to position [275, 0]
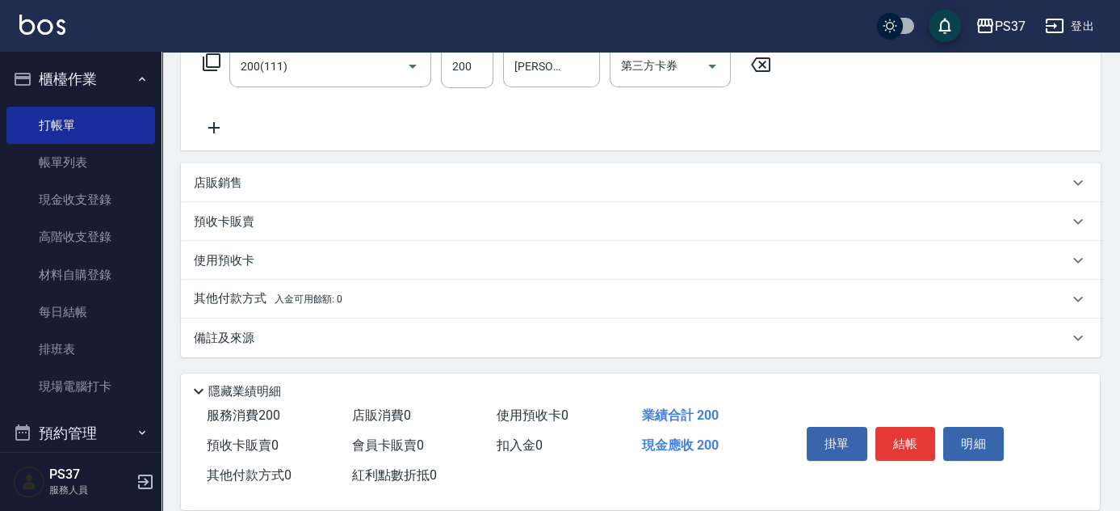
click at [211, 124] on icon at bounding box center [214, 127] width 40 height 19
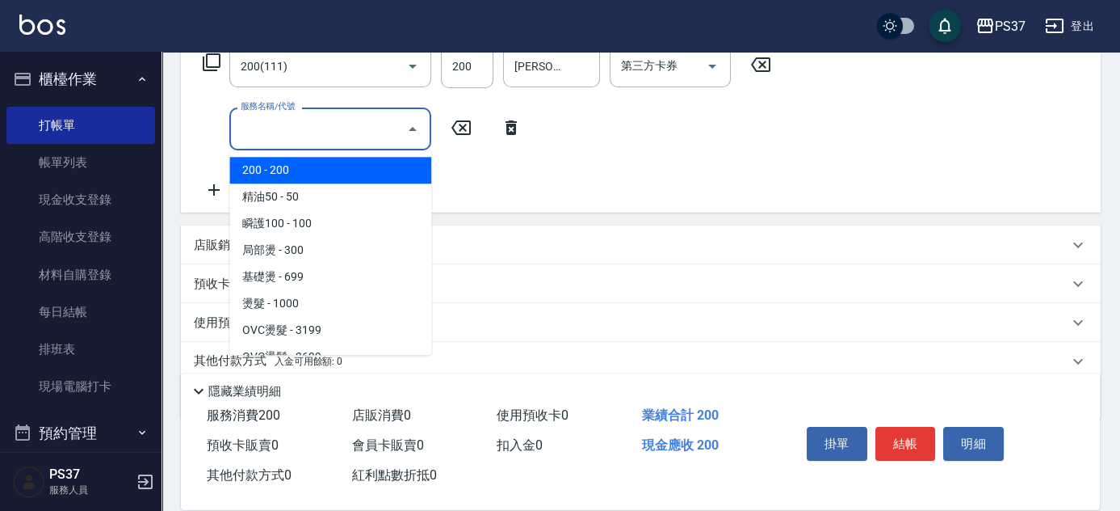
click at [254, 126] on input "服務名稱/代號" at bounding box center [318, 129] width 163 height 28
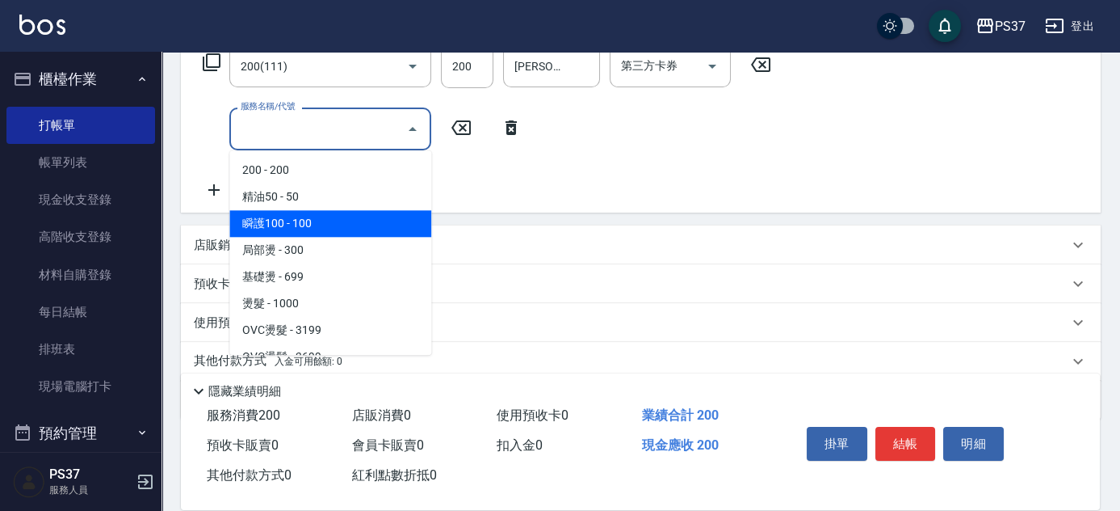
click at [308, 215] on span "瞬護100 - 100" at bounding box center [330, 223] width 202 height 27
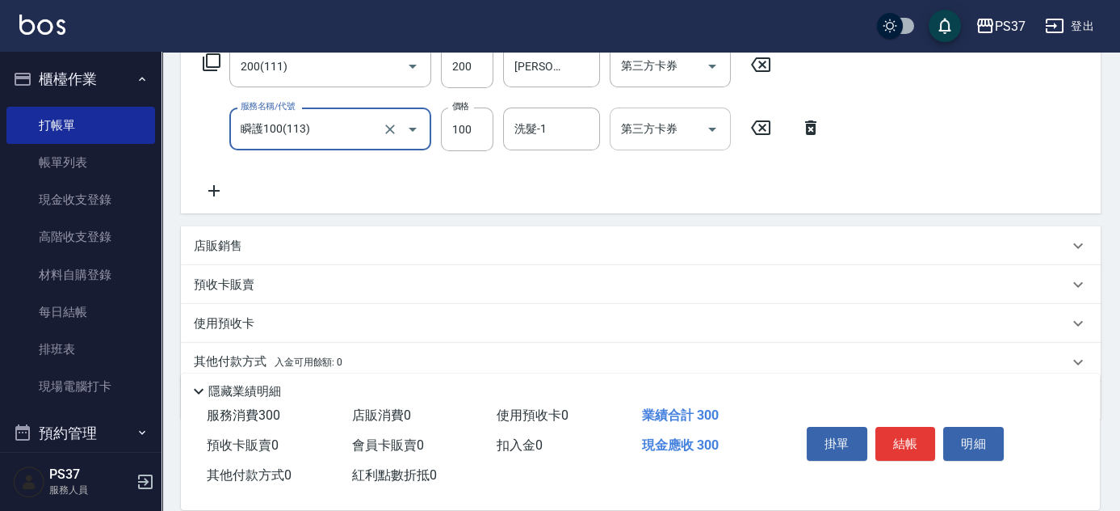
click at [603, 132] on form "洗髮-1 洗髮-1" at bounding box center [556, 128] width 107 height 43
click at [556, 135] on input "洗髮-1" at bounding box center [552, 129] width 82 height 28
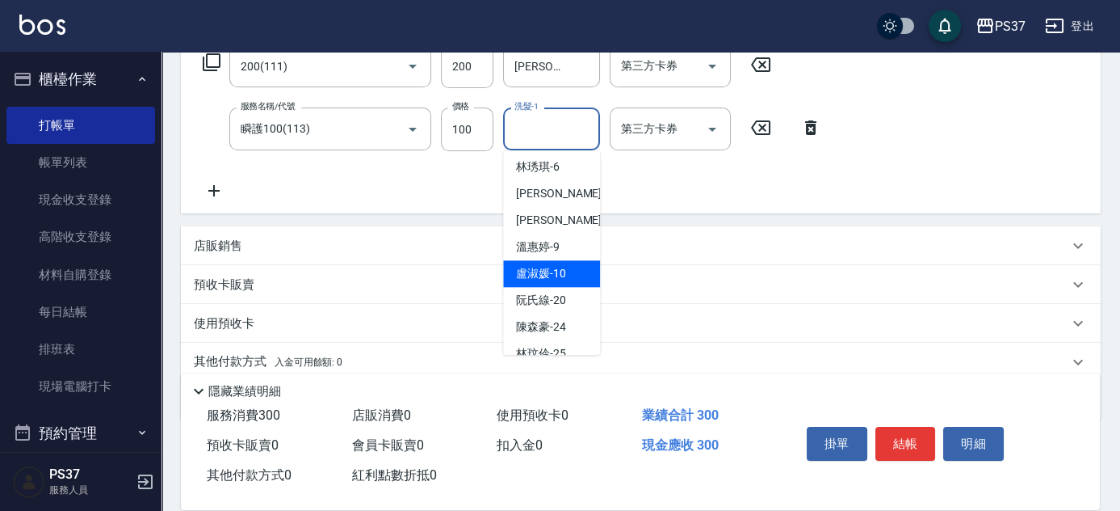
scroll to position [73, 0]
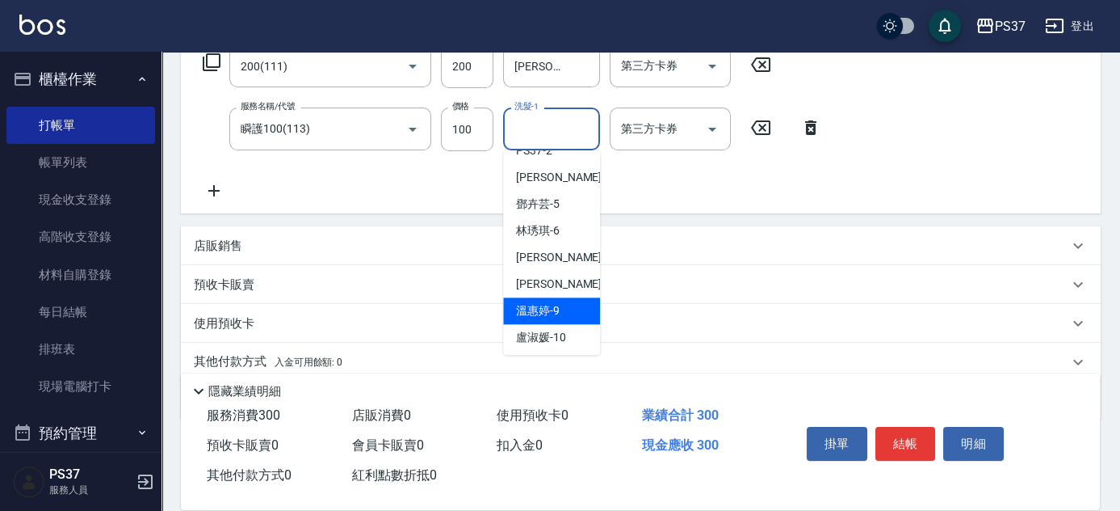
click at [558, 305] on span "溫惠婷 -9" at bounding box center [538, 310] width 44 height 17
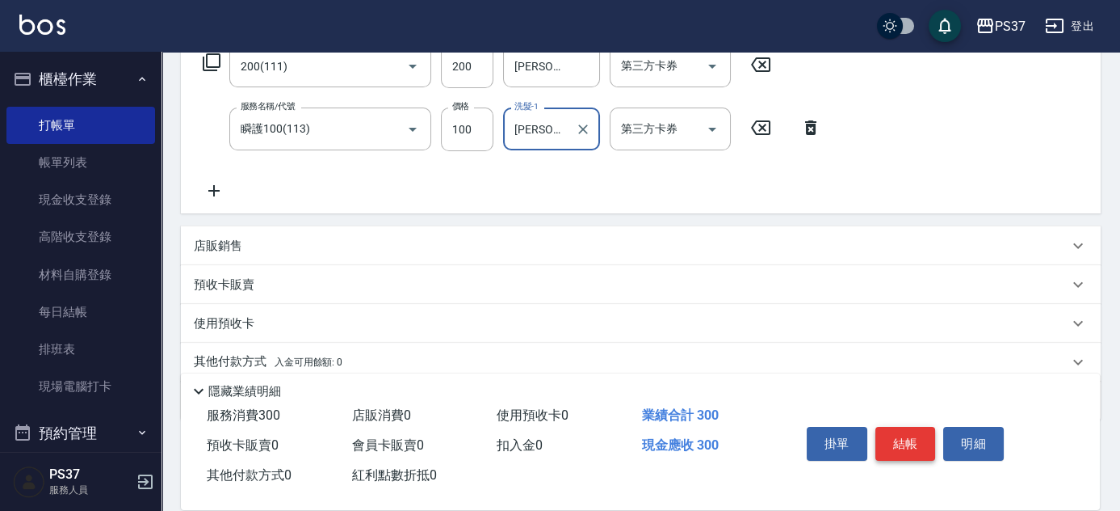
click at [920, 433] on button "結帳" at bounding box center [906, 444] width 61 height 34
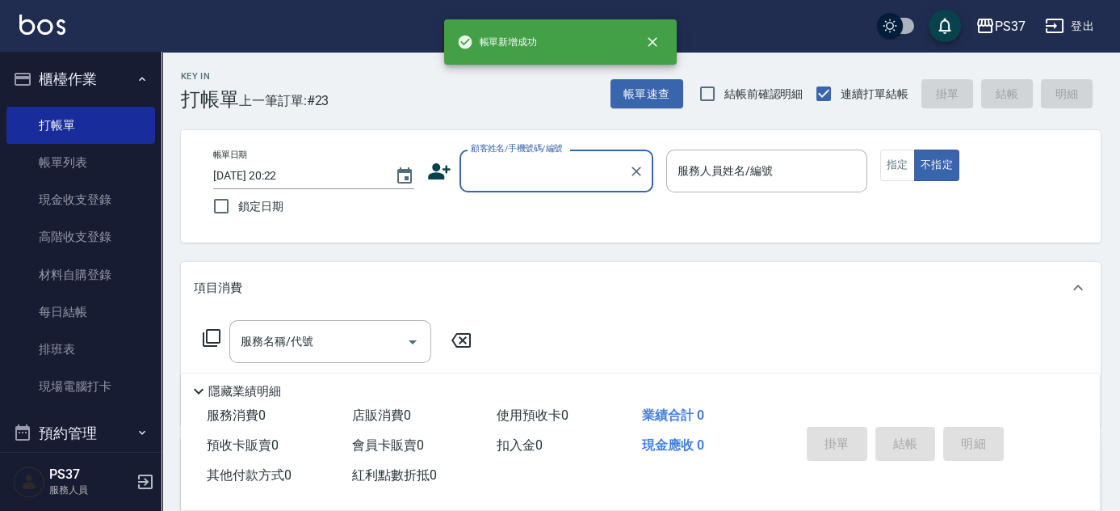
scroll to position [0, 0]
click at [569, 180] on input "顧客姓名/手機號碼/編號" at bounding box center [544, 171] width 155 height 28
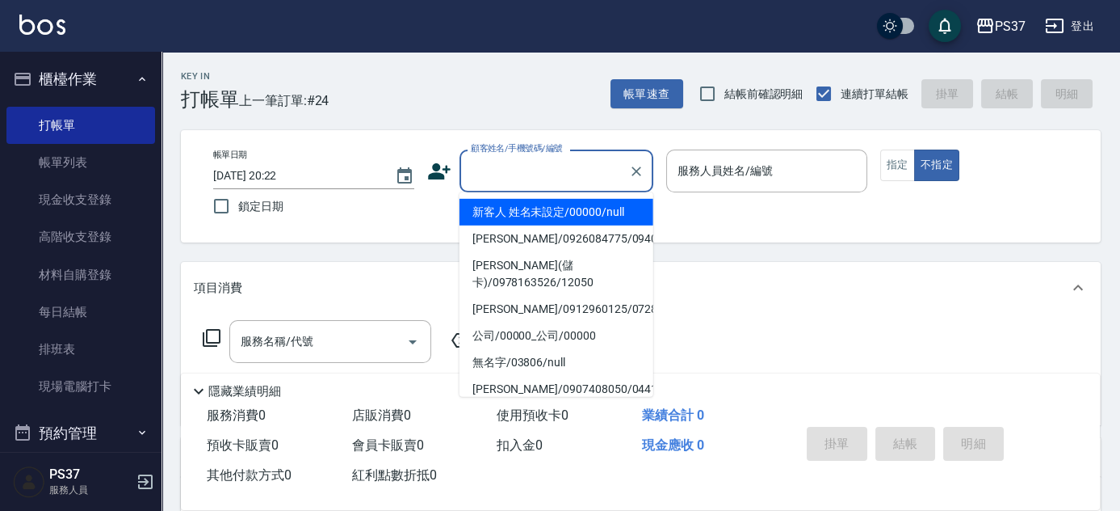
click at [568, 204] on li "新客人 姓名未設定/00000/null" at bounding box center [557, 212] width 194 height 27
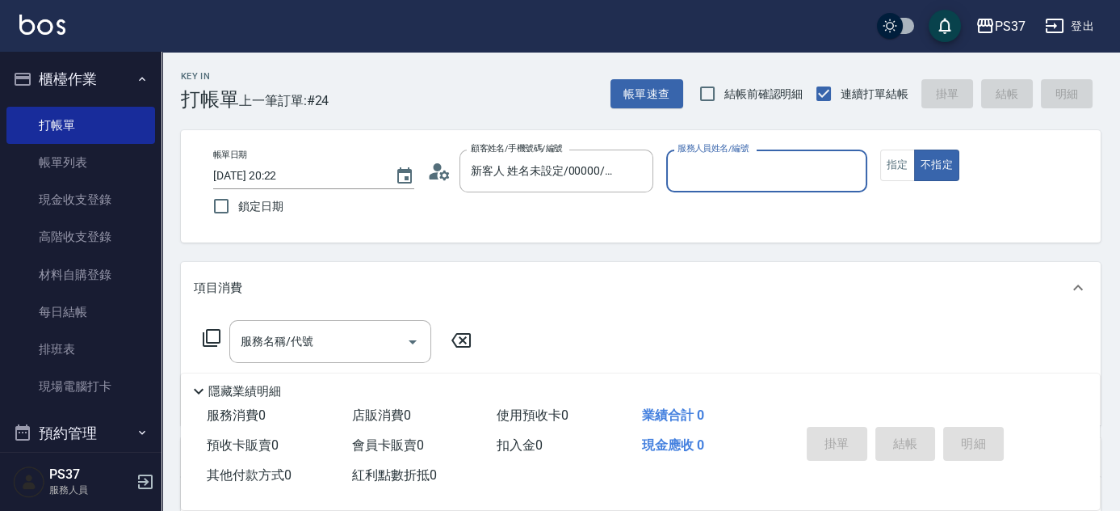
click at [709, 181] on input "服務人員姓名/編號" at bounding box center [767, 171] width 187 height 28
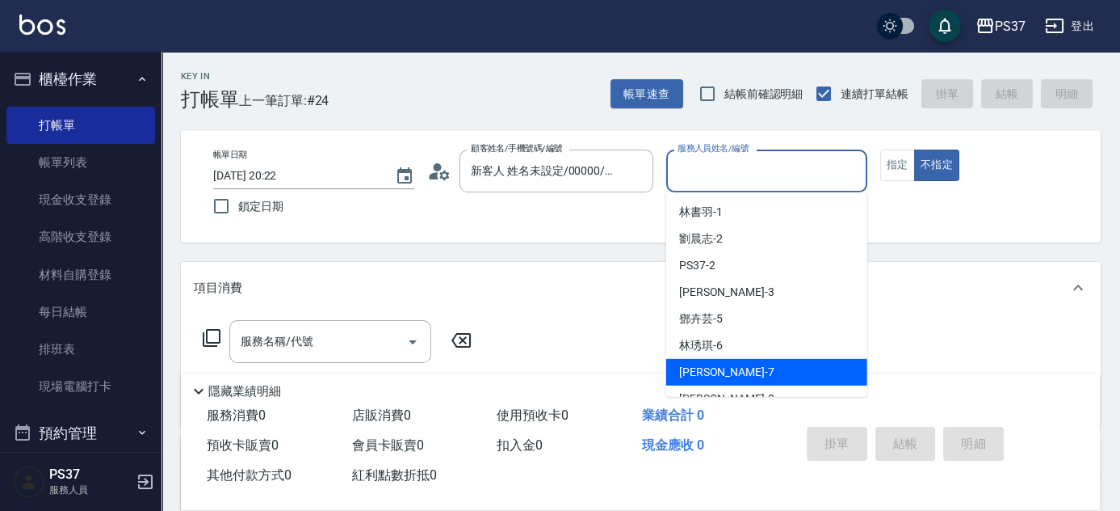
click at [791, 370] on div "黎氏萍 -7" at bounding box center [766, 372] width 201 height 27
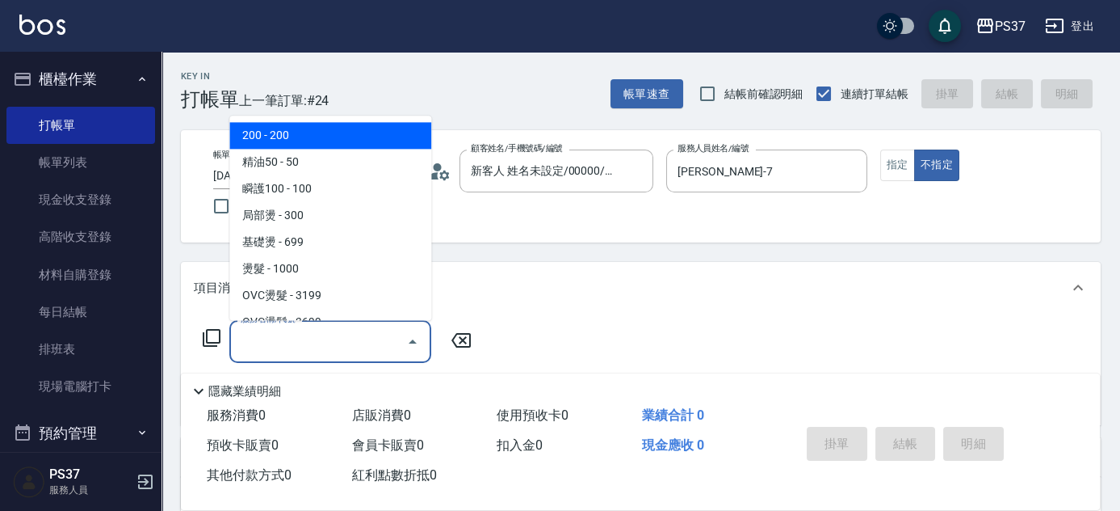
click at [318, 344] on input "服務名稱/代號" at bounding box center [318, 341] width 163 height 28
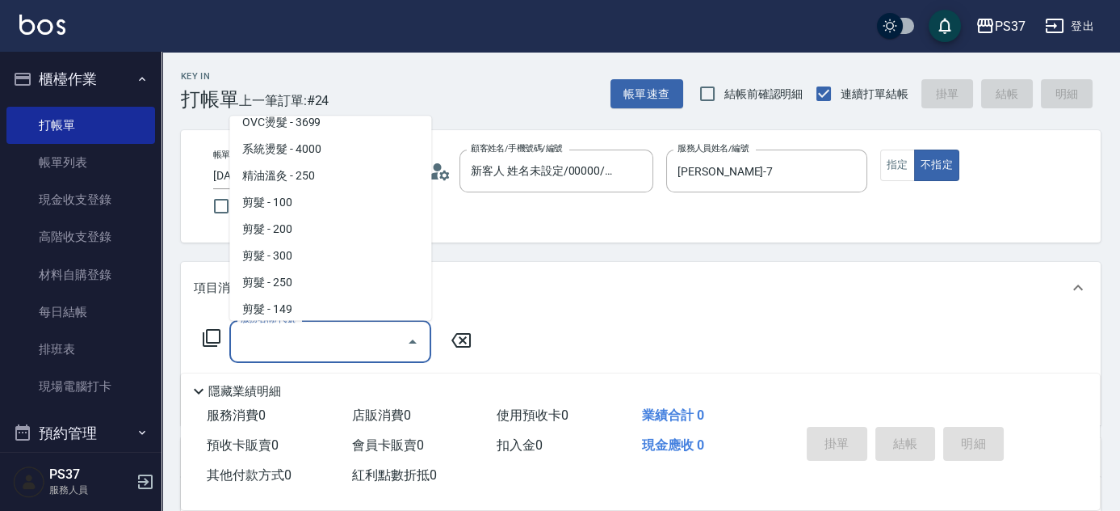
scroll to position [293, 0]
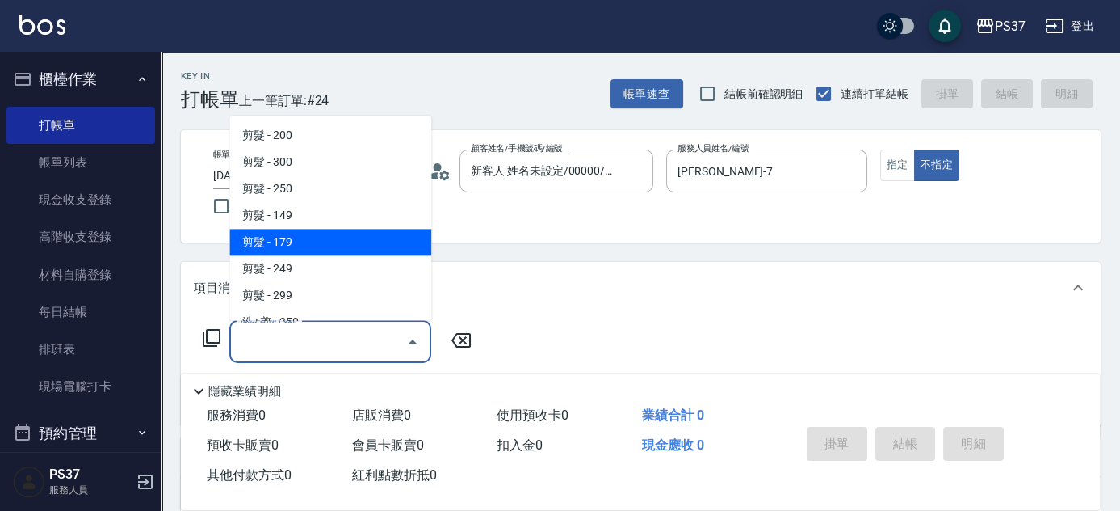
click at [317, 238] on span "剪髮 - 179" at bounding box center [330, 242] width 202 height 27
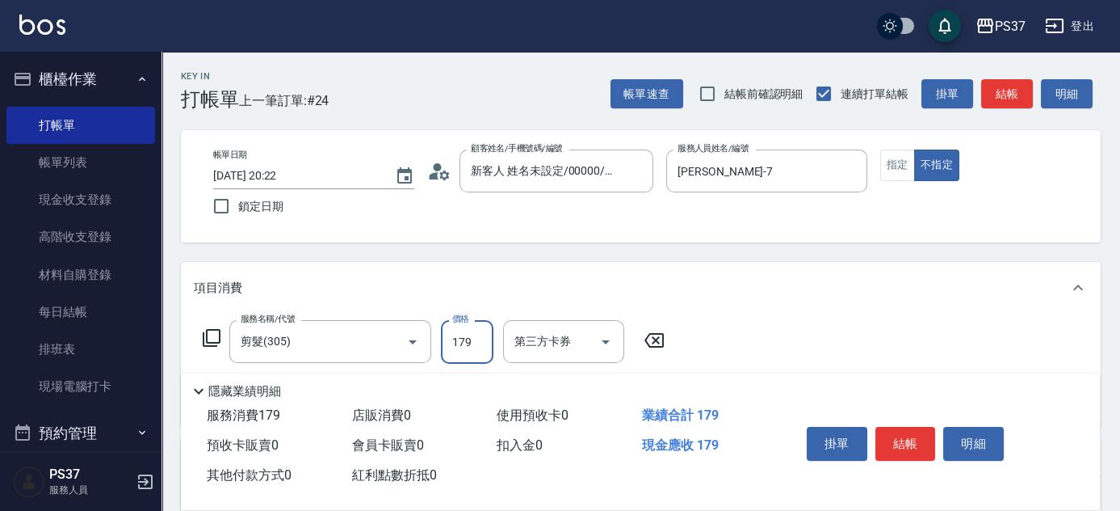
click at [480, 344] on input "179" at bounding box center [467, 342] width 53 height 44
click at [923, 430] on button "結帳" at bounding box center [906, 444] width 61 height 34
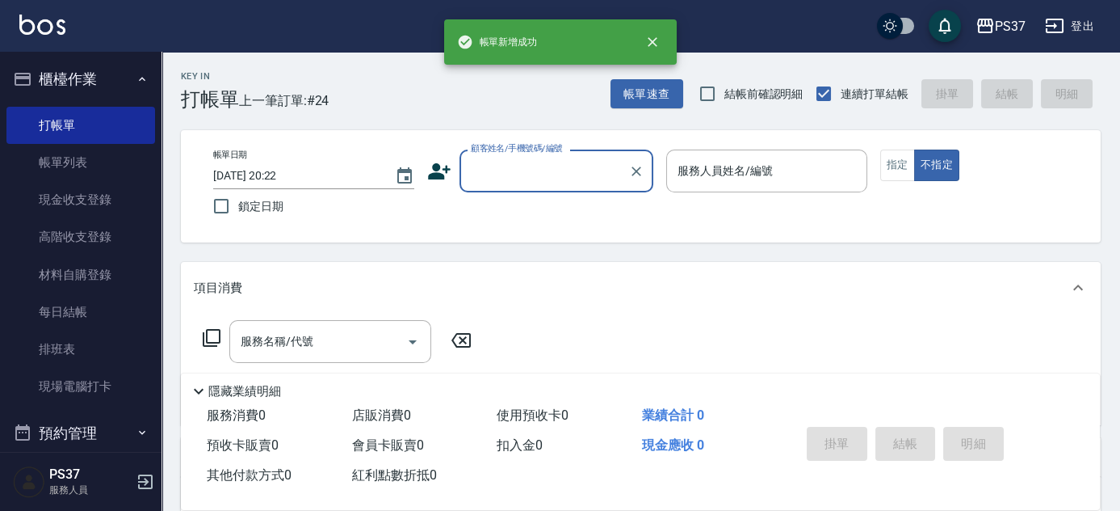
scroll to position [0, 0]
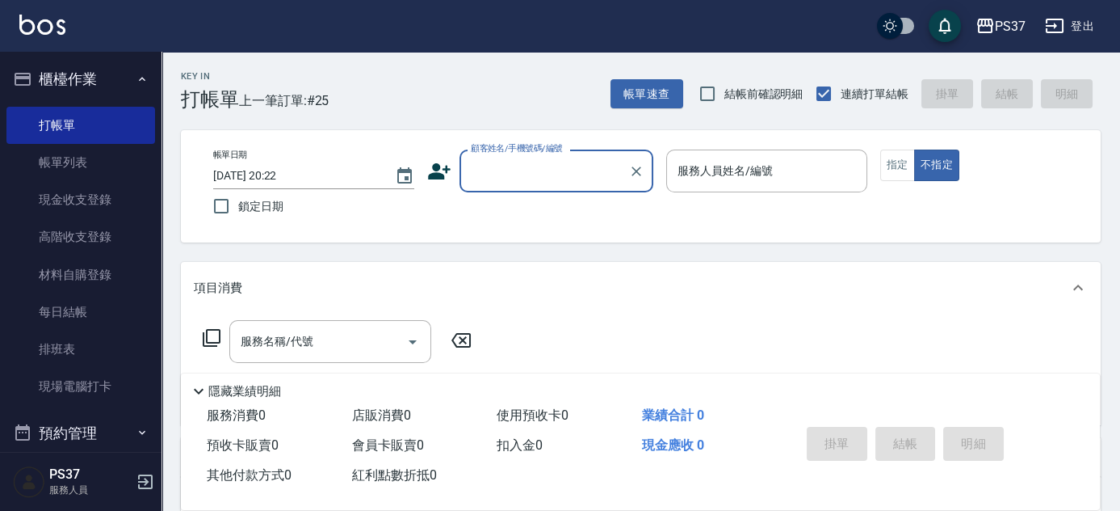
click at [534, 170] on input "顧客姓名/手機號碼/編號" at bounding box center [544, 171] width 155 height 28
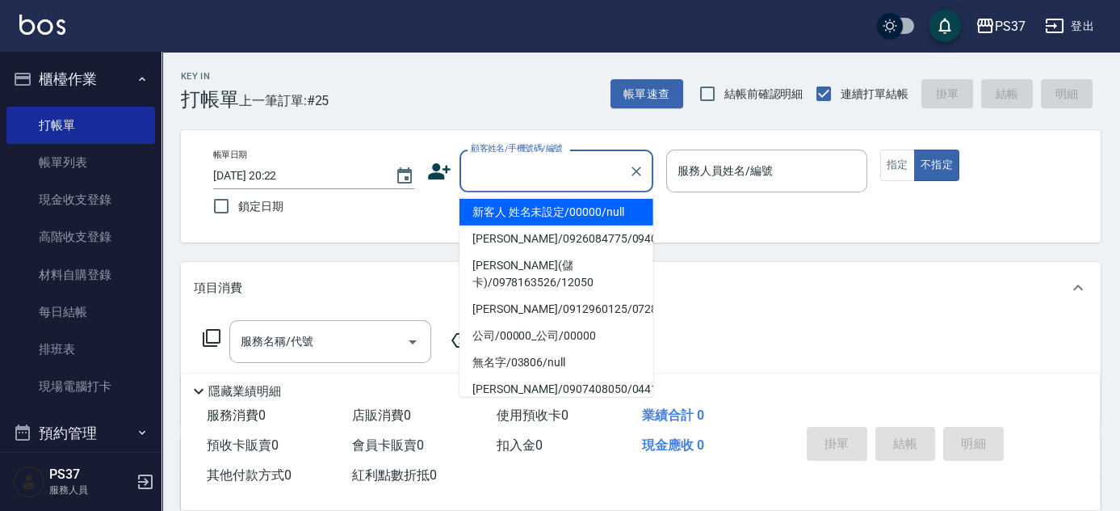
drag, startPoint x: 552, startPoint y: 208, endPoint x: 646, endPoint y: 212, distance: 94.6
click at [553, 208] on li "新客人 姓名未設定/00000/null" at bounding box center [557, 212] width 194 height 27
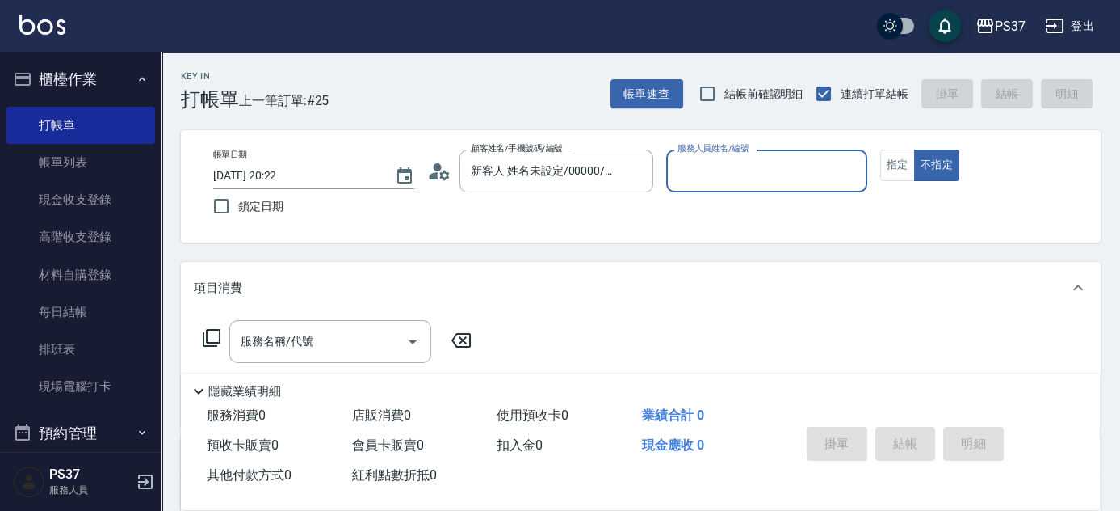
click at [729, 184] on input "服務人員姓名/編號" at bounding box center [767, 171] width 187 height 28
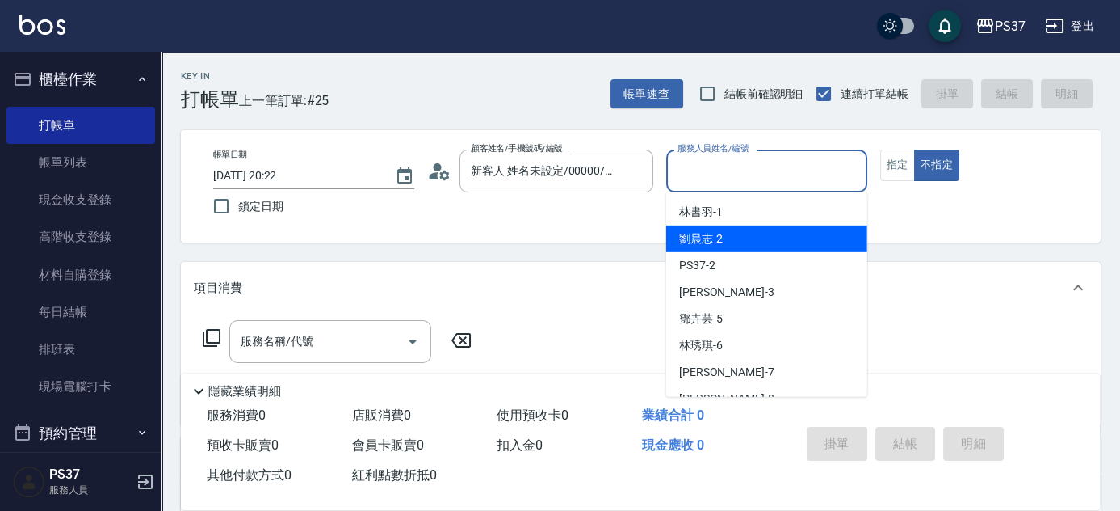
click at [746, 248] on div "劉晨志 -2" at bounding box center [766, 238] width 201 height 27
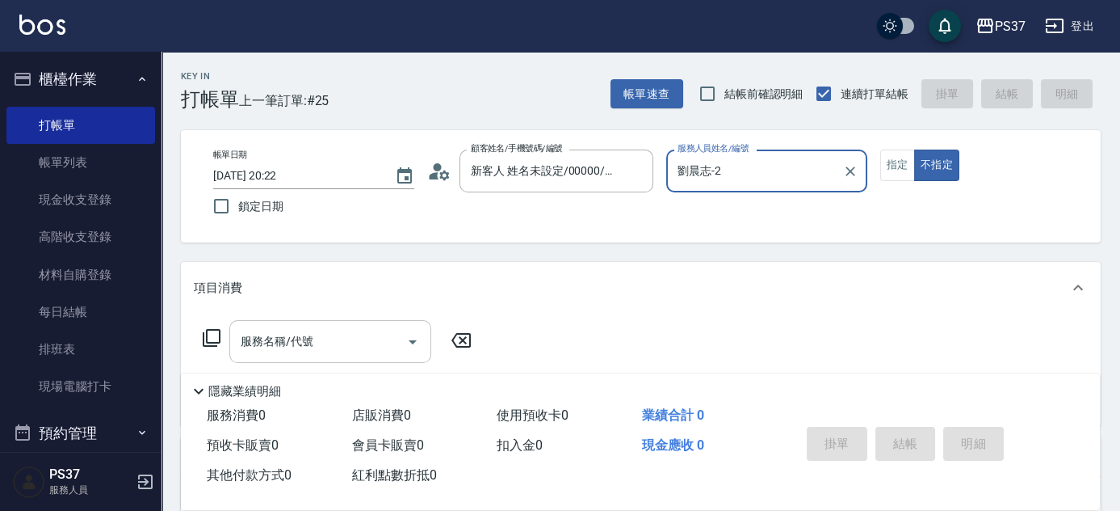
click at [324, 335] on input "服務名稱/代號" at bounding box center [318, 341] width 163 height 28
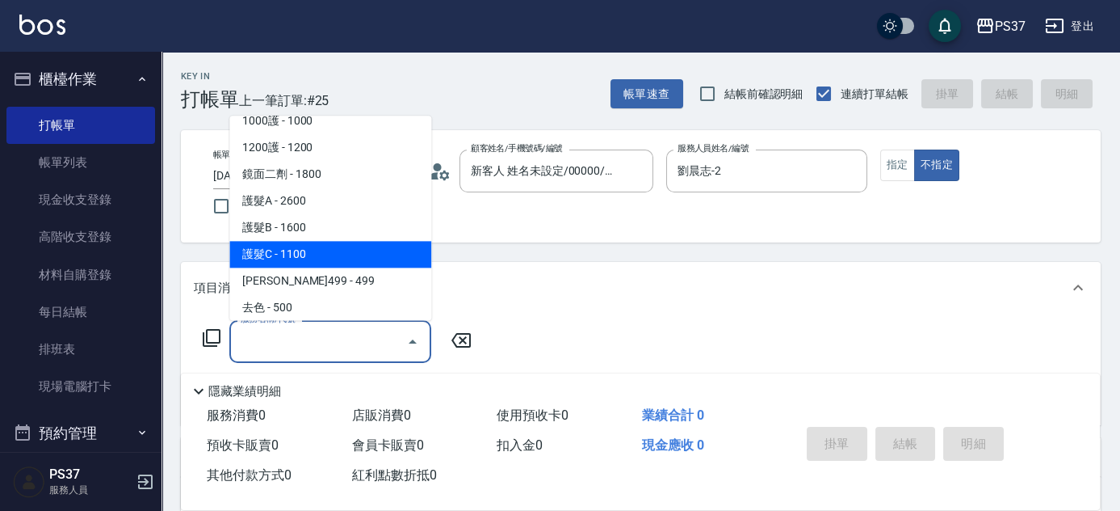
scroll to position [808, 0]
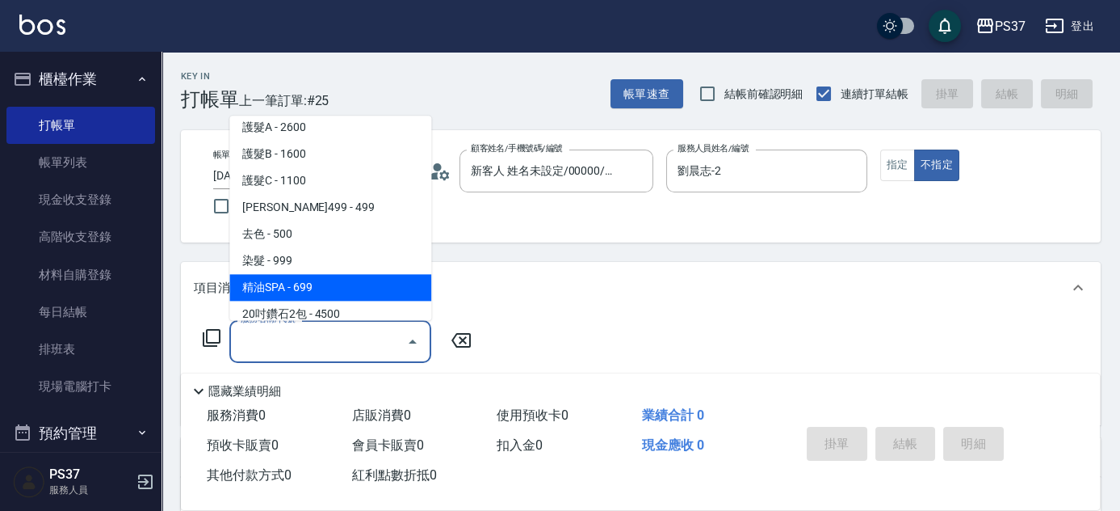
click at [328, 278] on span "精油SPA - 699" at bounding box center [330, 288] width 202 height 27
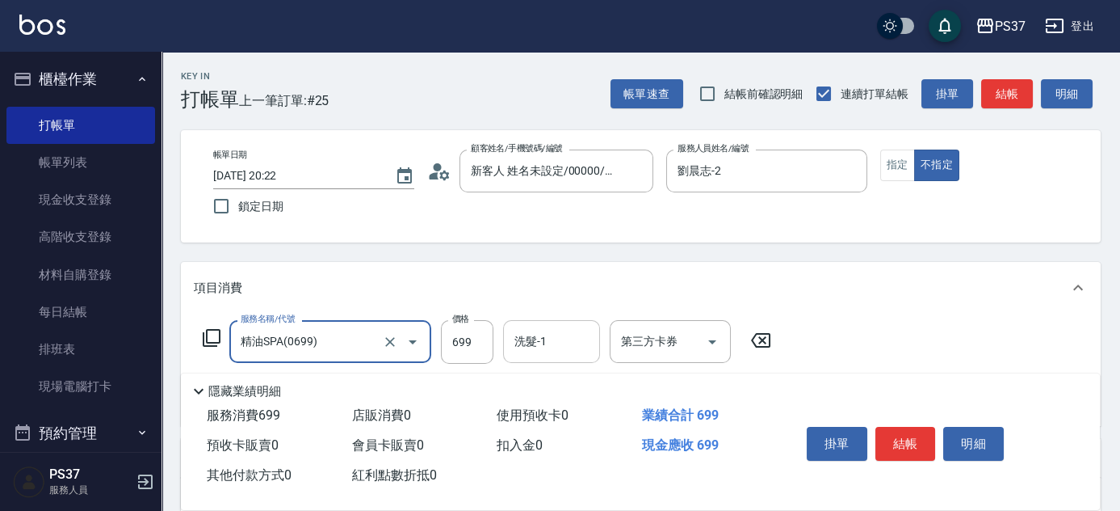
click at [529, 342] on input "洗髮-1" at bounding box center [552, 341] width 82 height 28
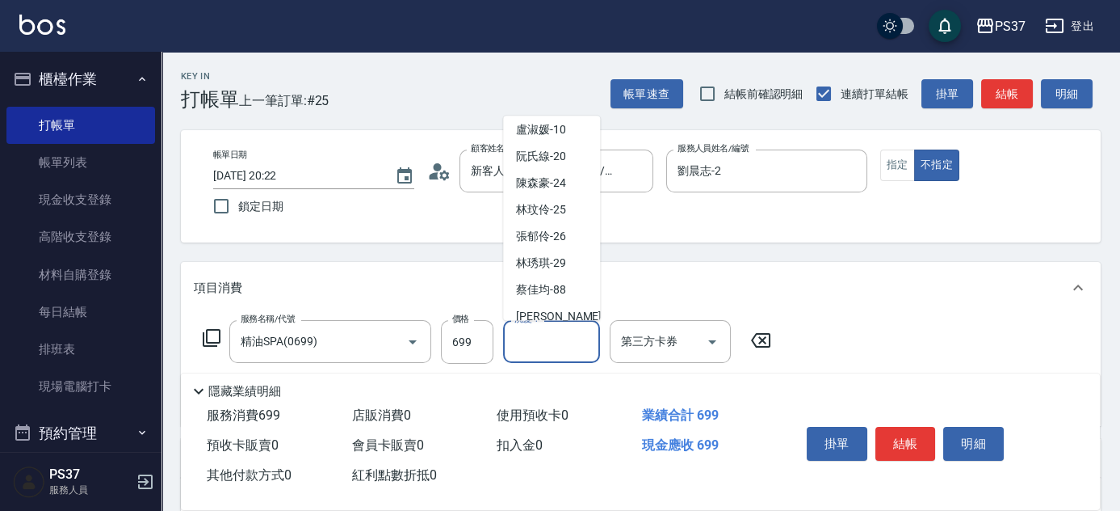
scroll to position [261, 0]
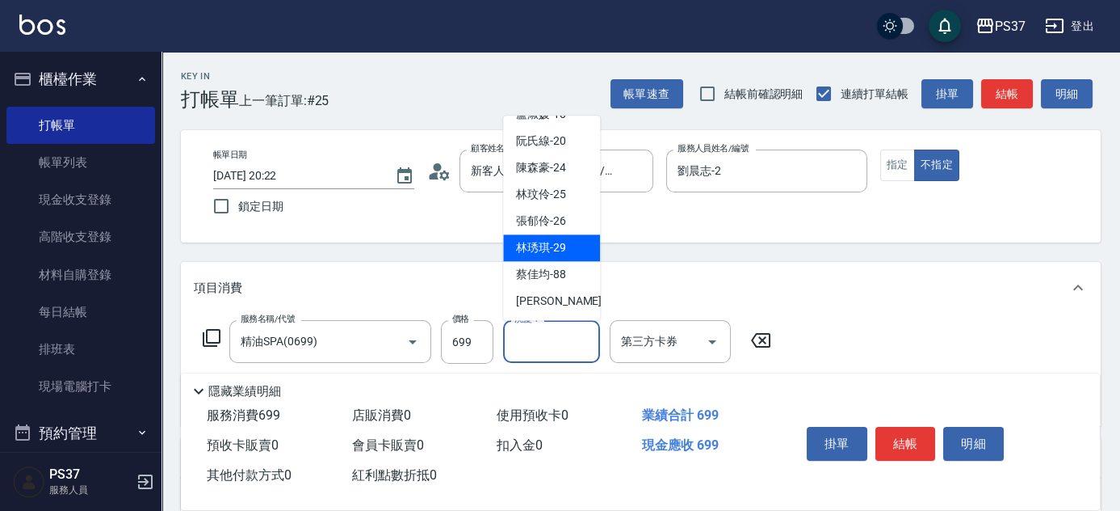
click at [539, 244] on span "林琇琪 -29" at bounding box center [541, 248] width 50 height 17
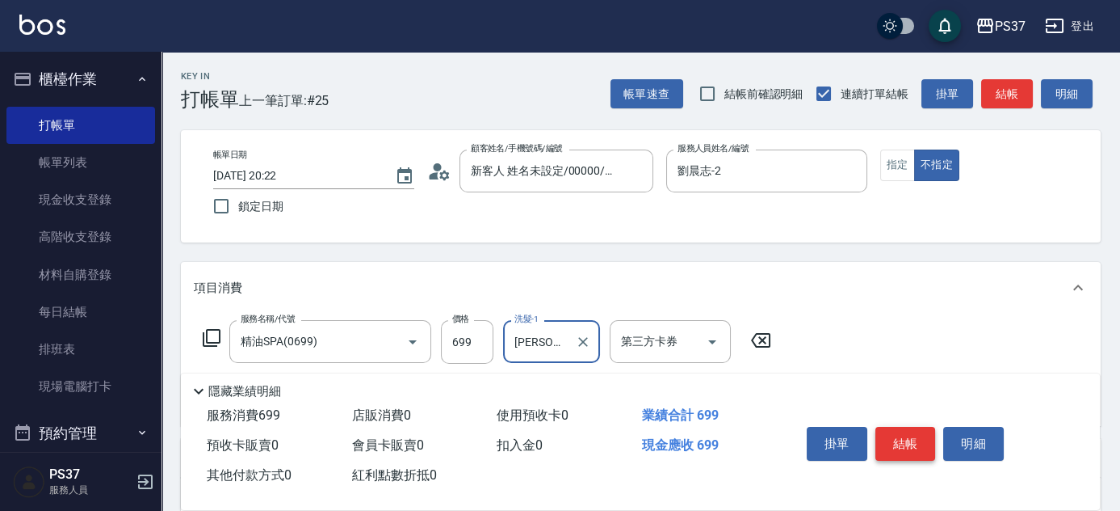
click at [906, 435] on button "結帳" at bounding box center [906, 444] width 61 height 34
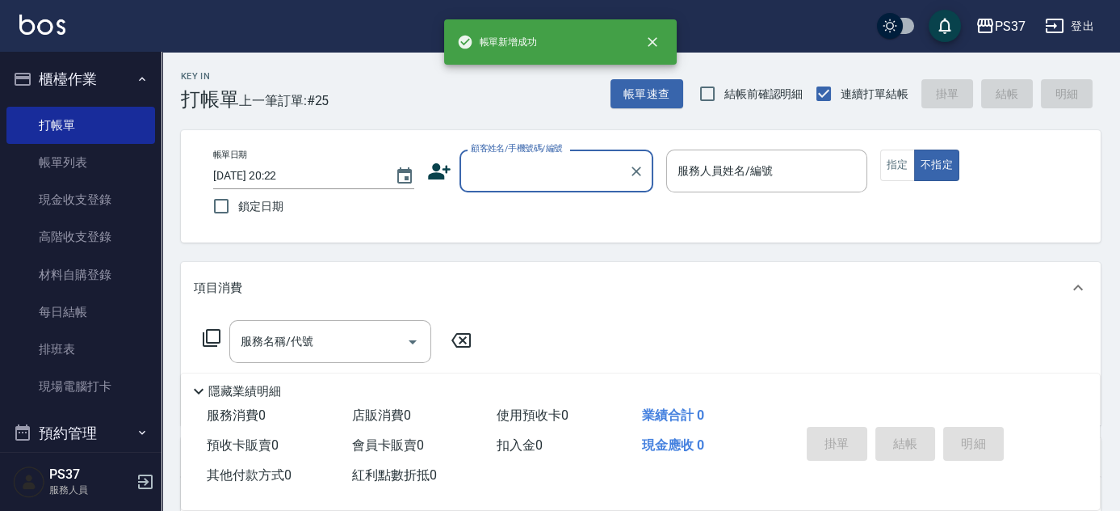
scroll to position [0, 0]
click at [537, 174] on input "顧客姓名/手機號碼/編號" at bounding box center [544, 171] width 155 height 28
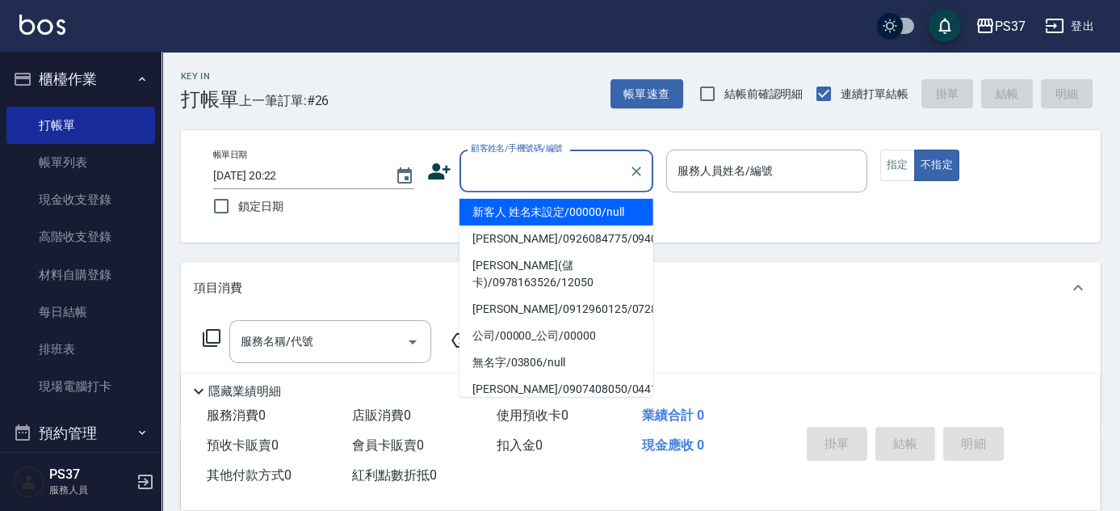
click at [544, 208] on li "新客人 姓名未設定/00000/null" at bounding box center [557, 212] width 194 height 27
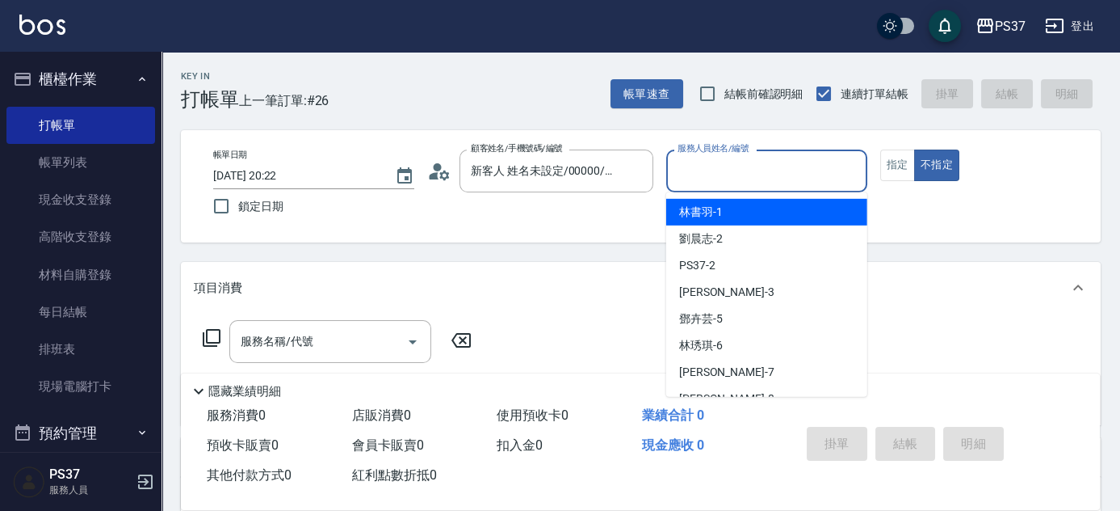
click at [720, 181] on input "服務人員姓名/編號" at bounding box center [767, 171] width 187 height 28
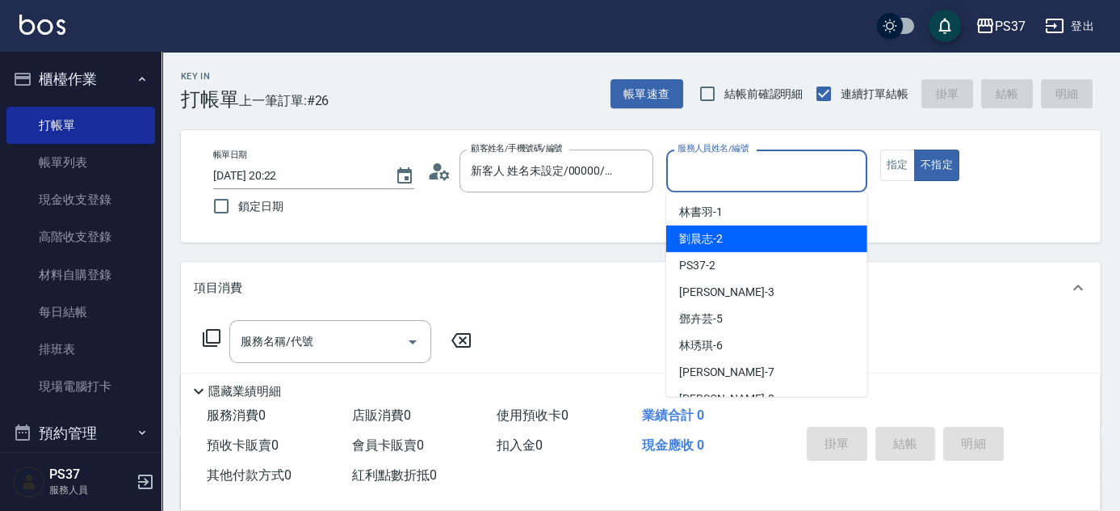
click at [741, 236] on div "劉晨志 -2" at bounding box center [766, 238] width 201 height 27
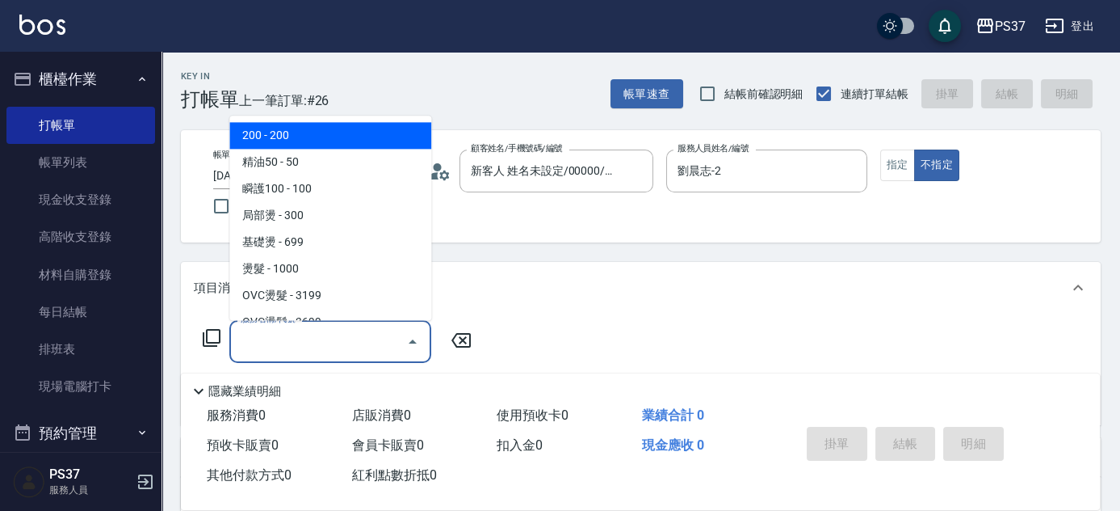
click at [347, 338] on input "服務名稱/代號" at bounding box center [318, 341] width 163 height 28
click at [283, 135] on span "200 - 200" at bounding box center [330, 136] width 202 height 27
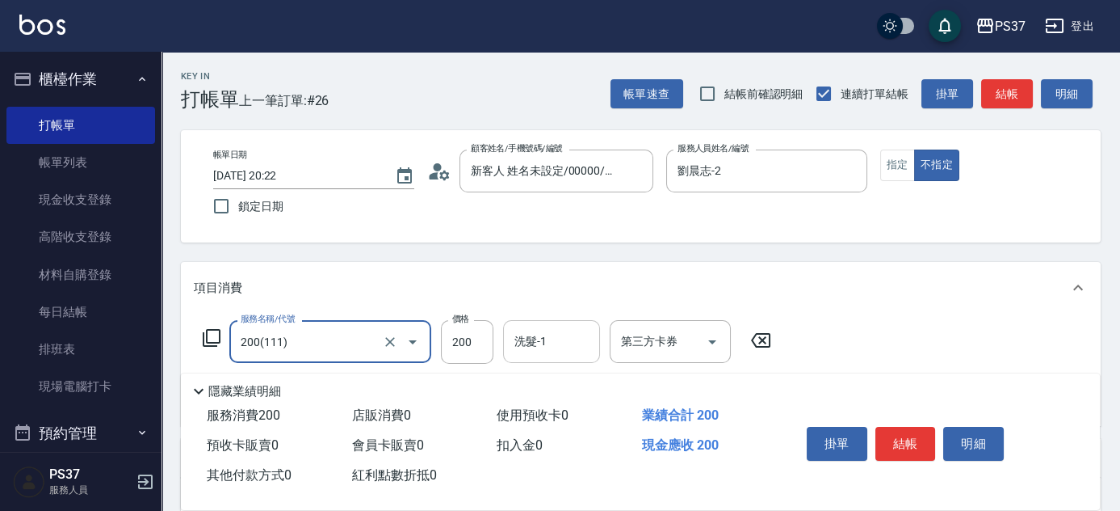
click at [545, 348] on input "洗髮-1" at bounding box center [552, 341] width 82 height 28
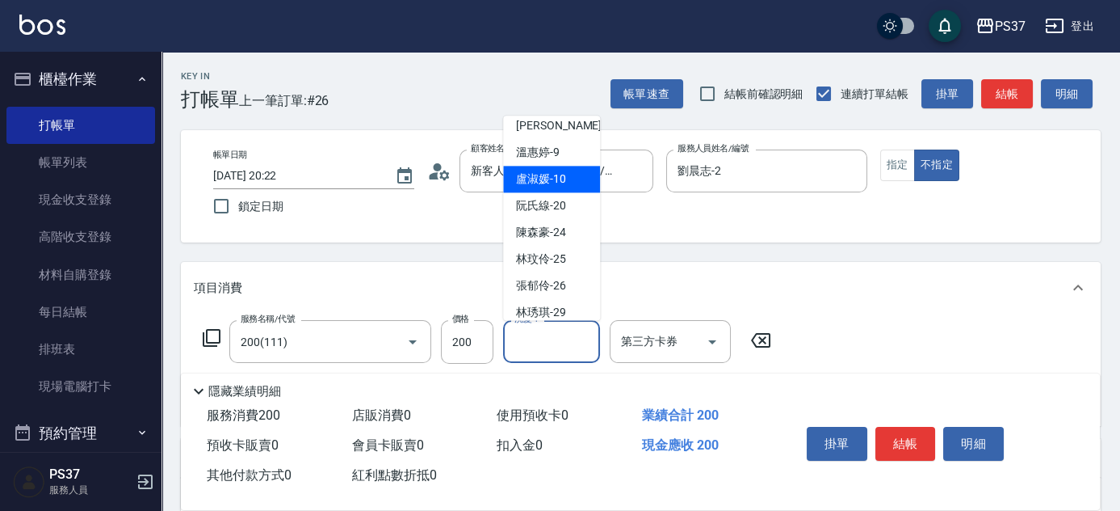
scroll to position [261, 0]
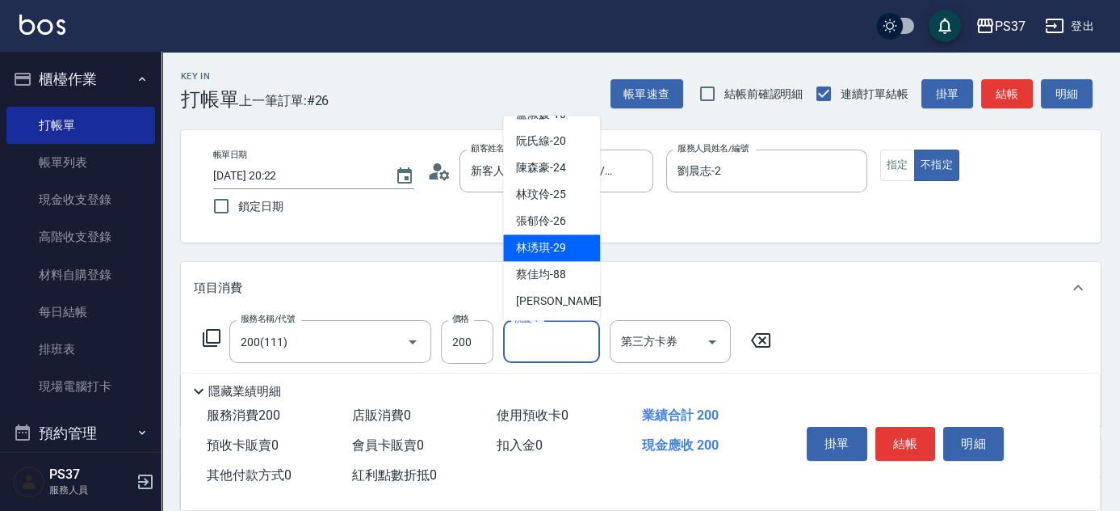
click at [547, 249] on span "林琇琪 -29" at bounding box center [541, 248] width 50 height 17
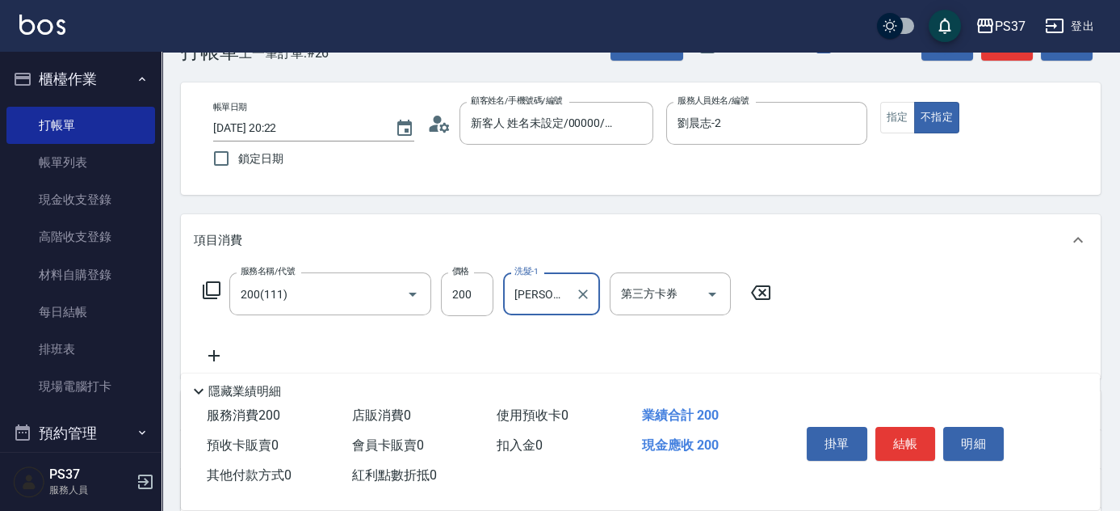
scroll to position [73, 0]
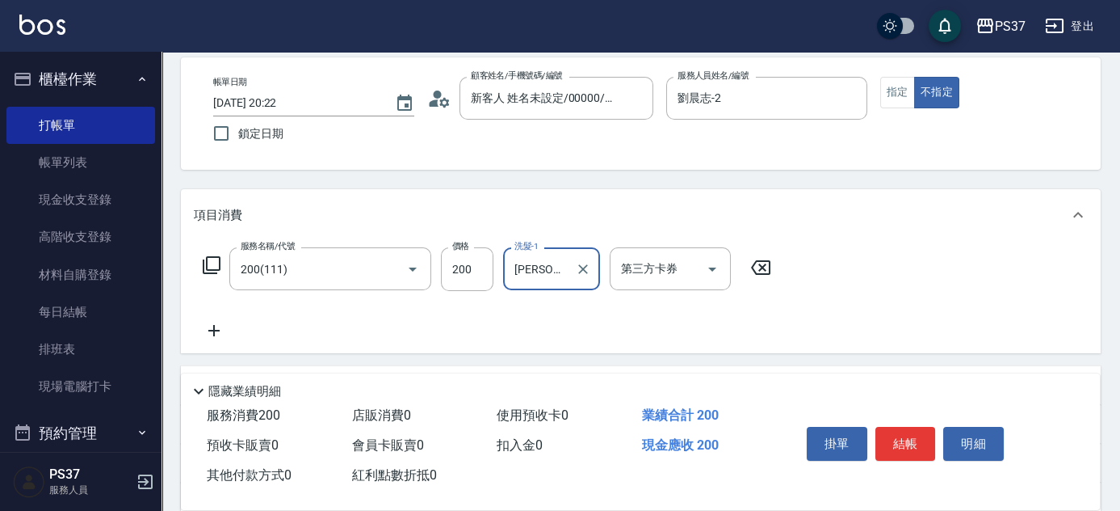
click at [219, 328] on icon at bounding box center [214, 330] width 40 height 19
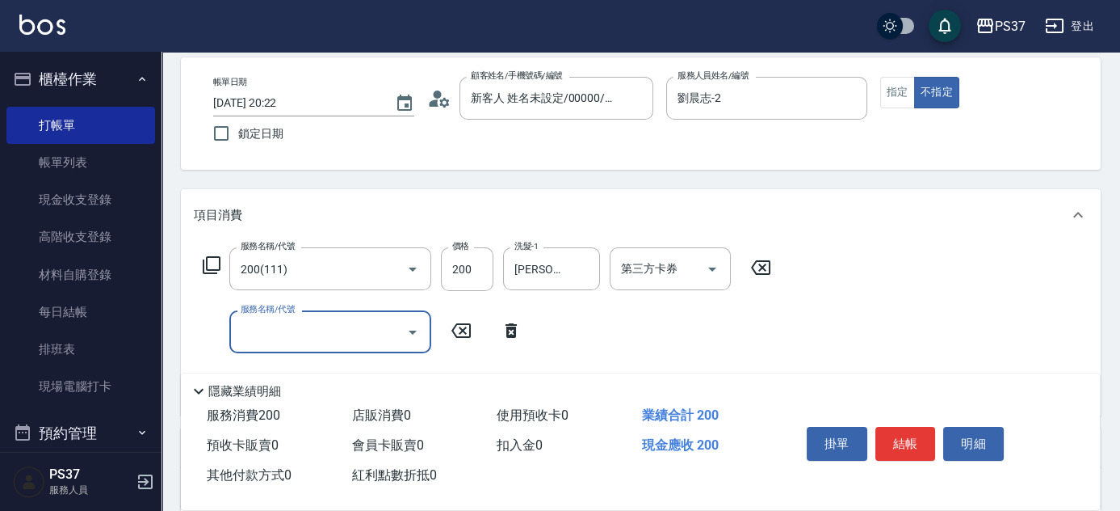
click at [252, 329] on input "服務名稱/代號" at bounding box center [318, 331] width 163 height 28
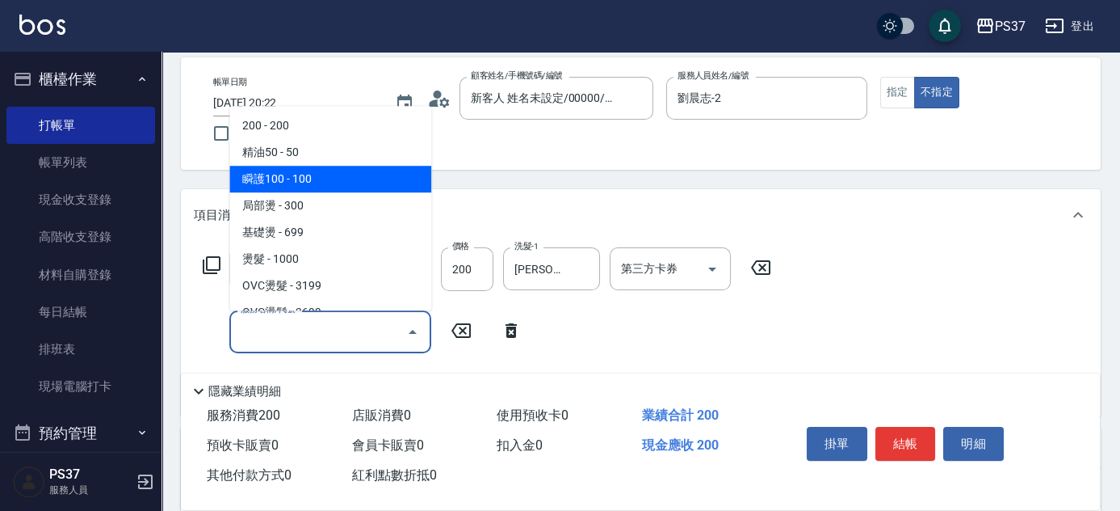
click at [312, 180] on span "瞬護100 - 100" at bounding box center [330, 179] width 202 height 27
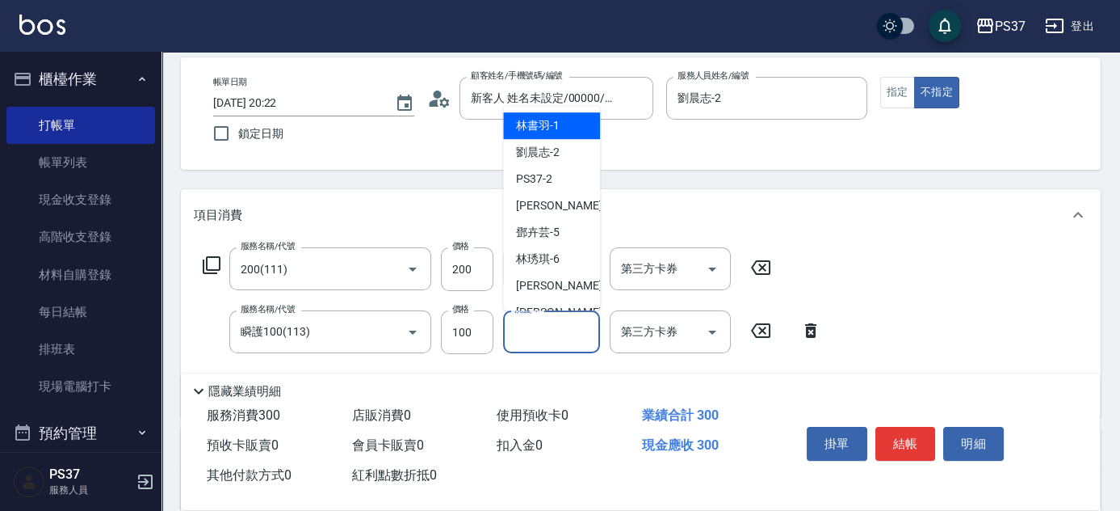
click at [552, 333] on input "洗髮-1" at bounding box center [552, 331] width 82 height 28
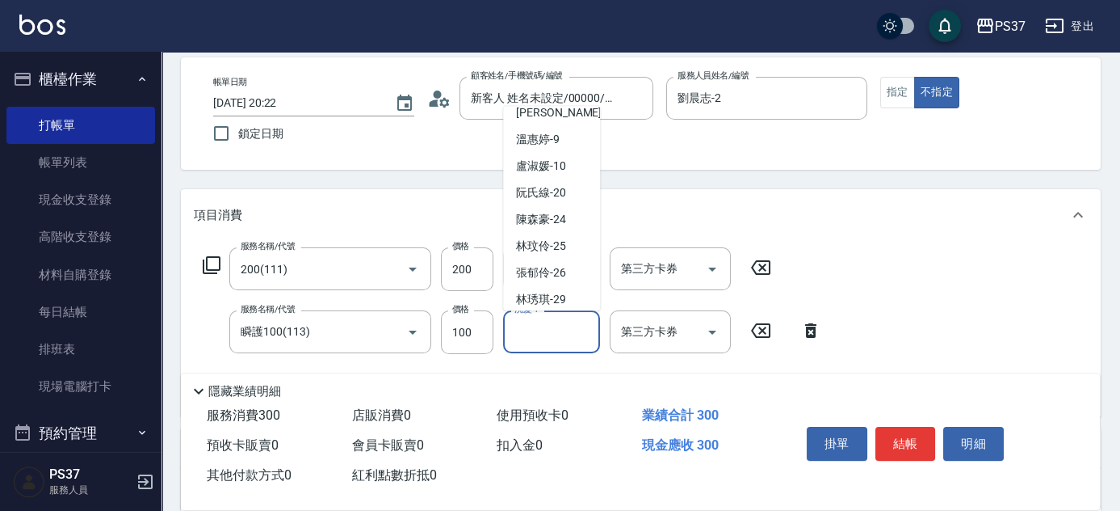
scroll to position [261, 0]
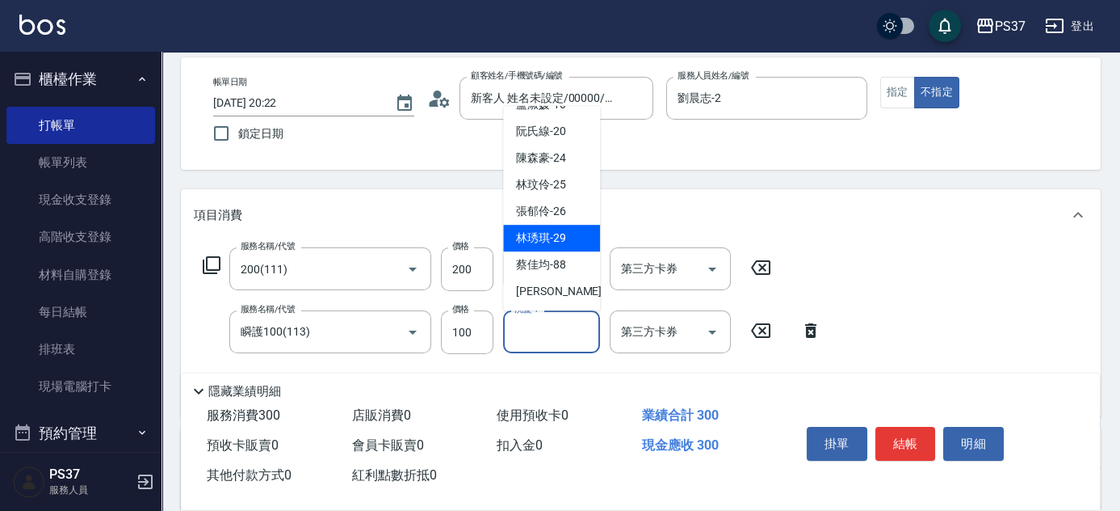
click at [548, 231] on span "林琇琪 -29" at bounding box center [541, 237] width 50 height 17
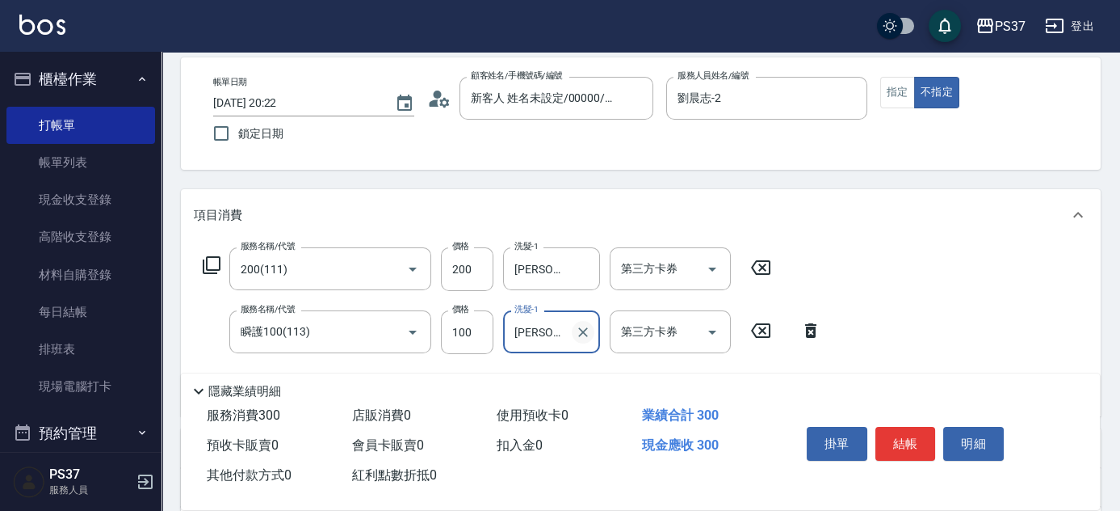
click at [589, 326] on icon "Clear" at bounding box center [583, 332] width 16 height 16
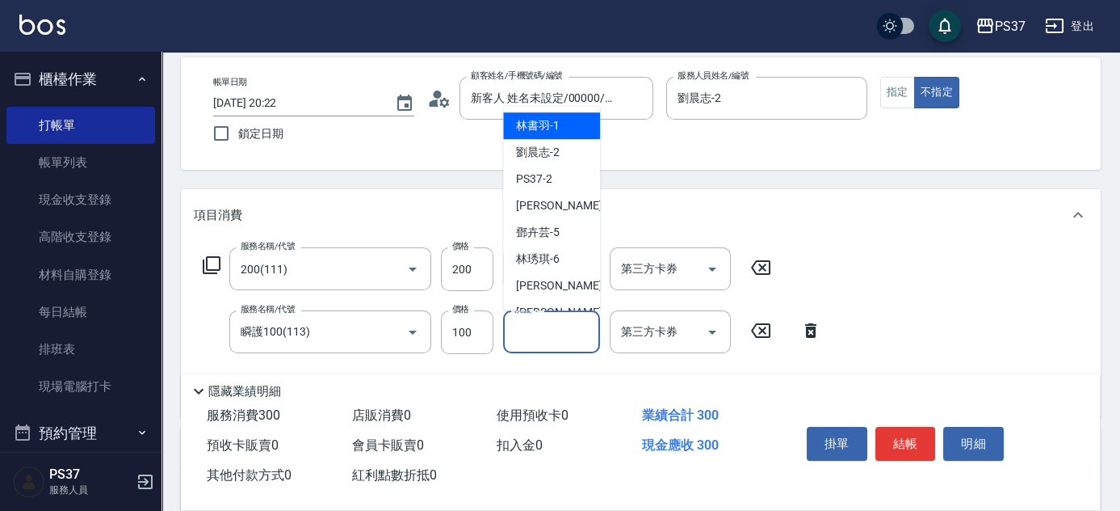
click at [548, 330] on input "洗髮-1" at bounding box center [552, 331] width 82 height 28
click at [543, 156] on span "劉晨志 -2" at bounding box center [538, 152] width 44 height 17
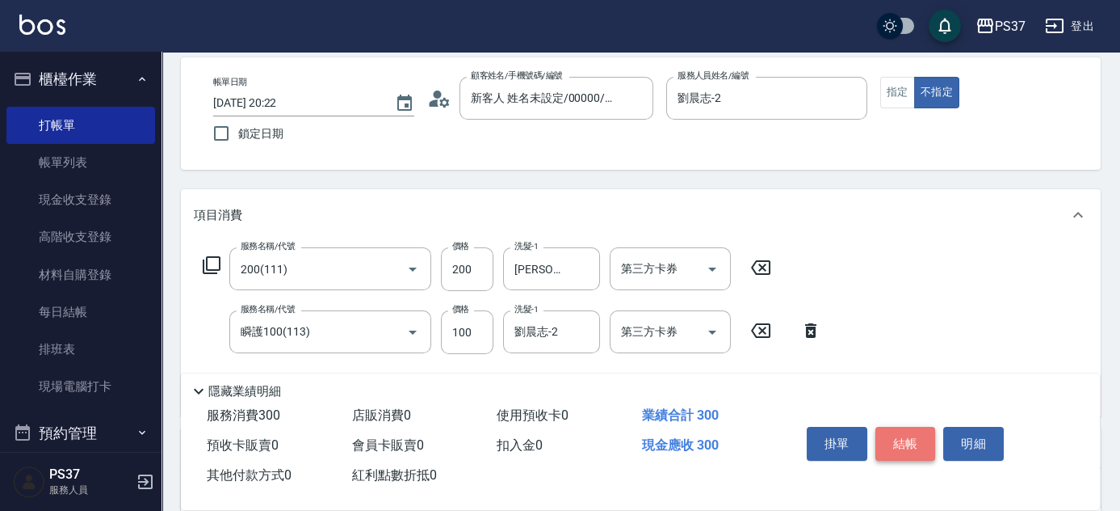
click at [918, 446] on button "結帳" at bounding box center [906, 444] width 61 height 34
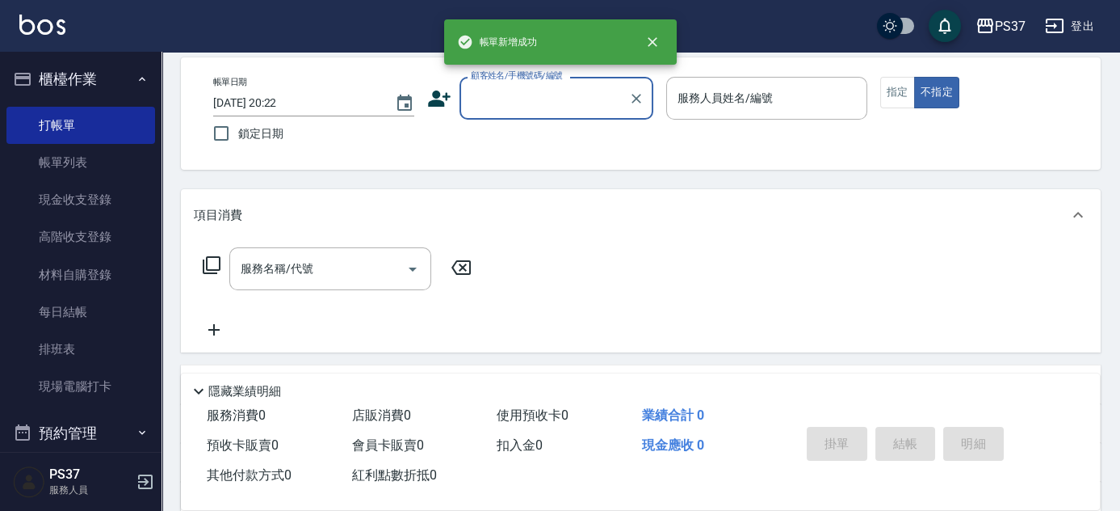
scroll to position [0, 0]
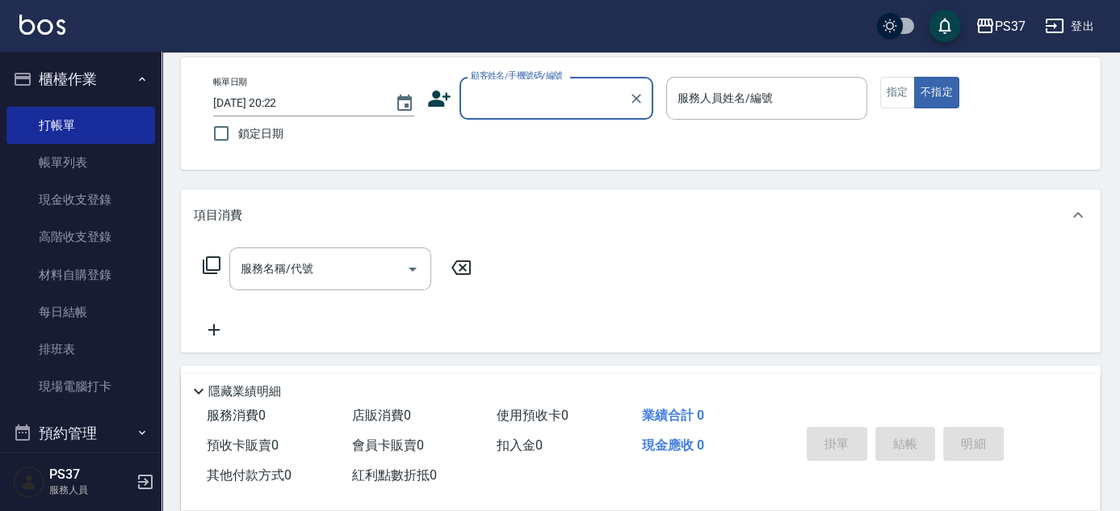
click at [570, 81] on div "顧客姓名/手機號碼/編號" at bounding box center [557, 98] width 194 height 43
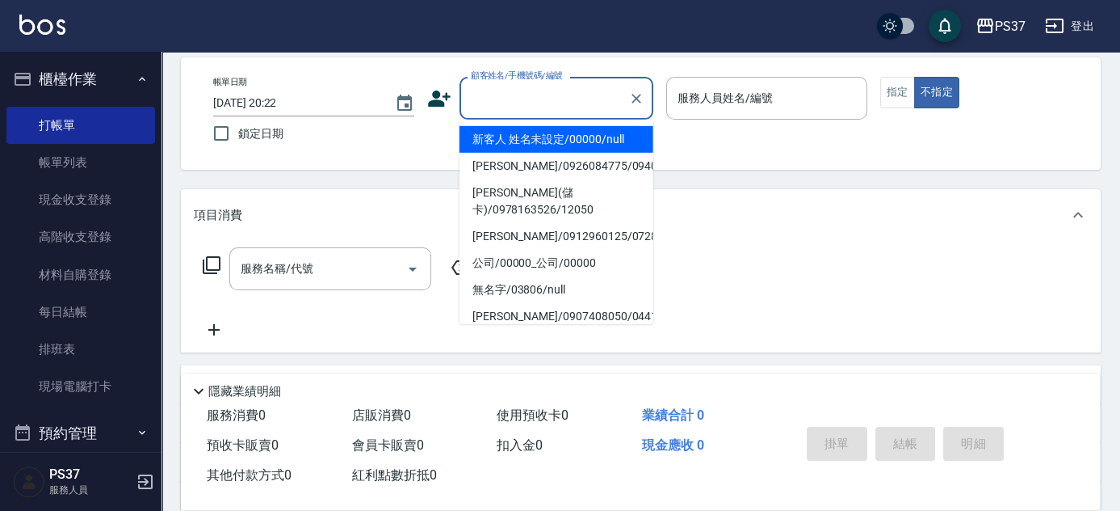
click at [573, 132] on li "新客人 姓名未設定/00000/null" at bounding box center [557, 139] width 194 height 27
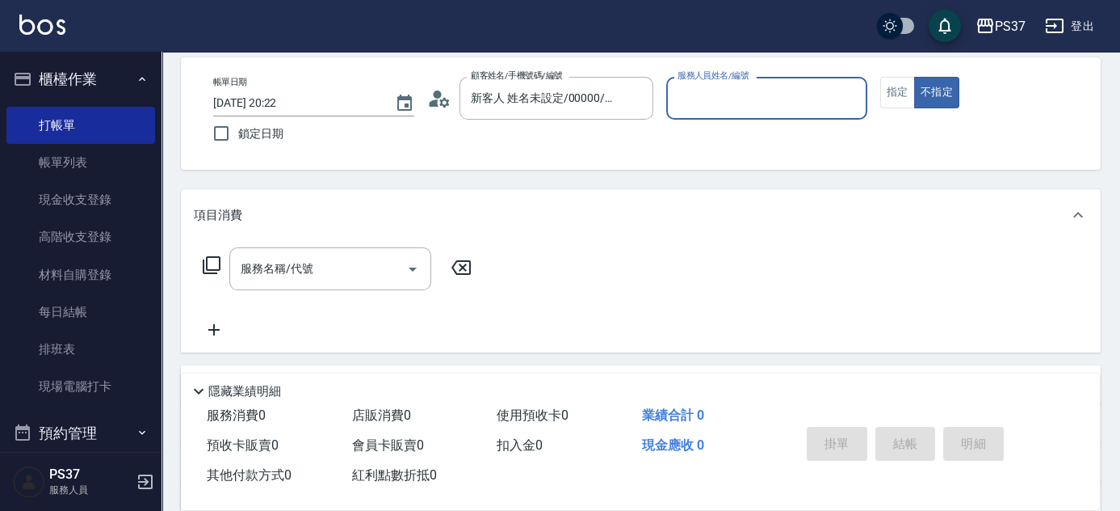
click at [719, 107] on input "服務人員姓名/編號" at bounding box center [767, 98] width 187 height 28
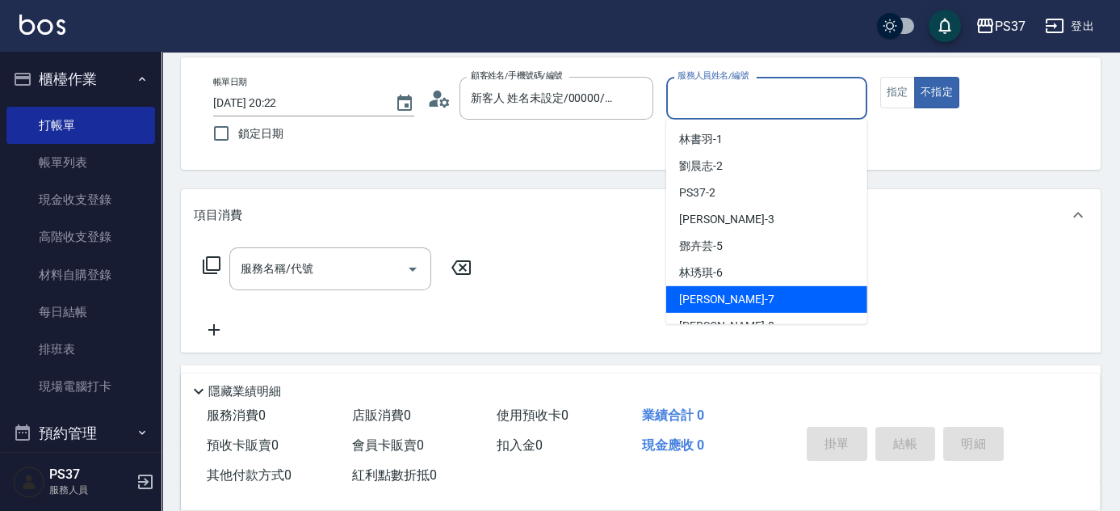
click at [751, 286] on div "黎氏萍 -7" at bounding box center [766, 299] width 201 height 27
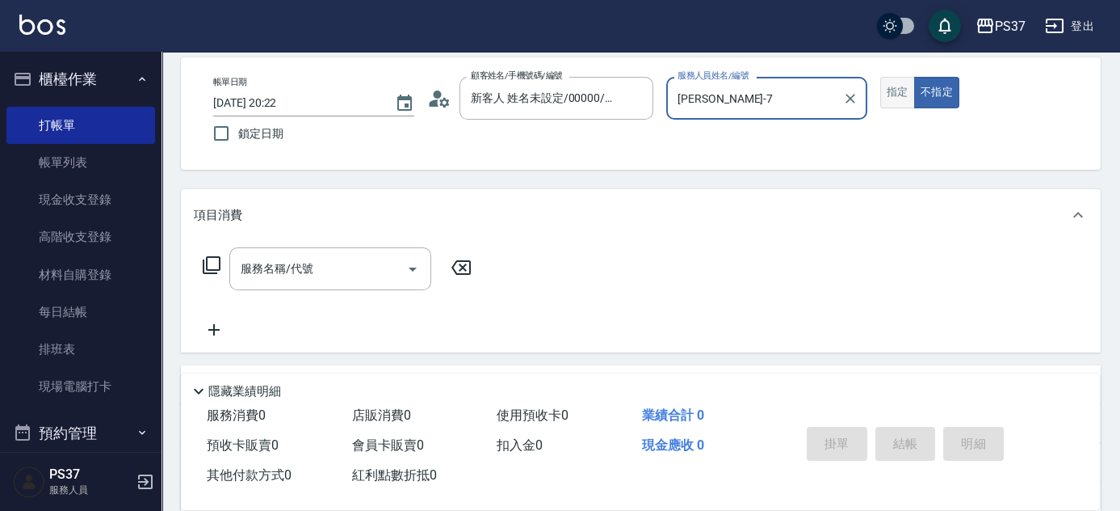
click at [896, 91] on button "指定" at bounding box center [898, 93] width 35 height 32
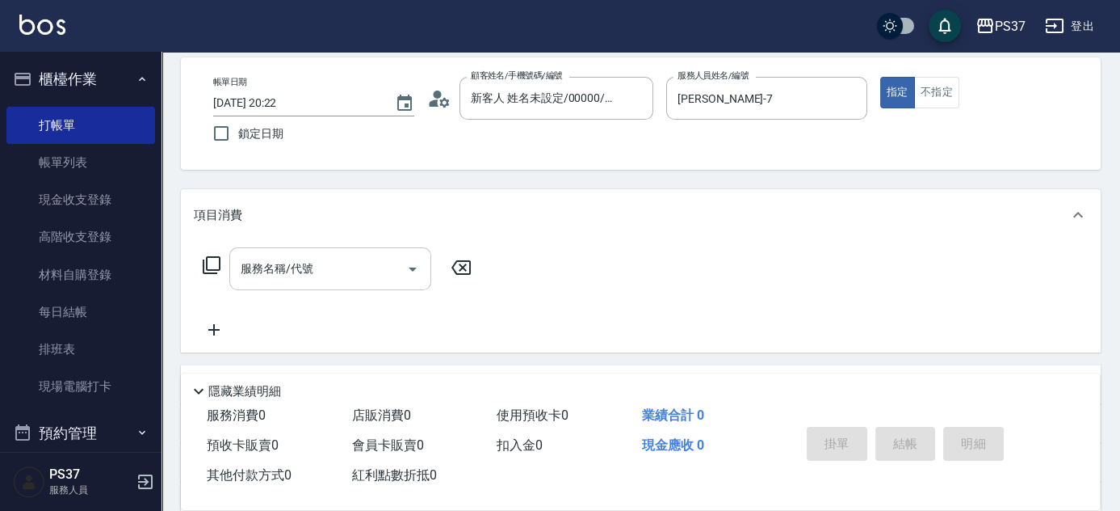
click at [331, 260] on input "服務名稱/代號" at bounding box center [318, 268] width 163 height 28
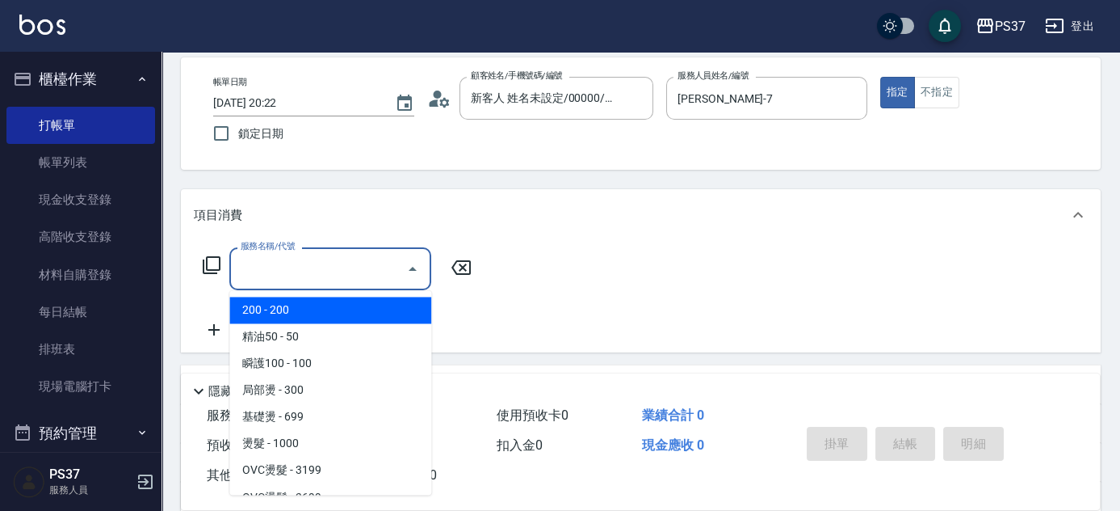
click at [301, 320] on span "200 - 200" at bounding box center [330, 309] width 202 height 27
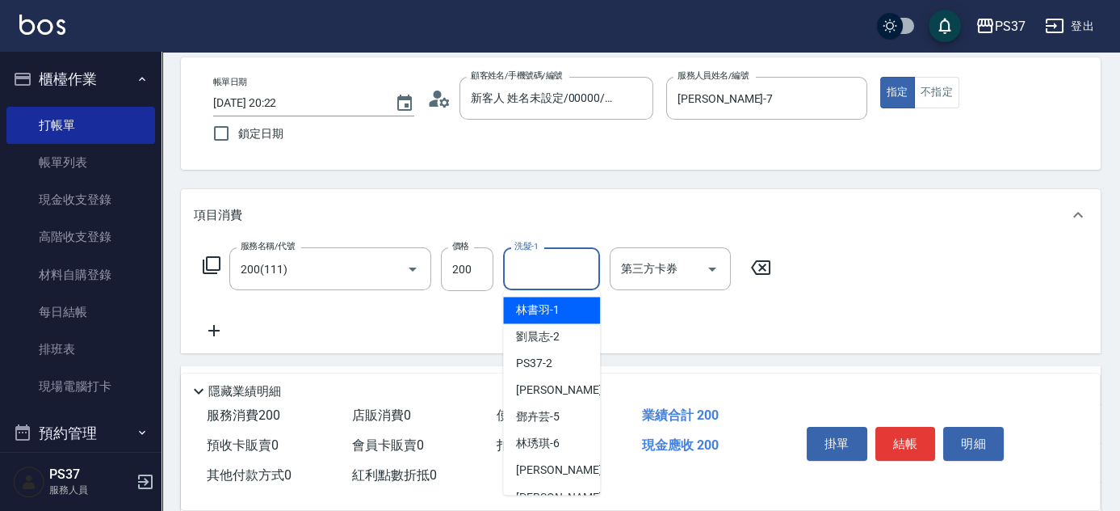
click at [558, 267] on input "洗髮-1" at bounding box center [552, 268] width 82 height 28
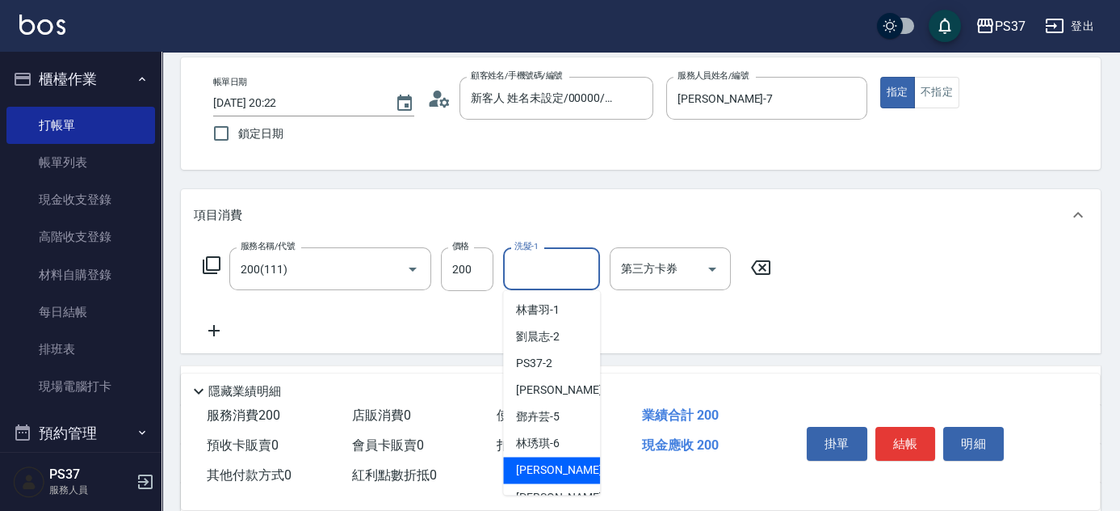
click at [550, 467] on span "黎氏萍 -7" at bounding box center [563, 469] width 95 height 17
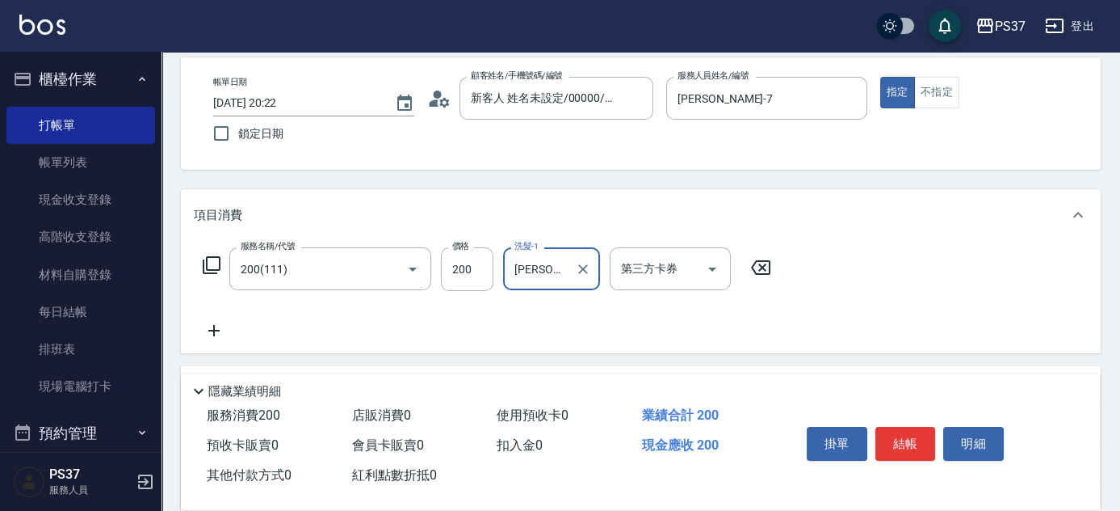
click at [209, 321] on icon at bounding box center [214, 330] width 40 height 19
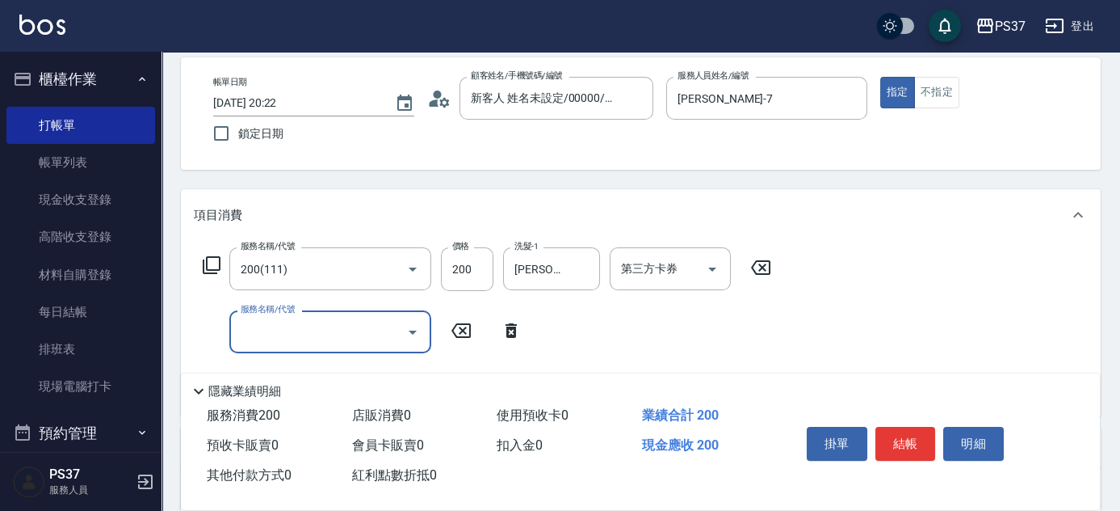
click at [333, 329] on input "服務名稱/代號" at bounding box center [318, 331] width 163 height 28
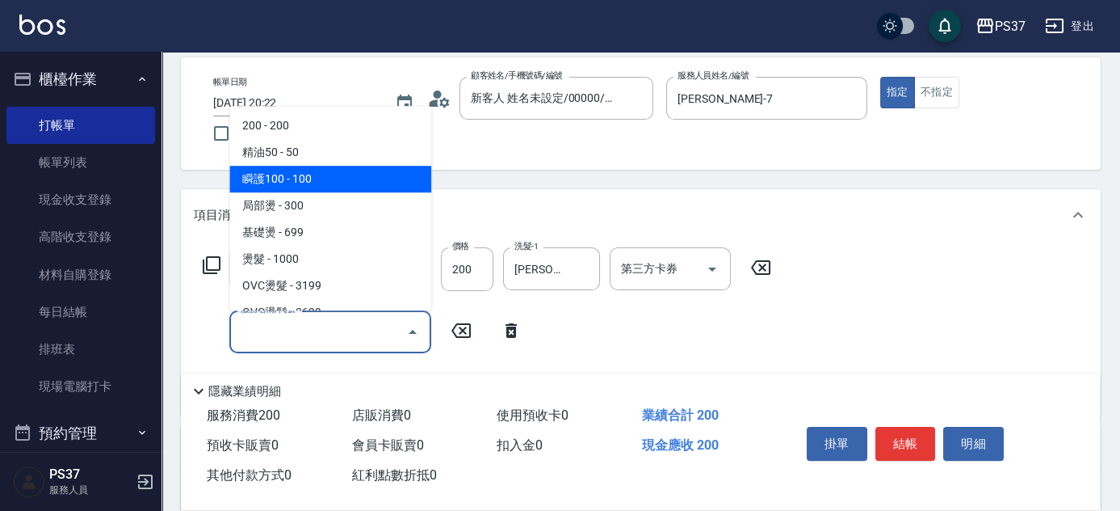
click at [344, 180] on span "瞬護100 - 100" at bounding box center [330, 179] width 202 height 27
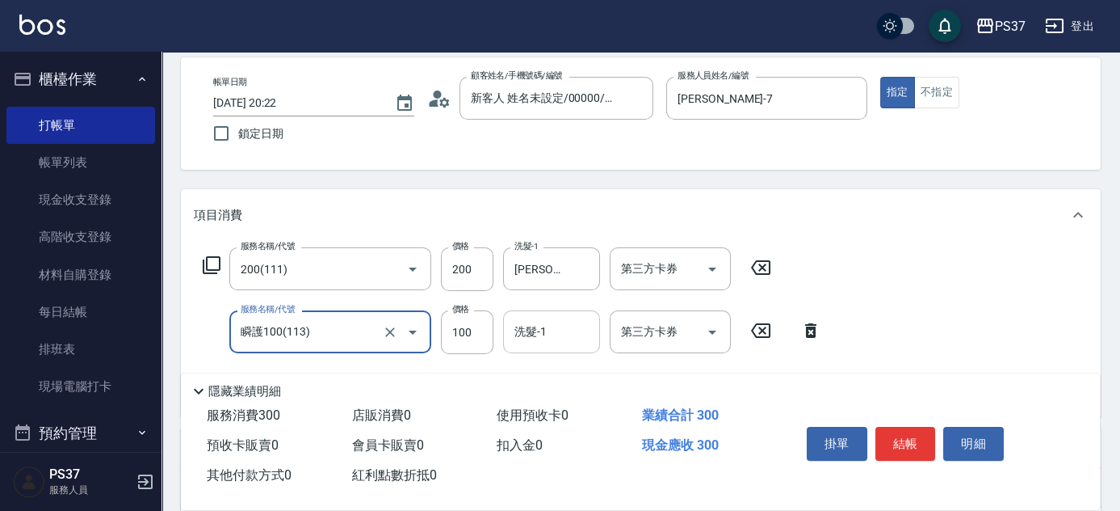
drag, startPoint x: 560, startPoint y: 348, endPoint x: 549, endPoint y: 322, distance: 27.9
click at [560, 346] on div "洗髮-1" at bounding box center [551, 331] width 97 height 43
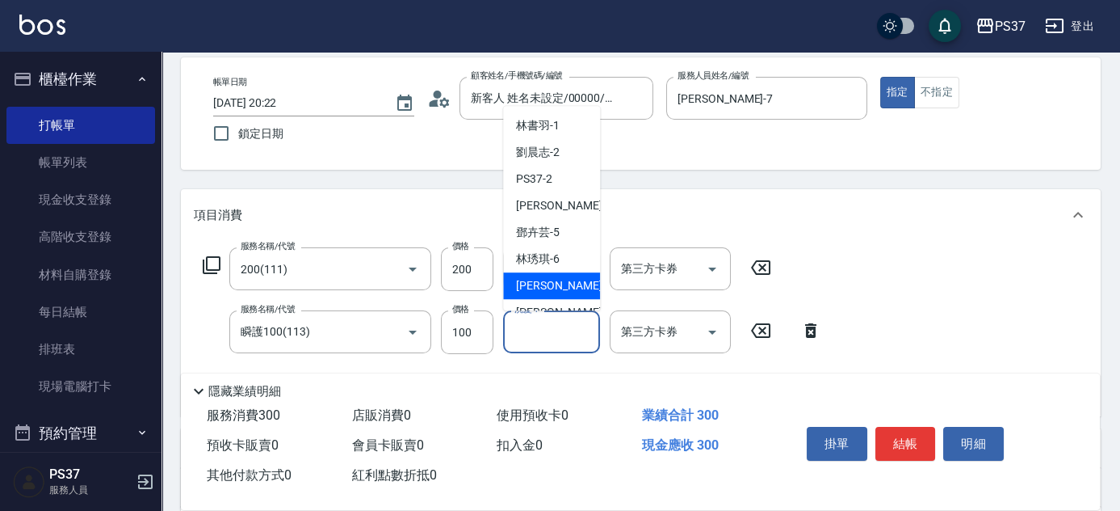
click at [544, 280] on span "黎氏萍 -7" at bounding box center [563, 285] width 95 height 17
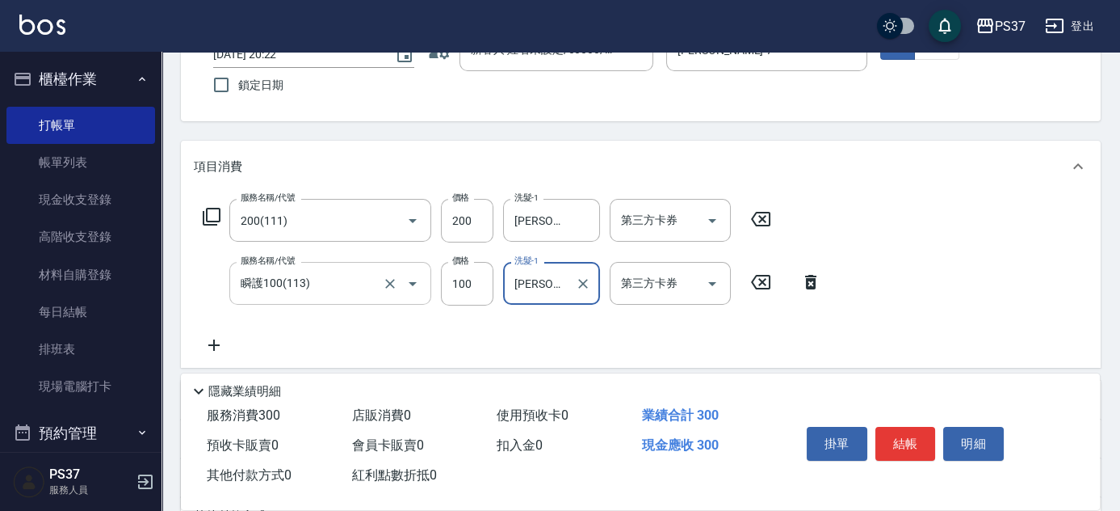
scroll to position [146, 0]
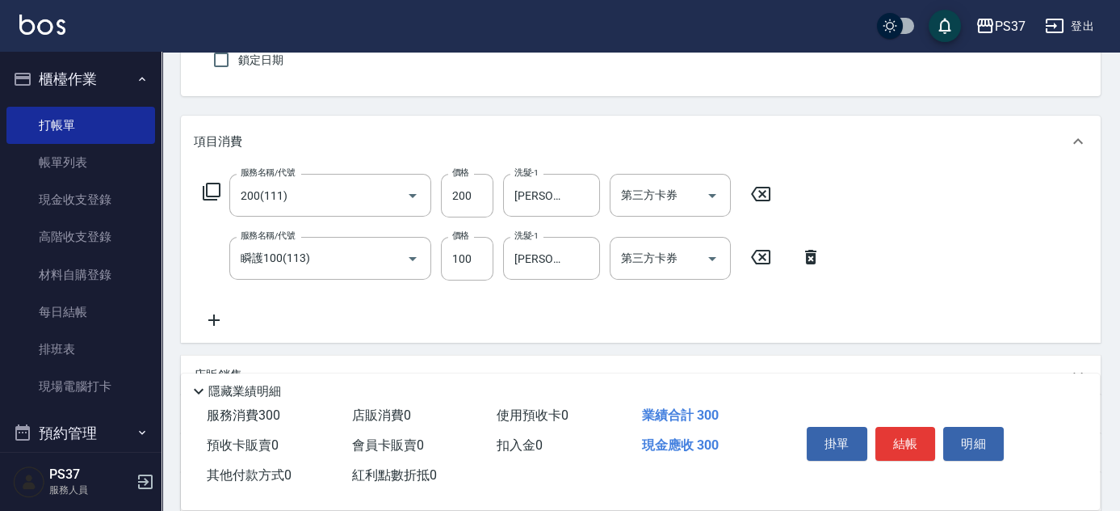
click at [226, 322] on icon at bounding box center [214, 319] width 40 height 19
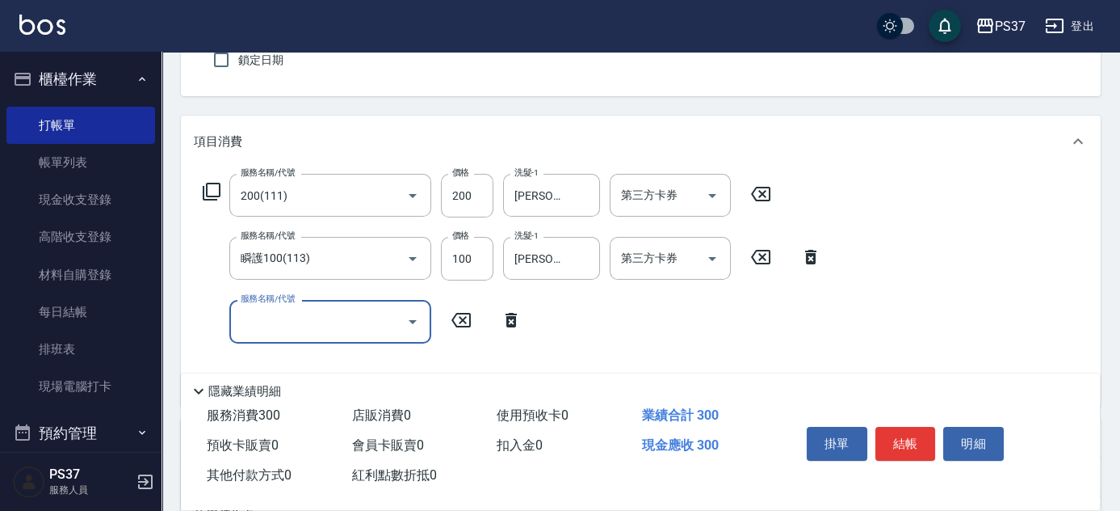
click at [252, 322] on input "服務名稱/代號" at bounding box center [318, 321] width 163 height 28
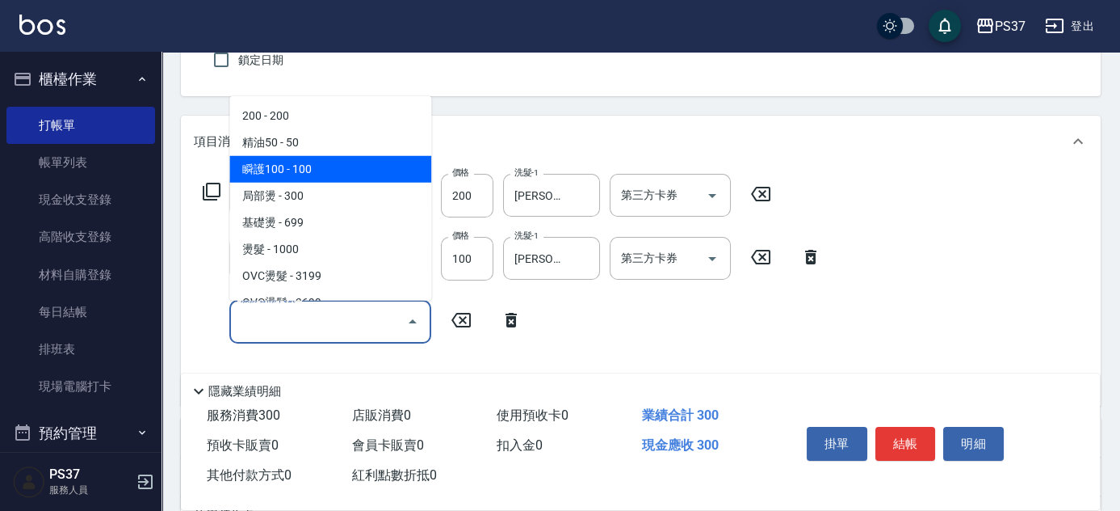
click at [326, 149] on span "精油50 - 50" at bounding box center [330, 142] width 202 height 27
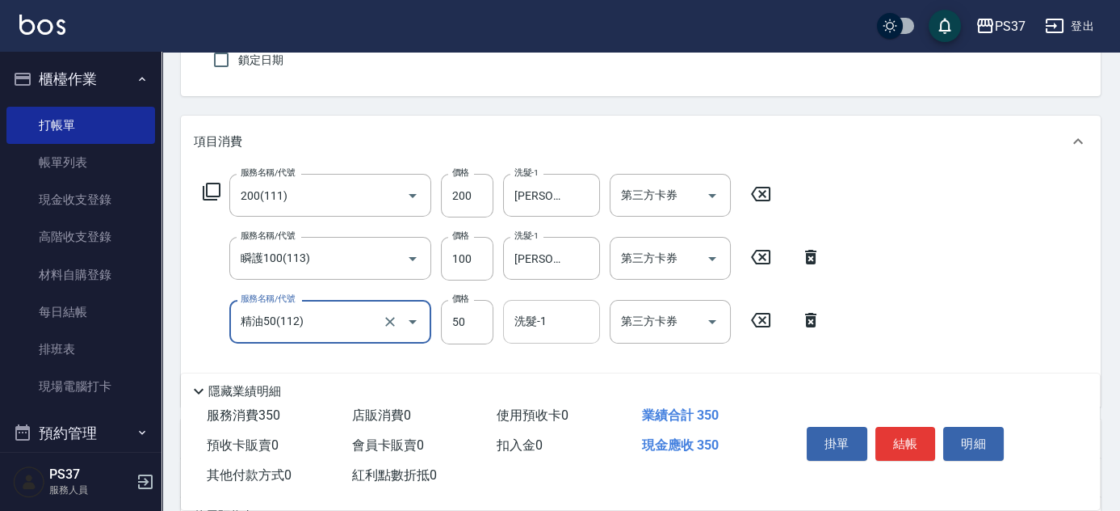
click at [534, 329] on input "洗髮-1" at bounding box center [552, 321] width 82 height 28
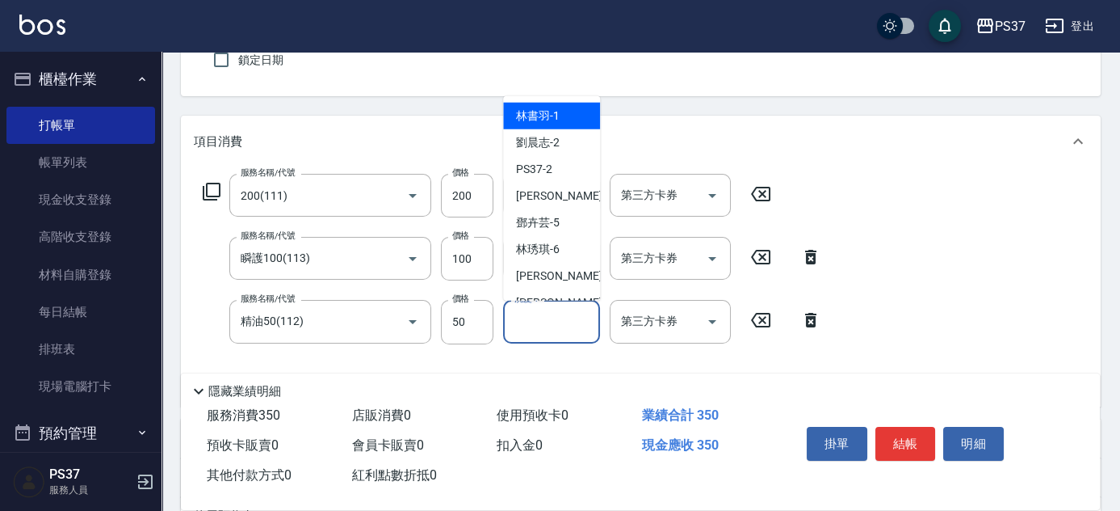
click at [553, 118] on span "林書羽 -1" at bounding box center [538, 115] width 44 height 17
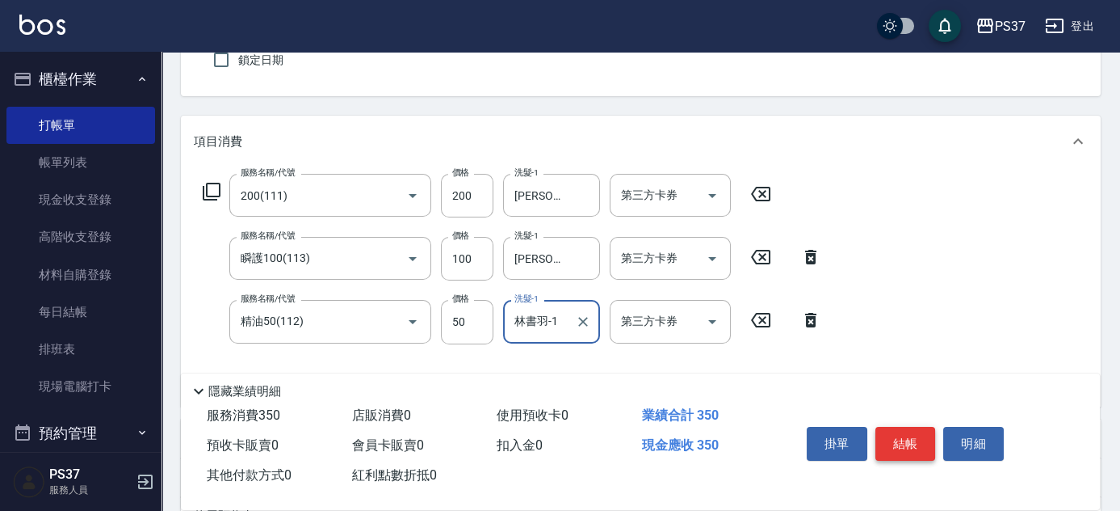
click at [910, 450] on button "結帳" at bounding box center [906, 444] width 61 height 34
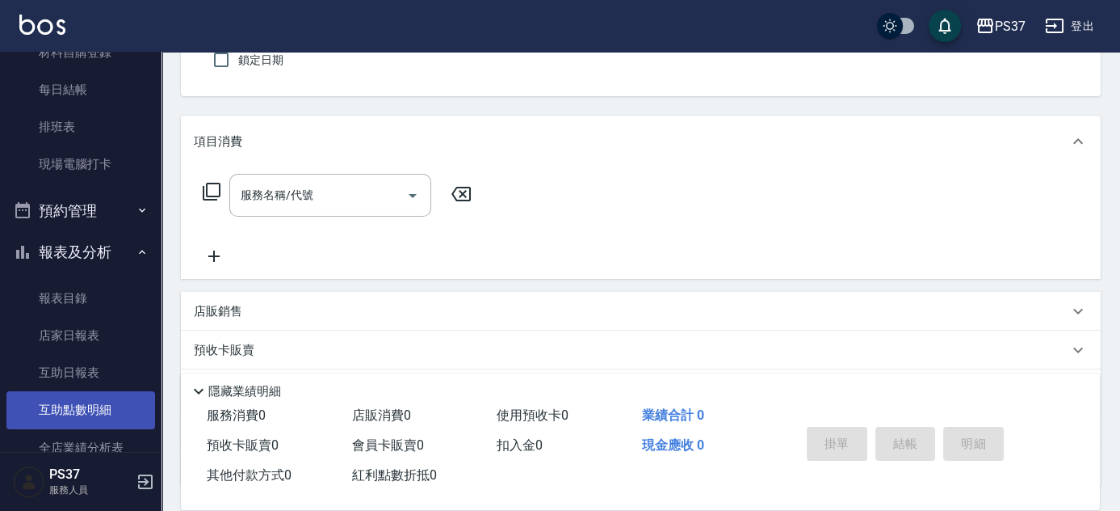
scroll to position [367, 0]
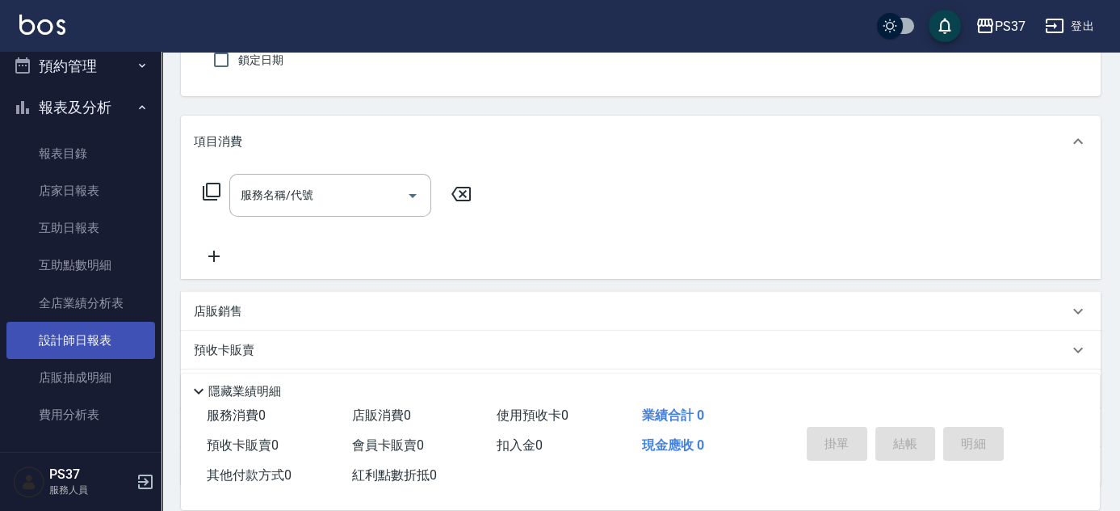
click at [72, 331] on link "設計師日報表" at bounding box center [80, 340] width 149 height 37
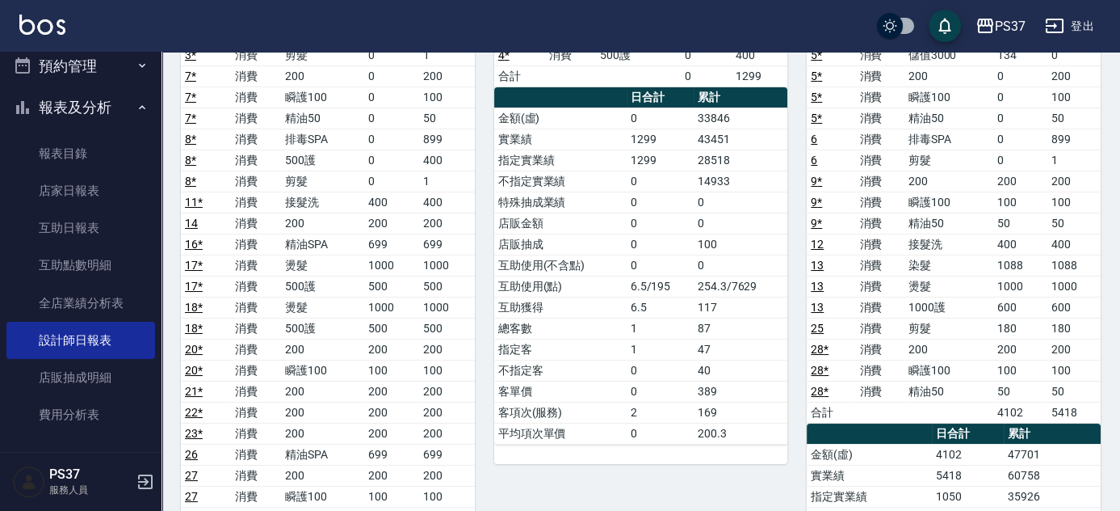
scroll to position [73, 0]
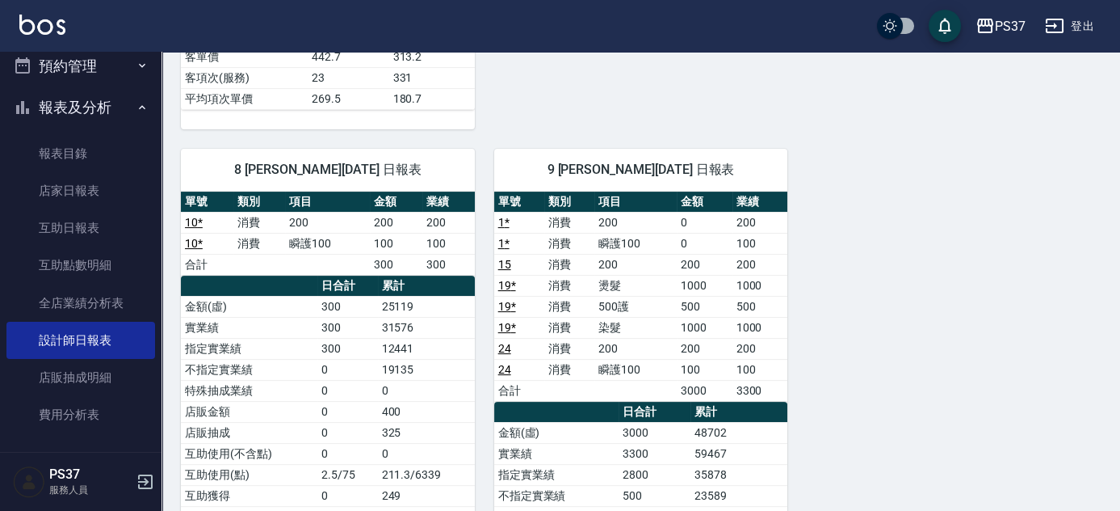
scroll to position [1028, 0]
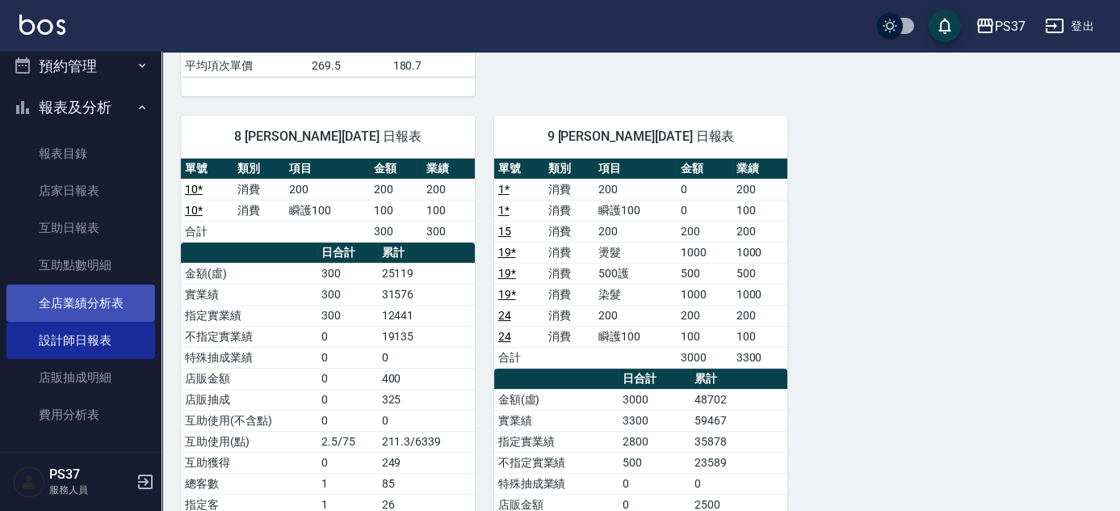
click at [85, 311] on link "全店業績分析表" at bounding box center [80, 302] width 149 height 37
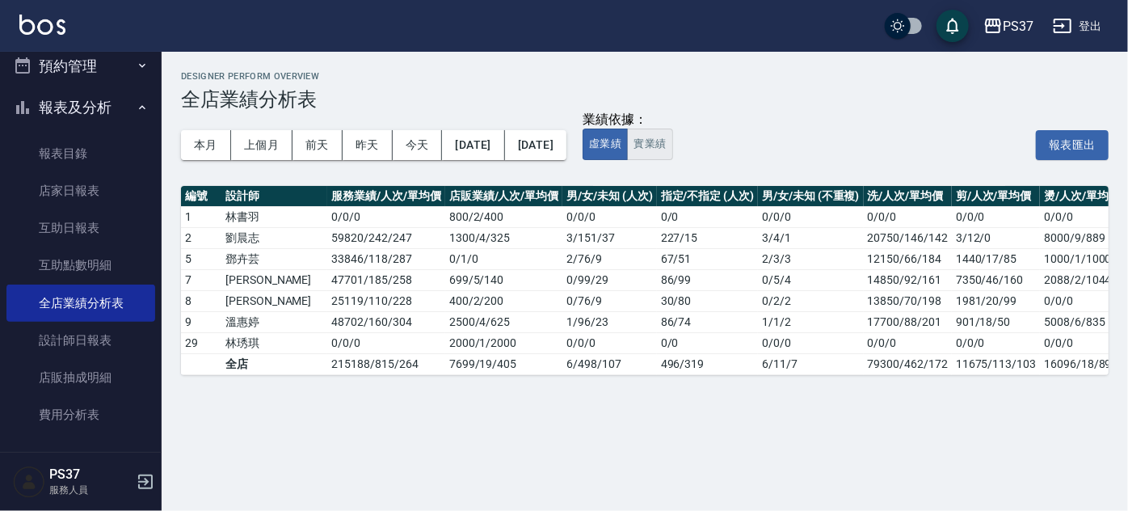
click at [672, 148] on button "實業績" at bounding box center [649, 144] width 45 height 32
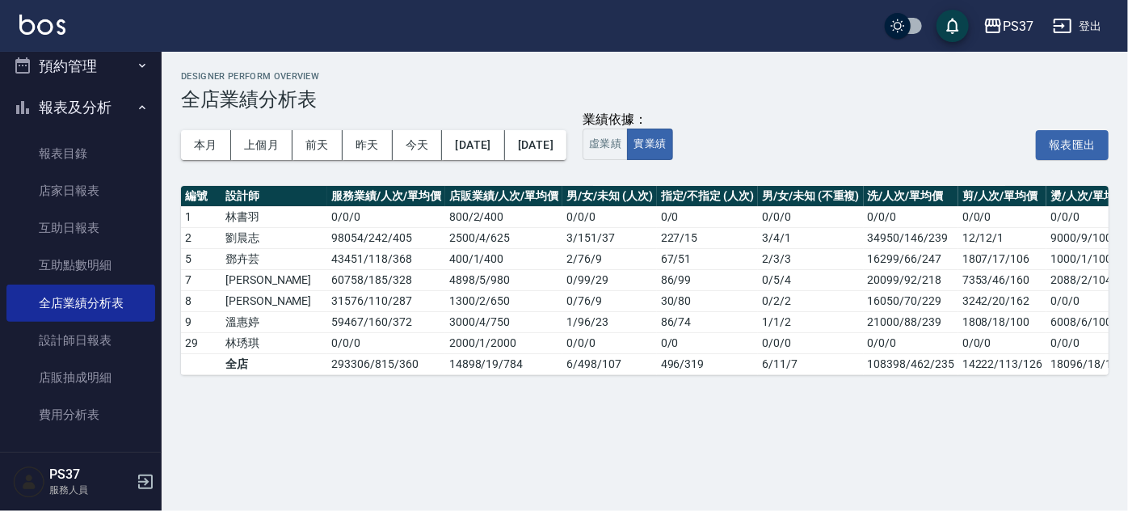
click at [795, 129] on div "業績依據： 虛業績 實業績 報表匯出" at bounding box center [845, 144] width 526 height 31
click at [95, 195] on link "店家日報表" at bounding box center [80, 190] width 149 height 37
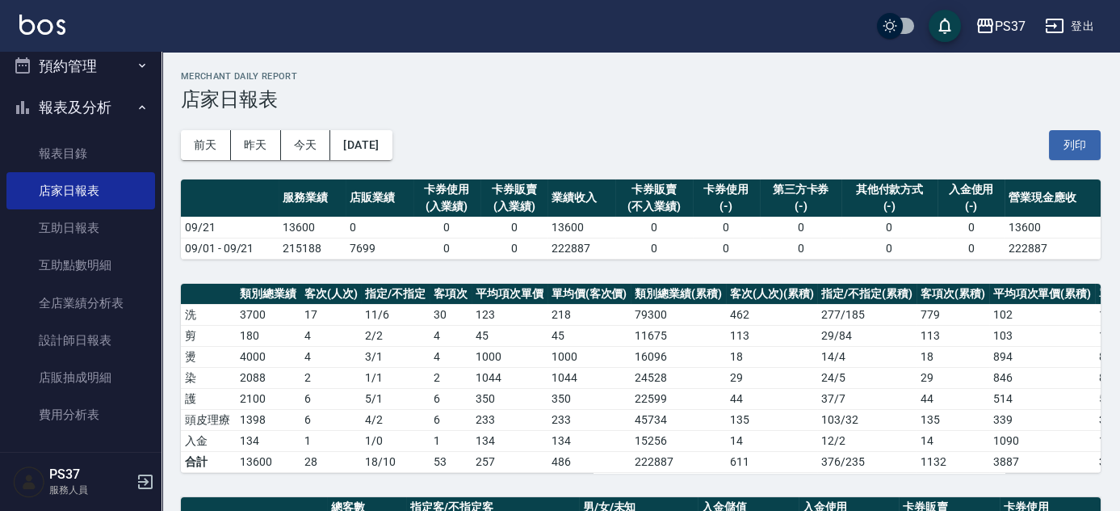
click at [578, 128] on div "前天 昨天 今天 2025/09/21 列印" at bounding box center [641, 145] width 920 height 69
click at [624, 126] on div "前天 昨天 今天 2025/09/21 列印" at bounding box center [641, 145] width 920 height 69
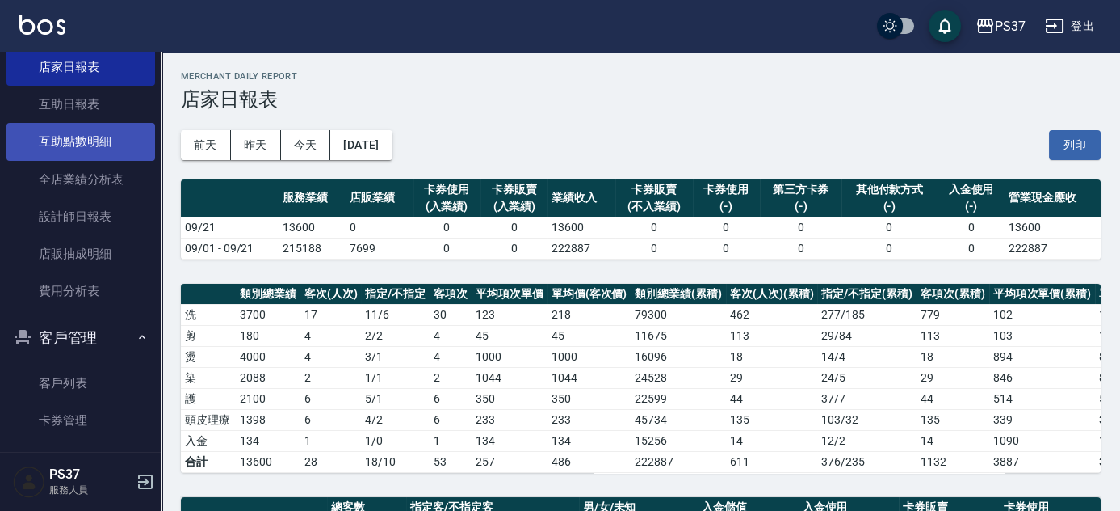
scroll to position [582, 0]
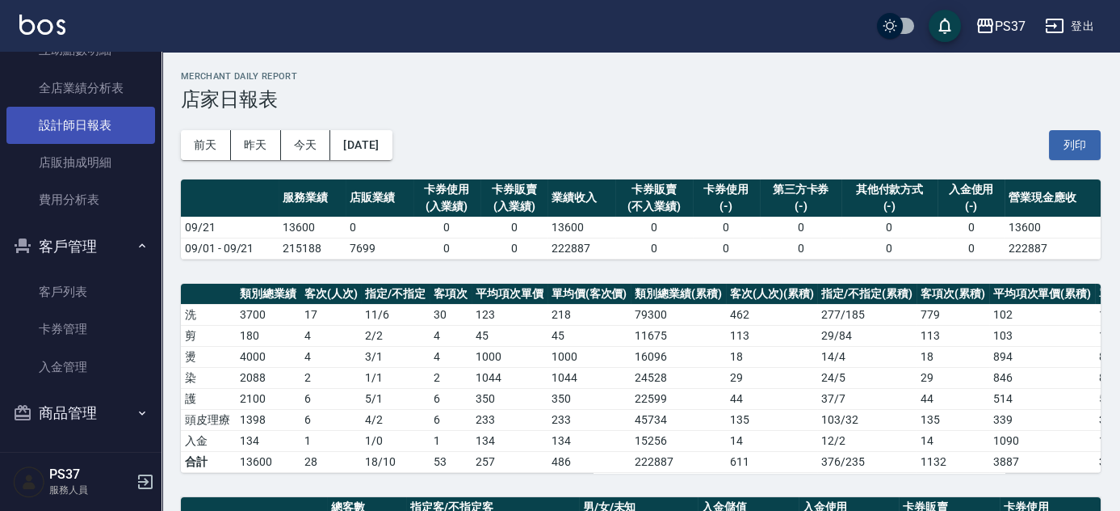
click at [83, 132] on link "設計師日報表" at bounding box center [80, 125] width 149 height 37
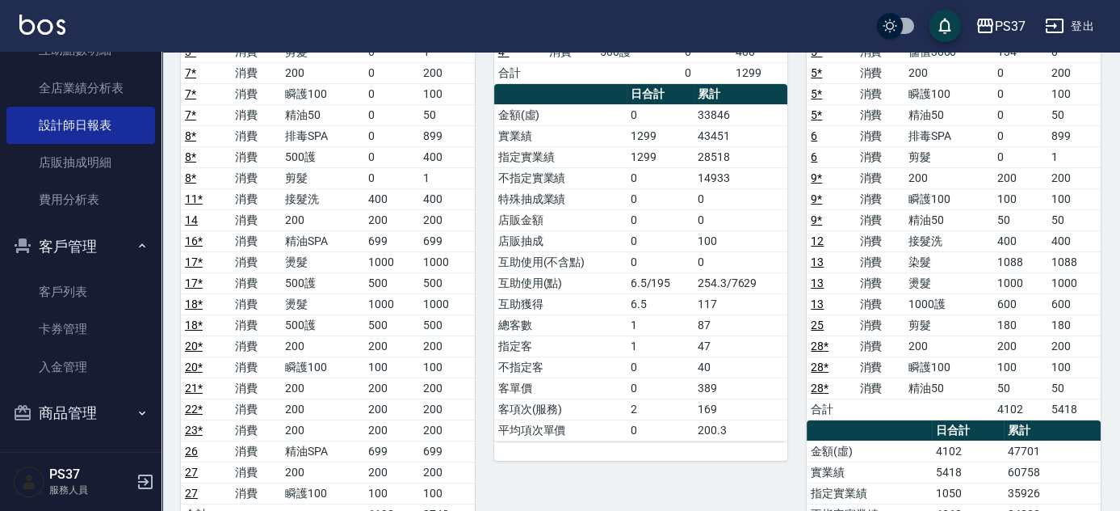
scroll to position [220, 0]
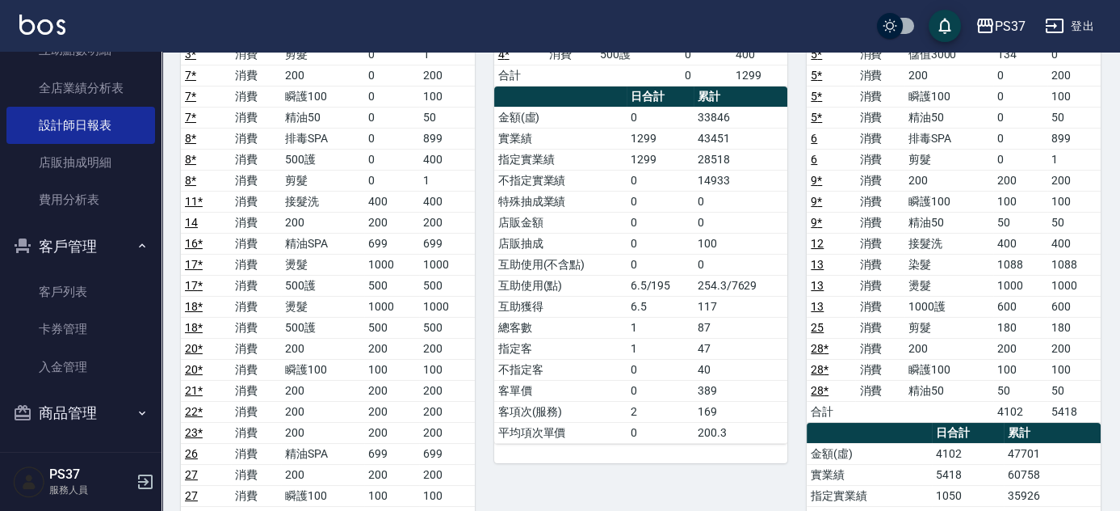
click at [186, 244] on link "16 *" at bounding box center [194, 243] width 18 height 13
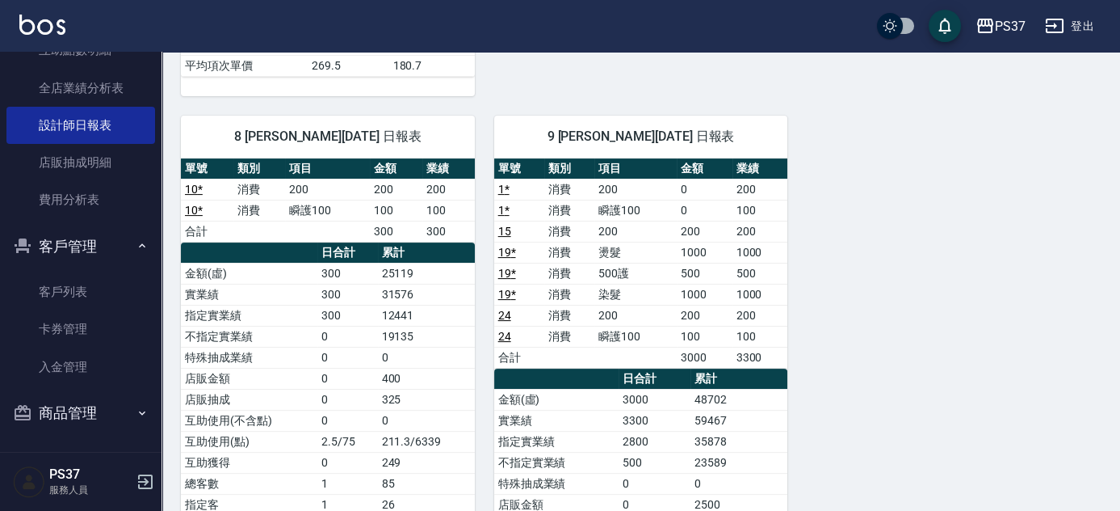
scroll to position [141, 0]
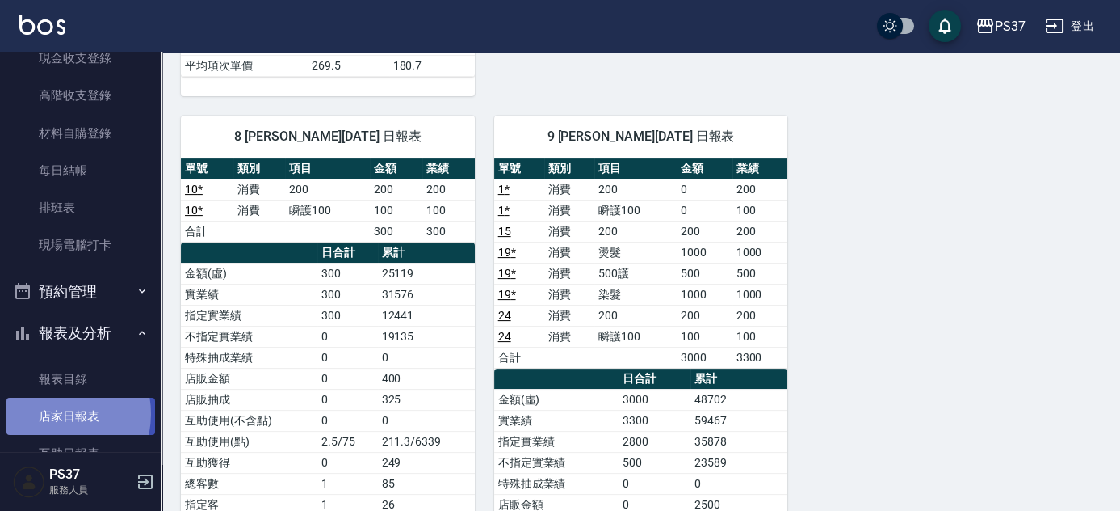
click at [50, 413] on link "店家日報表" at bounding box center [80, 415] width 149 height 37
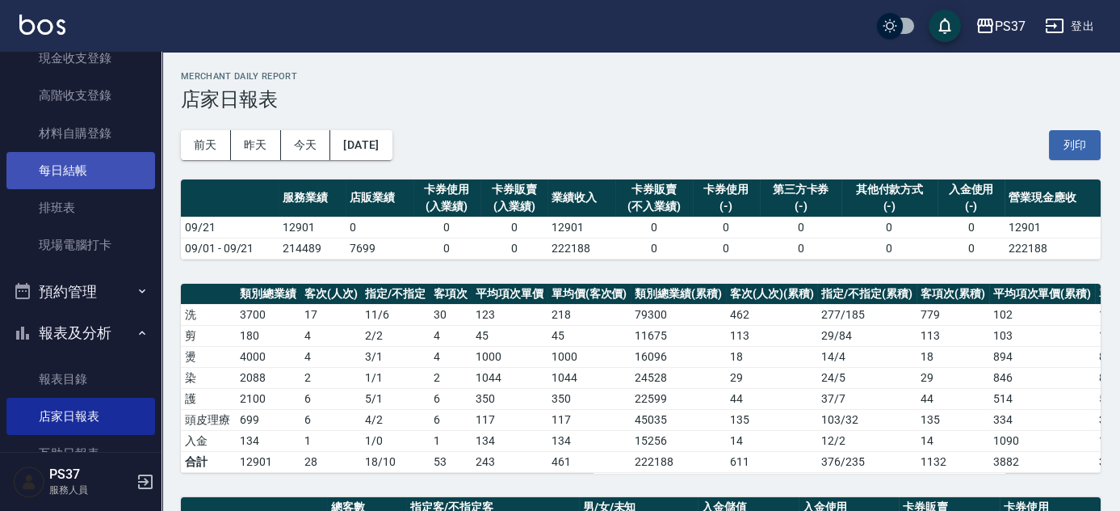
click at [66, 175] on link "每日結帳" at bounding box center [80, 170] width 149 height 37
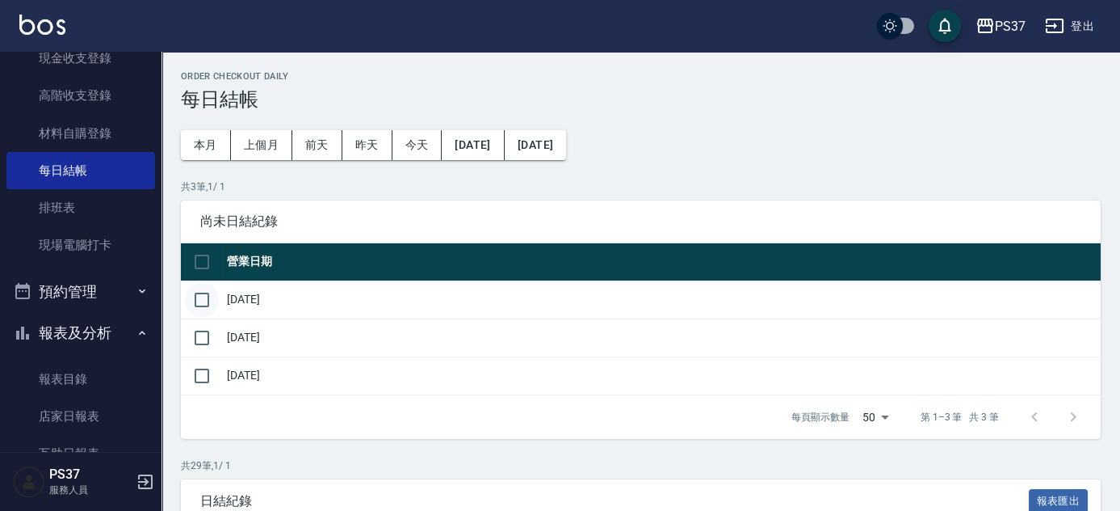
click at [205, 290] on input "checkbox" at bounding box center [202, 300] width 34 height 34
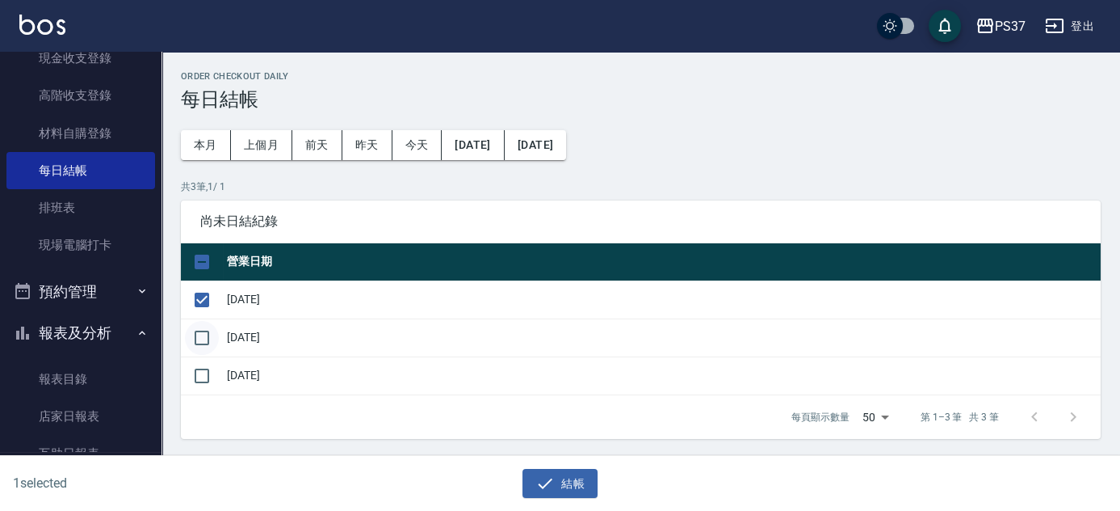
drag, startPoint x: 207, startPoint y: 328, endPoint x: 200, endPoint y: 343, distance: 15.9
click at [207, 329] on input "checkbox" at bounding box center [202, 338] width 34 height 34
click at [200, 370] on input "checkbox" at bounding box center [202, 376] width 34 height 34
click at [570, 487] on button "結帳" at bounding box center [560, 484] width 75 height 30
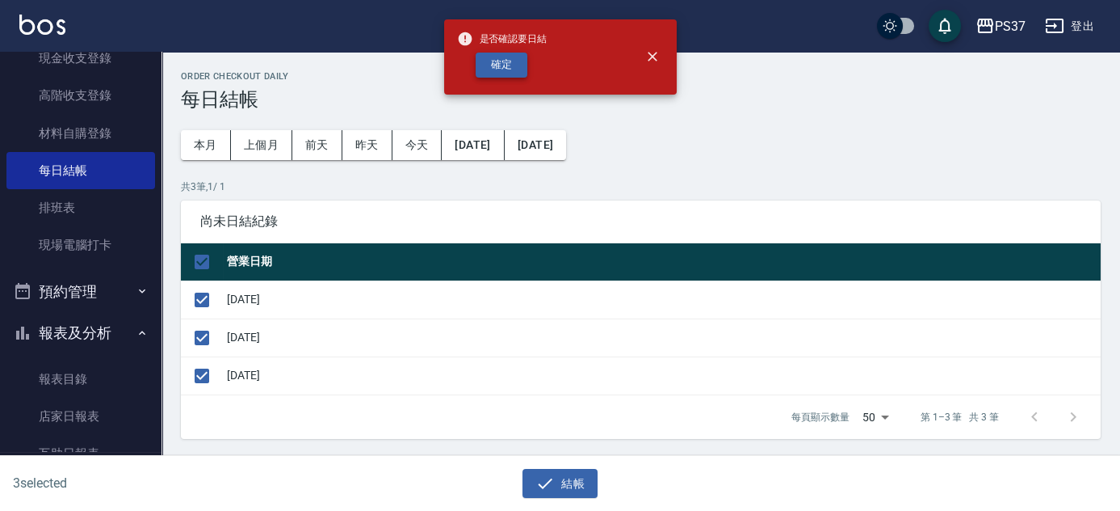
click at [492, 70] on button "確定" at bounding box center [502, 65] width 52 height 25
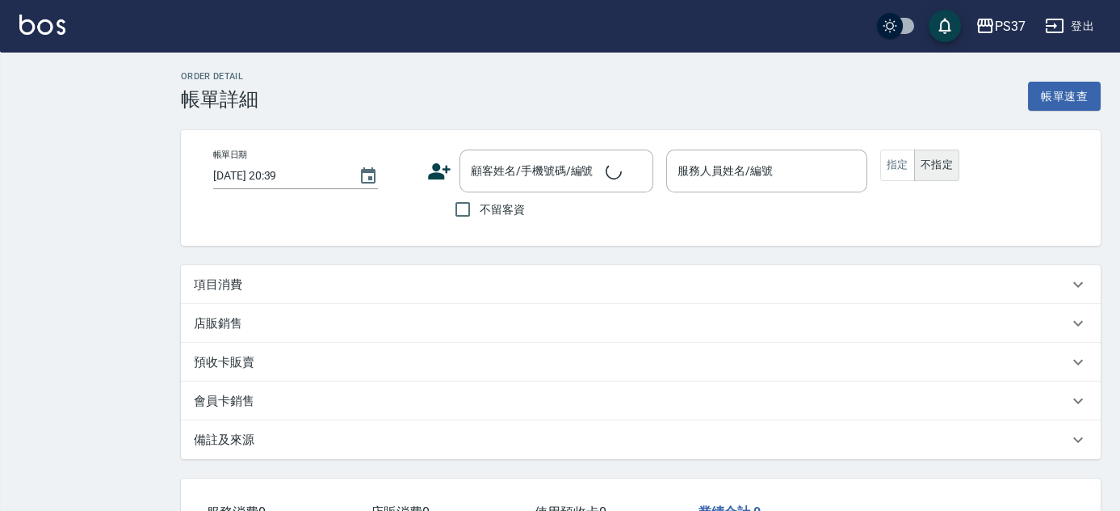
type input "[DATE] 20:18"
type input "劉晨志-2"
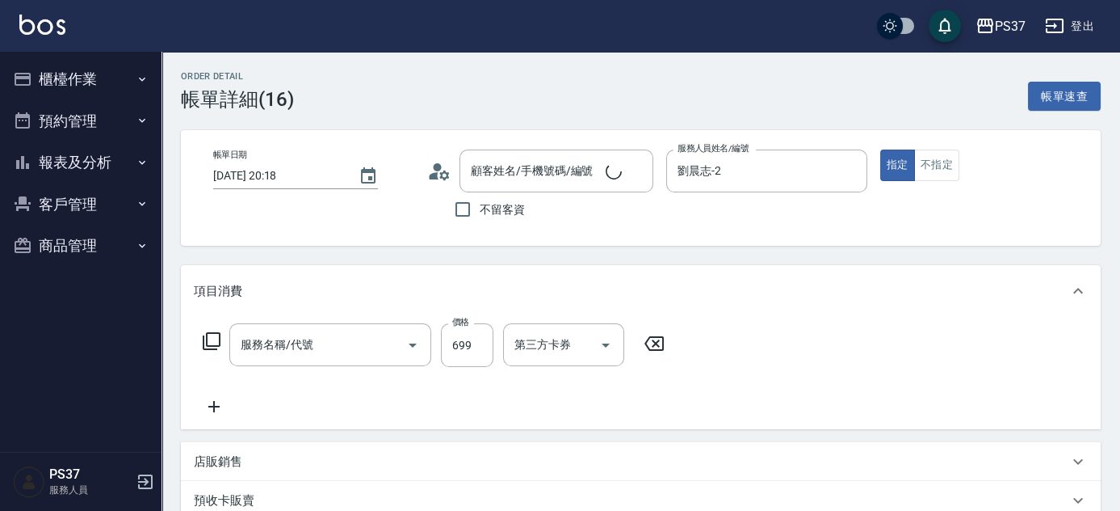
type input "精油SPA(0699)"
type input "新客人 姓名未設定/00000/null"
click at [719, 344] on icon "Open" at bounding box center [712, 344] width 19 height 19
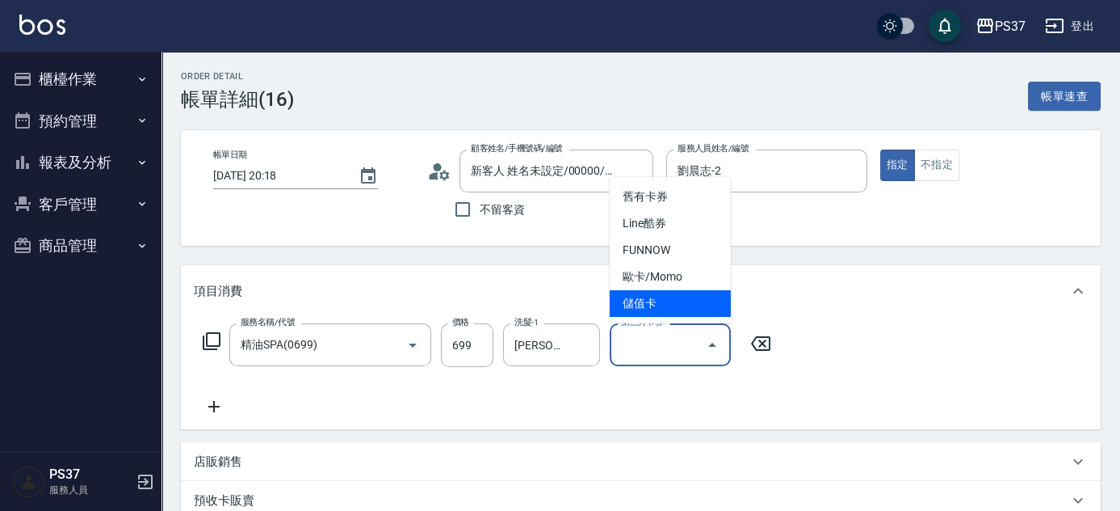
click at [692, 314] on span "儲值卡" at bounding box center [670, 303] width 121 height 27
type input "儲值卡"
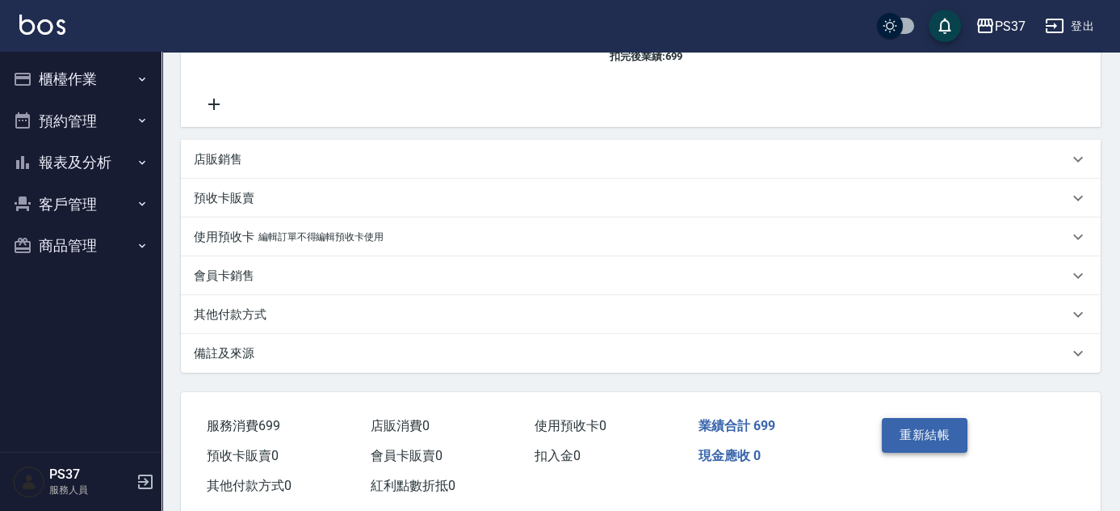
scroll to position [353, 0]
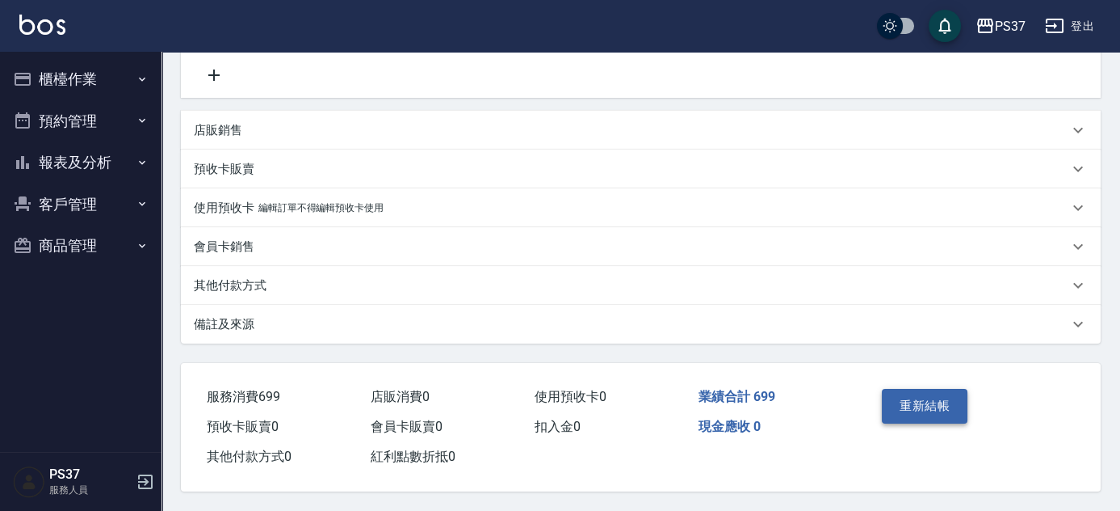
click at [916, 406] on button "重新結帳" at bounding box center [925, 406] width 86 height 34
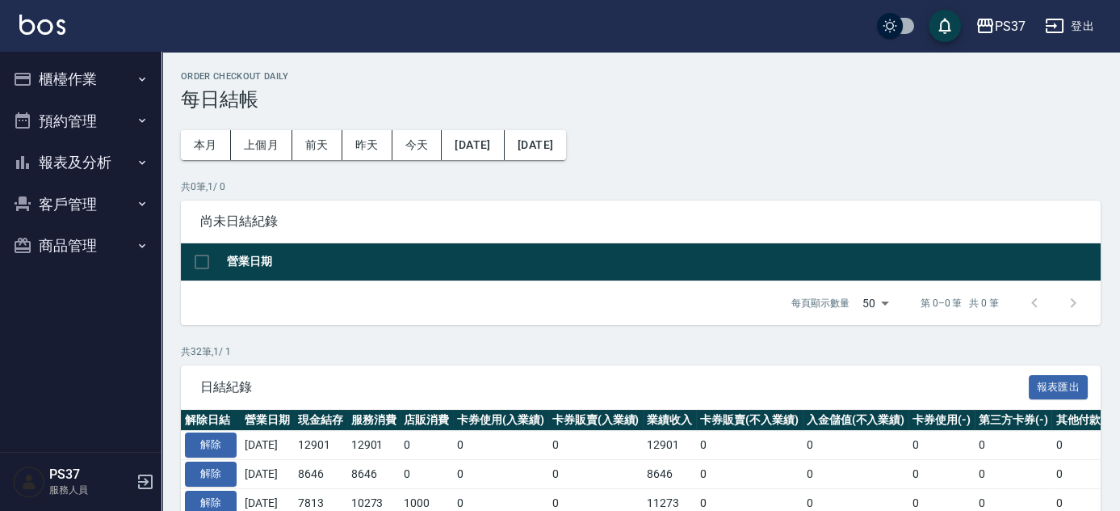
click at [106, 170] on button "報表及分析" at bounding box center [80, 162] width 149 height 42
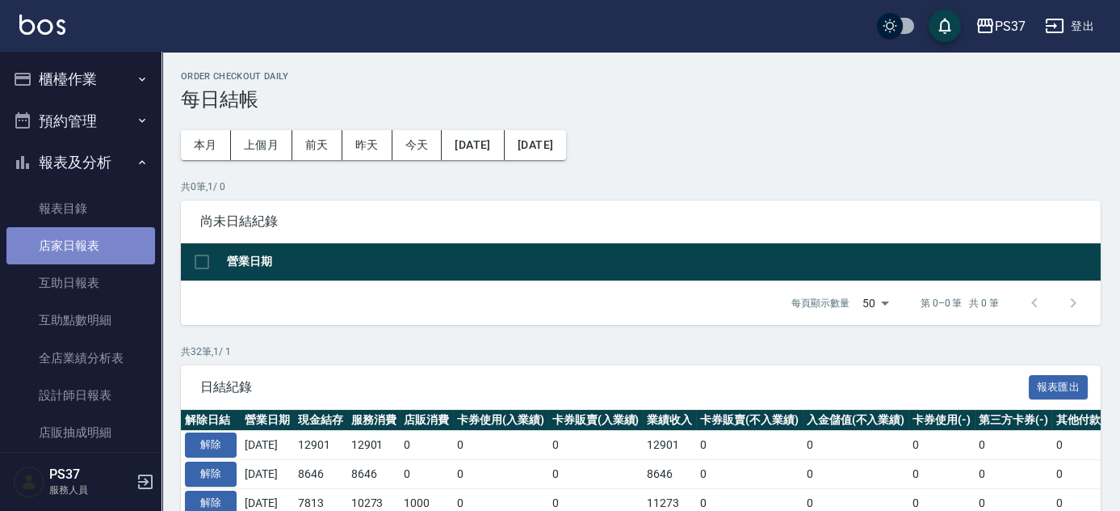
click at [84, 241] on link "店家日報表" at bounding box center [80, 245] width 149 height 37
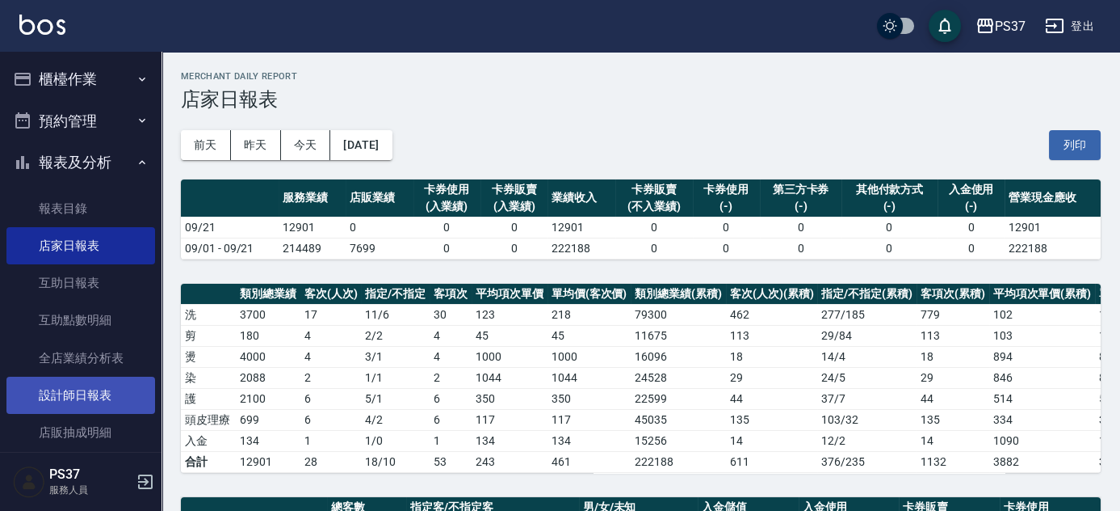
click at [88, 404] on link "設計師日報表" at bounding box center [80, 394] width 149 height 37
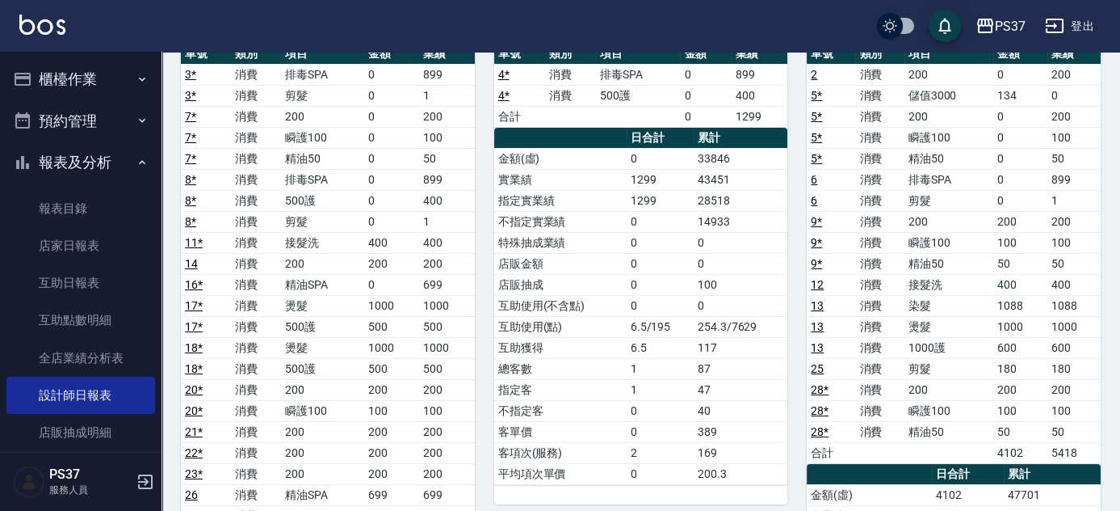
scroll to position [146, 0]
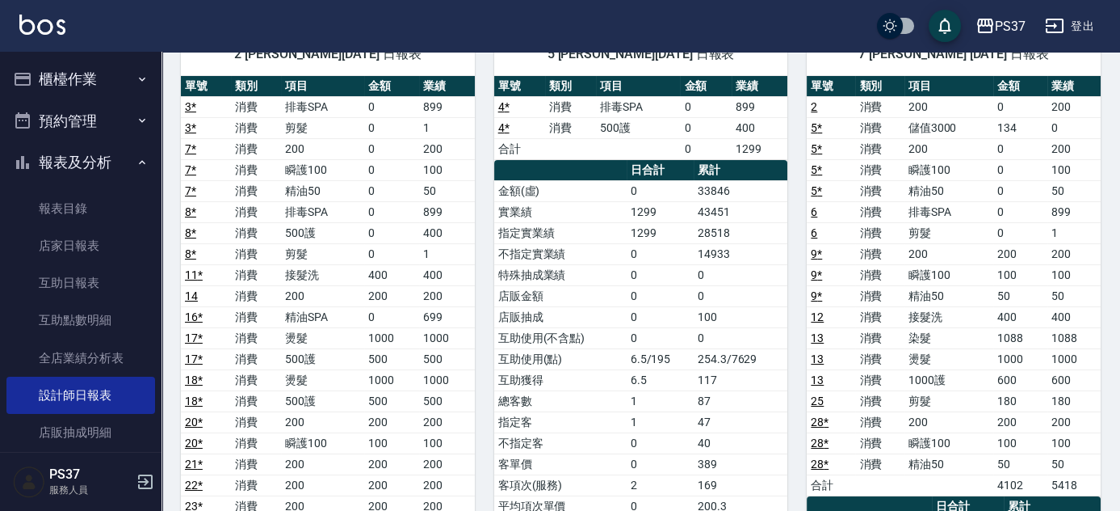
click at [480, 308] on div "5 [PERSON_NAME][DATE] 日報表 單號 類別 項目 金額 業績 4 * 消費 排毒SPA 0 899 4 * 消費 500護 0 400 合…" at bounding box center [631, 496] width 313 height 964
click at [476, 250] on div "5 鄧卉芸 09/21/2025 日報表 單號 類別 項目 金額 業績 4 * 消費 排毒SPA 0 899 4 * 消費 500護 0 400 合計 0 1…" at bounding box center [631, 496] width 313 height 964
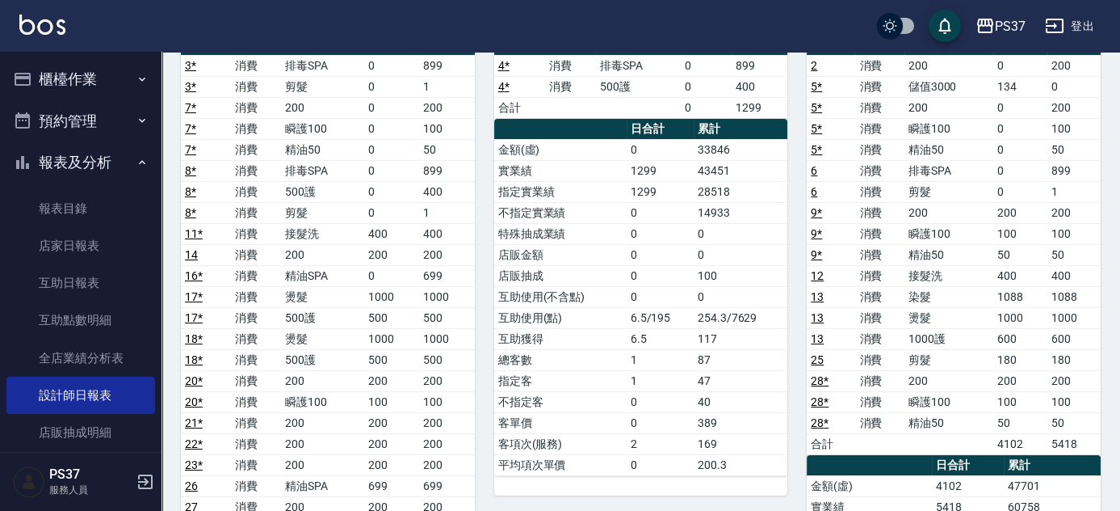
scroll to position [220, 0]
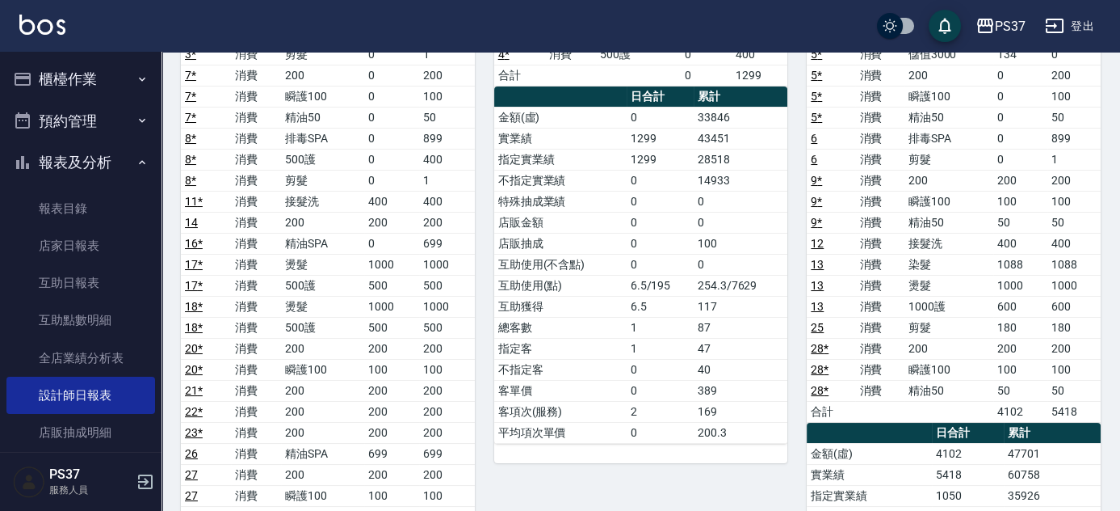
click at [477, 295] on div "5 鄧卉芸 09/21/2025 日報表 單號 類別 項目 金額 業績 4 * 消費 排毒SPA 0 899 4 * 消費 500護 0 400 合計 0 1…" at bounding box center [631, 422] width 313 height 964
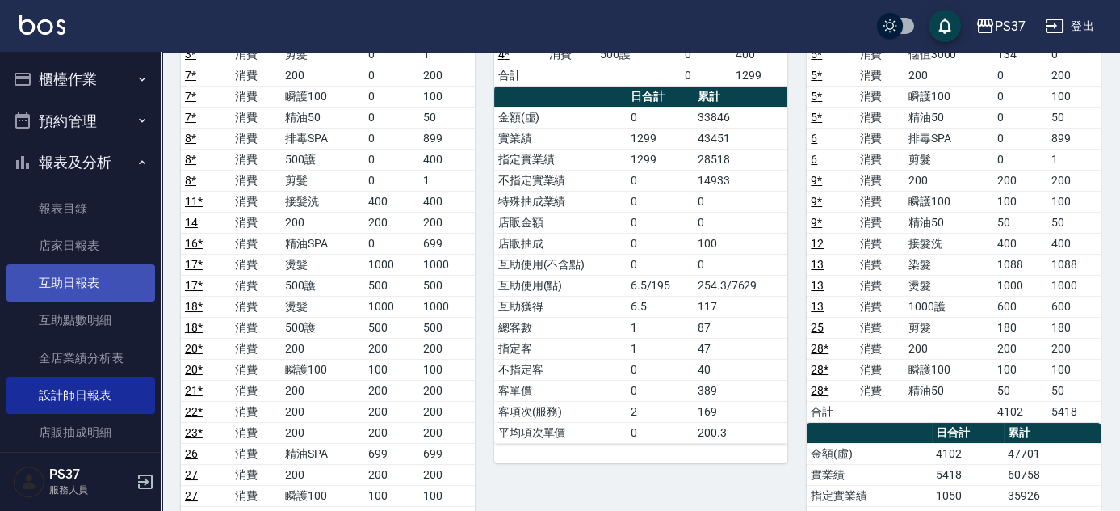
click at [48, 271] on link "互助日報表" at bounding box center [80, 282] width 149 height 37
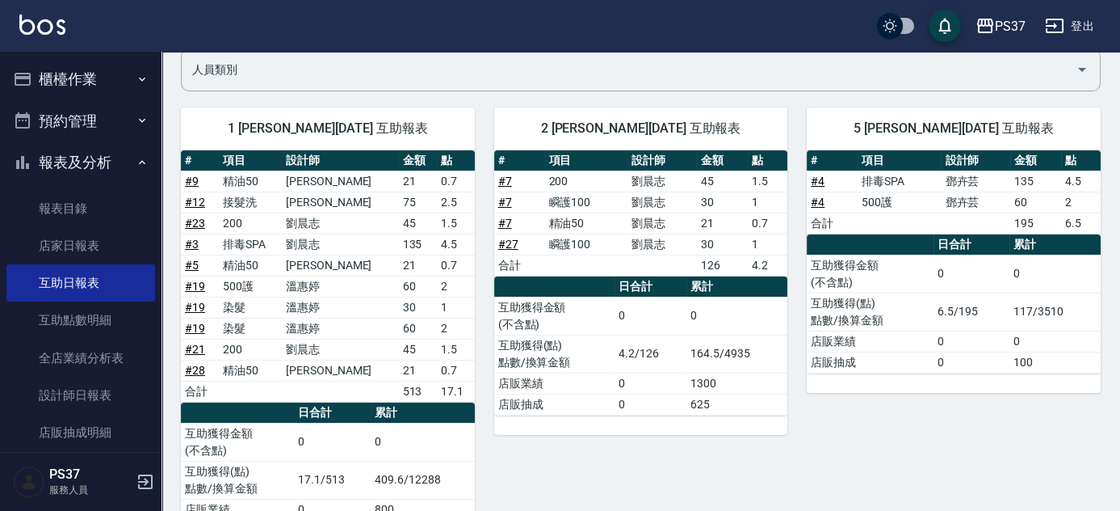
scroll to position [220, 0]
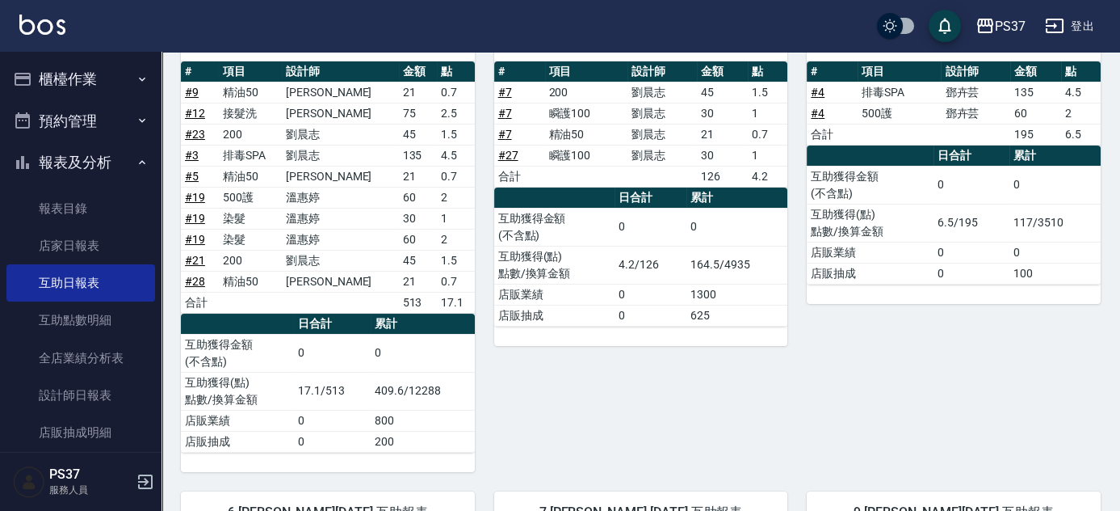
click at [518, 383] on div "2 劉晨志 09/21/2025 互助報表 # 項目 設計師 金額 點 # 7 200 劉晨志 45 1.5 # 7 瞬護100 劉晨志 30 1 # 7 精…" at bounding box center [631, 235] width 313 height 473
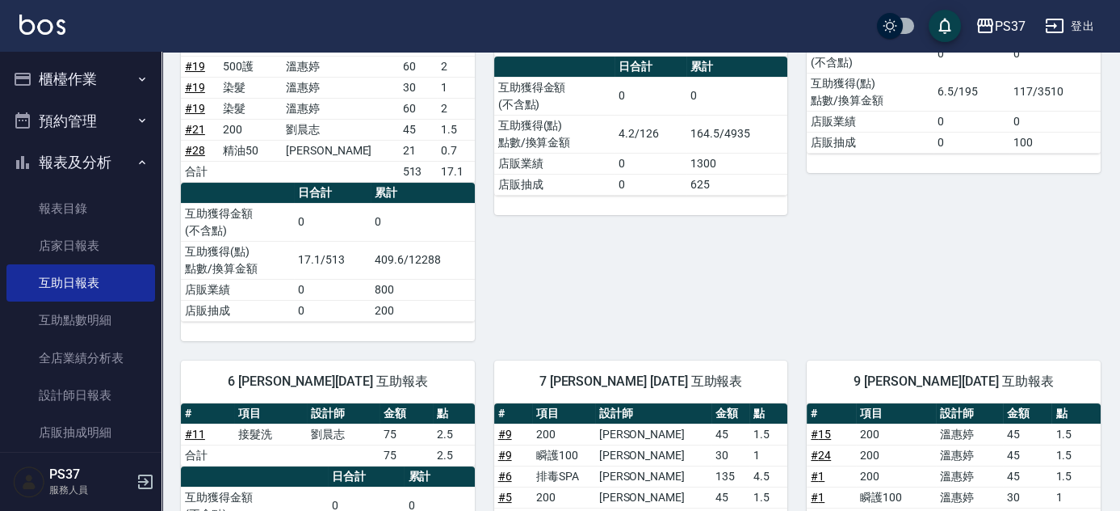
scroll to position [440, 0]
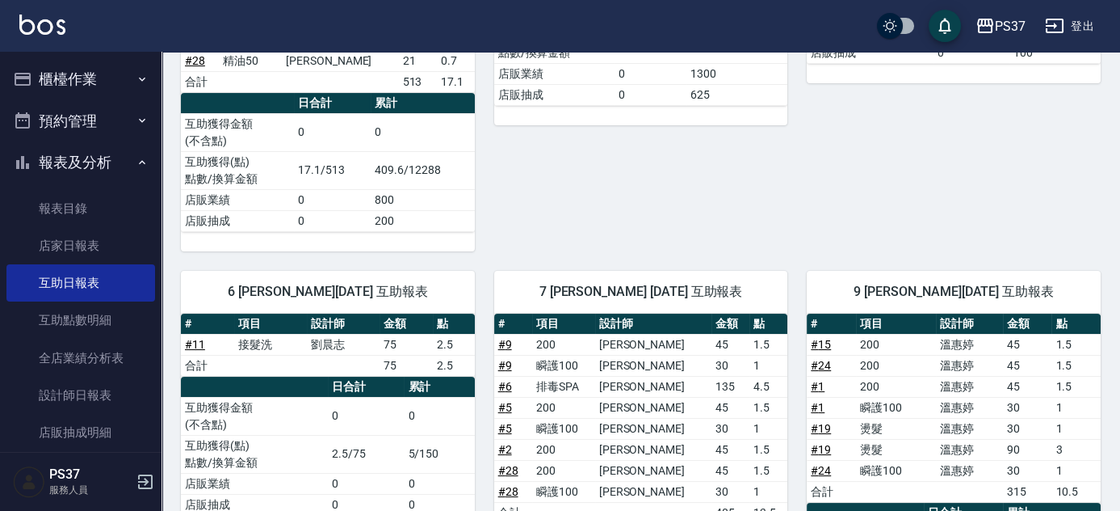
click at [198, 340] on link "# 11" at bounding box center [195, 344] width 20 height 13
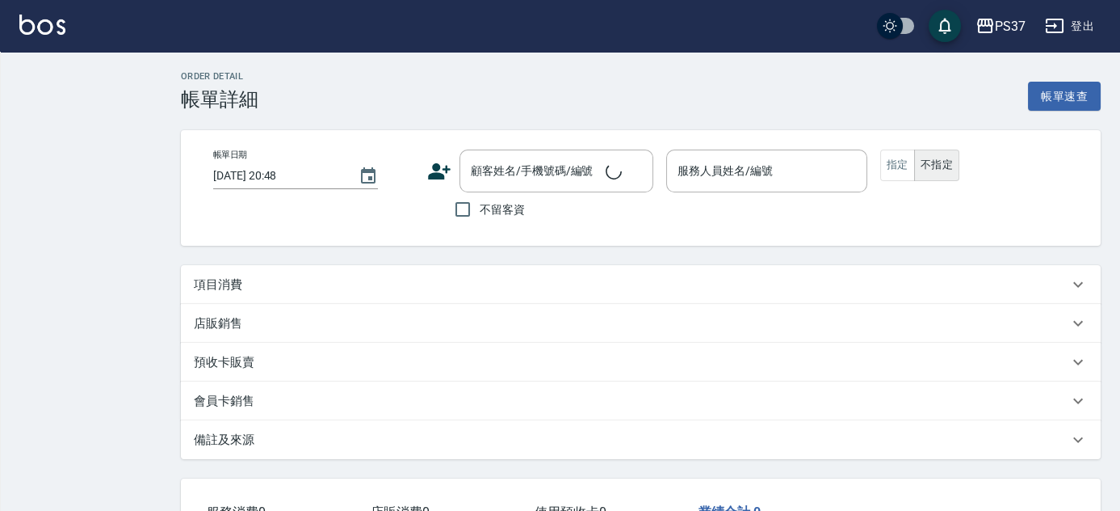
type input "[DATE] 20:16"
type input "劉晨志-2"
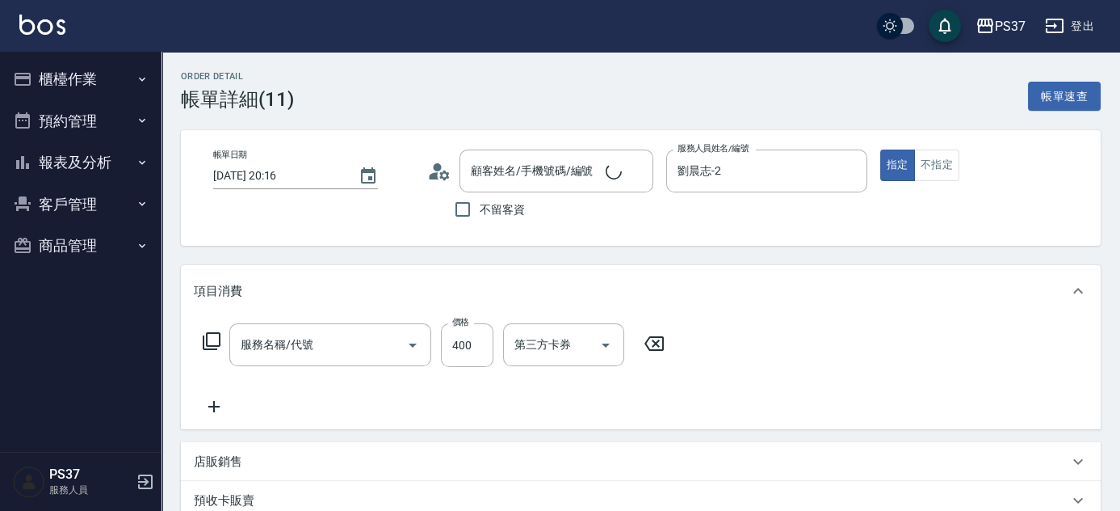
type input "新客人 姓名未設定/00000/null"
type input "接髮洗(399)"
click at [580, 347] on icon "Clear" at bounding box center [583, 345] width 10 height 10
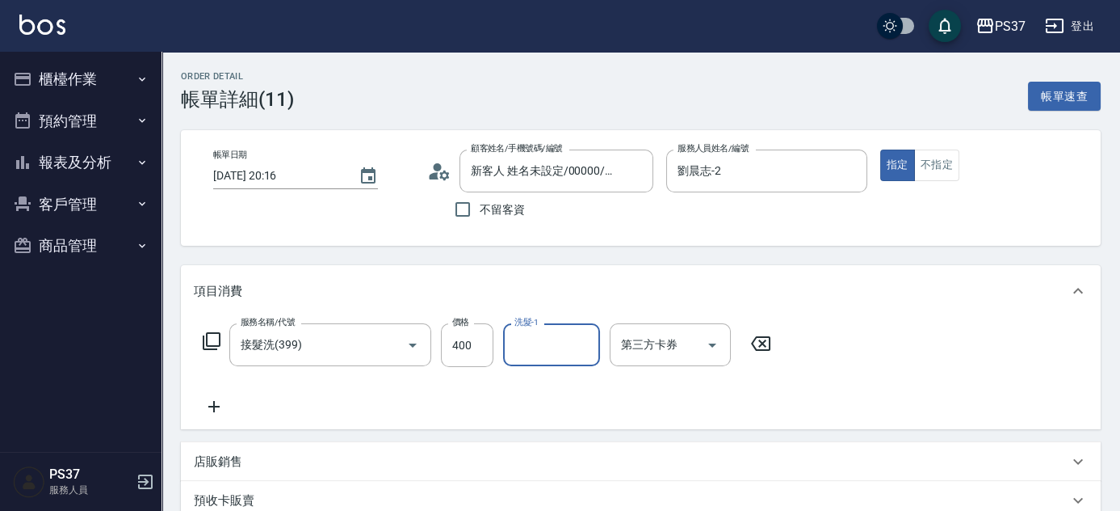
click at [534, 349] on input "洗髮-1" at bounding box center [552, 344] width 82 height 28
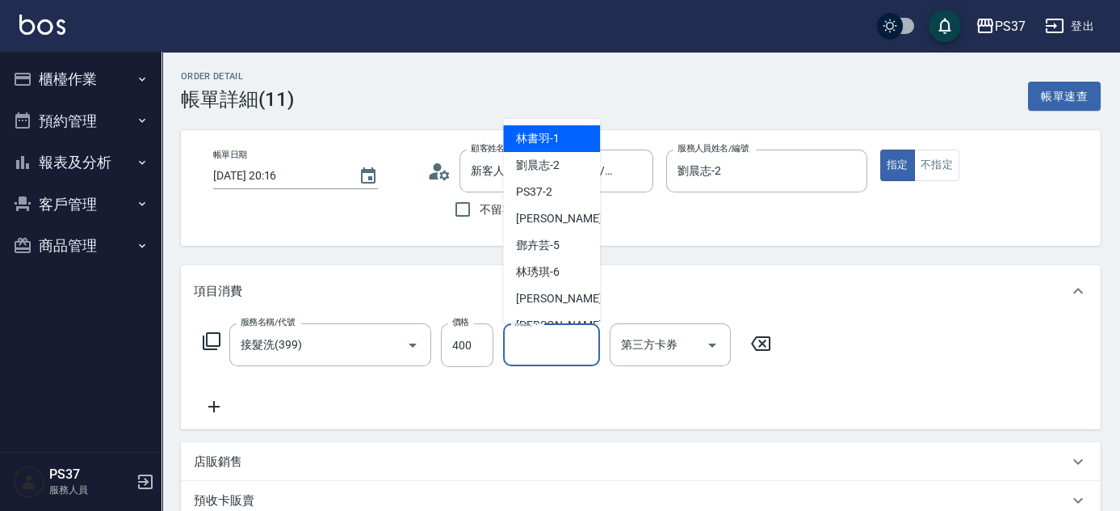
click at [545, 127] on div "林書羽 -1" at bounding box center [551, 138] width 97 height 27
type input "林書羽-1"
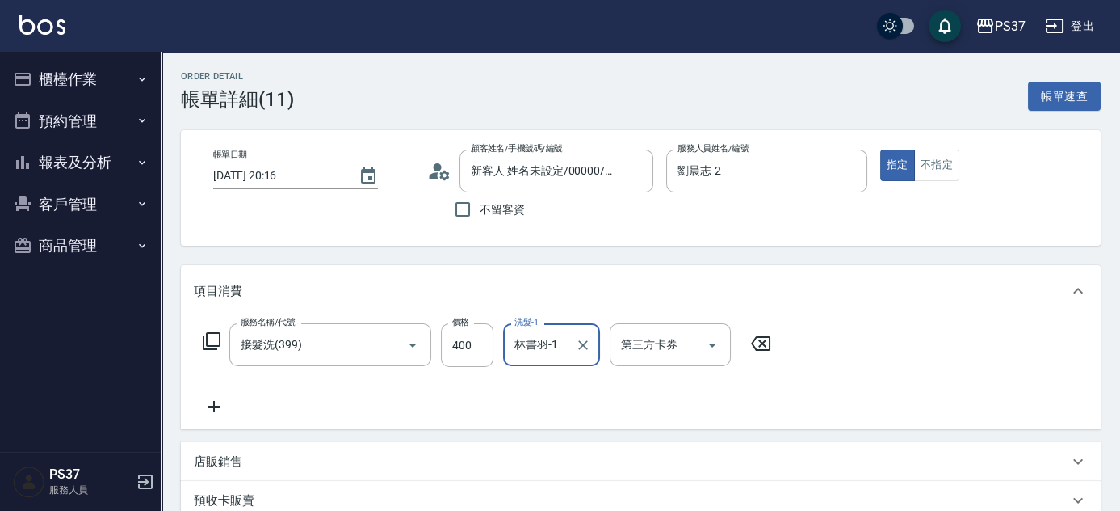
click at [92, 79] on button "櫃檯作業" at bounding box center [80, 79] width 149 height 42
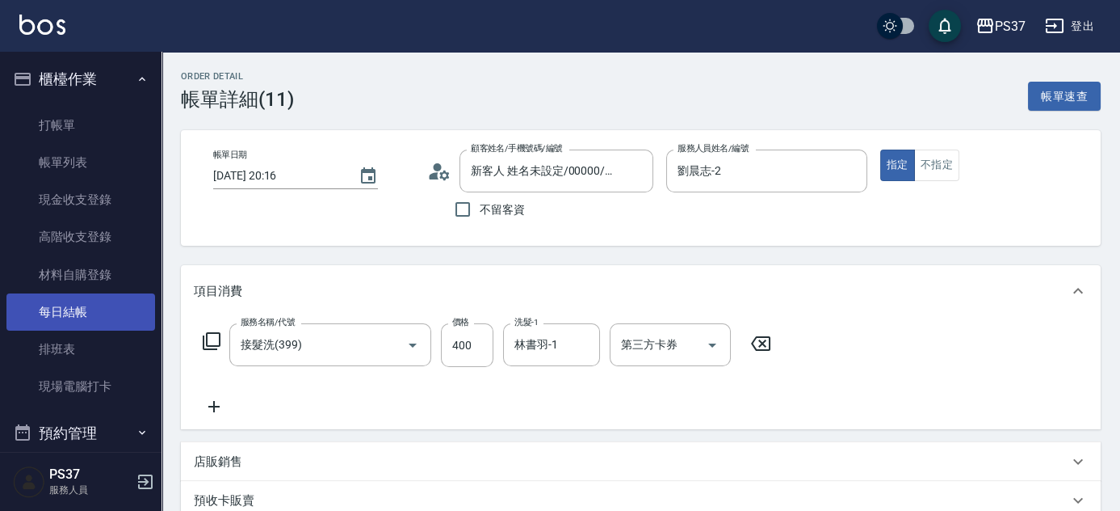
click at [70, 321] on link "每日結帳" at bounding box center [80, 311] width 149 height 37
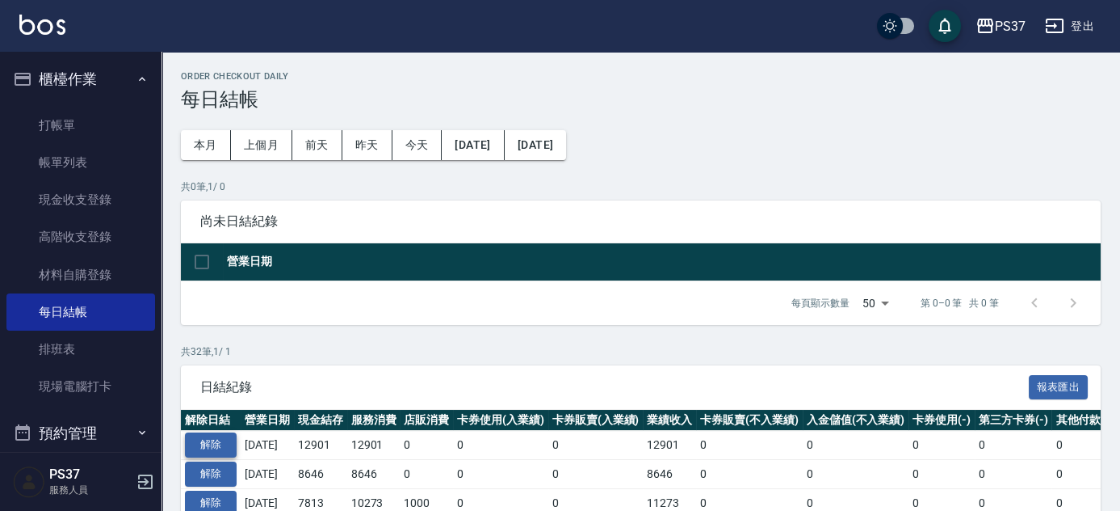
click at [215, 448] on button "解除" at bounding box center [211, 444] width 52 height 25
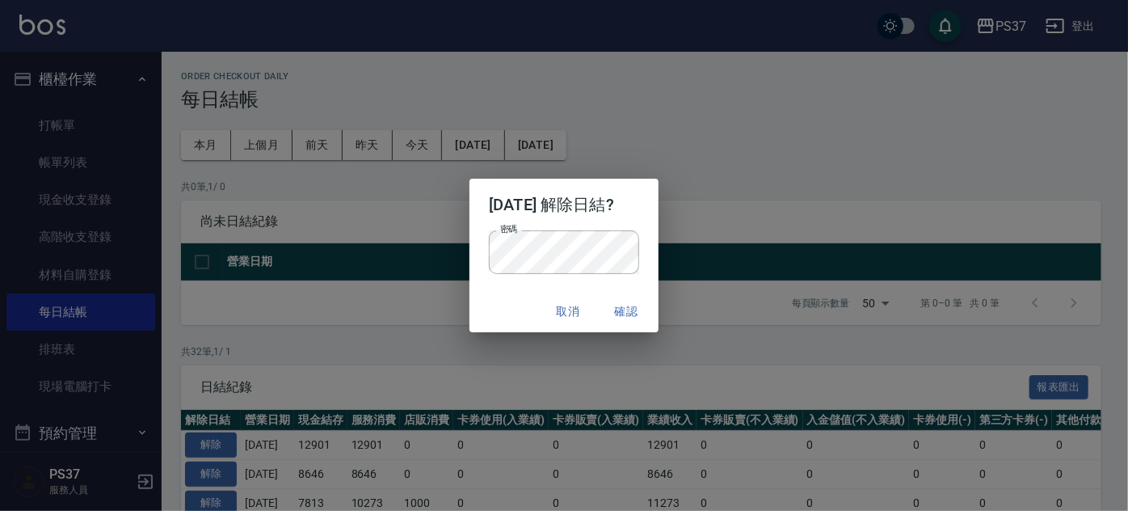
click at [512, 313] on div "取消 確認" at bounding box center [563, 311] width 189 height 43
click at [622, 309] on button "確認" at bounding box center [626, 311] width 52 height 30
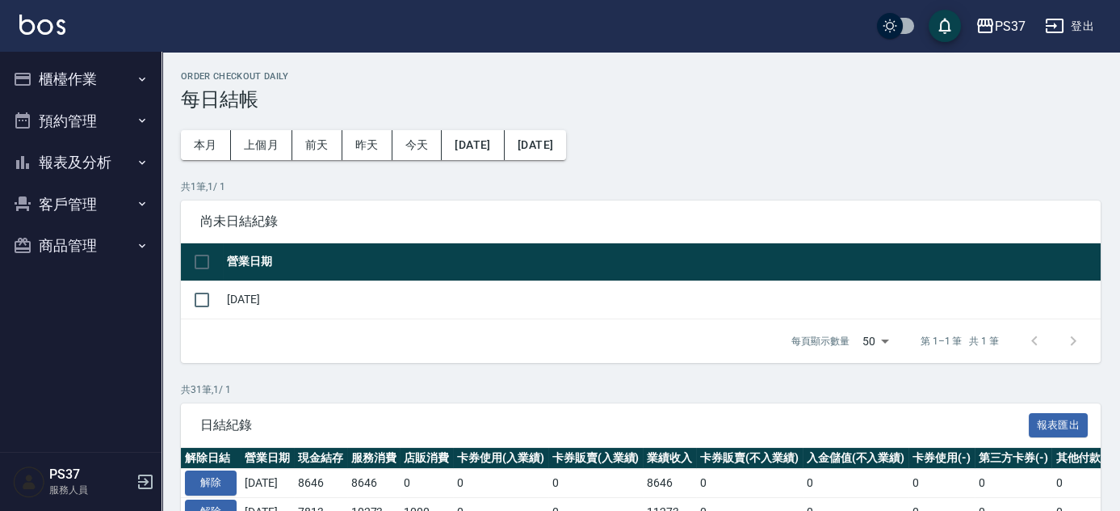
click at [448, 196] on div "共 1 筆, 1 / 1 尚未日結紀錄 營業日期 2025/09/21 每頁顯示數量 50 50 第 1–1 筆 共 1 筆 0 selected 結帳" at bounding box center [641, 270] width 920 height 183
click at [84, 152] on button "報表及分析" at bounding box center [80, 162] width 149 height 42
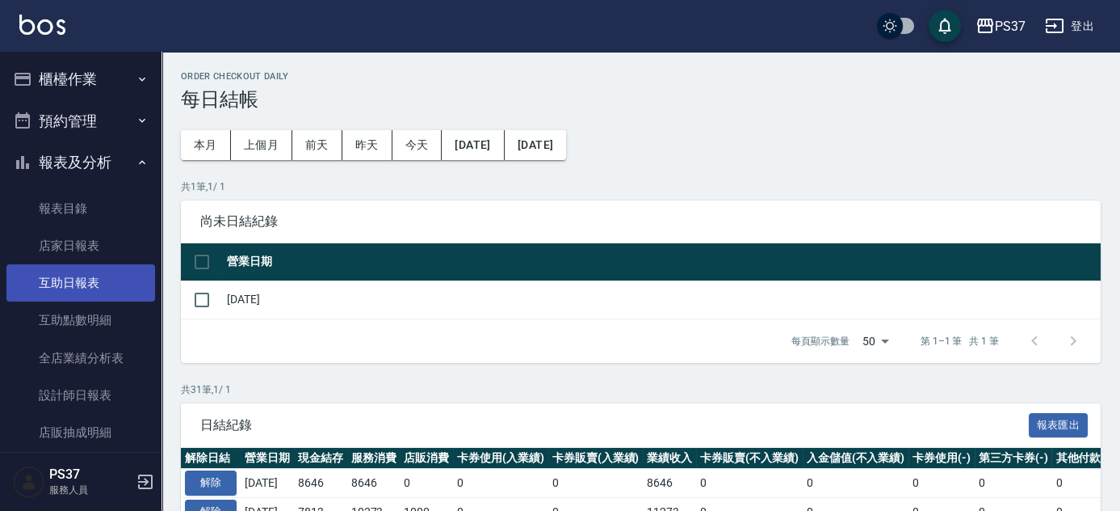
click at [102, 294] on link "互助日報表" at bounding box center [80, 282] width 149 height 37
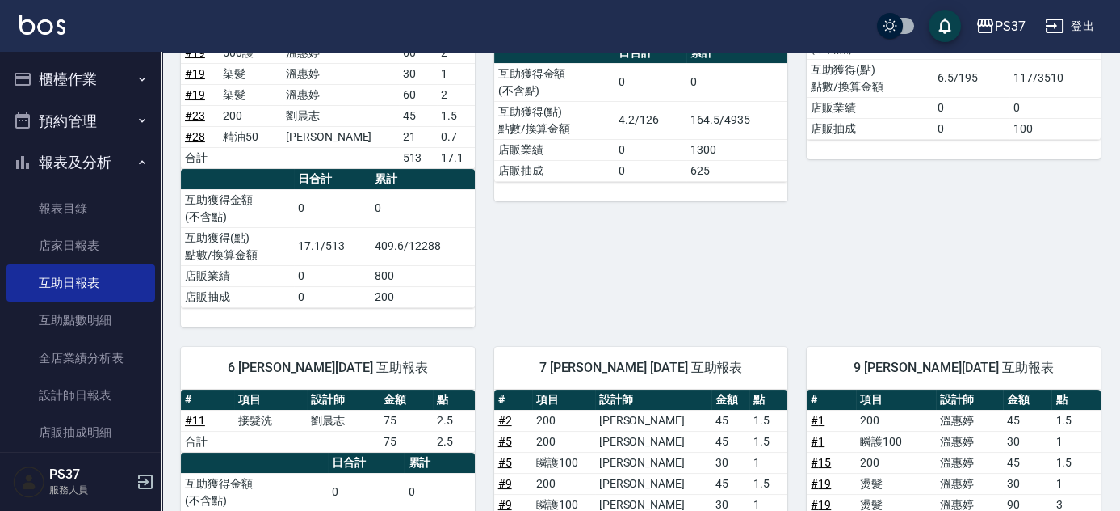
scroll to position [587, 0]
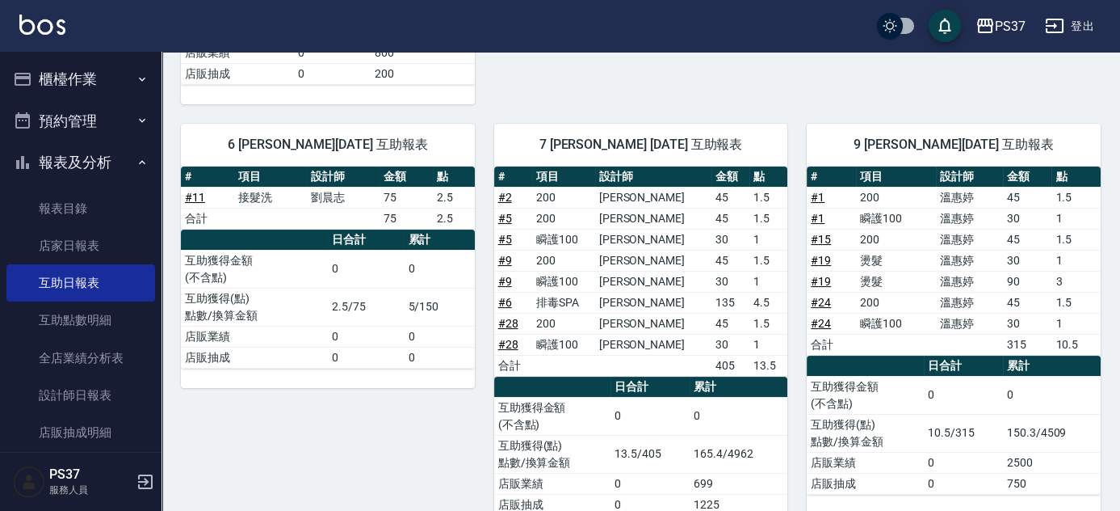
click at [193, 198] on link "# 11" at bounding box center [195, 197] width 20 height 13
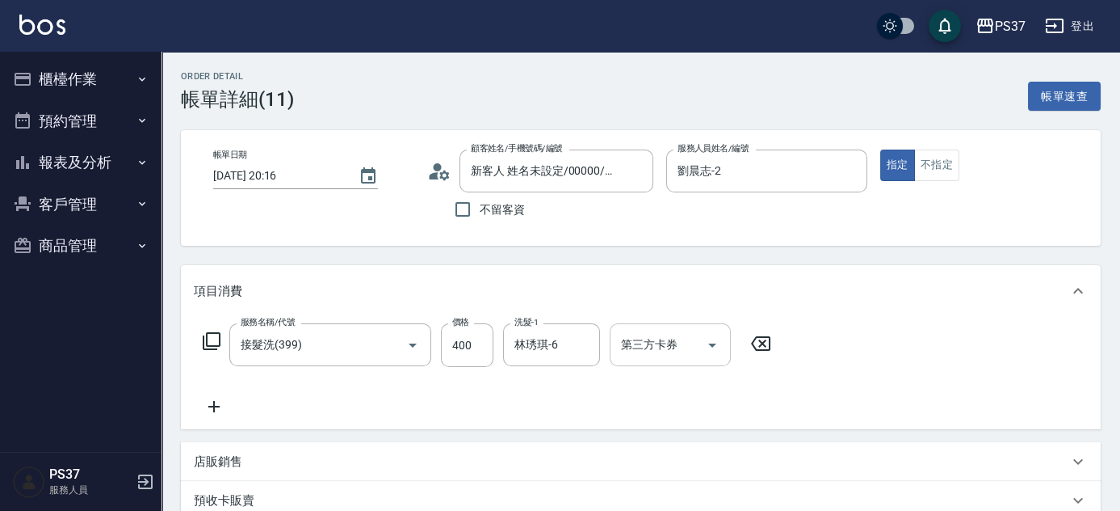
click at [721, 341] on icon "Open" at bounding box center [712, 344] width 19 height 19
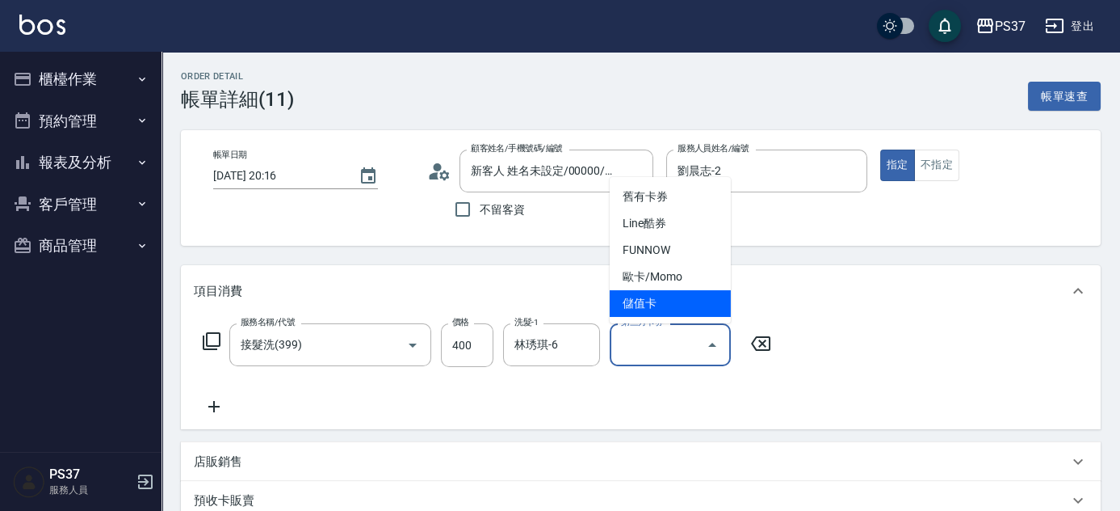
click at [676, 298] on span "儲值卡" at bounding box center [670, 303] width 121 height 27
type input "儲值卡"
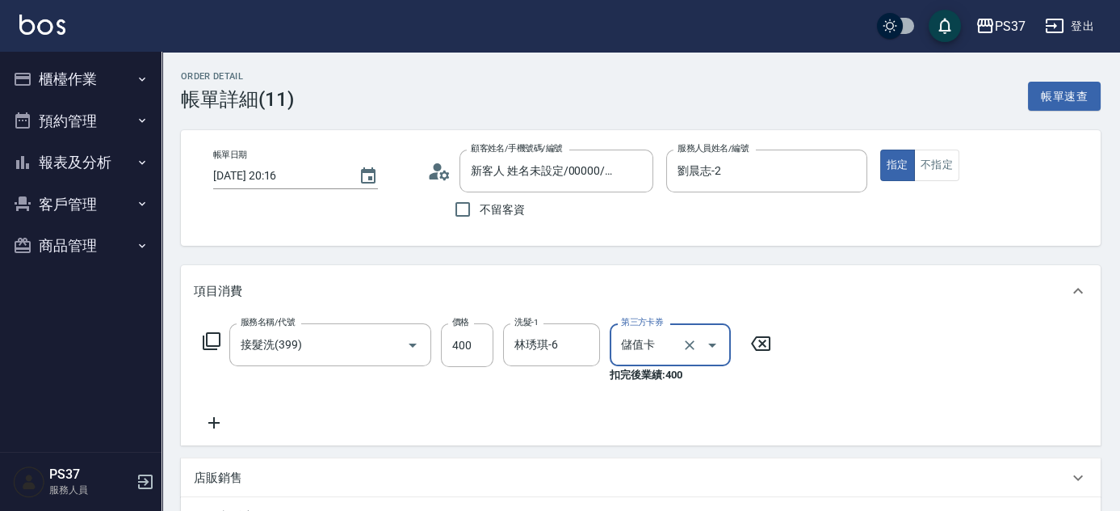
scroll to position [146, 0]
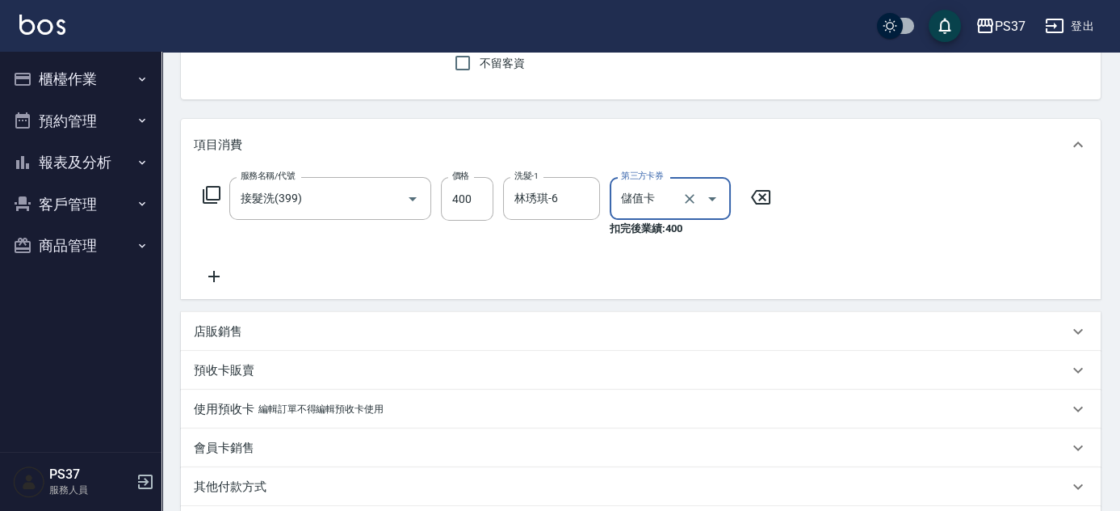
click at [683, 194] on button "Clear" at bounding box center [690, 198] width 23 height 23
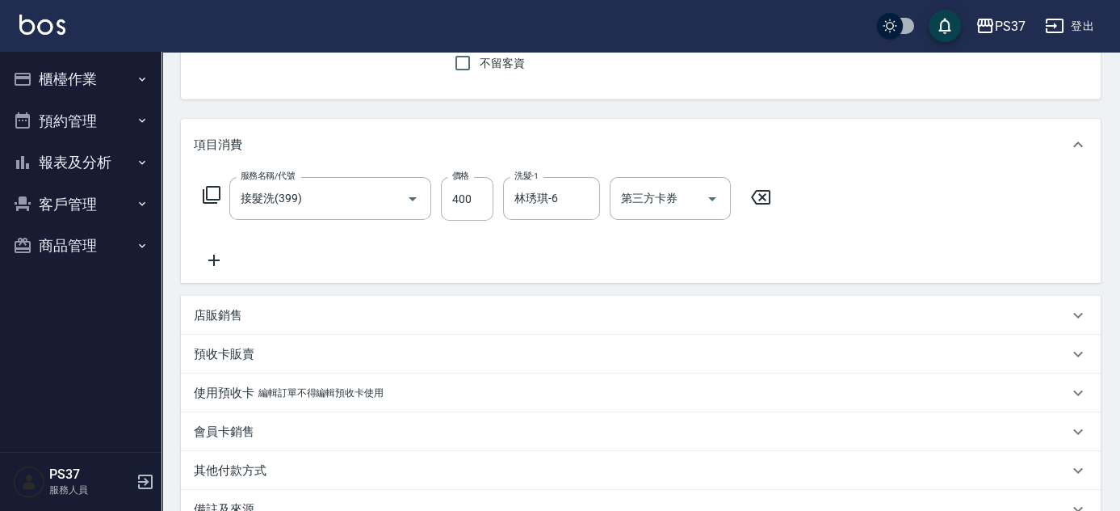
click at [595, 266] on div "服務名稱/代號 接髮洗(399) 服務名稱/代號 價格 400 價格 洗髮-1 [PERSON_NAME]-6 洗髮-1 第三方卡券 第三方卡券" at bounding box center [487, 223] width 587 height 93
click at [585, 191] on icon "Clear" at bounding box center [583, 199] width 16 height 16
click at [553, 200] on input "洗髮-1" at bounding box center [552, 198] width 82 height 28
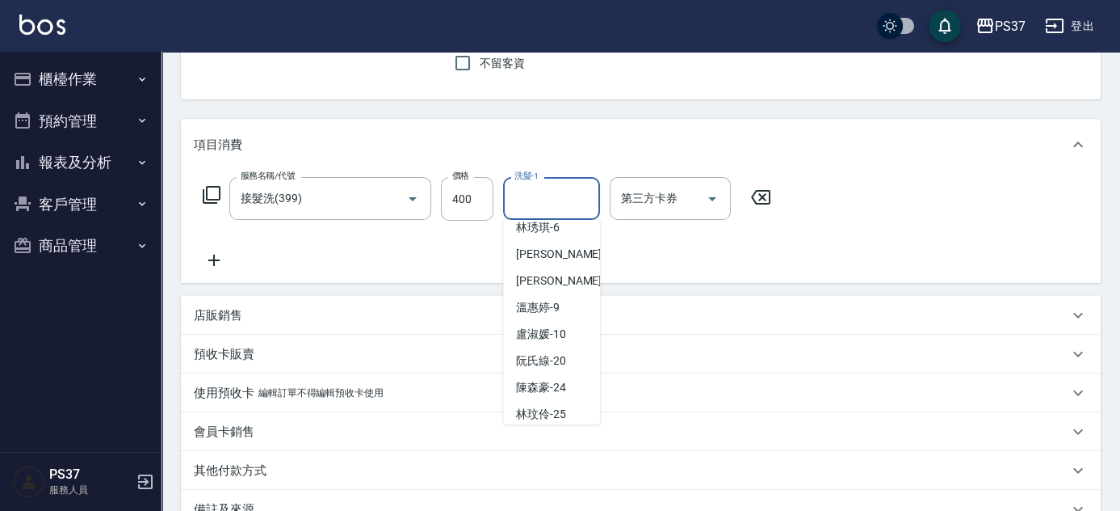
scroll to position [261, 0]
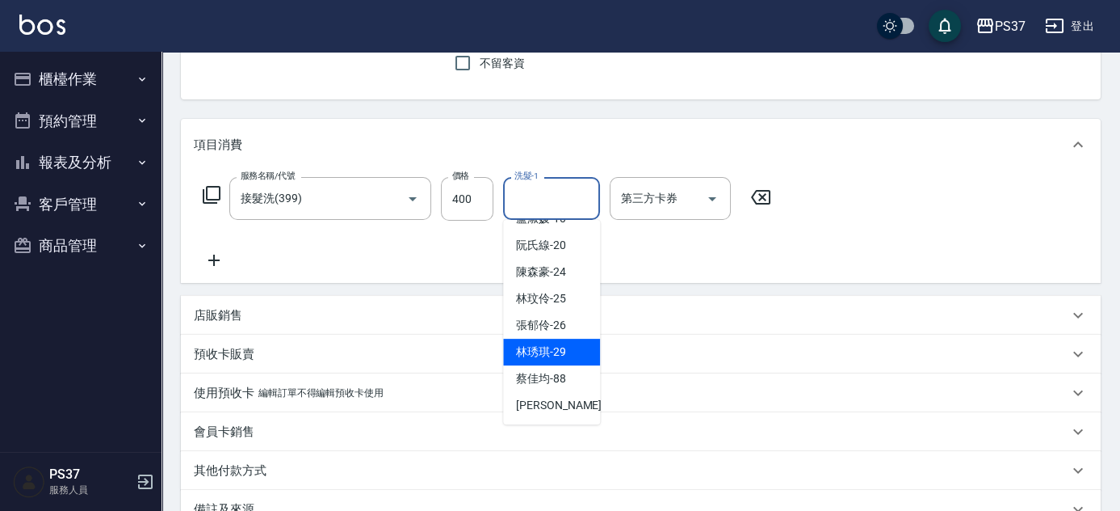
click at [553, 350] on span "[PERSON_NAME]-29" at bounding box center [541, 351] width 50 height 17
type input "[PERSON_NAME]-29"
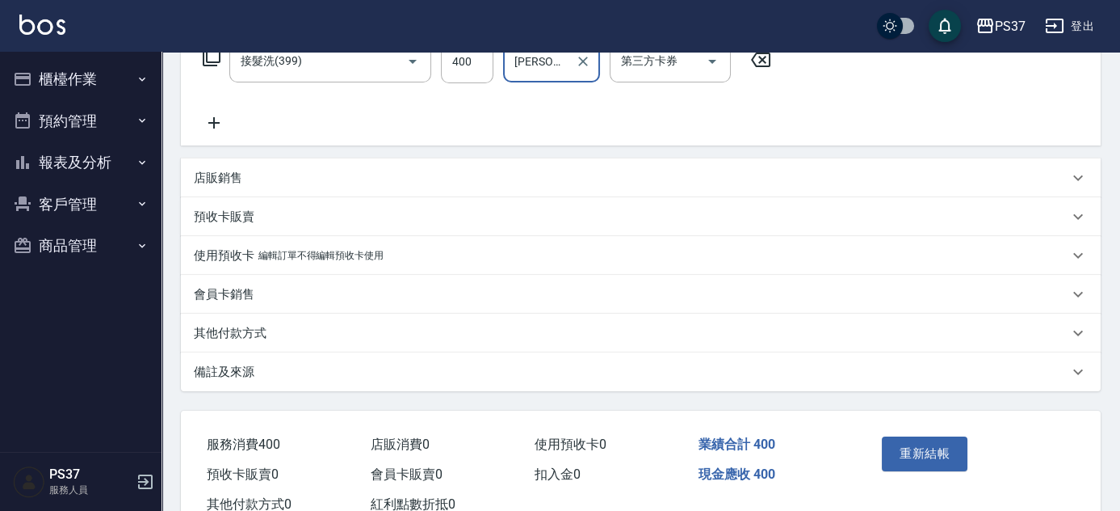
scroll to position [336, 0]
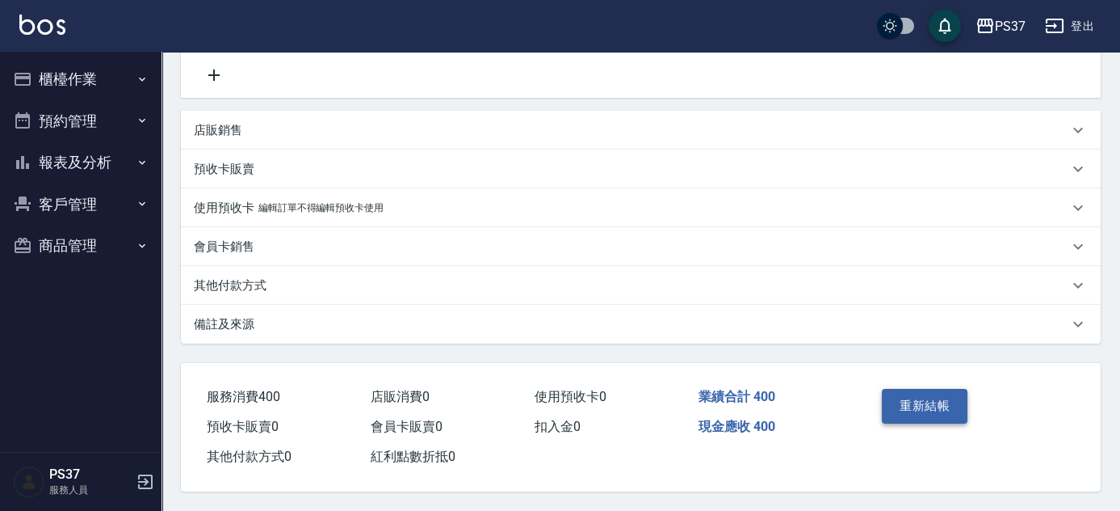
click at [904, 407] on button "重新結帳" at bounding box center [925, 406] width 86 height 34
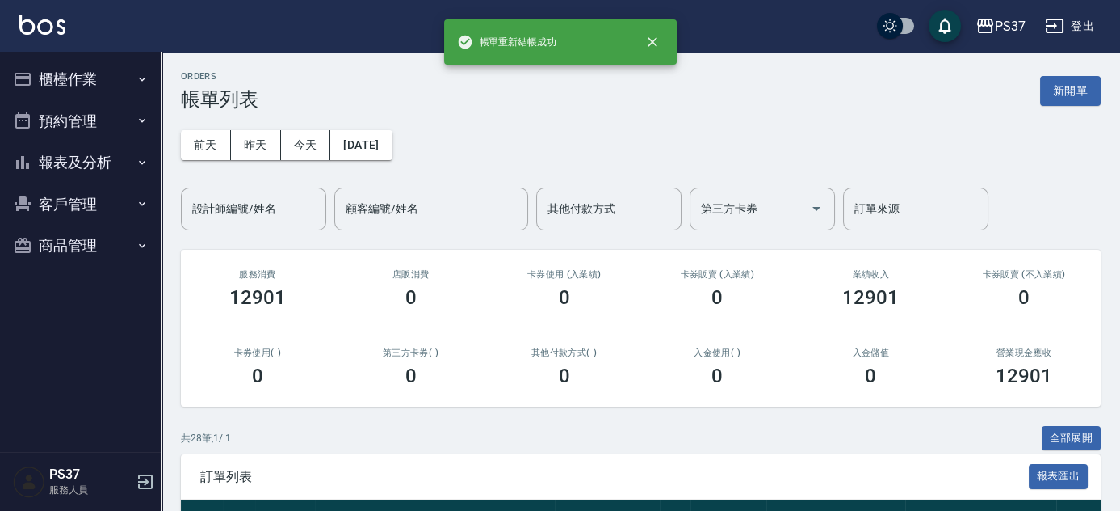
click at [543, 162] on div "[DATE] [DATE] [DATE] [DATE] 設計師編號/姓名 設計師編號/姓名 顧客編號/姓名 顧客編號/姓名 其他付款方式 其他付款方式 第三方…" at bounding box center [641, 171] width 920 height 120
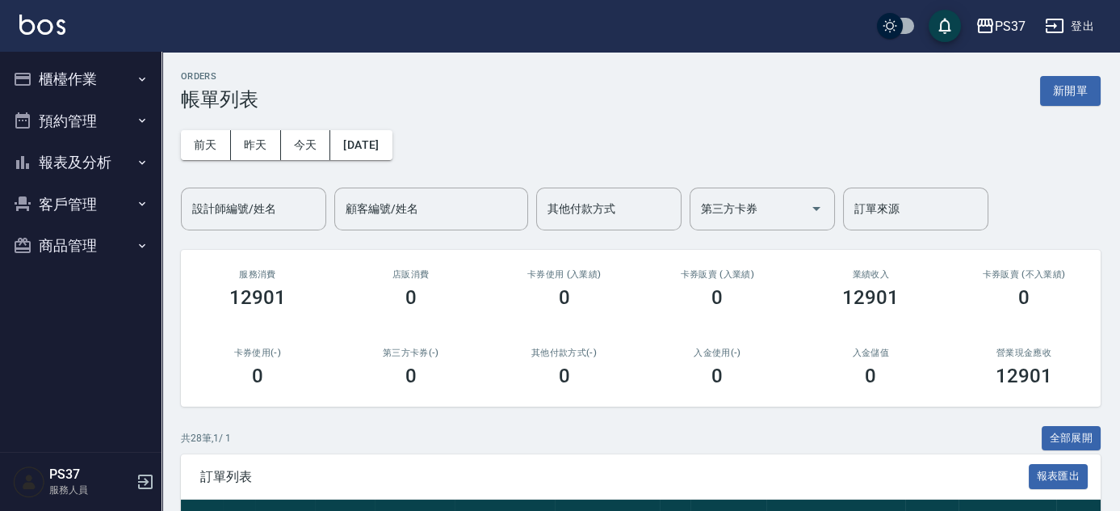
click at [551, 433] on div "共 28 筆, 1 / 1 全部展開" at bounding box center [641, 438] width 920 height 25
click at [657, 98] on div "ORDERS 帳單列表 新開單" at bounding box center [641, 91] width 920 height 40
click at [678, 252] on div "卡券販賣 (入業績) 0" at bounding box center [717, 289] width 153 height 78
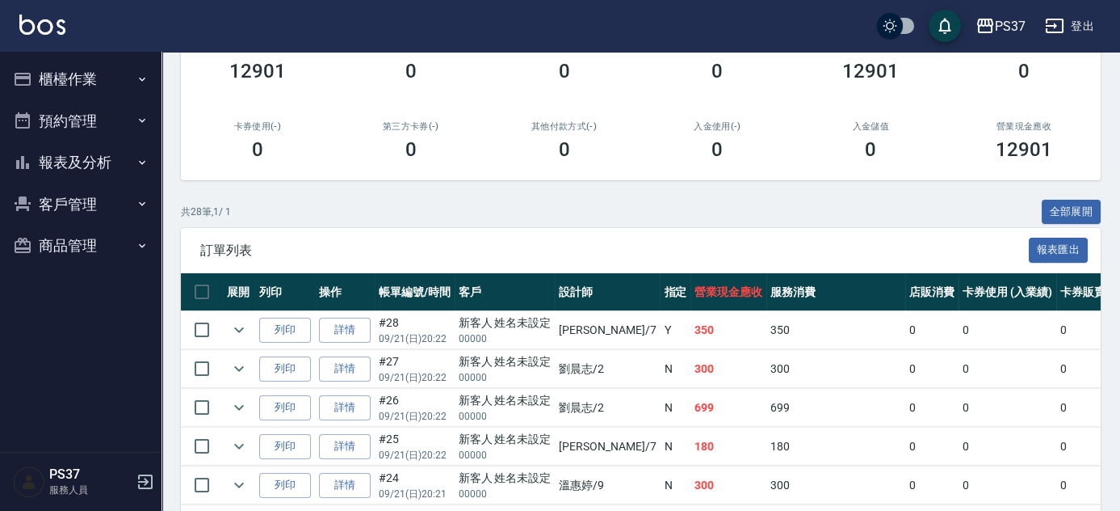
scroll to position [367, 0]
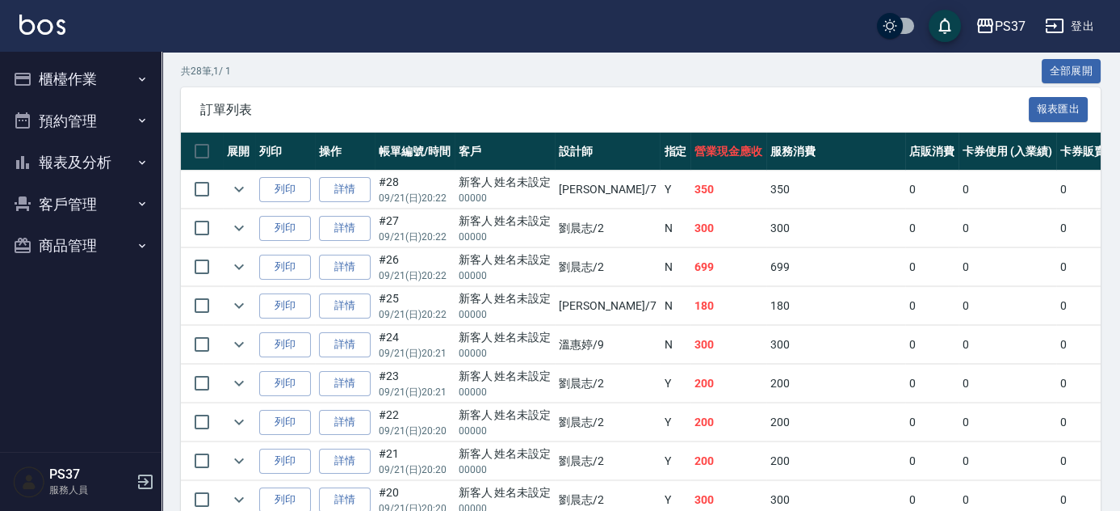
click at [120, 162] on button "報表及分析" at bounding box center [80, 162] width 149 height 42
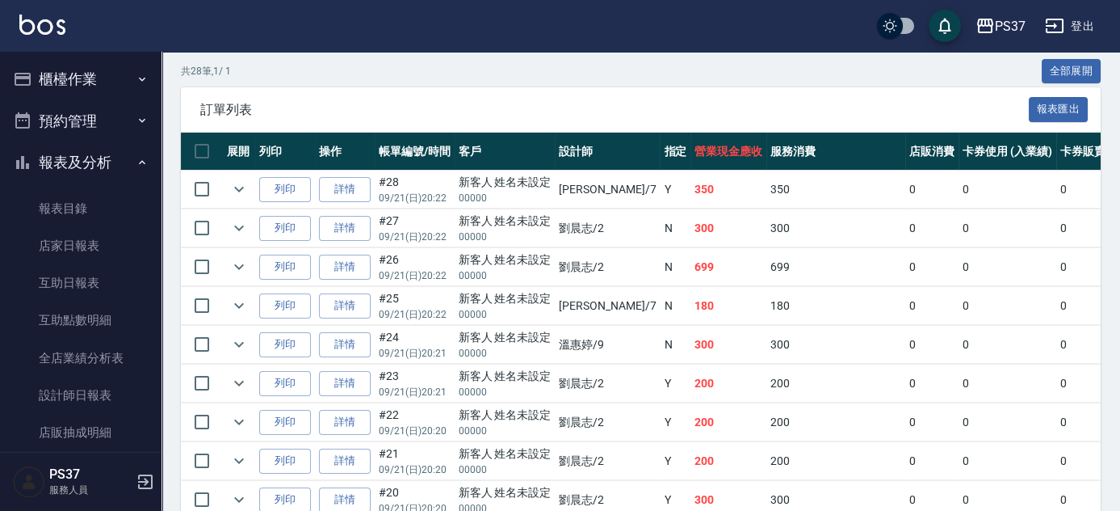
click at [460, 99] on div "訂單列表 報表匯出" at bounding box center [641, 109] width 920 height 44
click at [97, 255] on link "店家日報表" at bounding box center [80, 245] width 149 height 37
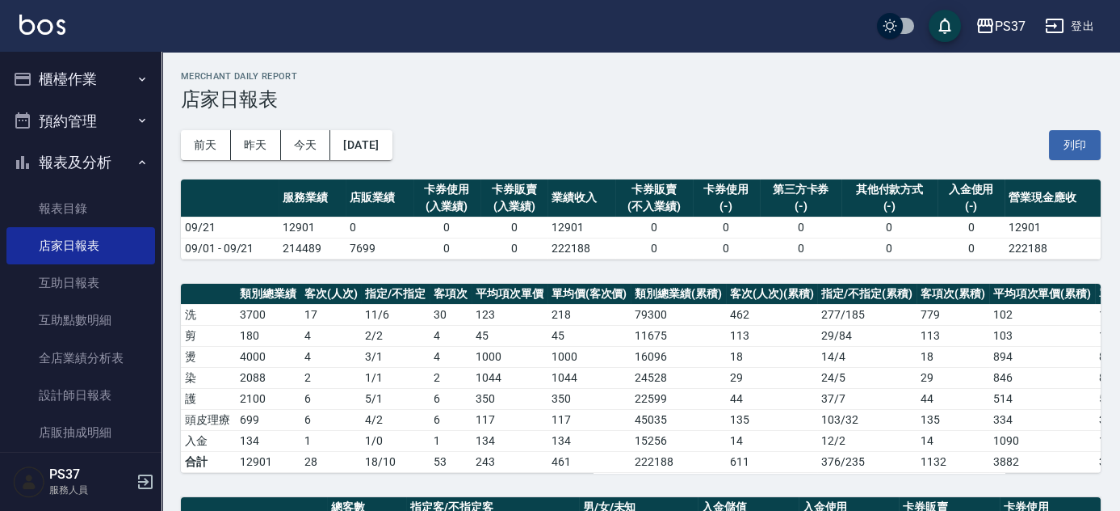
click at [502, 157] on div "前天 昨天 今天 2025/09/21 列印" at bounding box center [641, 145] width 920 height 69
click at [538, 144] on div "前天 昨天 今天 2025/09/21 列印" at bounding box center [641, 145] width 920 height 69
click at [506, 142] on div "前天 昨天 今天 2025/09/21 列印" at bounding box center [641, 145] width 920 height 69
click at [506, 74] on h2 "Merchant Daily Report" at bounding box center [641, 76] width 920 height 11
click at [595, 142] on div "前天 昨天 今天 2025/09/21 列印" at bounding box center [641, 145] width 920 height 69
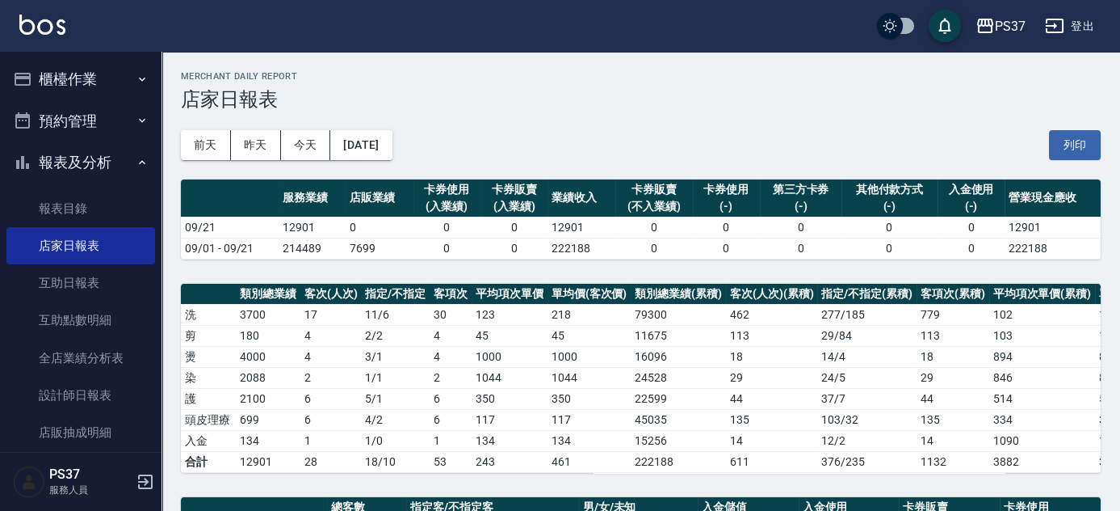
click at [547, 105] on h3 "店家日報表" at bounding box center [641, 99] width 920 height 23
click at [591, 161] on div "前天 昨天 今天 2025/09/21 列印" at bounding box center [641, 145] width 920 height 69
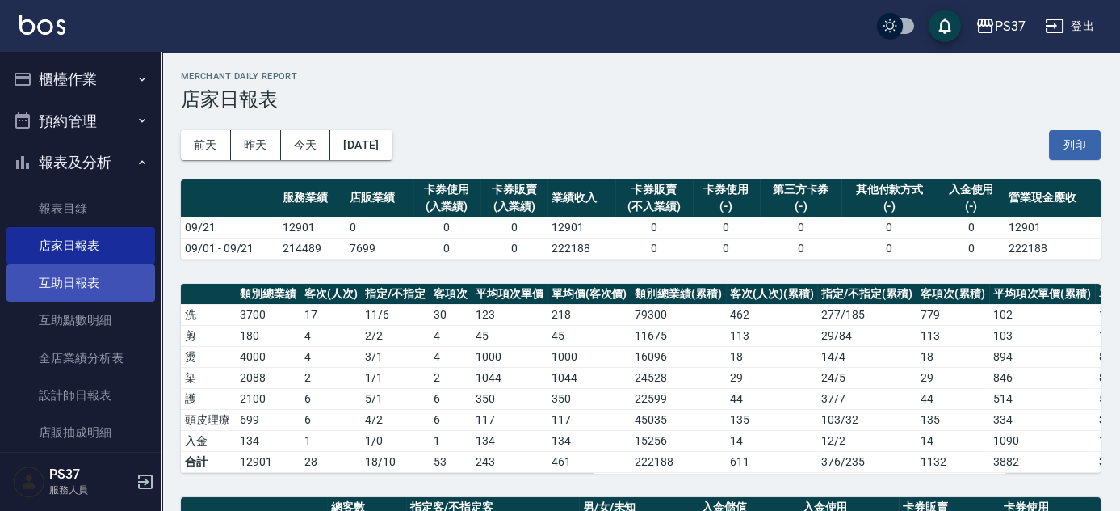
click at [72, 285] on link "互助日報表" at bounding box center [80, 282] width 149 height 37
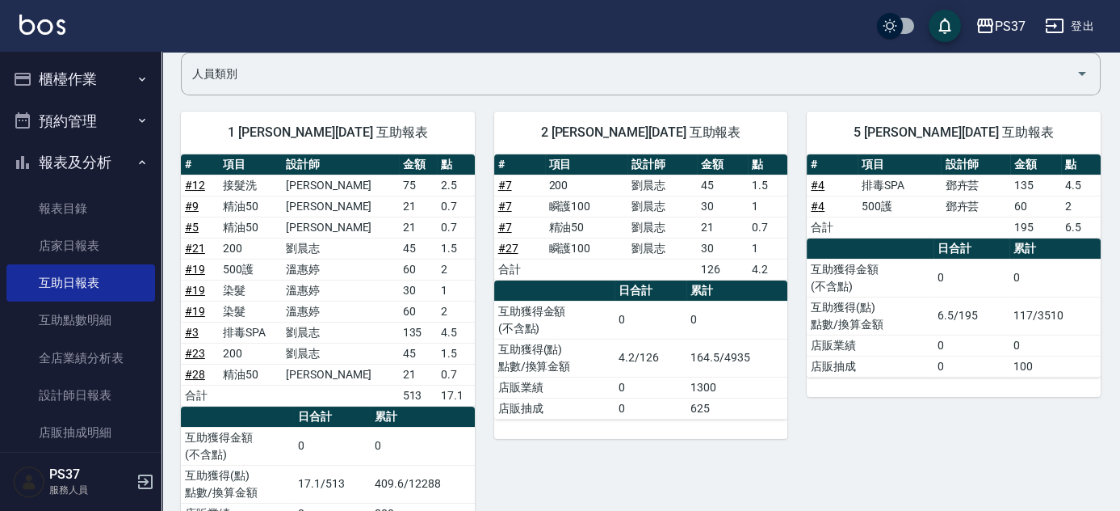
scroll to position [293, 0]
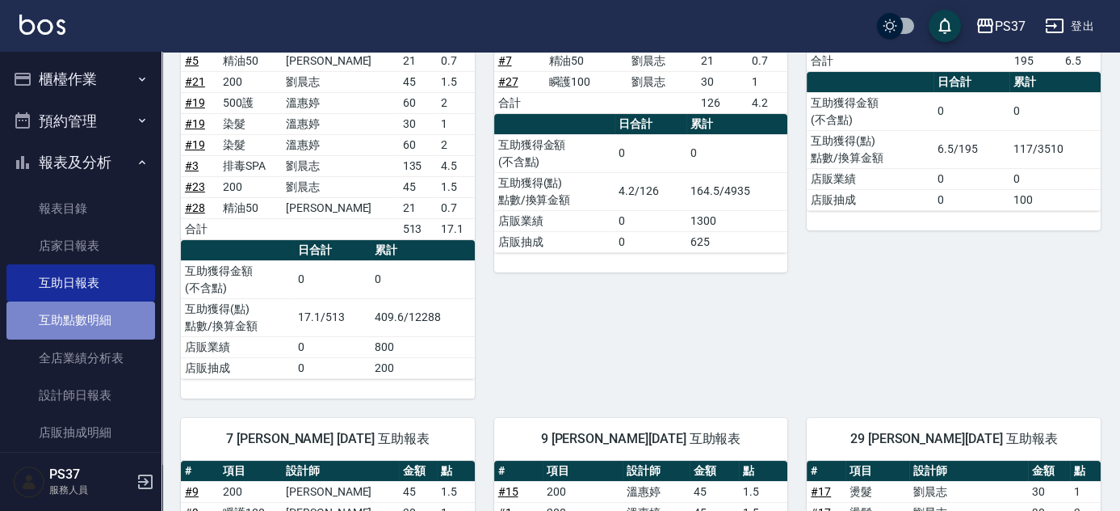
click at [99, 328] on link "互助點數明細" at bounding box center [80, 319] width 149 height 37
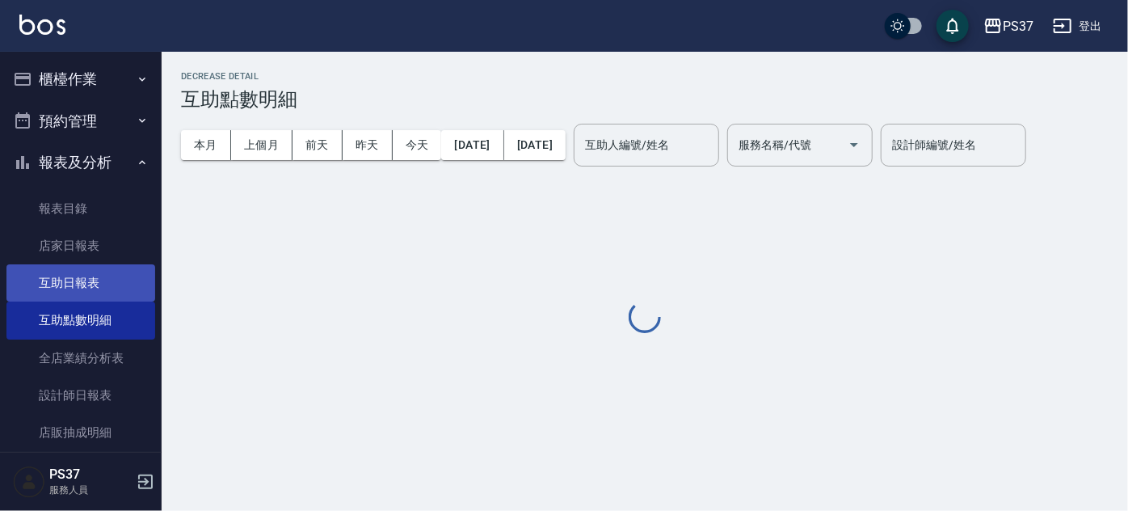
click at [86, 275] on link "互助日報表" at bounding box center [80, 282] width 149 height 37
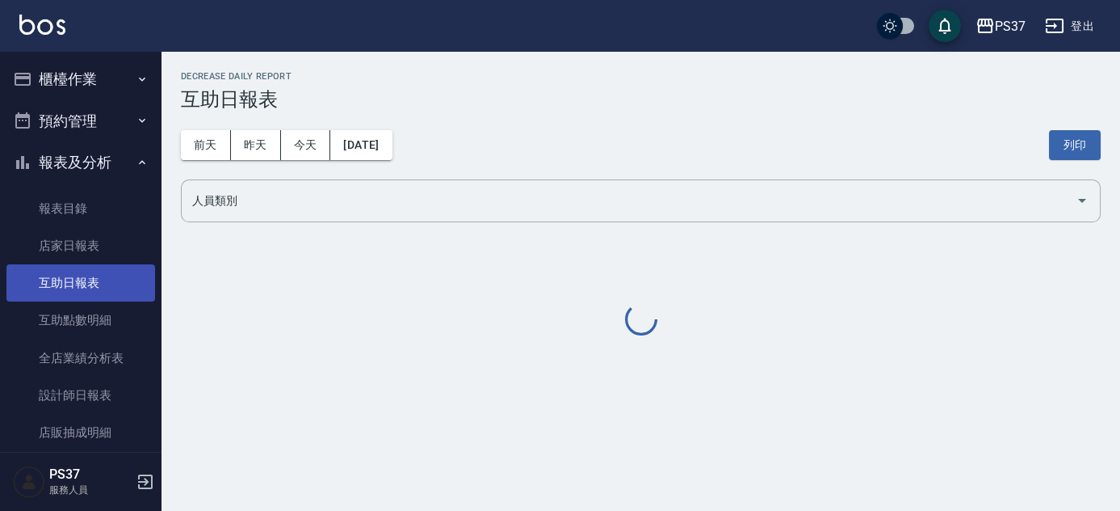
click at [88, 277] on link "互助日報表" at bounding box center [80, 282] width 149 height 37
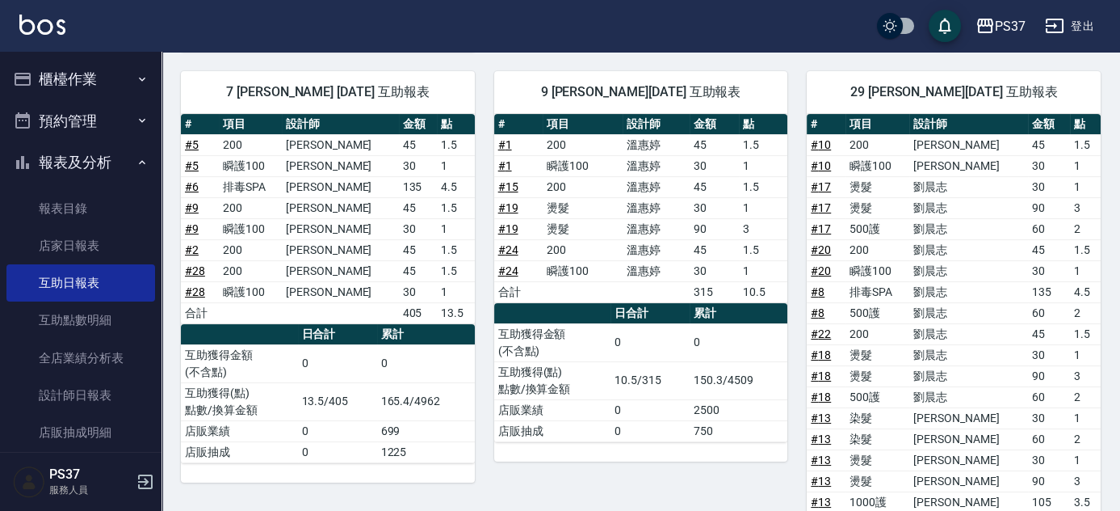
scroll to position [641, 0]
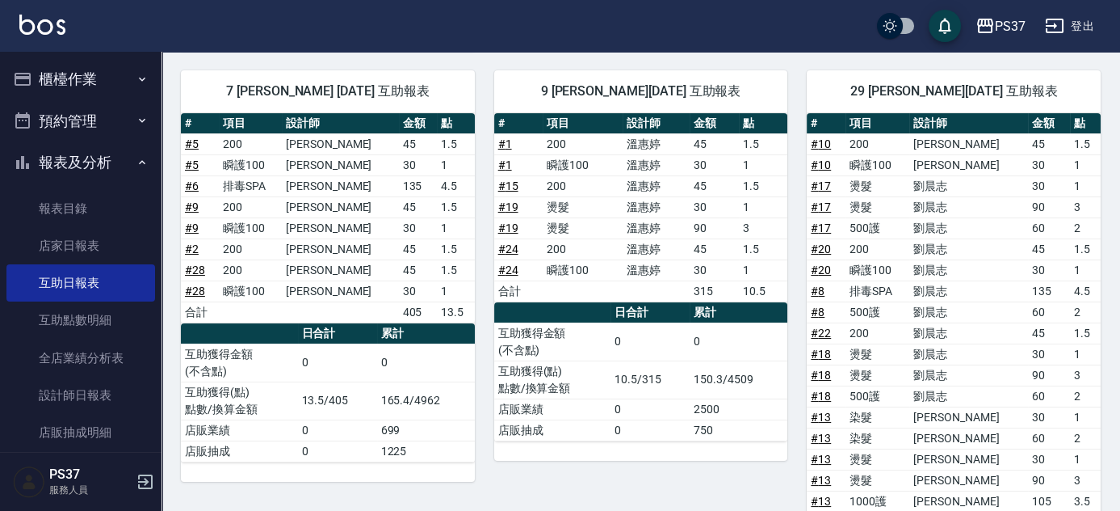
click at [801, 371] on div "29 林琇琪 09/21/2025 互助報表 # 項目 設計師 金額 點 # 10 200 徐雅娟 45 1.5 # 10 瞬護100 徐雅娟 30 1 # …" at bounding box center [944, 424] width 313 height 746
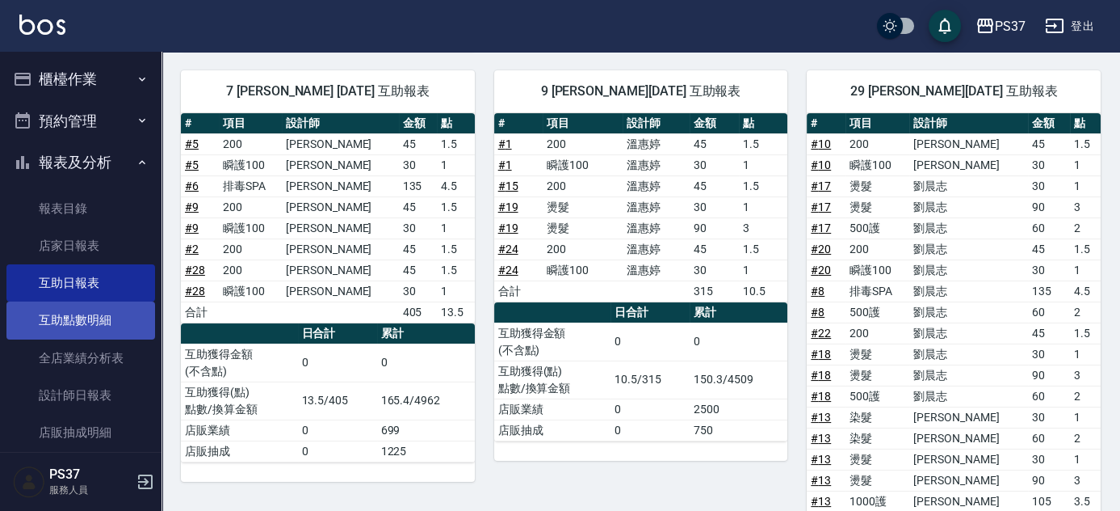
click at [83, 325] on link "互助點數明細" at bounding box center [80, 319] width 149 height 37
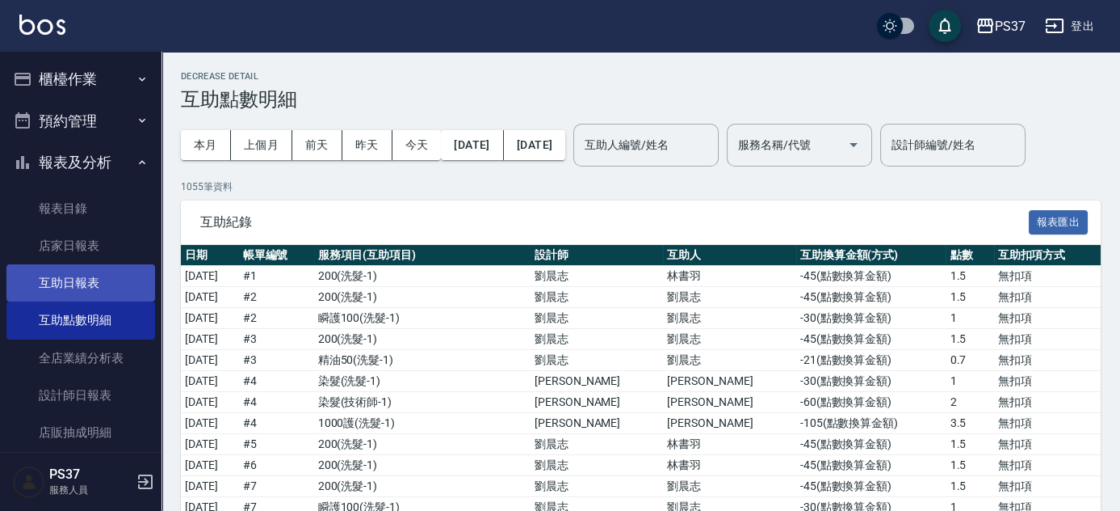
click at [107, 284] on link "互助日報表" at bounding box center [80, 282] width 149 height 37
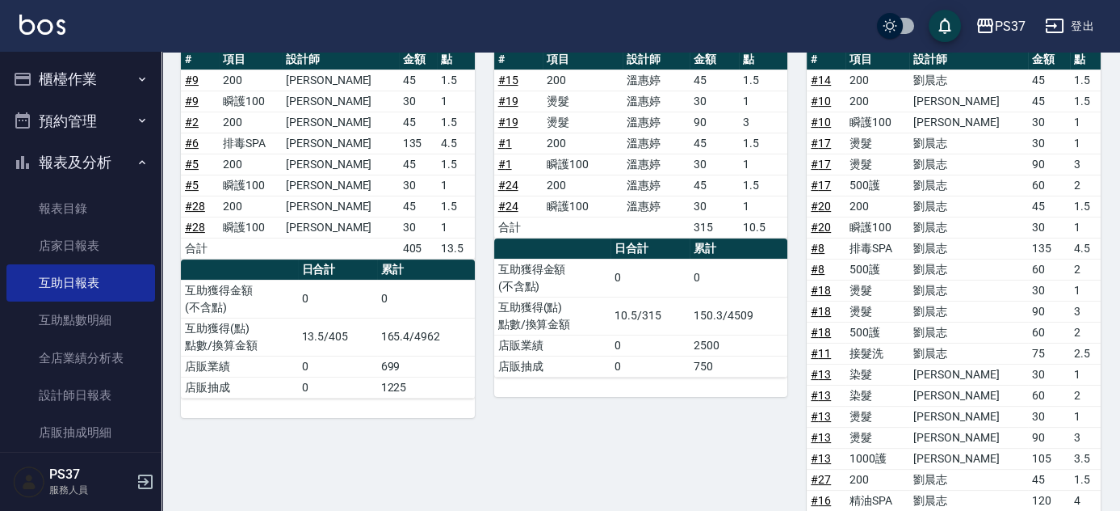
scroll to position [714, 0]
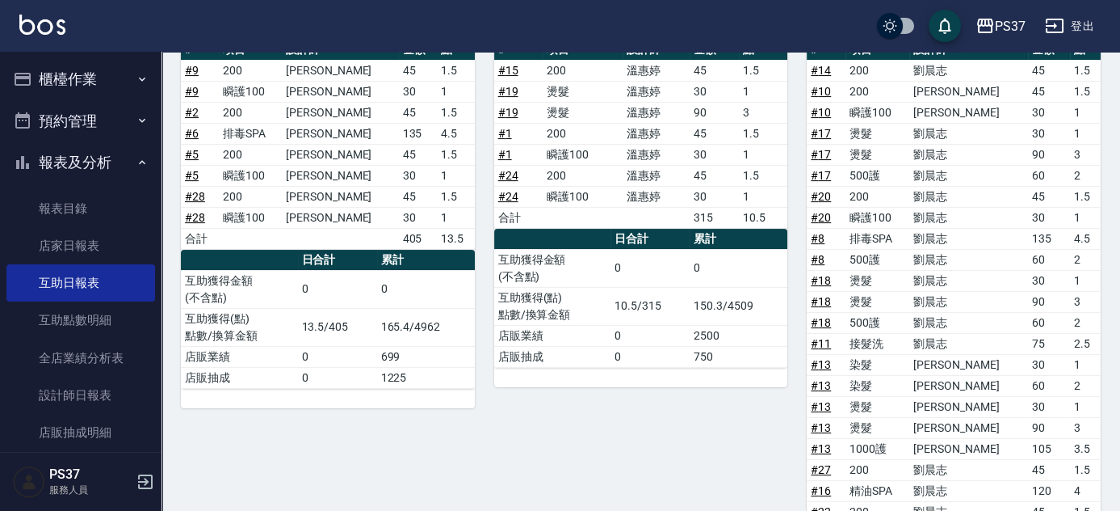
click at [829, 211] on link "# 20" at bounding box center [821, 217] width 20 height 13
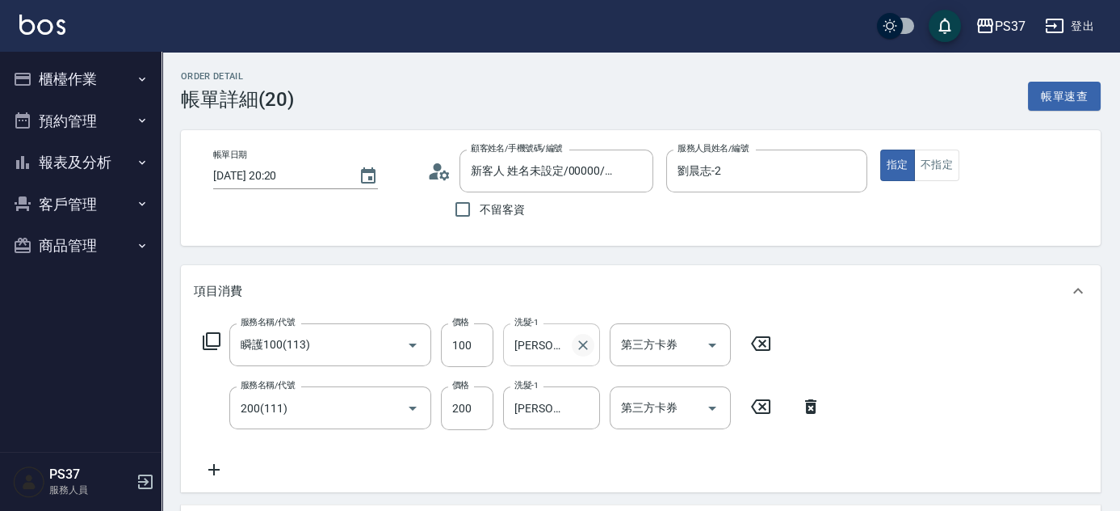
click at [582, 346] on icon "Clear" at bounding box center [583, 345] width 10 height 10
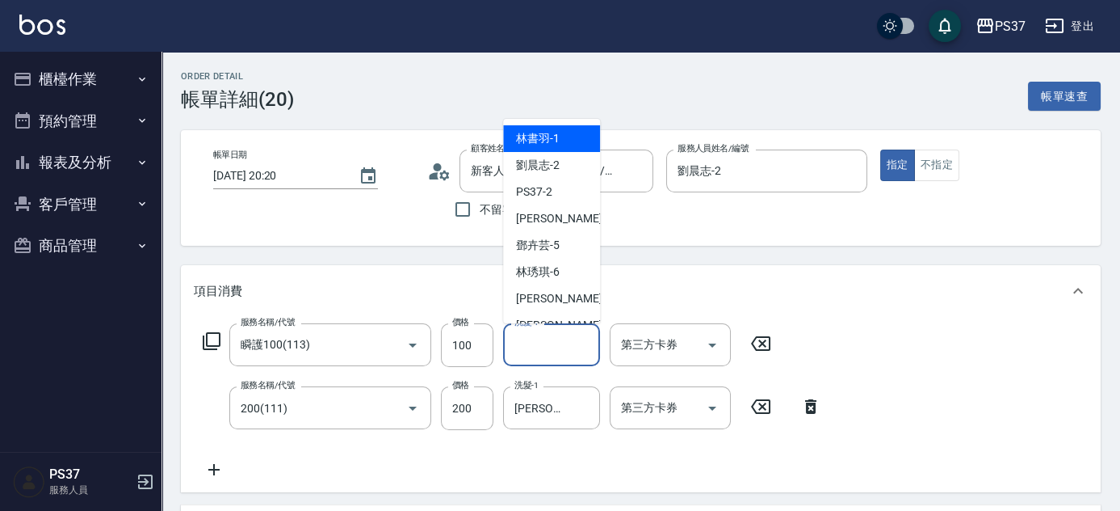
click at [553, 338] on input "洗髮-1" at bounding box center [552, 344] width 82 height 28
click at [549, 145] on span "林書羽 -1" at bounding box center [538, 138] width 44 height 17
type input "林書羽-1"
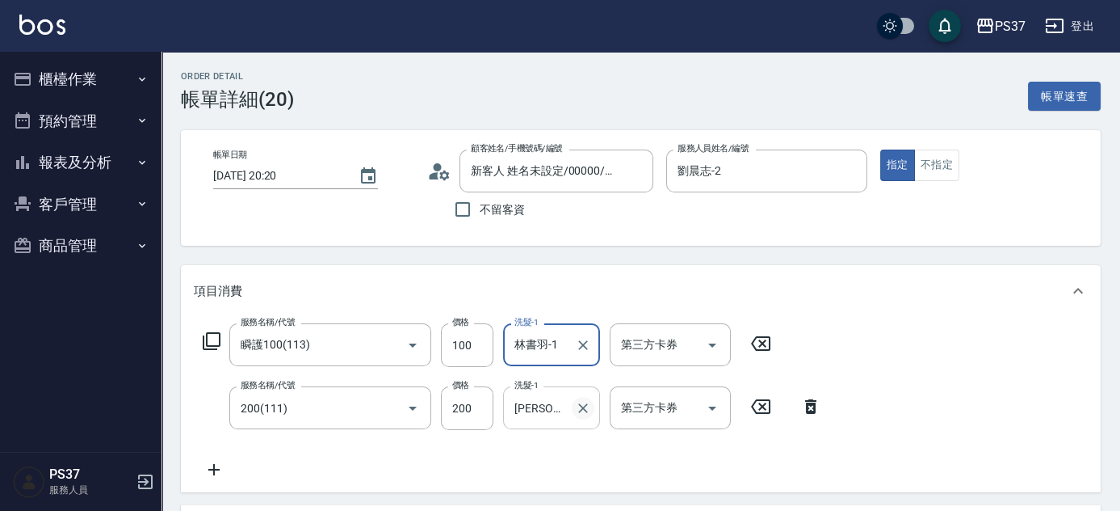
click at [585, 408] on icon "Clear" at bounding box center [583, 408] width 16 height 16
click at [560, 402] on input "洗髮-1" at bounding box center [552, 407] width 82 height 28
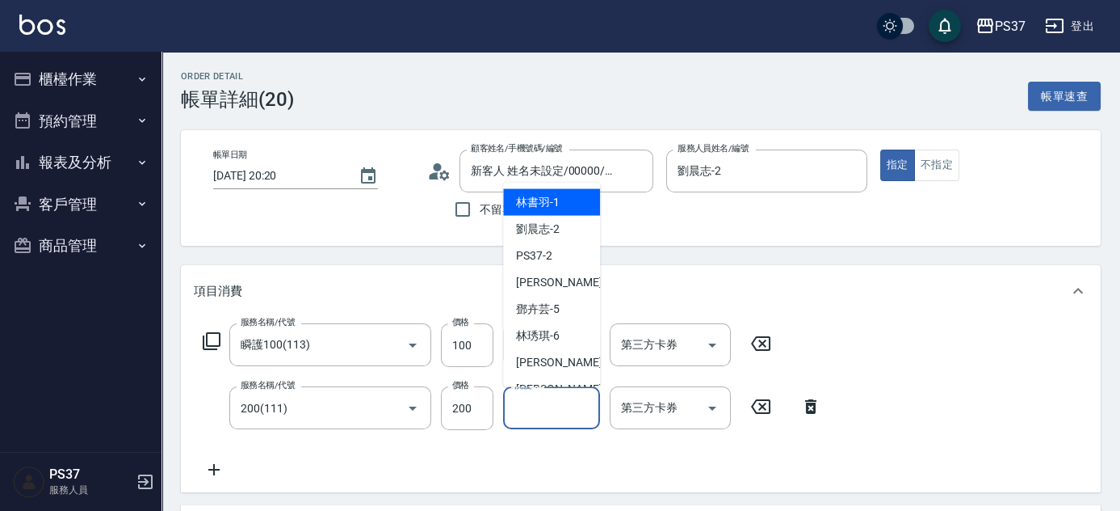
click at [555, 210] on div "林書羽 -1" at bounding box center [551, 202] width 97 height 27
type input "林書羽-1"
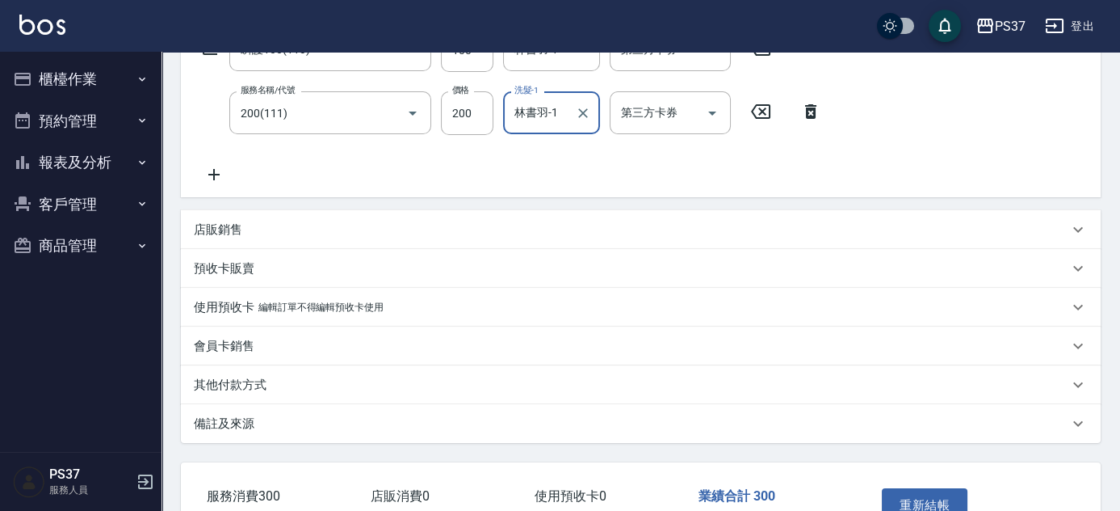
scroll to position [400, 0]
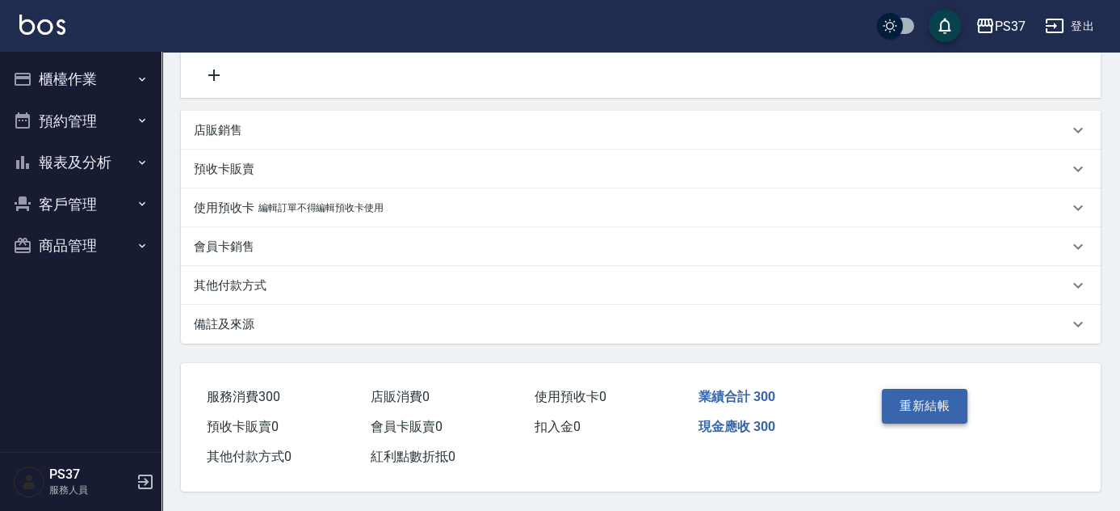
click at [934, 406] on button "重新結帳" at bounding box center [925, 406] width 86 height 34
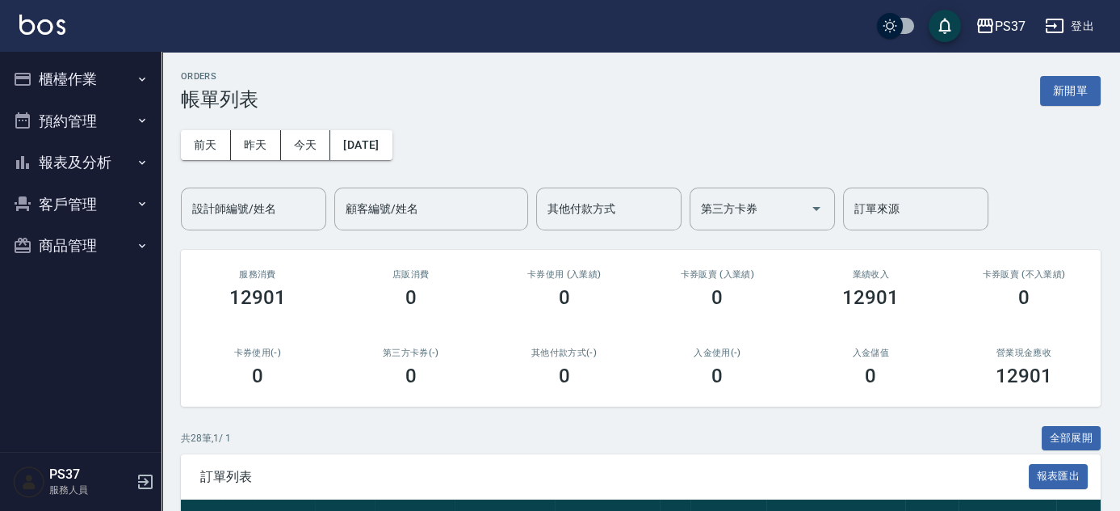
click at [74, 152] on button "報表及分析" at bounding box center [80, 162] width 149 height 42
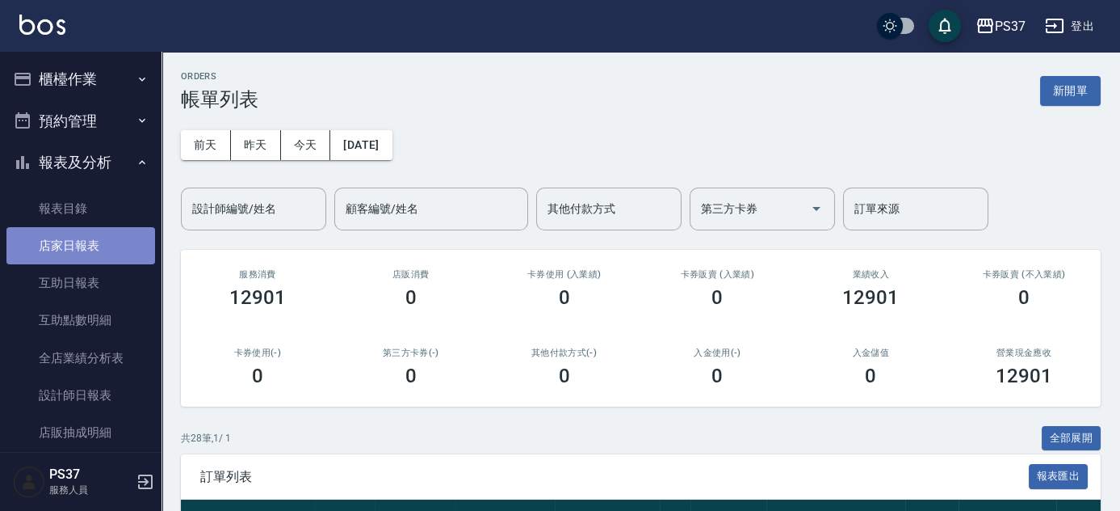
click at [85, 238] on link "店家日報表" at bounding box center [80, 245] width 149 height 37
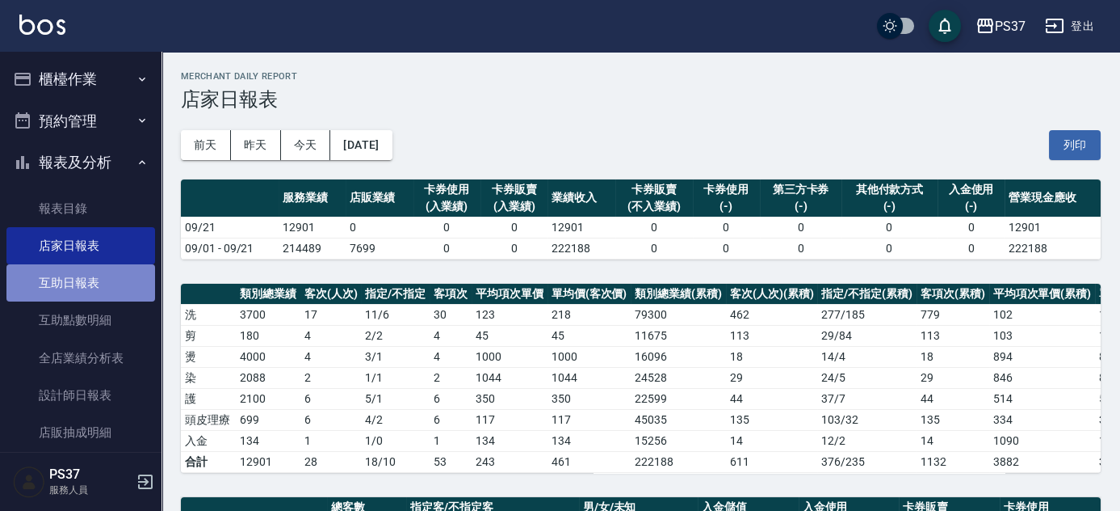
click at [103, 288] on link "互助日報表" at bounding box center [80, 282] width 149 height 37
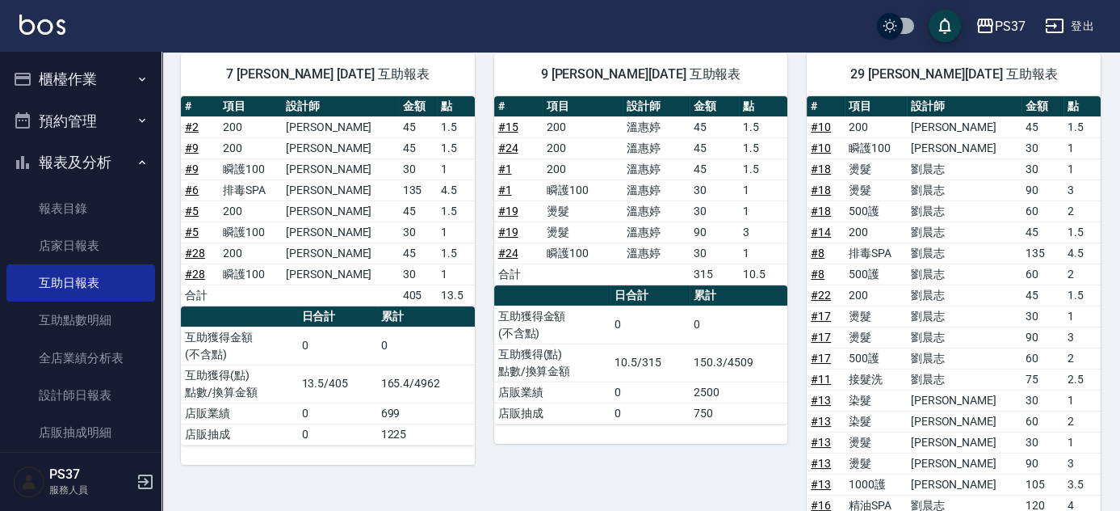
scroll to position [881, 0]
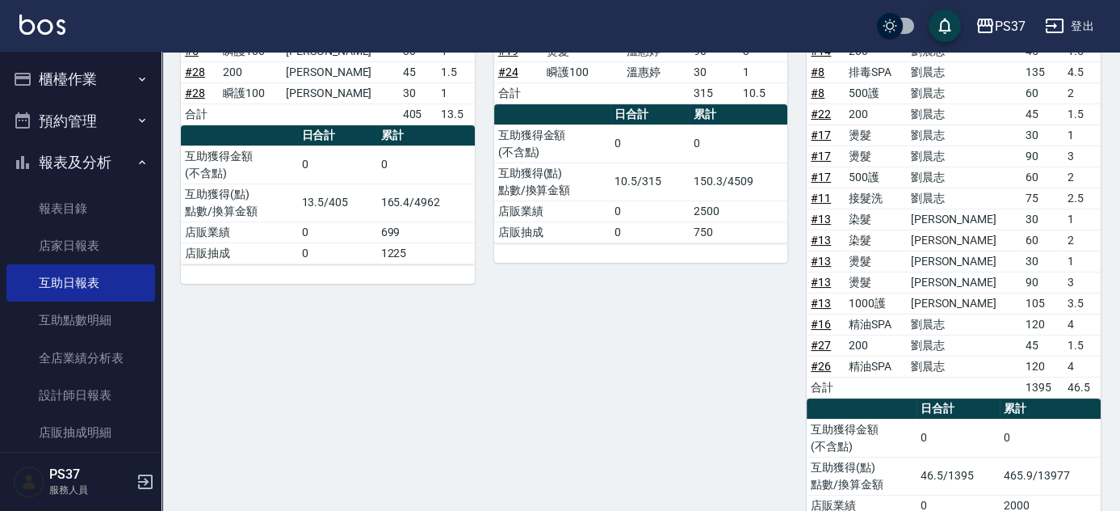
click at [813, 359] on link "# 26" at bounding box center [821, 365] width 20 height 13
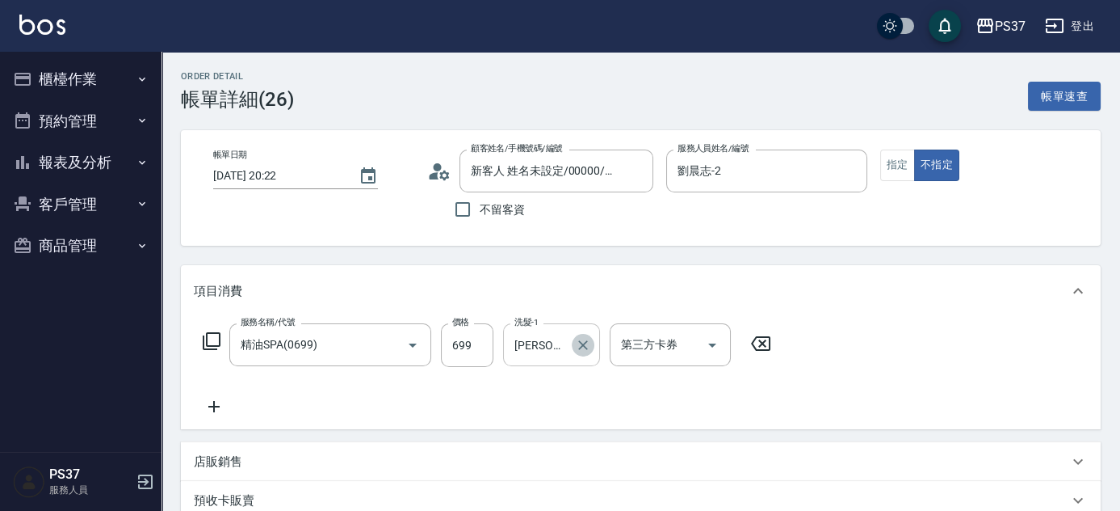
click at [581, 340] on icon "Clear" at bounding box center [583, 345] width 16 height 16
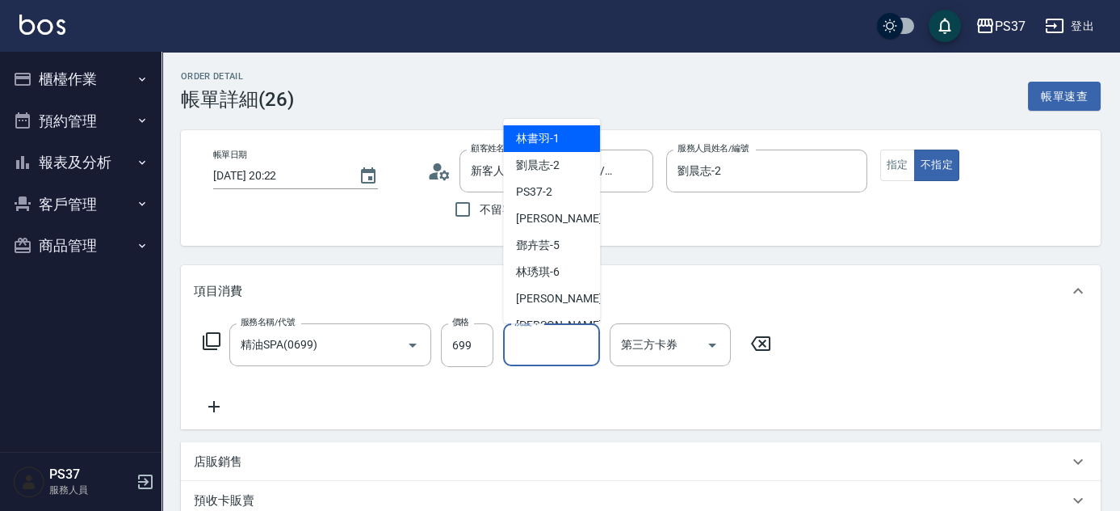
click at [544, 339] on input "洗髮-1" at bounding box center [552, 344] width 82 height 28
click at [537, 130] on span "林書羽 -1" at bounding box center [538, 138] width 44 height 17
type input "林書羽-1"
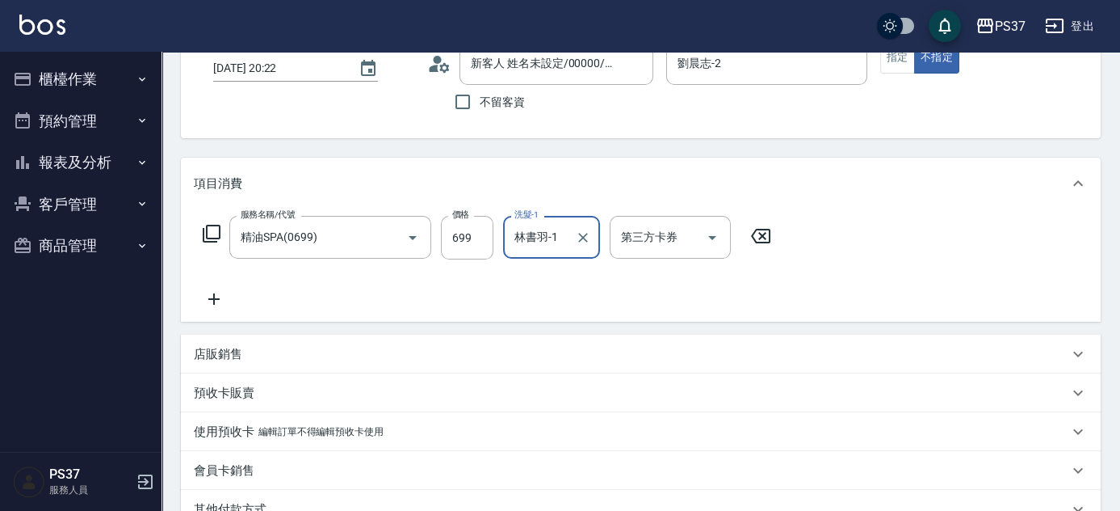
scroll to position [336, 0]
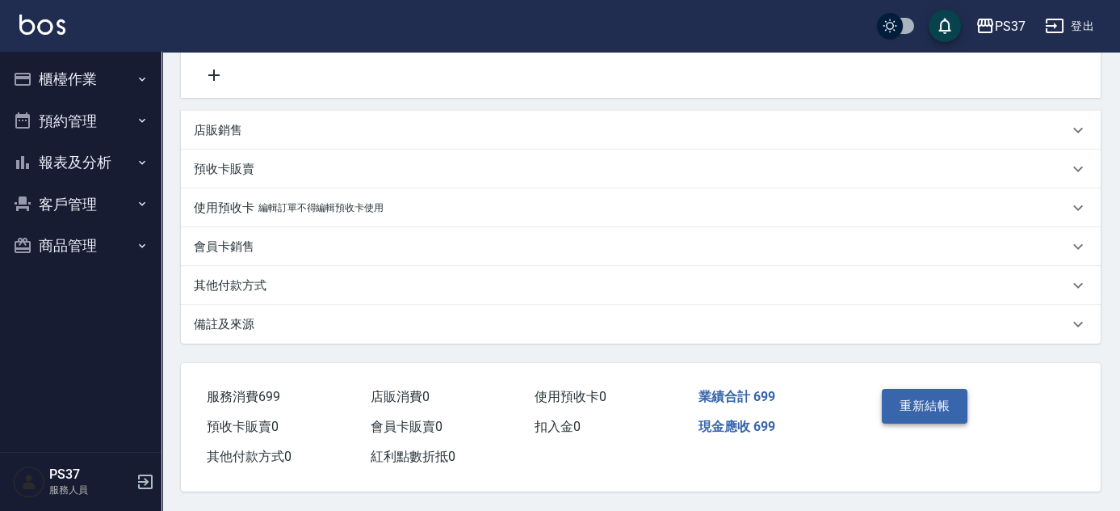
click at [914, 401] on button "重新結帳" at bounding box center [925, 406] width 86 height 34
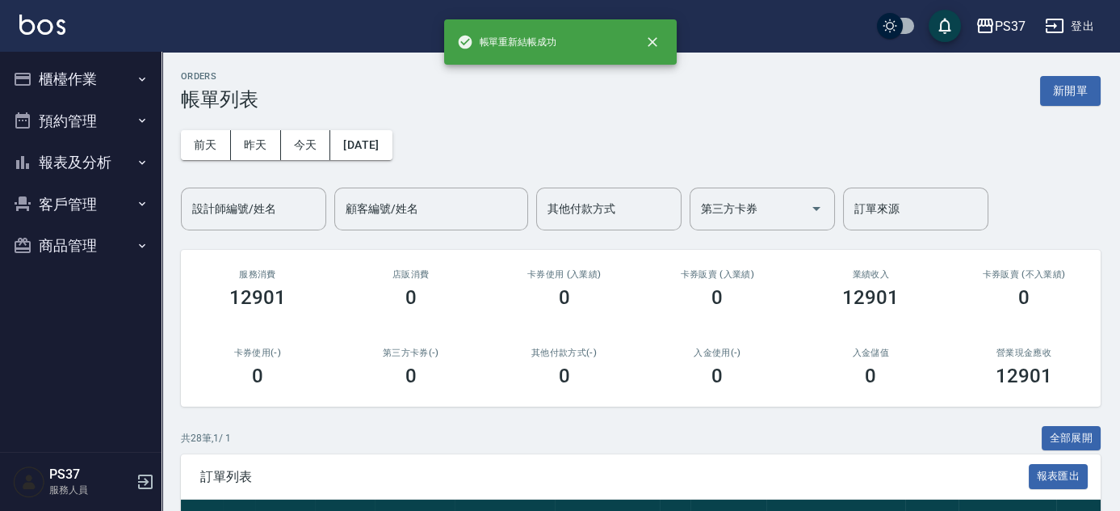
click at [97, 160] on button "報表及分析" at bounding box center [80, 162] width 149 height 42
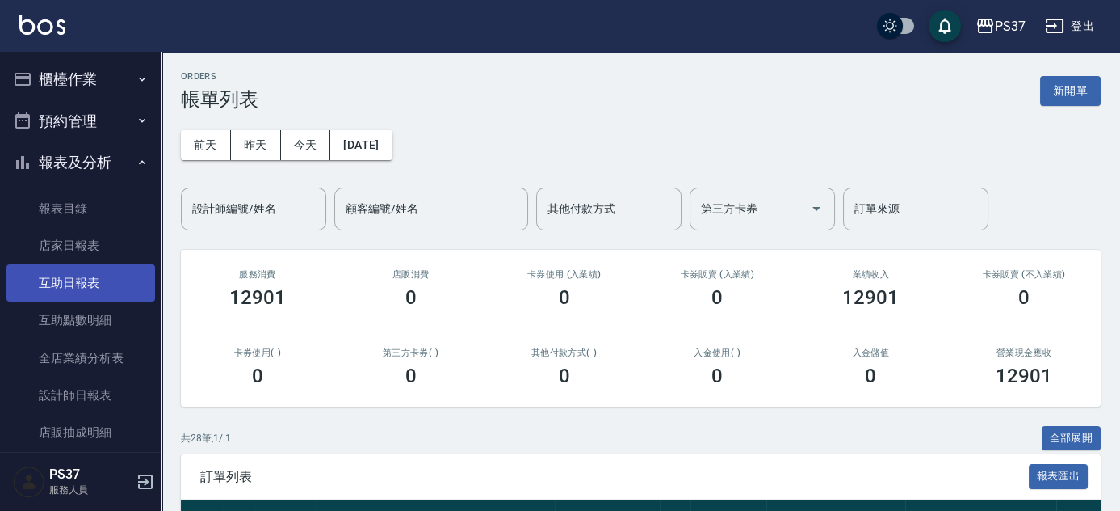
click at [82, 274] on link "互助日報表" at bounding box center [80, 282] width 149 height 37
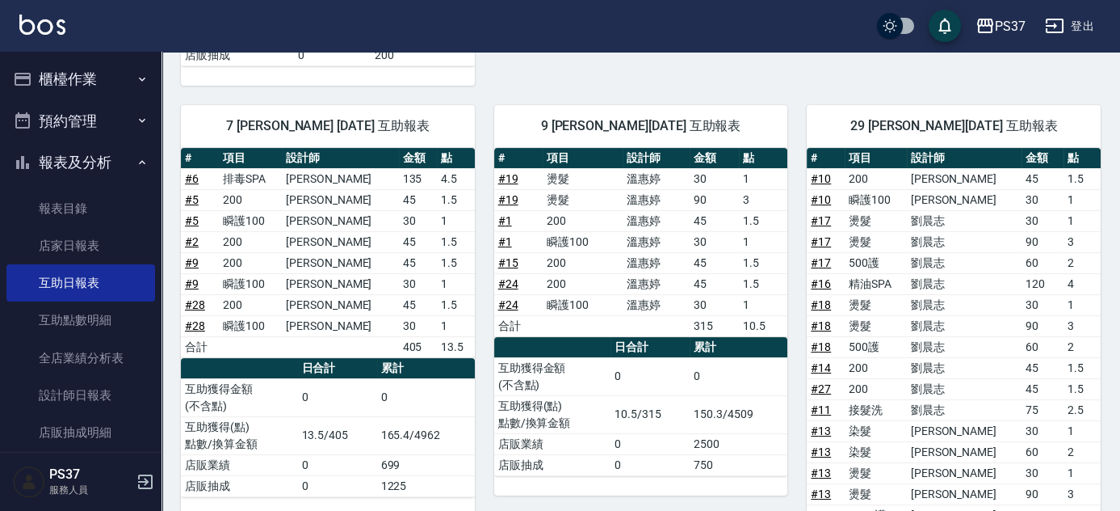
scroll to position [661, 0]
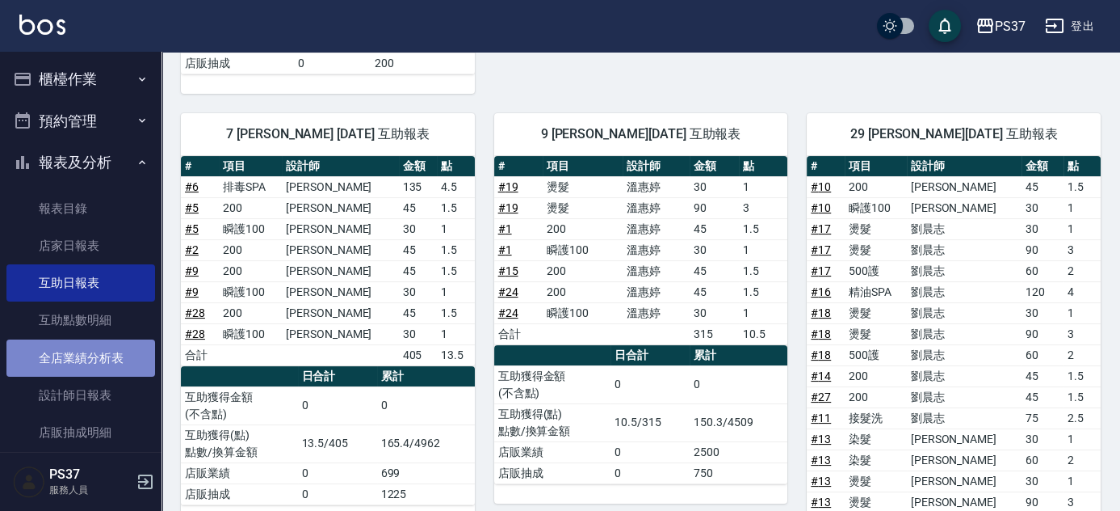
click at [93, 355] on link "全店業績分析表" at bounding box center [80, 357] width 149 height 37
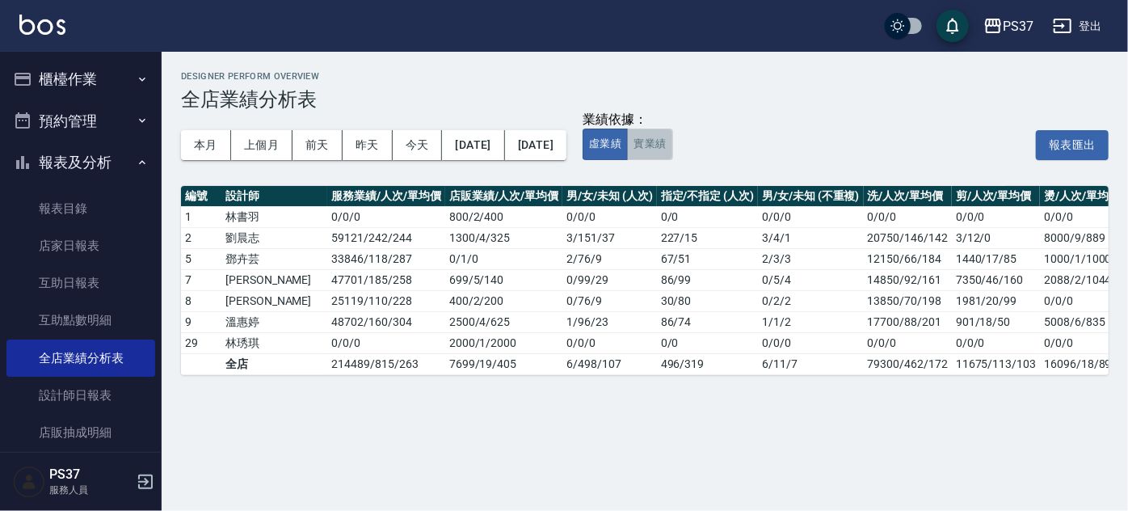
click at [672, 148] on button "實業績" at bounding box center [649, 144] width 45 height 32
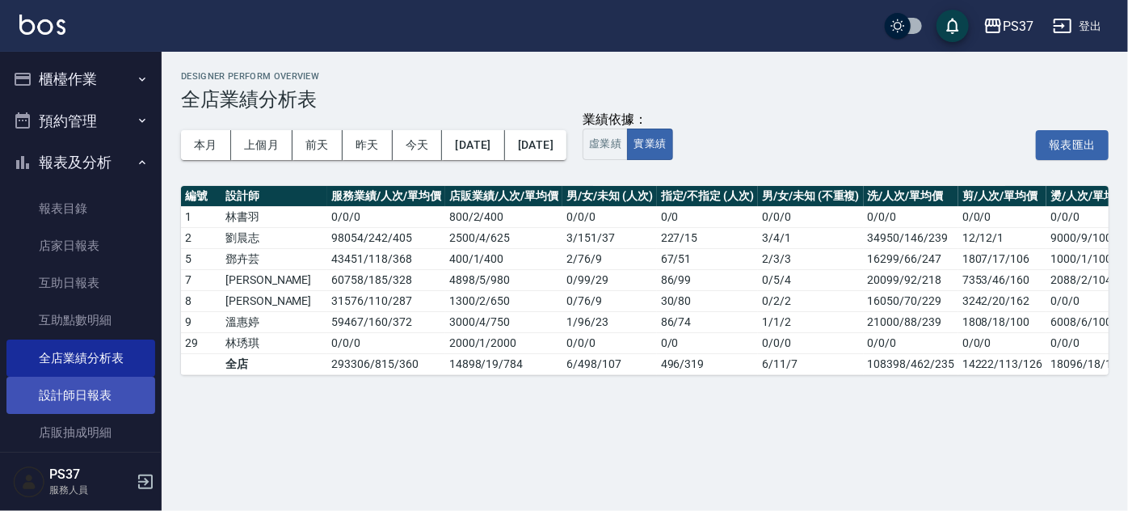
click at [93, 385] on link "設計師日報表" at bounding box center [80, 394] width 149 height 37
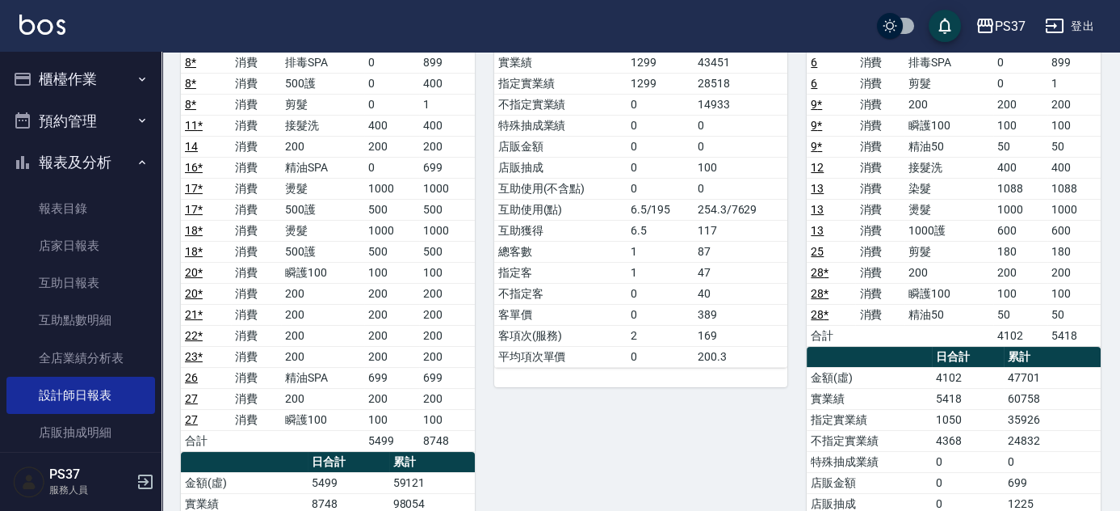
scroll to position [440, 0]
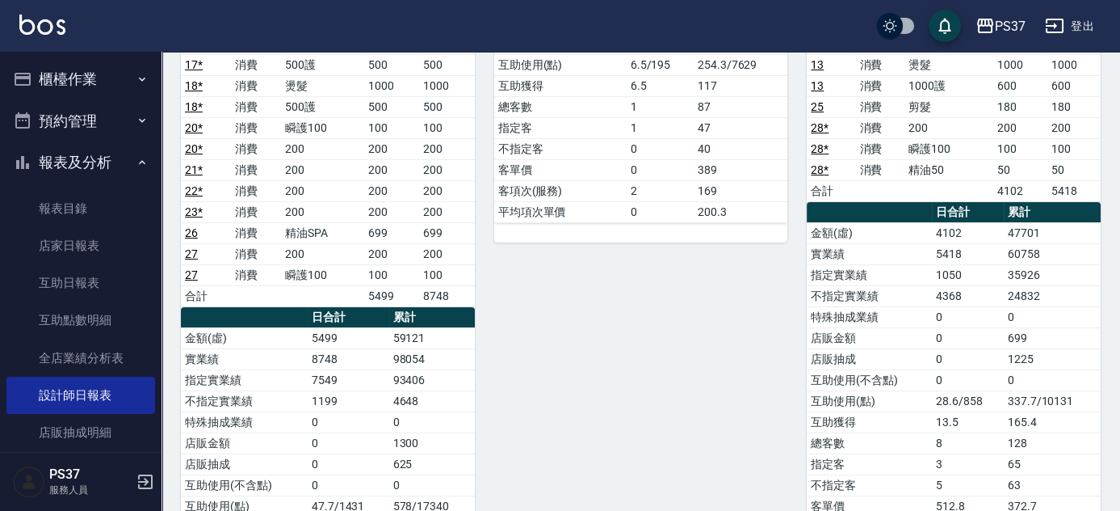
click at [651, 298] on div "5 [PERSON_NAME][DATE] 日報表 單號 類別 項目 金額 業績 4 * 消費 排毒SPA 0 899 4 * 消費 500護 0 400 合…" at bounding box center [631, 202] width 313 height 964
click at [78, 353] on link "全店業績分析表" at bounding box center [80, 357] width 149 height 37
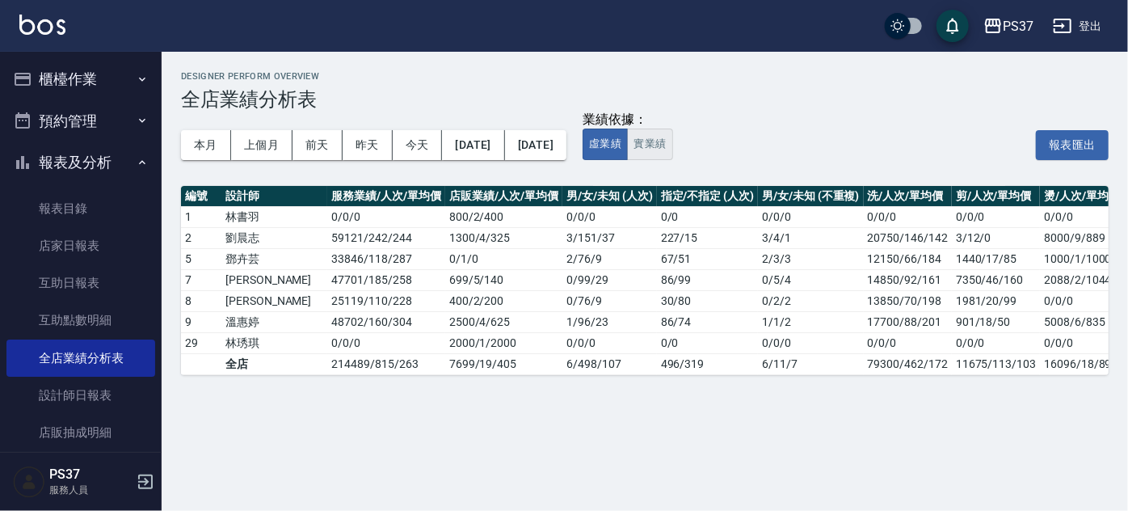
click at [672, 150] on button "實業績" at bounding box center [649, 144] width 45 height 32
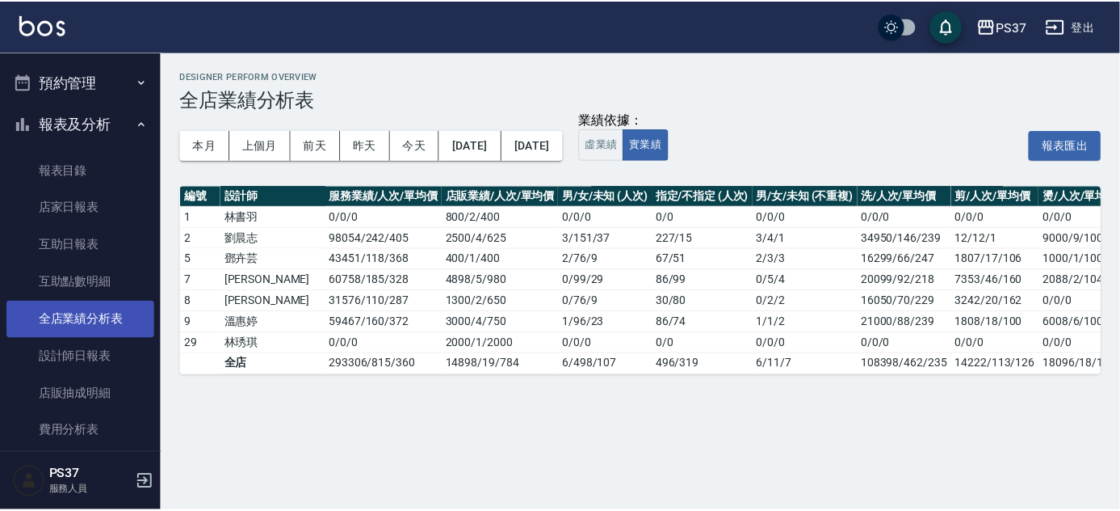
scroll to position [73, 0]
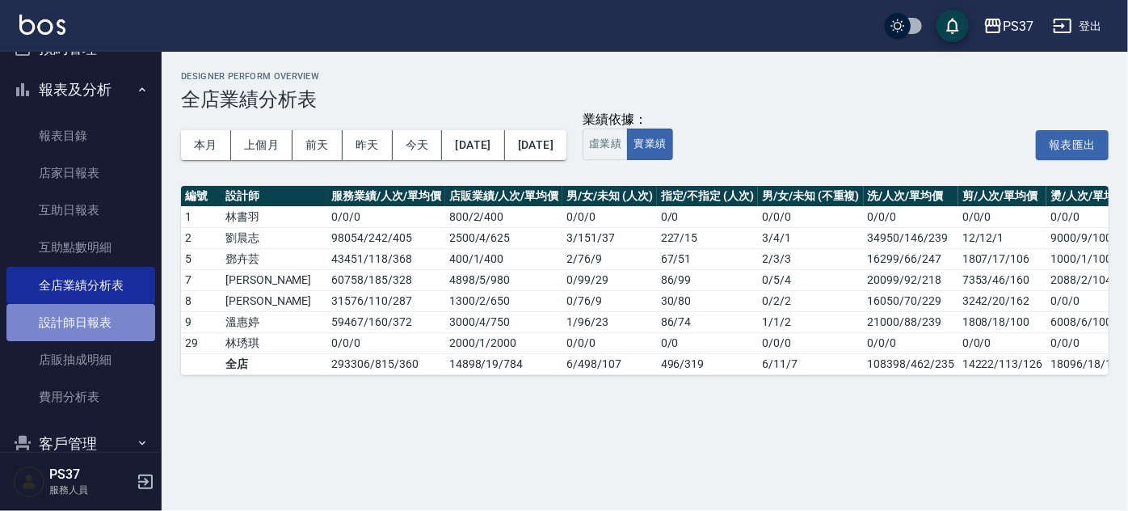
click at [90, 332] on link "設計師日報表" at bounding box center [80, 322] width 149 height 37
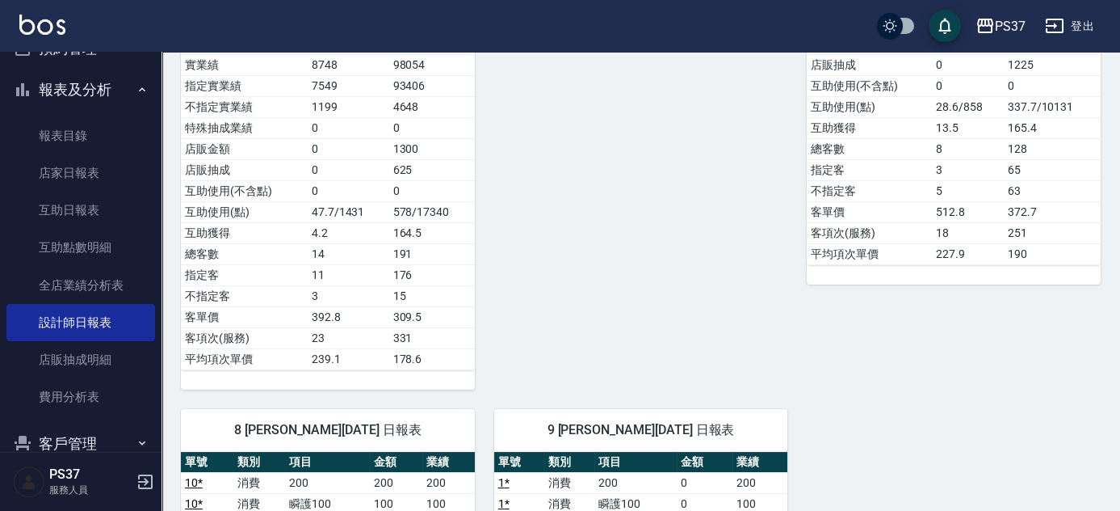
scroll to position [367, 0]
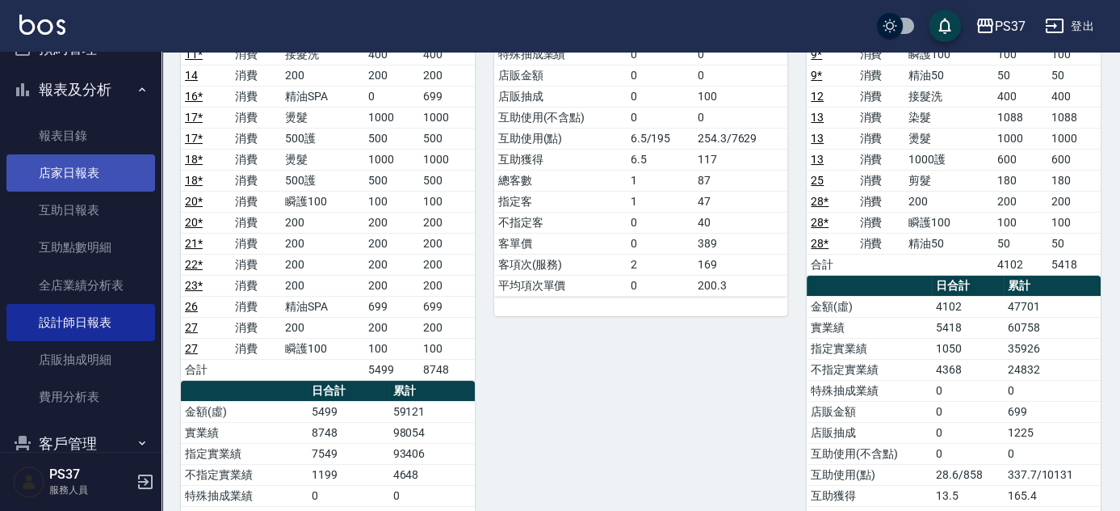
click at [83, 178] on link "店家日報表" at bounding box center [80, 172] width 149 height 37
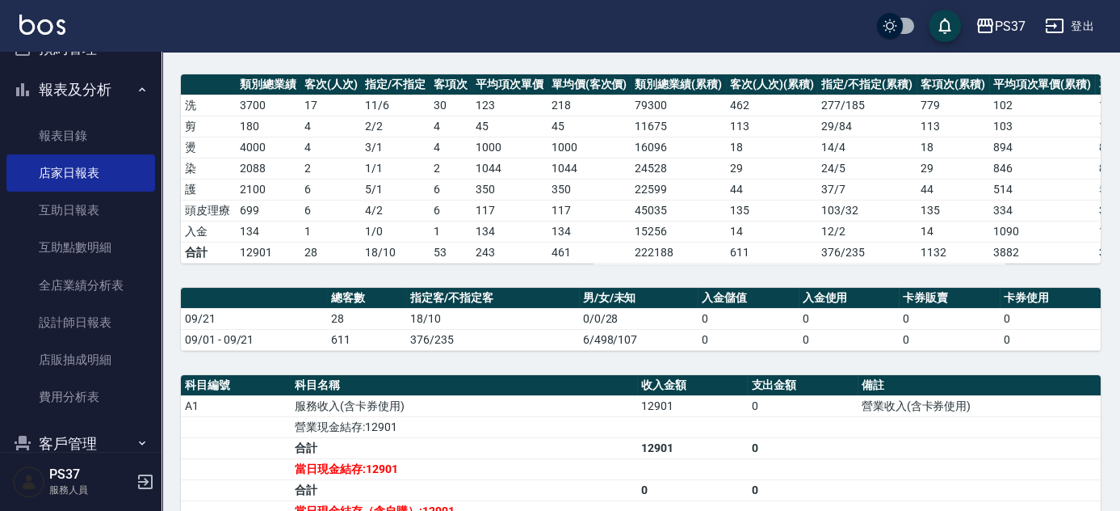
scroll to position [435, 0]
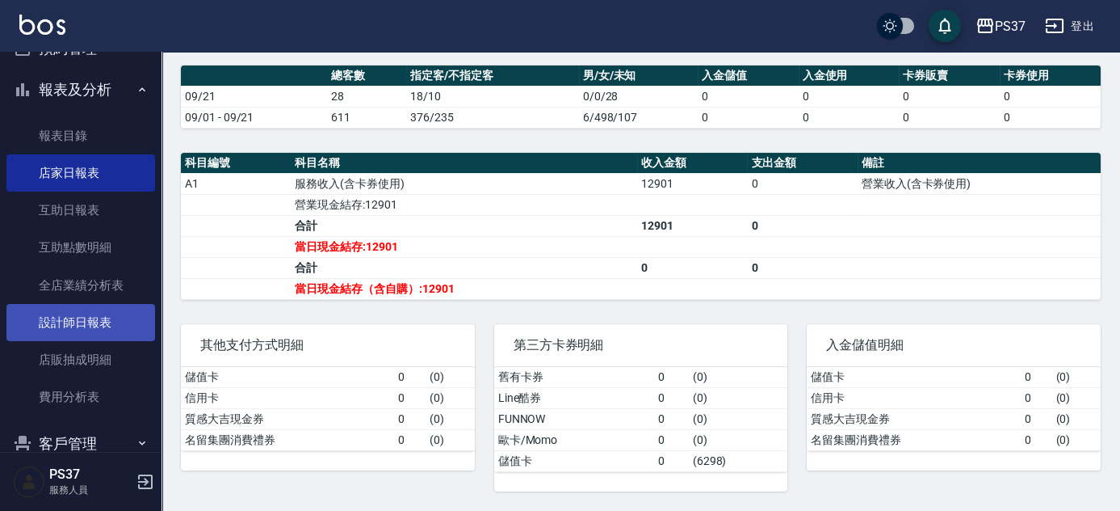
click at [81, 326] on link "設計師日報表" at bounding box center [80, 322] width 149 height 37
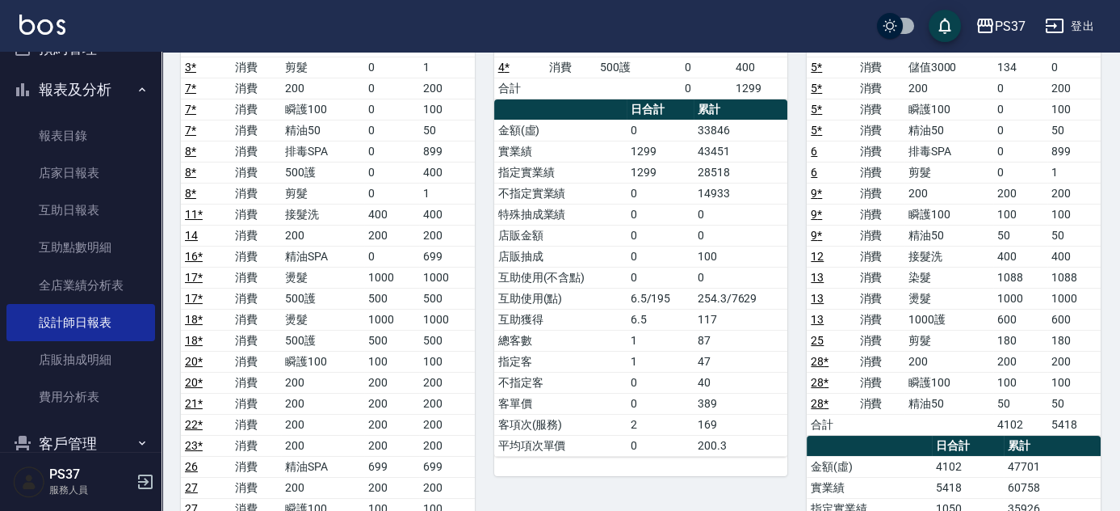
scroll to position [440, 0]
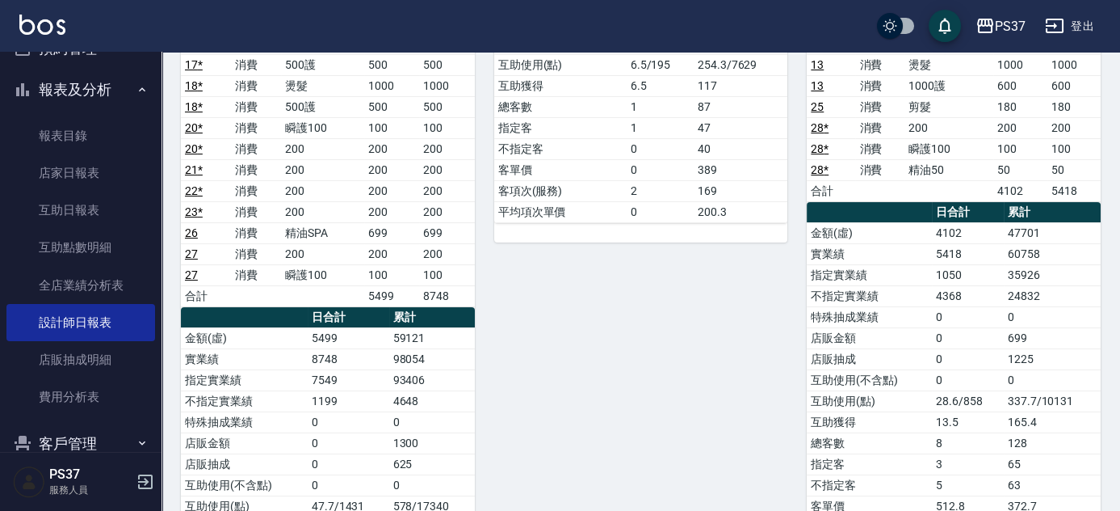
click at [95, 102] on button "報表及分析" at bounding box center [80, 90] width 149 height 42
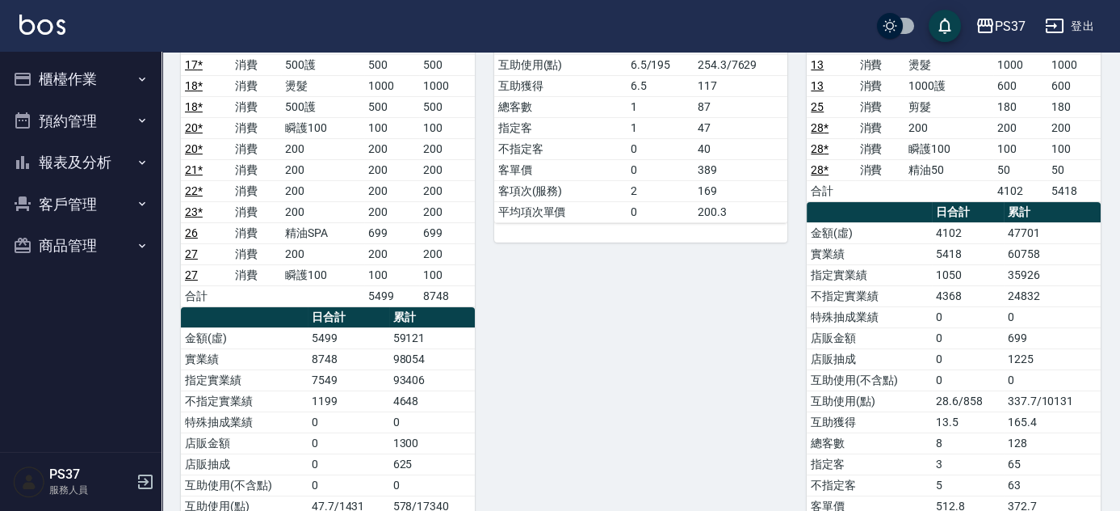
scroll to position [0, 0]
click at [76, 208] on button "客戶管理" at bounding box center [80, 204] width 149 height 42
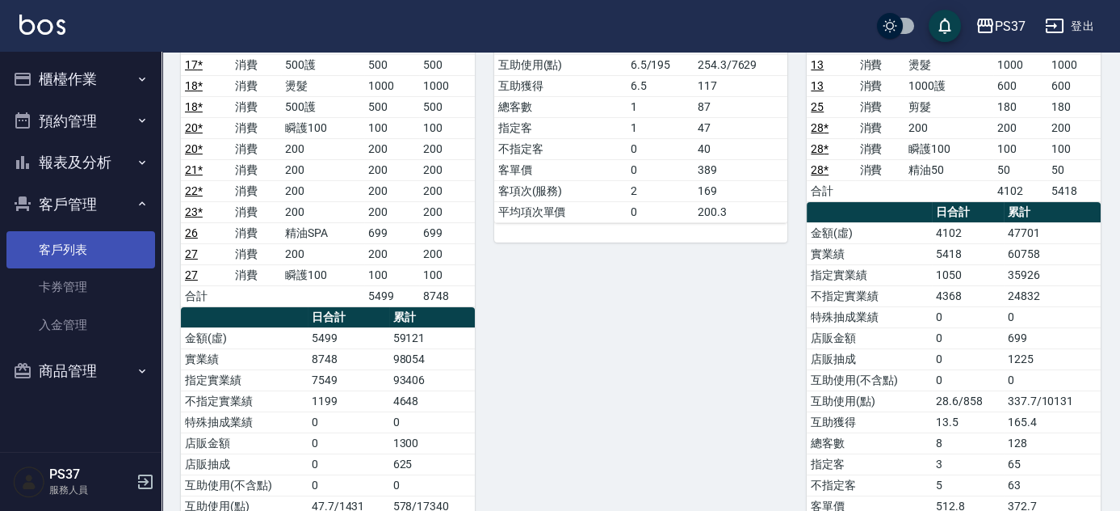
click at [75, 238] on link "客戶列表" at bounding box center [80, 249] width 149 height 37
